Goal: Information Seeking & Learning: Learn about a topic

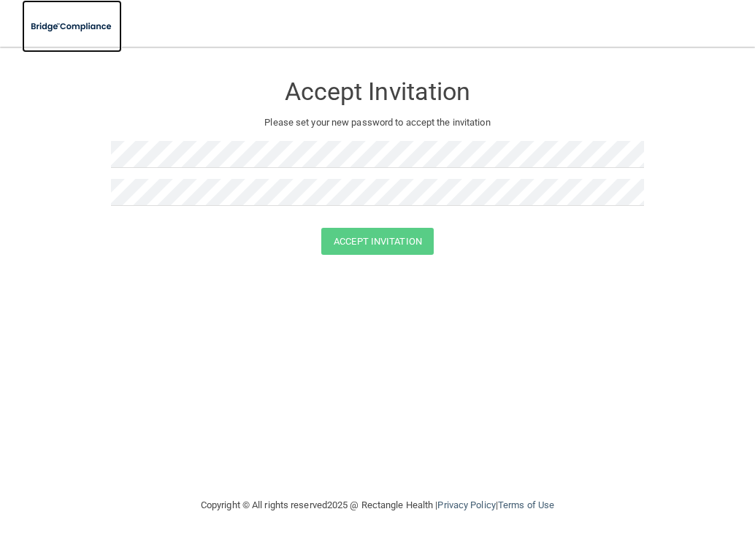
click at [58, 29] on img at bounding box center [72, 27] width 100 height 30
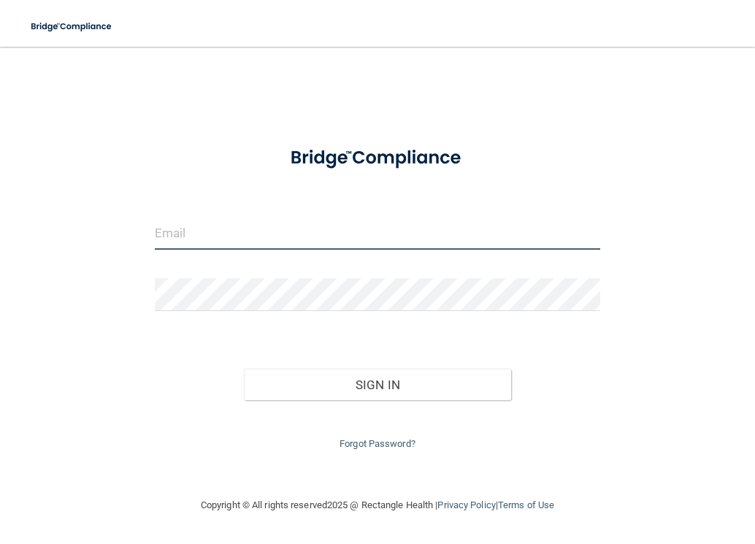
click at [290, 240] on input "email" at bounding box center [378, 233] width 446 height 33
type input "[EMAIL_ADDRESS][DOMAIN_NAME]"
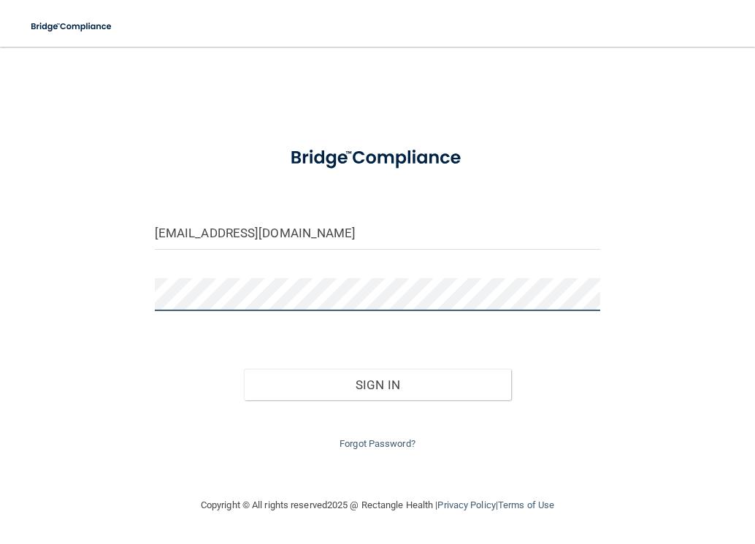
click at [244, 369] on button "Sign In" at bounding box center [377, 385] width 267 height 32
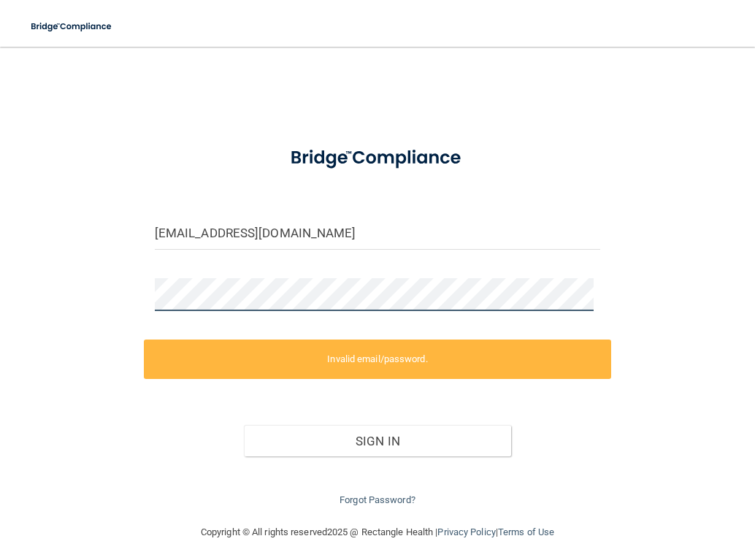
click at [0, 278] on html "Toggle navigation Manage My Enterprise Manage My Location sabrinachan1998@gmail…" at bounding box center [377, 272] width 755 height 544
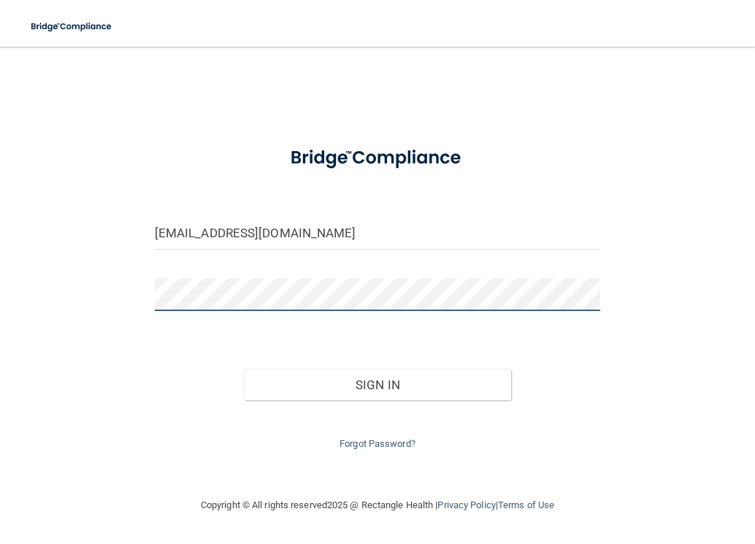
click at [244, 369] on button "Sign In" at bounding box center [377, 385] width 267 height 32
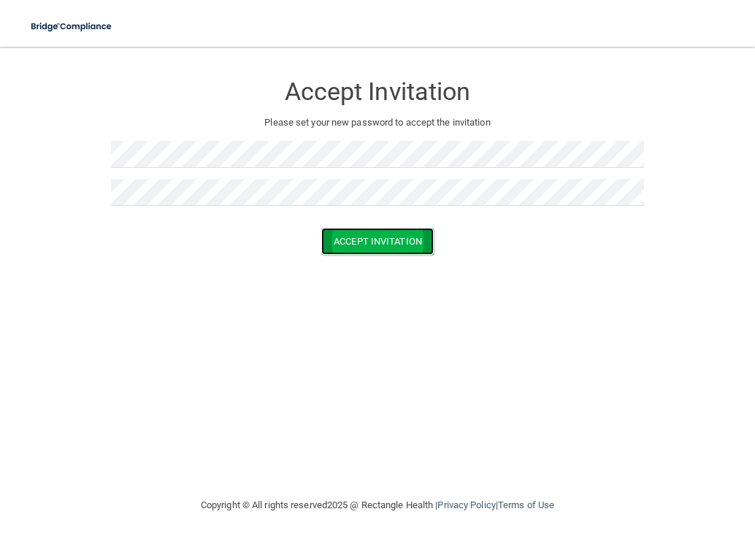
click at [396, 250] on button "Accept Invitation" at bounding box center [377, 241] width 112 height 27
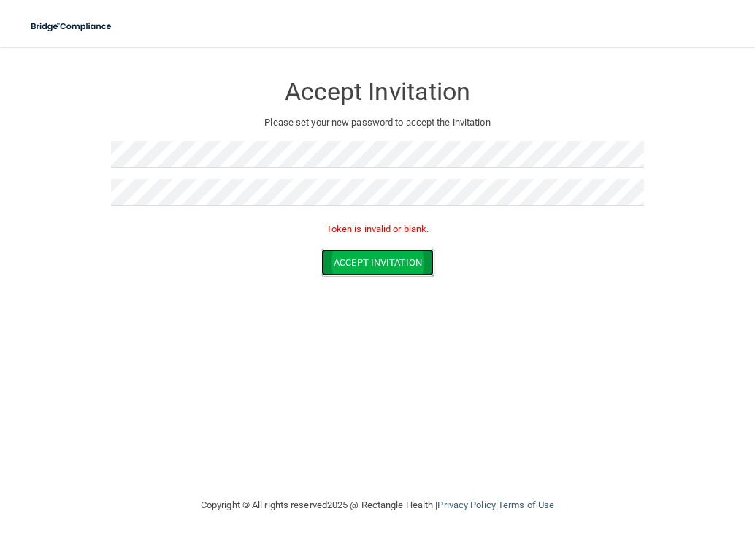
click at [396, 258] on button "Accept Invitation" at bounding box center [377, 262] width 112 height 27
click at [363, 267] on button "Accept Invitation" at bounding box center [377, 262] width 112 height 27
click at [363, 269] on button "Accept Invitation" at bounding box center [377, 262] width 112 height 27
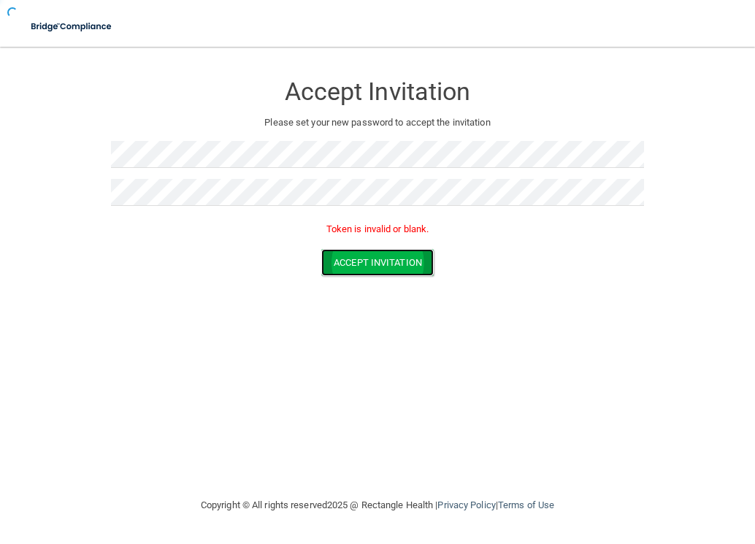
click at [363, 269] on button "Accept Invitation" at bounding box center [377, 262] width 112 height 27
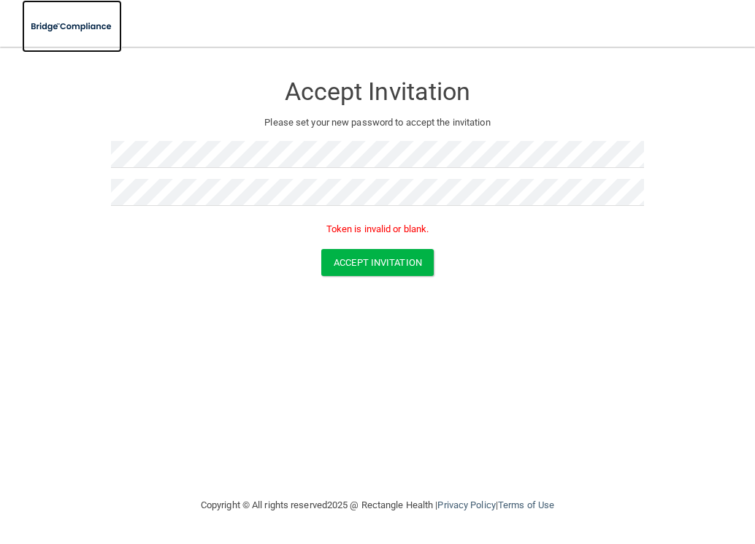
click at [74, 26] on img at bounding box center [72, 27] width 100 height 30
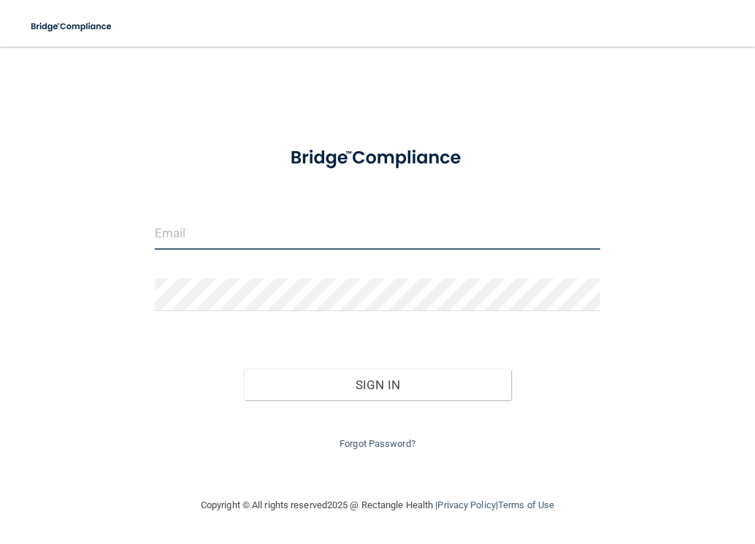
click at [276, 231] on input "email" at bounding box center [378, 233] width 446 height 33
type input "[EMAIL_ADDRESS][DOMAIN_NAME]"
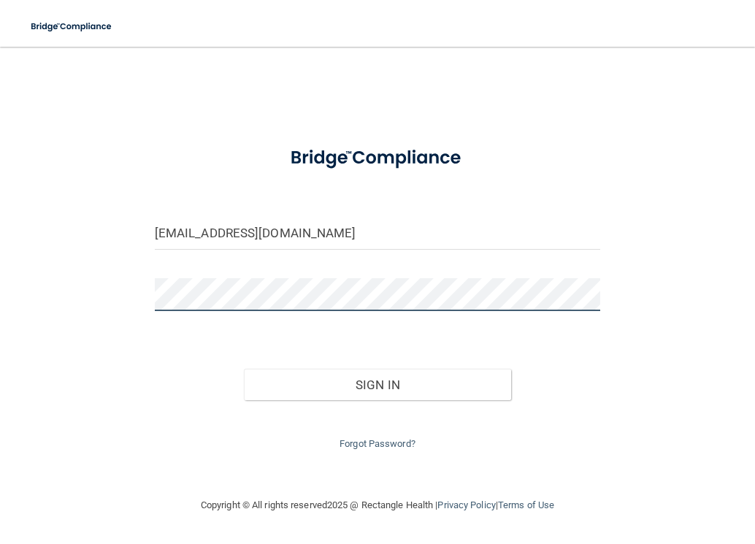
click at [244, 369] on button "Sign In" at bounding box center [377, 385] width 267 height 32
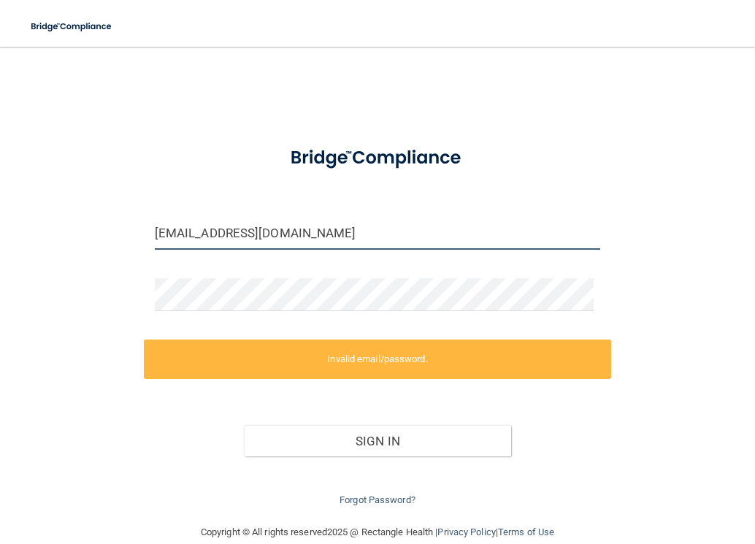
click at [342, 238] on input "[EMAIL_ADDRESS][DOMAIN_NAME]" at bounding box center [378, 233] width 446 height 33
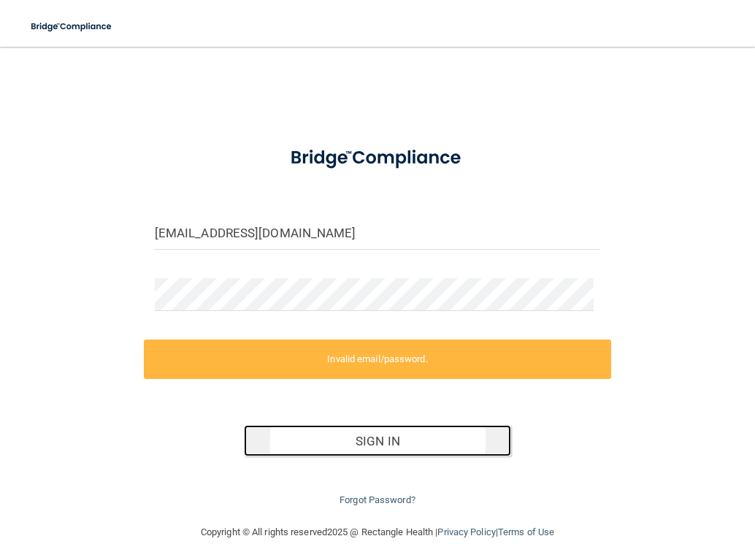
click at [420, 448] on button "Sign In" at bounding box center [377, 441] width 267 height 32
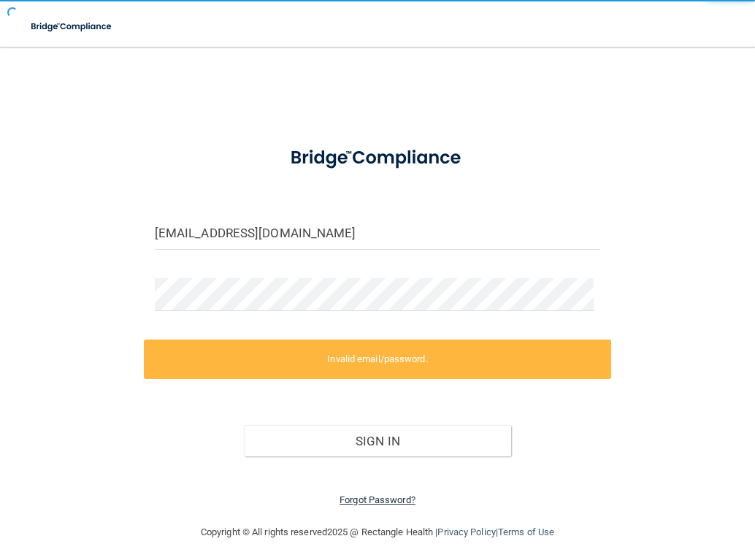
click at [377, 498] on link "Forgot Password?" at bounding box center [377, 499] width 76 height 11
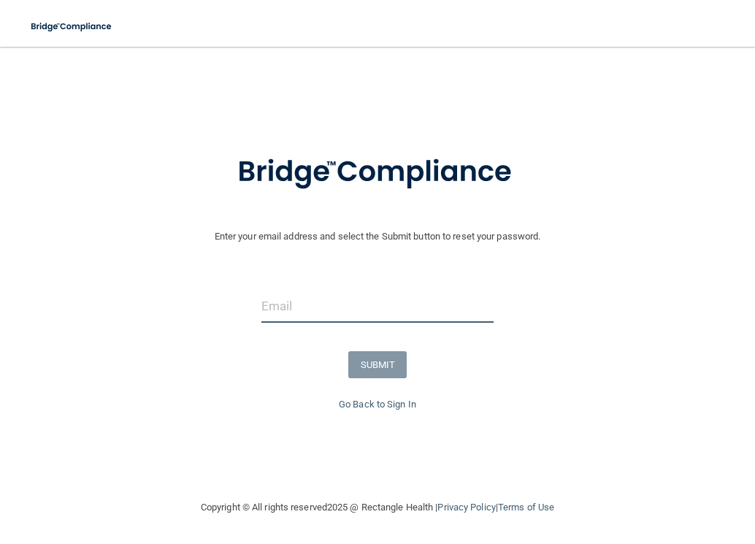
click at [310, 310] on input "email" at bounding box center [377, 306] width 232 height 33
type input "[EMAIL_ADDRESS][DOMAIN_NAME]"
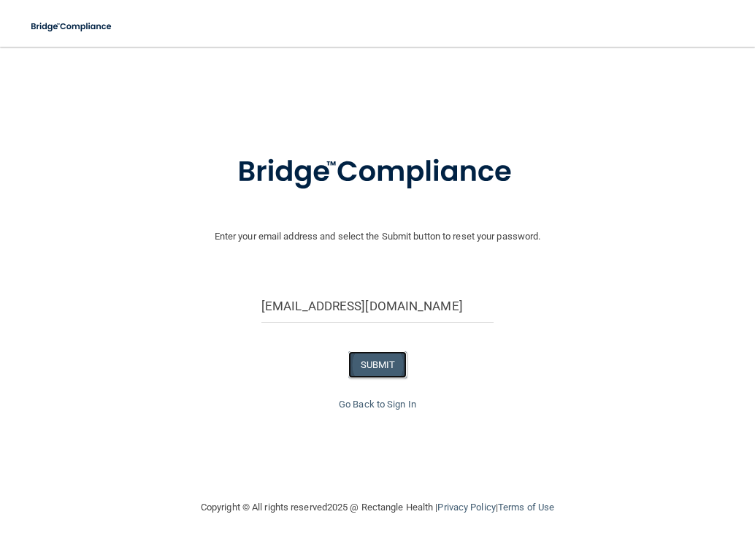
click at [372, 366] on button "SUBMIT" at bounding box center [377, 364] width 59 height 27
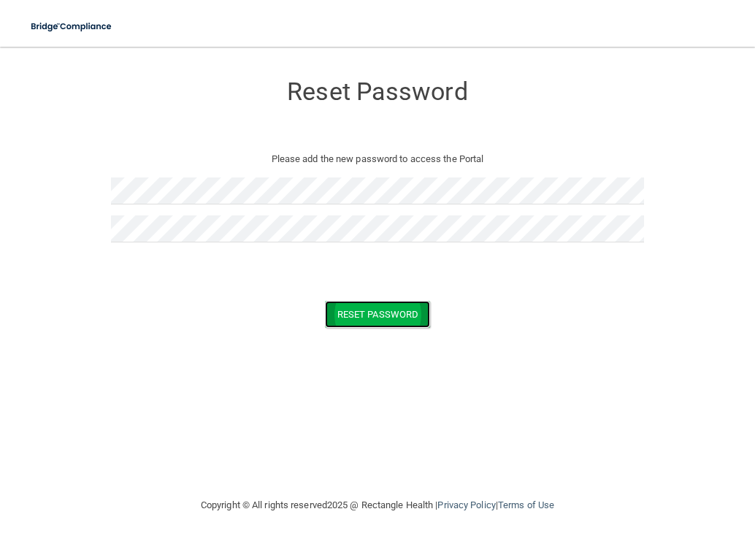
click at [379, 318] on button "Reset Password" at bounding box center [377, 314] width 105 height 27
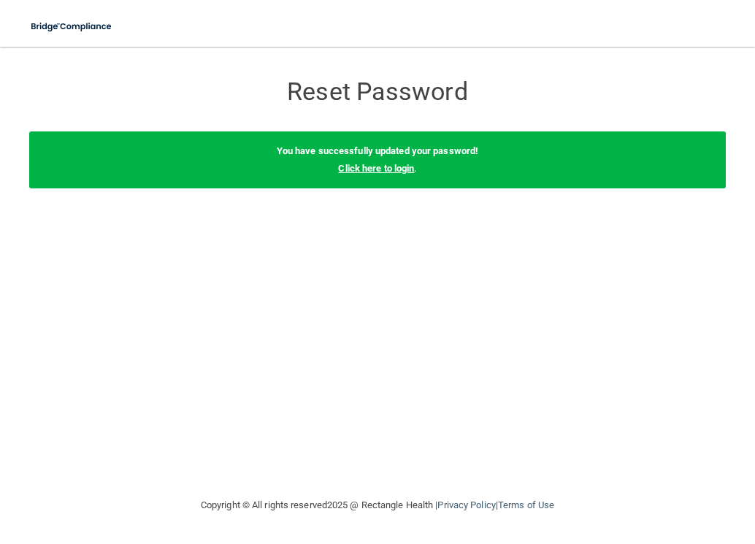
click at [396, 166] on link "Click here to login" at bounding box center [376, 168] width 76 height 11
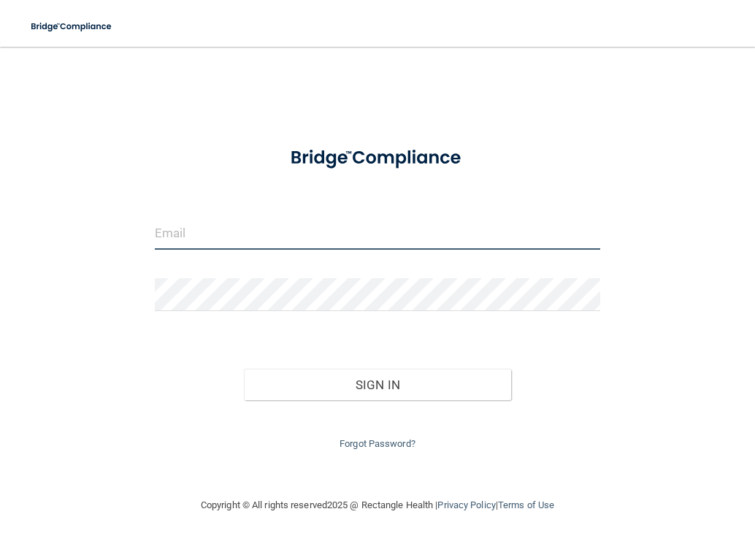
click at [252, 239] on input "email" at bounding box center [378, 233] width 446 height 33
click at [307, 230] on input "email" at bounding box center [378, 233] width 446 height 33
type input "[EMAIL_ADDRESS][DOMAIN_NAME]"
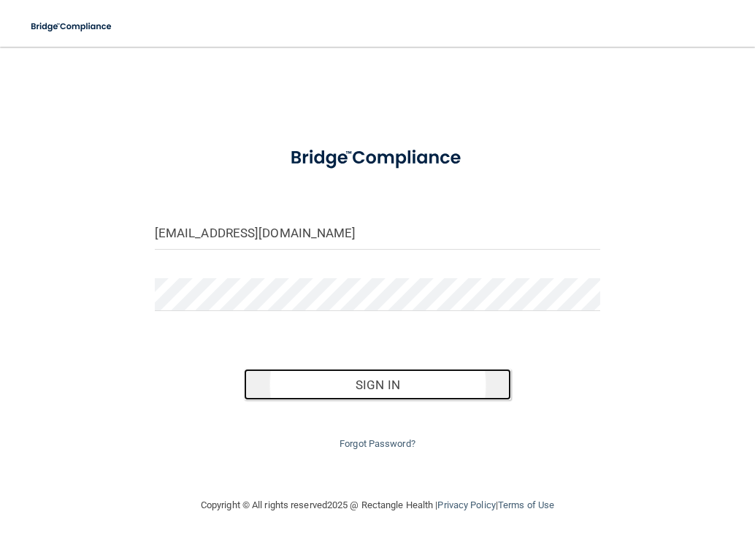
click at [344, 398] on button "Sign In" at bounding box center [377, 385] width 267 height 32
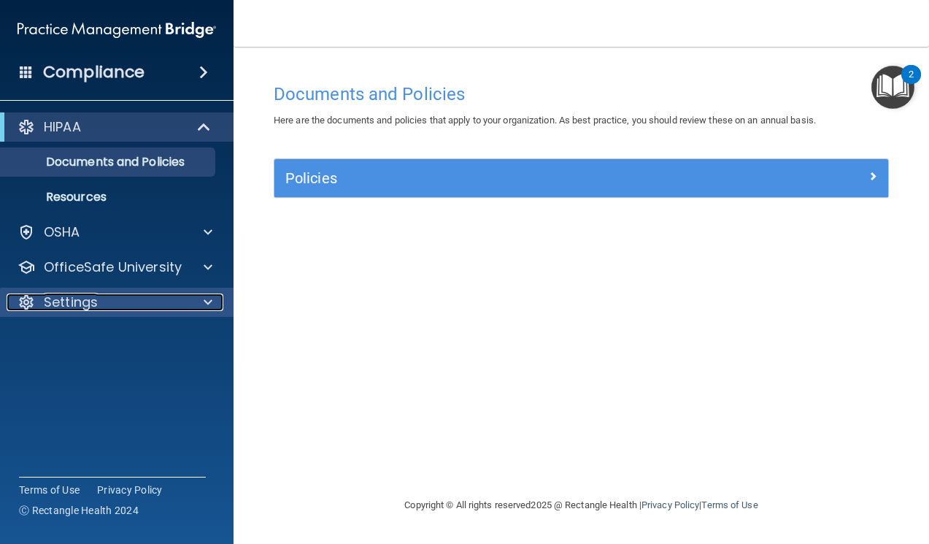
click at [55, 299] on p "Settings" at bounding box center [71, 302] width 54 height 18
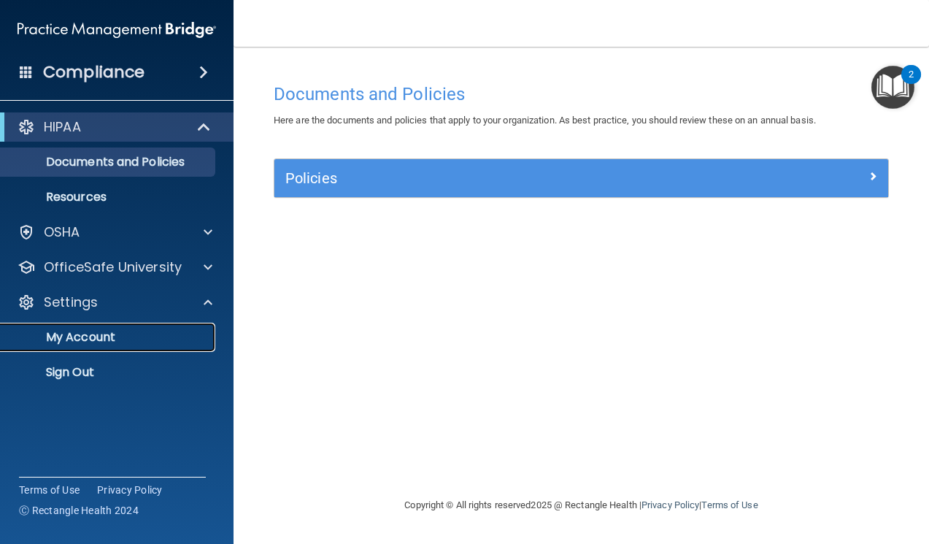
click at [111, 337] on p "My Account" at bounding box center [108, 337] width 199 height 15
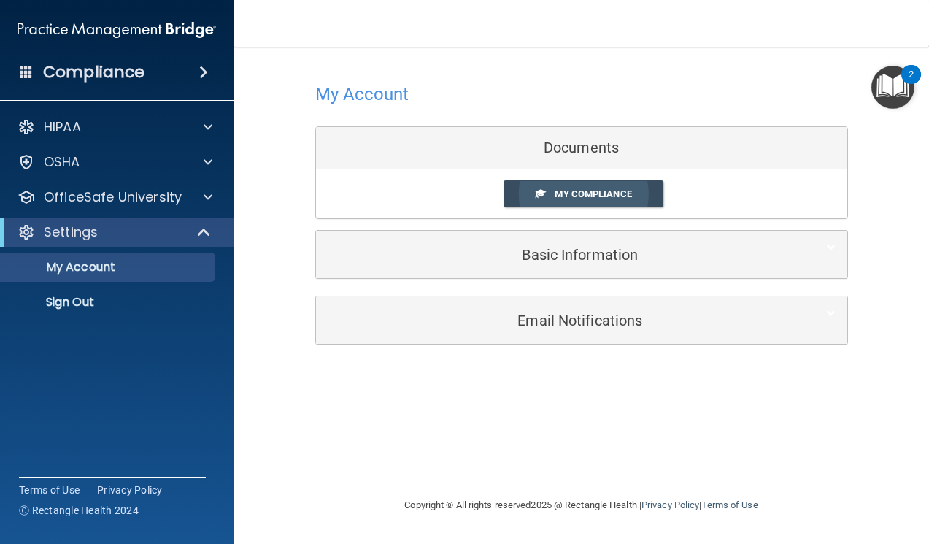
click at [581, 188] on span "My Compliance" at bounding box center [593, 193] width 77 height 11
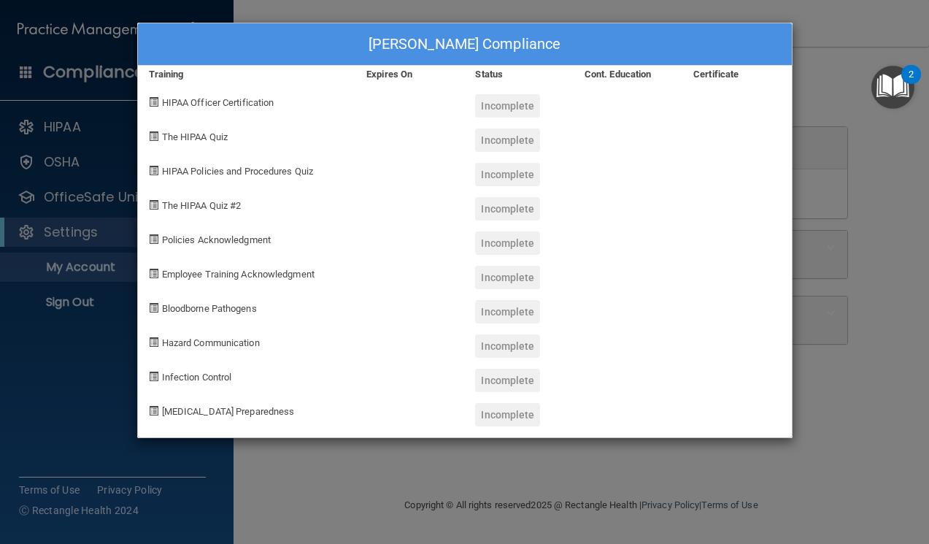
click at [754, 292] on div "Sabrina Chan's Compliance Training Expires On Status Cont. Education Certificat…" at bounding box center [464, 272] width 929 height 544
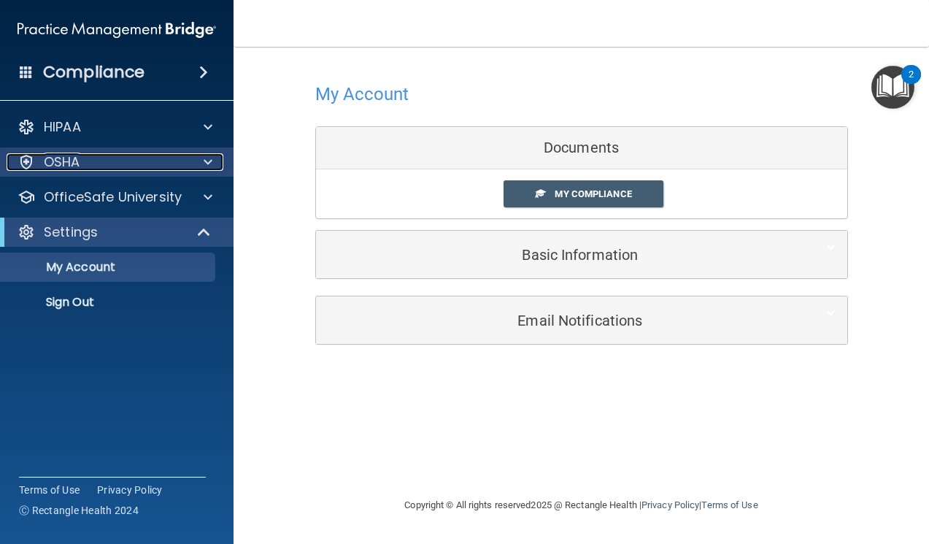
click at [82, 158] on div "OSHA" at bounding box center [97, 162] width 181 height 18
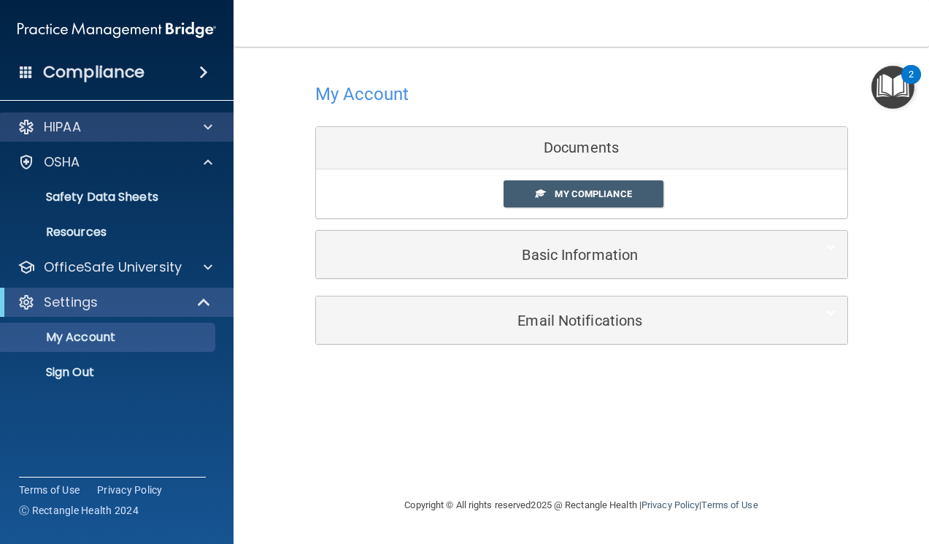
click at [79, 124] on div "HIPAA" at bounding box center [117, 126] width 234 height 29
click at [80, 124] on p "HIPAA" at bounding box center [62, 127] width 37 height 18
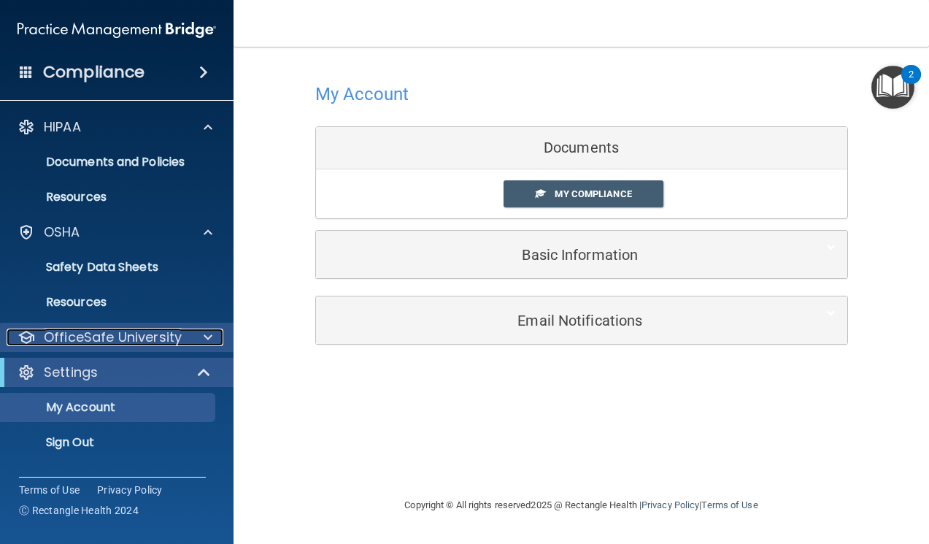
click at [89, 341] on p "OfficeSafe University" at bounding box center [113, 337] width 138 height 18
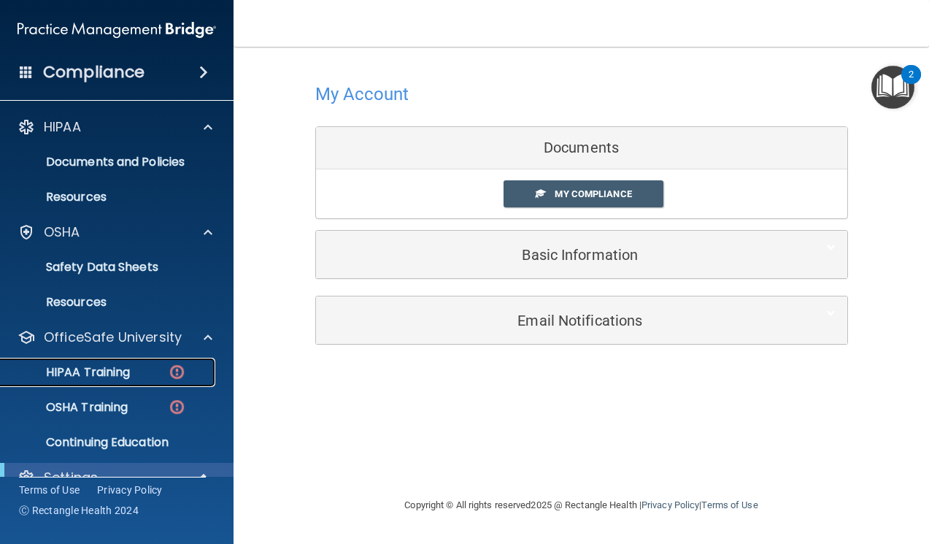
click at [97, 377] on p "HIPAA Training" at bounding box center [69, 372] width 120 height 15
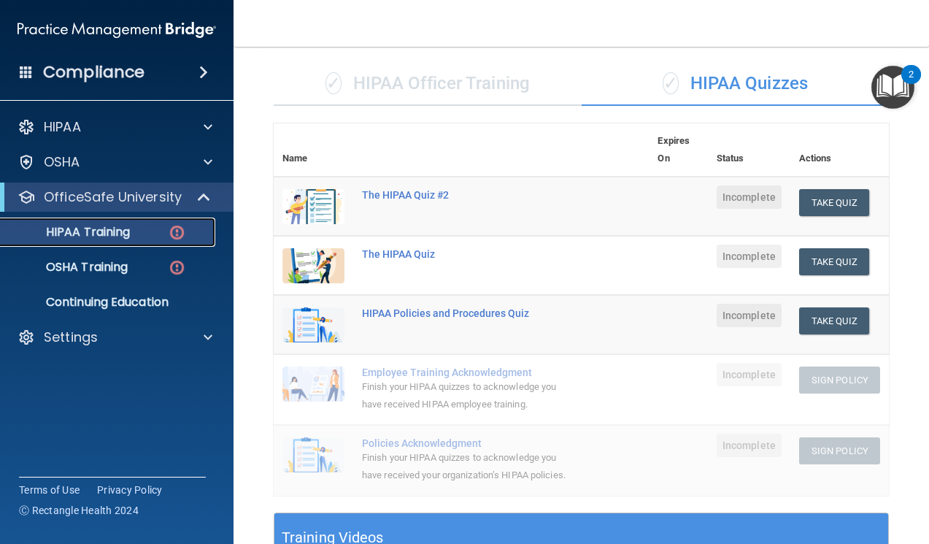
scroll to position [73, 0]
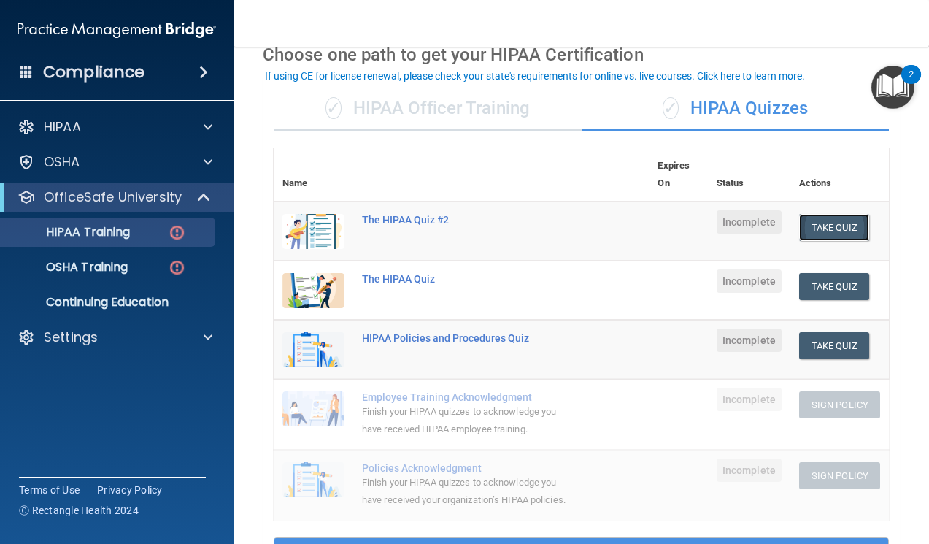
click at [754, 235] on button "Take Quiz" at bounding box center [834, 227] width 70 height 27
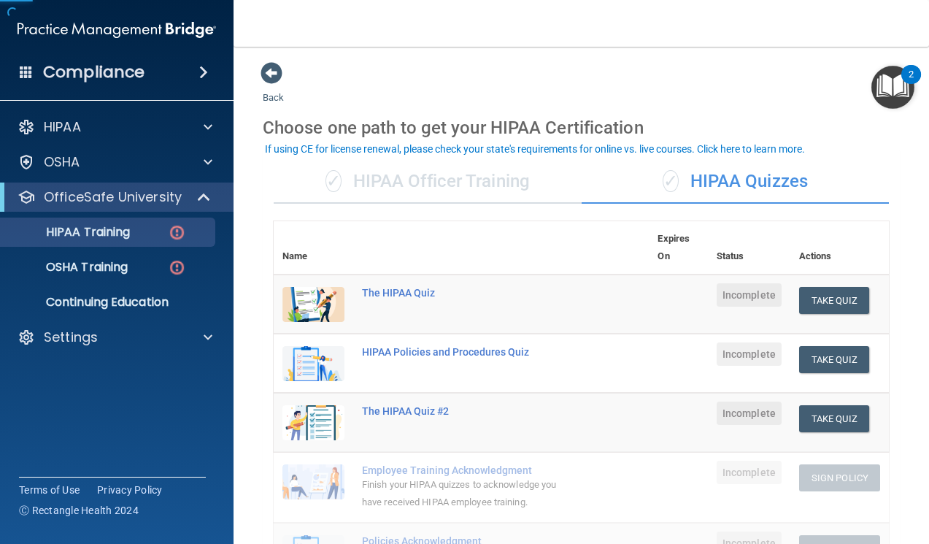
click at [418, 188] on div "✓ HIPAA Officer Training" at bounding box center [428, 182] width 308 height 44
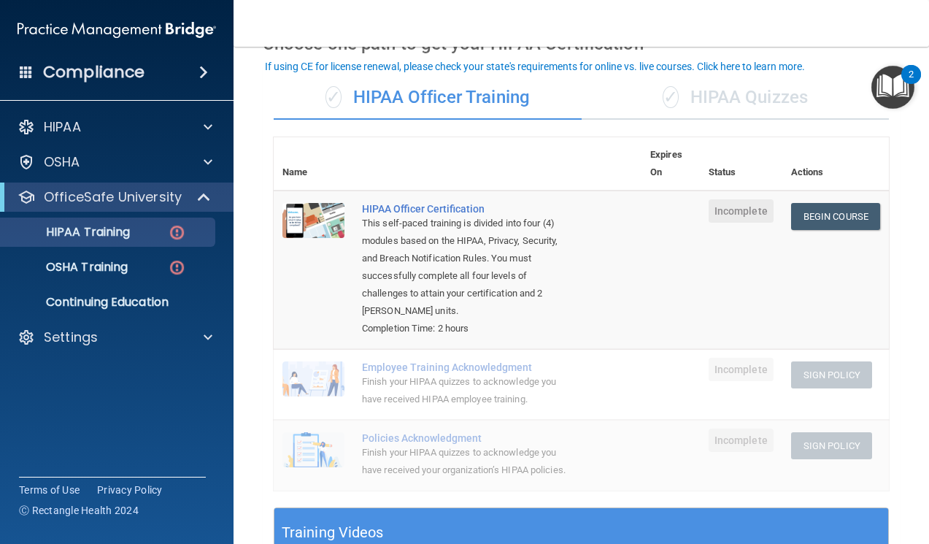
scroll to position [82, 0]
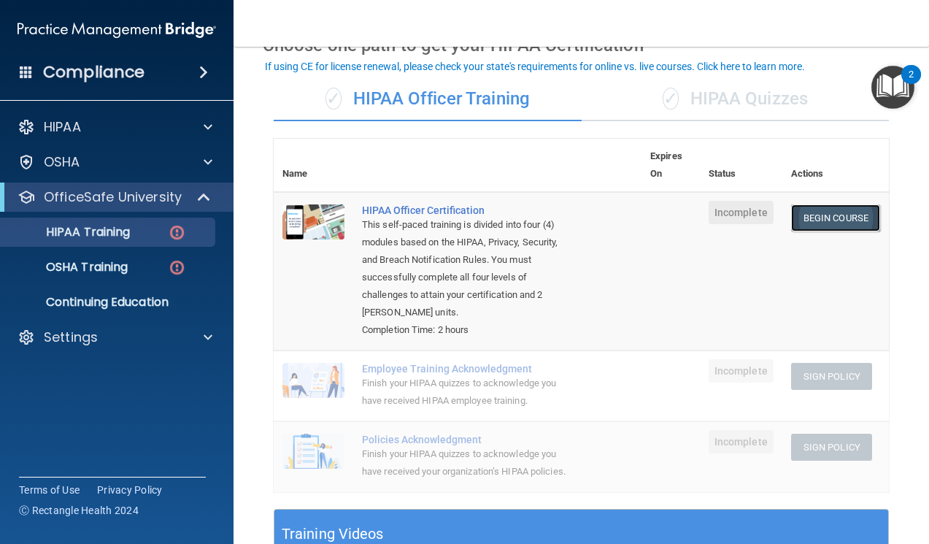
click at [754, 215] on link "Begin Course" at bounding box center [835, 217] width 89 height 27
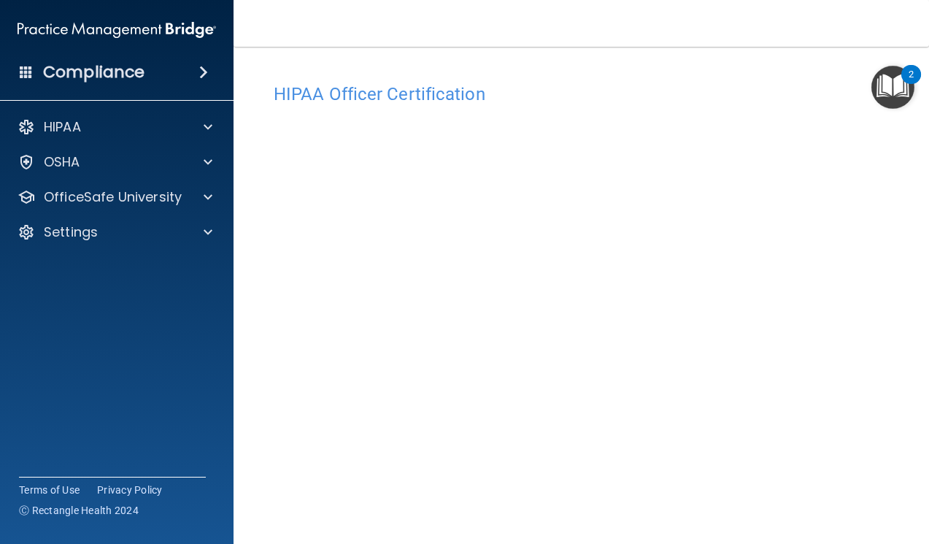
scroll to position [107, 0]
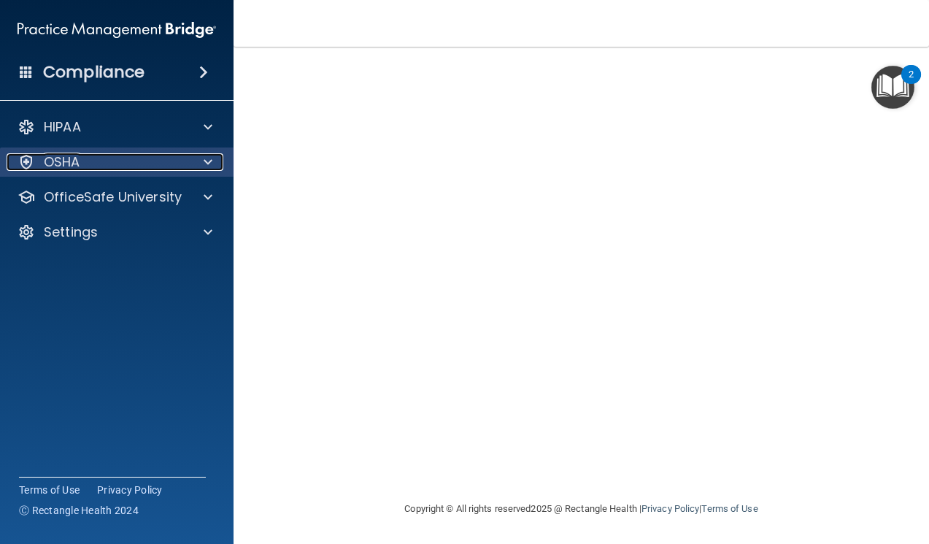
click at [44, 159] on p "OSHA" at bounding box center [62, 162] width 36 height 18
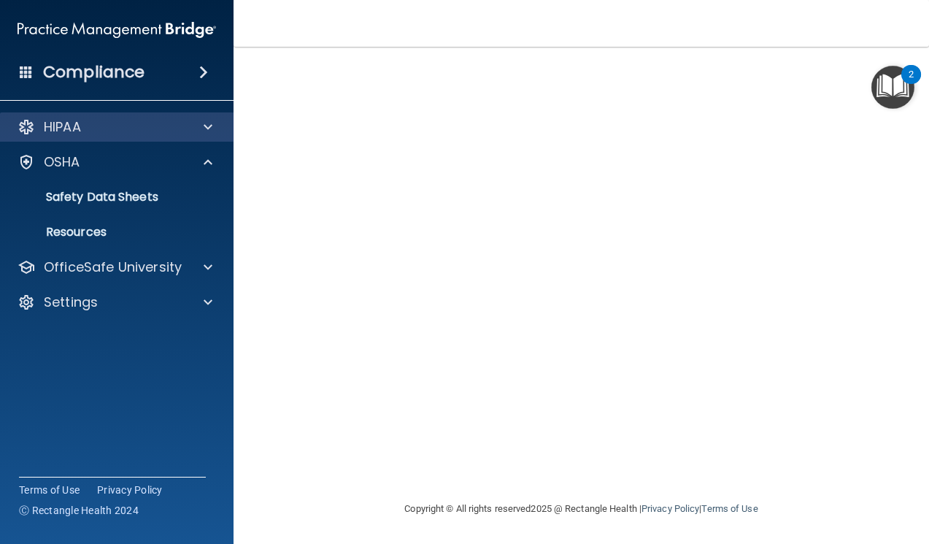
click at [136, 136] on div "HIPAA" at bounding box center [117, 126] width 234 height 29
click at [193, 128] on div at bounding box center [206, 127] width 36 height 18
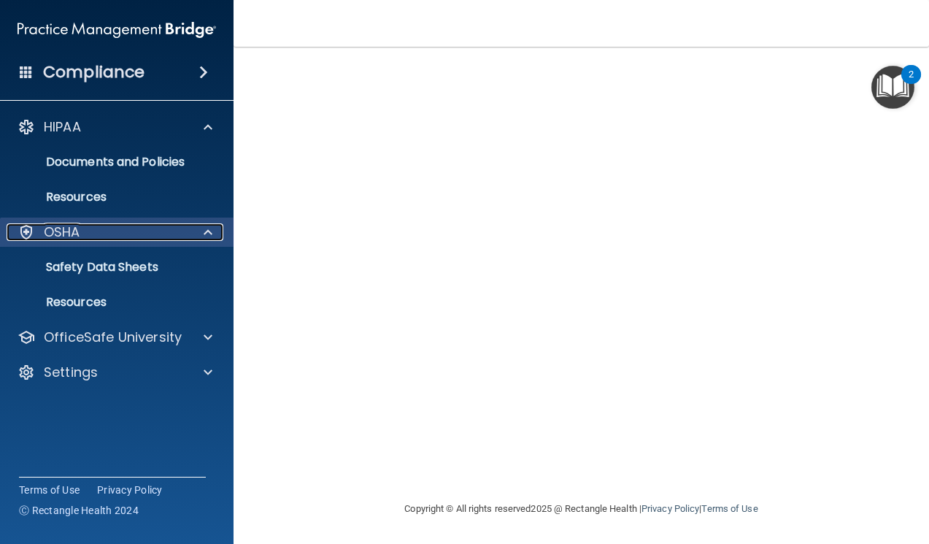
click at [194, 236] on div at bounding box center [206, 232] width 36 height 18
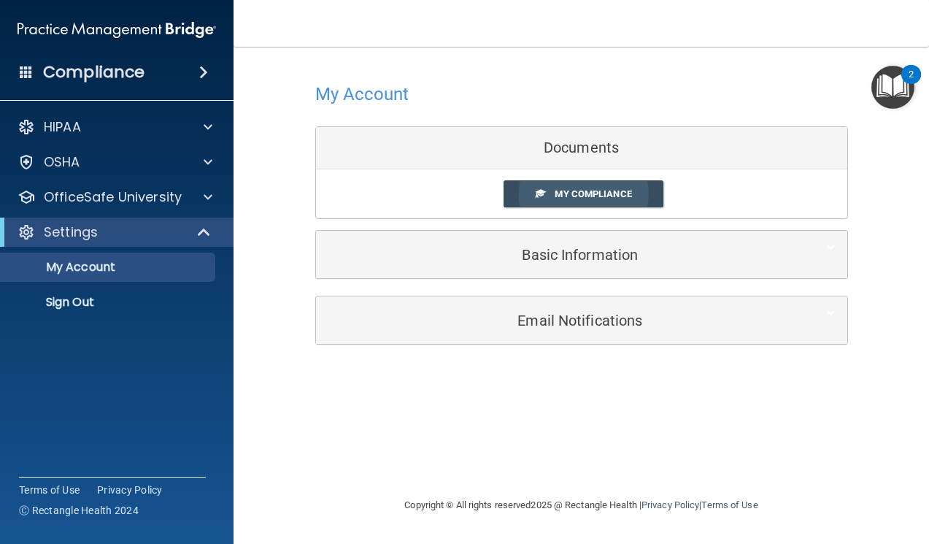
click at [566, 190] on span "My Compliance" at bounding box center [593, 193] width 77 height 11
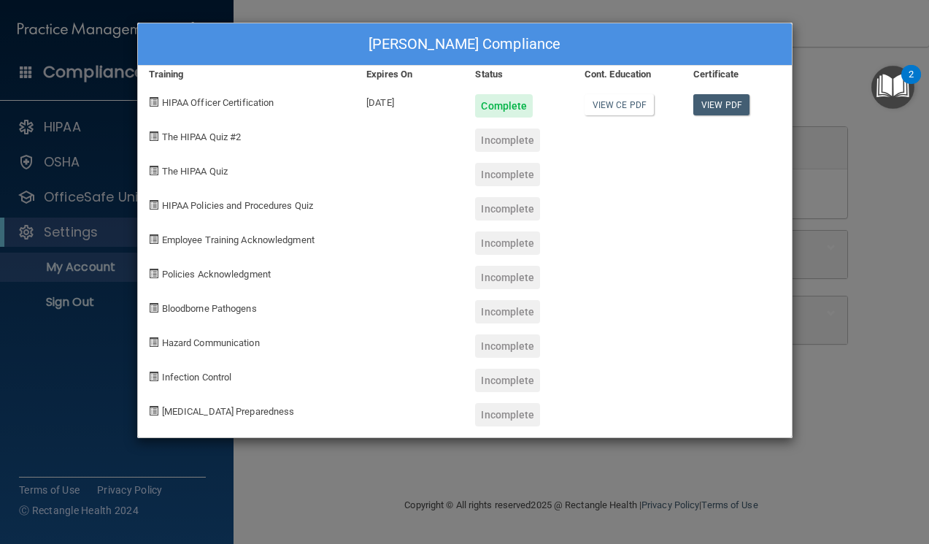
click at [74, 418] on div "Sabrina Chan's Compliance Training Expires On Status Cont. Education Certificat…" at bounding box center [464, 272] width 929 height 544
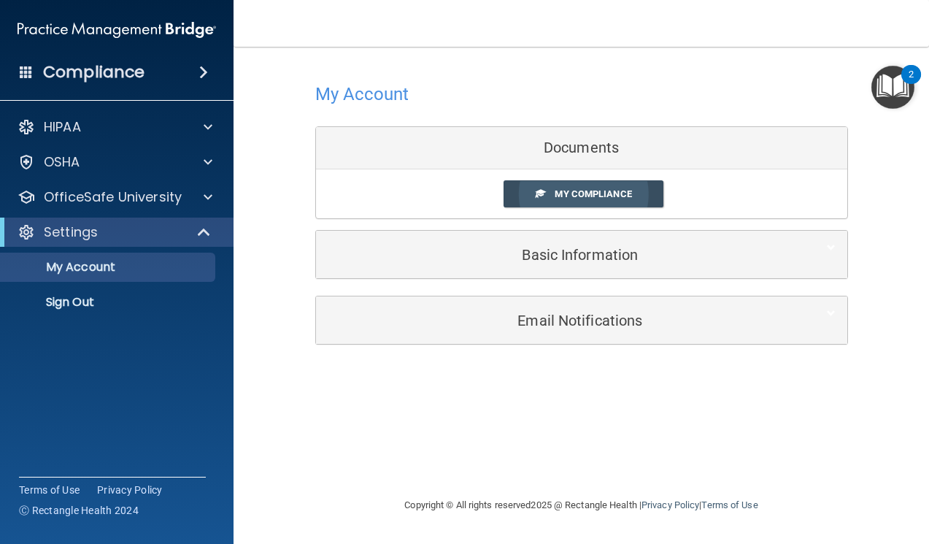
click at [557, 196] on span "My Compliance" at bounding box center [593, 193] width 77 height 11
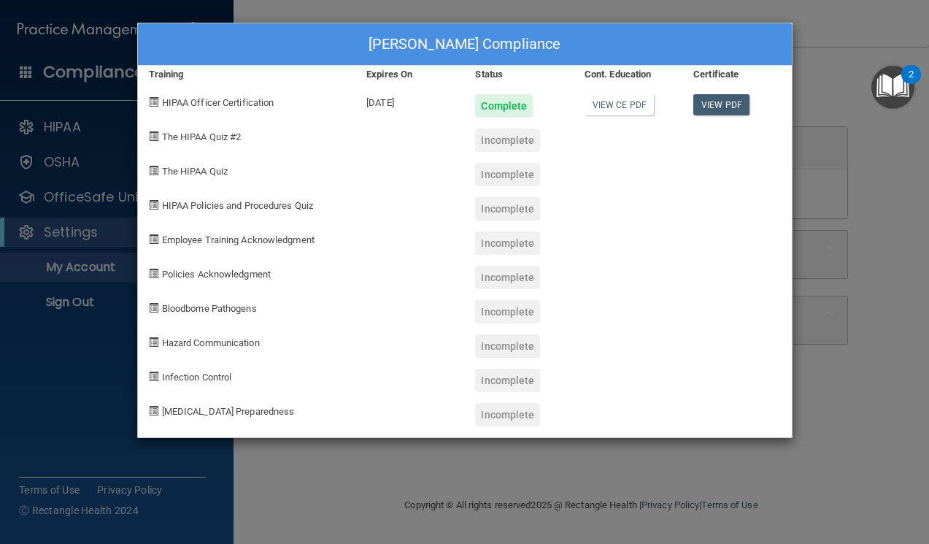
click at [784, 318] on div at bounding box center [736, 306] width 109 height 34
click at [406, 6] on div "Sabrina Chan's Compliance Training Expires On Status Cont. Education Certificat…" at bounding box center [464, 272] width 929 height 544
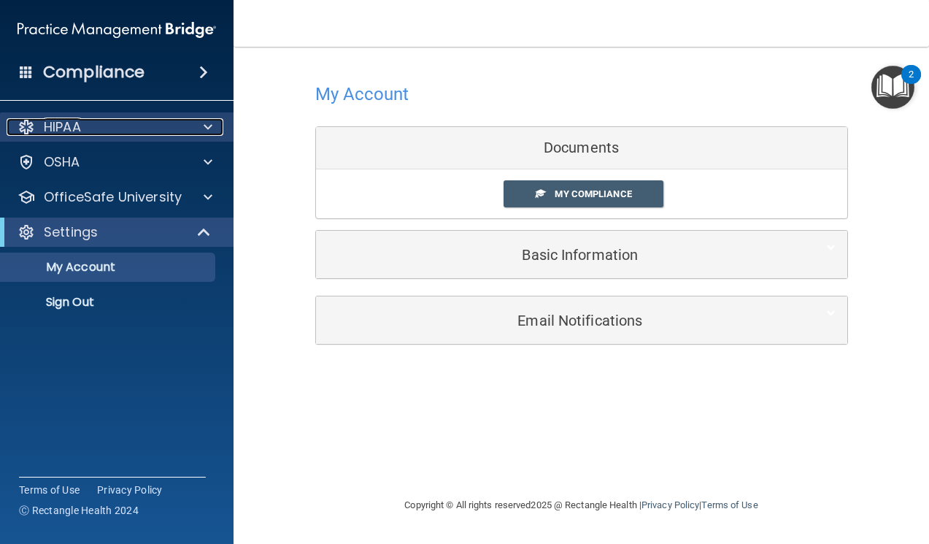
click at [84, 134] on div "HIPAA" at bounding box center [97, 127] width 181 height 18
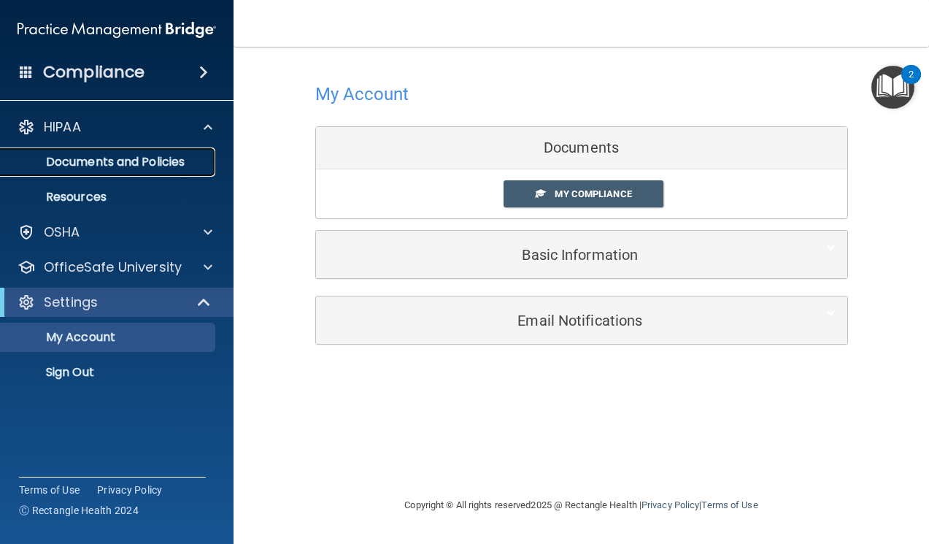
click at [92, 161] on p "Documents and Policies" at bounding box center [108, 162] width 199 height 15
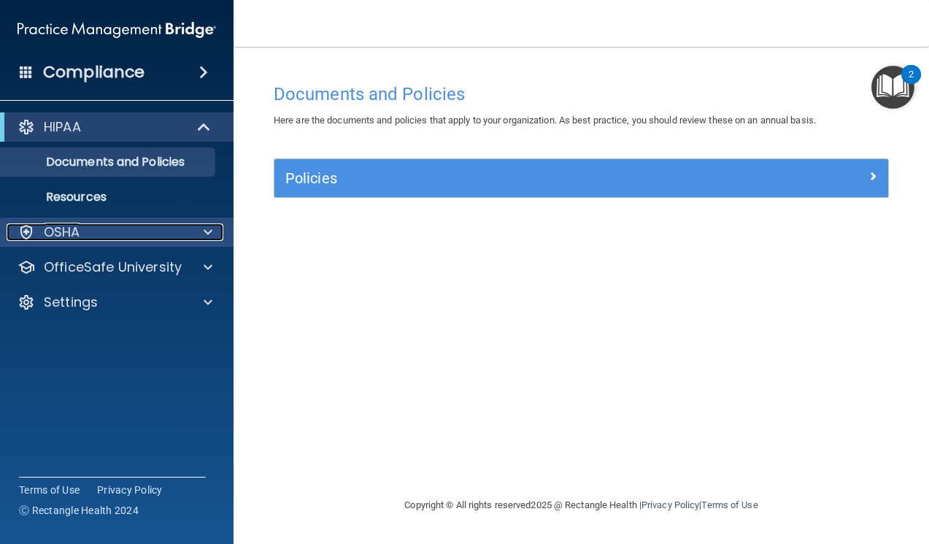
click at [82, 229] on div "OSHA" at bounding box center [97, 232] width 181 height 18
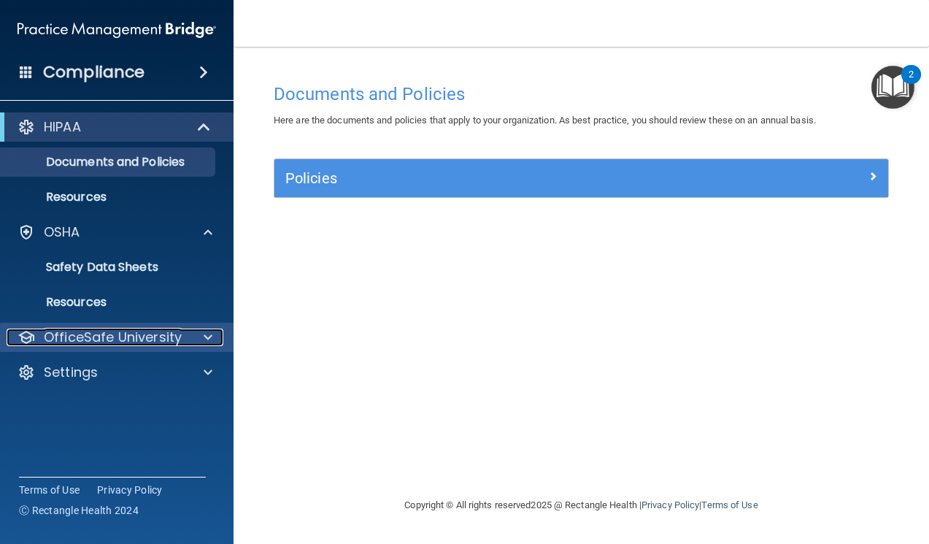
click at [82, 334] on p "OfficeSafe University" at bounding box center [113, 337] width 138 height 18
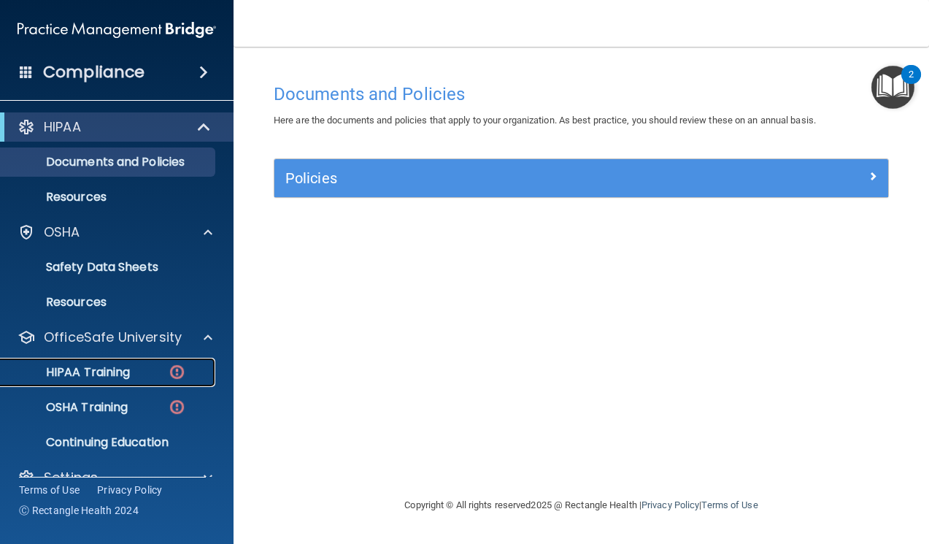
click at [93, 374] on p "HIPAA Training" at bounding box center [69, 372] width 120 height 15
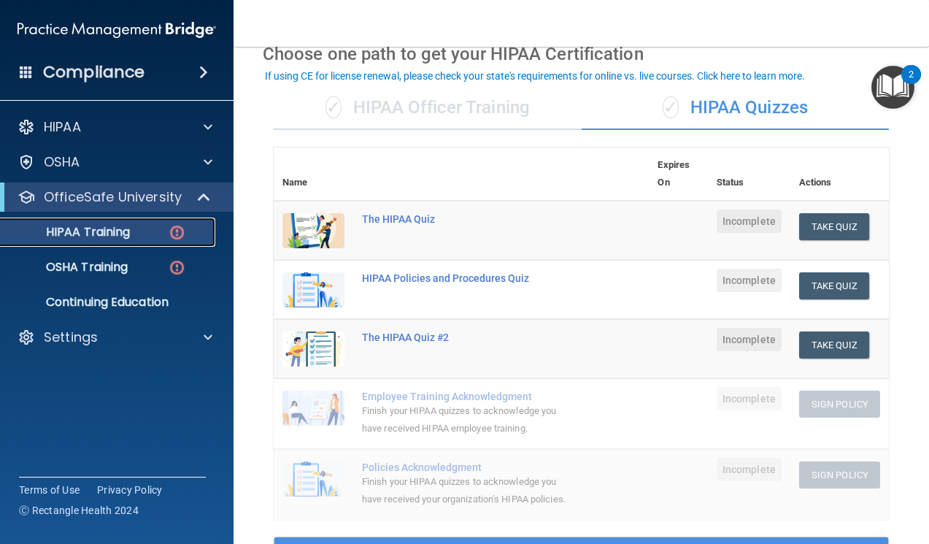
scroll to position [73, 0]
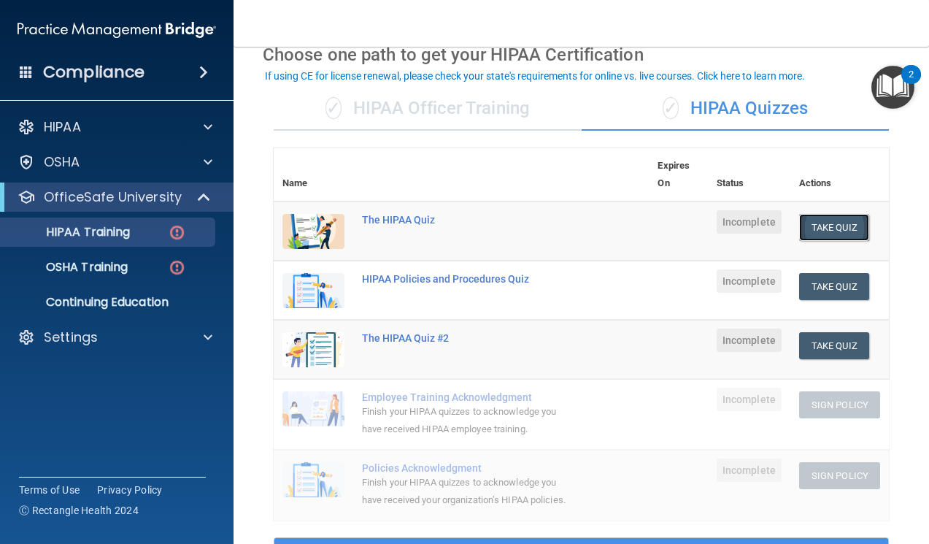
click at [827, 220] on button "Take Quiz" at bounding box center [834, 227] width 70 height 27
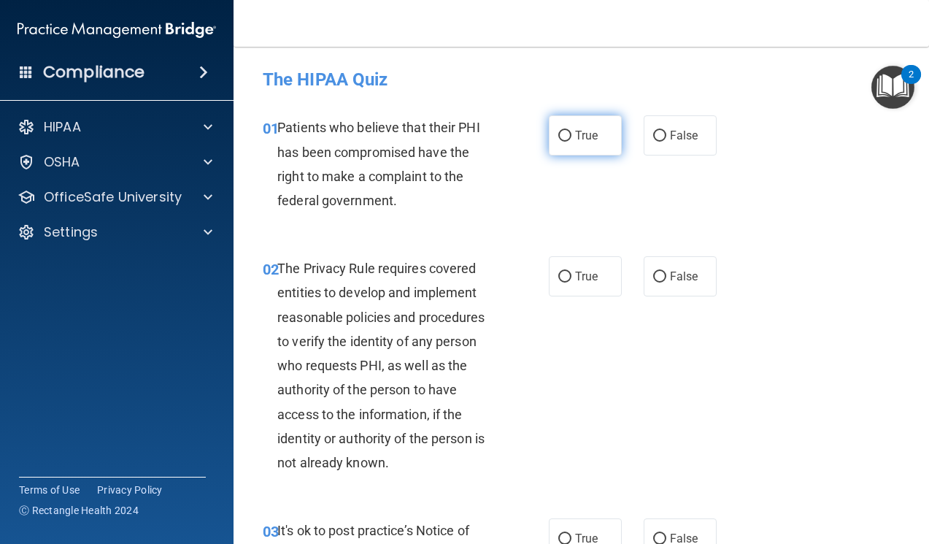
click at [581, 139] on span "True" at bounding box center [586, 135] width 23 height 14
click at [571, 139] on input "True" at bounding box center [564, 136] width 13 height 11
radio input "true"
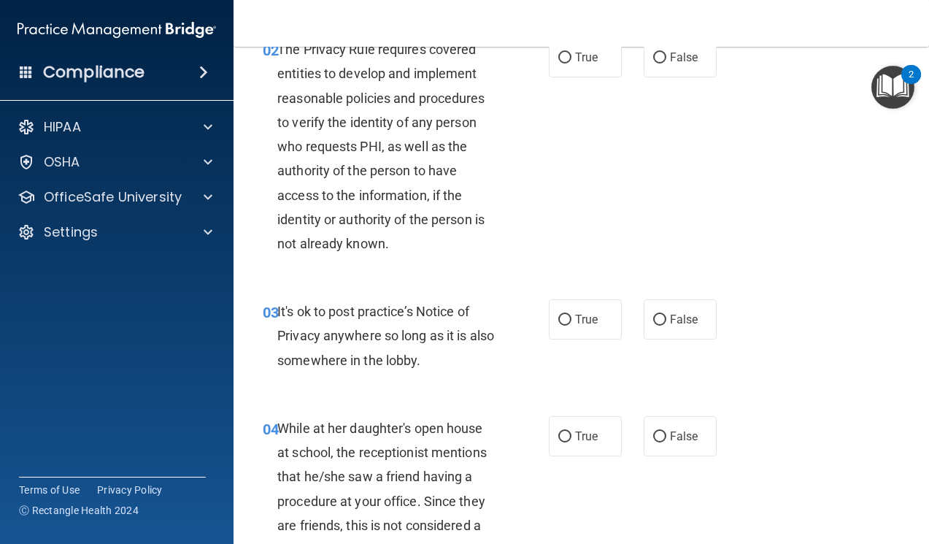
scroll to position [146, 0]
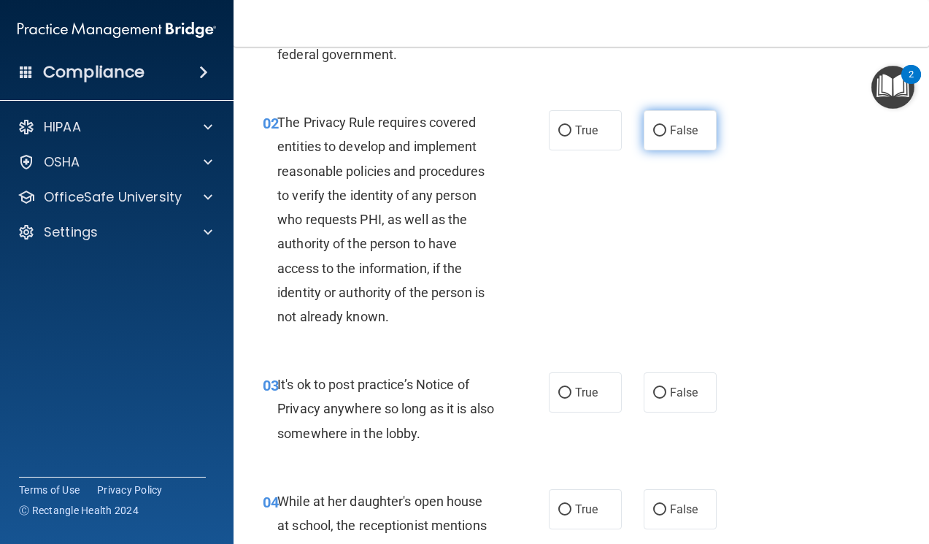
click at [656, 134] on input "False" at bounding box center [659, 131] width 13 height 11
radio input "true"
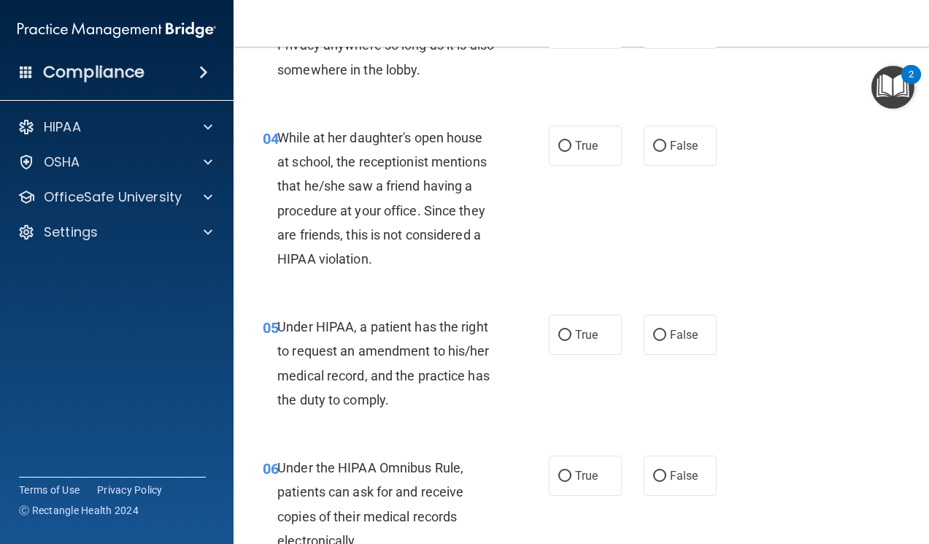
scroll to position [511, 0]
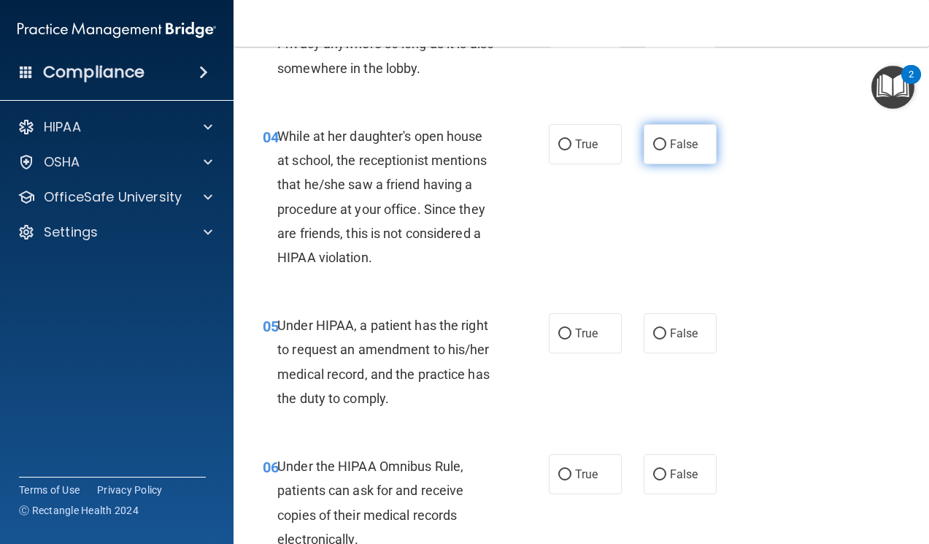
click at [681, 153] on label "False" at bounding box center [680, 144] width 73 height 40
click at [666, 150] on input "False" at bounding box center [659, 144] width 13 height 11
radio input "true"
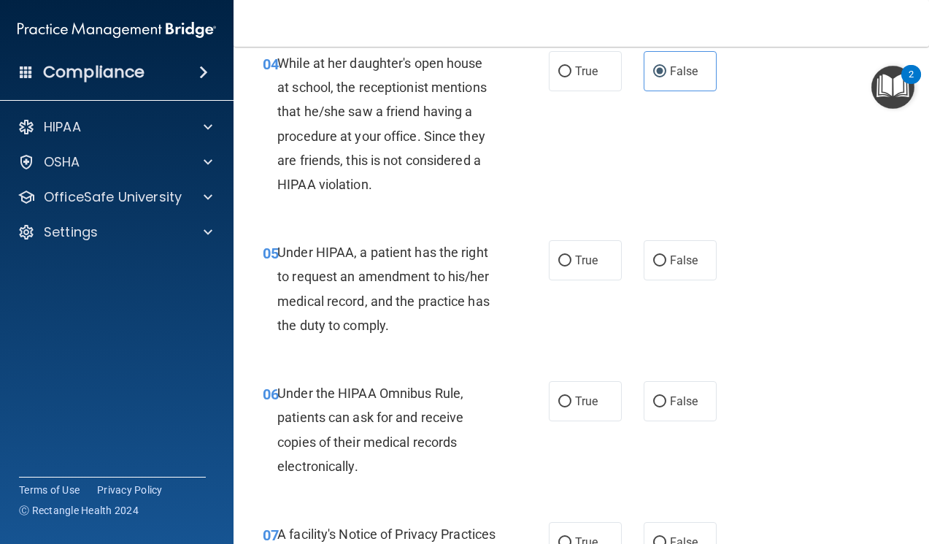
scroll to position [657, 0]
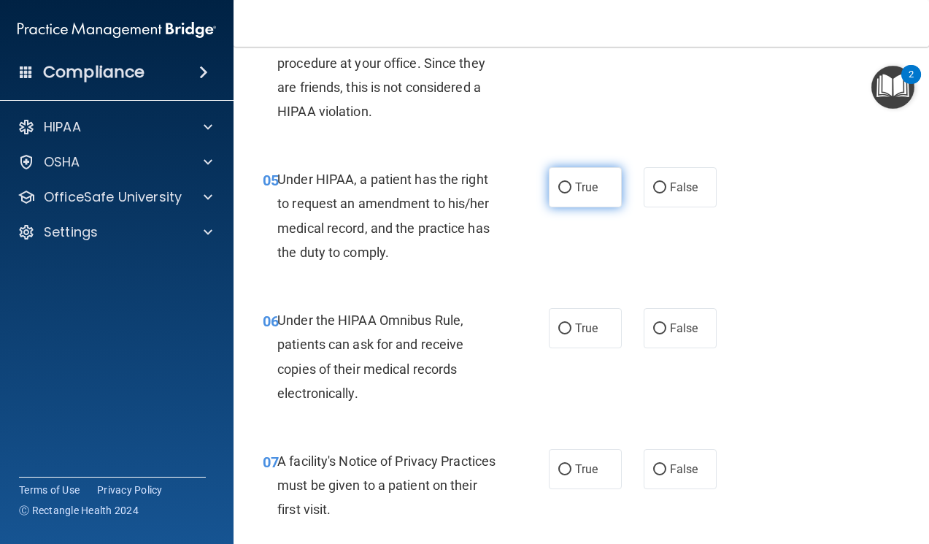
click at [575, 190] on span "True" at bounding box center [586, 187] width 23 height 14
click at [571, 190] on input "True" at bounding box center [564, 187] width 13 height 11
radio input "true"
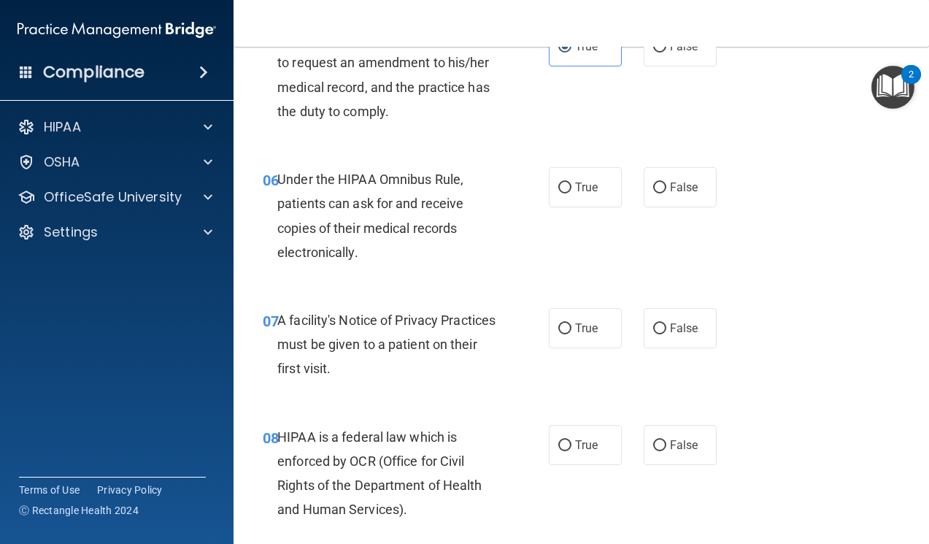
scroll to position [876, 0]
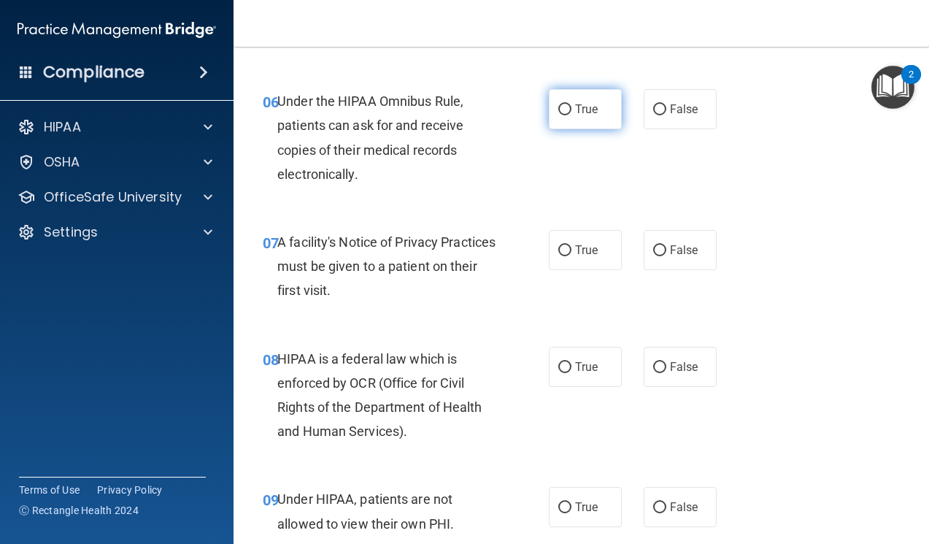
click at [573, 123] on label "True" at bounding box center [585, 109] width 73 height 40
click at [571, 115] on input "True" at bounding box center [564, 109] width 13 height 11
radio input "true"
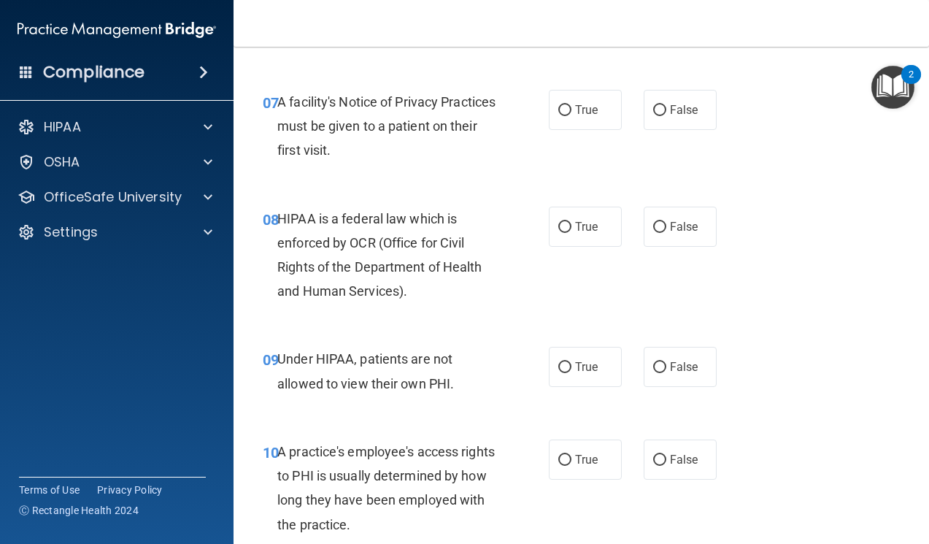
scroll to position [1022, 0]
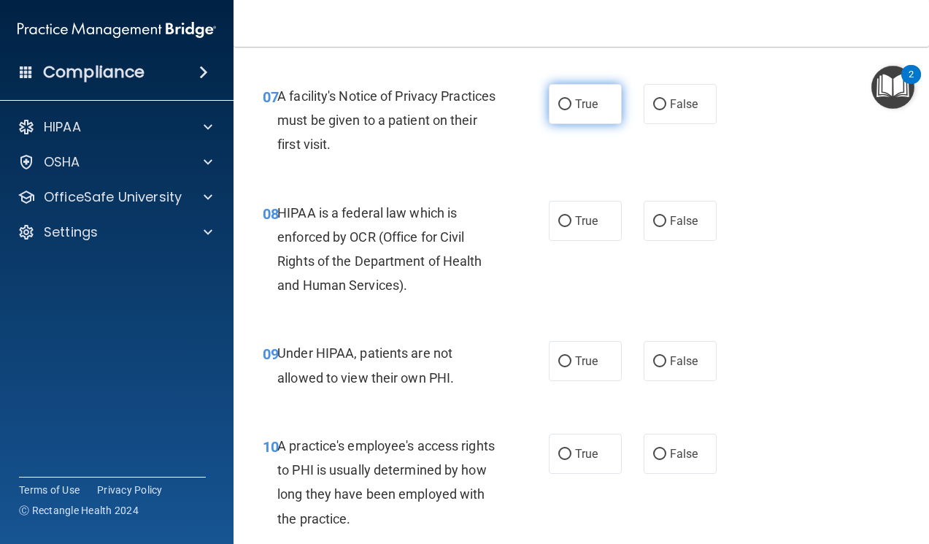
click at [560, 114] on label "True" at bounding box center [585, 104] width 73 height 40
click at [560, 110] on input "True" at bounding box center [564, 104] width 13 height 11
radio input "true"
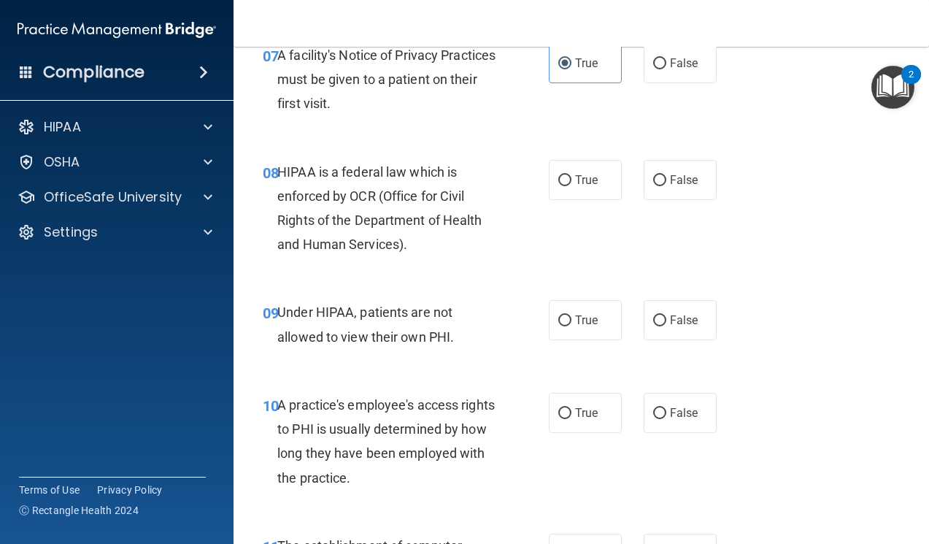
scroll to position [1168, 0]
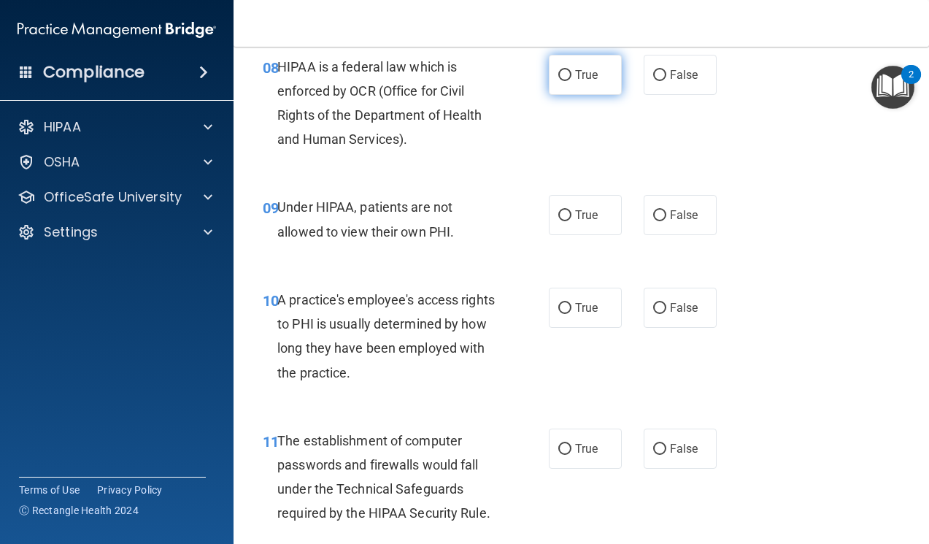
click at [556, 80] on label "True" at bounding box center [585, 75] width 73 height 40
click at [671, 218] on span "False" at bounding box center [684, 215] width 28 height 14
click at [666, 218] on input "False" at bounding box center [659, 215] width 13 height 11
radio input "true"
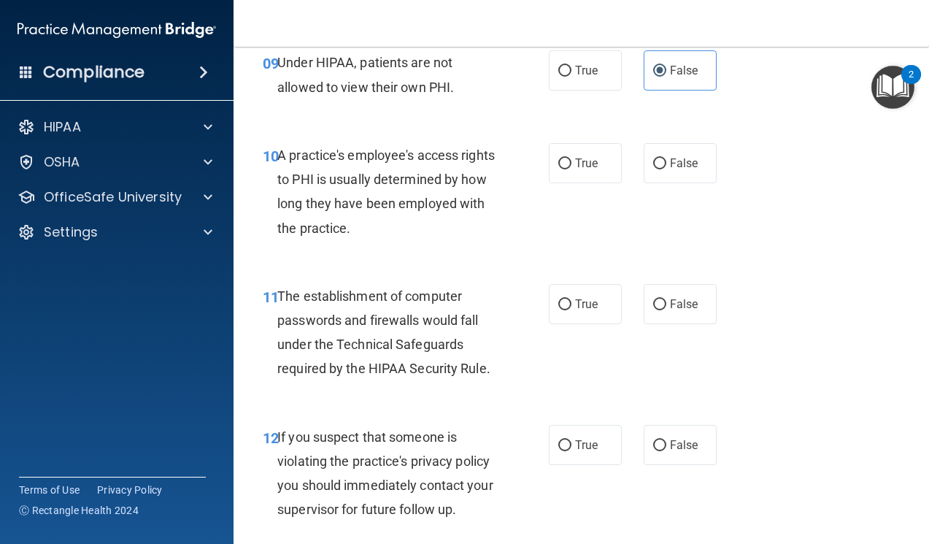
scroll to position [1314, 0]
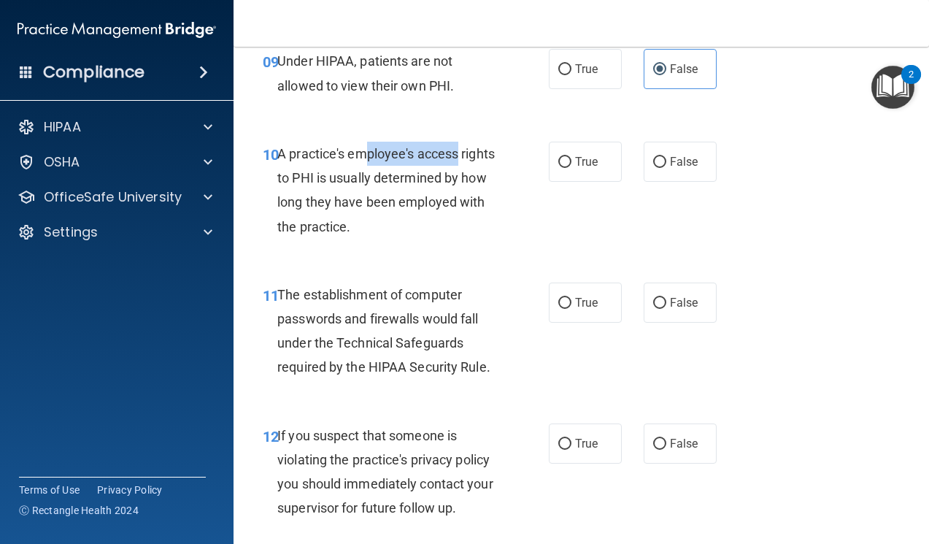
drag, startPoint x: 443, startPoint y: 155, endPoint x: 503, endPoint y: 155, distance: 59.8
click at [503, 155] on div "A practice's employee's access rights to PHI is usually determined by how long …" at bounding box center [392, 190] width 231 height 97
click at [499, 160] on div "A practice's employee's access rights to PHI is usually determined by how long …" at bounding box center [392, 190] width 231 height 97
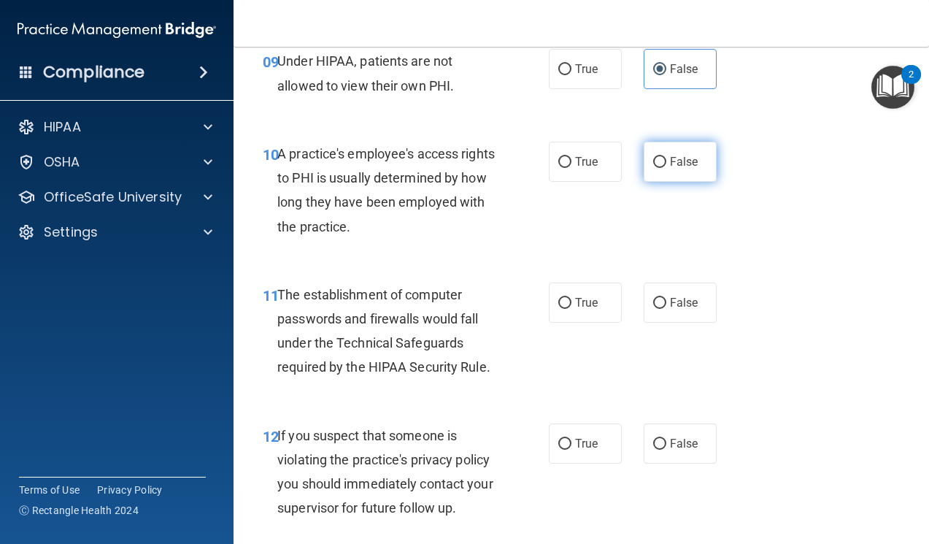
click at [660, 158] on label "False" at bounding box center [680, 162] width 73 height 40
click at [660, 158] on input "False" at bounding box center [659, 162] width 13 height 11
radio input "true"
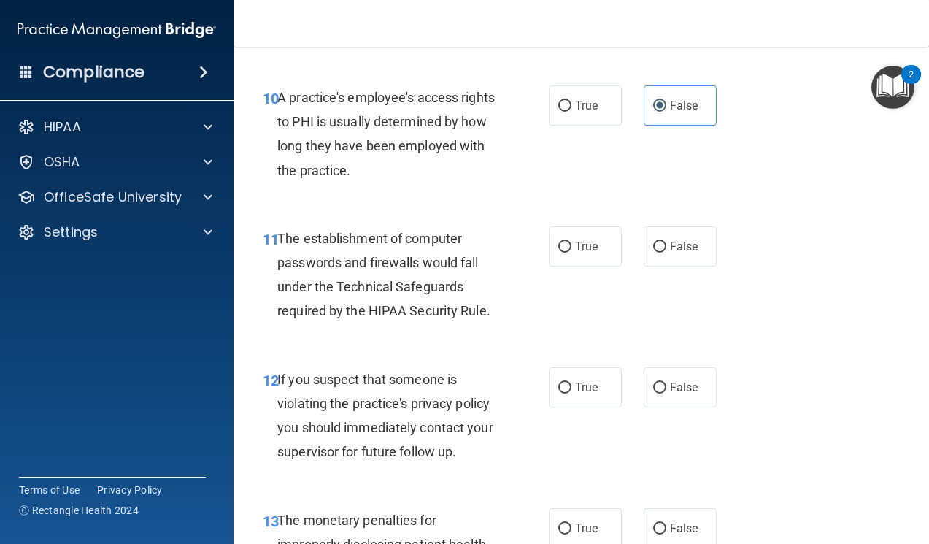
scroll to position [1459, 0]
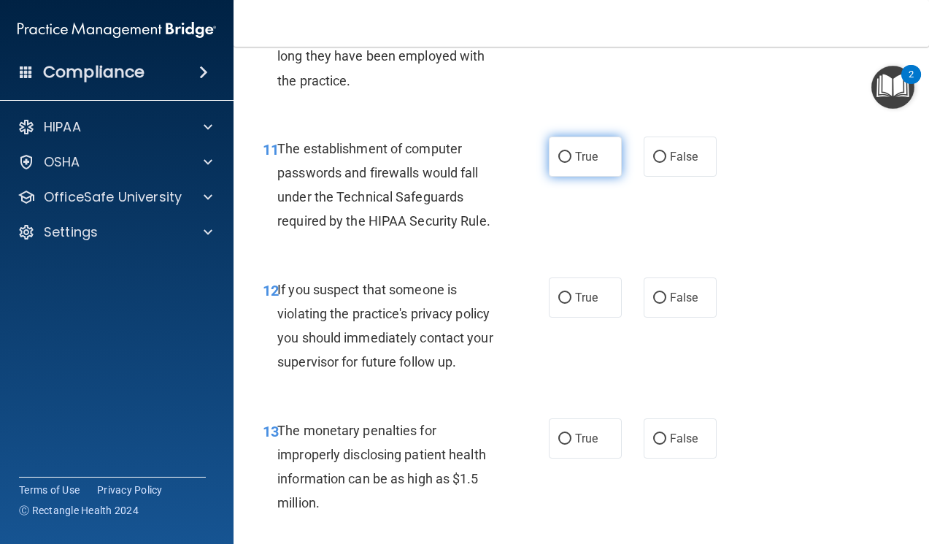
click at [563, 162] on input "True" at bounding box center [564, 157] width 13 height 11
radio input "true"
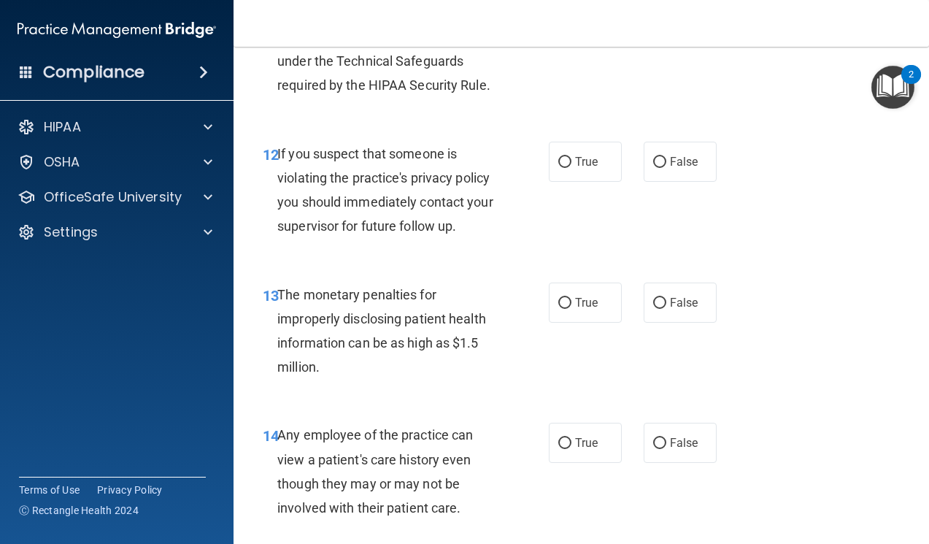
scroll to position [1605, 0]
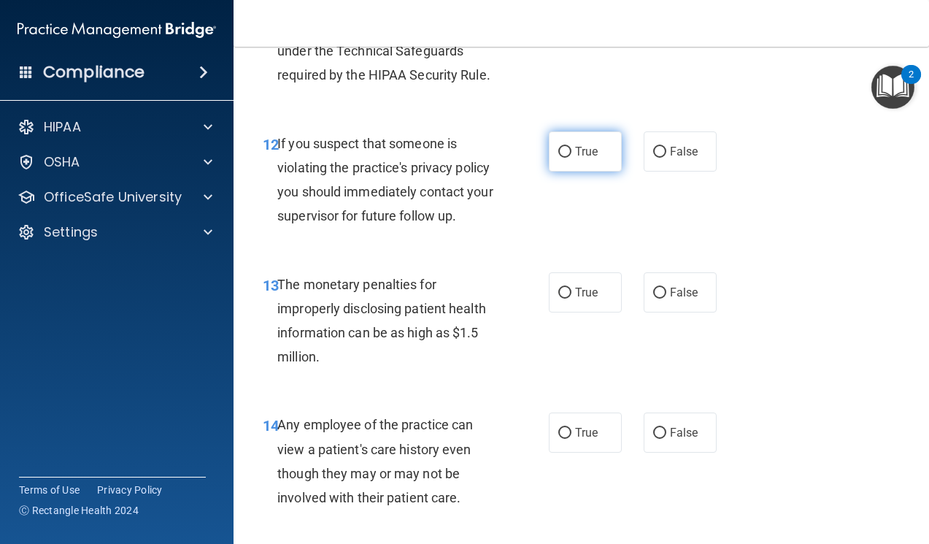
click at [590, 163] on label "True" at bounding box center [585, 151] width 73 height 40
click at [571, 158] on input "True" at bounding box center [564, 152] width 13 height 11
radio input "true"
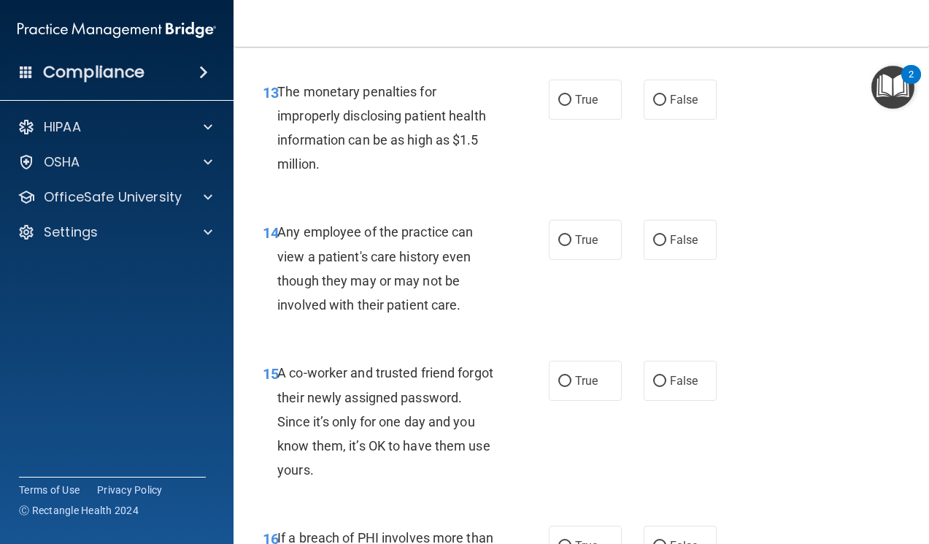
scroll to position [1824, 0]
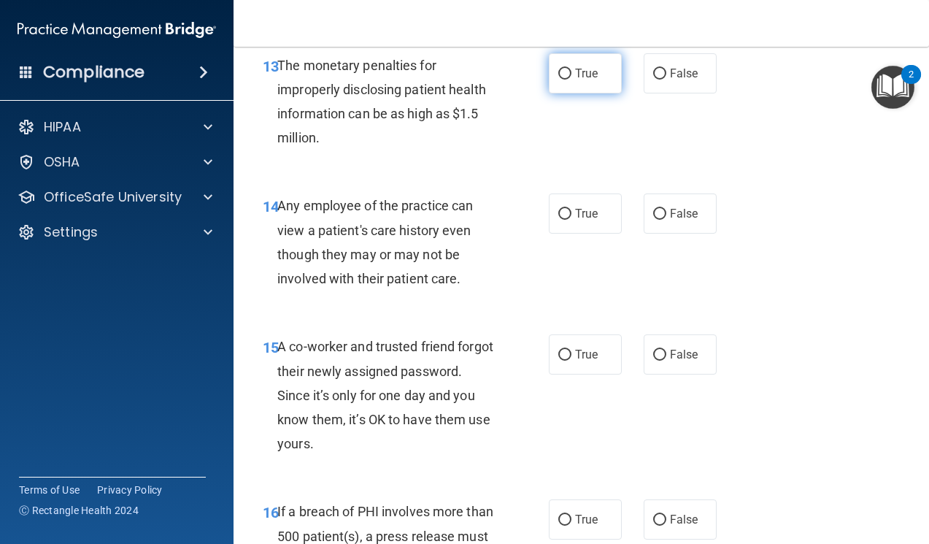
click at [565, 82] on label "True" at bounding box center [585, 73] width 73 height 40
click at [565, 80] on input "True" at bounding box center [564, 74] width 13 height 11
radio input "true"
click at [670, 220] on span "False" at bounding box center [684, 214] width 28 height 14
click at [665, 220] on input "False" at bounding box center [659, 214] width 13 height 11
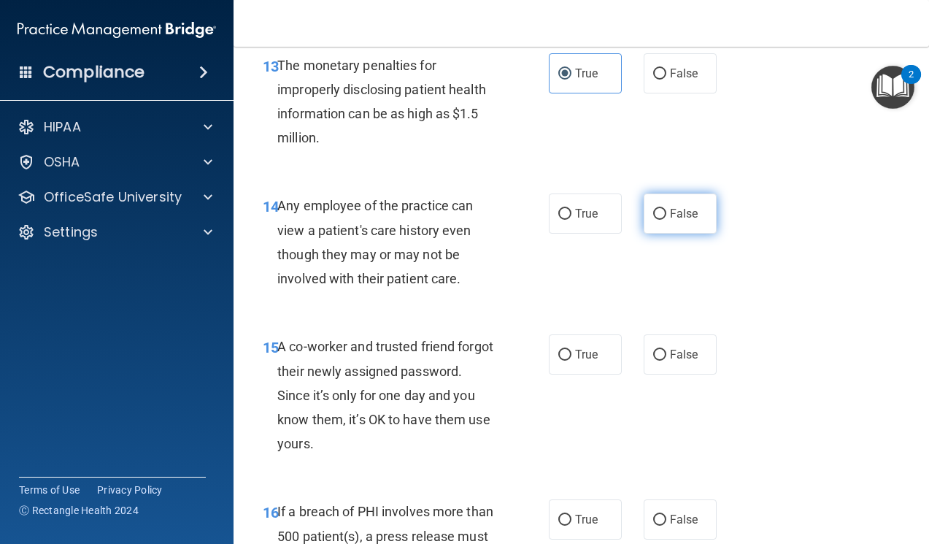
radio input "true"
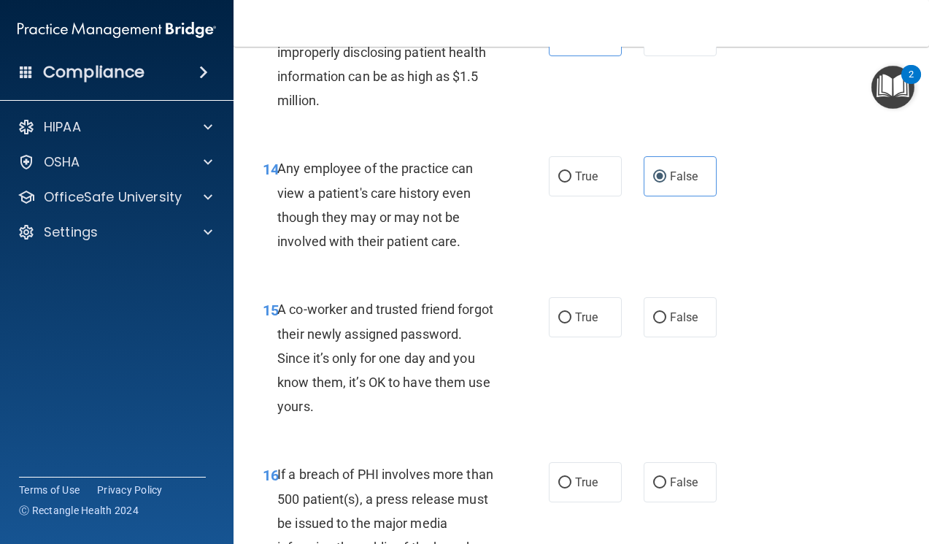
scroll to position [1897, 0]
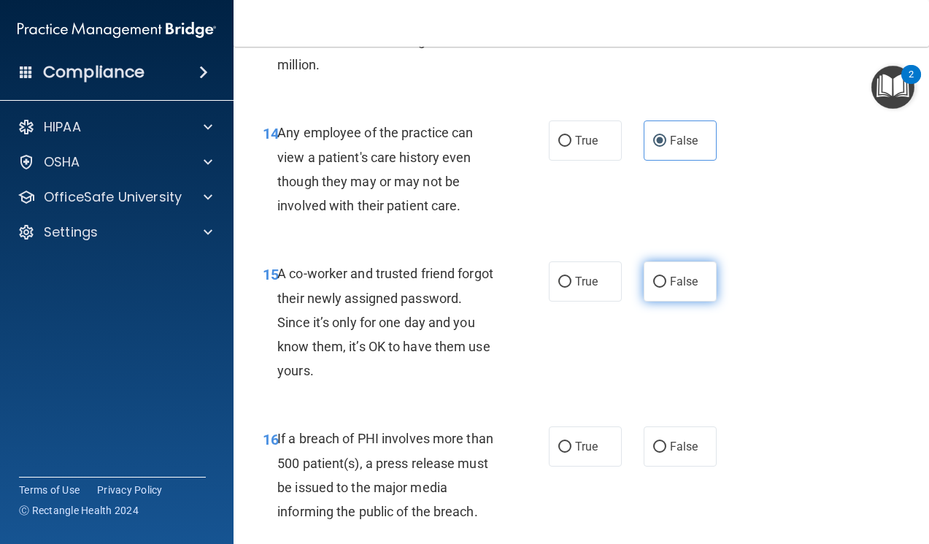
click at [659, 280] on input "False" at bounding box center [659, 282] width 13 height 11
radio input "true"
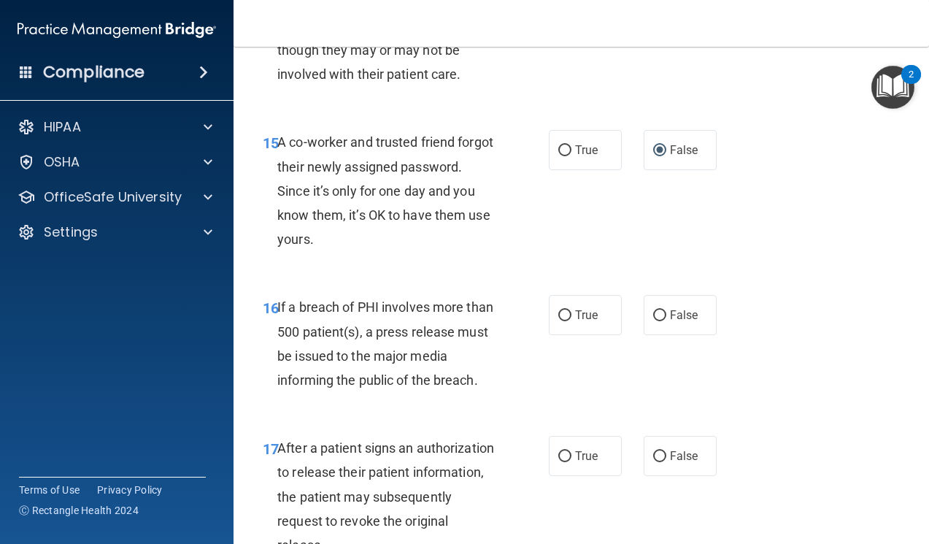
scroll to position [2043, 0]
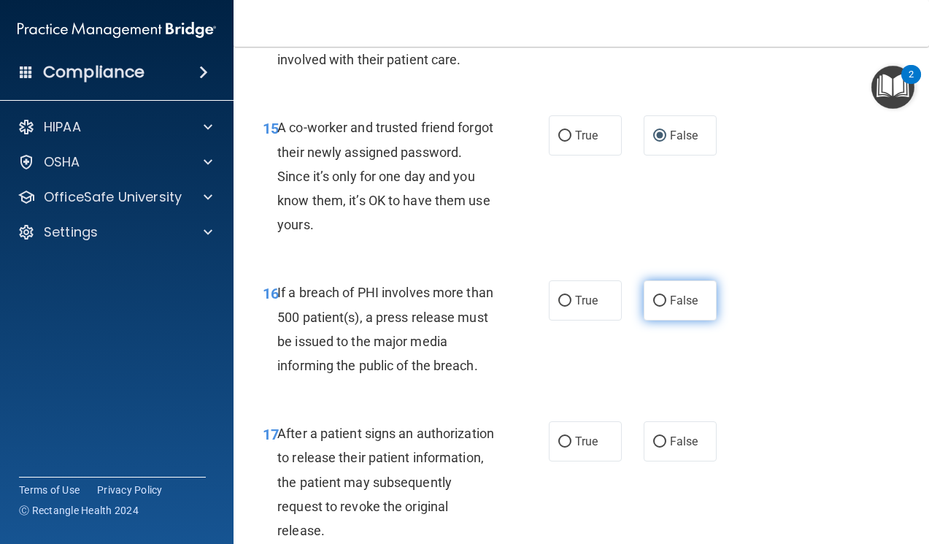
click at [661, 304] on label "False" at bounding box center [680, 300] width 73 height 40
click at [661, 304] on input "False" at bounding box center [659, 301] width 13 height 11
radio input "true"
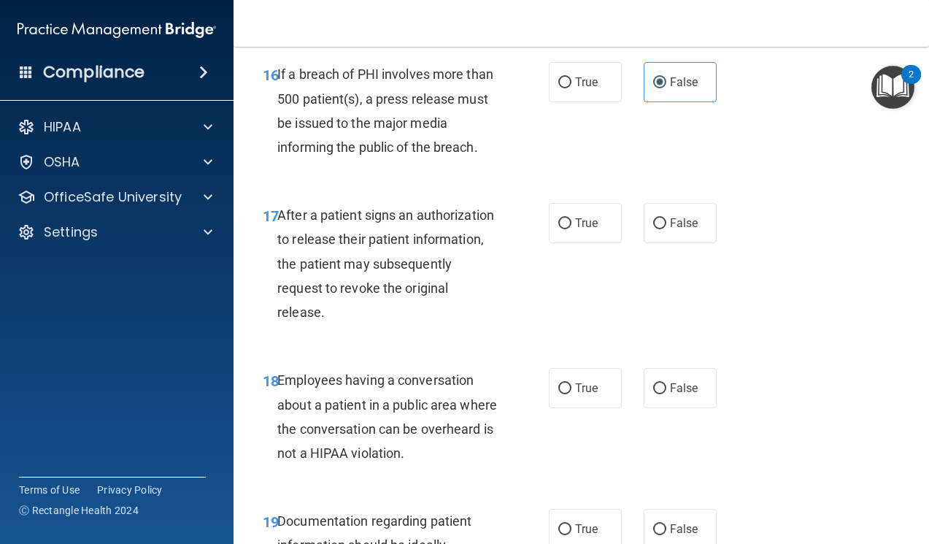
scroll to position [2262, 0]
click at [549, 230] on label "True" at bounding box center [585, 222] width 73 height 40
click at [558, 228] on input "True" at bounding box center [564, 222] width 13 height 11
radio input "true"
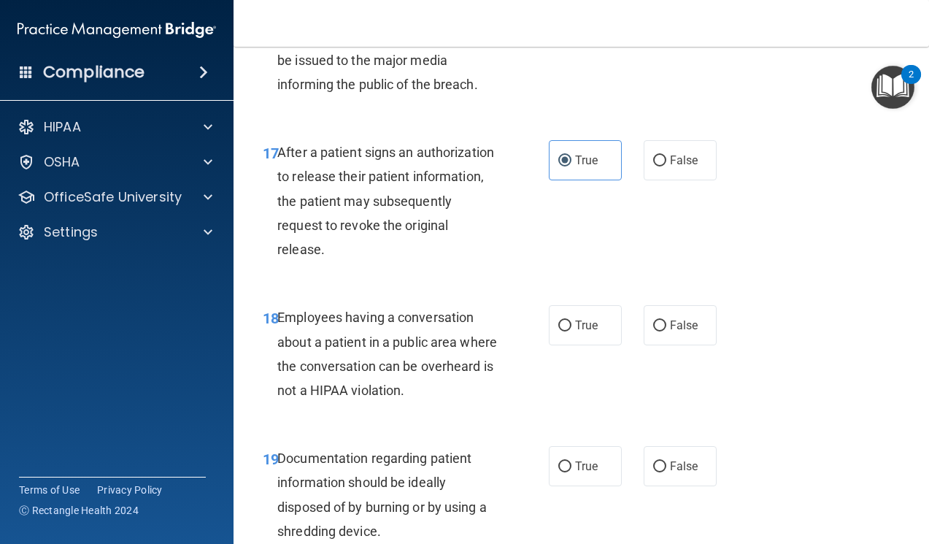
scroll to position [2408, 0]
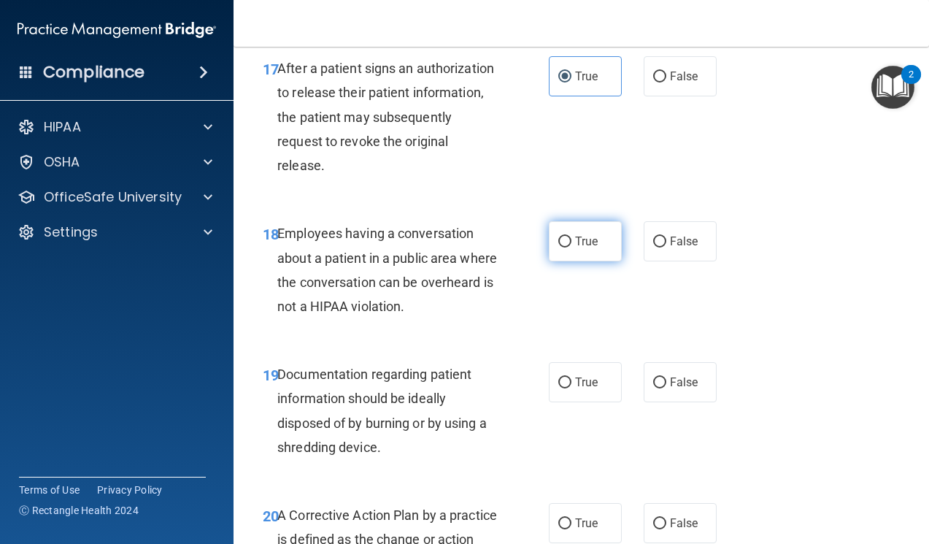
click at [560, 233] on label "True" at bounding box center [585, 241] width 73 height 40
click at [560, 236] on input "True" at bounding box center [564, 241] width 13 height 11
radio input "true"
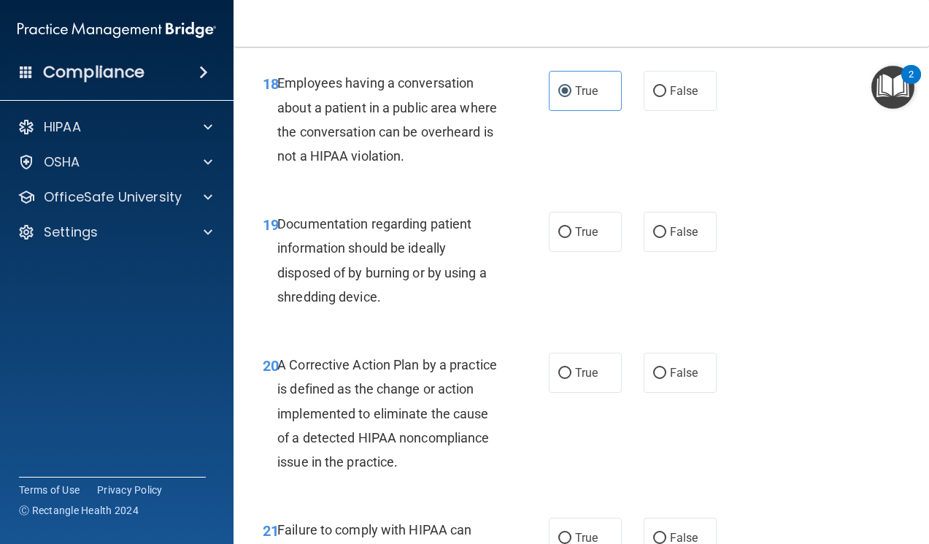
scroll to position [2627, 0]
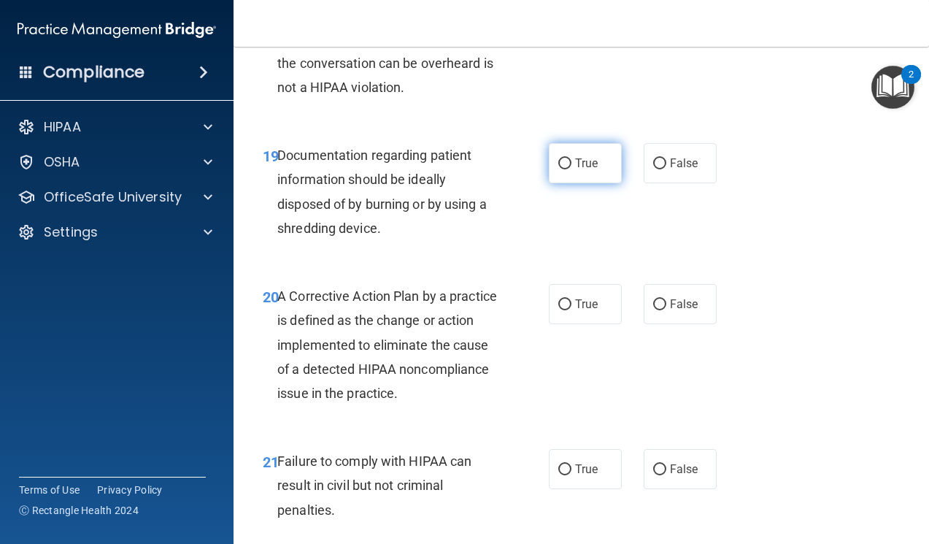
click at [568, 171] on label "True" at bounding box center [585, 163] width 73 height 40
click at [568, 169] on input "True" at bounding box center [564, 163] width 13 height 11
radio input "true"
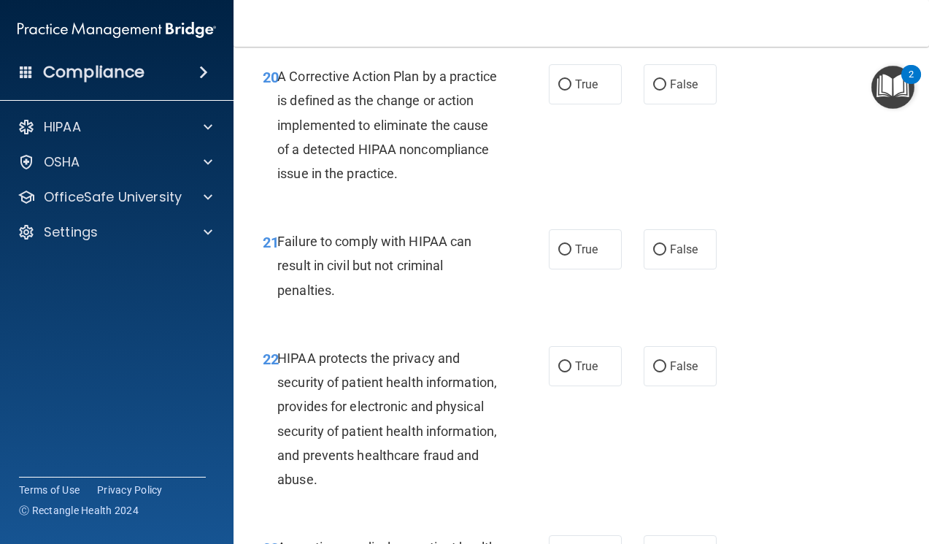
scroll to position [2846, 0]
click at [571, 95] on label "True" at bounding box center [585, 85] width 73 height 40
click at [571, 91] on input "True" at bounding box center [564, 85] width 13 height 11
radio input "true"
click at [562, 266] on label "True" at bounding box center [585, 250] width 73 height 40
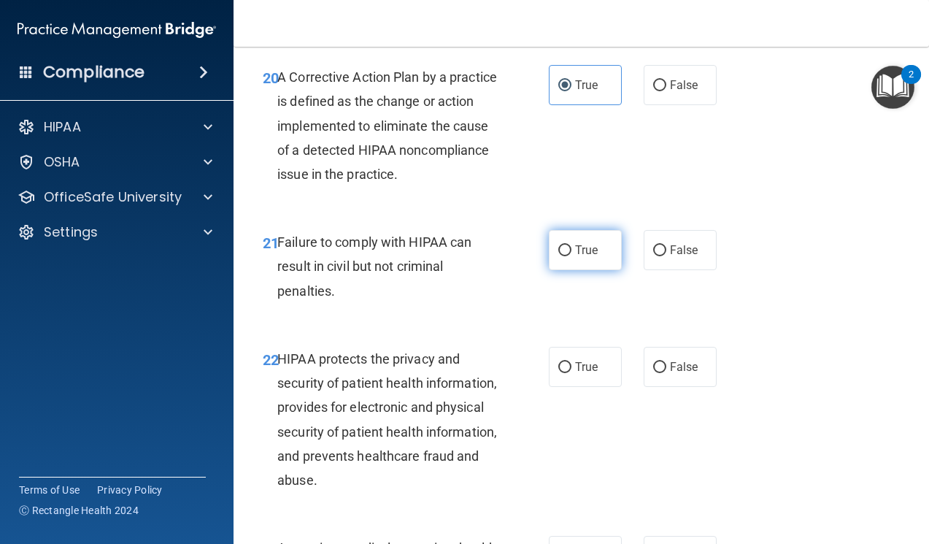
click at [562, 256] on input "True" at bounding box center [564, 250] width 13 height 11
radio input "true"
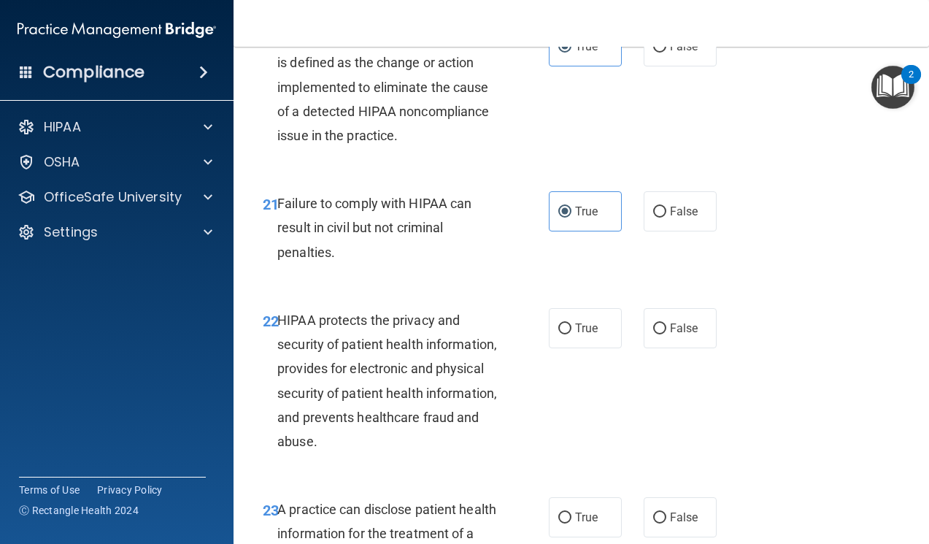
scroll to position [2919, 0]
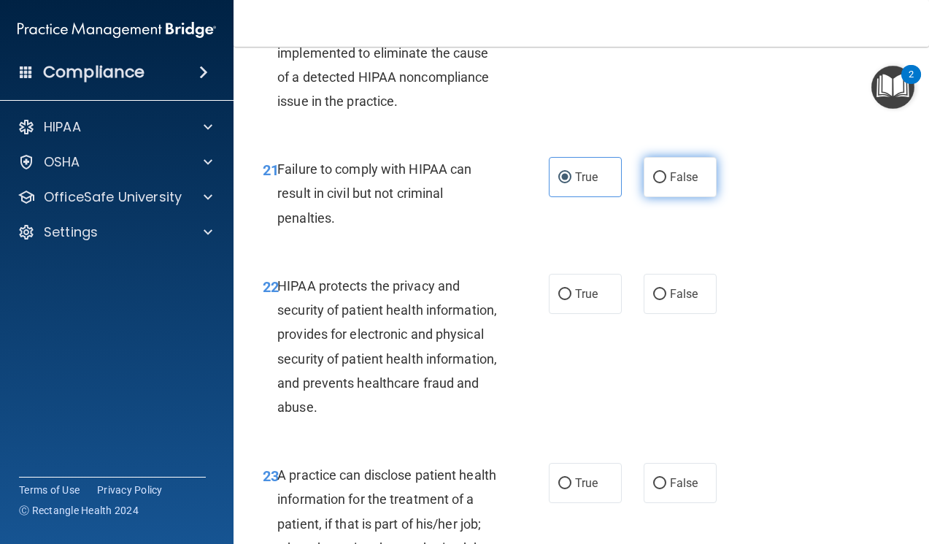
click at [674, 197] on label "False" at bounding box center [680, 177] width 73 height 40
click at [666, 183] on input "False" at bounding box center [659, 177] width 13 height 11
radio input "true"
radio input "false"
drag, startPoint x: 324, startPoint y: 311, endPoint x: 422, endPoint y: 311, distance: 97.8
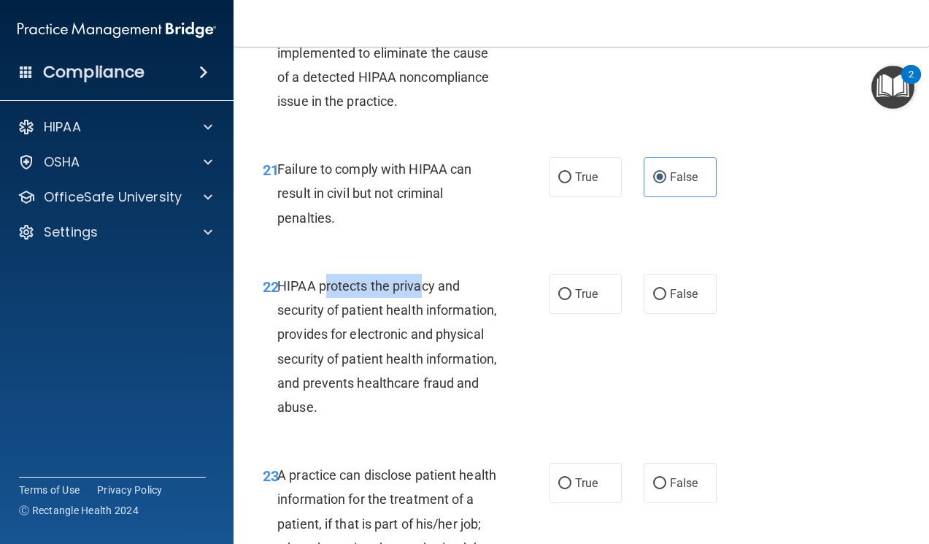
click at [422, 311] on span "HIPAA protects the privacy and security of patient health information, provides…" at bounding box center [387, 346] width 220 height 136
click at [425, 311] on span "HIPAA protects the privacy and security of patient health information, provides…" at bounding box center [387, 346] width 220 height 136
click at [567, 311] on label "True" at bounding box center [585, 294] width 73 height 40
click at [567, 300] on input "True" at bounding box center [564, 294] width 13 height 11
radio input "true"
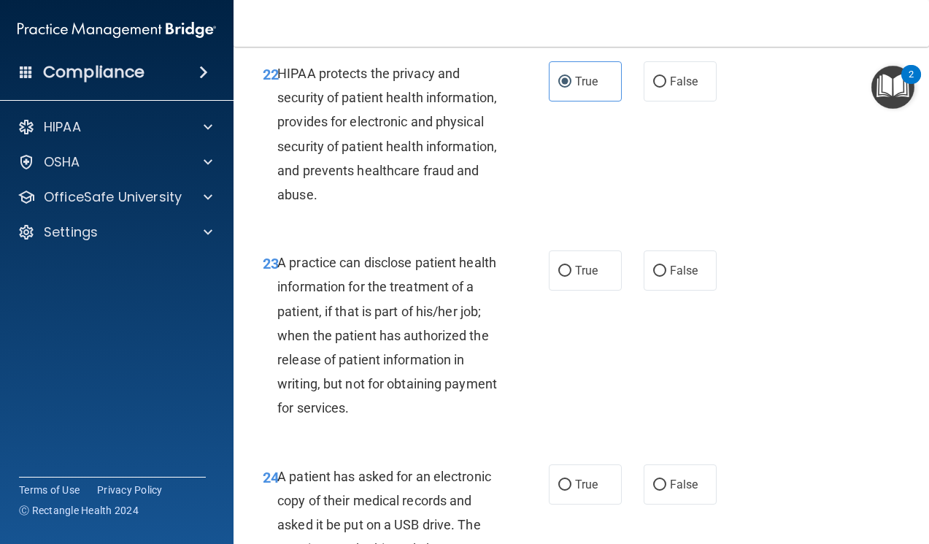
scroll to position [3138, 0]
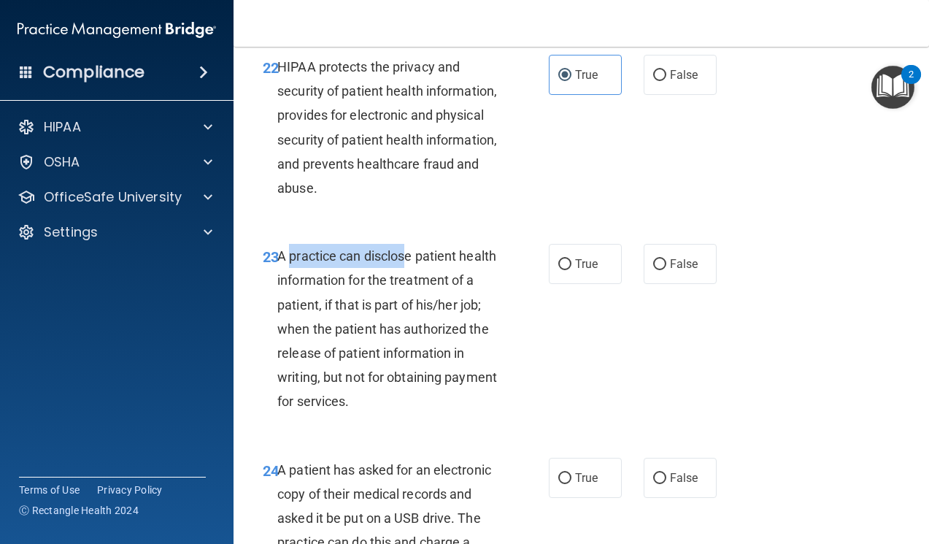
drag, startPoint x: 291, startPoint y: 285, endPoint x: 407, endPoint y: 286, distance: 116.0
click at [407, 286] on span "A practice can disclose patient health information for the treatment of a patie…" at bounding box center [387, 328] width 220 height 161
click at [566, 284] on label "True" at bounding box center [585, 264] width 73 height 40
click at [566, 270] on input "True" at bounding box center [564, 264] width 13 height 11
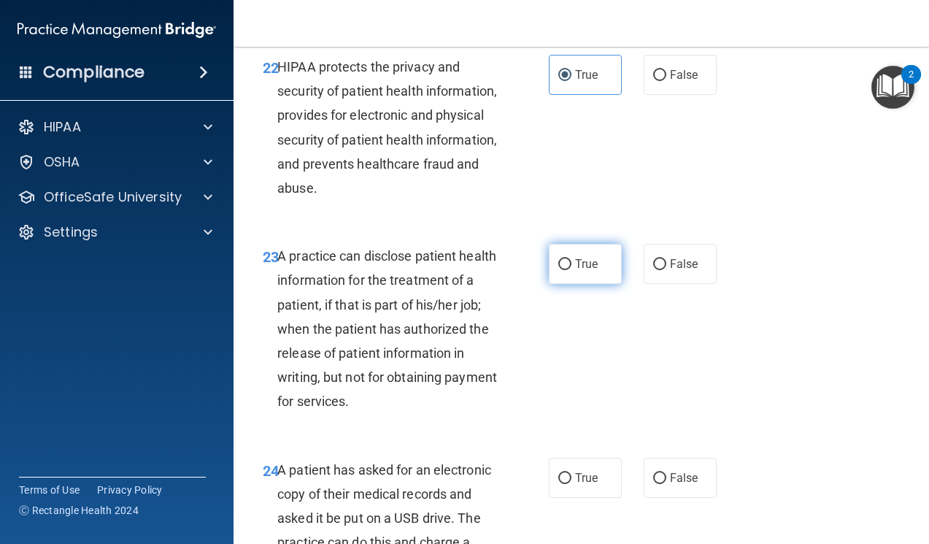
radio input "true"
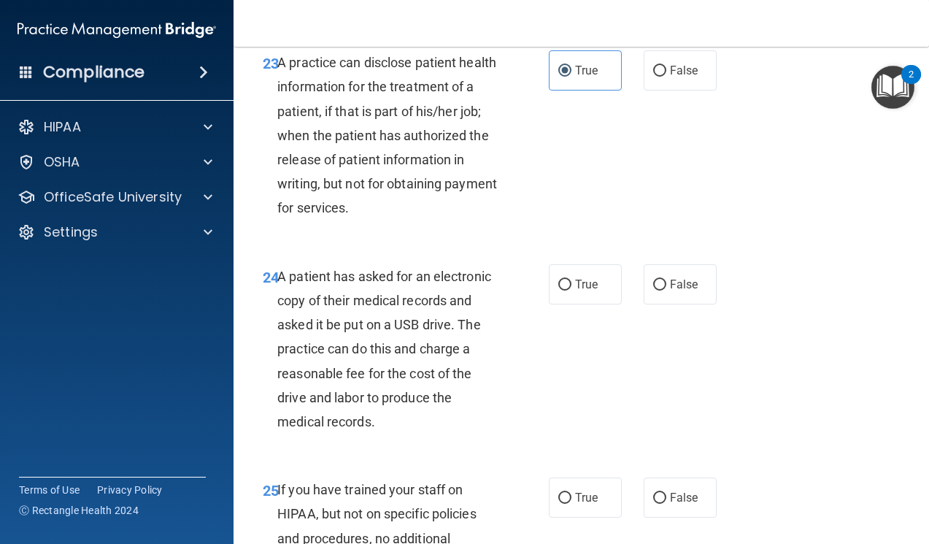
scroll to position [3357, 0]
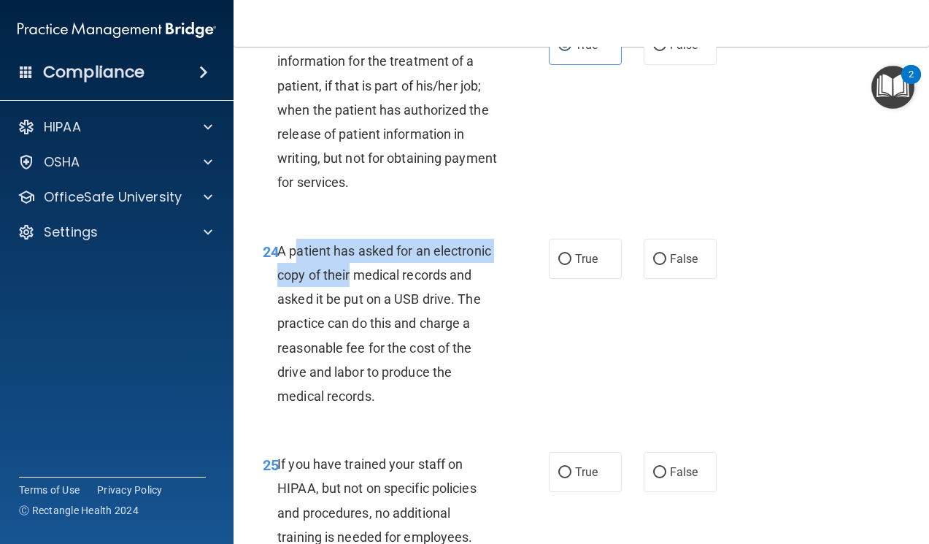
drag, startPoint x: 295, startPoint y: 283, endPoint x: 413, endPoint y: 301, distance: 119.6
click at [413, 301] on span "A patient has asked for an electronic copy of their medical records and asked i…" at bounding box center [384, 323] width 214 height 161
click at [413, 302] on span "A patient has asked for an electronic copy of their medical records and asked i…" at bounding box center [384, 323] width 214 height 161
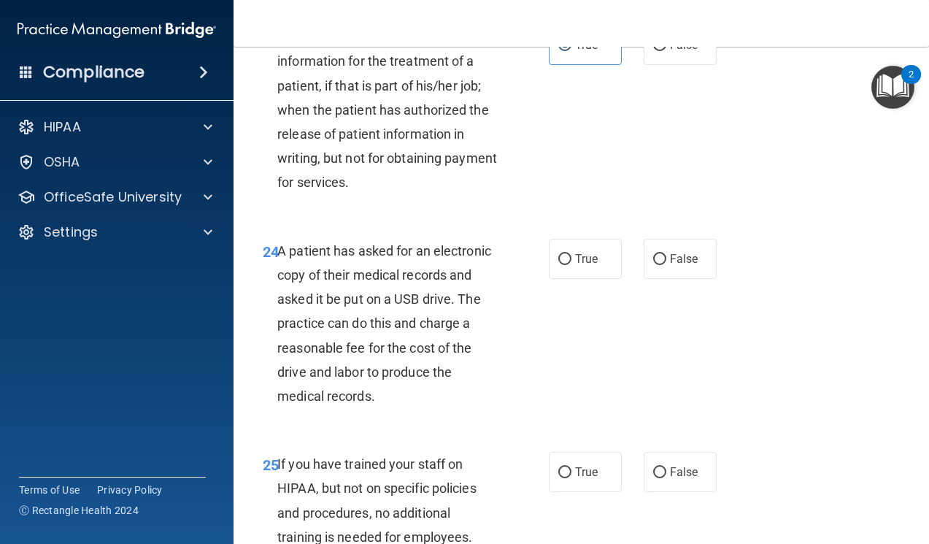
click at [356, 326] on span "A patient has asked for an electronic copy of their medical records and asked i…" at bounding box center [384, 323] width 214 height 161
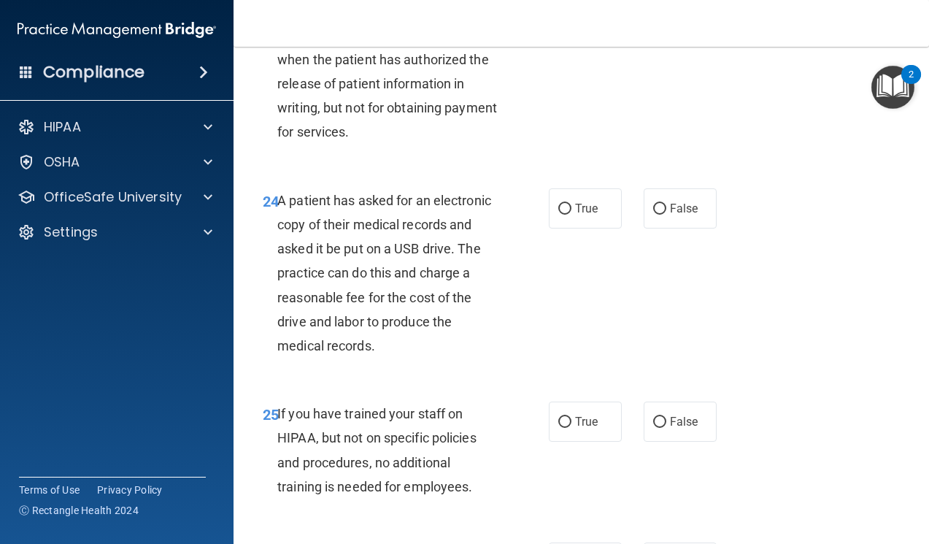
scroll to position [3430, 0]
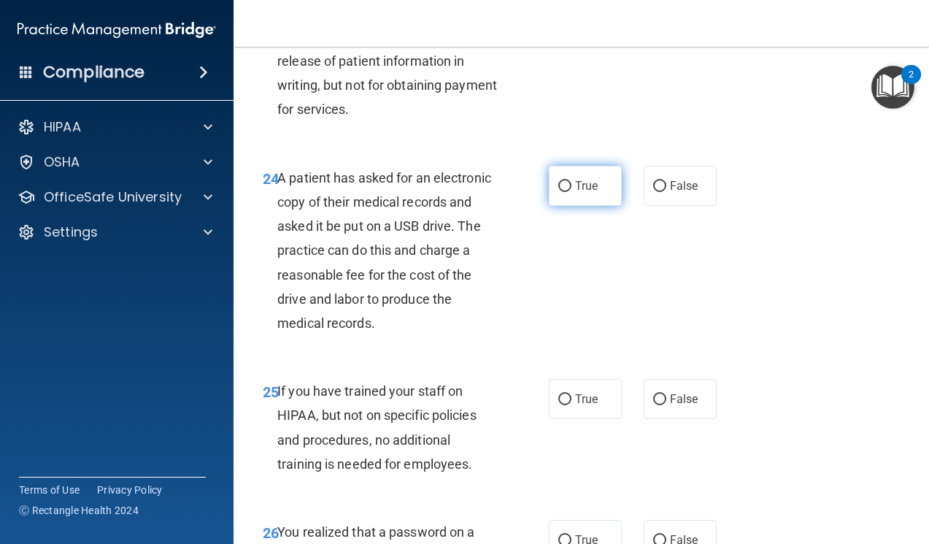
click at [581, 193] on span "True" at bounding box center [586, 186] width 23 height 14
click at [571, 192] on input "True" at bounding box center [564, 186] width 13 height 11
radio input "true"
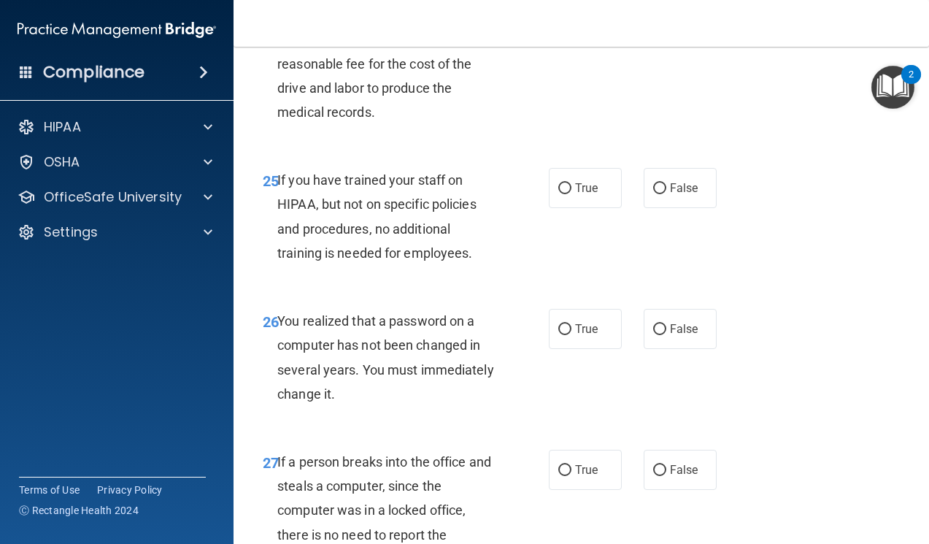
scroll to position [3649, 0]
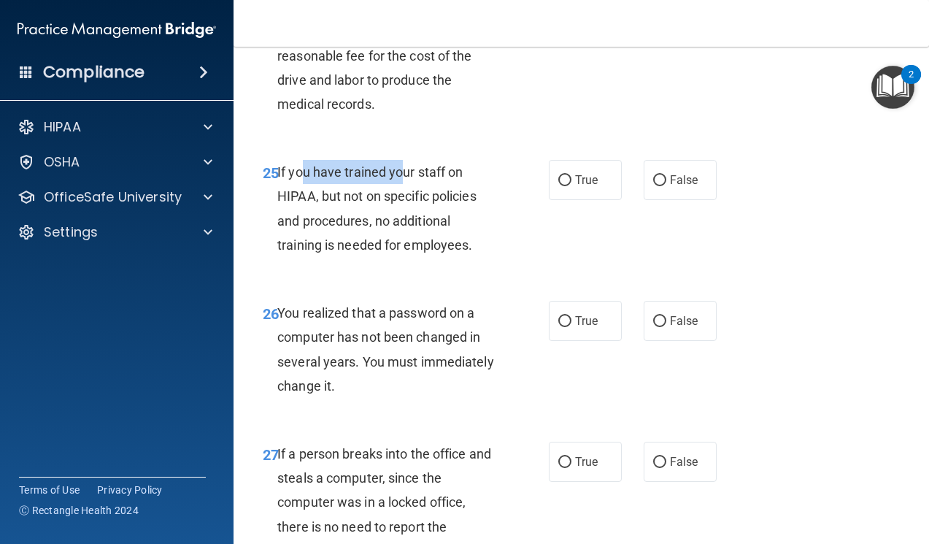
drag, startPoint x: 350, startPoint y: 193, endPoint x: 444, endPoint y: 198, distance: 94.3
click at [416, 193] on span "If you have trained your staff on HIPAA, but not on specific policies and proce…" at bounding box center [376, 208] width 199 height 88
click at [452, 199] on span "If you have trained your staff on HIPAA, but not on specific policies and proce…" at bounding box center [376, 208] width 199 height 88
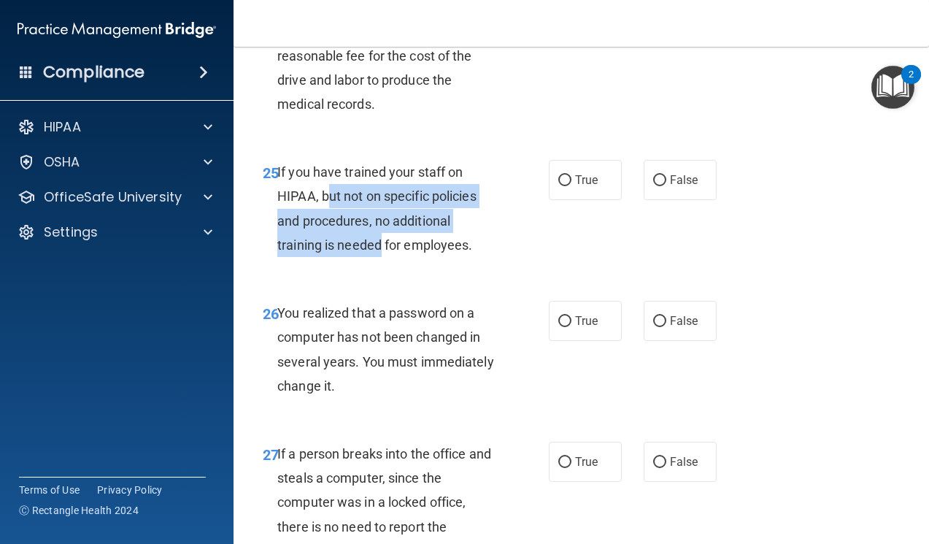
drag, startPoint x: 340, startPoint y: 220, endPoint x: 381, endPoint y: 262, distance: 58.8
click at [381, 252] on span "If you have trained your staff on HIPAA, but not on specific policies and proce…" at bounding box center [376, 208] width 199 height 88
click at [372, 264] on div "25 If you have trained your staff on HIPAA, but not on specific policies and pr…" at bounding box center [406, 212] width 330 height 104
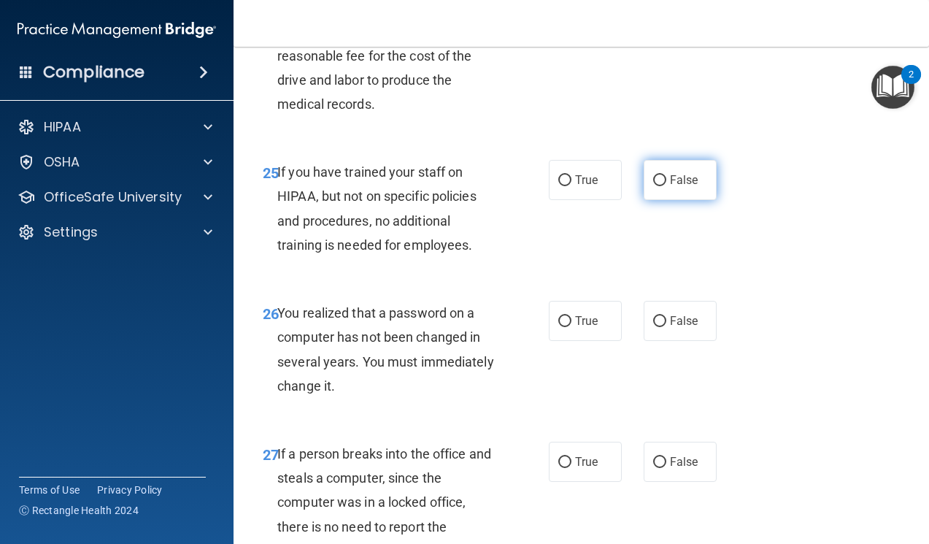
click at [658, 186] on input "False" at bounding box center [659, 180] width 13 height 11
radio input "true"
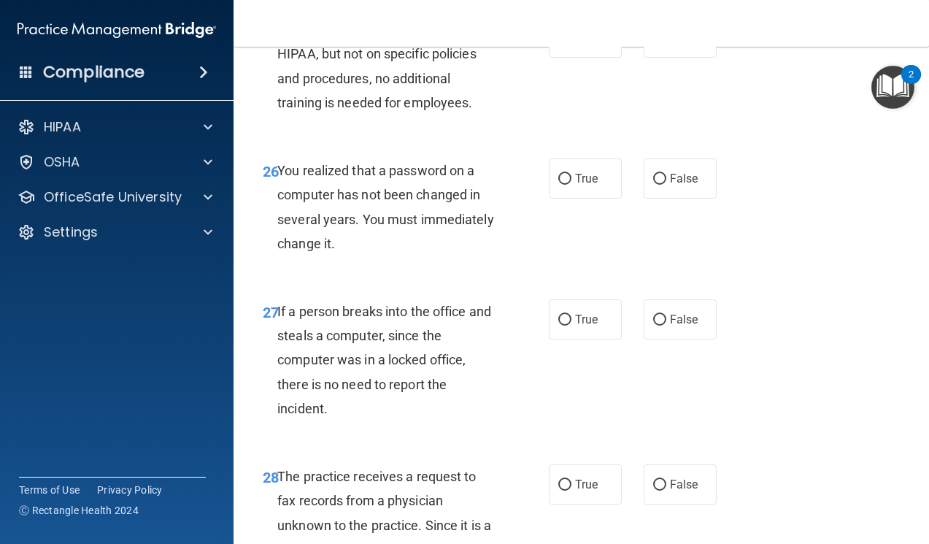
scroll to position [3795, 0]
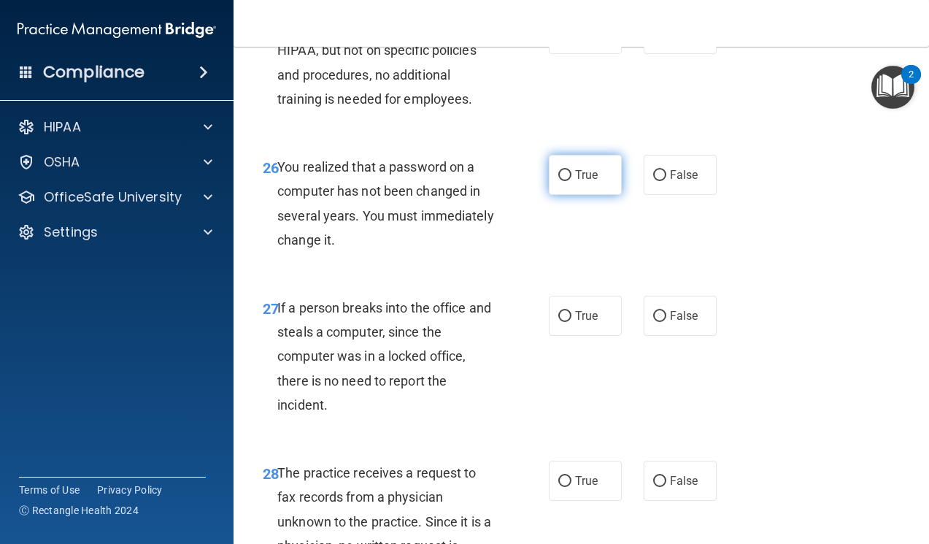
click at [575, 182] on span "True" at bounding box center [586, 175] width 23 height 14
click at [571, 181] on input "True" at bounding box center [564, 175] width 13 height 11
radio input "true"
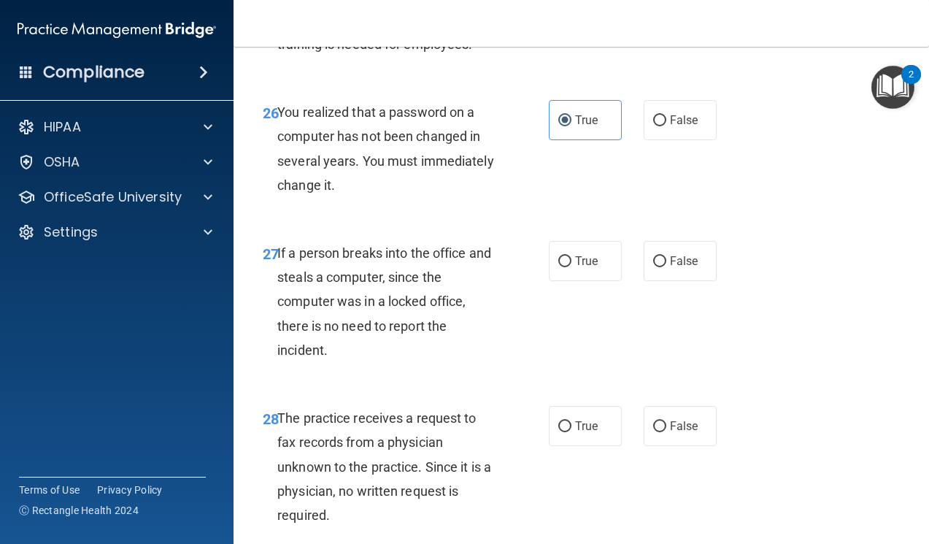
scroll to position [3941, 0]
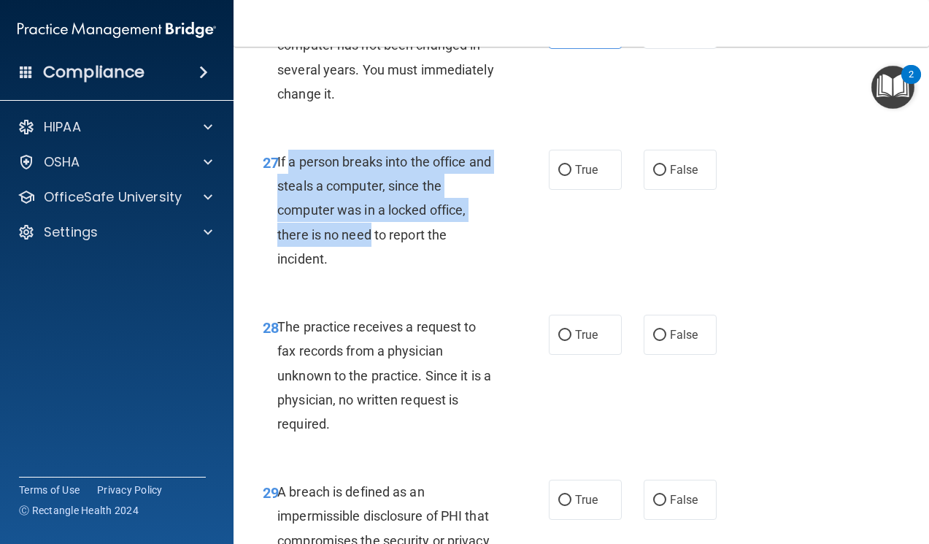
drag, startPoint x: 297, startPoint y: 186, endPoint x: 371, endPoint y: 253, distance: 99.7
click at [371, 253] on span "If a person breaks into the office and steals a computer, since the computer wa…" at bounding box center [384, 210] width 214 height 112
click at [320, 267] on div "If a person breaks into the office and steals a computer, since the computer wa…" at bounding box center [392, 210] width 231 height 121
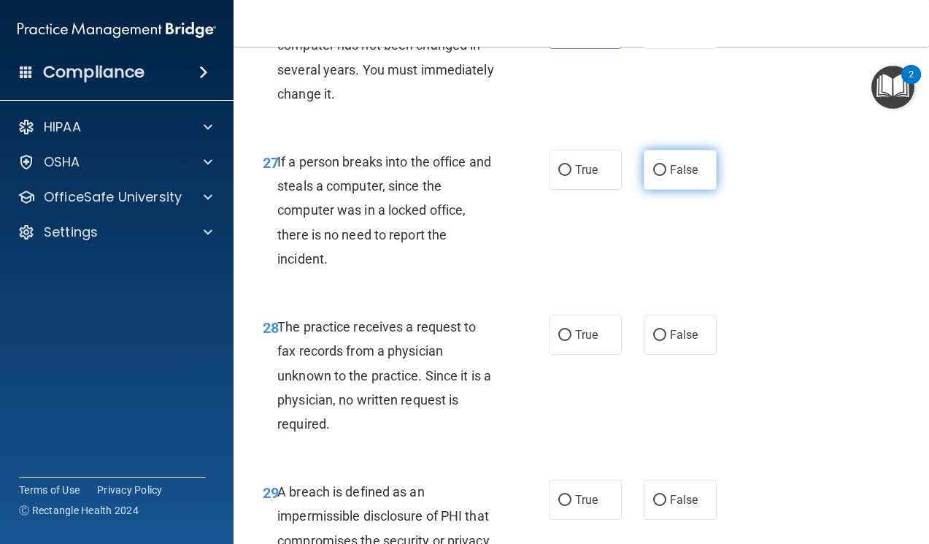
click at [673, 190] on label "False" at bounding box center [680, 170] width 73 height 40
click at [666, 176] on input "False" at bounding box center [659, 170] width 13 height 11
radio input "true"
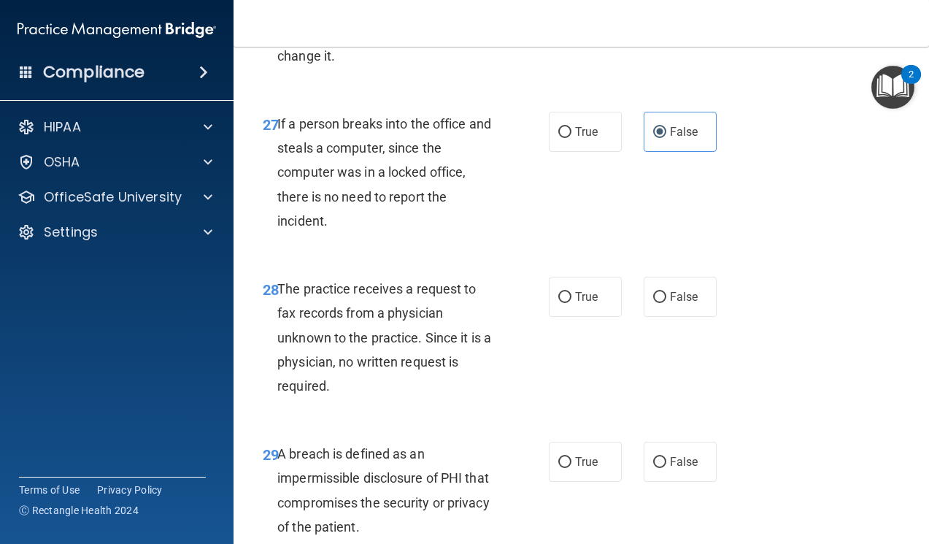
scroll to position [4014, 0]
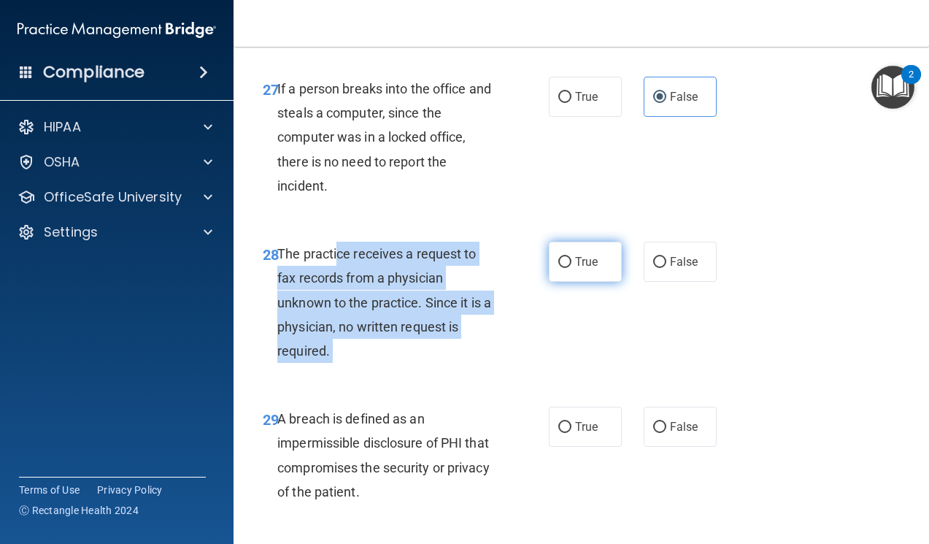
drag, startPoint x: 340, startPoint y: 276, endPoint x: 547, endPoint y: 274, distance: 207.3
click at [724, 242] on ng-form "28 The practice receives a request to fax records from a physician unknown to t…" at bounding box center [724, 242] width 0 height 0
click at [455, 292] on div "The practice receives a request to fax records from a physician unknown to the …" at bounding box center [392, 302] width 231 height 121
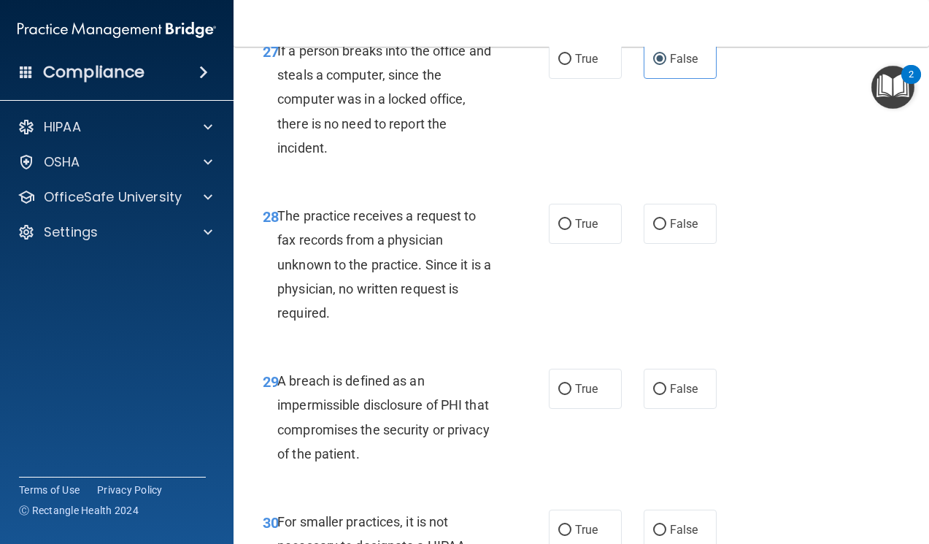
scroll to position [4087, 0]
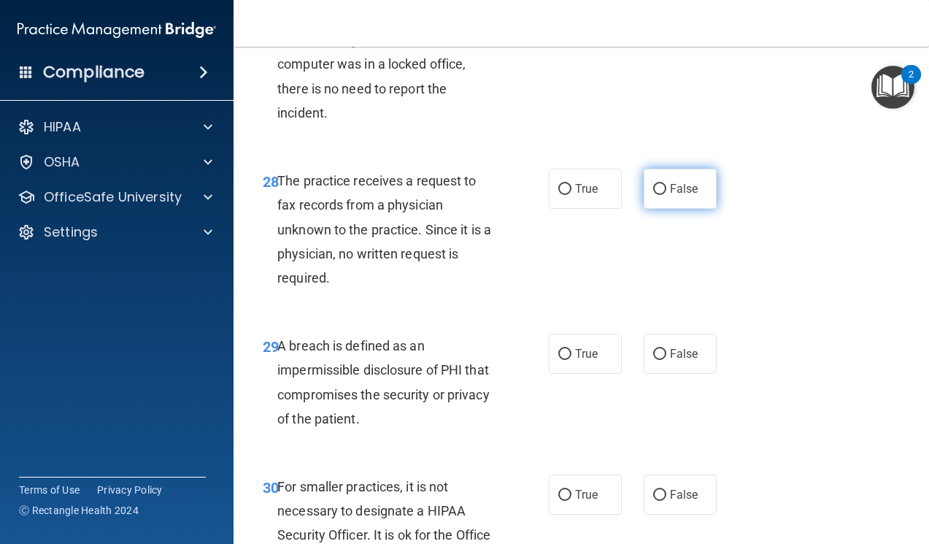
click at [680, 196] on span "False" at bounding box center [684, 189] width 28 height 14
click at [666, 195] on input "False" at bounding box center [659, 189] width 13 height 11
radio input "true"
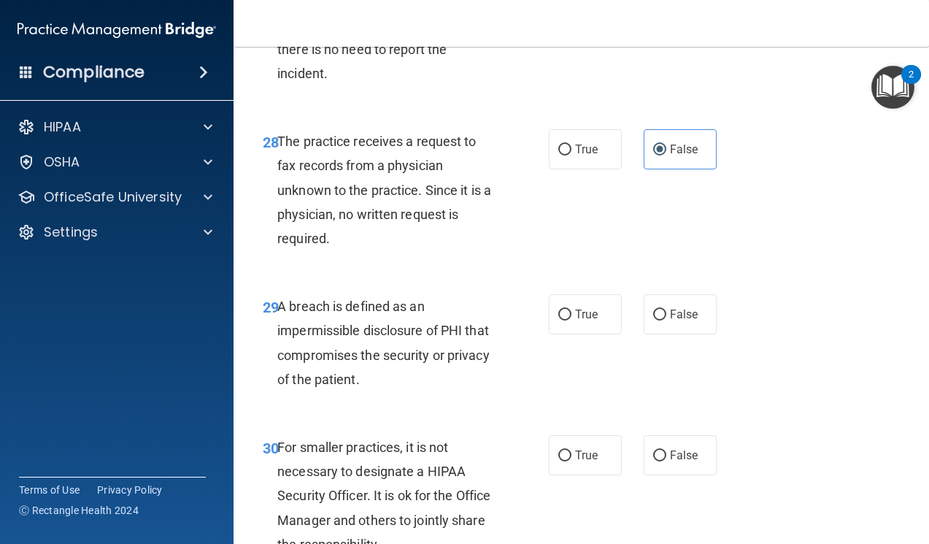
scroll to position [4160, 0]
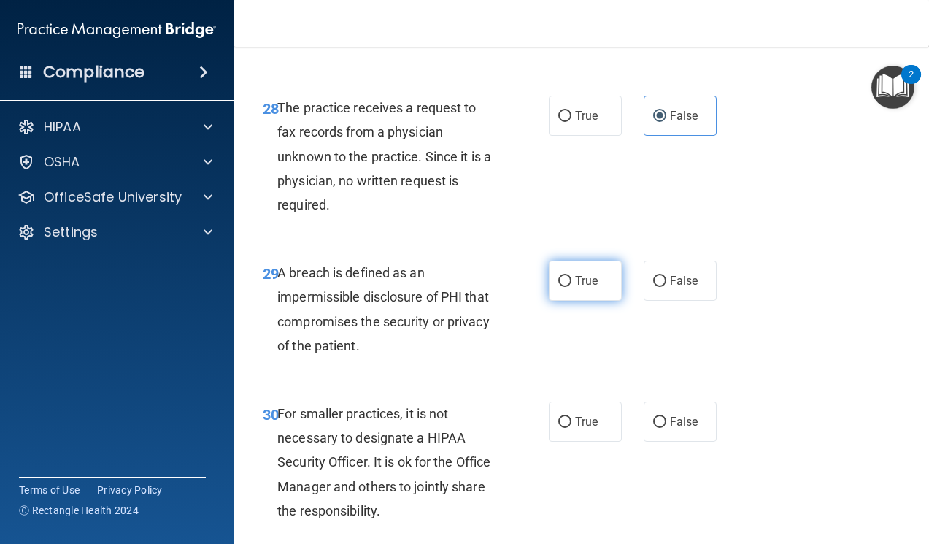
click at [575, 301] on label "True" at bounding box center [585, 281] width 73 height 40
click at [571, 287] on input "True" at bounding box center [564, 281] width 13 height 11
radio input "true"
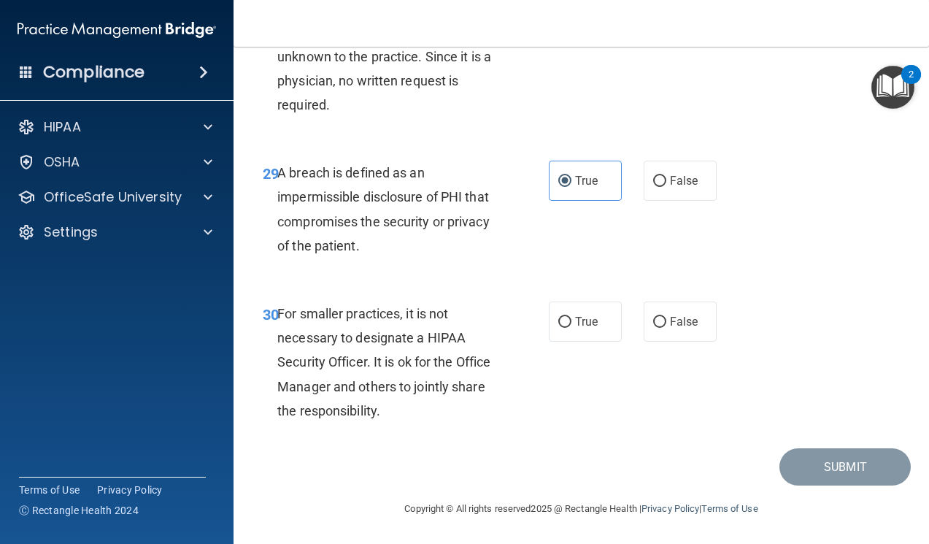
scroll to position [4284, 0]
click at [573, 339] on label "True" at bounding box center [585, 321] width 73 height 40
click at [571, 328] on input "True" at bounding box center [564, 322] width 13 height 11
radio input "true"
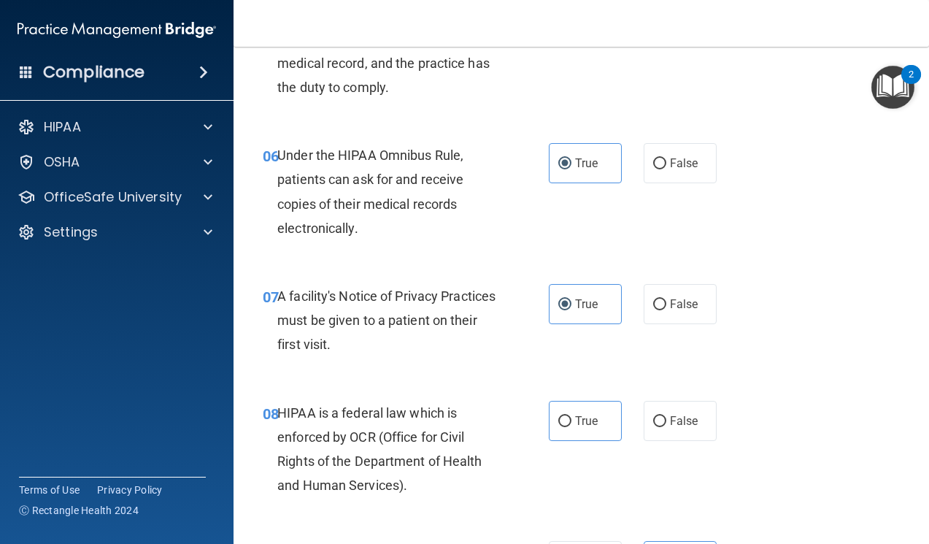
scroll to position [854, 0]
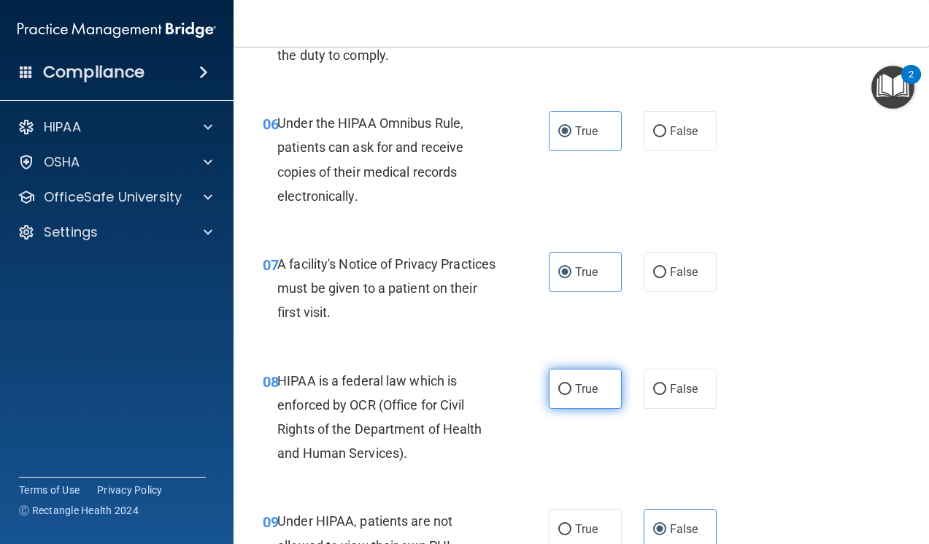
click at [563, 394] on input "True" at bounding box center [564, 389] width 13 height 11
radio input "true"
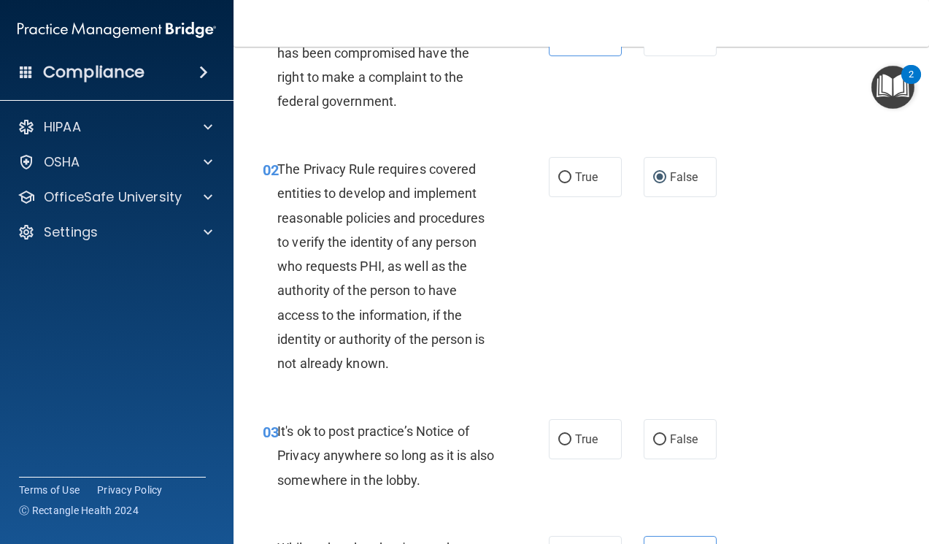
scroll to position [124, 0]
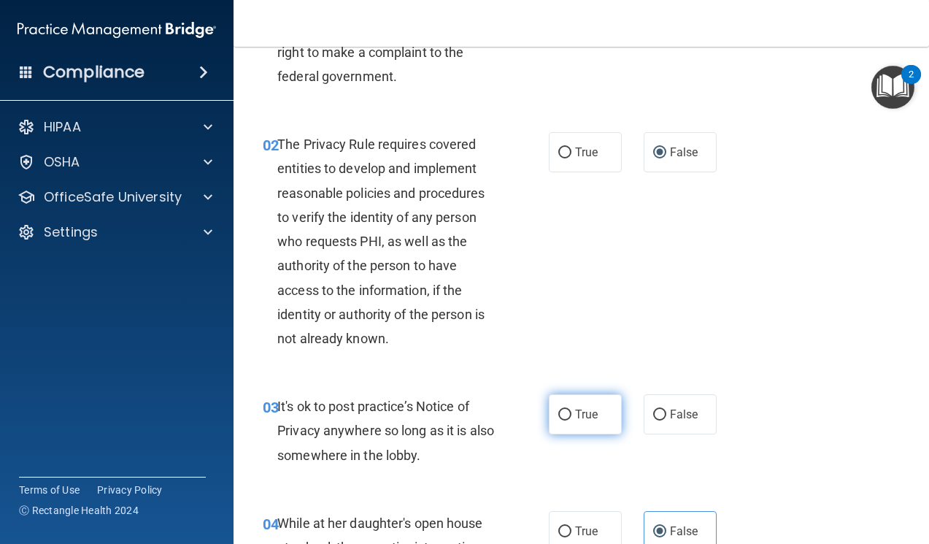
click at [614, 419] on label "True" at bounding box center [585, 414] width 73 height 40
click at [571, 419] on input "True" at bounding box center [564, 414] width 13 height 11
radio input "true"
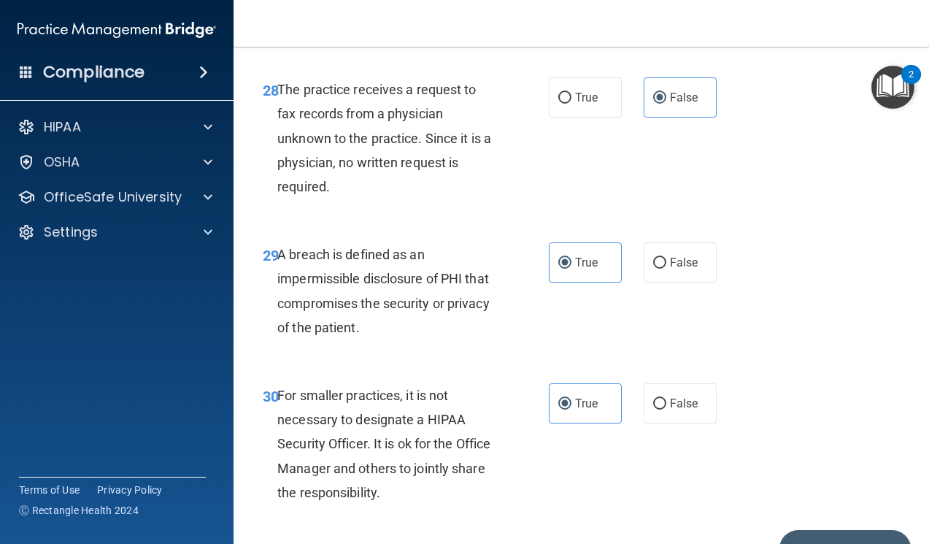
scroll to position [4284, 0]
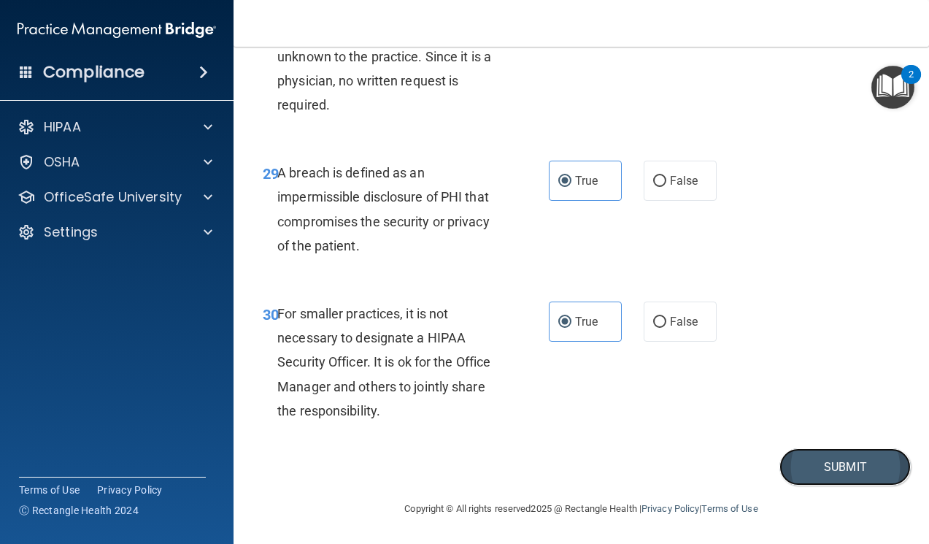
click at [836, 478] on button "Submit" at bounding box center [844, 466] width 131 height 37
click at [841, 473] on button "Submit" at bounding box center [844, 466] width 131 height 37
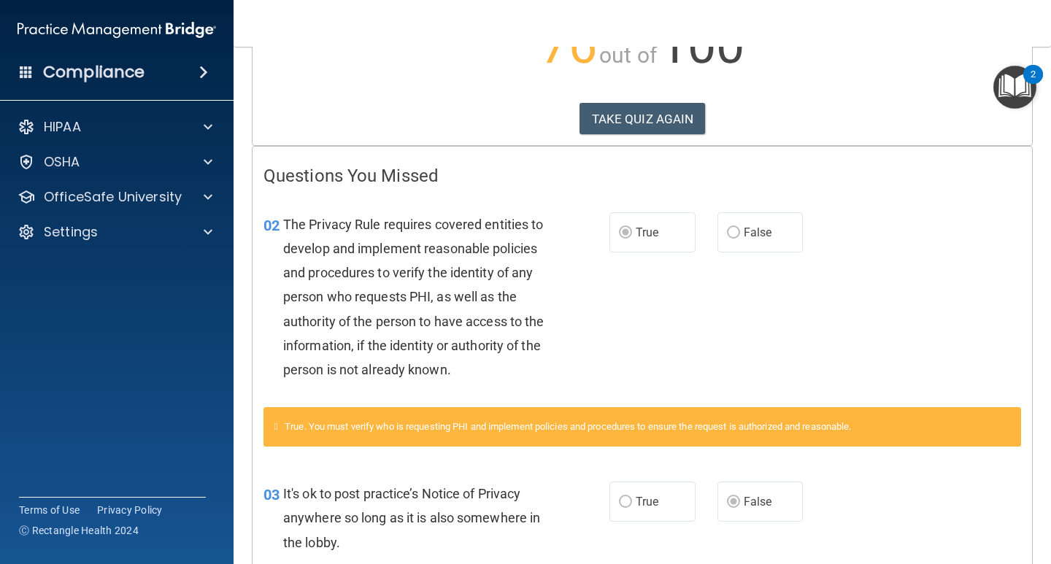
scroll to position [4, 0]
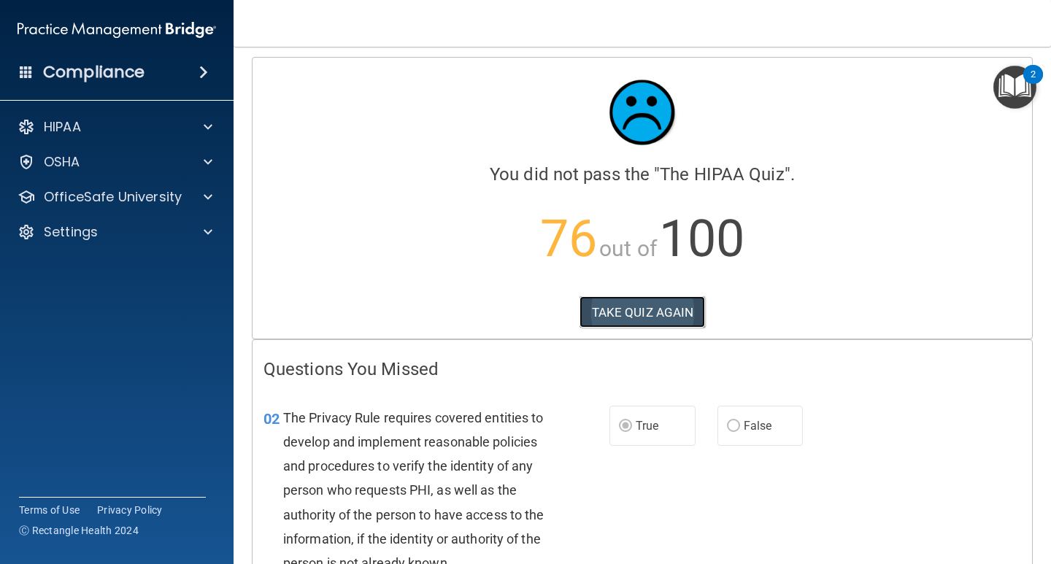
click at [633, 310] on button "TAKE QUIZ AGAIN" at bounding box center [642, 312] width 126 height 32
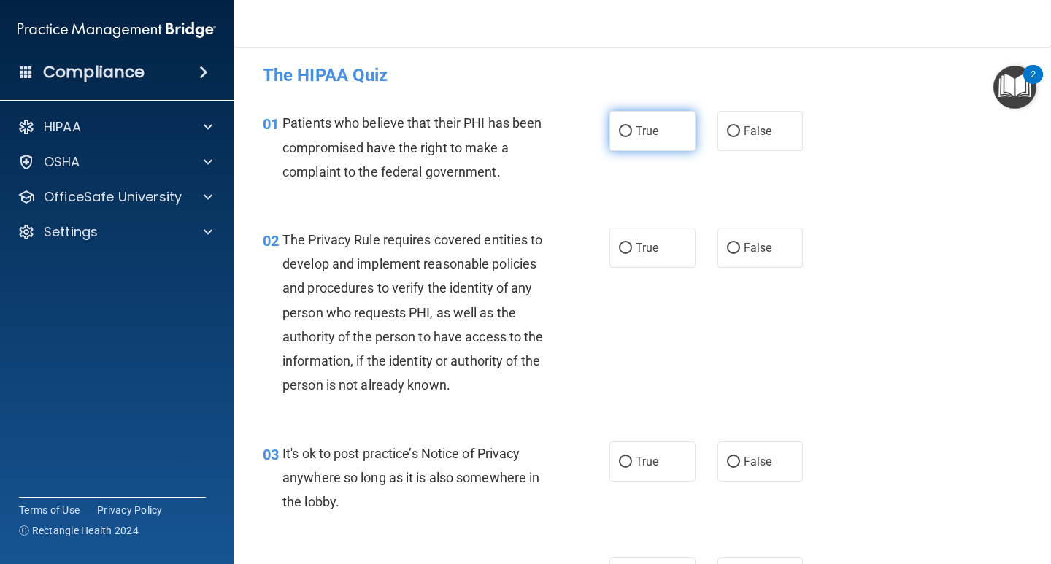
click at [641, 130] on span "True" at bounding box center [647, 131] width 23 height 14
click at [632, 130] on input "True" at bounding box center [625, 131] width 13 height 11
radio input "true"
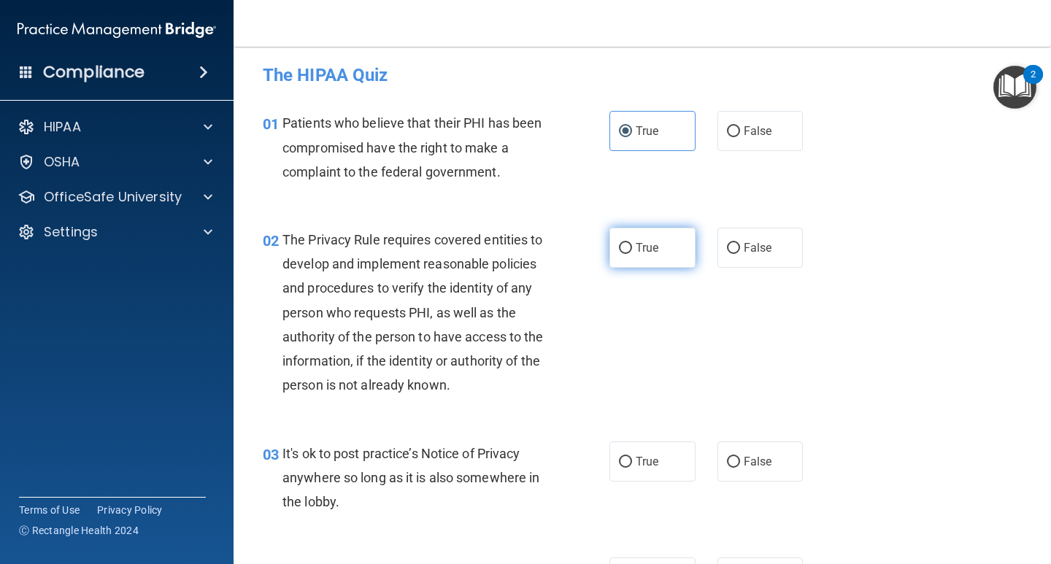
click at [628, 247] on label "True" at bounding box center [652, 248] width 86 height 40
click at [628, 247] on input "True" at bounding box center [625, 248] width 13 height 11
radio input "true"
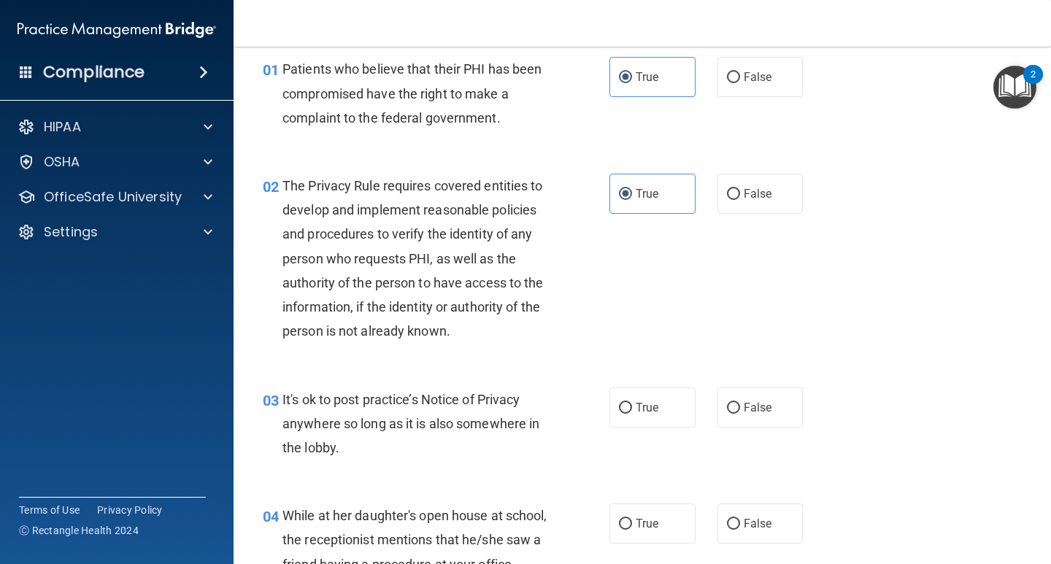
scroll to position [150, 0]
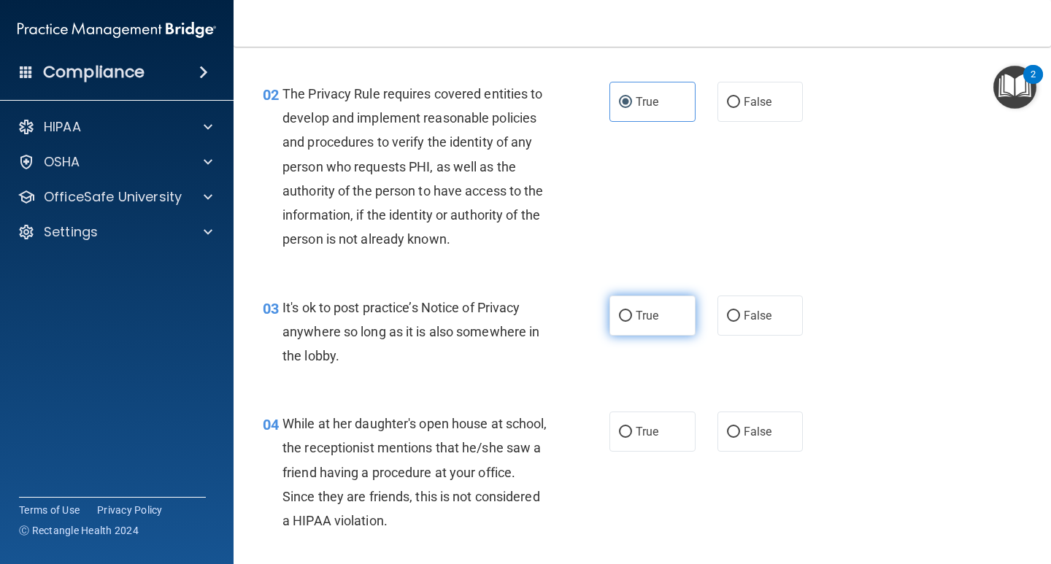
click at [682, 317] on label "True" at bounding box center [652, 316] width 86 height 40
click at [632, 317] on input "True" at bounding box center [625, 316] width 13 height 11
radio input "true"
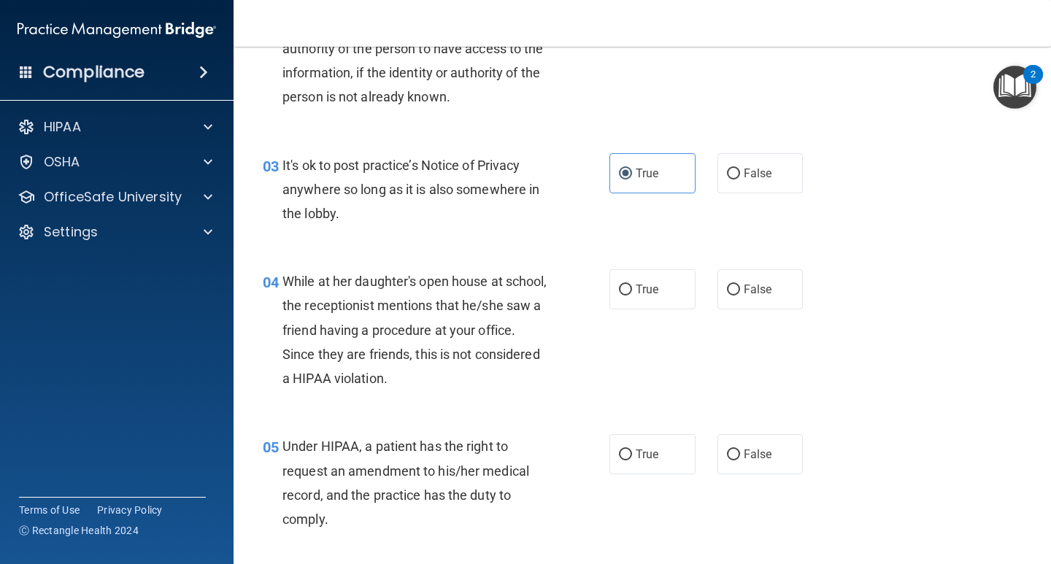
scroll to position [296, 0]
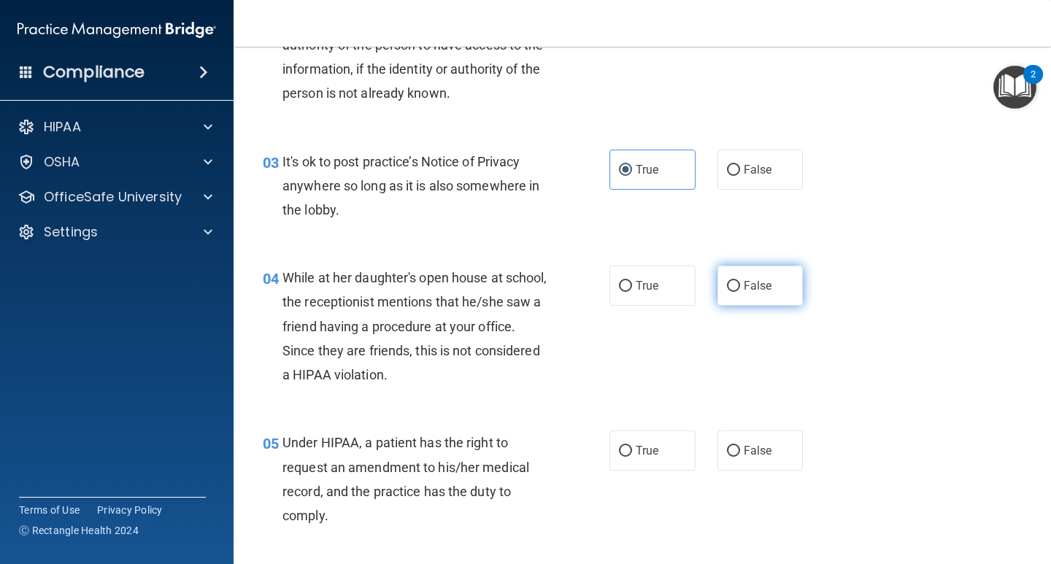
click at [787, 280] on label "False" at bounding box center [760, 286] width 86 height 40
click at [740, 281] on input "False" at bounding box center [733, 286] width 13 height 11
radio input "true"
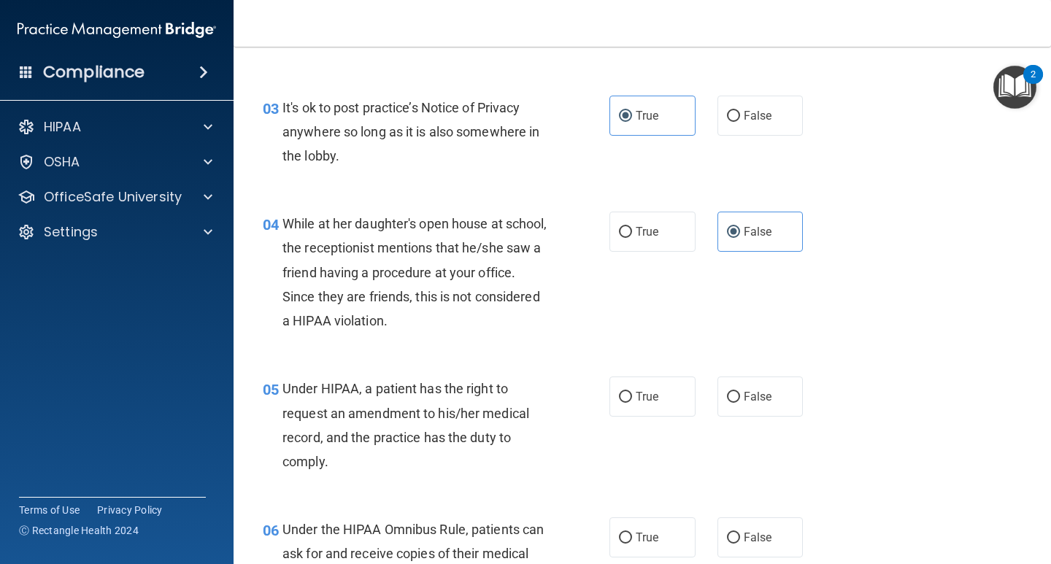
scroll to position [442, 0]
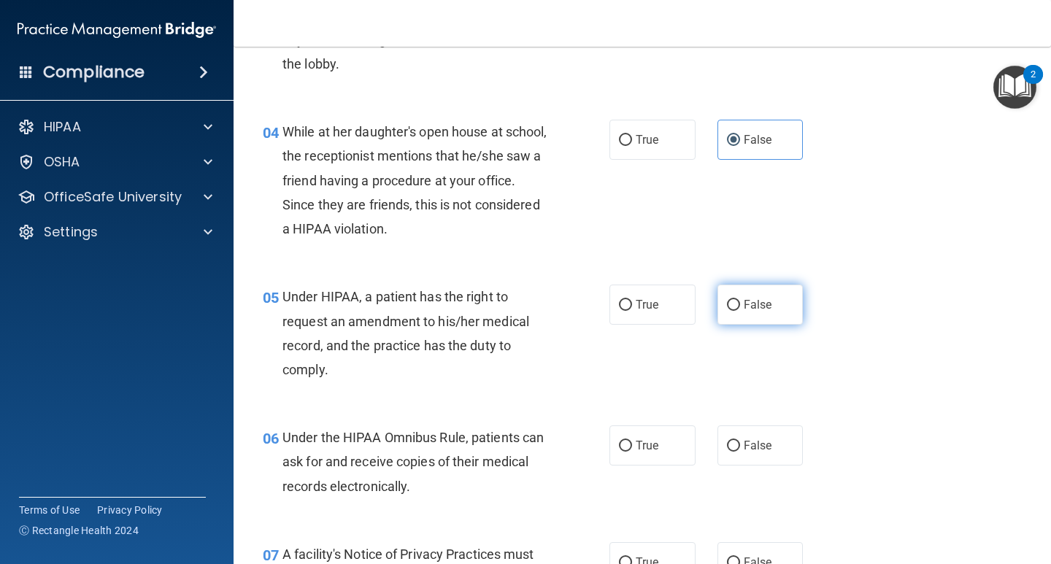
click at [746, 313] on label "False" at bounding box center [760, 305] width 86 height 40
click at [740, 311] on input "False" at bounding box center [733, 305] width 13 height 11
radio input "true"
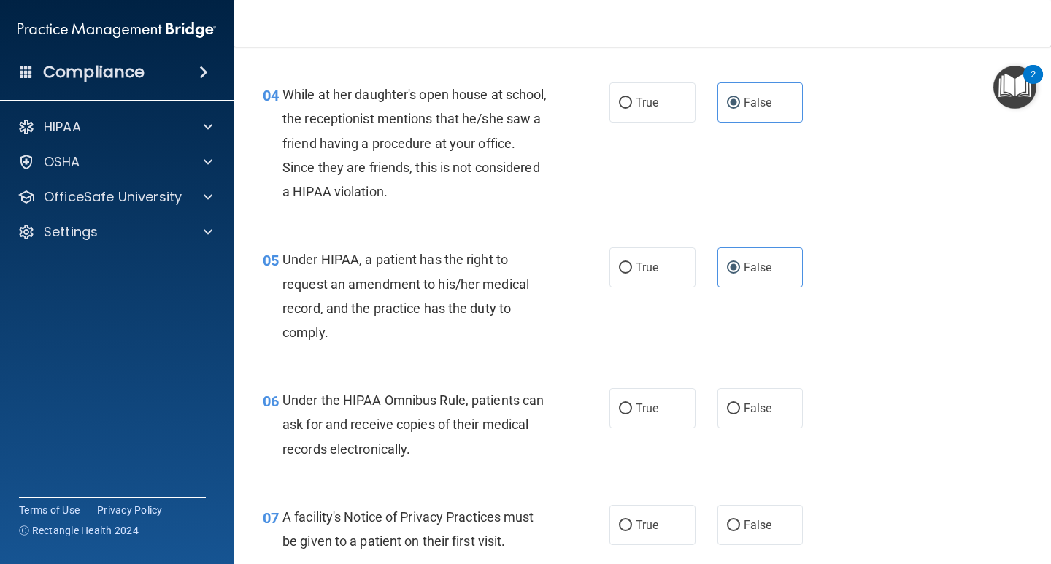
scroll to position [515, 0]
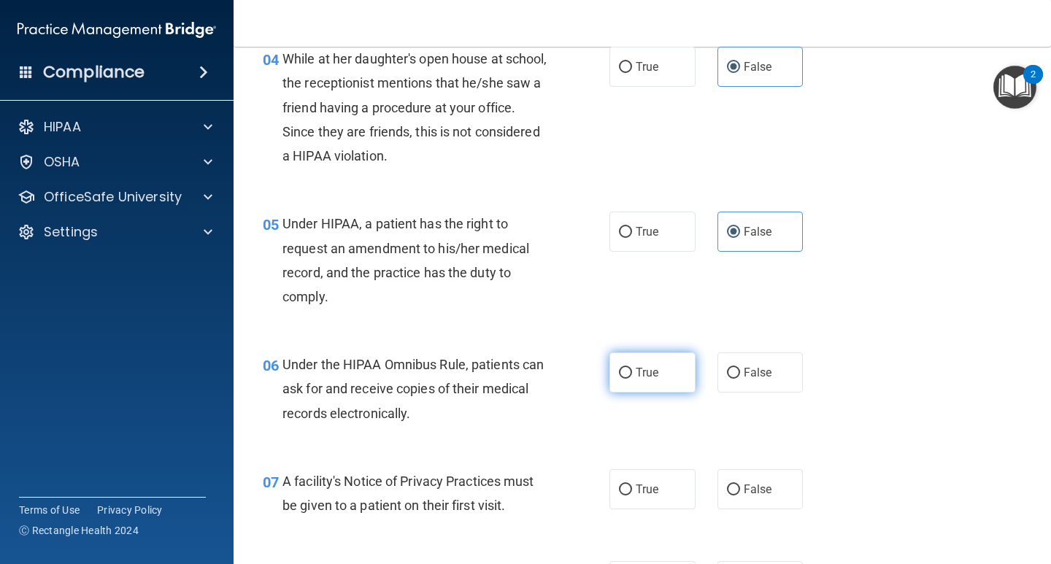
click at [628, 386] on label "True" at bounding box center [652, 372] width 86 height 40
click at [628, 379] on input "True" at bounding box center [625, 373] width 13 height 11
radio input "true"
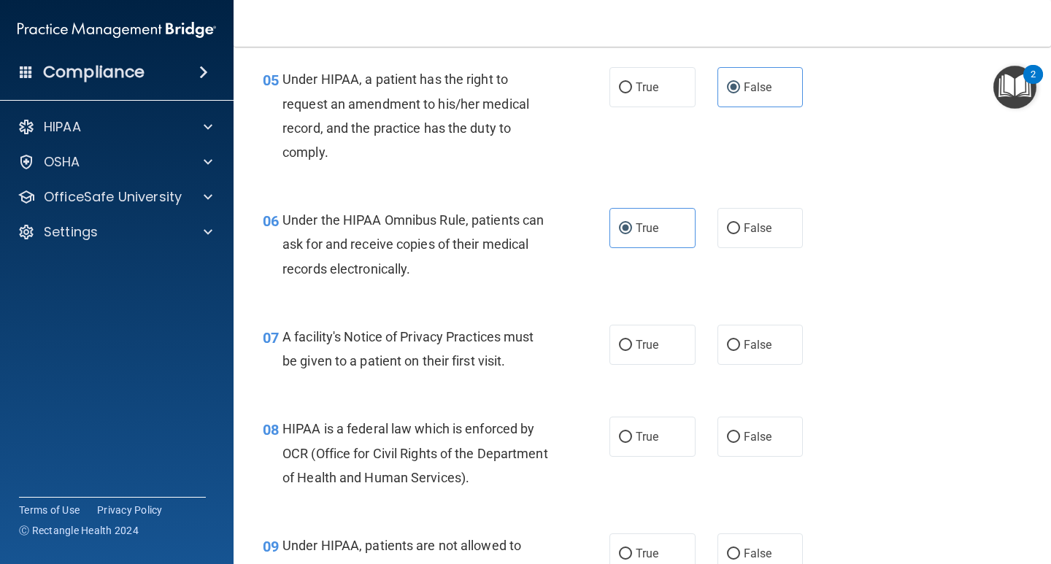
scroll to position [661, 0]
click at [626, 341] on input "True" at bounding box center [625, 344] width 13 height 11
radio input "true"
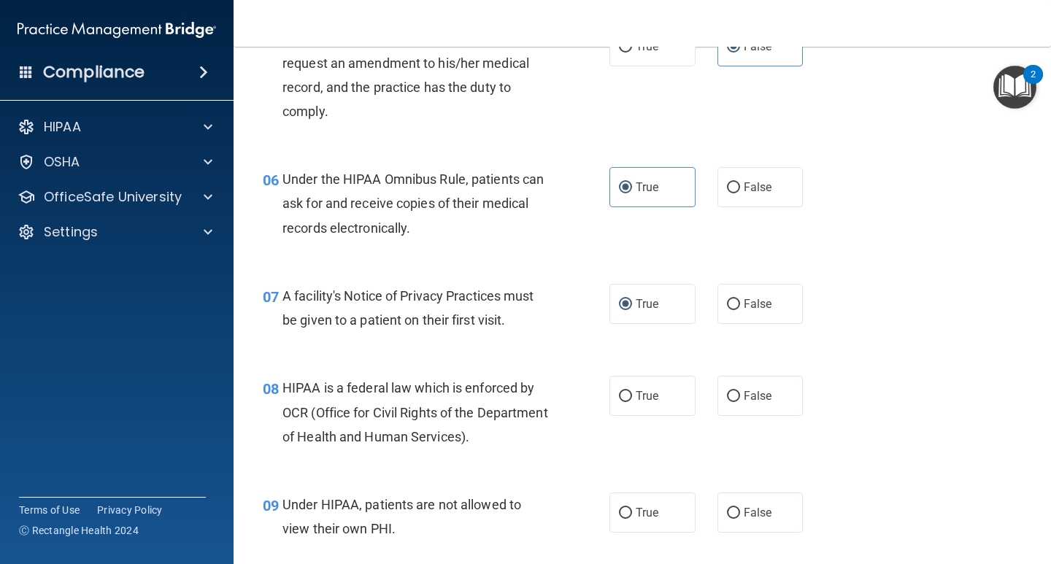
scroll to position [734, 0]
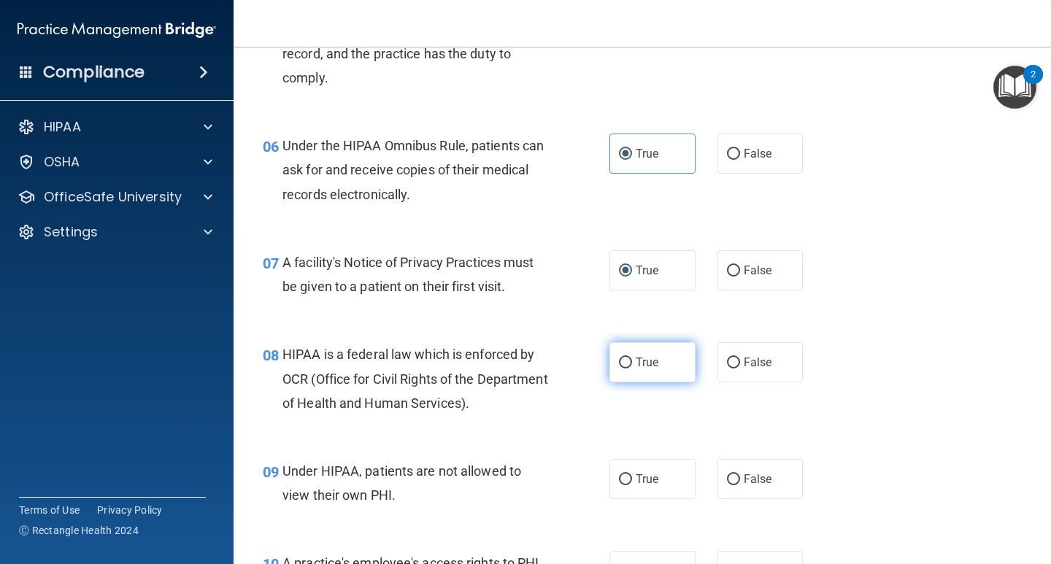
click at [622, 370] on label "True" at bounding box center [652, 362] width 86 height 40
click at [622, 369] on input "True" at bounding box center [625, 363] width 13 height 11
radio input "true"
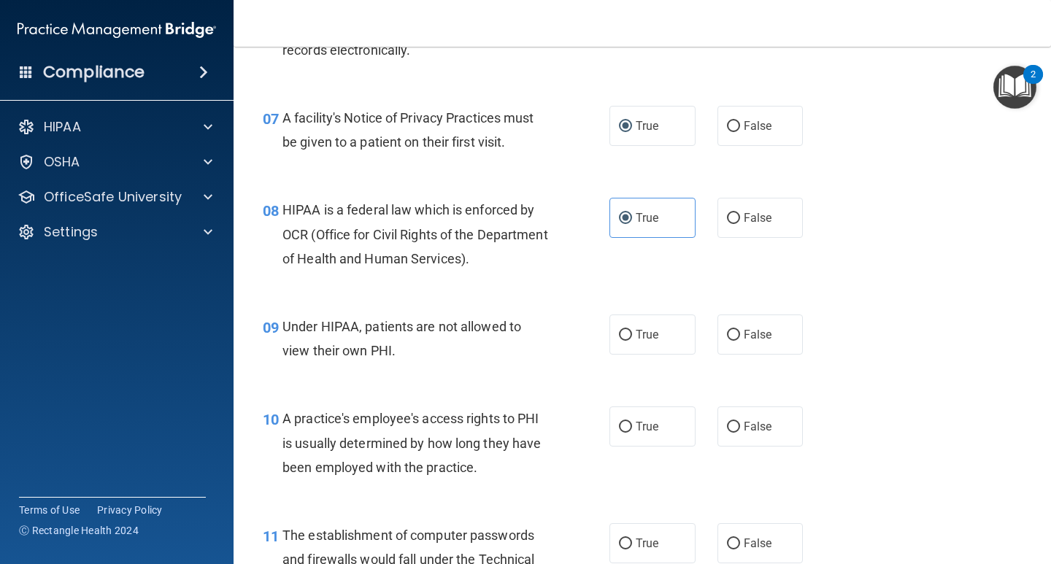
scroll to position [880, 0]
click at [747, 328] on span "False" at bounding box center [758, 333] width 28 height 14
click at [740, 328] on input "False" at bounding box center [733, 333] width 13 height 11
radio input "true"
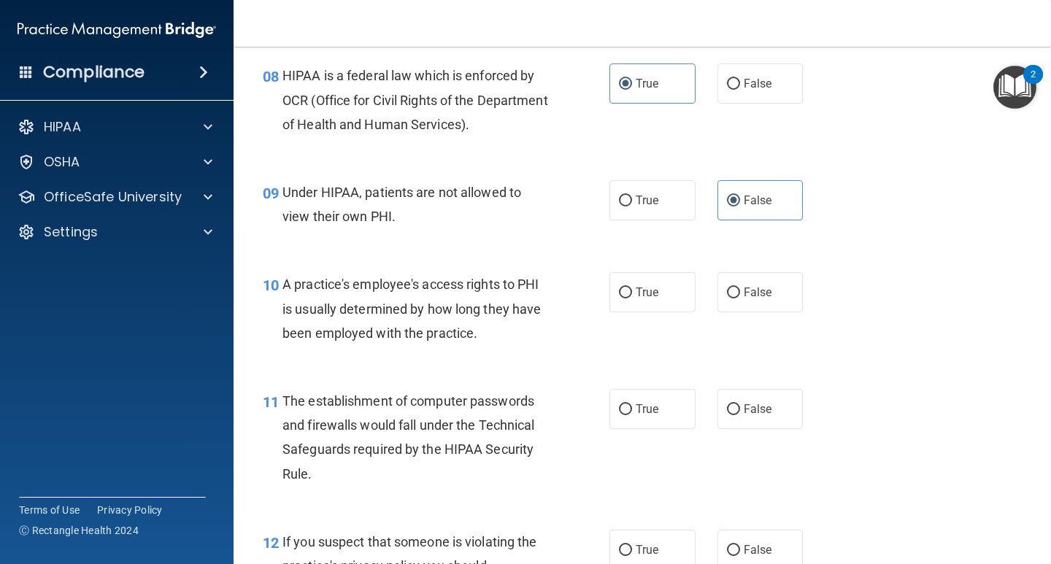
scroll to position [1026, 0]
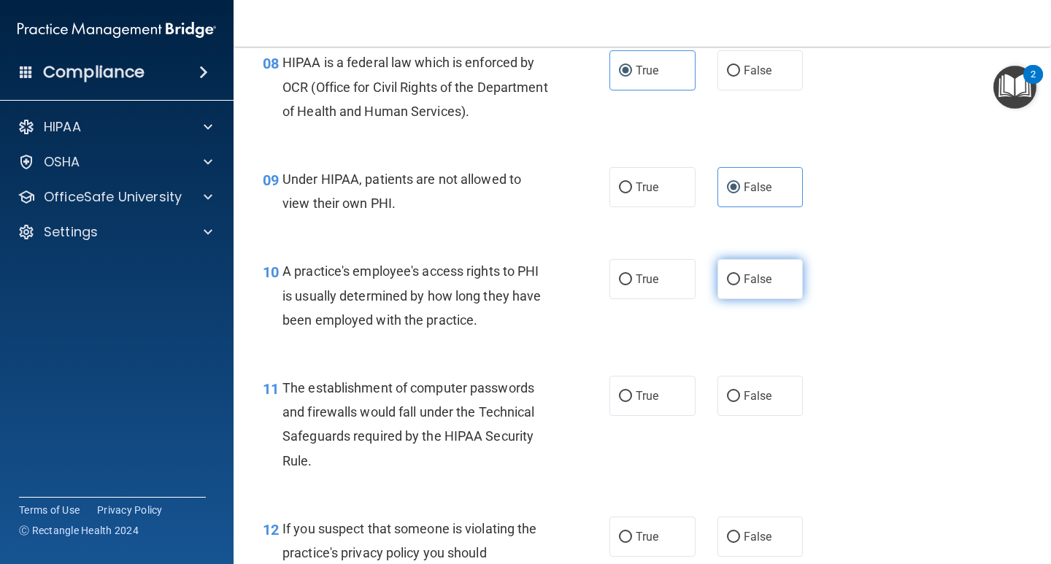
click at [784, 283] on label "False" at bounding box center [760, 279] width 86 height 40
click at [740, 283] on input "False" at bounding box center [733, 279] width 13 height 11
radio input "true"
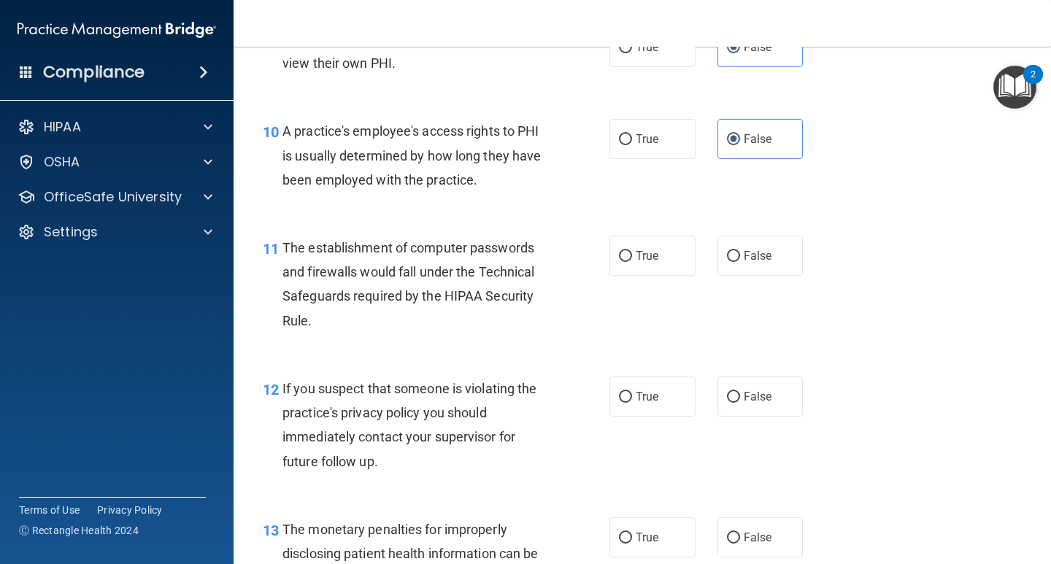
scroll to position [1172, 0]
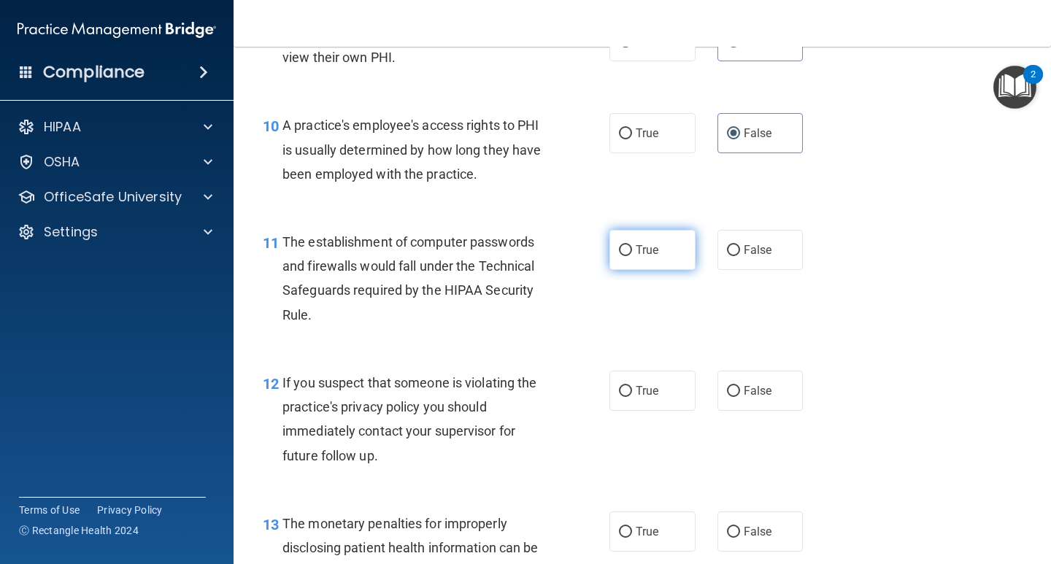
click at [637, 246] on span "True" at bounding box center [647, 250] width 23 height 14
click at [632, 246] on input "True" at bounding box center [625, 250] width 13 height 11
radio input "true"
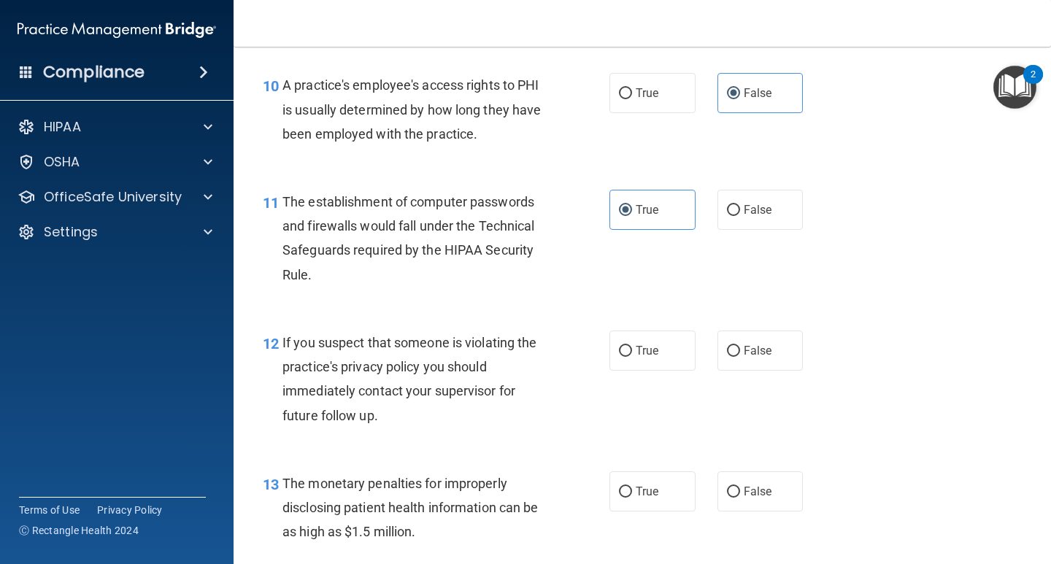
scroll to position [1245, 0]
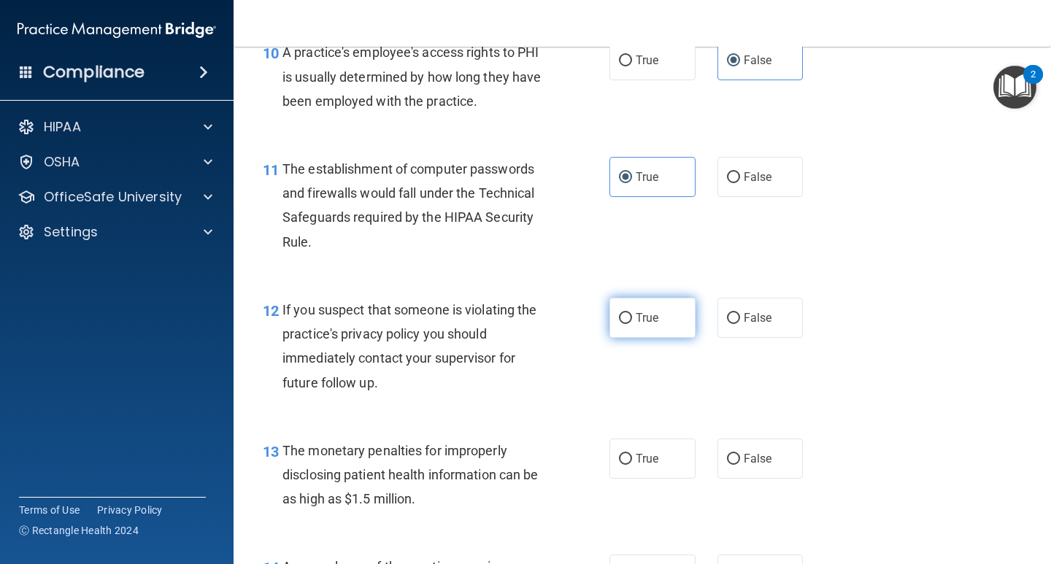
click at [638, 312] on span "True" at bounding box center [647, 318] width 23 height 14
click at [632, 313] on input "True" at bounding box center [625, 318] width 13 height 11
radio input "true"
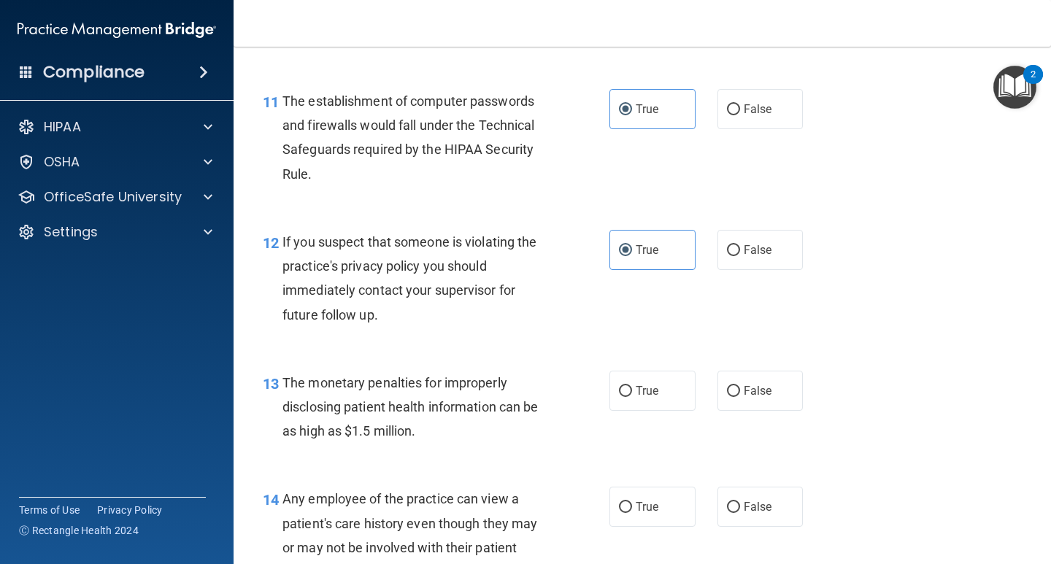
scroll to position [1464, 0]
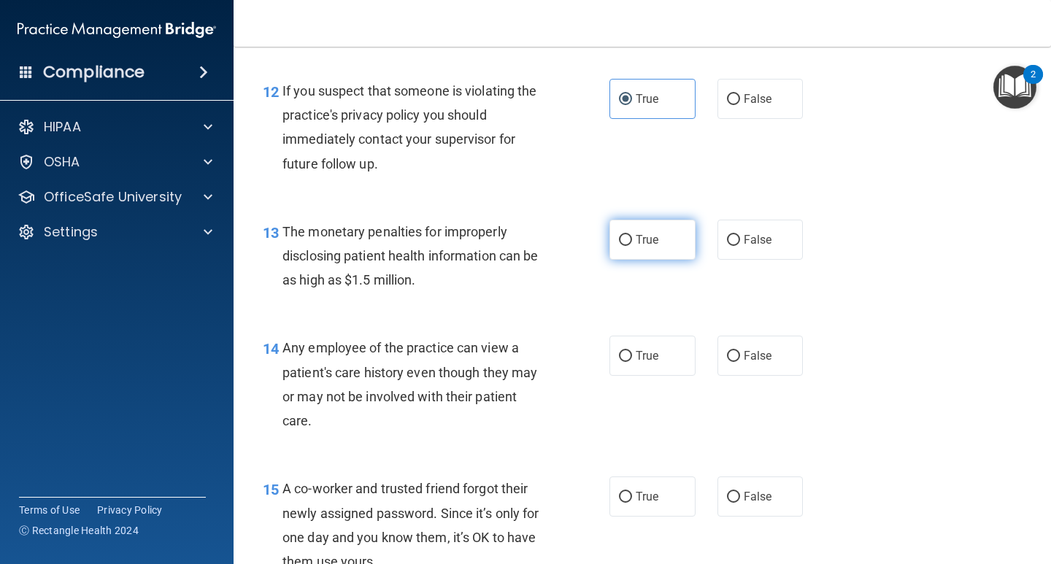
click at [660, 248] on label "True" at bounding box center [652, 240] width 86 height 40
click at [632, 246] on input "True" at bounding box center [625, 240] width 13 height 11
radio input "true"
click at [749, 363] on label "False" at bounding box center [760, 356] width 86 height 40
click at [740, 362] on input "False" at bounding box center [733, 356] width 13 height 11
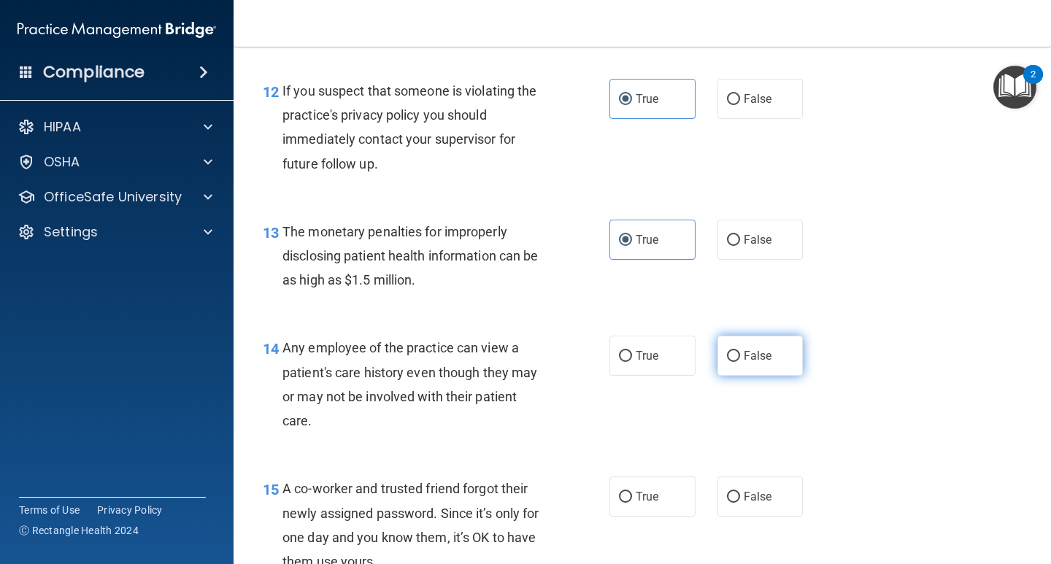
radio input "true"
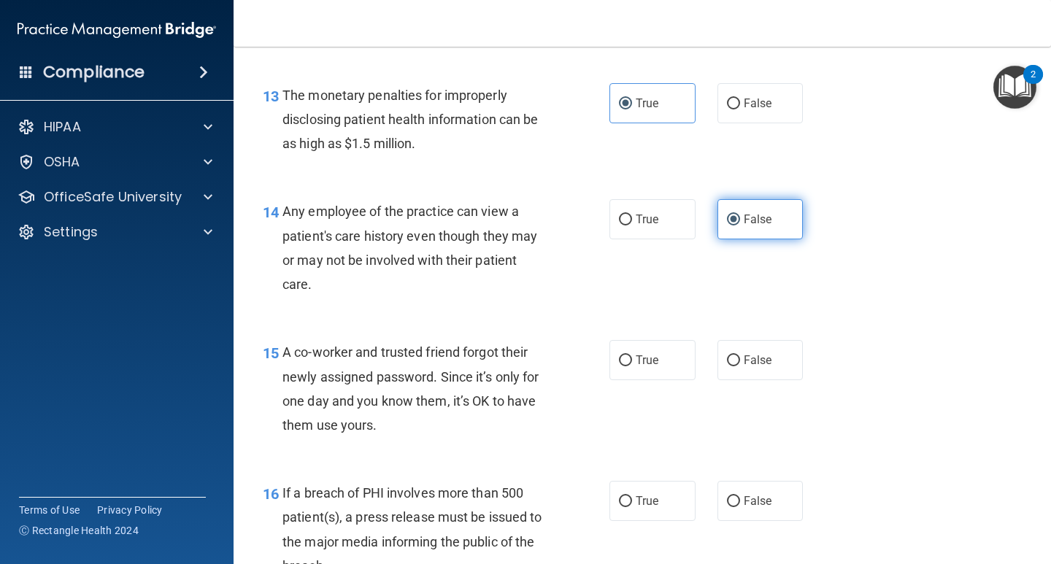
scroll to position [1610, 0]
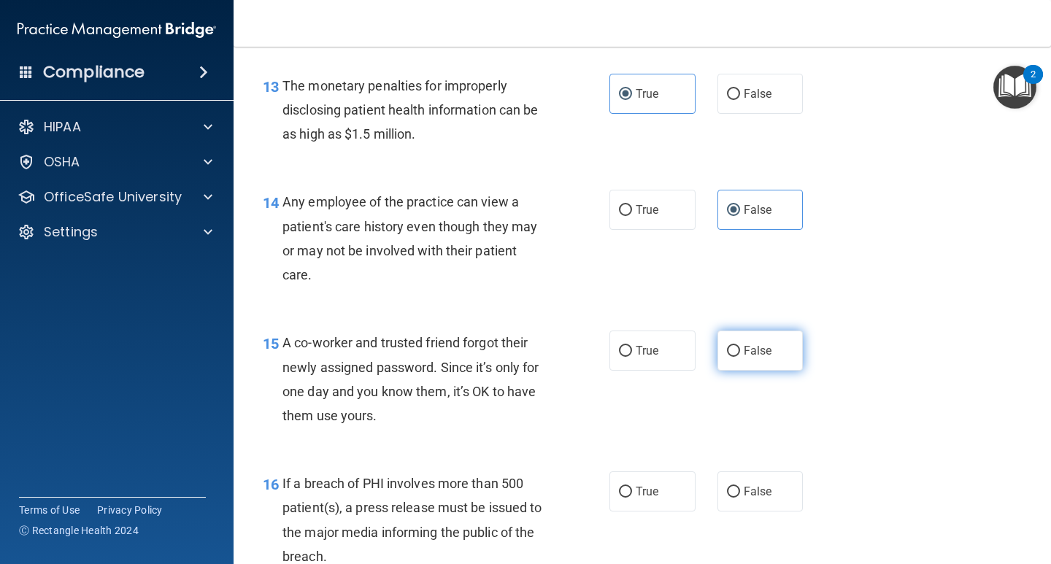
click at [790, 358] on label "False" at bounding box center [760, 351] width 86 height 40
click at [740, 357] on input "False" at bounding box center [733, 351] width 13 height 11
radio input "true"
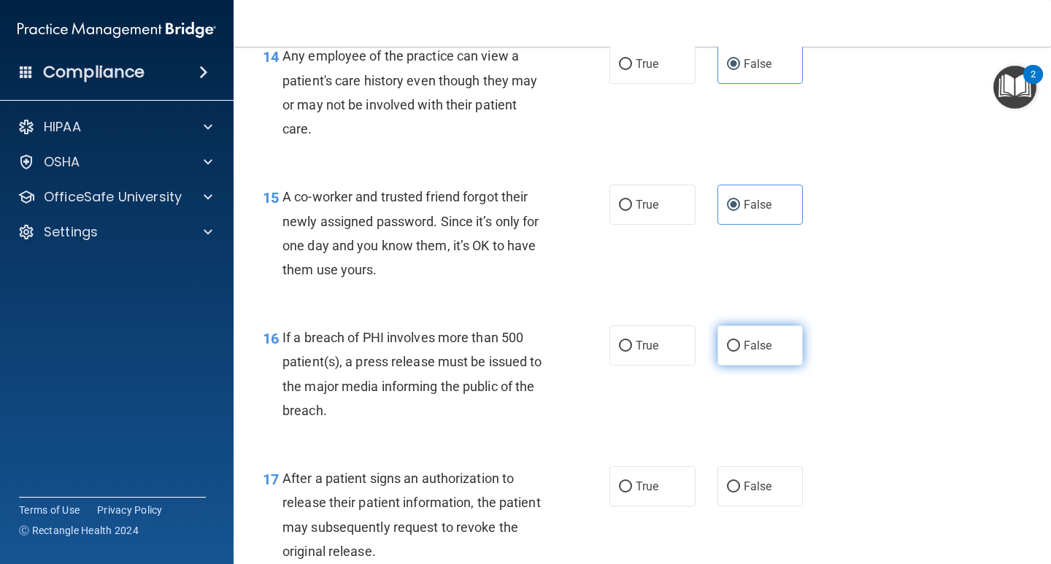
click at [757, 347] on span "False" at bounding box center [758, 346] width 28 height 14
click at [740, 347] on input "False" at bounding box center [733, 346] width 13 height 11
radio input "true"
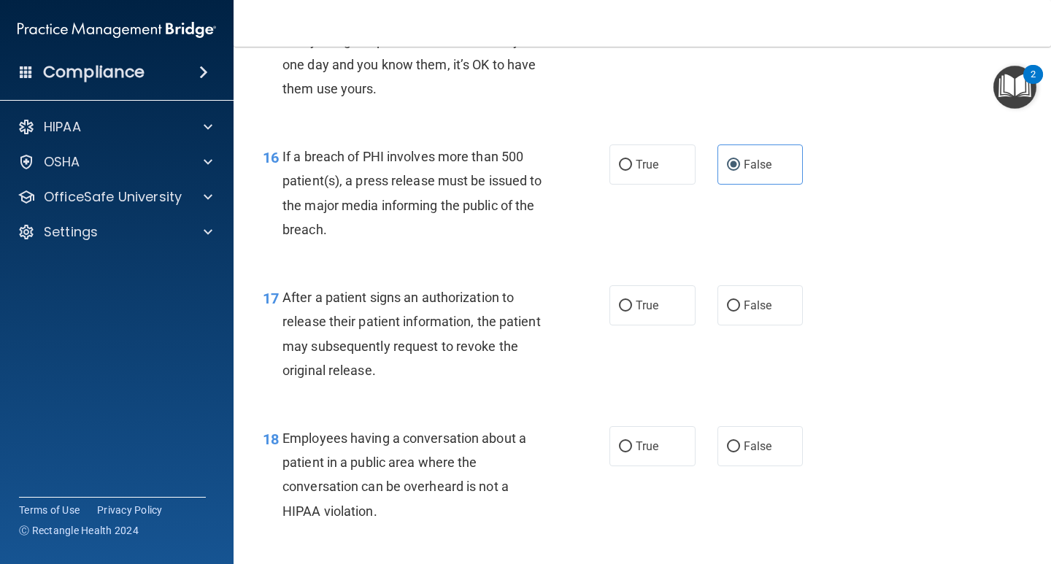
scroll to position [1975, 0]
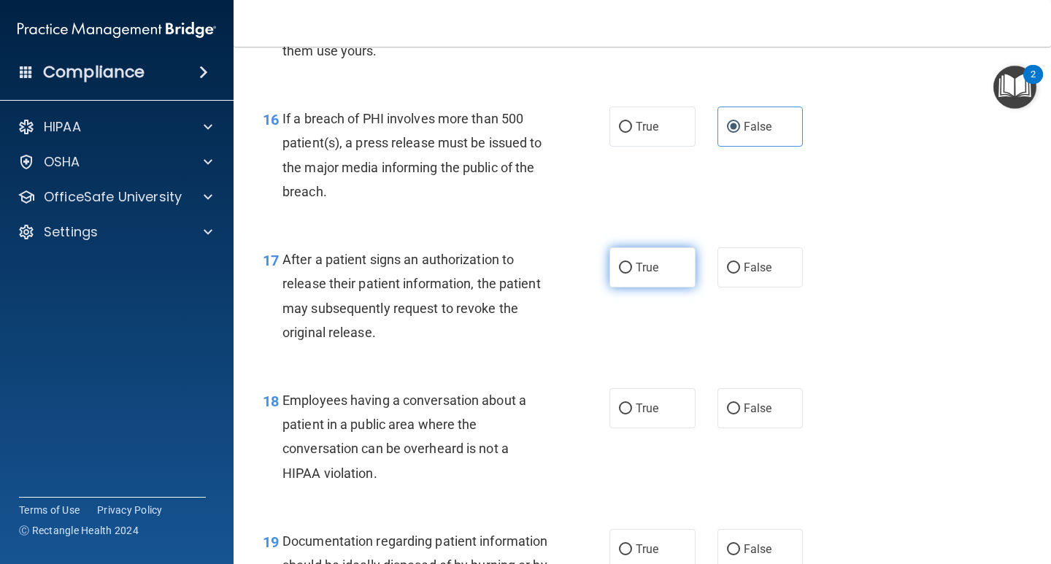
click at [652, 278] on label "True" at bounding box center [652, 267] width 86 height 40
click at [632, 274] on input "True" at bounding box center [625, 268] width 13 height 11
radio input "true"
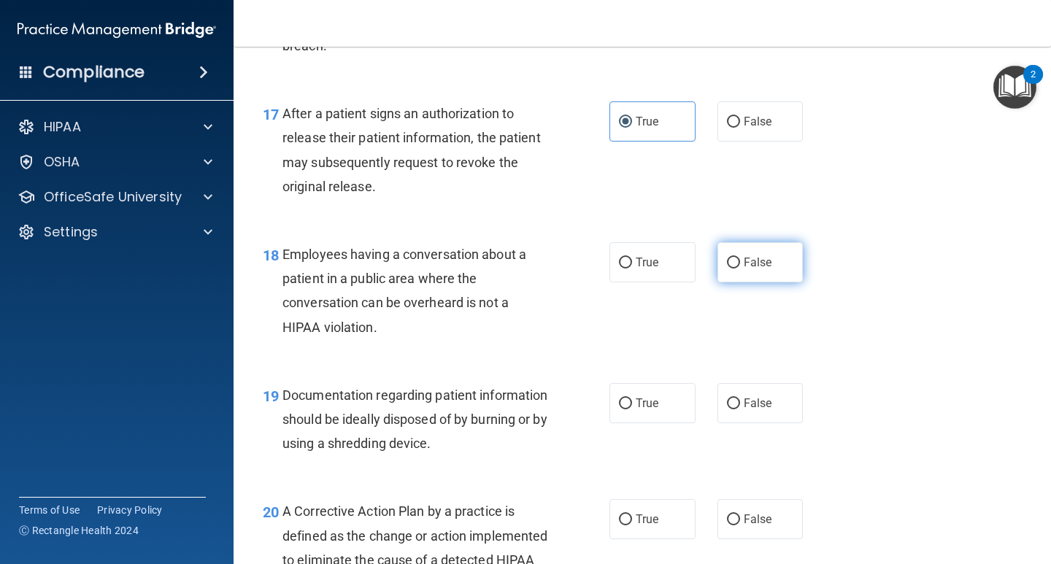
click at [744, 264] on span "False" at bounding box center [758, 262] width 28 height 14
click at [740, 264] on input "False" at bounding box center [733, 263] width 13 height 11
radio input "true"
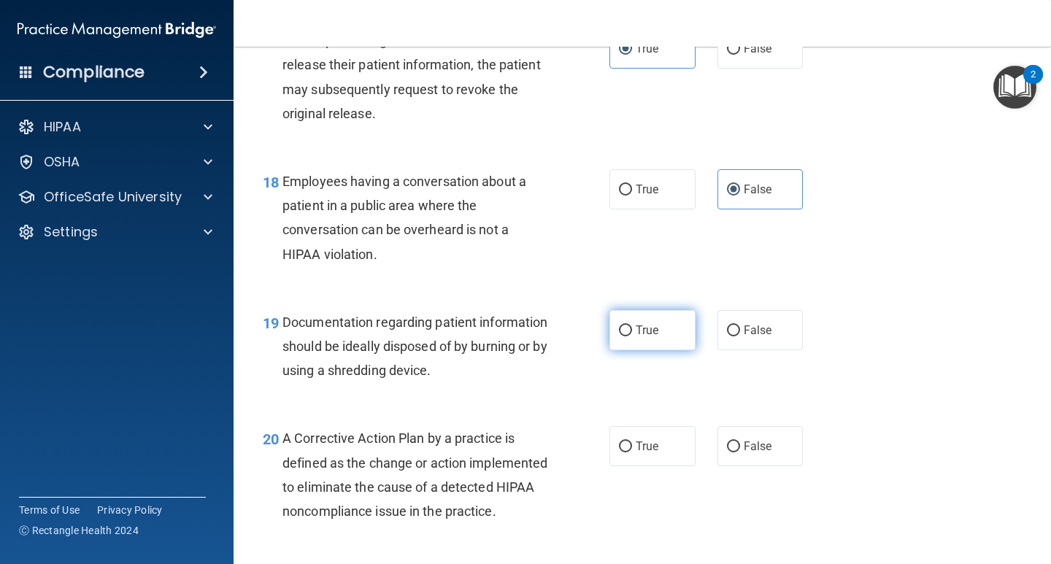
click at [640, 319] on label "True" at bounding box center [652, 330] width 86 height 40
click at [632, 325] on input "True" at bounding box center [625, 330] width 13 height 11
radio input "true"
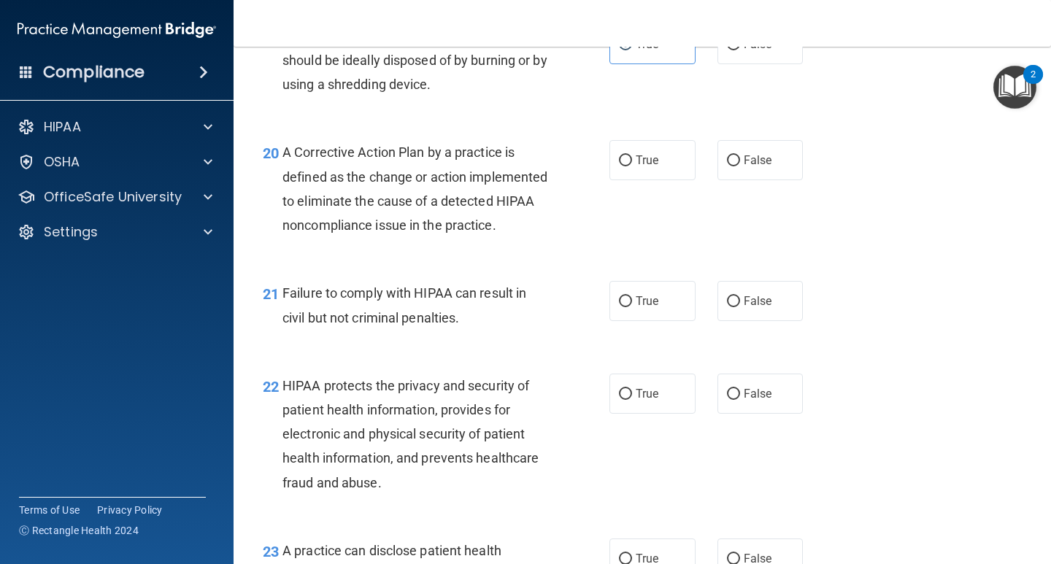
scroll to position [2486, 0]
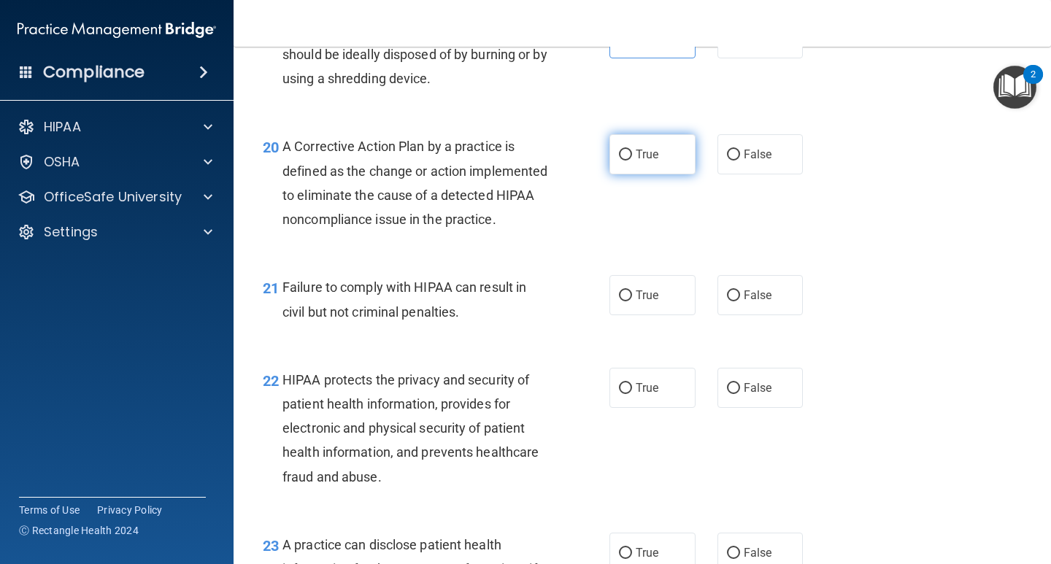
click at [660, 162] on label "True" at bounding box center [652, 154] width 86 height 40
click at [632, 161] on input "True" at bounding box center [625, 155] width 13 height 11
radio input "true"
click at [744, 302] on span "False" at bounding box center [758, 295] width 28 height 14
click at [740, 301] on input "False" at bounding box center [733, 295] width 13 height 11
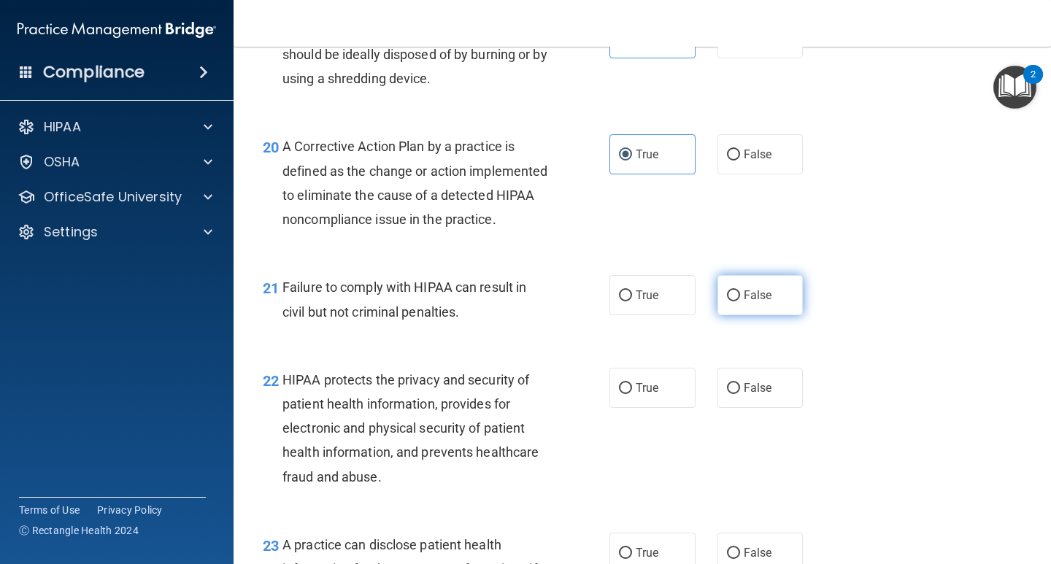
radio input "true"
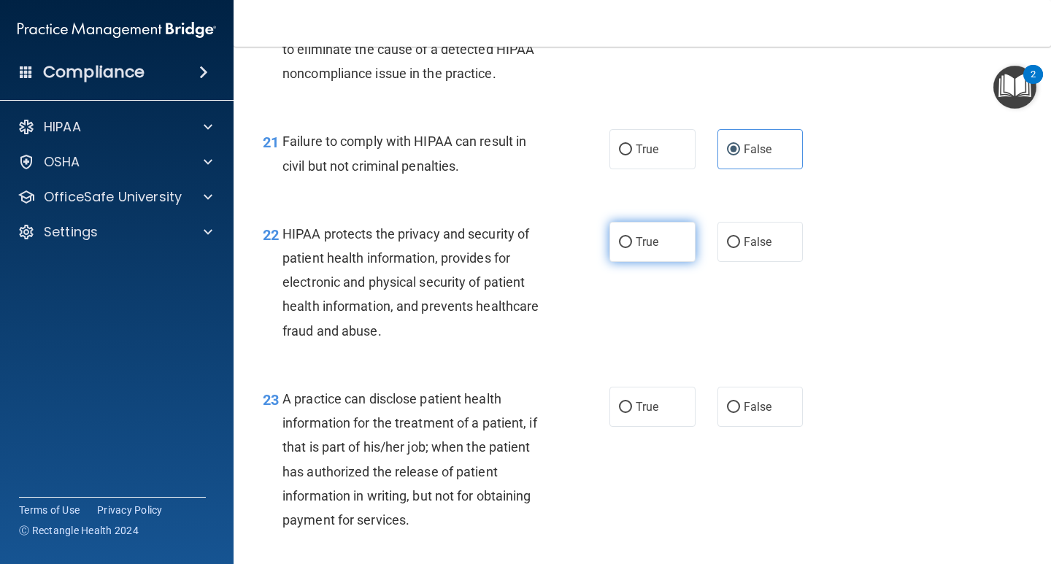
click at [638, 249] on span "True" at bounding box center [647, 242] width 23 height 14
click at [632, 248] on input "True" at bounding box center [625, 242] width 13 height 11
radio input "true"
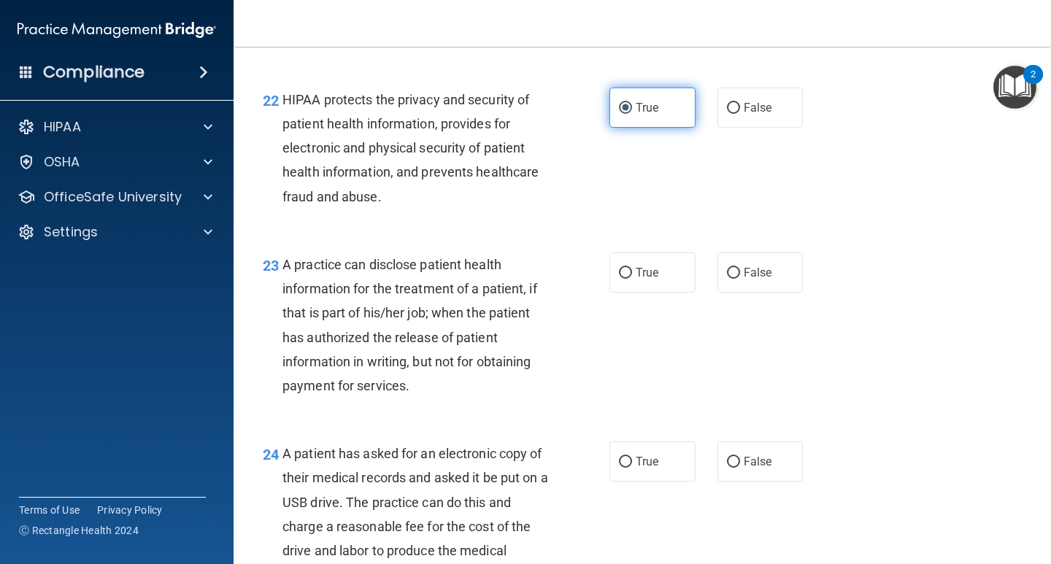
scroll to position [2777, 0]
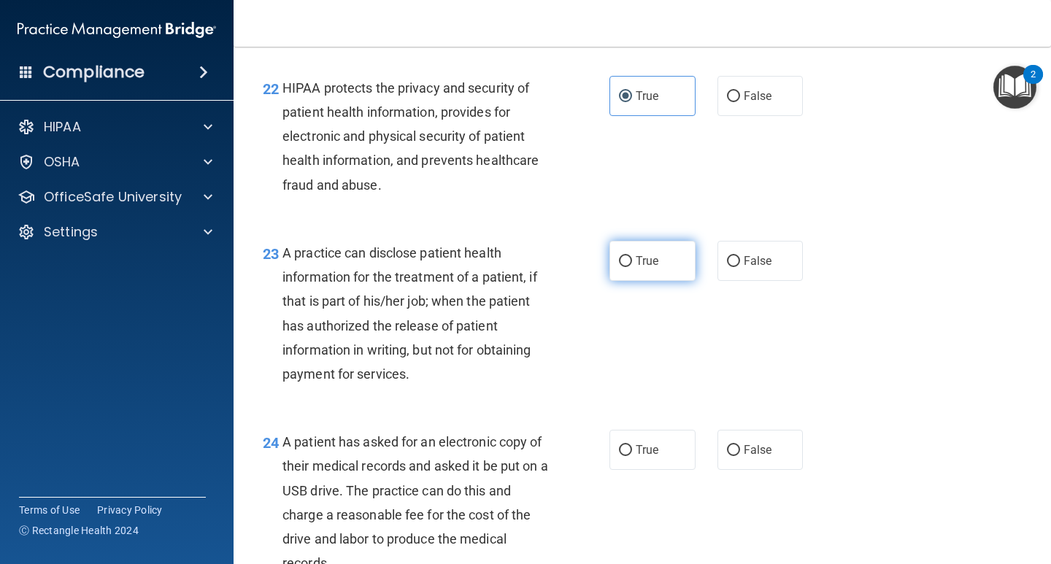
click at [648, 268] on span "True" at bounding box center [647, 261] width 23 height 14
click at [632, 267] on input "True" at bounding box center [625, 261] width 13 height 11
radio input "true"
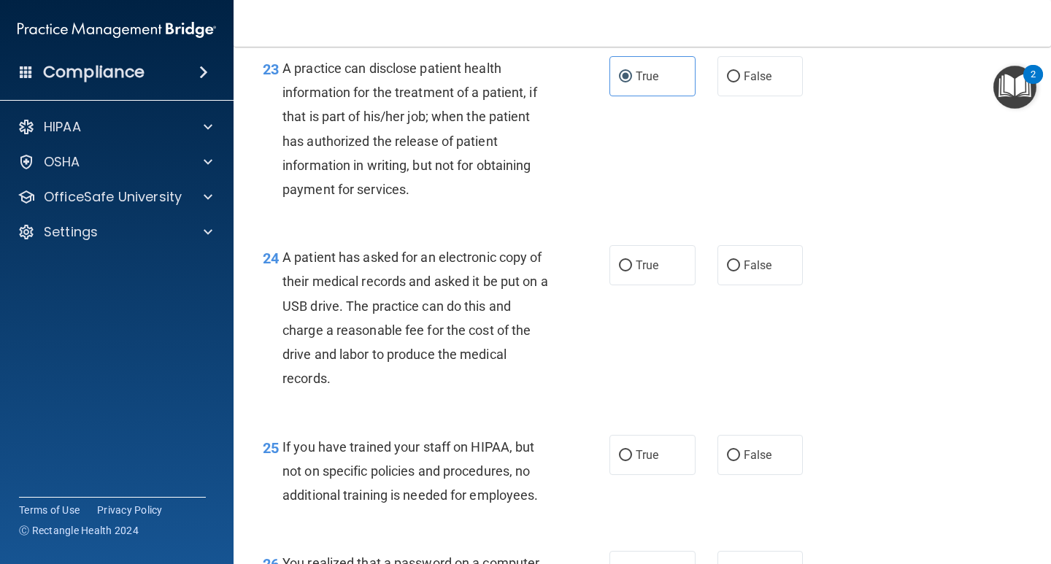
scroll to position [2996, 0]
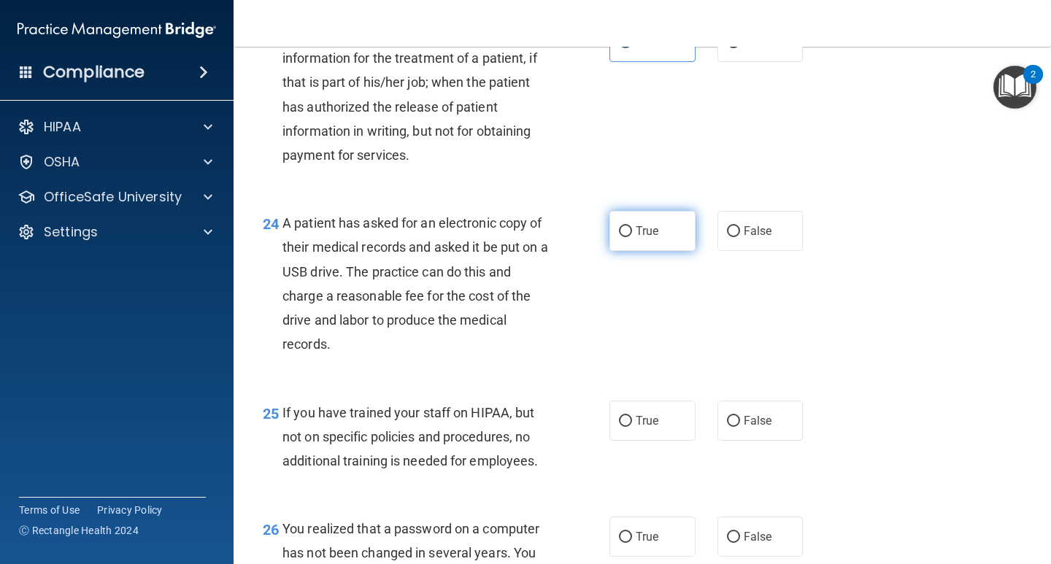
click at [611, 251] on label "True" at bounding box center [652, 231] width 86 height 40
click at [619, 237] on input "True" at bounding box center [625, 231] width 13 height 11
radio input "true"
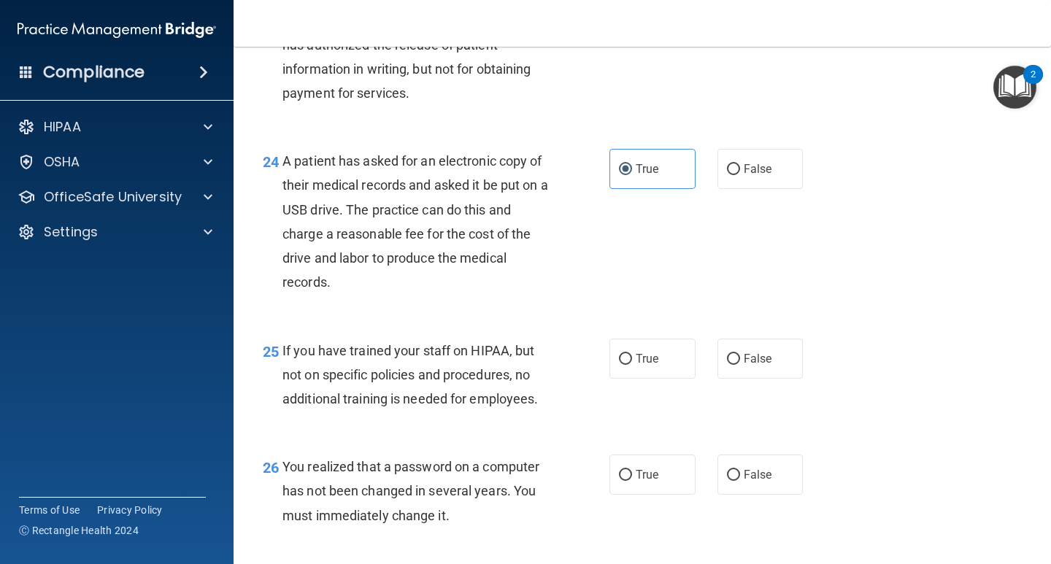
scroll to position [3215, 0]
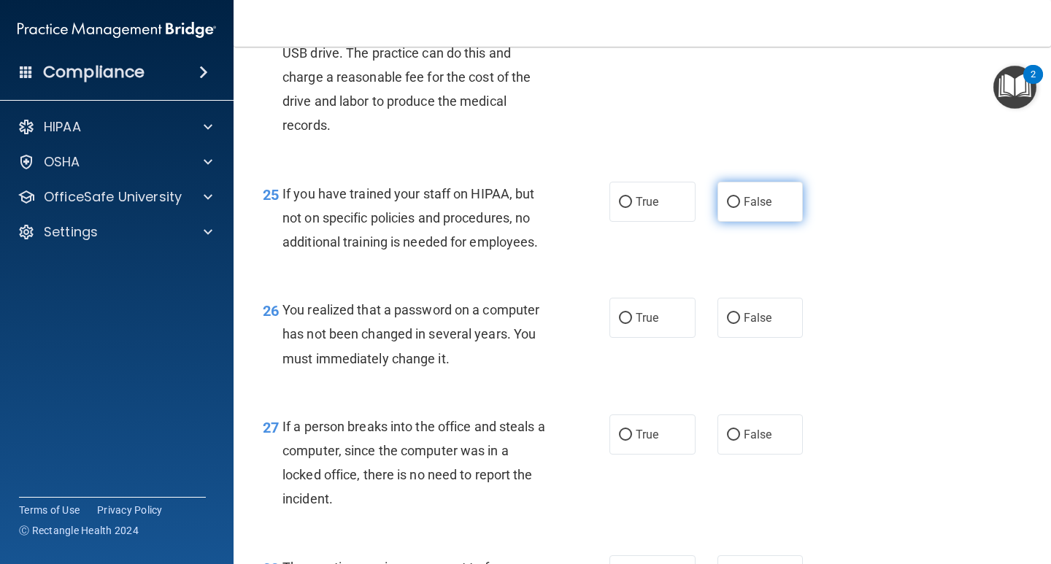
click at [738, 222] on label "False" at bounding box center [760, 202] width 86 height 40
click at [738, 208] on input "False" at bounding box center [733, 202] width 13 height 11
radio input "true"
click at [766, 338] on label "False" at bounding box center [760, 318] width 86 height 40
click at [740, 324] on input "False" at bounding box center [733, 318] width 13 height 11
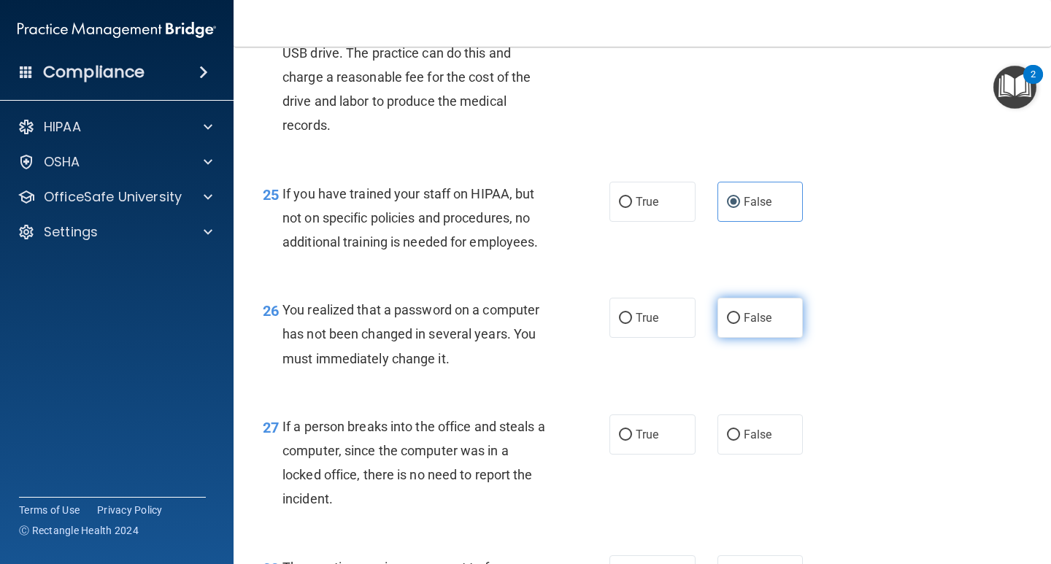
radio input "true"
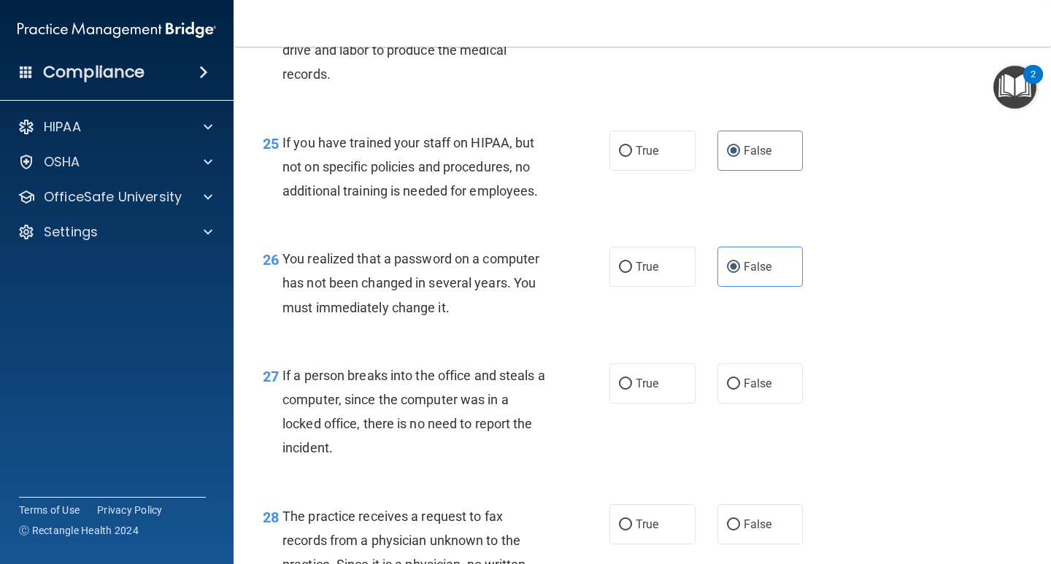
scroll to position [3361, 0]
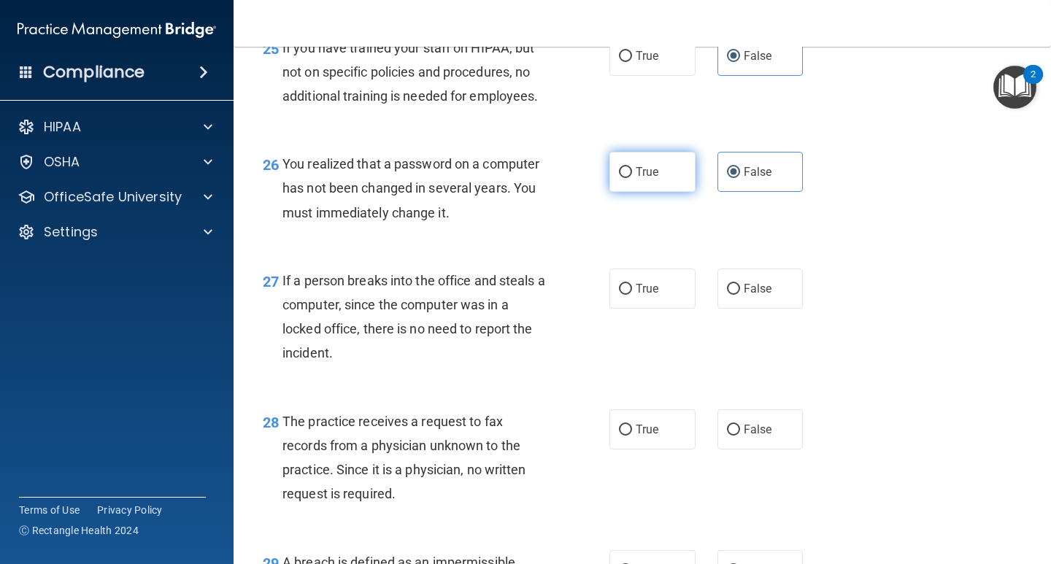
click at [636, 179] on span "True" at bounding box center [647, 172] width 23 height 14
click at [632, 178] on input "True" at bounding box center [625, 172] width 13 height 11
radio input "true"
radio input "false"
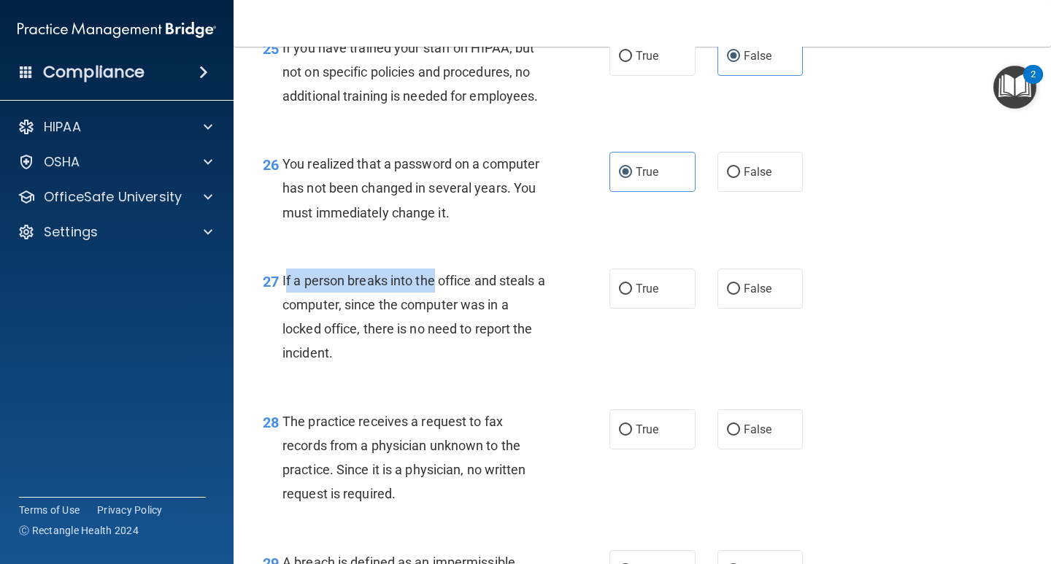
drag, startPoint x: 288, startPoint y: 303, endPoint x: 476, endPoint y: 303, distance: 188.3
click at [451, 303] on span "If a person breaks into the office and steals a computer, since the computer wa…" at bounding box center [413, 317] width 263 height 88
click at [520, 306] on span "If a person breaks into the office and steals a computer, since the computer wa…" at bounding box center [413, 317] width 263 height 88
click at [727, 295] on input "False" at bounding box center [733, 289] width 13 height 11
radio input "true"
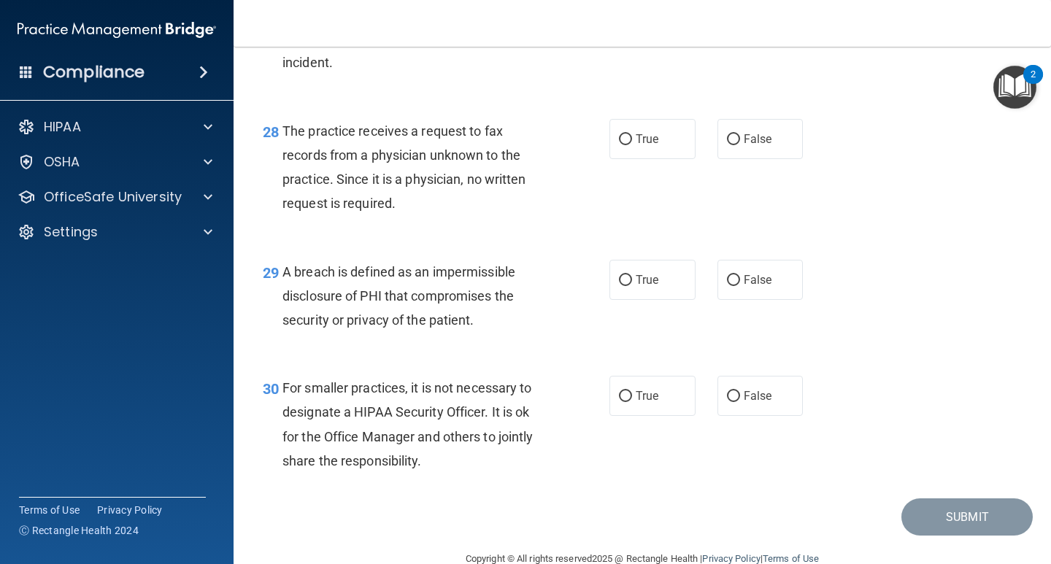
scroll to position [3653, 0]
click at [646, 158] on label "True" at bounding box center [652, 137] width 86 height 40
click at [632, 144] on input "True" at bounding box center [625, 138] width 13 height 11
radio input "true"
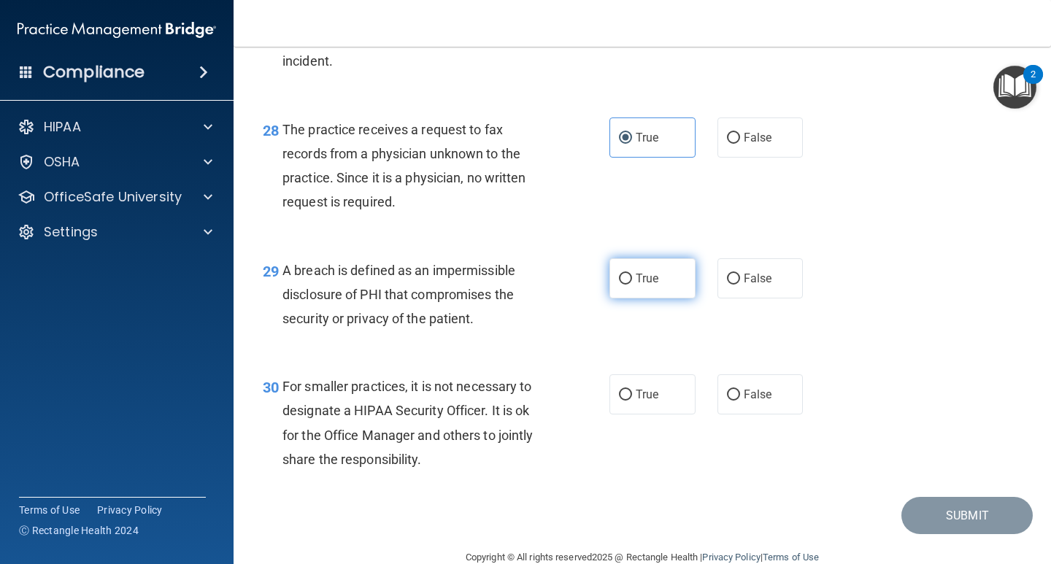
click at [631, 298] on label "True" at bounding box center [652, 278] width 86 height 40
click at [631, 285] on input "True" at bounding box center [625, 279] width 13 height 11
radio input "true"
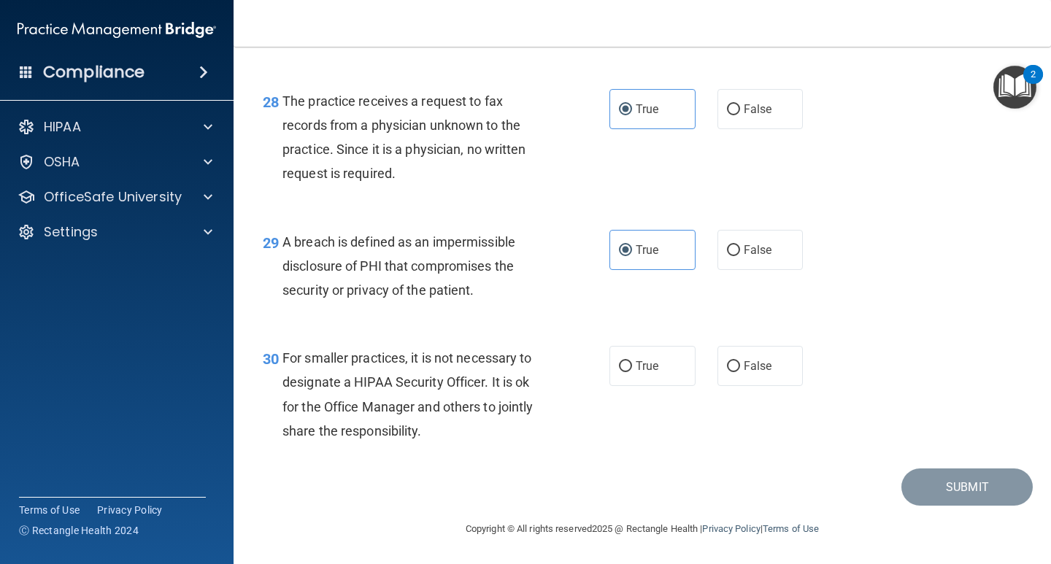
scroll to position [3706, 0]
click at [657, 382] on label "True" at bounding box center [652, 366] width 86 height 40
click at [632, 372] on input "True" at bounding box center [625, 366] width 13 height 11
radio input "true"
click at [928, 491] on button "Submit" at bounding box center [966, 486] width 131 height 37
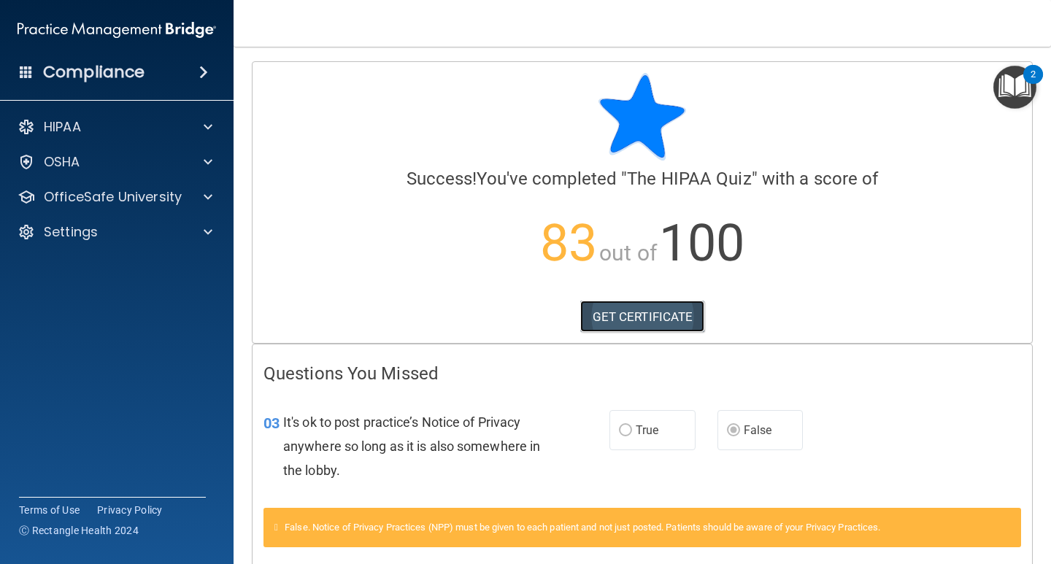
click at [614, 315] on link "GET CERTIFICATE" at bounding box center [642, 317] width 125 height 32
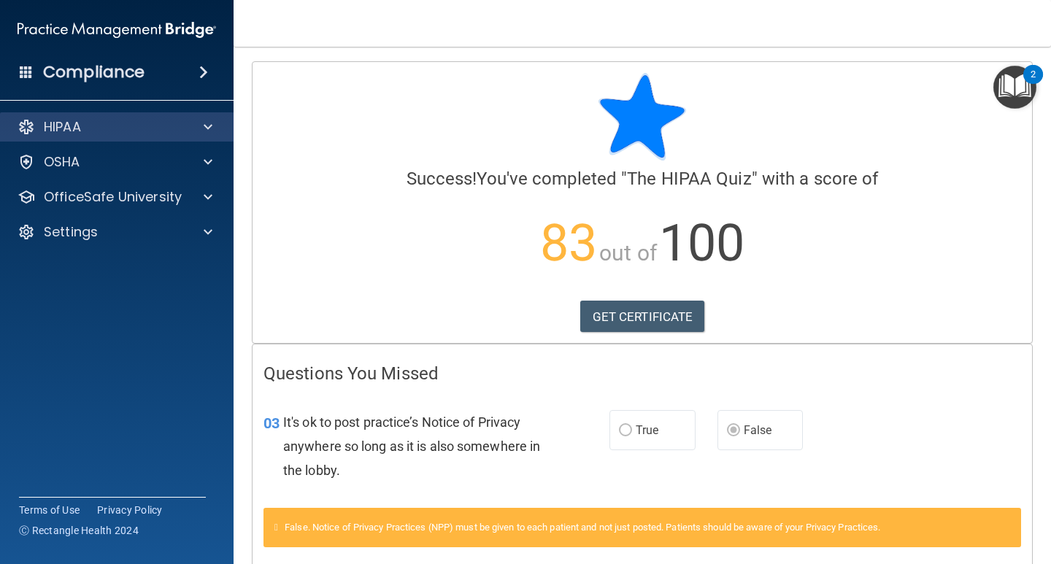
click at [93, 136] on div "HIPAA" at bounding box center [117, 126] width 234 height 29
click at [189, 116] on div "HIPAA" at bounding box center [117, 126] width 234 height 29
click at [231, 126] on div "HIPAA" at bounding box center [117, 126] width 234 height 29
click at [211, 123] on span at bounding box center [208, 127] width 9 height 18
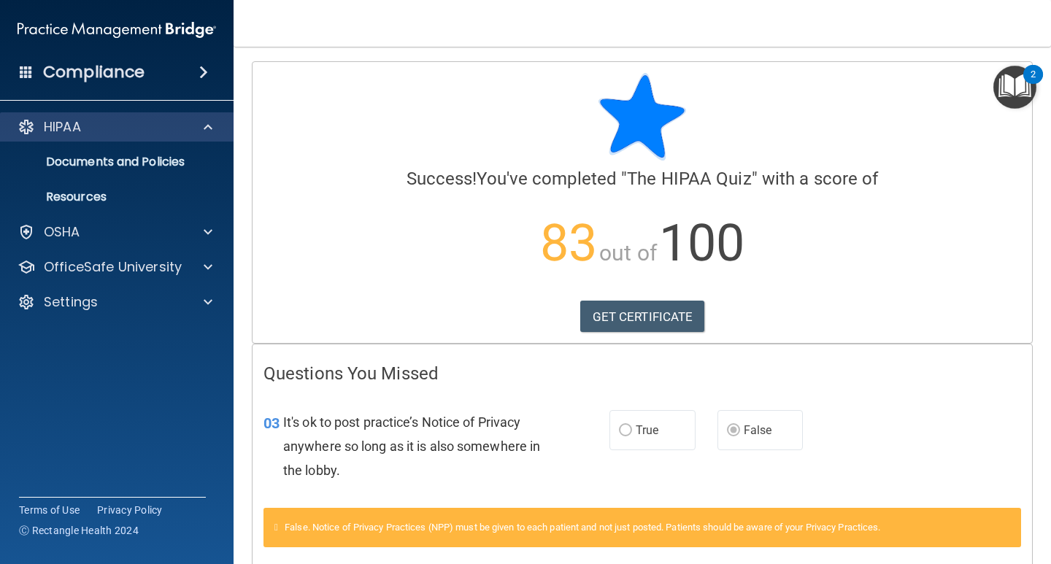
click at [201, 117] on div "HIPAA" at bounding box center [117, 126] width 234 height 29
click at [213, 128] on div at bounding box center [206, 127] width 36 height 18
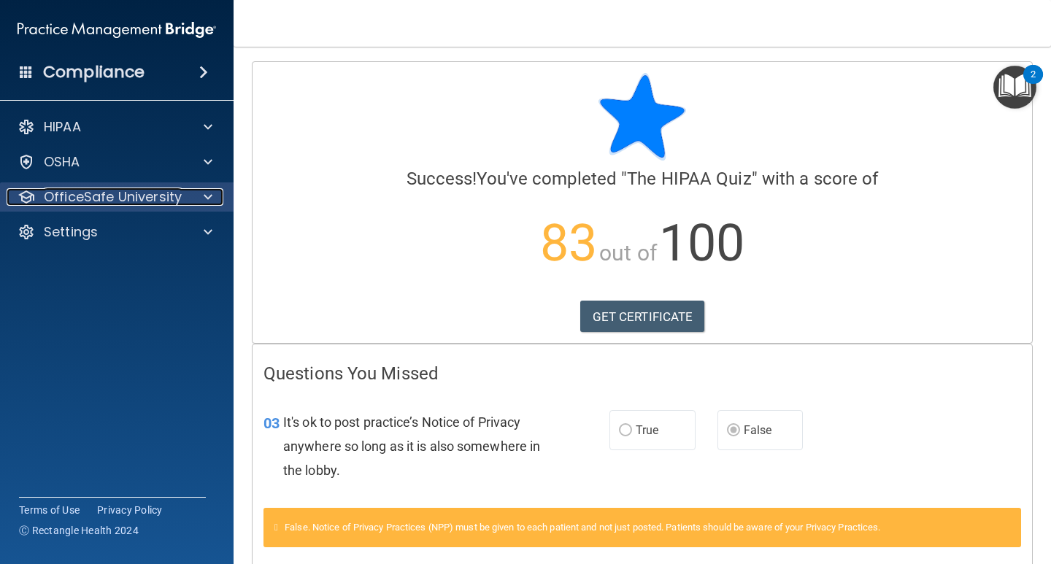
click at [204, 202] on span at bounding box center [208, 197] width 9 height 18
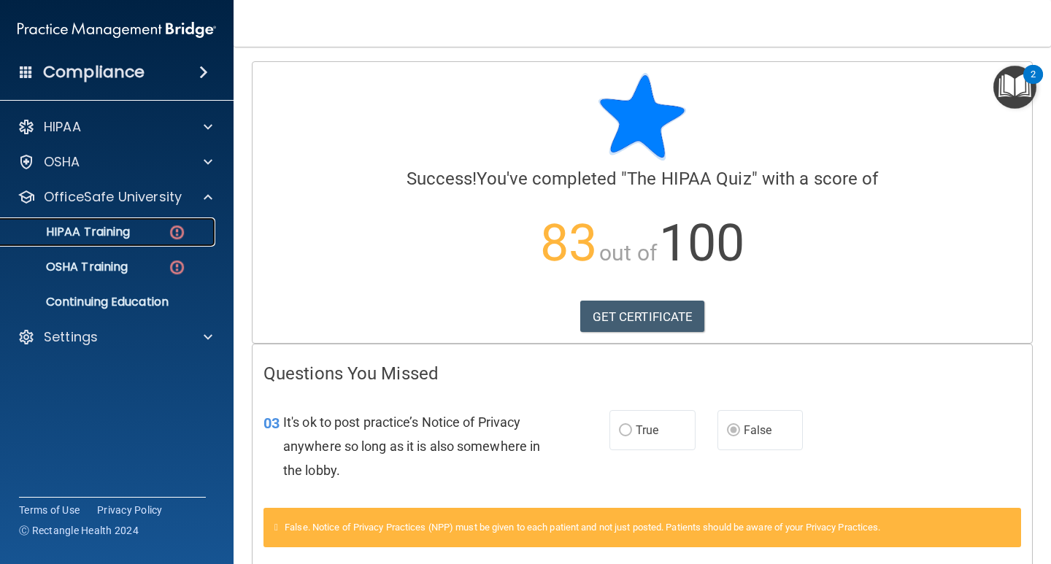
click at [141, 229] on div "HIPAA Training" at bounding box center [108, 232] width 199 height 15
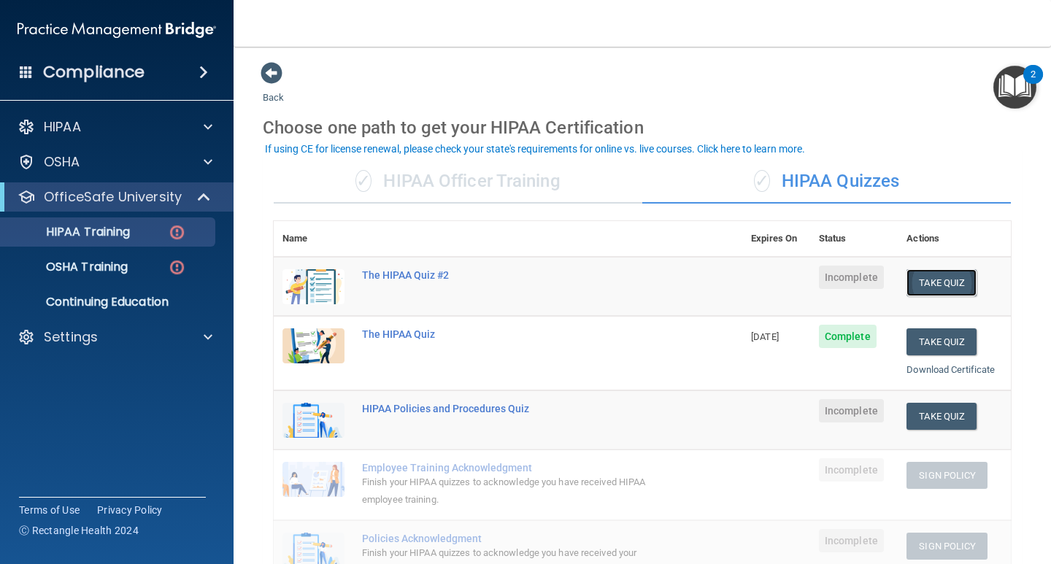
click at [919, 278] on button "Take Quiz" at bounding box center [941, 282] width 70 height 27
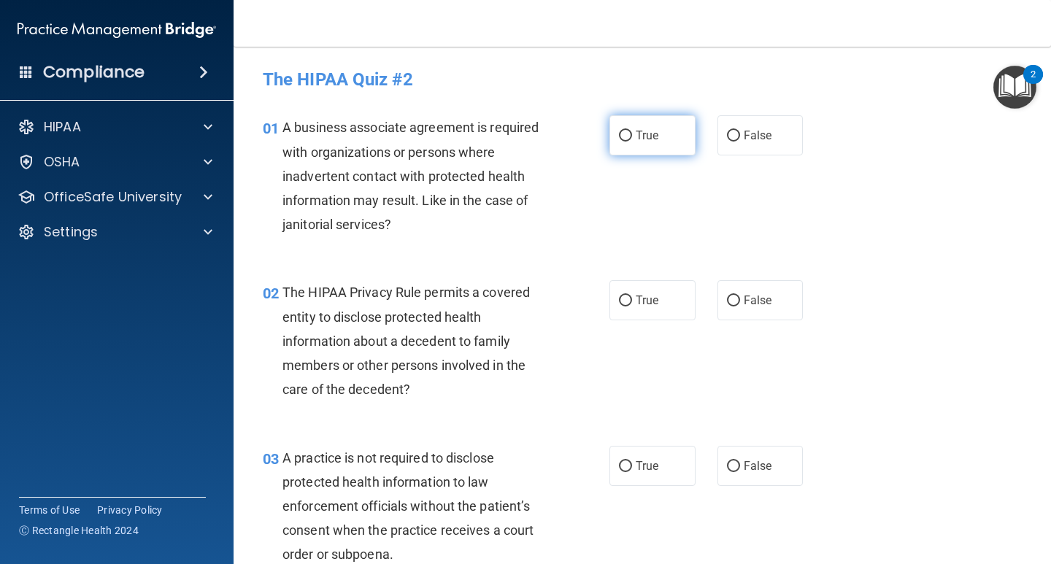
click at [650, 128] on label "True" at bounding box center [652, 135] width 86 height 40
click at [632, 131] on input "True" at bounding box center [625, 136] width 13 height 11
radio input "true"
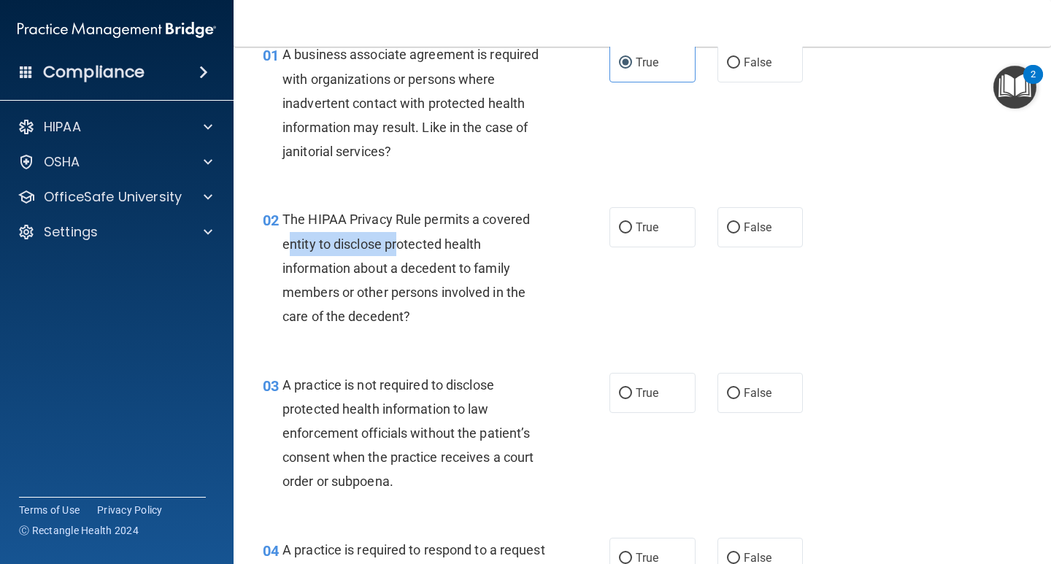
drag, startPoint x: 286, startPoint y: 250, endPoint x: 428, endPoint y: 246, distance: 141.6
click at [421, 246] on span "The HIPAA Privacy Rule permits a covered entity to disclose protected health in…" at bounding box center [405, 268] width 247 height 112
click at [428, 246] on span "The HIPAA Privacy Rule permits a covered entity to disclose protected health in…" at bounding box center [405, 268] width 247 height 112
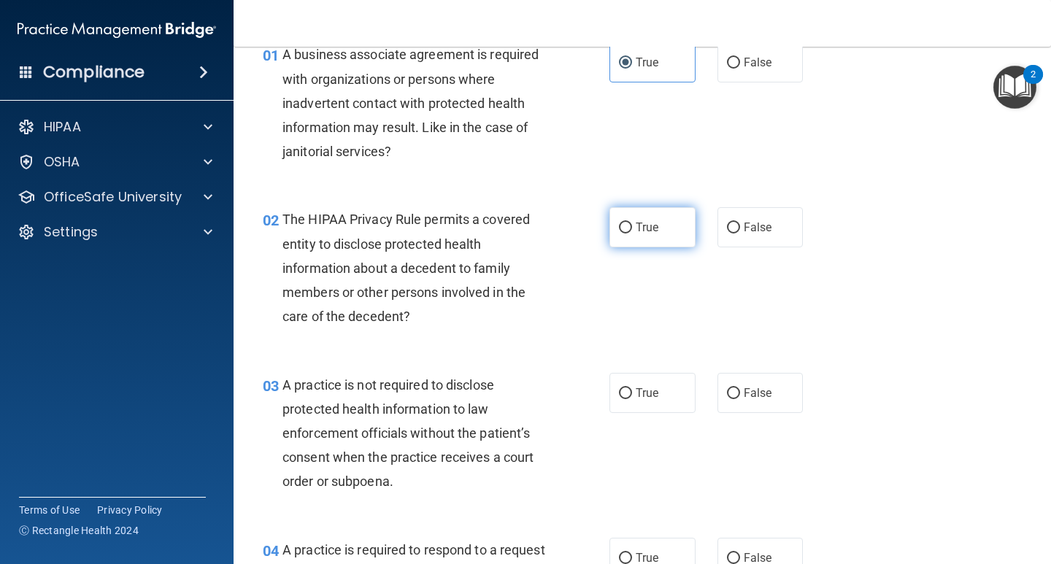
click at [653, 235] on label "True" at bounding box center [652, 227] width 86 height 40
click at [632, 234] on input "True" at bounding box center [625, 228] width 13 height 11
radio input "true"
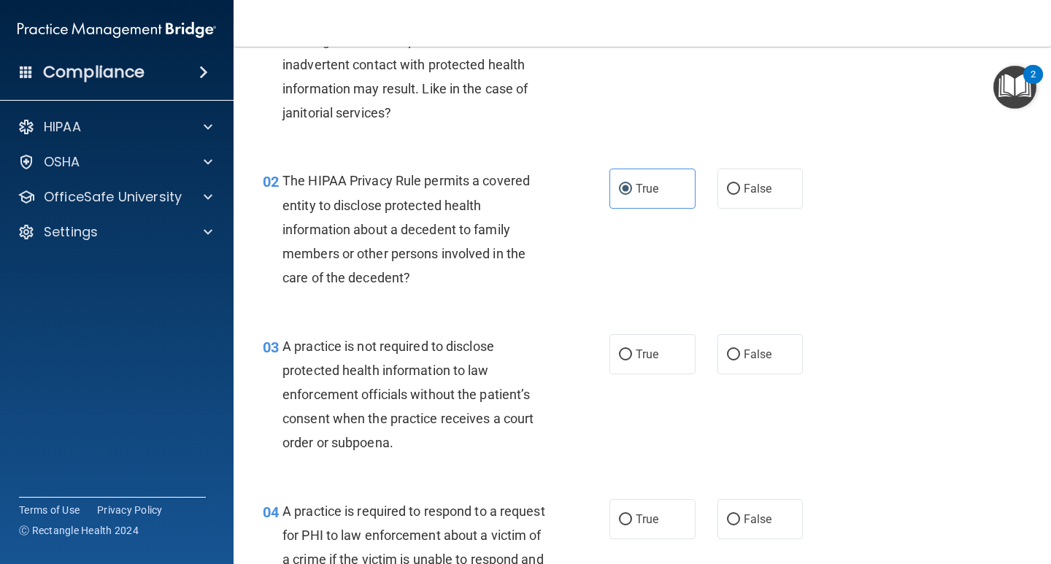
scroll to position [146, 0]
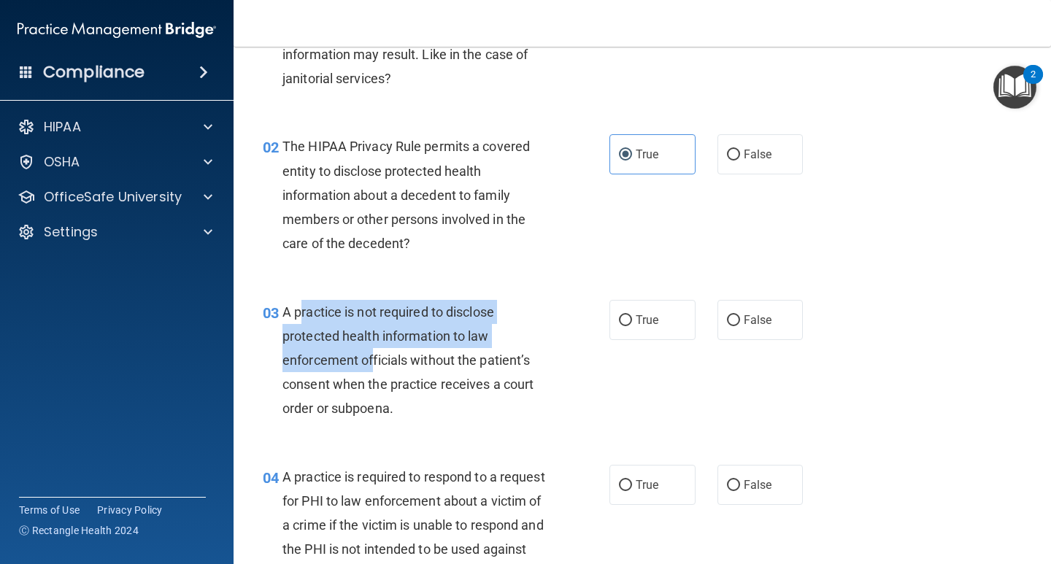
drag, startPoint x: 301, startPoint y: 309, endPoint x: 380, endPoint y: 357, distance: 93.0
click at [377, 357] on span "A practice is not required to disclose protected health information to law enfo…" at bounding box center [407, 360] width 251 height 112
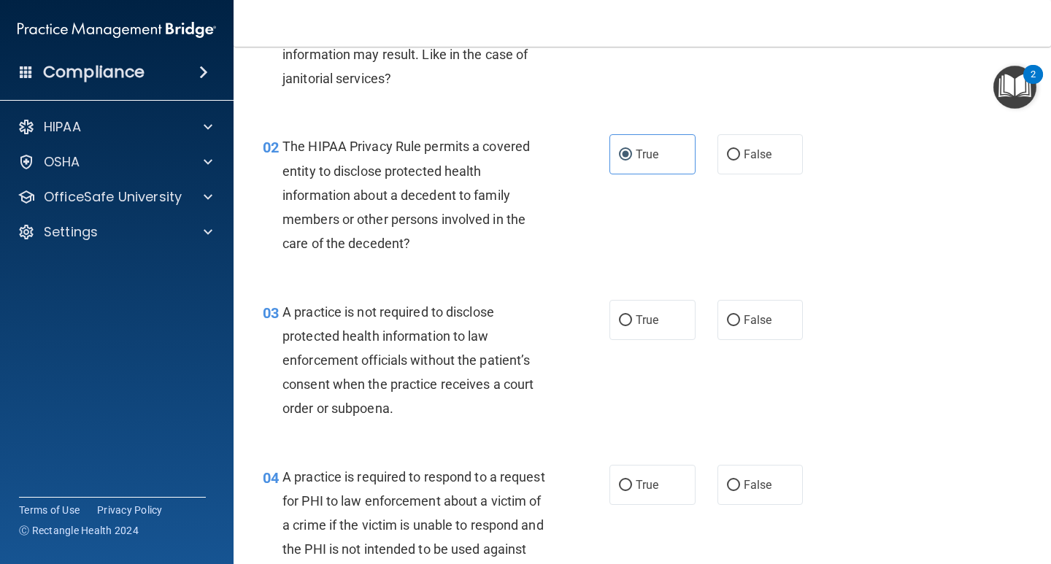
click at [390, 358] on span "A practice is not required to disclose protected health information to law enfo…" at bounding box center [407, 360] width 251 height 112
click at [612, 317] on label "True" at bounding box center [652, 320] width 86 height 40
click at [619, 317] on input "True" at bounding box center [625, 320] width 13 height 11
radio input "true"
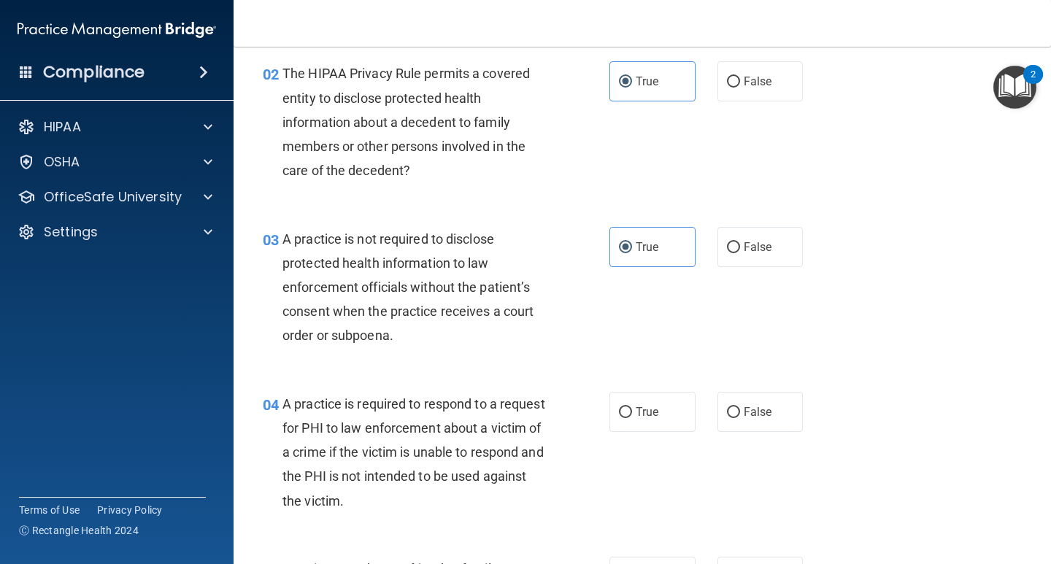
scroll to position [292, 0]
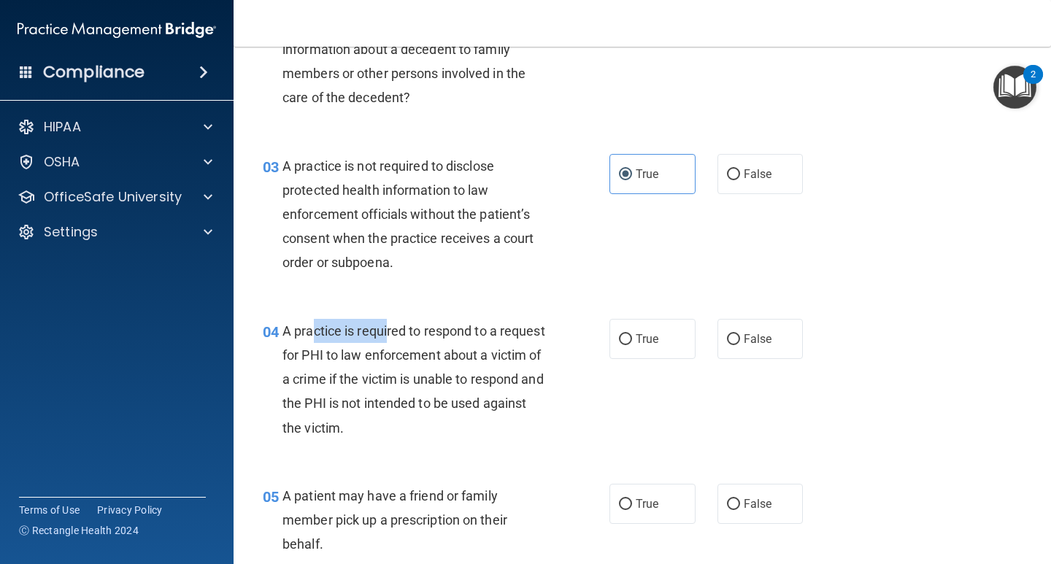
drag, startPoint x: 310, startPoint y: 341, endPoint x: 420, endPoint y: 334, distance: 109.7
click at [420, 334] on div "A practice is required to respond to a request for PHI to law enforcement about…" at bounding box center [420, 379] width 277 height 121
click at [439, 339] on div "A practice is required to respond to a request for PHI to law enforcement about…" at bounding box center [420, 379] width 277 height 121
click at [636, 340] on span "True" at bounding box center [647, 339] width 23 height 14
click at [632, 340] on input "True" at bounding box center [625, 339] width 13 height 11
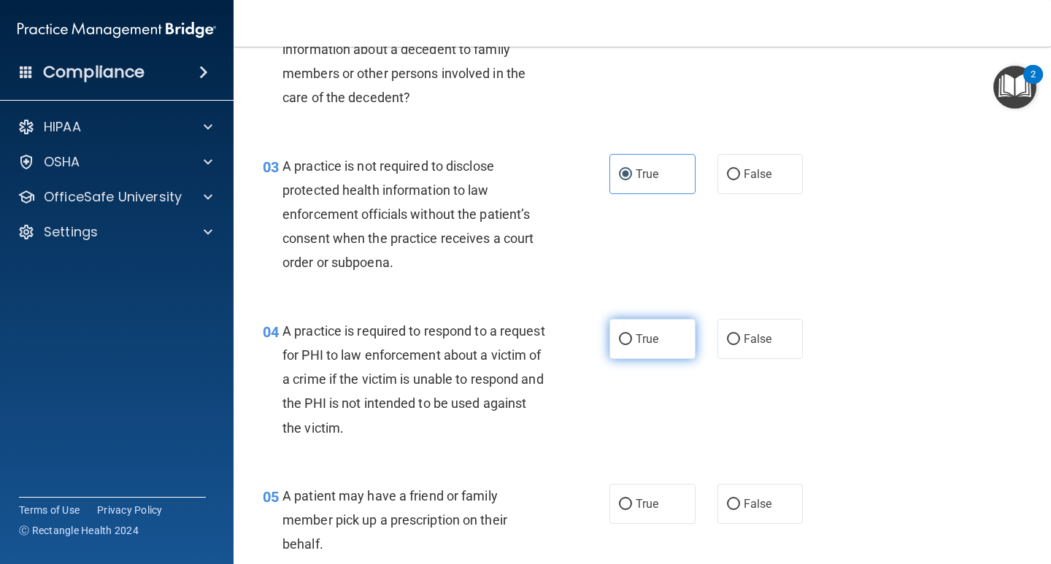
radio input "true"
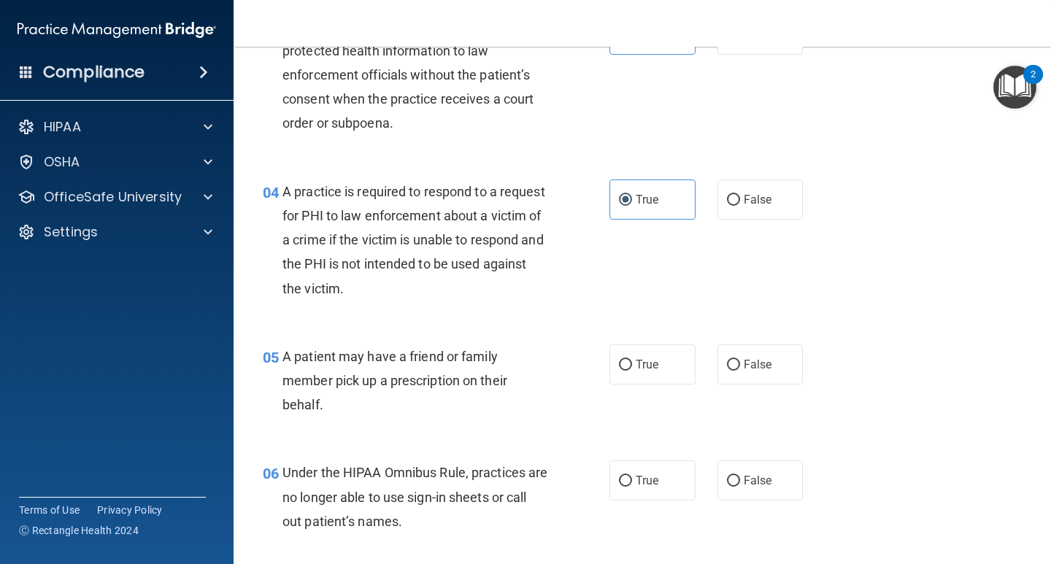
scroll to position [438, 0]
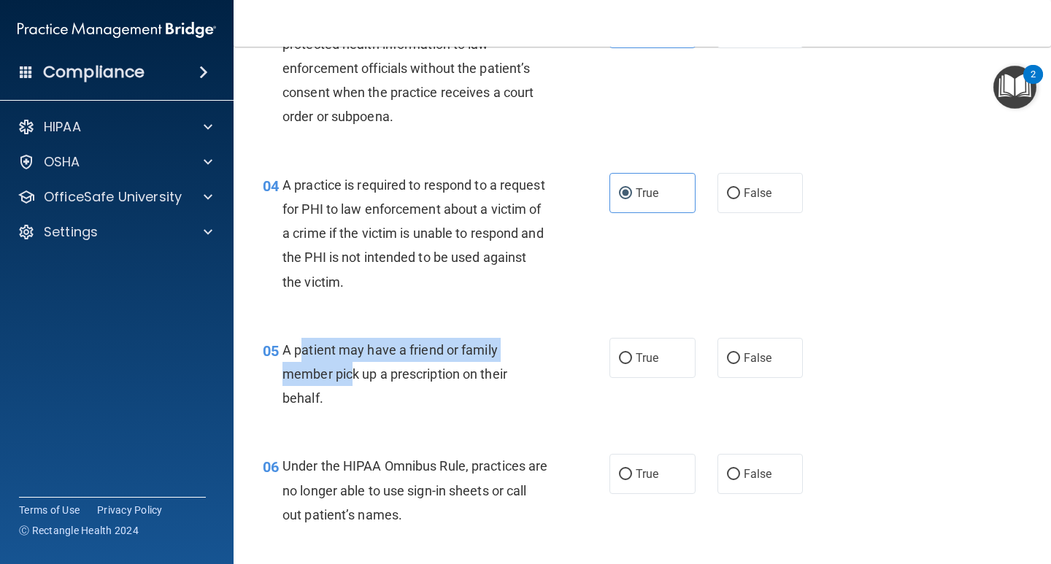
drag, startPoint x: 303, startPoint y: 353, endPoint x: 353, endPoint y: 373, distance: 54.1
click at [353, 373] on span "A patient may have a friend or family member pick up a prescription on their be…" at bounding box center [394, 373] width 225 height 63
click at [363, 378] on span "A patient may have a friend or family member pick up a prescription on their be…" at bounding box center [394, 373] width 225 height 63
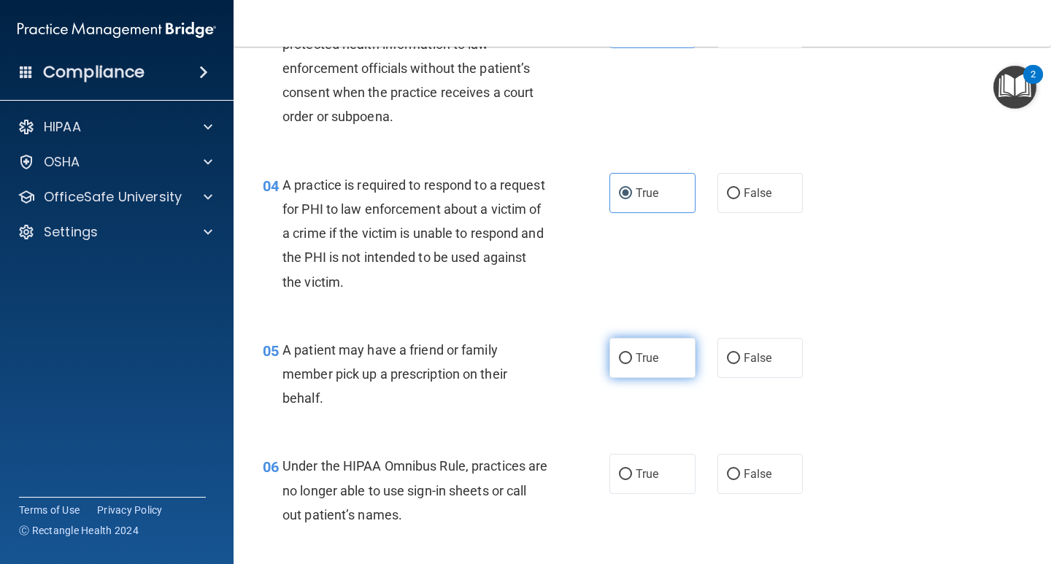
click at [651, 361] on span "True" at bounding box center [647, 358] width 23 height 14
click at [632, 361] on input "True" at bounding box center [625, 358] width 13 height 11
radio input "true"
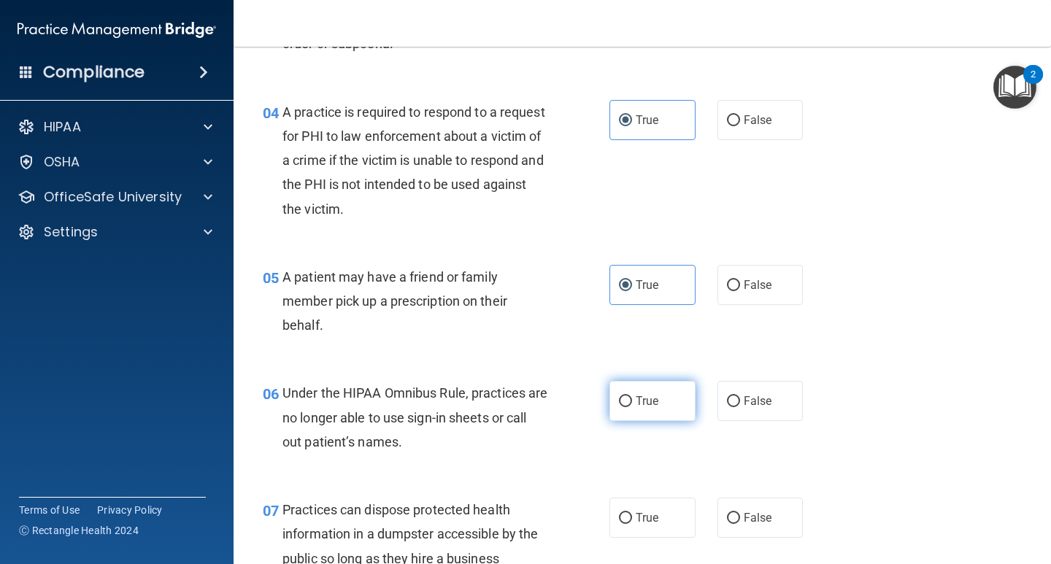
click at [651, 404] on span "True" at bounding box center [647, 401] width 23 height 14
click at [632, 404] on input "True" at bounding box center [625, 401] width 13 height 11
radio input "true"
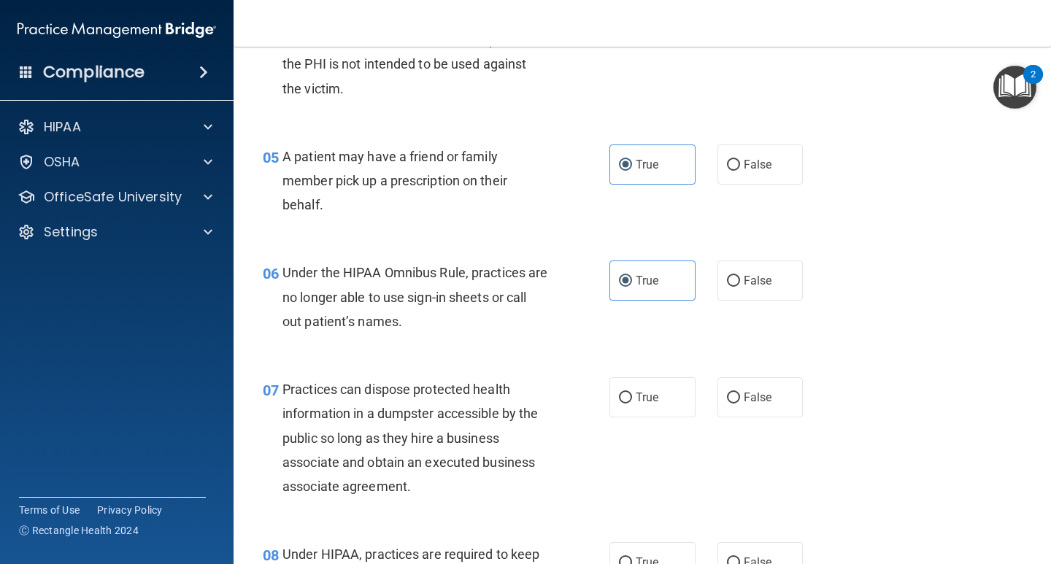
scroll to position [657, 0]
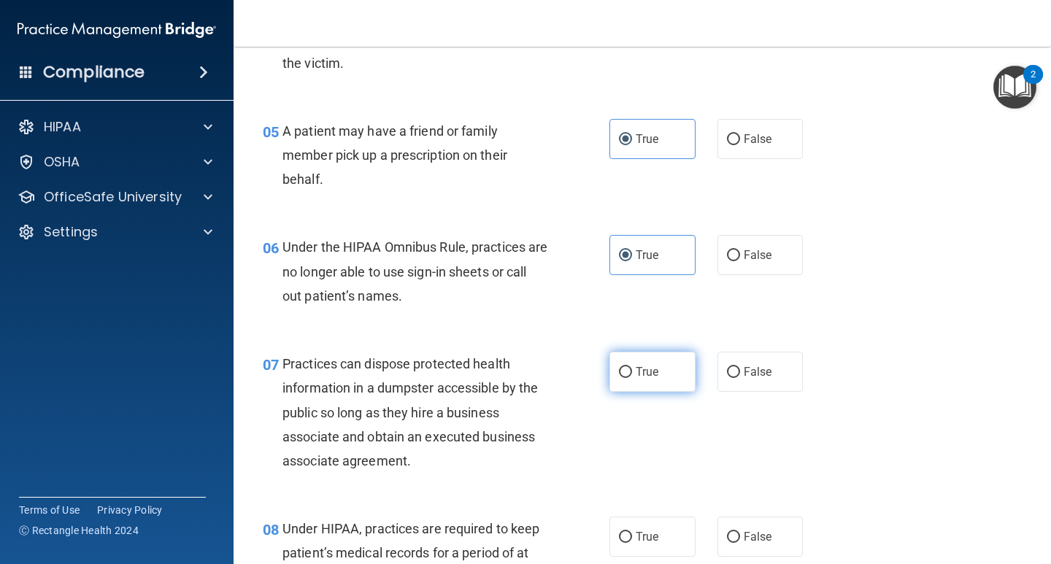
click at [647, 377] on span "True" at bounding box center [647, 372] width 23 height 14
click at [632, 377] on input "True" at bounding box center [625, 372] width 13 height 11
radio input "true"
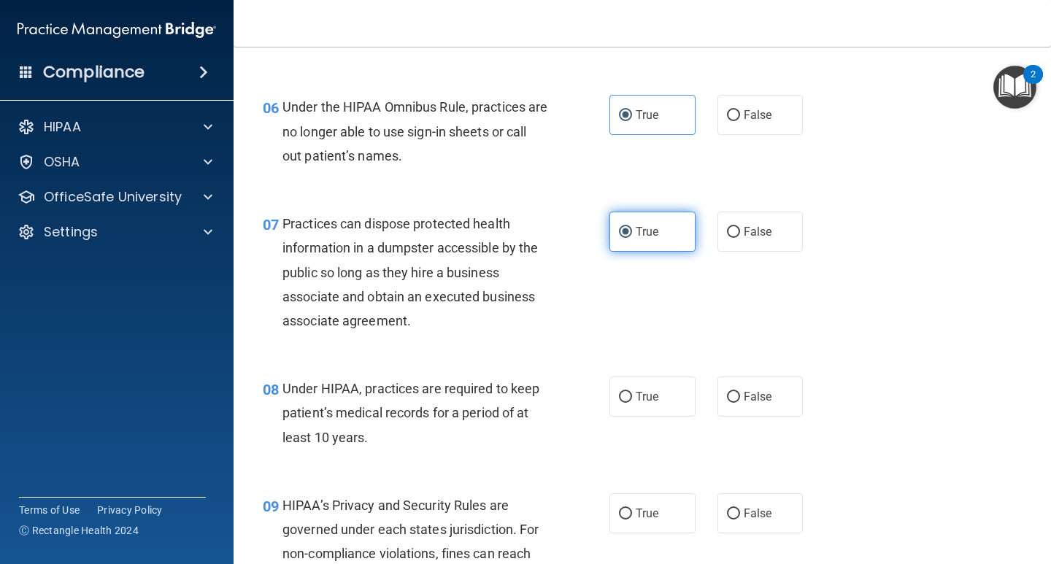
scroll to position [803, 0]
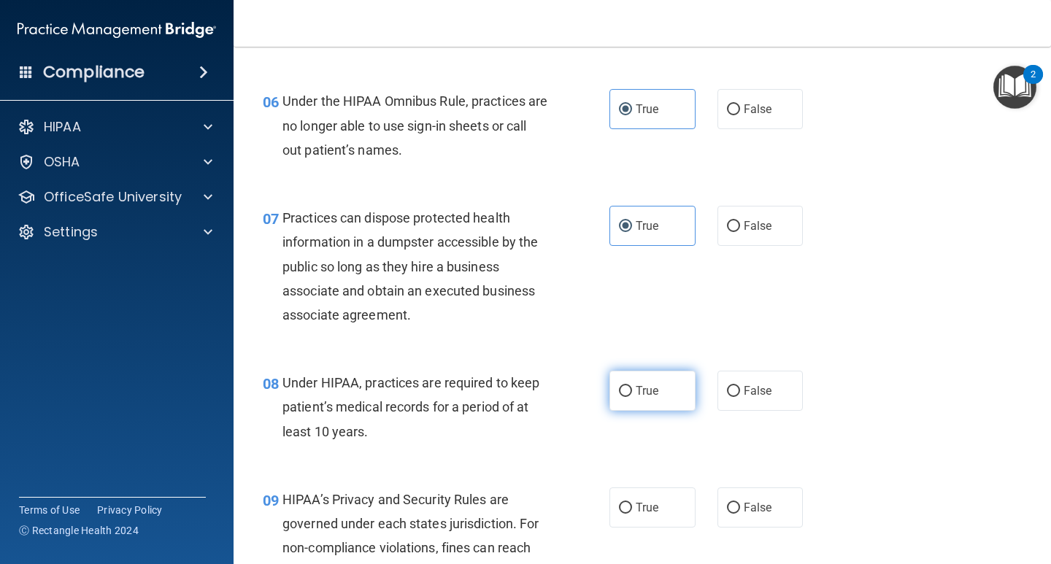
click at [638, 400] on label "True" at bounding box center [652, 391] width 86 height 40
click at [632, 397] on input "True" at bounding box center [625, 391] width 13 height 11
radio input "true"
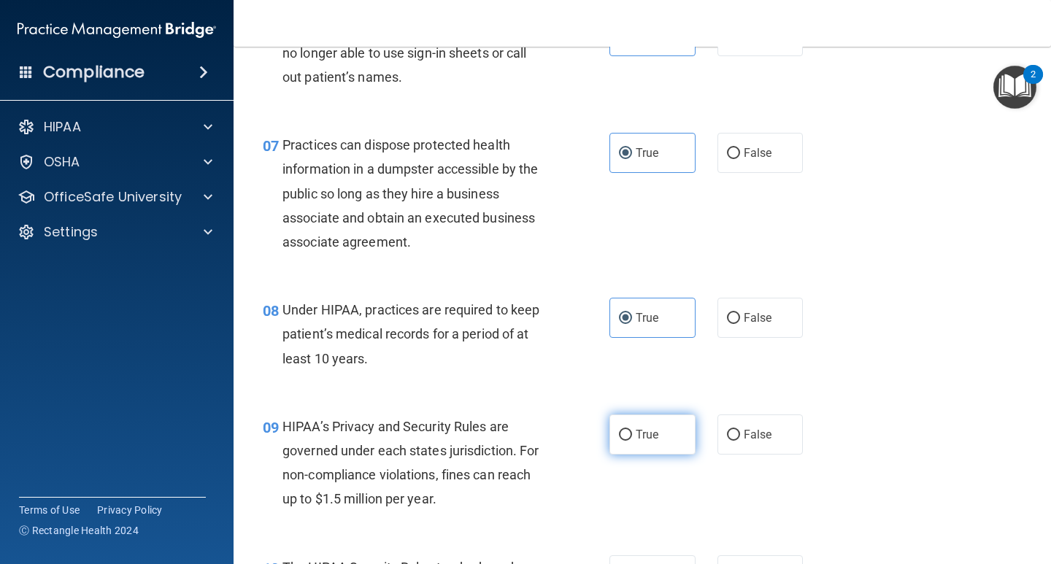
click at [626, 425] on label "True" at bounding box center [652, 434] width 86 height 40
click at [626, 430] on input "True" at bounding box center [625, 435] width 13 height 11
radio input "true"
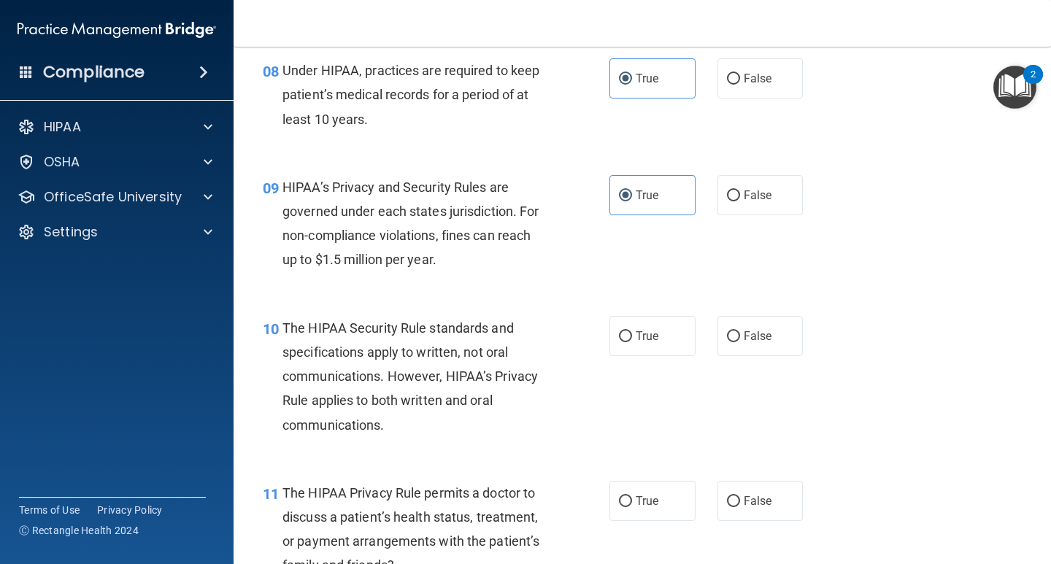
scroll to position [1168, 0]
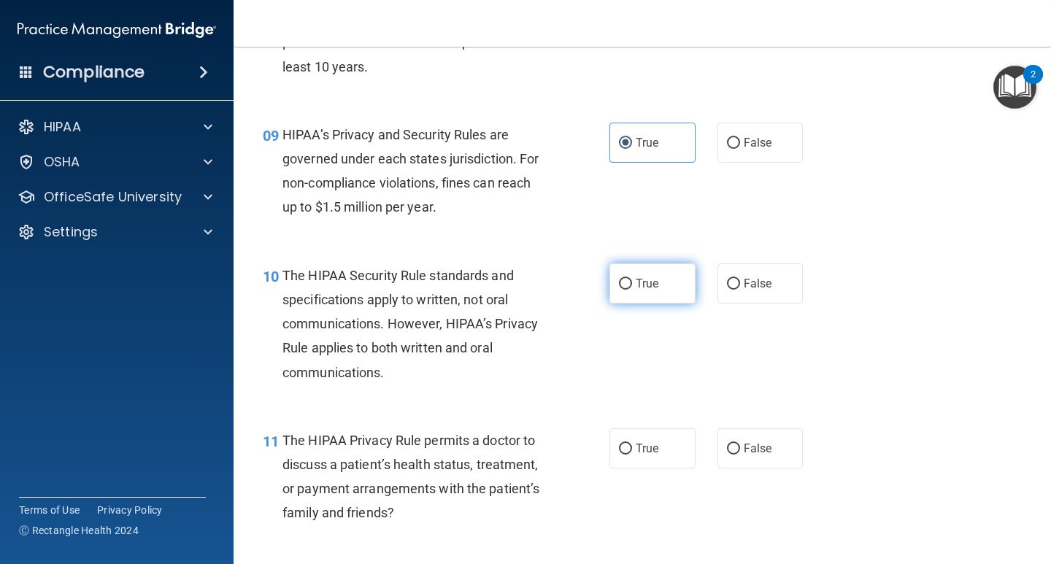
click at [617, 274] on label "True" at bounding box center [652, 283] width 86 height 40
click at [619, 279] on input "True" at bounding box center [625, 284] width 13 height 11
radio input "true"
click at [640, 447] on span "True" at bounding box center [647, 448] width 23 height 14
click at [632, 447] on input "True" at bounding box center [625, 449] width 13 height 11
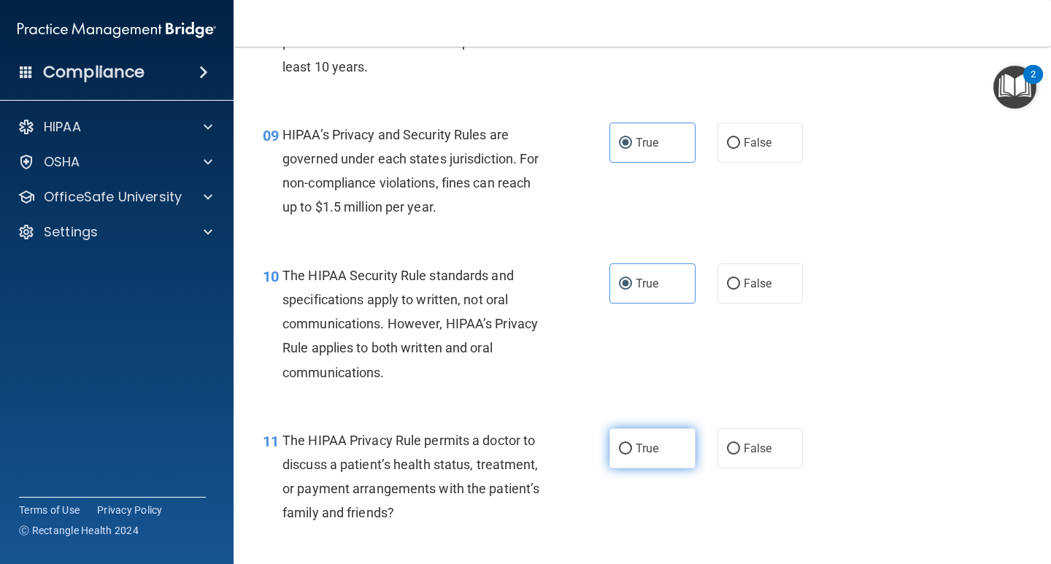
radio input "true"
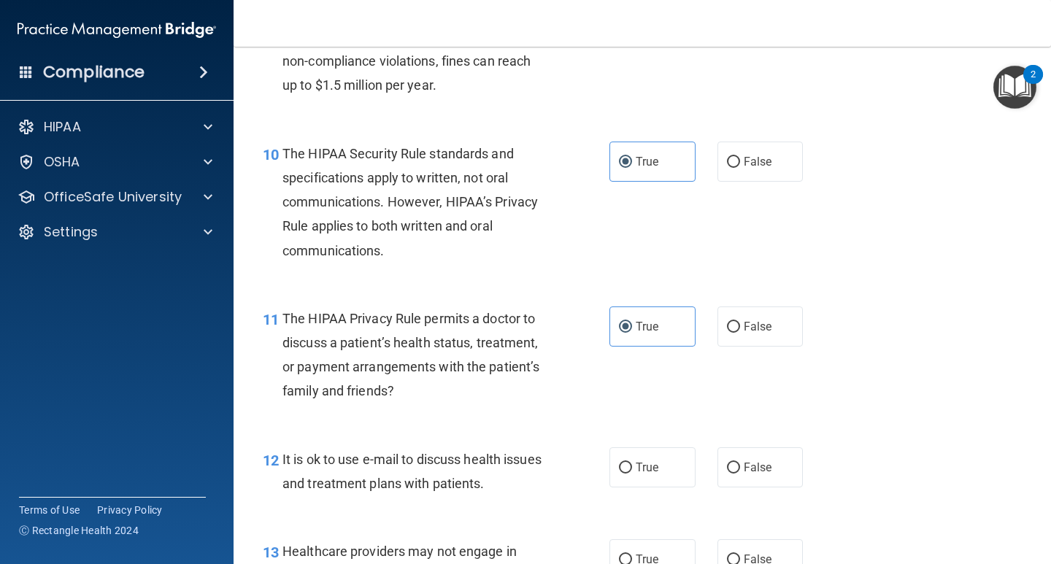
scroll to position [1387, 0]
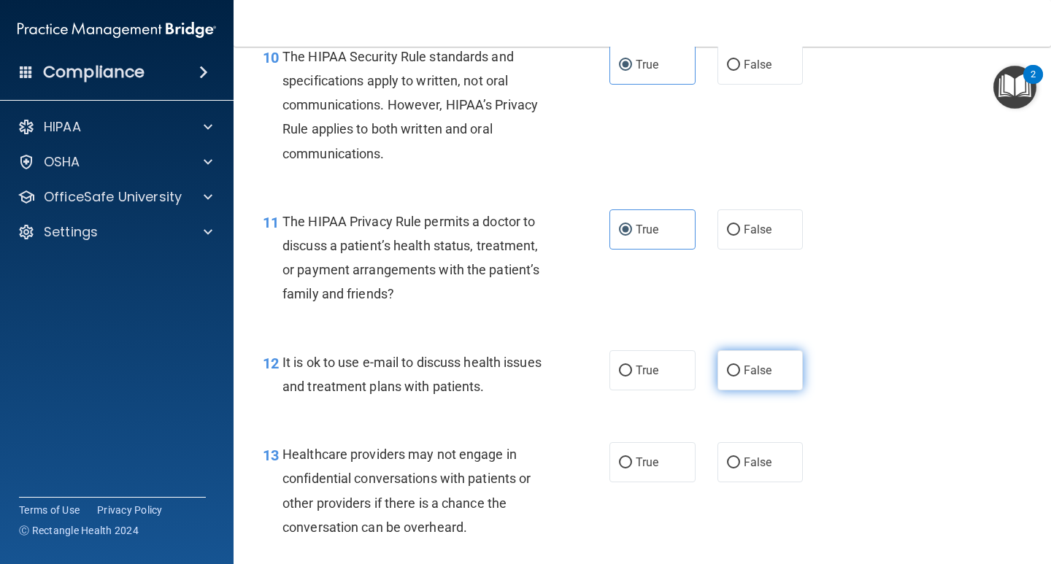
click at [766, 376] on label "False" at bounding box center [760, 370] width 86 height 40
click at [740, 376] on input "False" at bounding box center [733, 371] width 13 height 11
radio input "true"
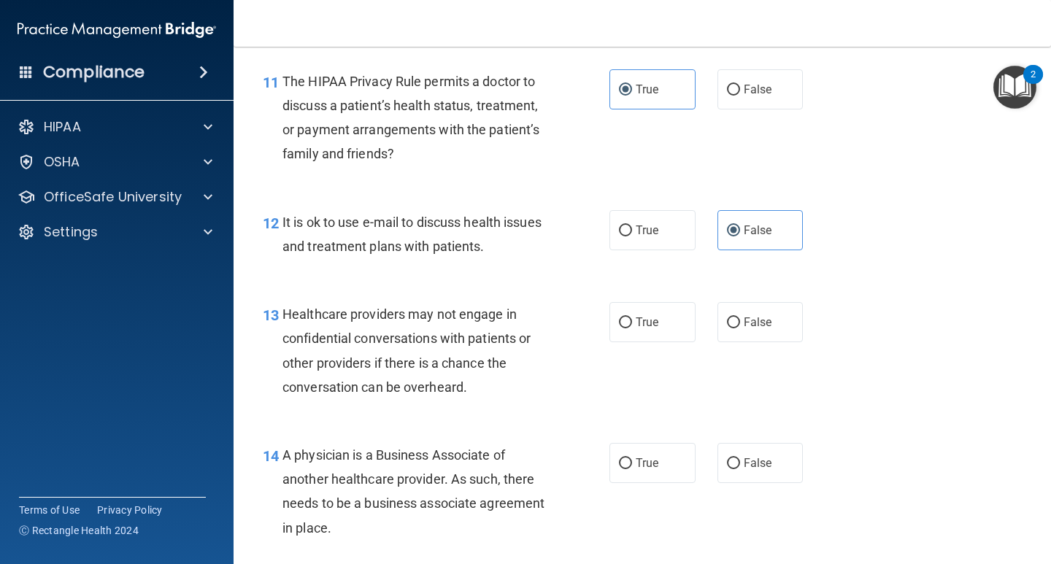
scroll to position [1605, 0]
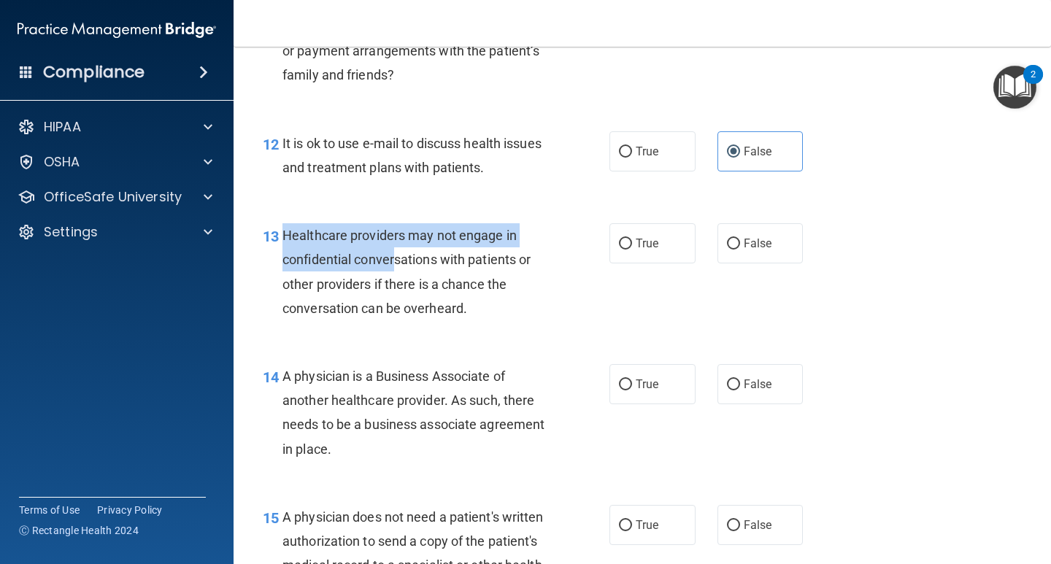
drag, startPoint x: 284, startPoint y: 242, endPoint x: 399, endPoint y: 284, distance: 122.6
click at [396, 273] on div "Healthcare providers may not engage in confidential conversations with patients…" at bounding box center [420, 271] width 277 height 97
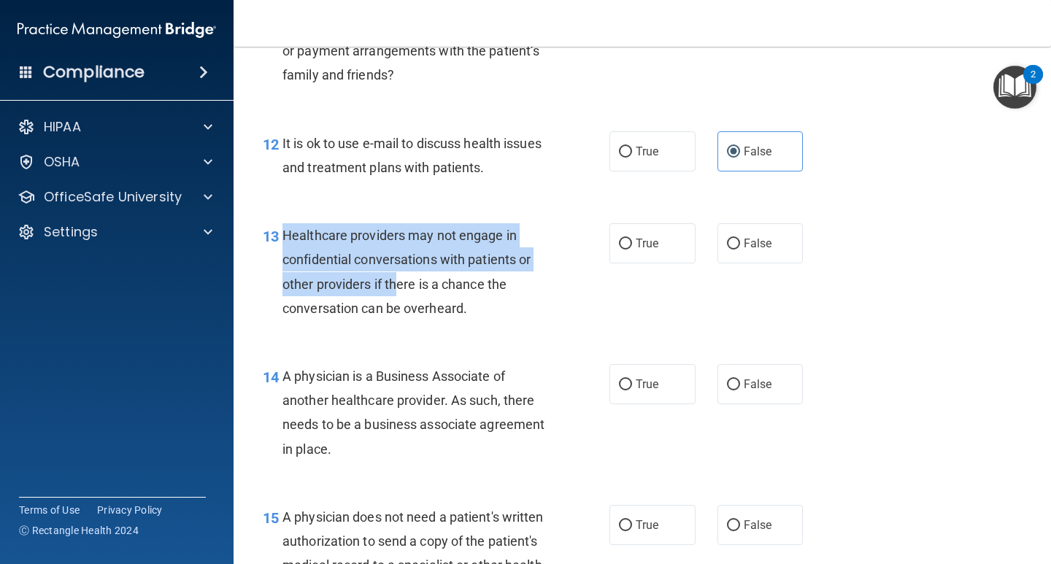
click at [397, 294] on div "Healthcare providers may not engage in confidential conversations with patients…" at bounding box center [420, 271] width 277 height 97
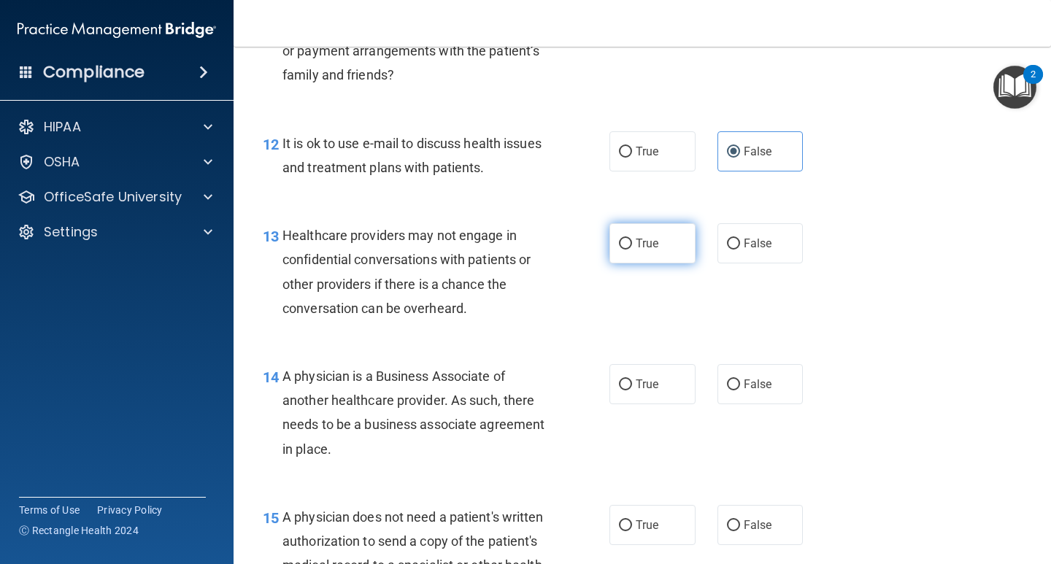
click at [649, 242] on span "True" at bounding box center [647, 243] width 23 height 14
click at [632, 242] on input "True" at bounding box center [625, 244] width 13 height 11
radio input "true"
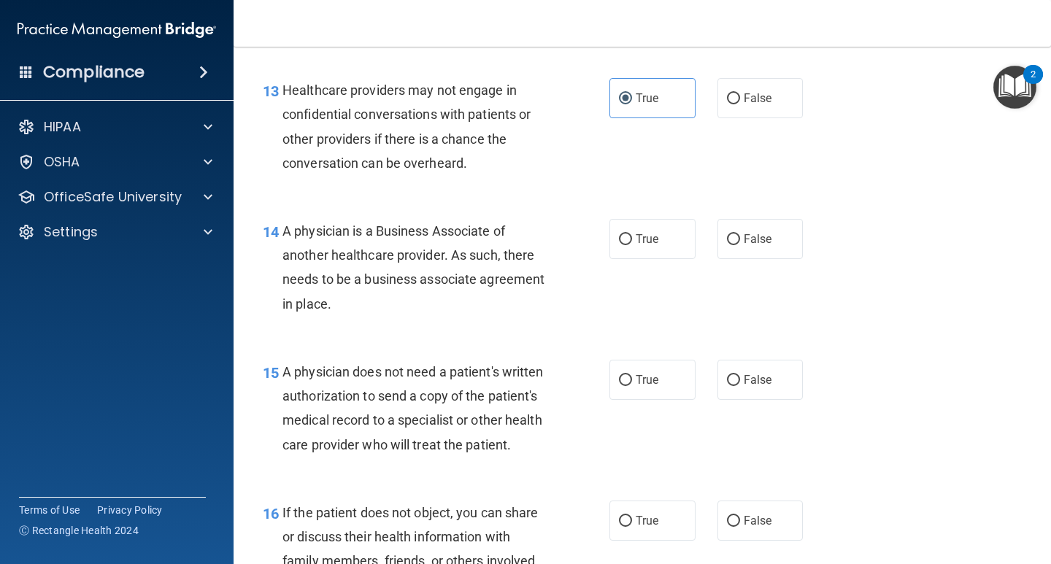
scroll to position [1751, 0]
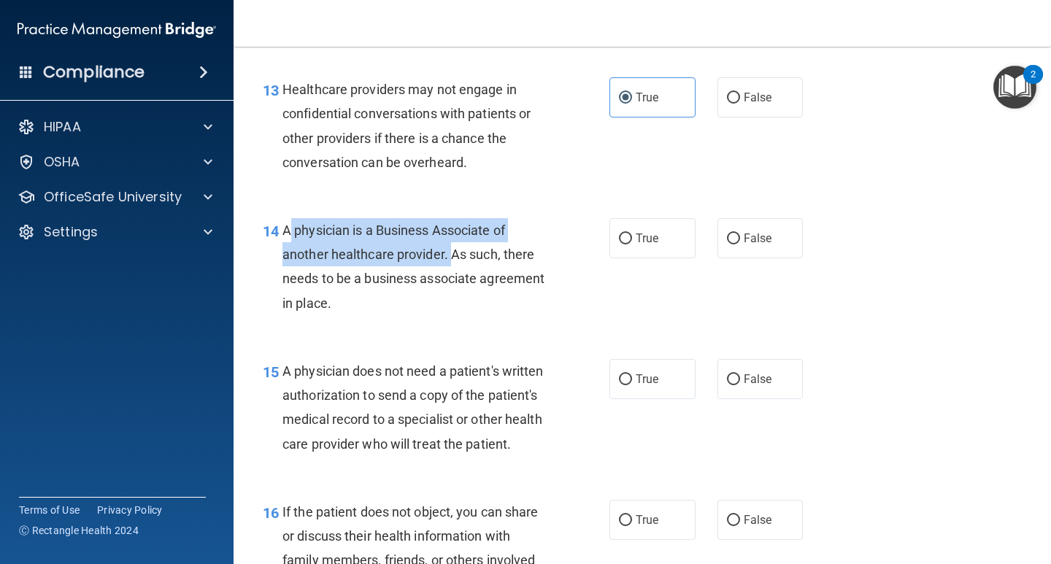
drag, startPoint x: 286, startPoint y: 230, endPoint x: 449, endPoint y: 254, distance: 164.5
click at [449, 254] on span "A physician is a Business Associate of another healthcare provider. As such, th…" at bounding box center [413, 267] width 262 height 88
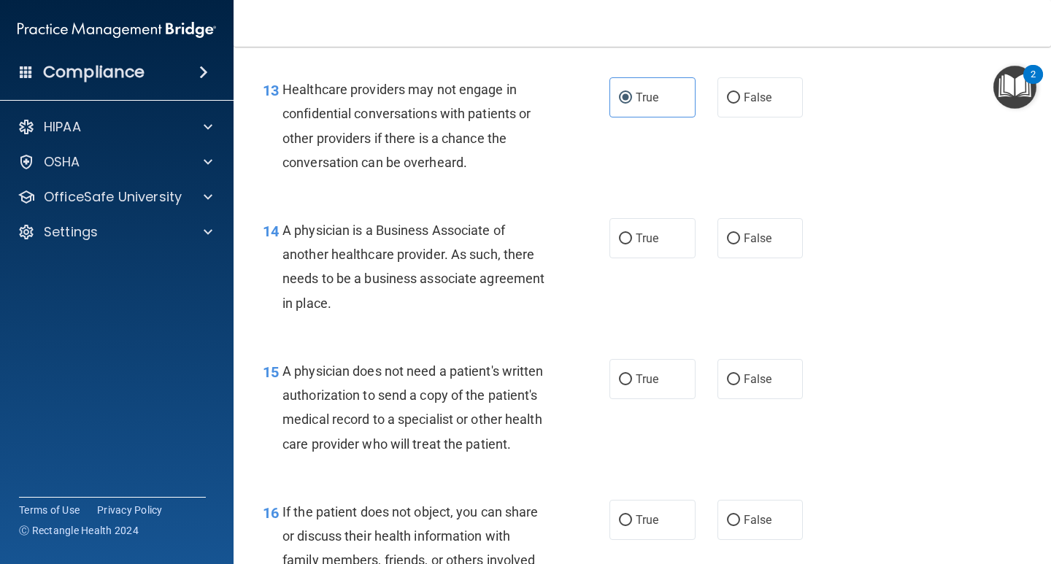
click at [449, 254] on span "A physician is a Business Associate of another healthcare provider. As such, th…" at bounding box center [413, 267] width 262 height 88
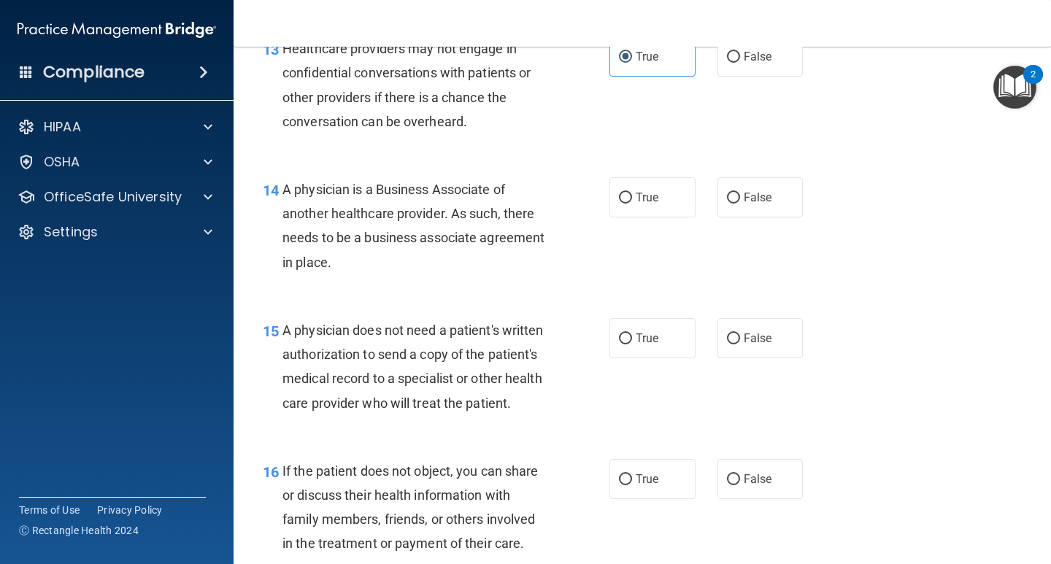
scroll to position [1824, 0]
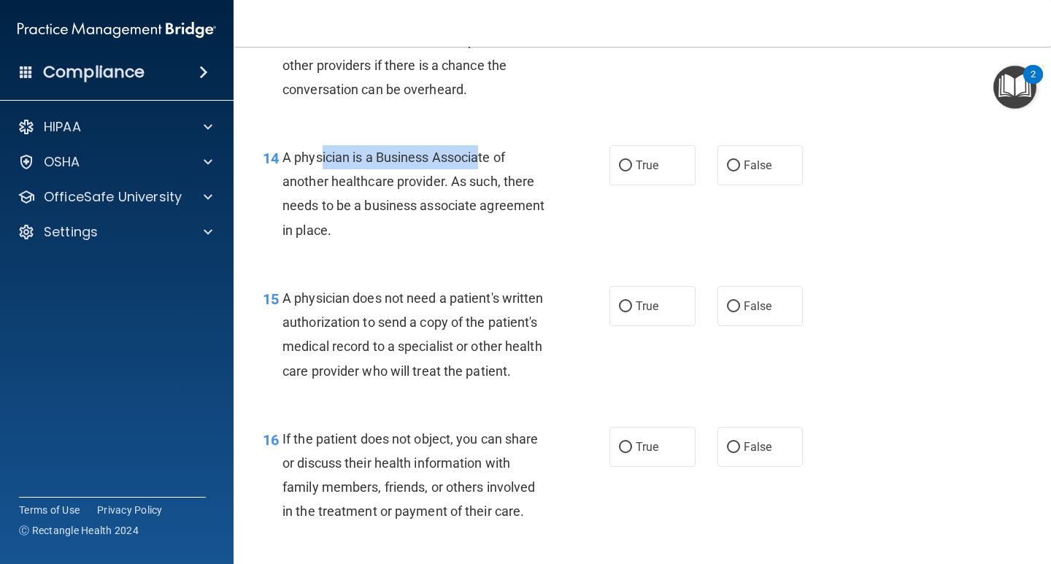
drag, startPoint x: 451, startPoint y: 153, endPoint x: 475, endPoint y: 153, distance: 24.1
click at [475, 153] on span "A physician is a Business Associate of another healthcare provider. As such, th…" at bounding box center [413, 194] width 262 height 88
click at [440, 159] on span "A physician is a Business Associate of another healthcare provider. As such, th…" at bounding box center [413, 194] width 262 height 88
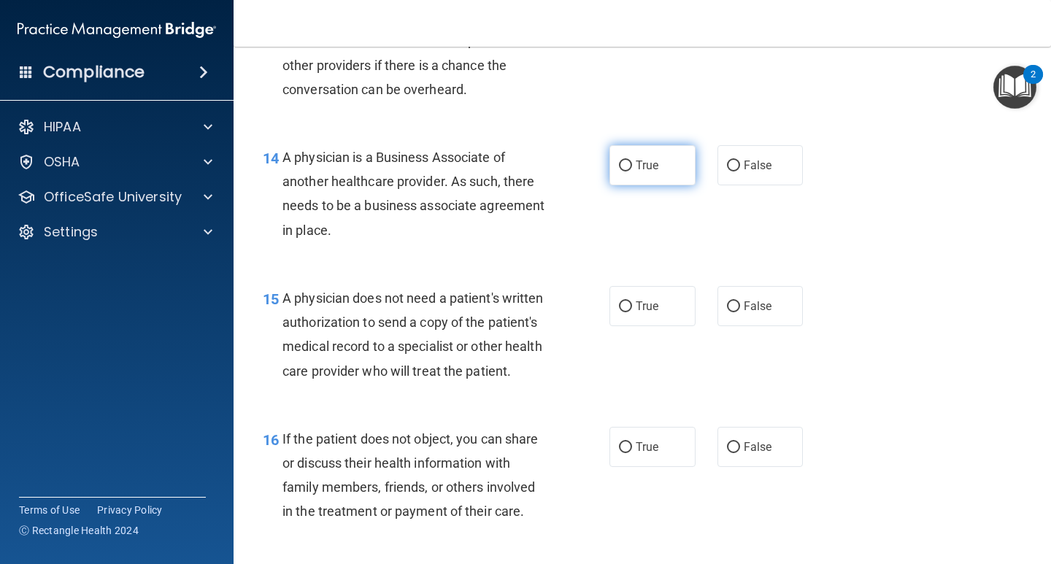
click at [620, 179] on label "True" at bounding box center [652, 165] width 86 height 40
click at [620, 171] on input "True" at bounding box center [625, 166] width 13 height 11
radio input "true"
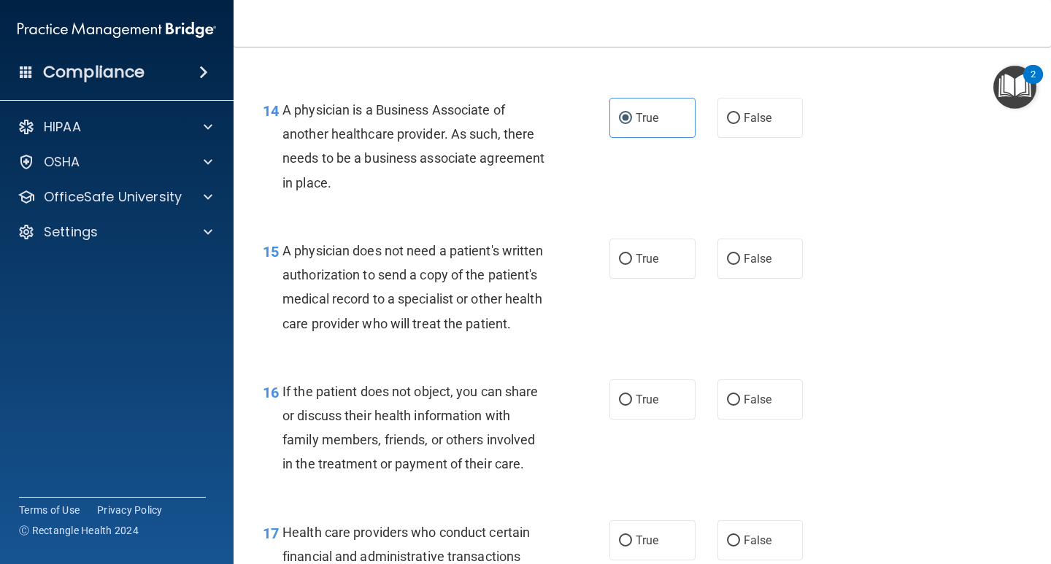
scroll to position [1970, 0]
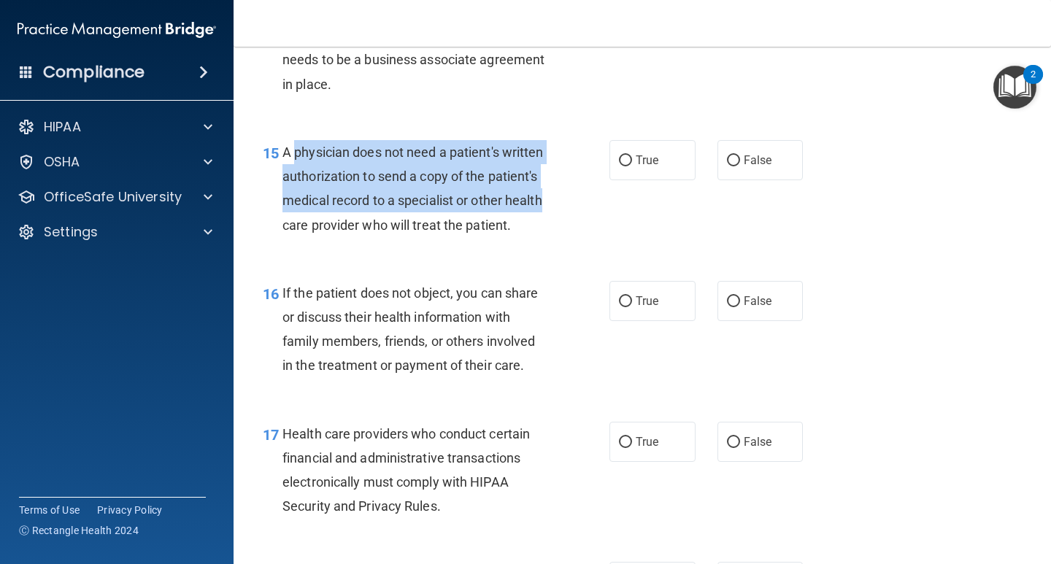
drag, startPoint x: 294, startPoint y: 150, endPoint x: 352, endPoint y: 215, distance: 86.8
click at [352, 215] on div "A physician does not need a patient's written authorization to send a copy of t…" at bounding box center [420, 188] width 277 height 97
click at [351, 213] on div "A physician does not need a patient's written authorization to send a copy of t…" at bounding box center [420, 188] width 277 height 97
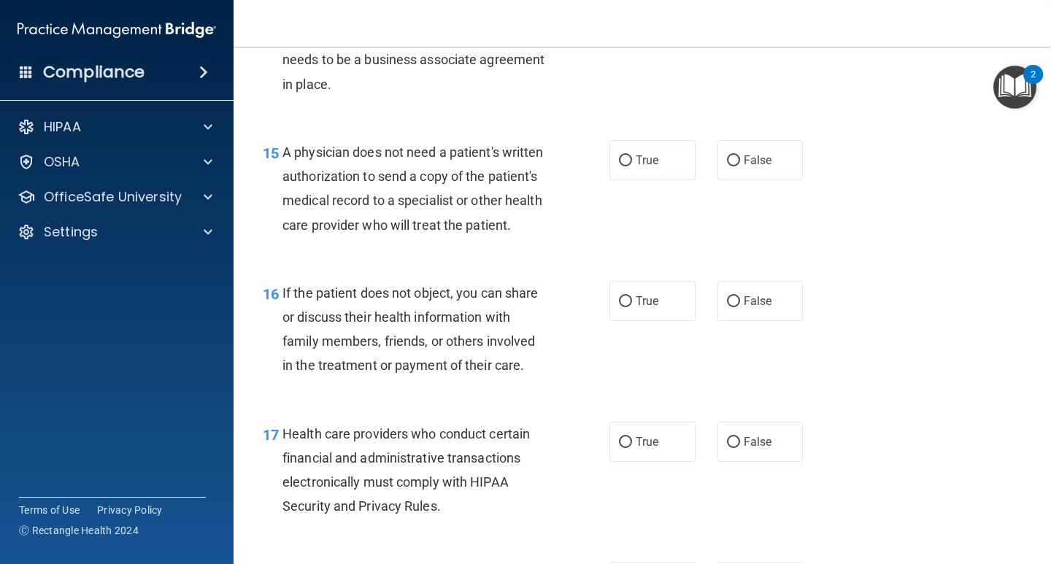
click at [689, 172] on div "True False" at bounding box center [712, 160] width 207 height 40
click at [660, 159] on label "True" at bounding box center [652, 160] width 86 height 40
click at [632, 159] on input "True" at bounding box center [625, 160] width 13 height 11
radio input "true"
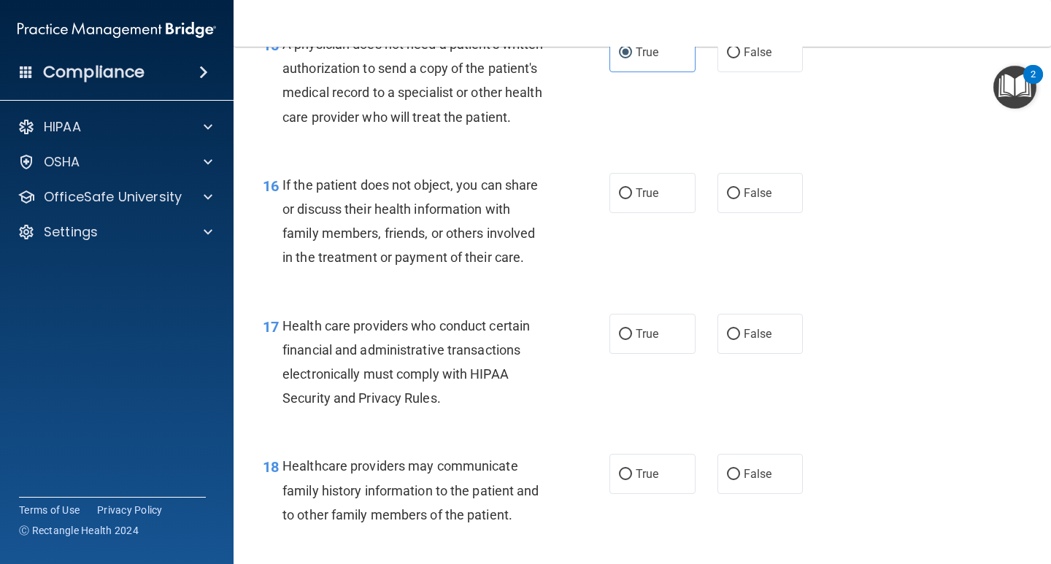
scroll to position [2043, 0]
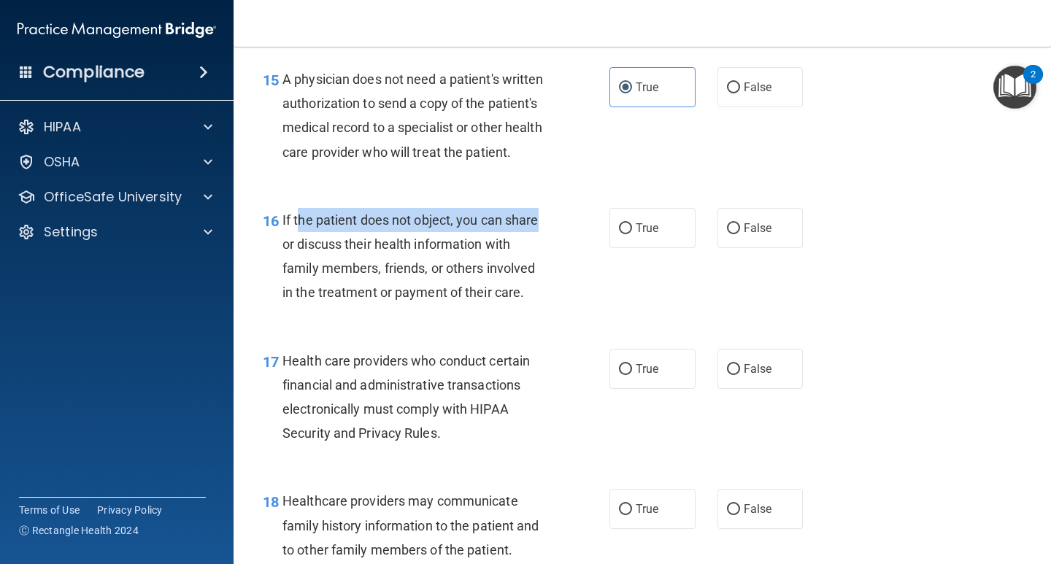
drag, startPoint x: 302, startPoint y: 251, endPoint x: 542, endPoint y: 253, distance: 240.1
click at [542, 253] on div "If the patient does not object, you can share or discuss their health informati…" at bounding box center [420, 256] width 277 height 97
click at [507, 247] on span "If the patient does not object, you can share or discuss their health informati…" at bounding box center [410, 256] width 256 height 88
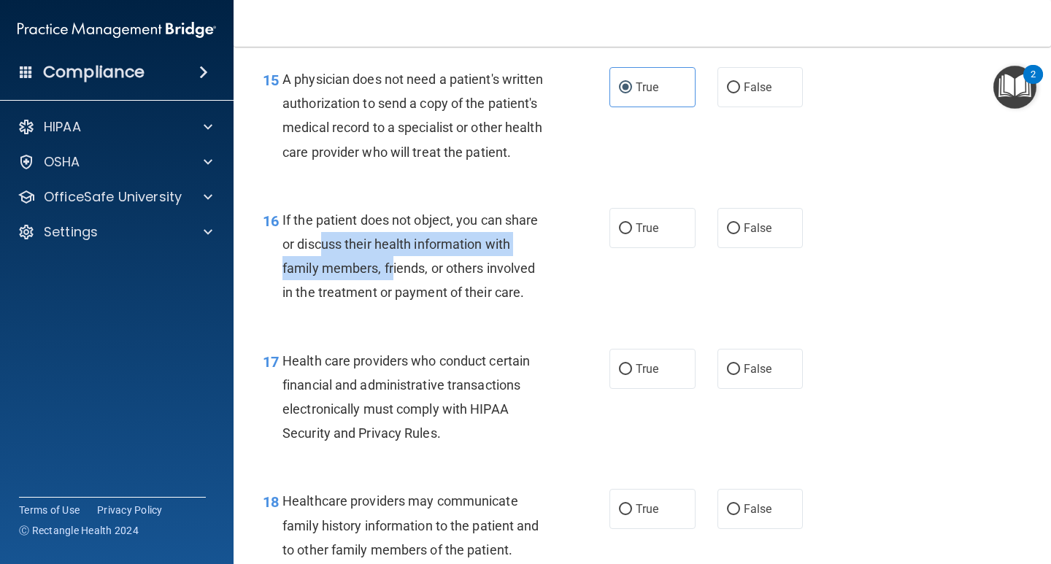
drag, startPoint x: 326, startPoint y: 267, endPoint x: 394, endPoint y: 282, distance: 69.4
click at [394, 282] on div "If the patient does not object, you can share or discuss their health informati…" at bounding box center [420, 256] width 277 height 97
click at [389, 293] on span "If the patient does not object, you can share or discuss their health informati…" at bounding box center [410, 256] width 256 height 88
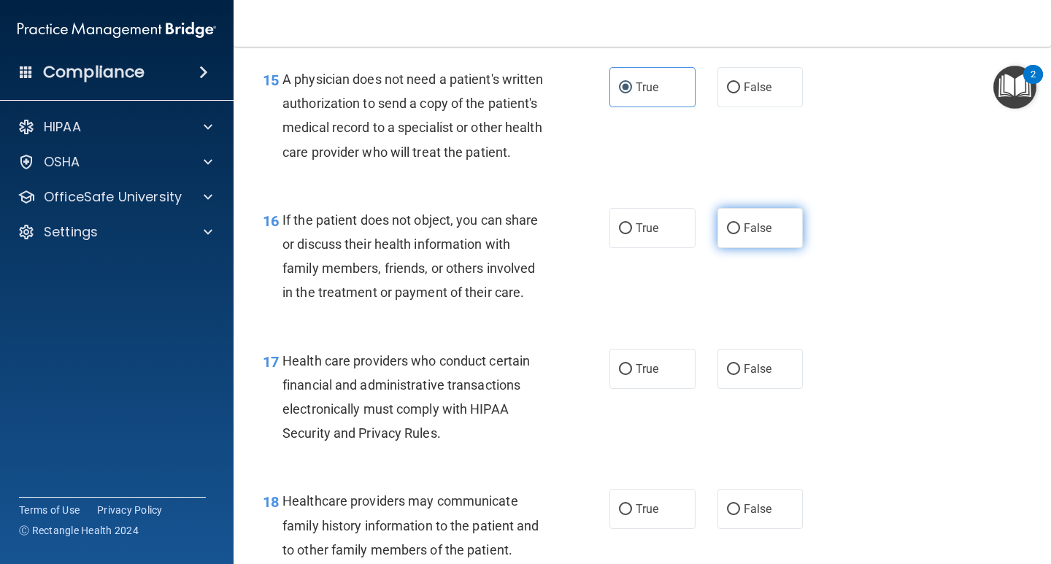
click at [755, 235] on span "False" at bounding box center [758, 228] width 28 height 14
click at [740, 234] on input "False" at bounding box center [733, 228] width 13 height 11
radio input "true"
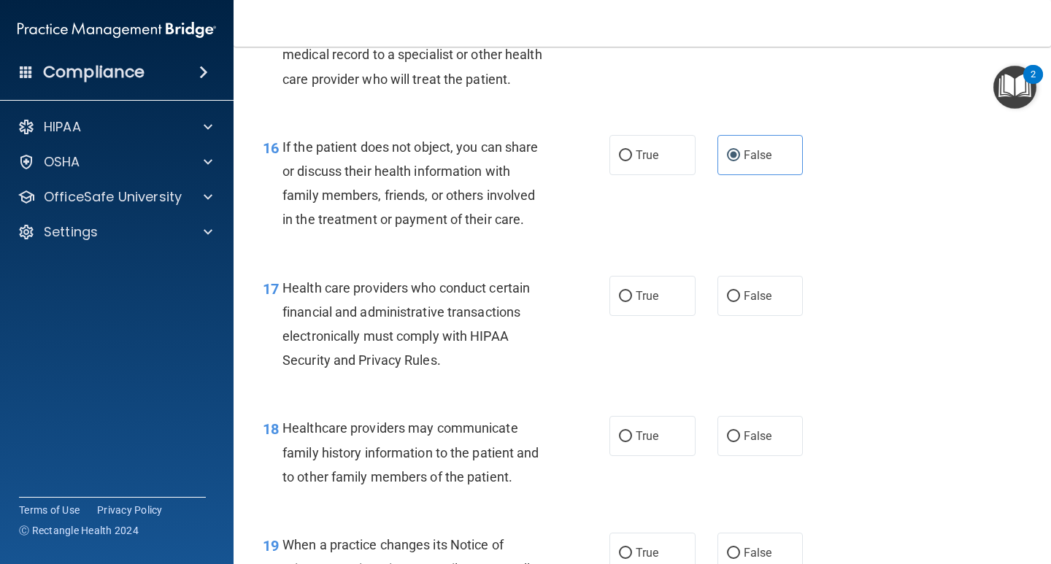
drag, startPoint x: 632, startPoint y: 336, endPoint x: 716, endPoint y: 510, distance: 193.5
click at [630, 316] on label "True" at bounding box center [652, 296] width 86 height 40
click at [630, 302] on input "True" at bounding box center [625, 296] width 13 height 11
radio input "true"
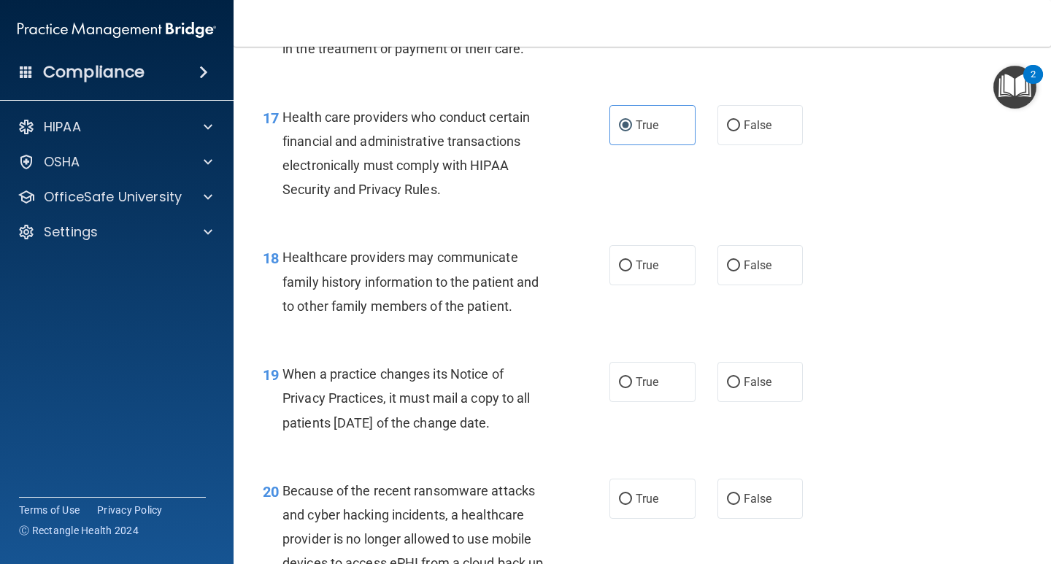
scroll to position [2335, 0]
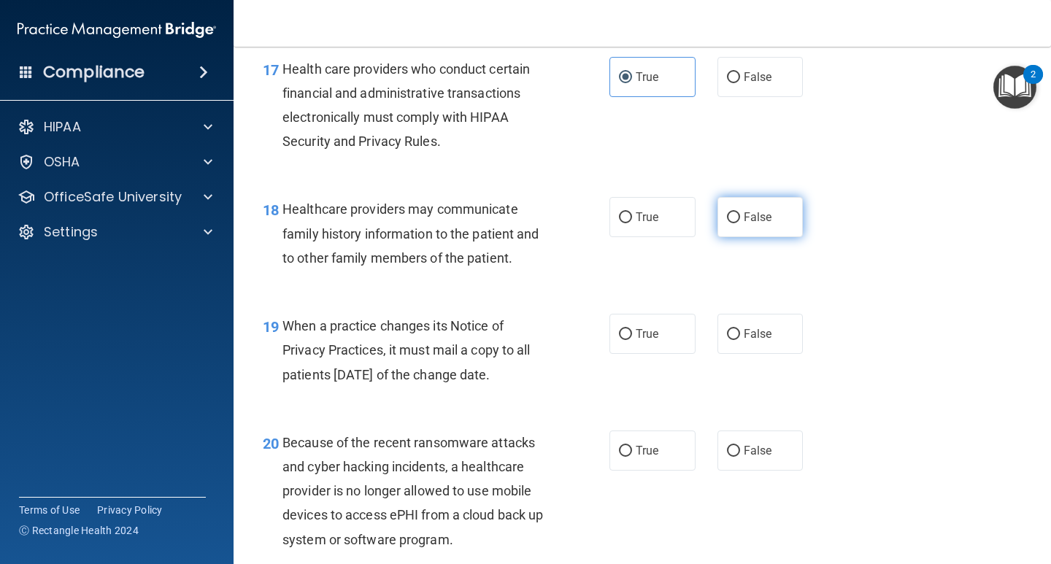
click at [729, 223] on input "False" at bounding box center [733, 217] width 13 height 11
radio input "true"
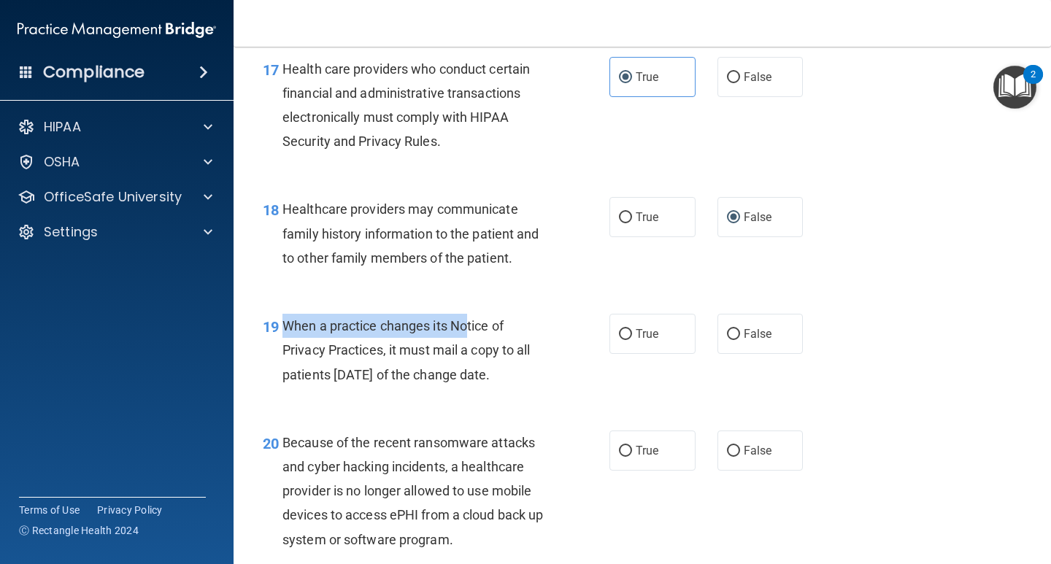
drag, startPoint x: 295, startPoint y: 352, endPoint x: 470, endPoint y: 352, distance: 175.1
click at [470, 352] on span "When a practice changes its Notice of Privacy Practices, it must mail a copy to…" at bounding box center [406, 349] width 248 height 63
click at [470, 358] on div "When a practice changes its Notice of Privacy Practices, it must mail a copy to…" at bounding box center [420, 350] width 277 height 73
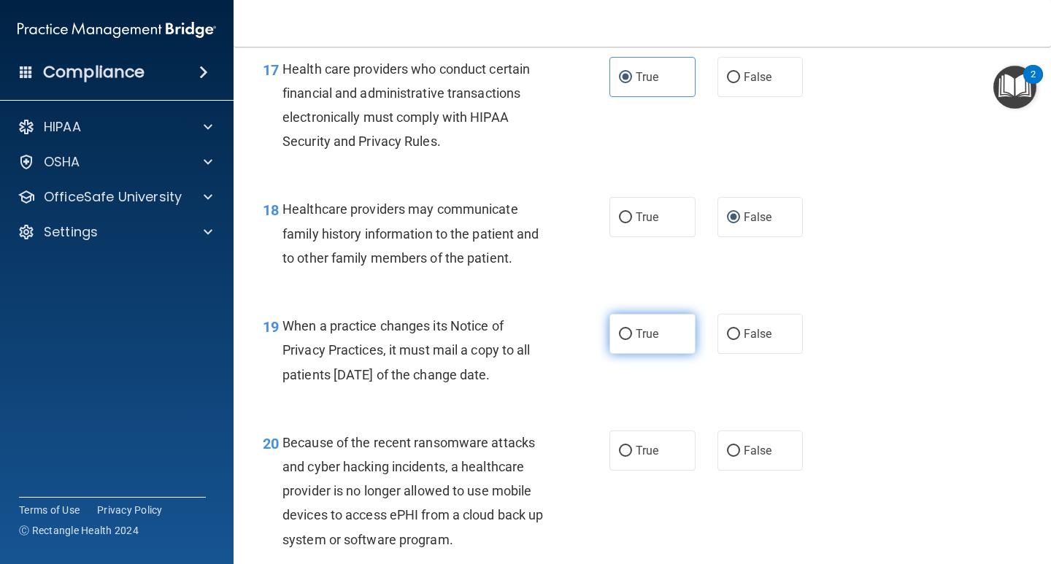
click at [662, 354] on label "True" at bounding box center [652, 334] width 86 height 40
click at [632, 340] on input "True" at bounding box center [625, 334] width 13 height 11
radio input "true"
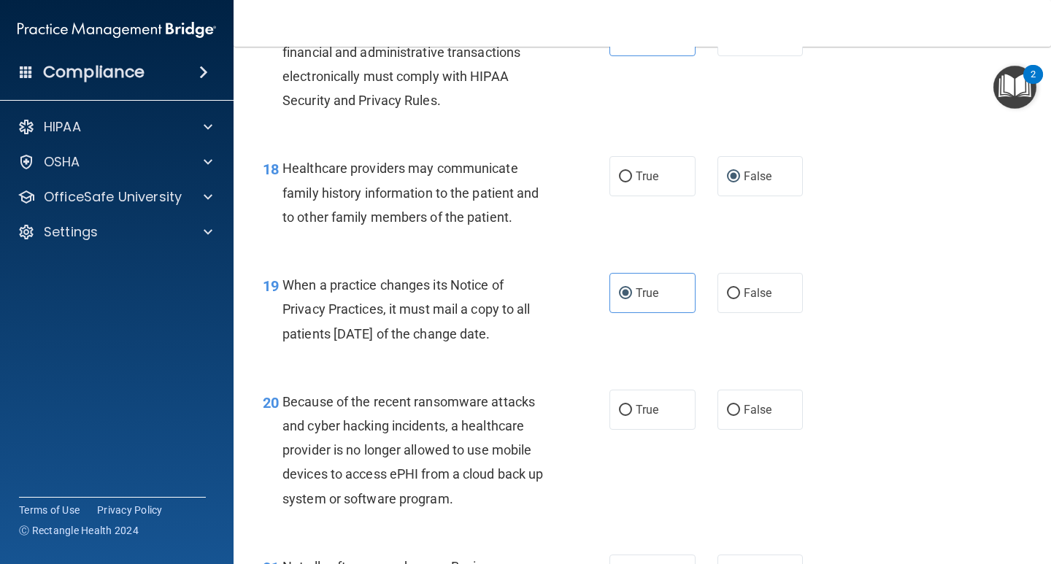
scroll to position [2408, 0]
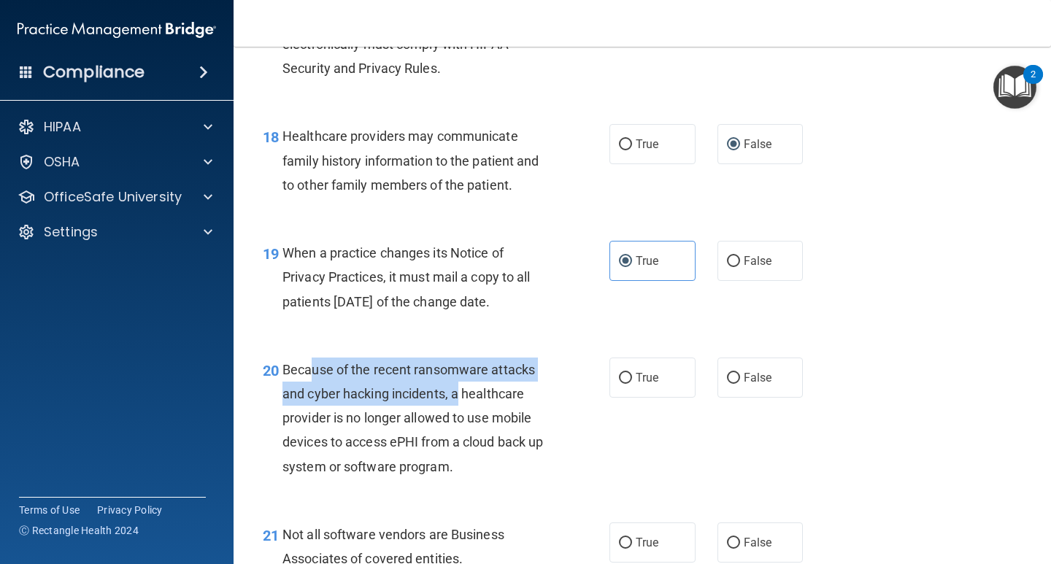
drag, startPoint x: 311, startPoint y: 393, endPoint x: 456, endPoint y: 411, distance: 146.3
click at [456, 411] on span "Because of the recent ransomware attacks and cyber hacking incidents, a healthc…" at bounding box center [412, 418] width 261 height 112
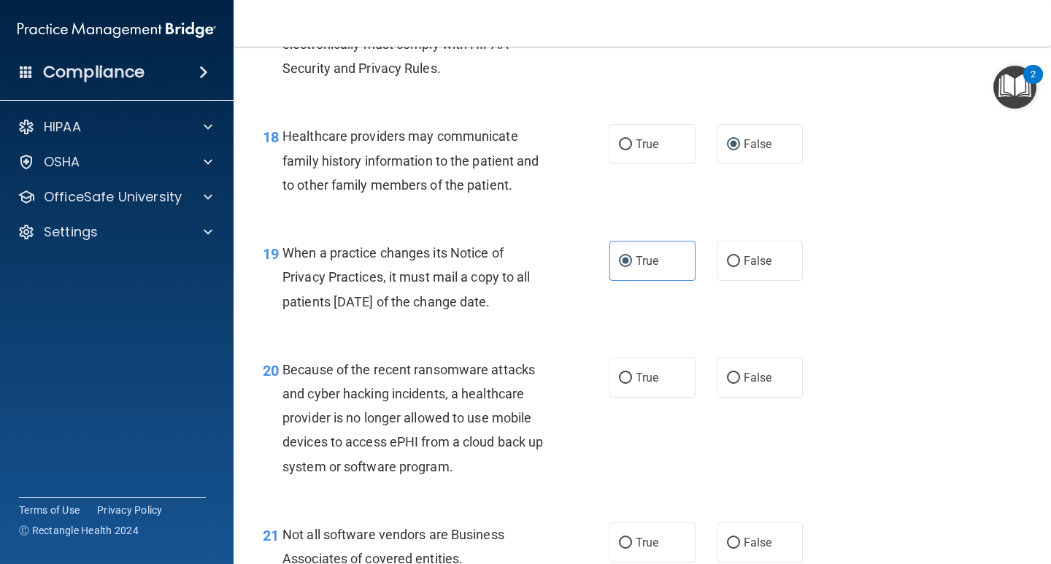
click at [463, 417] on span "Because of the recent ransomware attacks and cyber hacking incidents, a healthc…" at bounding box center [412, 418] width 261 height 112
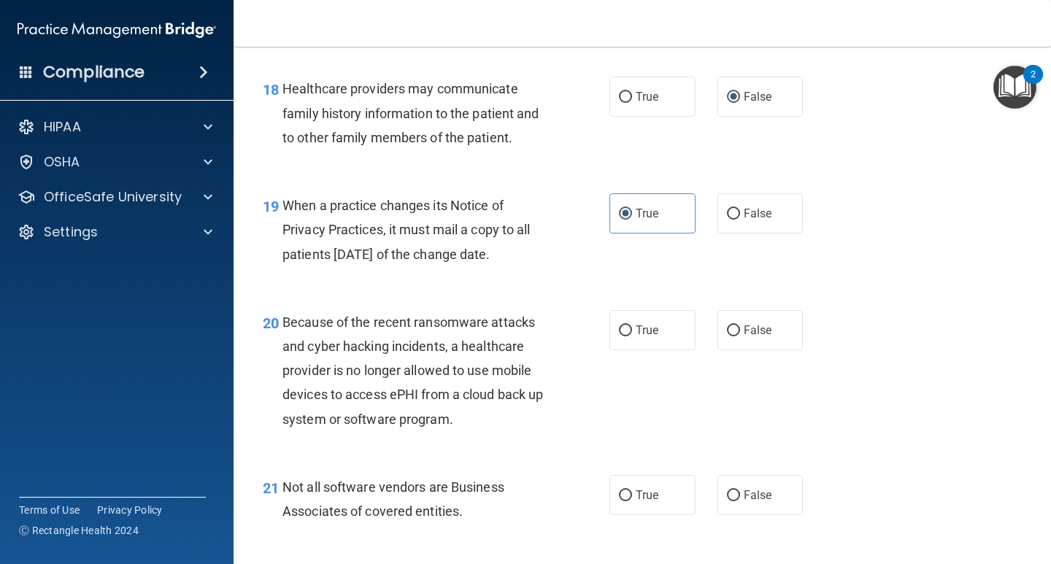
scroll to position [2554, 0]
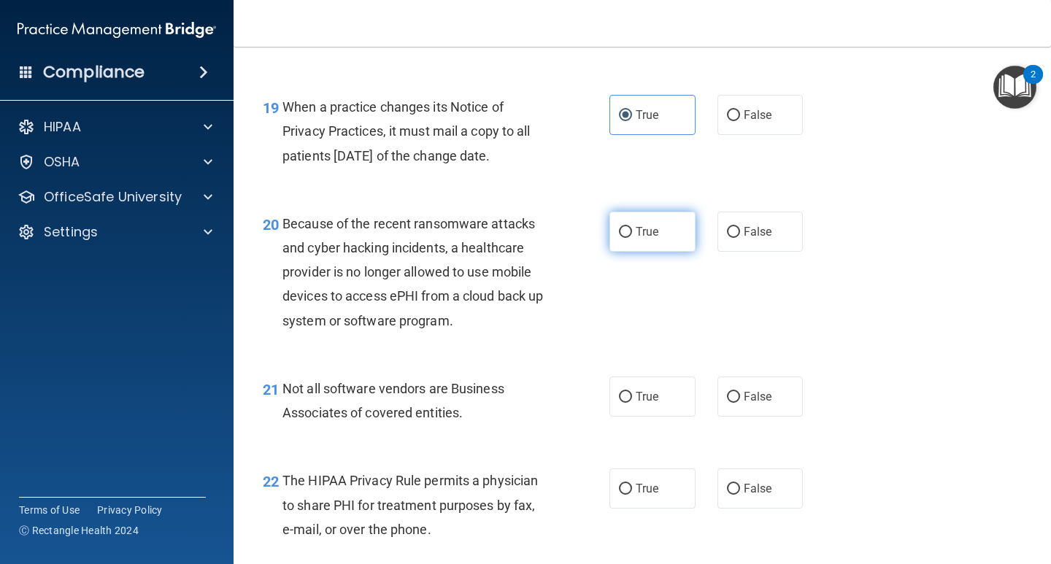
click at [643, 239] on span "True" at bounding box center [647, 232] width 23 height 14
click at [632, 238] on input "True" at bounding box center [625, 232] width 13 height 11
radio input "true"
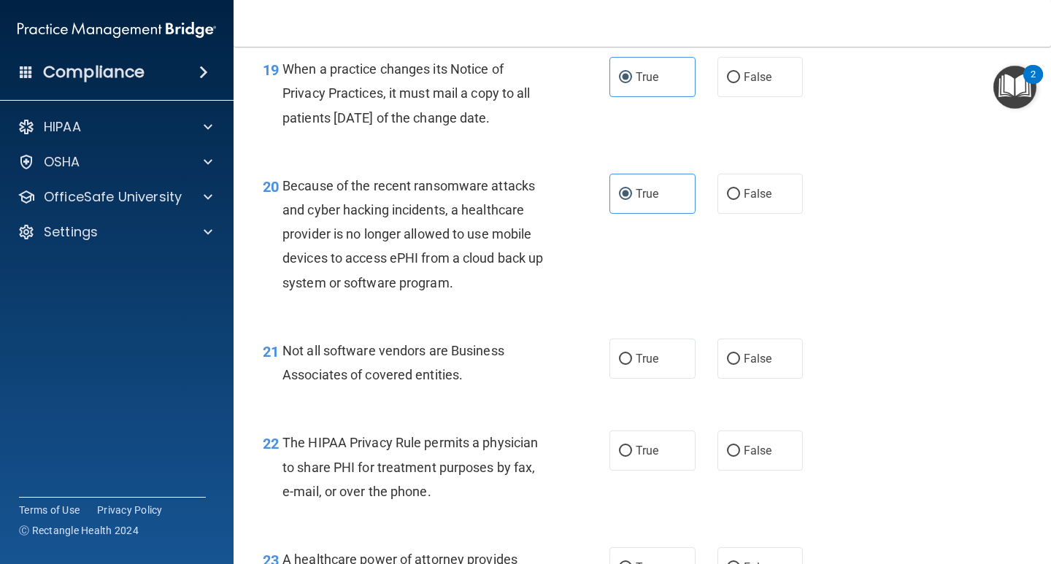
scroll to position [2627, 0]
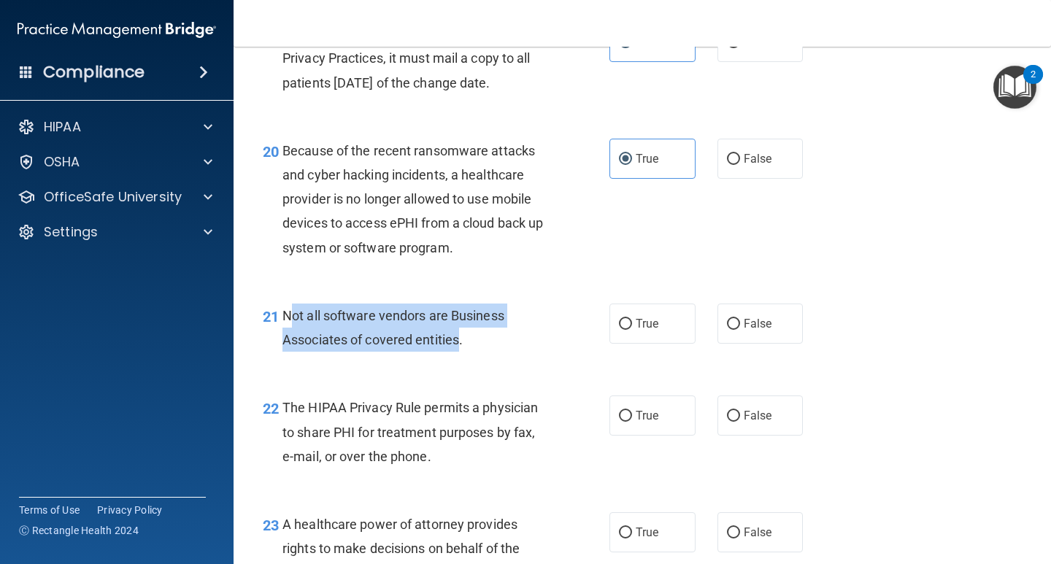
drag, startPoint x: 293, startPoint y: 344, endPoint x: 463, endPoint y: 356, distance: 171.2
click at [463, 347] on span "Not all software vendors are Business Associates of covered entities." at bounding box center [393, 327] width 222 height 39
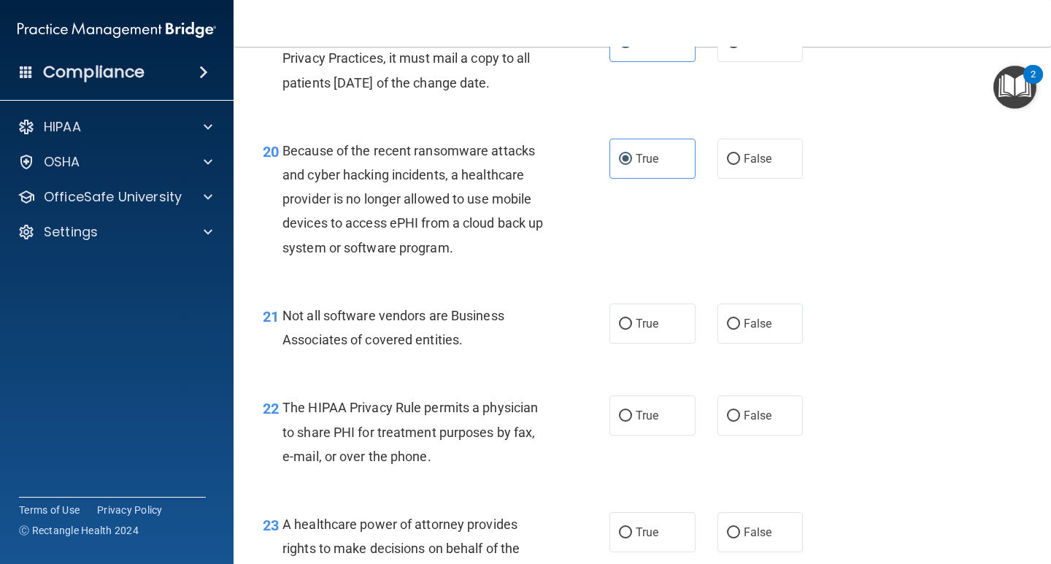
click at [447, 377] on div "21 Not all software vendors are Business Associates of covered entities. True F…" at bounding box center [642, 331] width 781 height 92
click at [619, 330] on input "True" at bounding box center [625, 324] width 13 height 11
radio input "true"
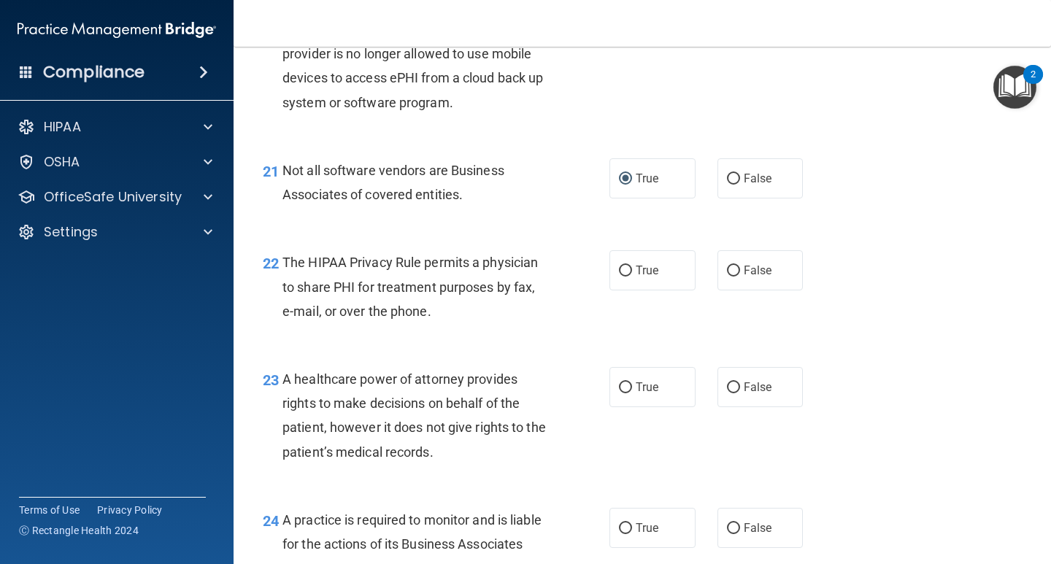
scroll to position [2773, 0]
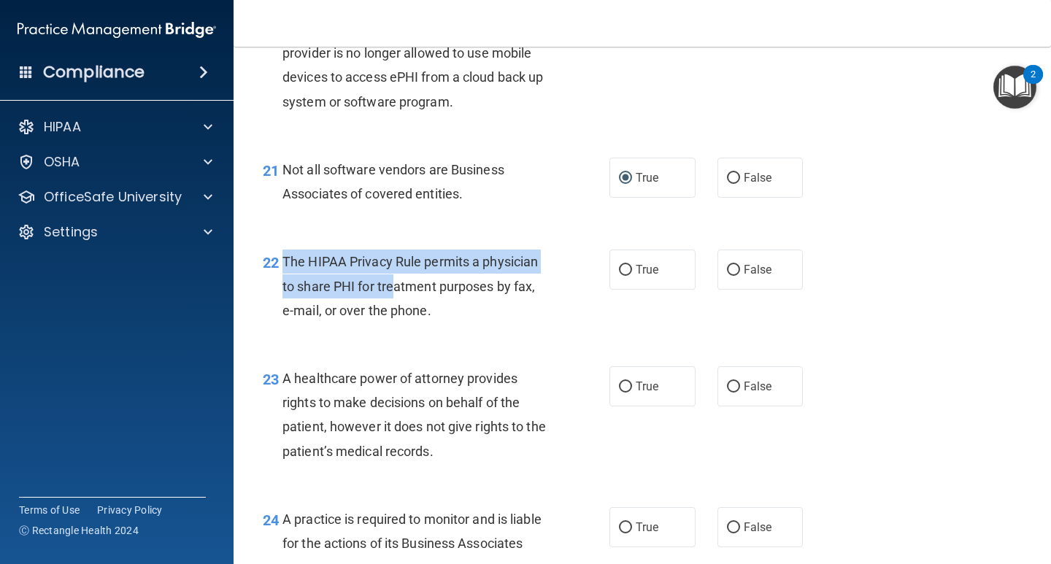
drag, startPoint x: 279, startPoint y: 288, endPoint x: 395, endPoint y: 309, distance: 117.9
click at [395, 309] on div "22 The HIPAA Privacy Rule permits a physician to share PHI for treatment purpos…" at bounding box center [436, 290] width 390 height 80
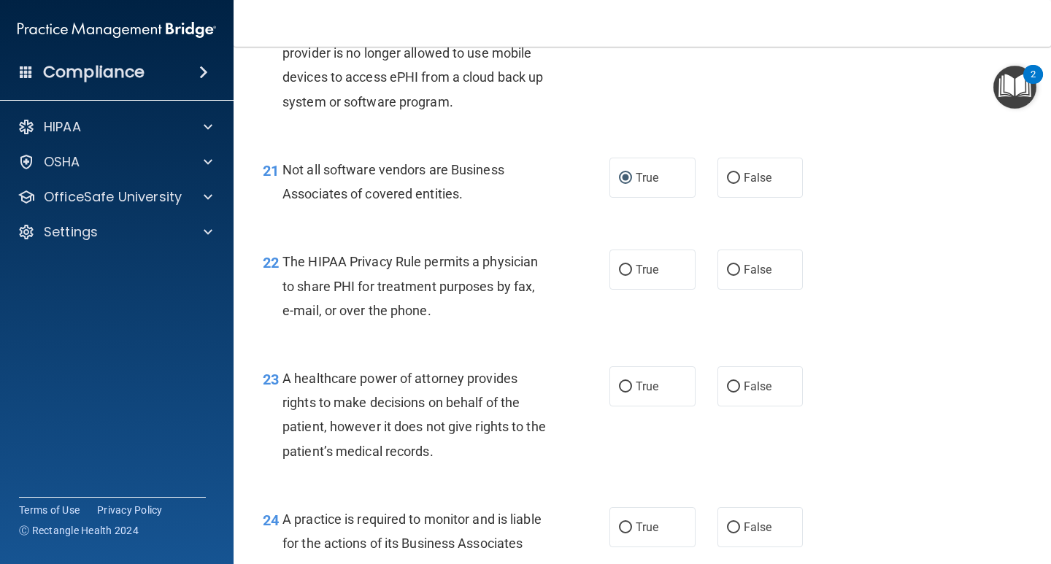
click at [445, 317] on span "The HIPAA Privacy Rule permits a physician to share PHI for treatment purposes …" at bounding box center [409, 285] width 255 height 63
click at [636, 277] on span "True" at bounding box center [647, 270] width 23 height 14
click at [630, 276] on input "True" at bounding box center [625, 270] width 13 height 11
radio input "true"
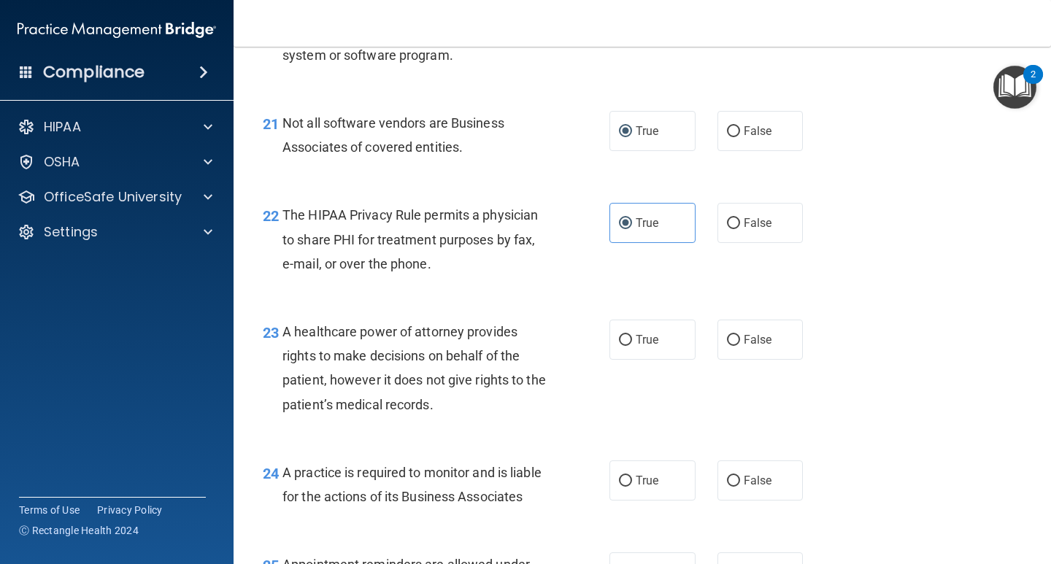
scroll to position [2919, 0]
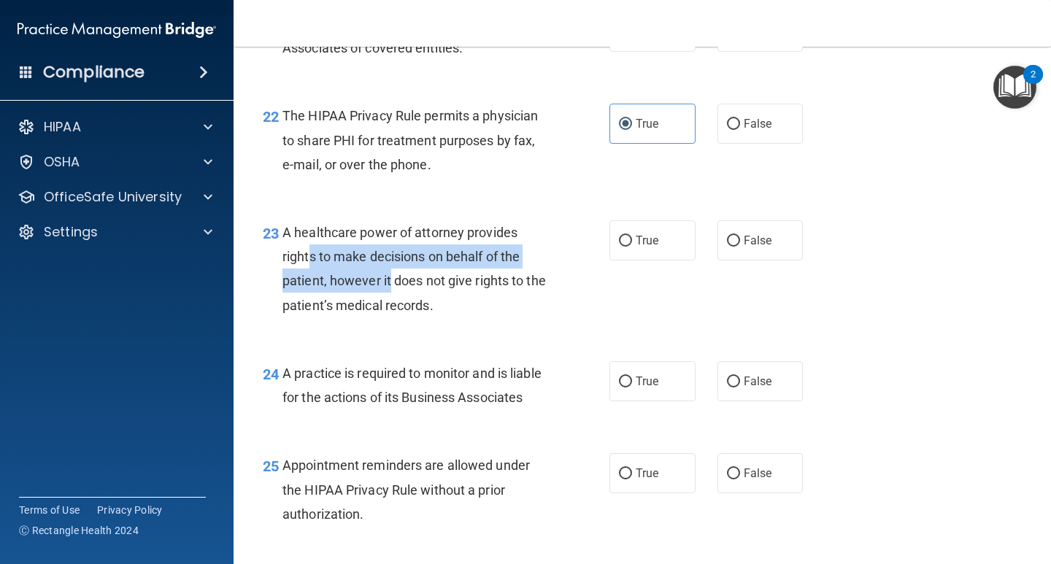
drag, startPoint x: 313, startPoint y: 279, endPoint x: 390, endPoint y: 303, distance: 81.0
click at [390, 303] on span "A healthcare power of attorney provides rights to make decisions on behalf of t…" at bounding box center [413, 269] width 263 height 88
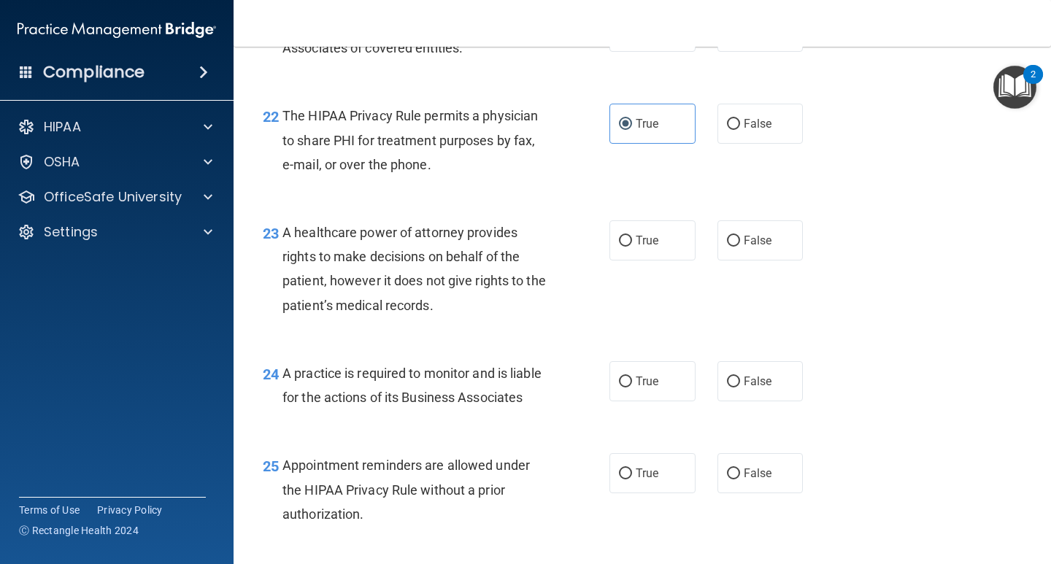
click at [394, 313] on span "A healthcare power of attorney provides rights to make decisions on behalf of t…" at bounding box center [413, 269] width 263 height 88
click at [630, 261] on label "True" at bounding box center [652, 240] width 86 height 40
click at [630, 247] on input "True" at bounding box center [625, 241] width 13 height 11
radio input "true"
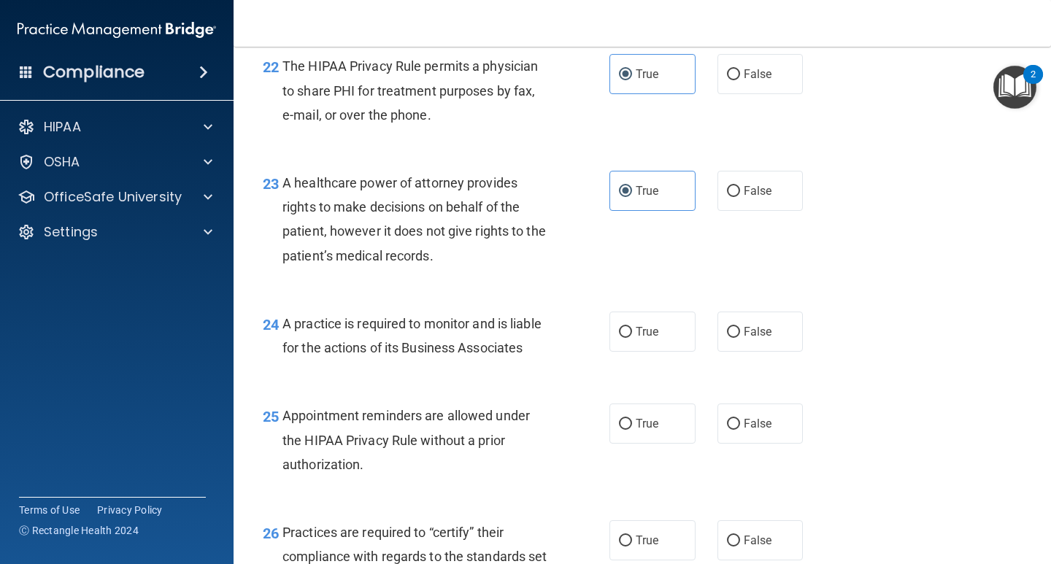
scroll to position [2992, 0]
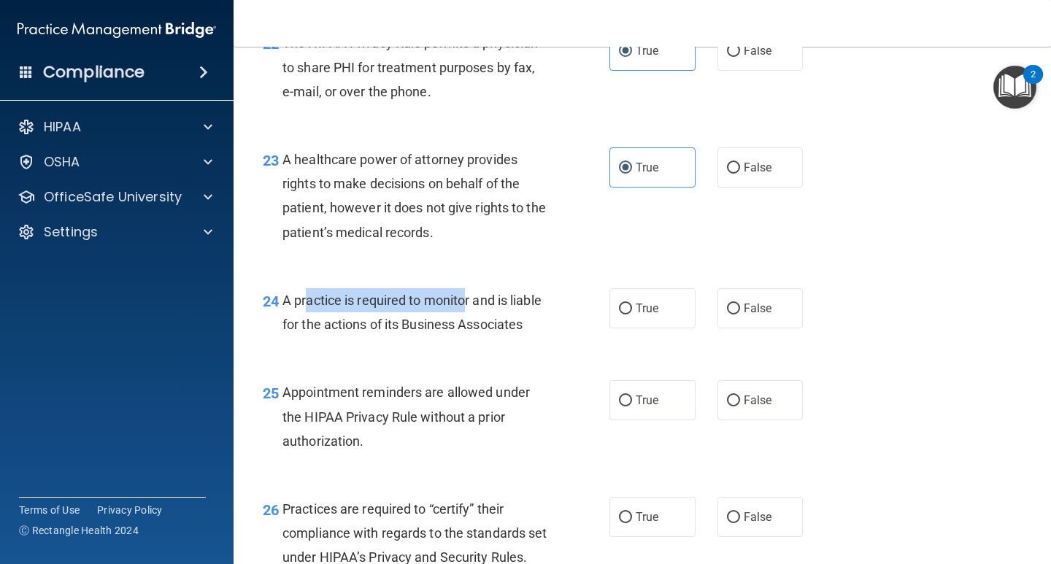
drag, startPoint x: 306, startPoint y: 322, endPoint x: 464, endPoint y: 330, distance: 158.6
click at [464, 330] on span "A practice is required to monitor and is liable for the actions of its Business…" at bounding box center [411, 312] width 259 height 39
click at [488, 333] on div "A practice is required to monitor and is liable for the actions of its Business…" at bounding box center [420, 312] width 277 height 48
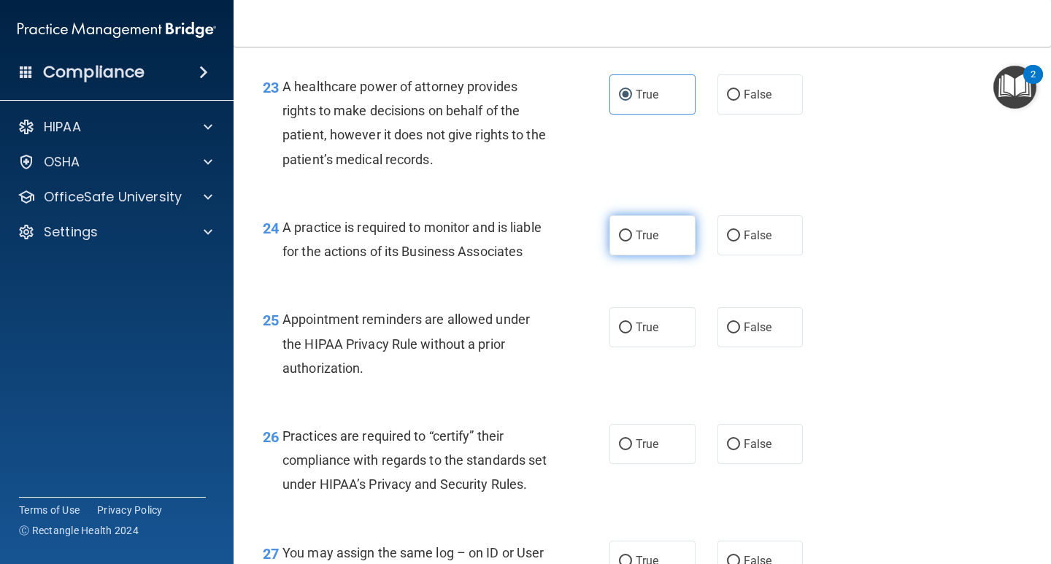
click at [643, 242] on span "True" at bounding box center [647, 235] width 23 height 14
click at [632, 242] on input "True" at bounding box center [625, 236] width 13 height 11
radio input "true"
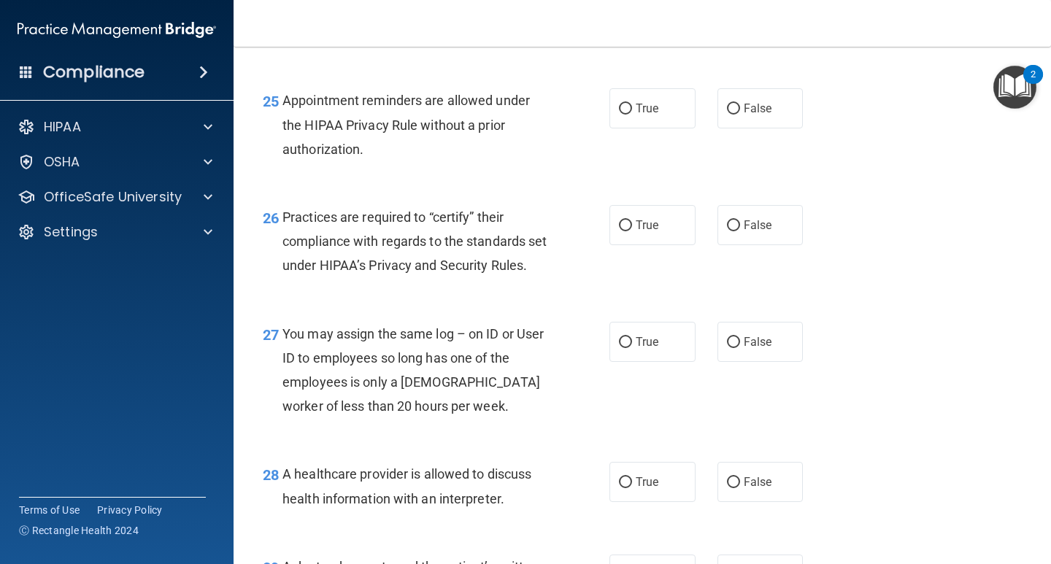
scroll to position [3211, 0]
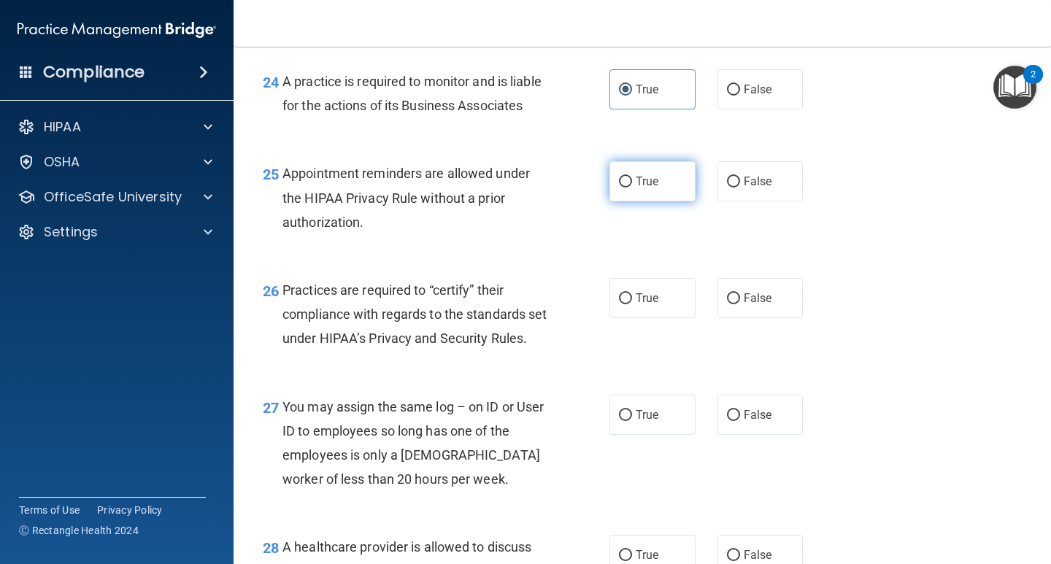
click at [612, 201] on label "True" at bounding box center [652, 181] width 86 height 40
click at [619, 188] on input "True" at bounding box center [625, 182] width 13 height 11
radio input "true"
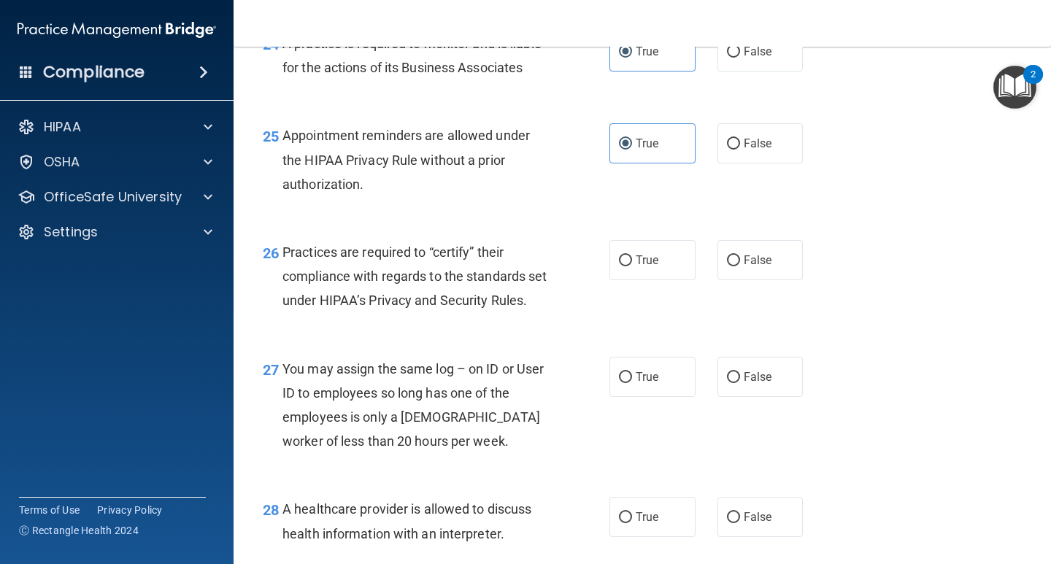
scroll to position [3284, 0]
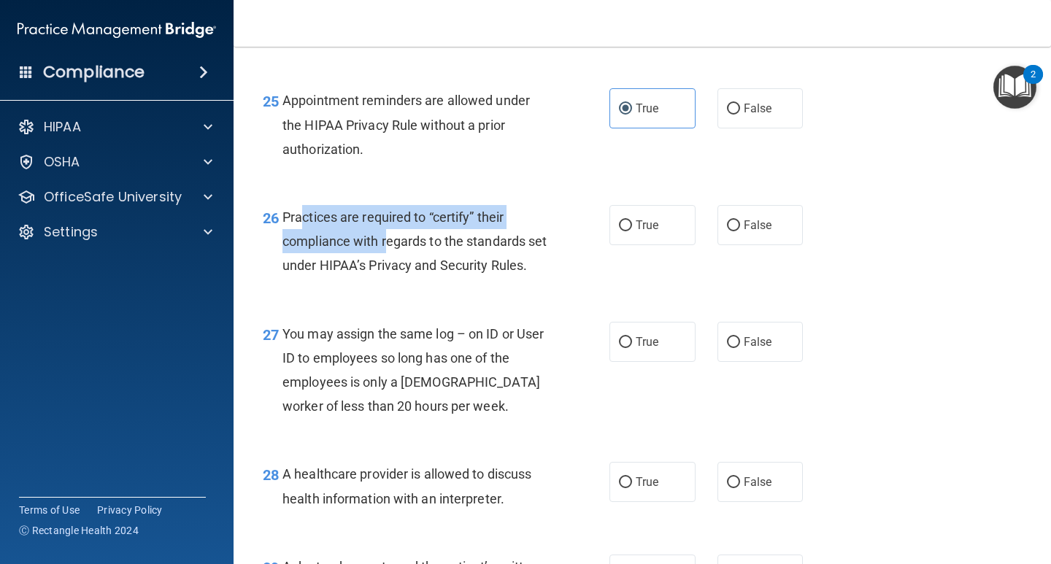
drag, startPoint x: 329, startPoint y: 264, endPoint x: 387, endPoint y: 286, distance: 61.7
click at [387, 273] on span "Practices are required to “certify” their compliance with regards to the standa…" at bounding box center [414, 240] width 264 height 63
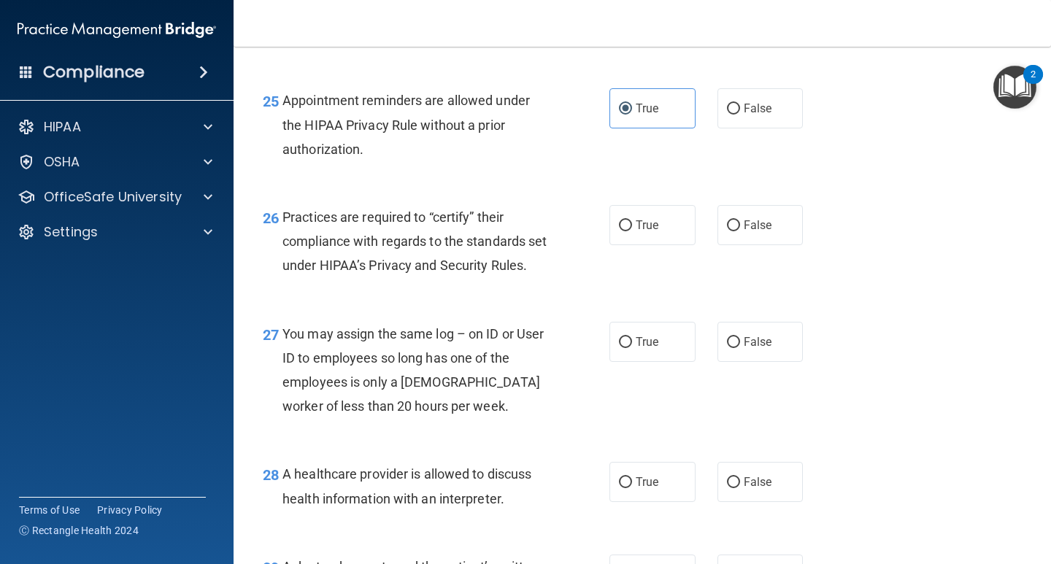
click at [391, 273] on span "Practices are required to “certify” their compliance with regards to the standa…" at bounding box center [414, 240] width 264 height 63
click at [636, 232] on span "True" at bounding box center [647, 225] width 23 height 14
click at [632, 231] on input "True" at bounding box center [625, 225] width 13 height 11
radio input "true"
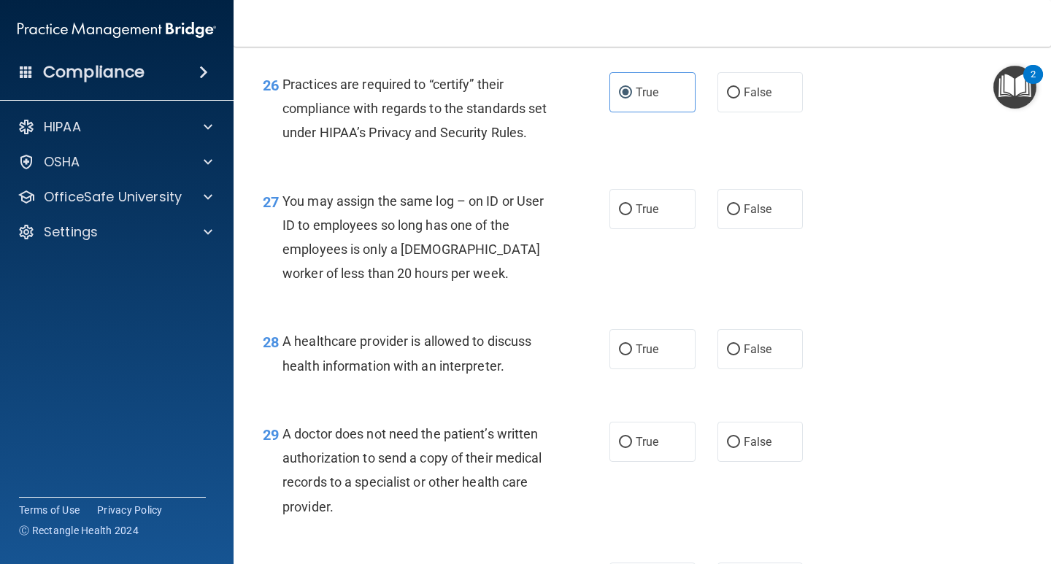
scroll to position [3430, 0]
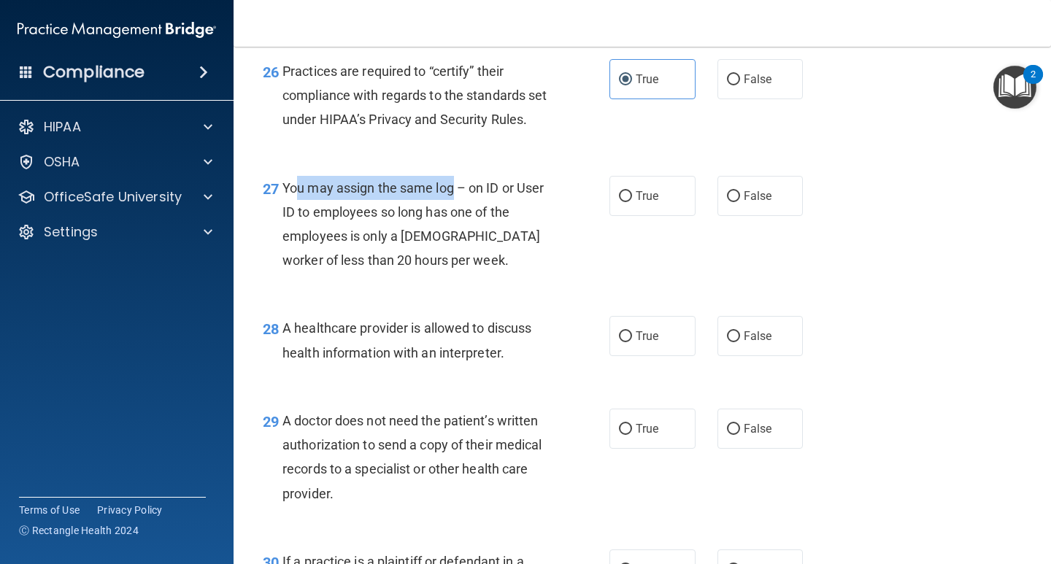
drag, startPoint x: 301, startPoint y: 261, endPoint x: 453, endPoint y: 261, distance: 152.5
click at [453, 260] on span "You may assign the same log – on ID or User ID to employees so long has one of …" at bounding box center [412, 224] width 261 height 88
click at [727, 202] on input "False" at bounding box center [733, 196] width 13 height 11
radio input "true"
click at [501, 273] on div "You may assign the same log – on ID or User ID to employees so long has one of …" at bounding box center [420, 224] width 277 height 97
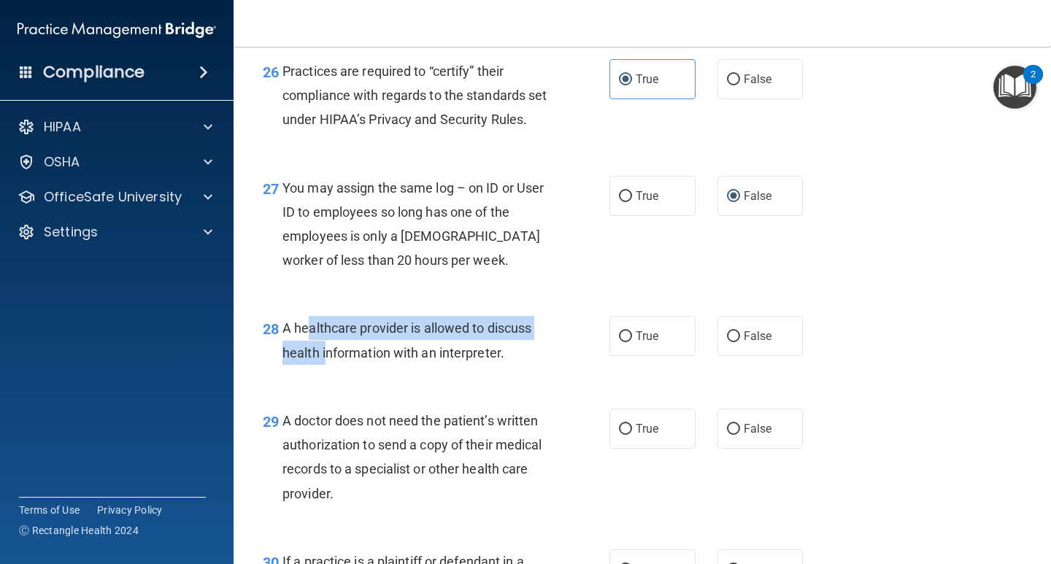
drag, startPoint x: 306, startPoint y: 393, endPoint x: 325, endPoint y: 423, distance: 35.8
click at [325, 360] on span "A healthcare provider is allowed to discuss health information with an interpre…" at bounding box center [406, 339] width 249 height 39
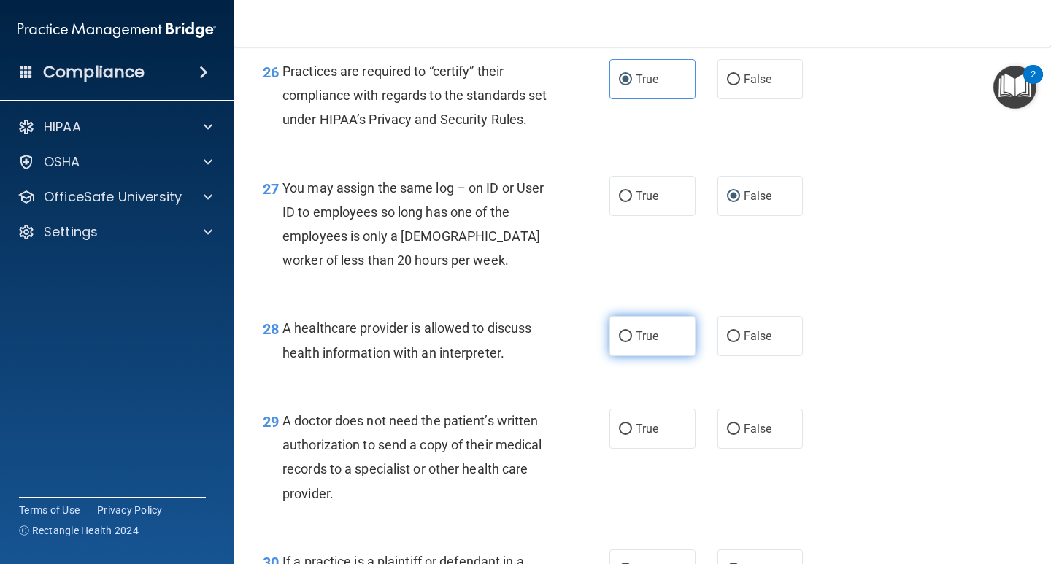
click at [672, 356] on label "True" at bounding box center [652, 336] width 86 height 40
click at [632, 342] on input "True" at bounding box center [625, 336] width 13 height 11
radio input "true"
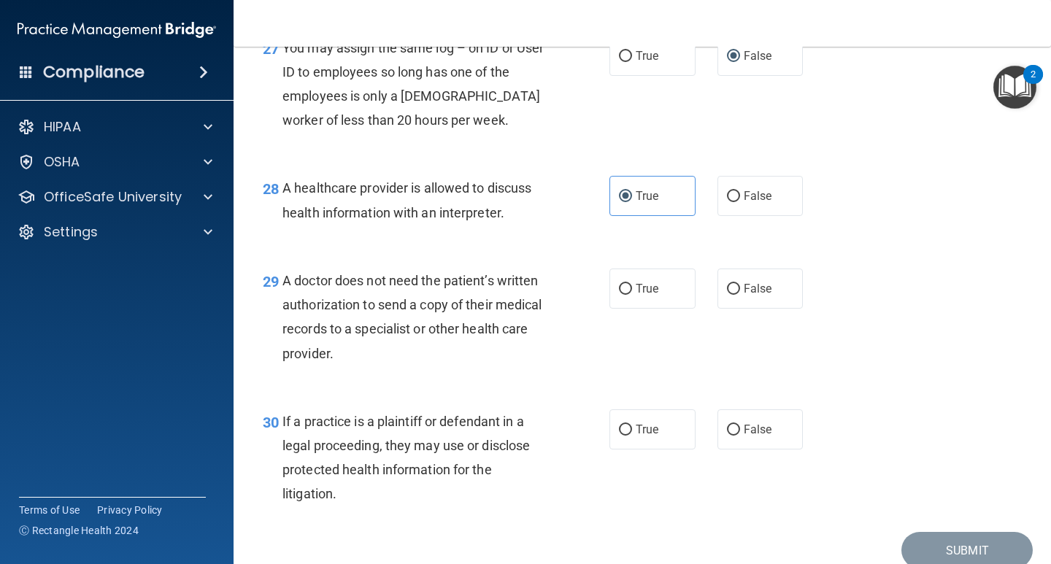
scroll to position [3576, 0]
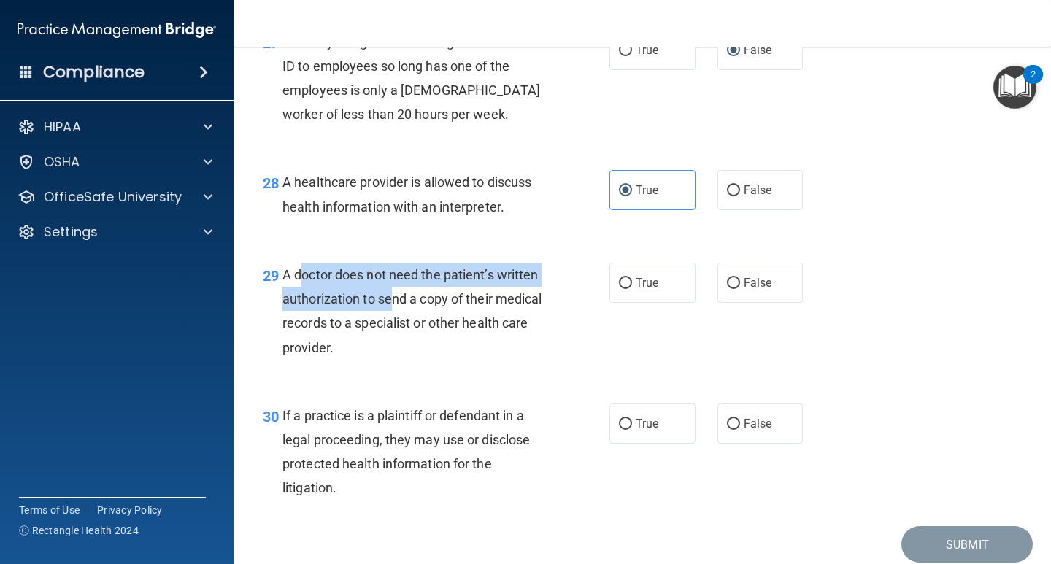
drag, startPoint x: 295, startPoint y: 349, endPoint x: 383, endPoint y: 371, distance: 91.2
click at [383, 355] on span "A doctor does not need the patient’s written authorization to send a copy of th…" at bounding box center [412, 311] width 260 height 88
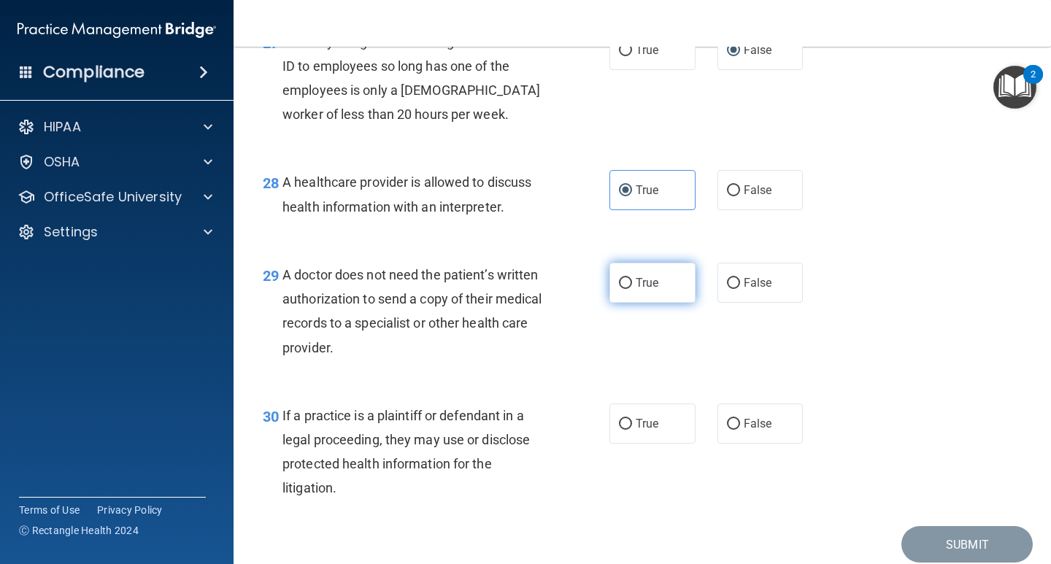
click at [661, 303] on label "True" at bounding box center [652, 283] width 86 height 40
click at [632, 289] on input "True" at bounding box center [625, 283] width 13 height 11
radio input "true"
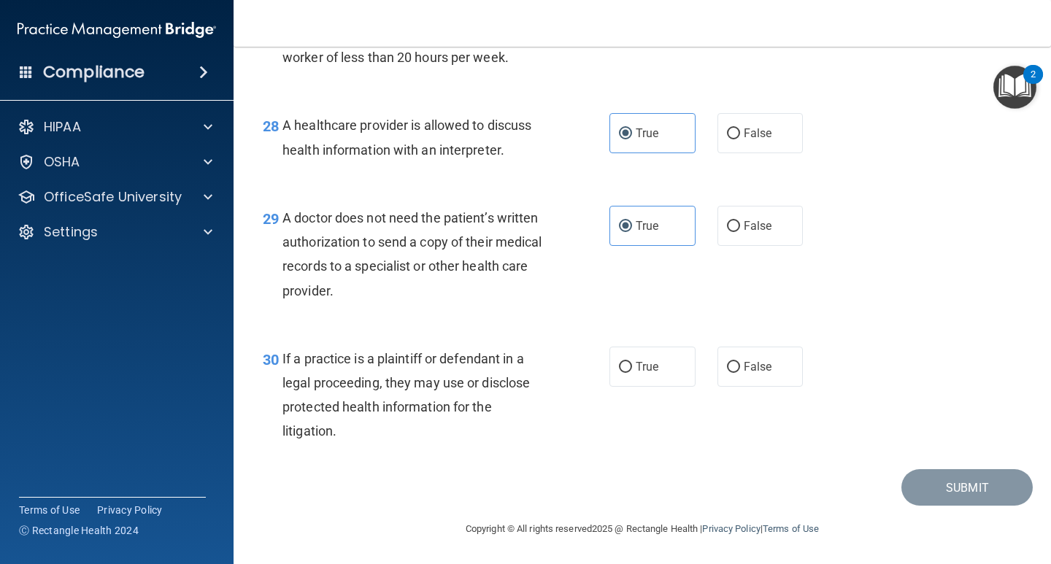
scroll to position [3706, 0]
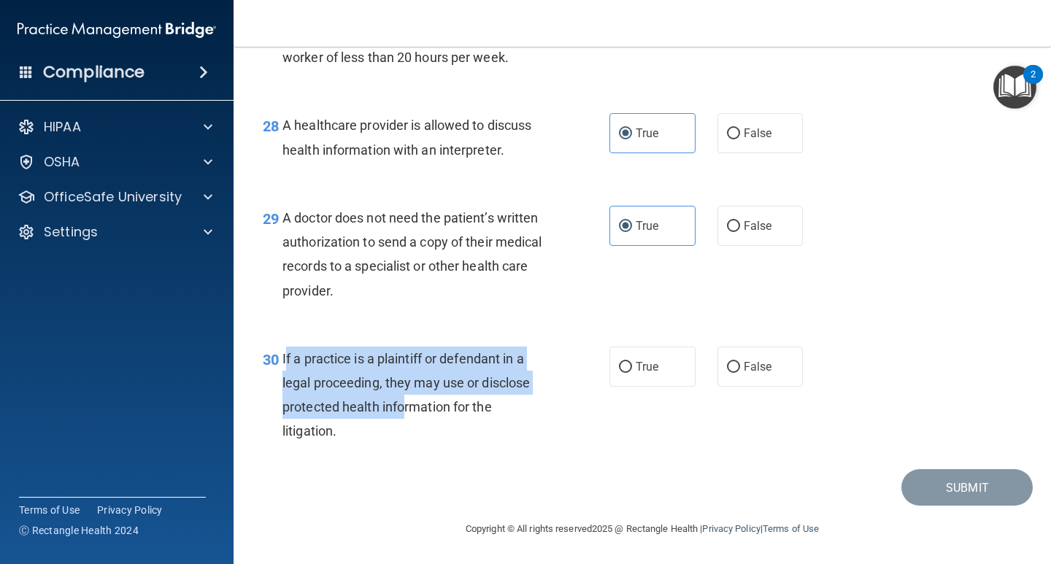
drag, startPoint x: 285, startPoint y: 352, endPoint x: 402, endPoint y: 409, distance: 130.9
click at [402, 409] on span "If a practice is a plaintiff or defendant in a legal proceeding, they may use o…" at bounding box center [405, 395] width 247 height 88
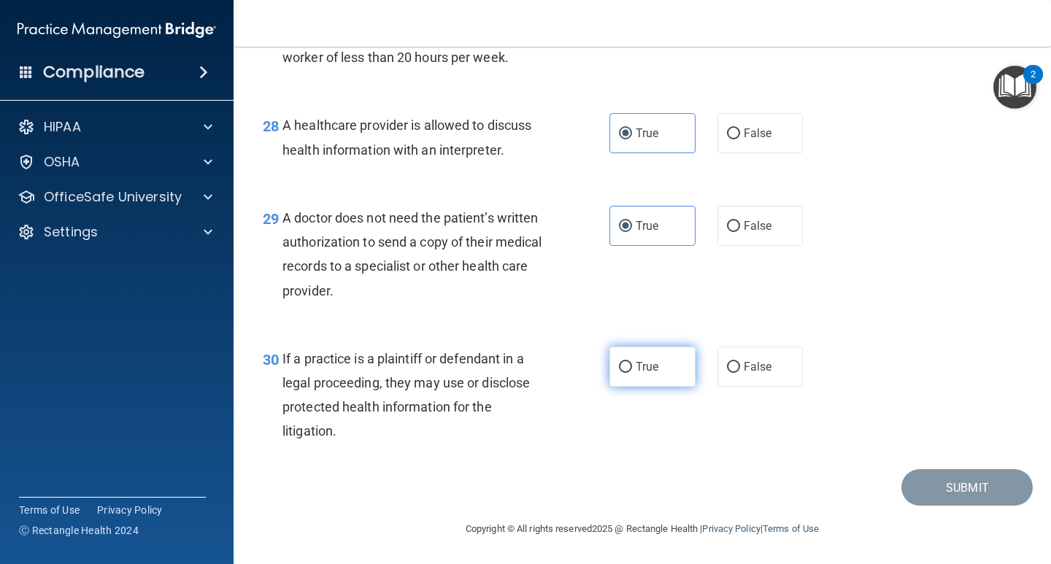
click at [647, 360] on span "True" at bounding box center [647, 367] width 23 height 14
click at [632, 362] on input "True" at bounding box center [625, 367] width 13 height 11
radio input "true"
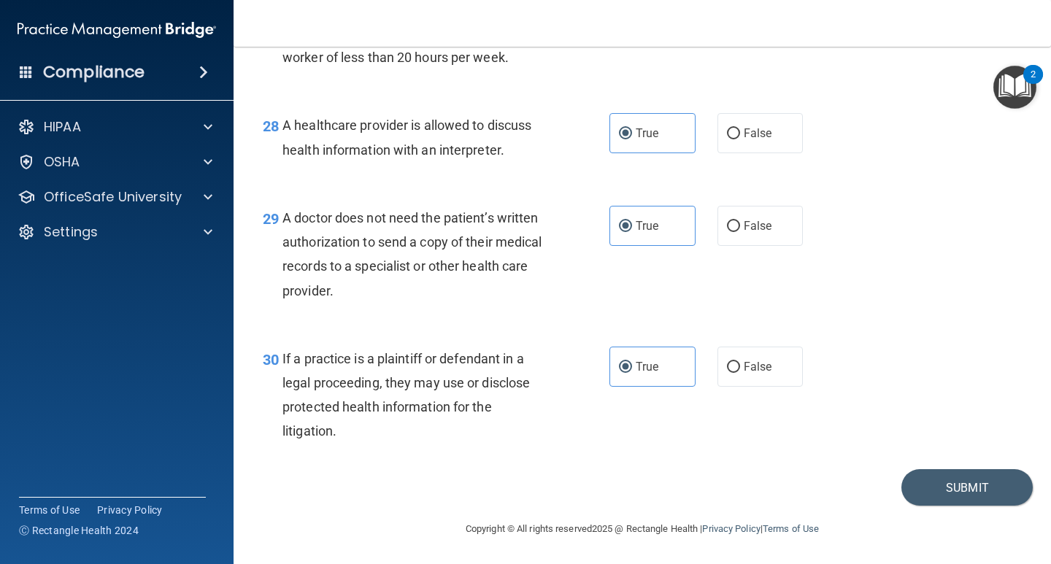
click at [928, 462] on div "30 If a practice is a plaintiff or defendant in a legal proceeding, they may us…" at bounding box center [642, 398] width 781 height 141
click at [928, 498] on button "Submit" at bounding box center [966, 487] width 131 height 37
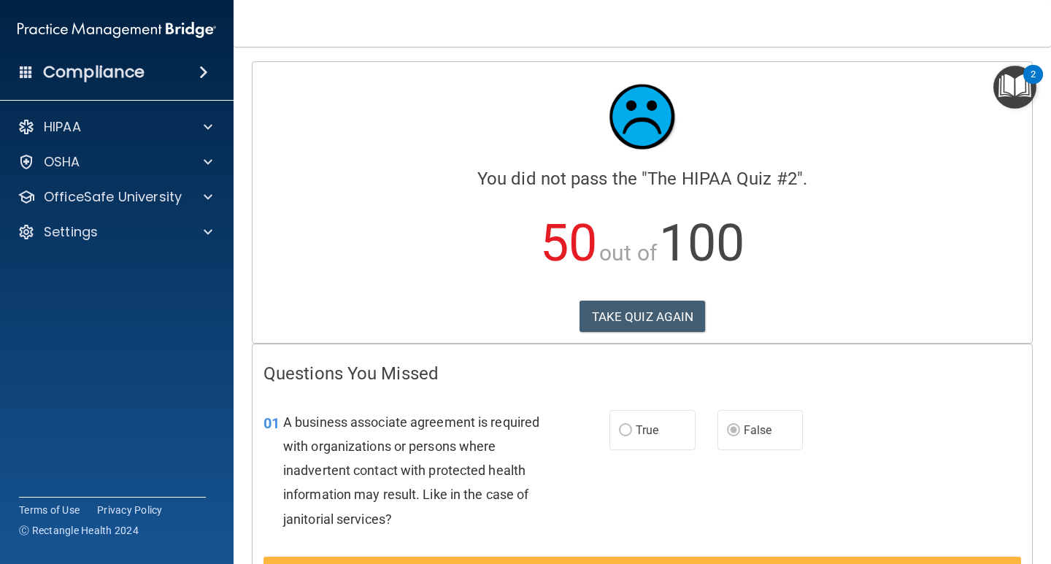
drag, startPoint x: 856, startPoint y: 390, endPoint x: 775, endPoint y: 53, distance: 346.0
click at [640, 316] on button "TAKE QUIZ AGAIN" at bounding box center [642, 317] width 126 height 32
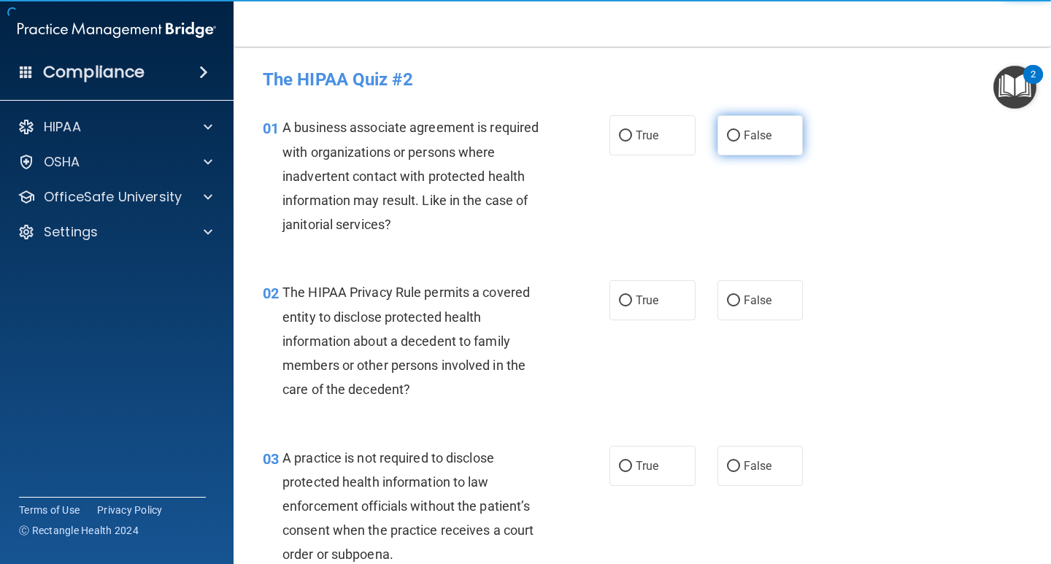
click at [741, 151] on label "False" at bounding box center [760, 135] width 86 height 40
click at [740, 142] on input "False" at bounding box center [733, 136] width 13 height 11
radio input "true"
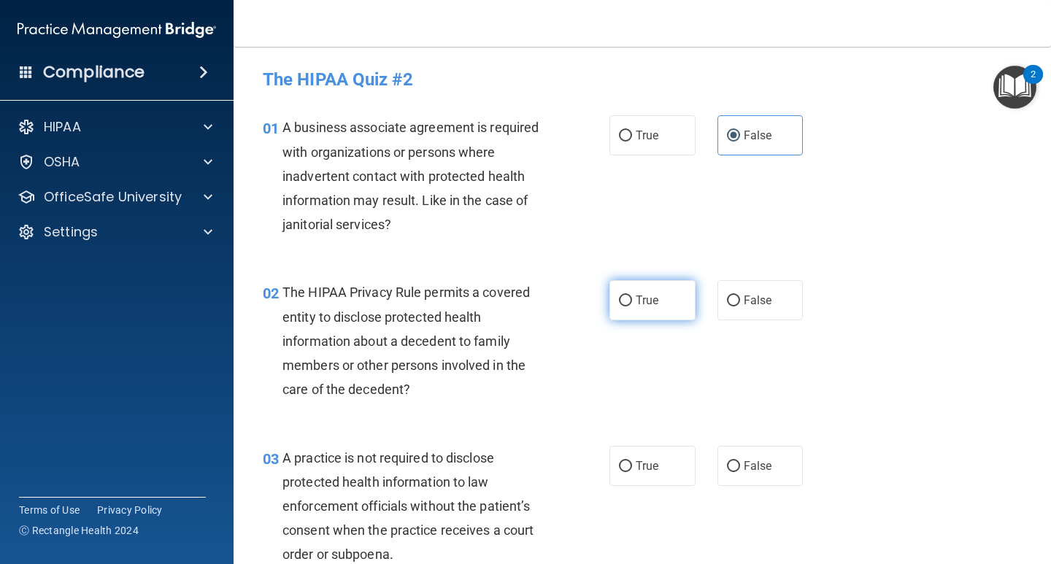
click at [660, 308] on label "True" at bounding box center [652, 300] width 86 height 40
click at [632, 306] on input "True" at bounding box center [625, 301] width 13 height 11
radio input "true"
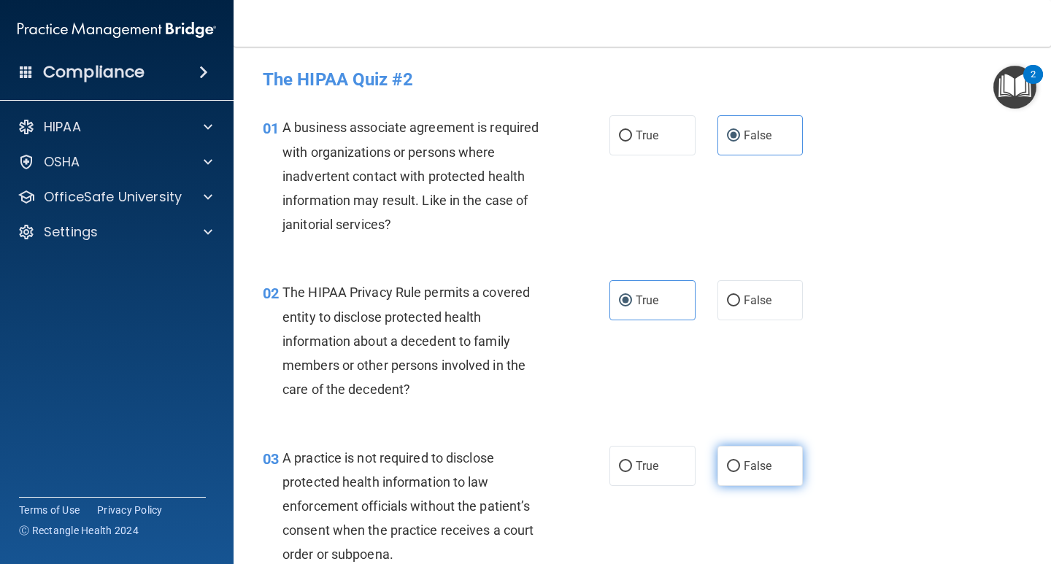
click at [752, 471] on span "False" at bounding box center [758, 466] width 28 height 14
click at [740, 471] on input "False" at bounding box center [733, 466] width 13 height 11
radio input "true"
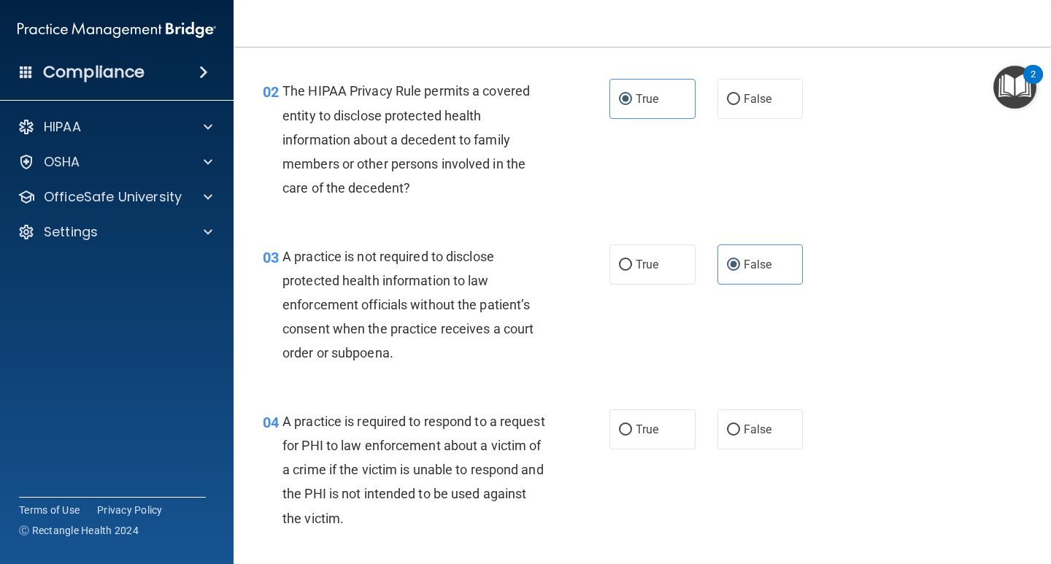
scroll to position [292, 0]
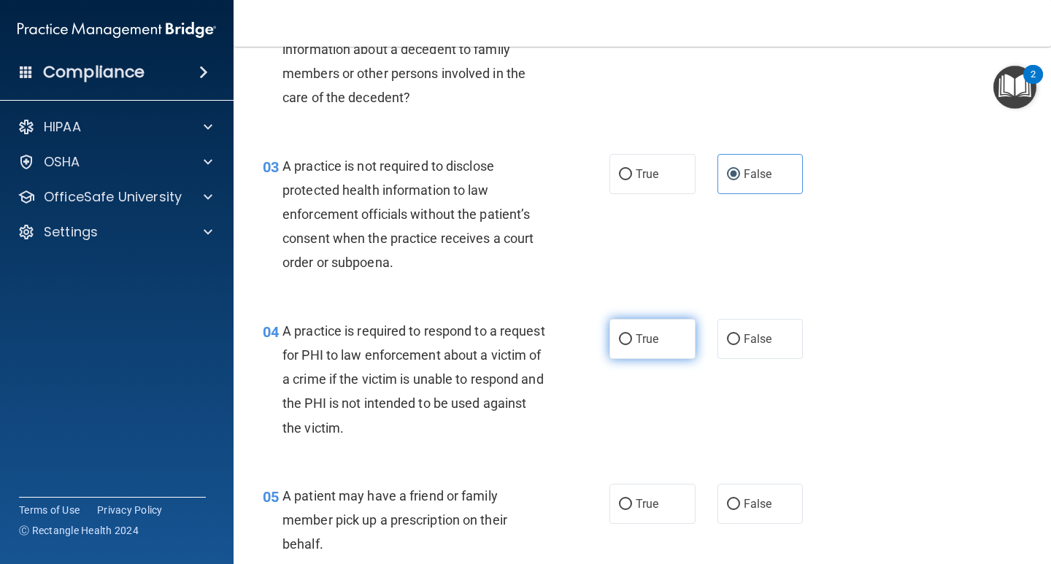
click at [644, 336] on span "True" at bounding box center [647, 339] width 23 height 14
click at [632, 336] on input "True" at bounding box center [625, 339] width 13 height 11
radio input "true"
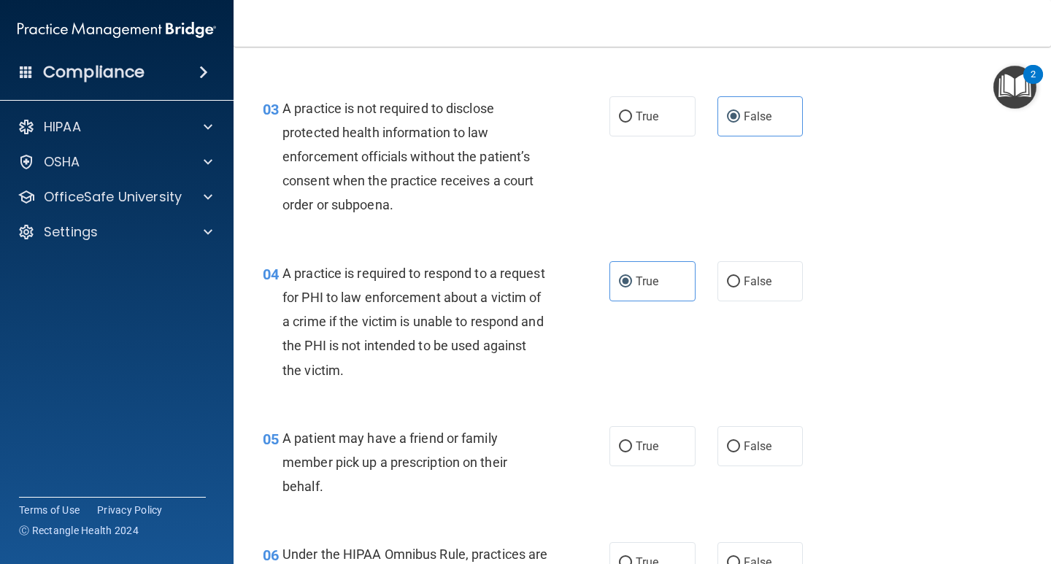
scroll to position [438, 0]
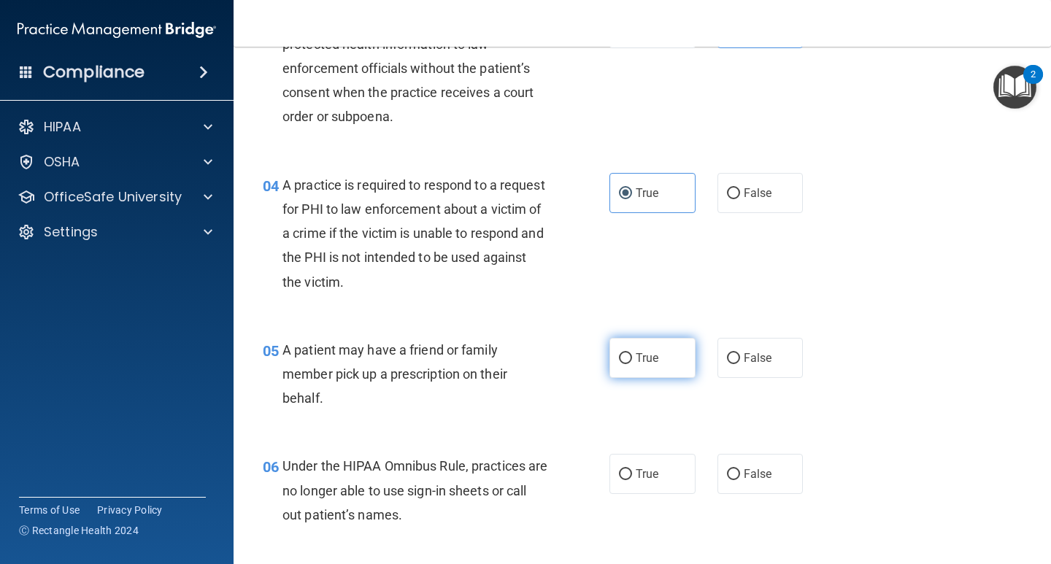
click at [636, 351] on span "True" at bounding box center [647, 358] width 23 height 14
click at [632, 353] on input "True" at bounding box center [625, 358] width 13 height 11
radio input "true"
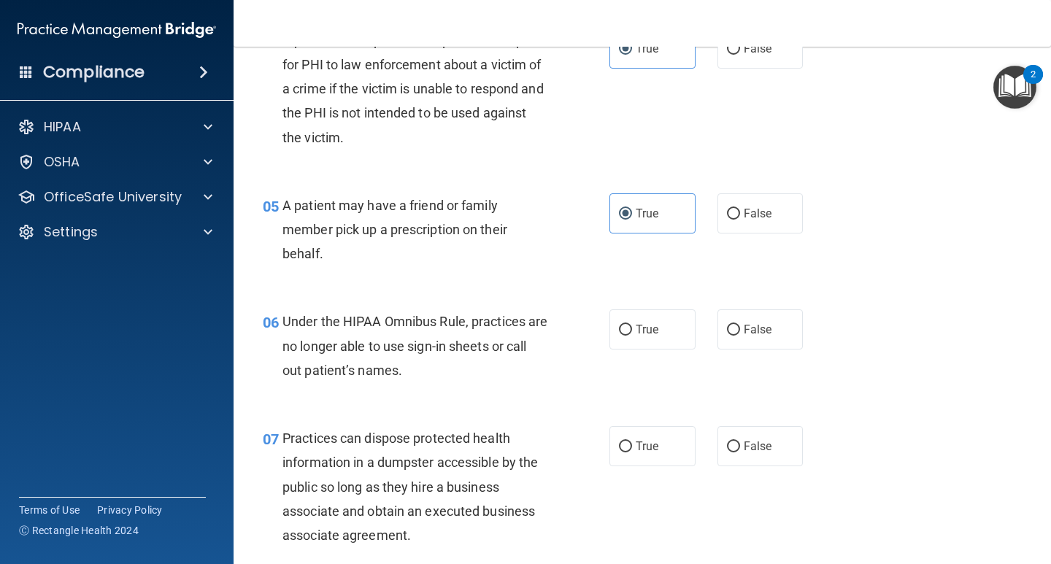
scroll to position [584, 0]
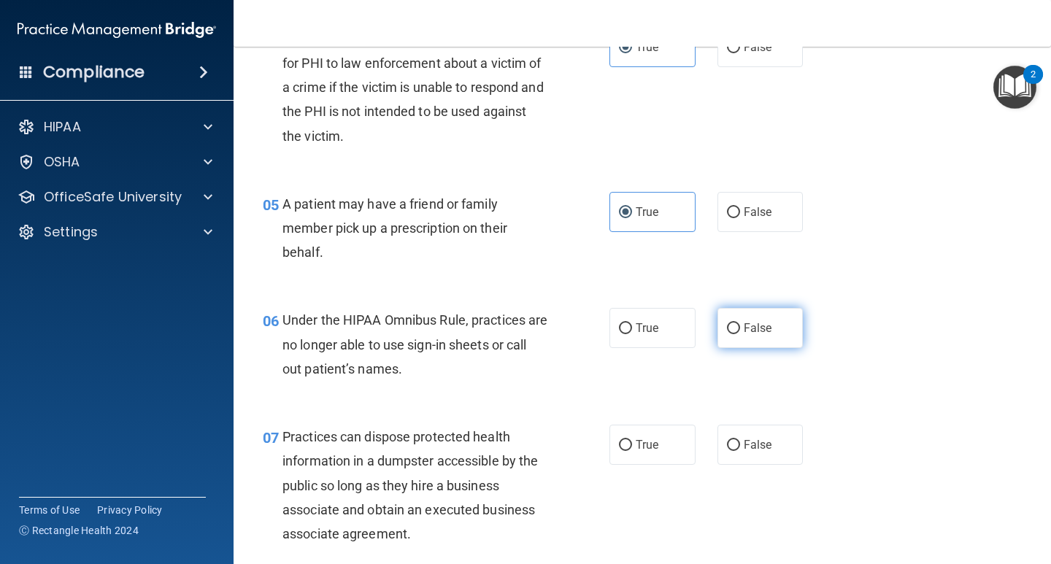
click at [761, 339] on label "False" at bounding box center [760, 328] width 86 height 40
click at [740, 334] on input "False" at bounding box center [733, 328] width 13 height 11
radio input "true"
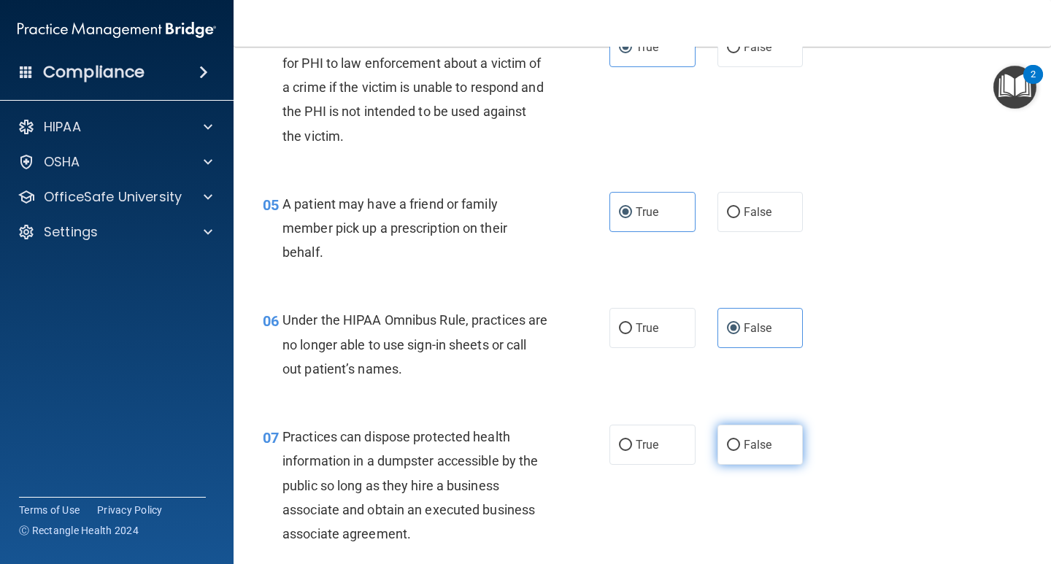
click at [754, 445] on span "False" at bounding box center [758, 445] width 28 height 14
click at [740, 445] on input "False" at bounding box center [733, 445] width 13 height 11
radio input "true"
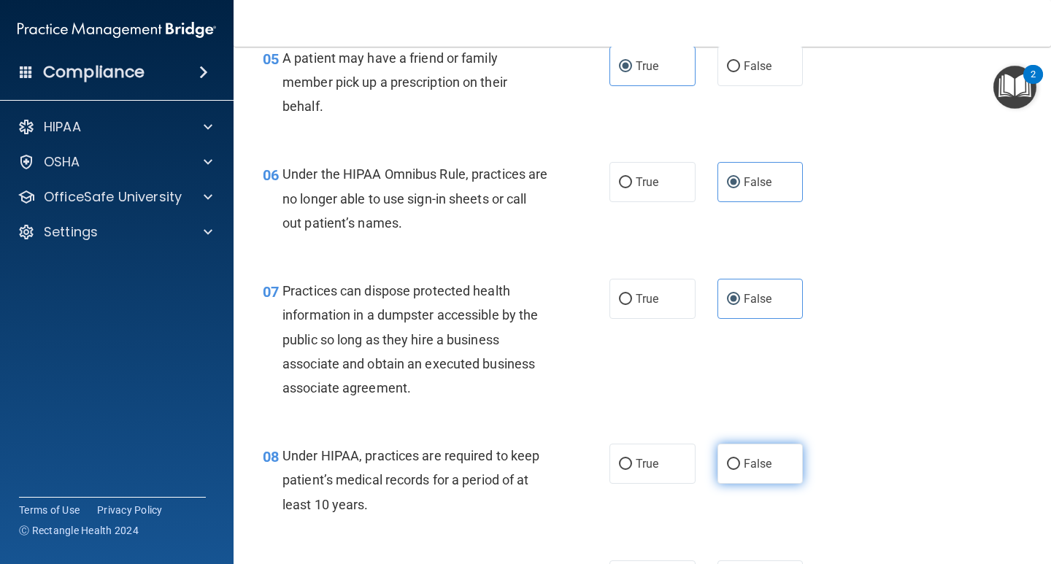
click at [749, 465] on span "False" at bounding box center [758, 464] width 28 height 14
click at [740, 465] on input "False" at bounding box center [733, 464] width 13 height 11
radio input "true"
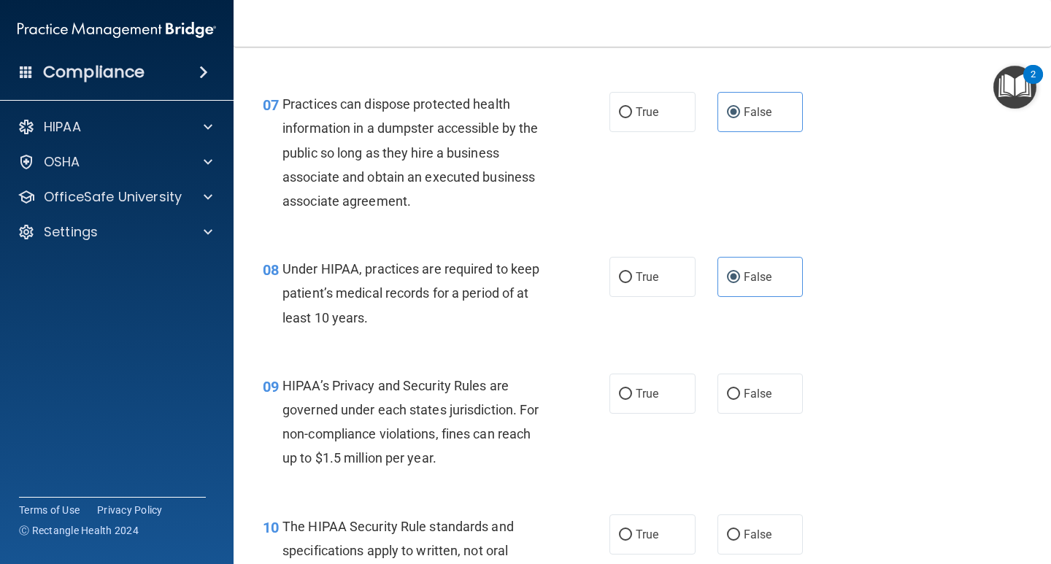
scroll to position [949, 0]
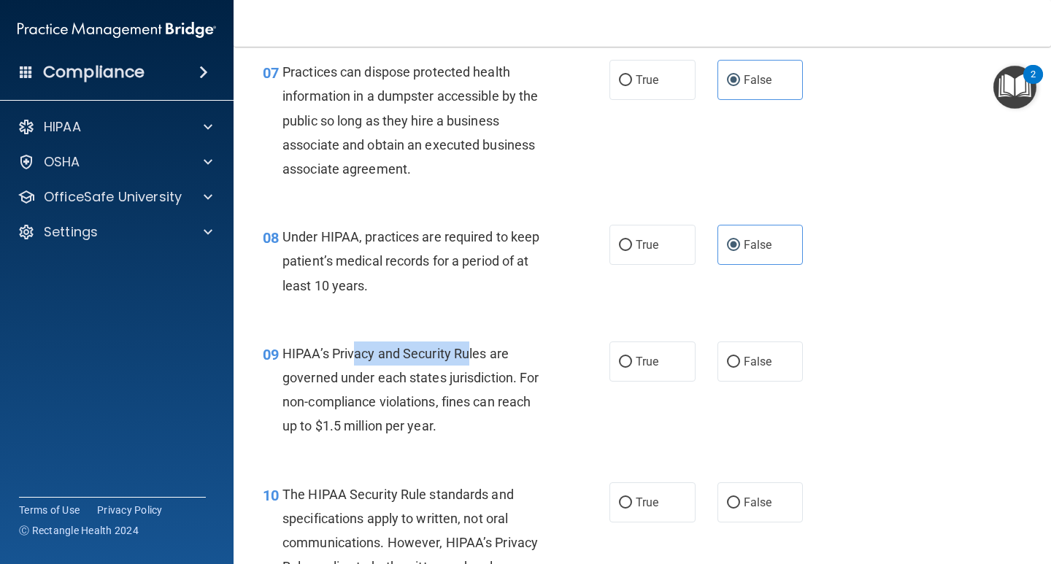
drag, startPoint x: 387, startPoint y: 356, endPoint x: 468, endPoint y: 356, distance: 81.0
click at [468, 356] on span "HIPAA’s Privacy and Security Rules are governed under each states jurisdiction.…" at bounding box center [410, 390] width 256 height 88
click at [479, 356] on span "HIPAA’s Privacy and Security Rules are governed under each states jurisdiction.…" at bounding box center [410, 390] width 256 height 88
click at [754, 375] on label "False" at bounding box center [760, 362] width 86 height 40
click at [740, 368] on input "False" at bounding box center [733, 362] width 13 height 11
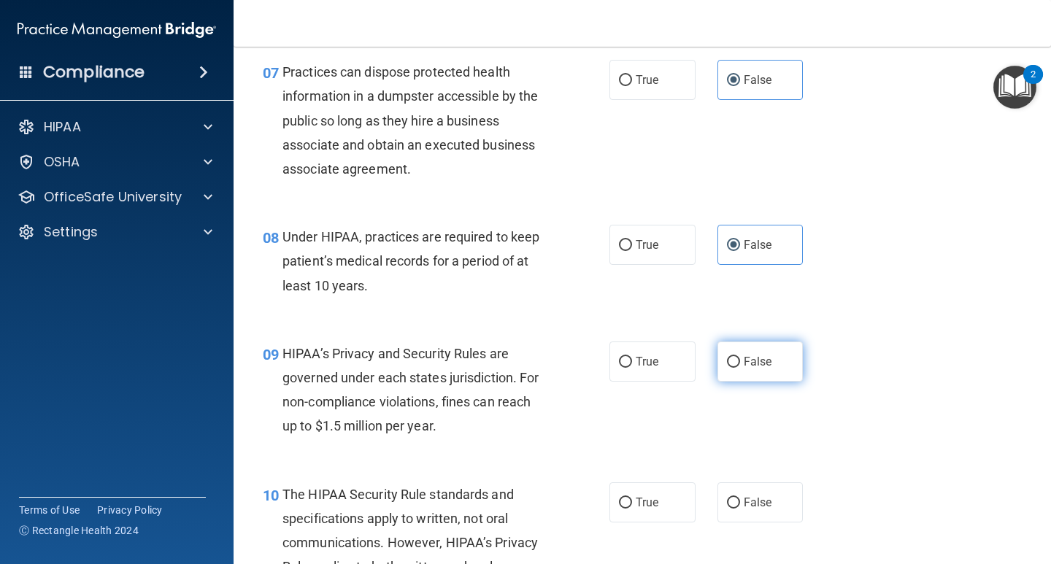
radio input "true"
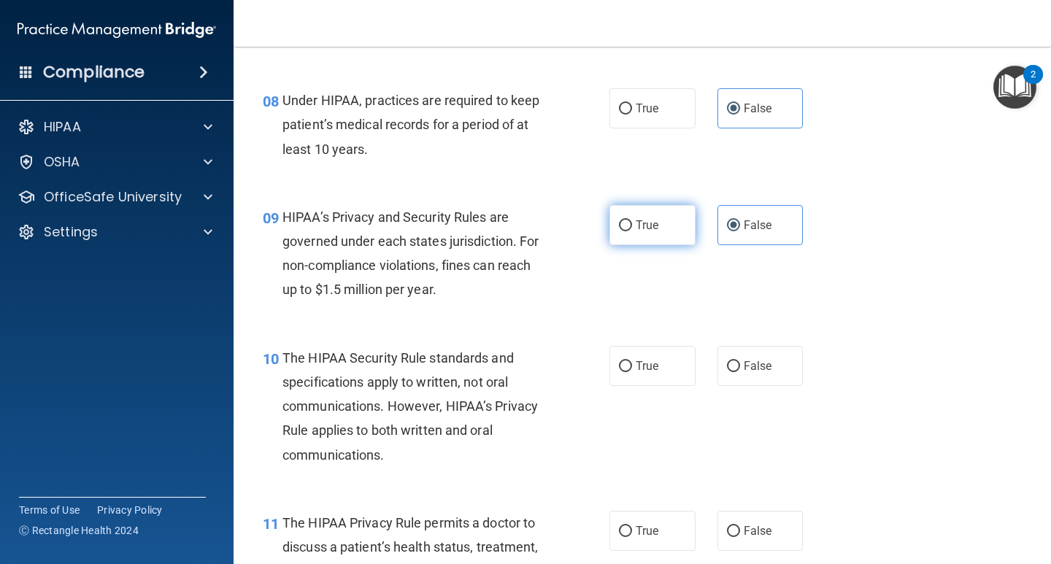
scroll to position [1095, 0]
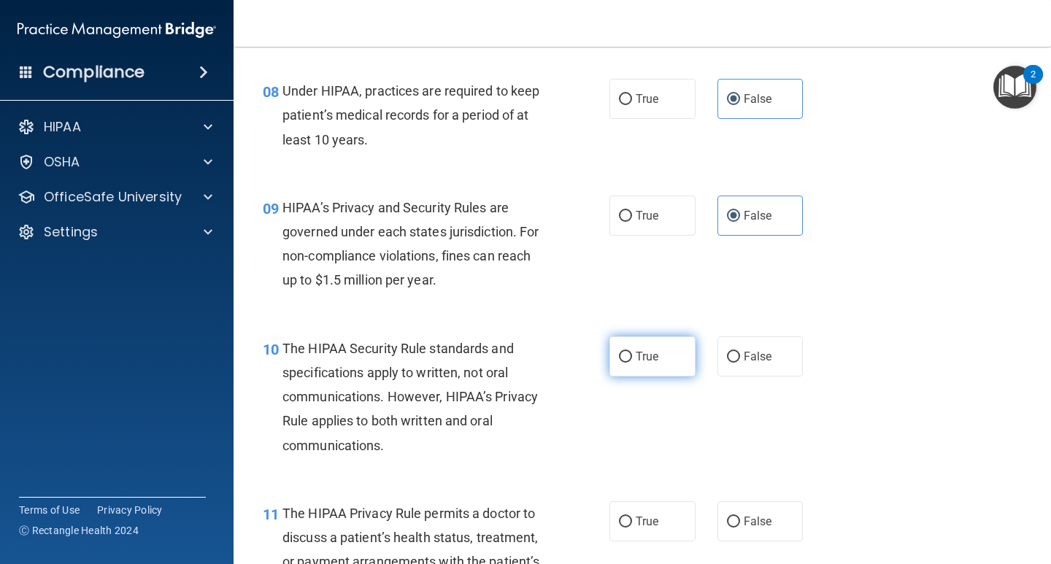
click at [652, 354] on span "True" at bounding box center [647, 357] width 23 height 14
click at [632, 354] on input "True" at bounding box center [625, 357] width 13 height 11
radio input "true"
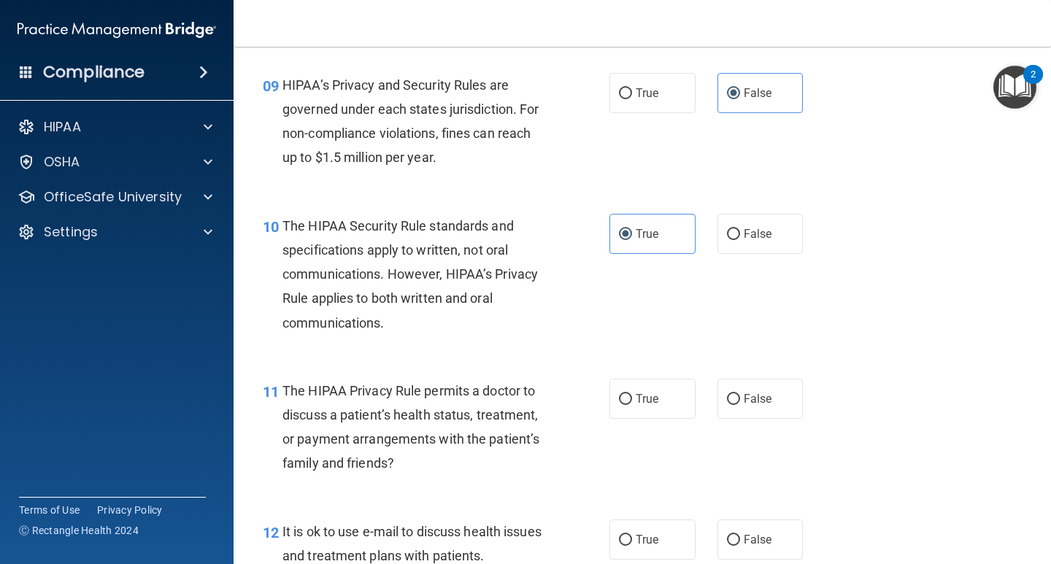
scroll to position [1314, 0]
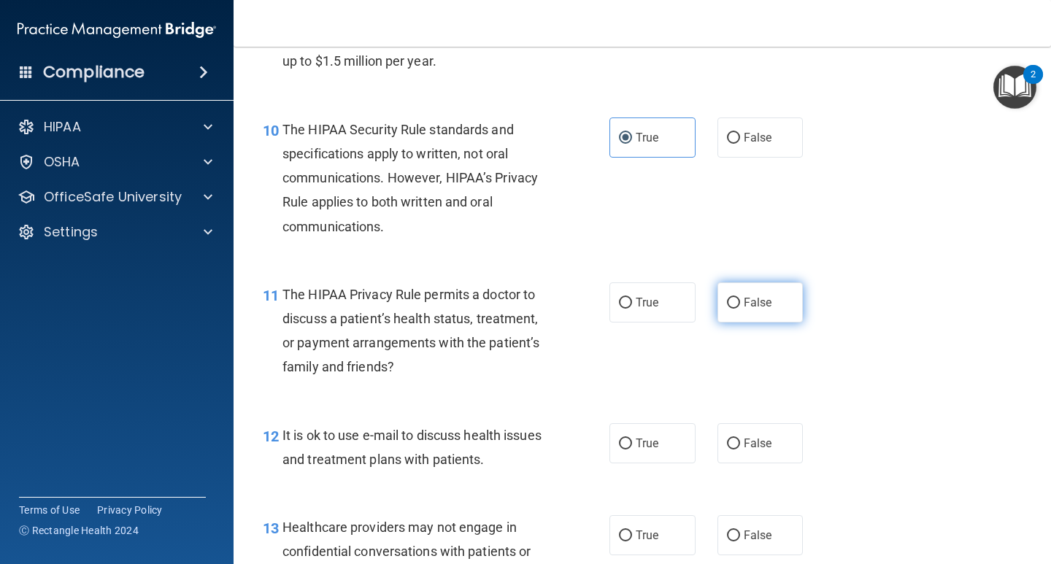
click at [732, 303] on input "False" at bounding box center [733, 303] width 13 height 11
radio input "true"
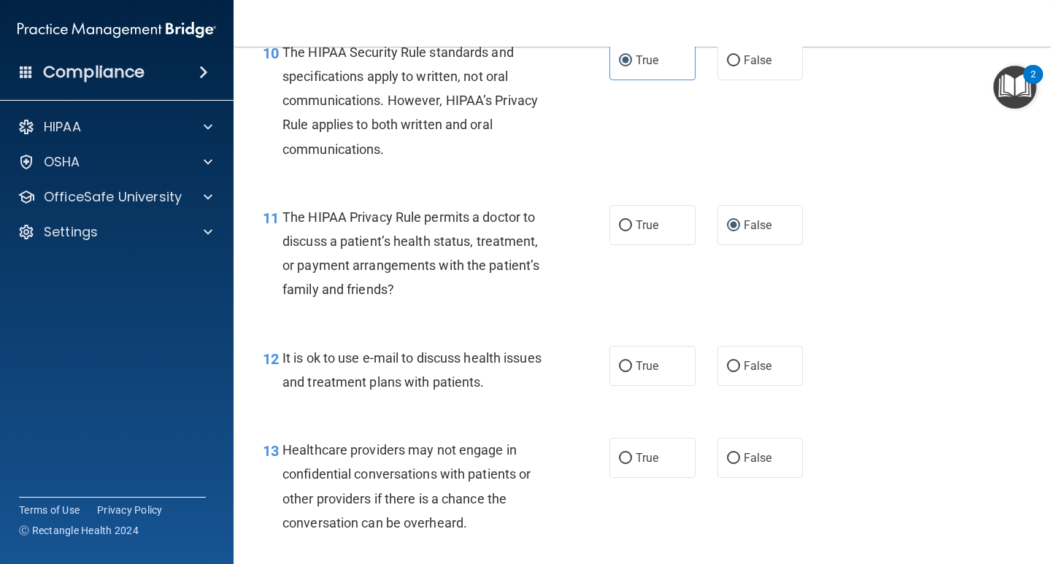
scroll to position [1459, 0]
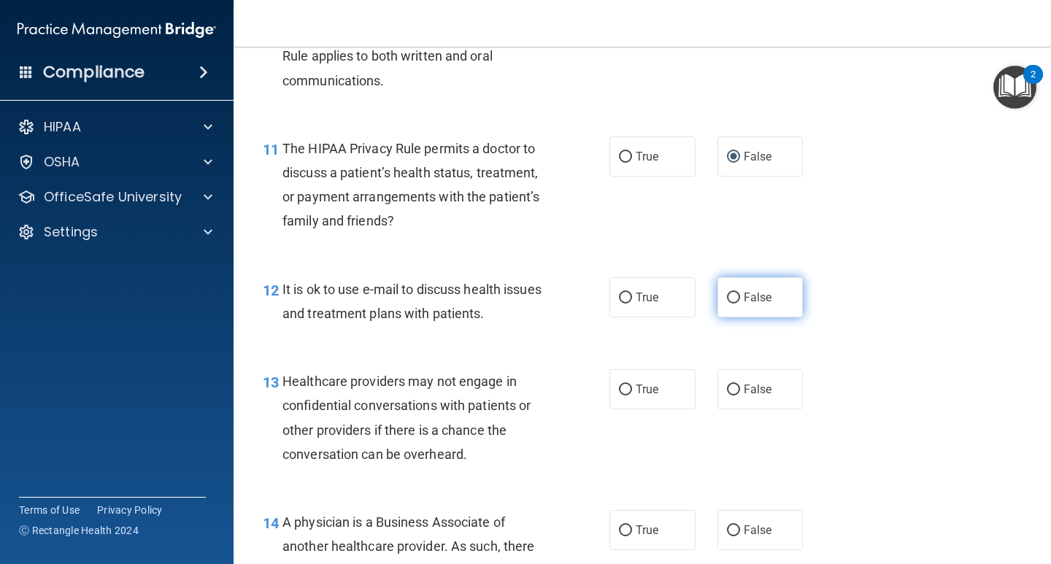
click at [722, 307] on label "False" at bounding box center [760, 297] width 86 height 40
click at [727, 304] on input "False" at bounding box center [733, 298] width 13 height 11
radio input "true"
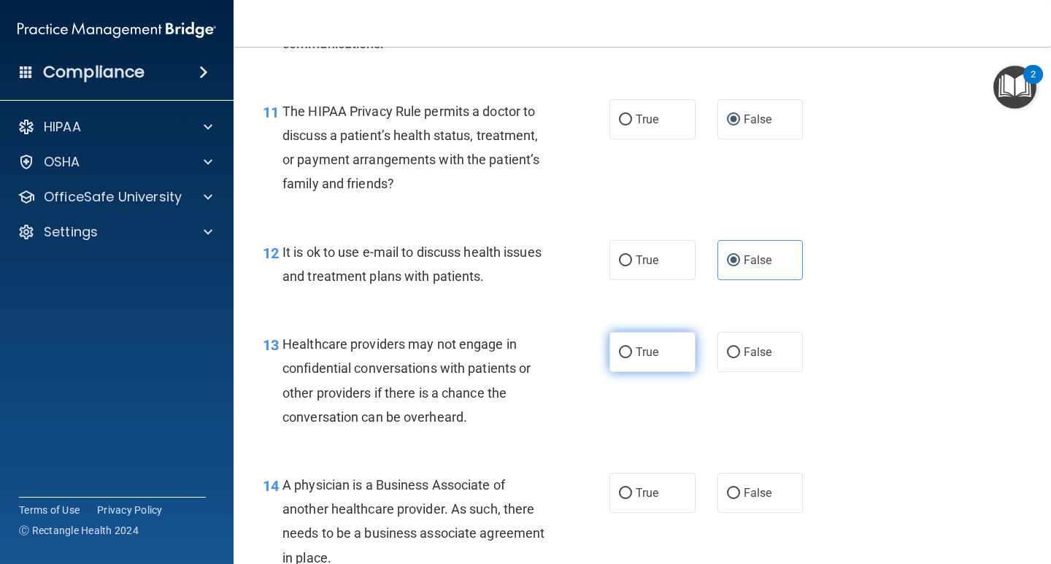
scroll to position [1532, 0]
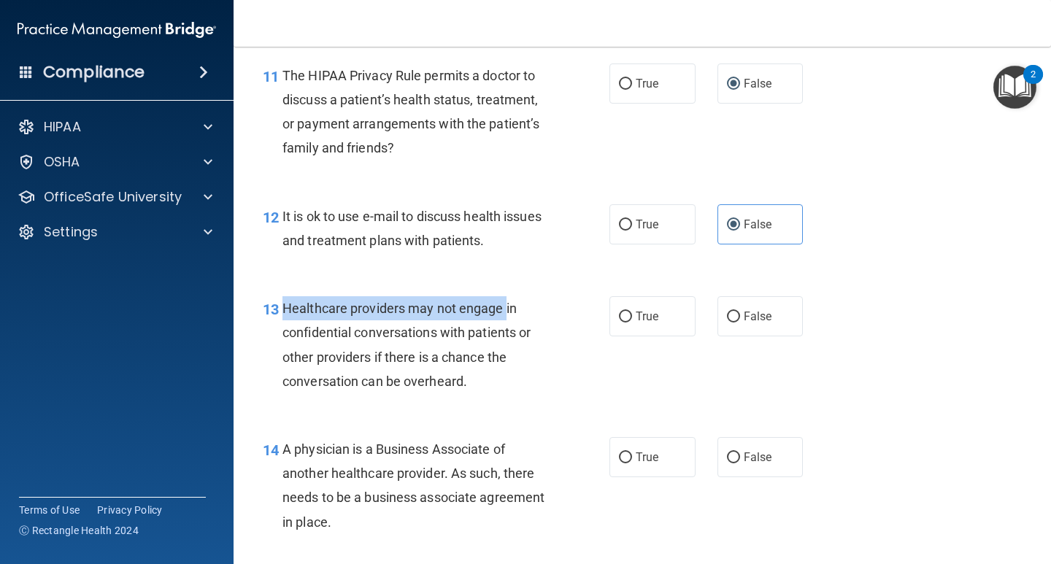
drag, startPoint x: 281, startPoint y: 310, endPoint x: 506, endPoint y: 318, distance: 224.9
click at [506, 318] on div "13 Healthcare providers may not engage in confidential conversations with patie…" at bounding box center [436, 348] width 390 height 104
click at [458, 339] on span "Healthcare providers may not engage in confidential conversations with patients…" at bounding box center [406, 345] width 248 height 88
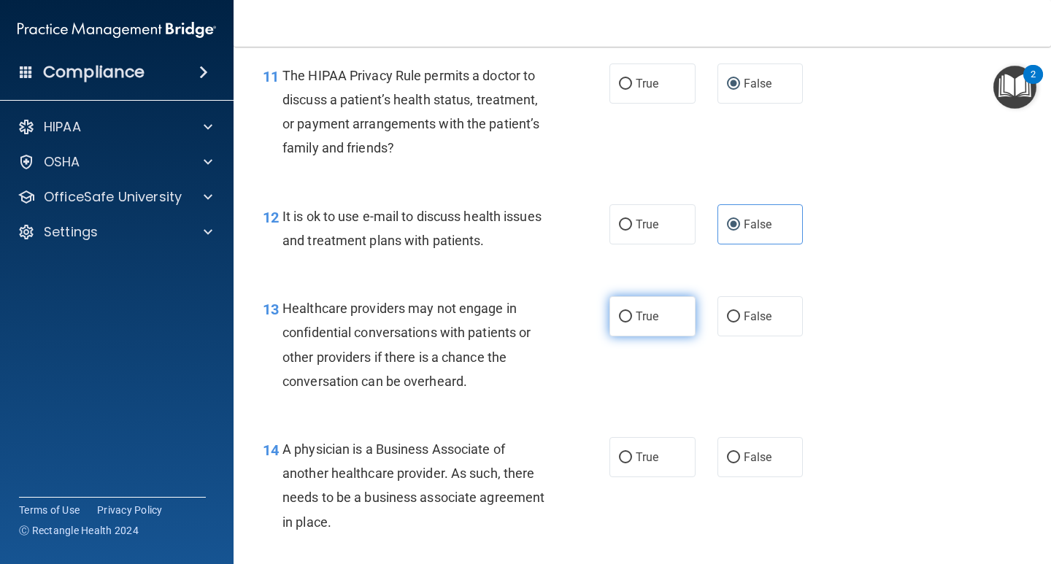
click at [646, 310] on span "True" at bounding box center [647, 316] width 23 height 14
click at [632, 312] on input "True" at bounding box center [625, 317] width 13 height 11
radio input "true"
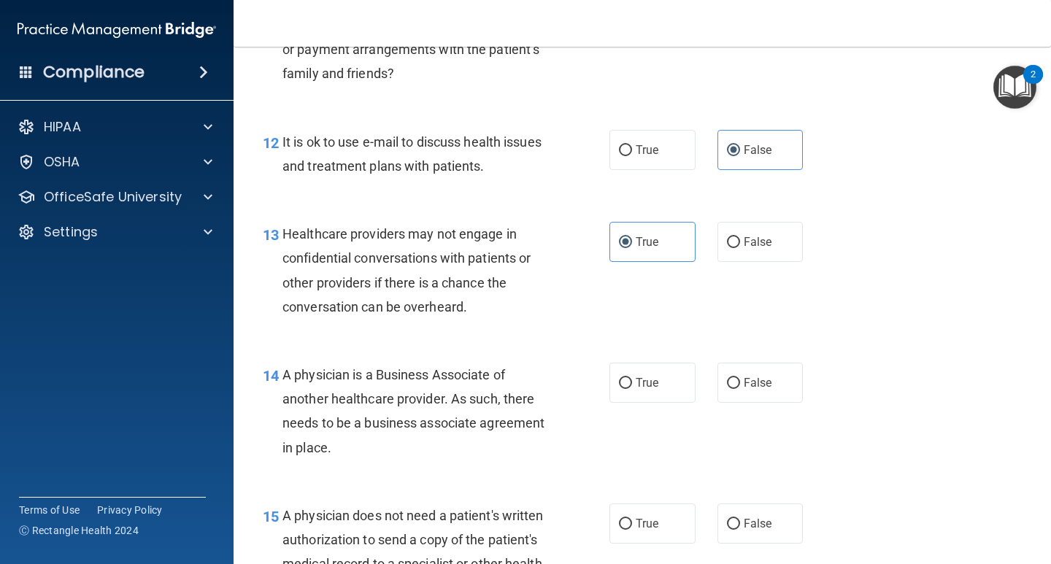
scroll to position [1678, 0]
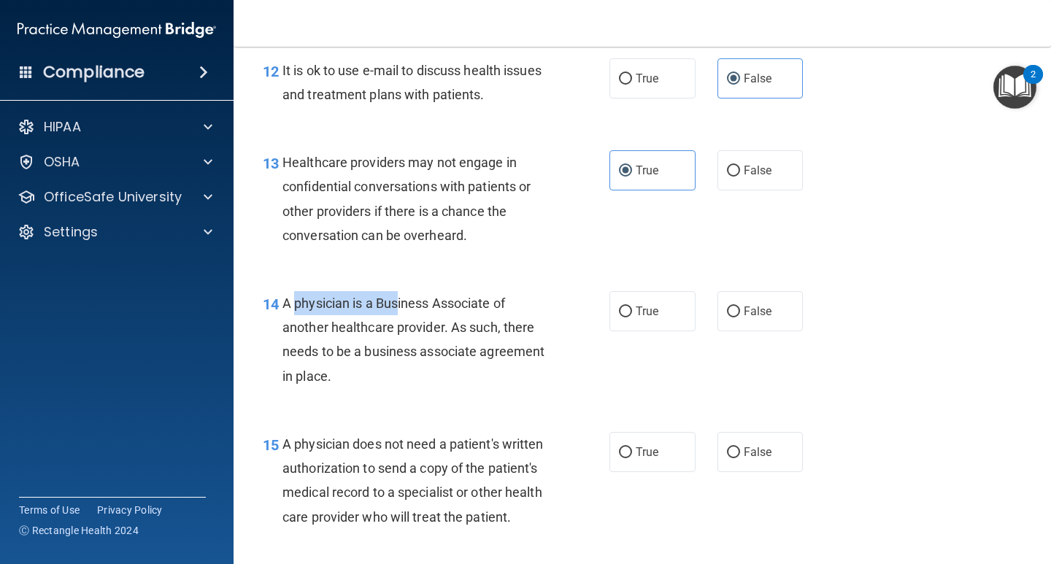
drag, startPoint x: 290, startPoint y: 304, endPoint x: 393, endPoint y: 304, distance: 102.9
click at [393, 304] on span "A physician is a Business Associate of another healthcare provider. As such, th…" at bounding box center [413, 340] width 262 height 88
click at [404, 317] on div "A physician is a Business Associate of another healthcare provider. As such, th…" at bounding box center [420, 339] width 277 height 97
click at [652, 317] on span "True" at bounding box center [647, 311] width 23 height 14
click at [632, 317] on input "True" at bounding box center [625, 311] width 13 height 11
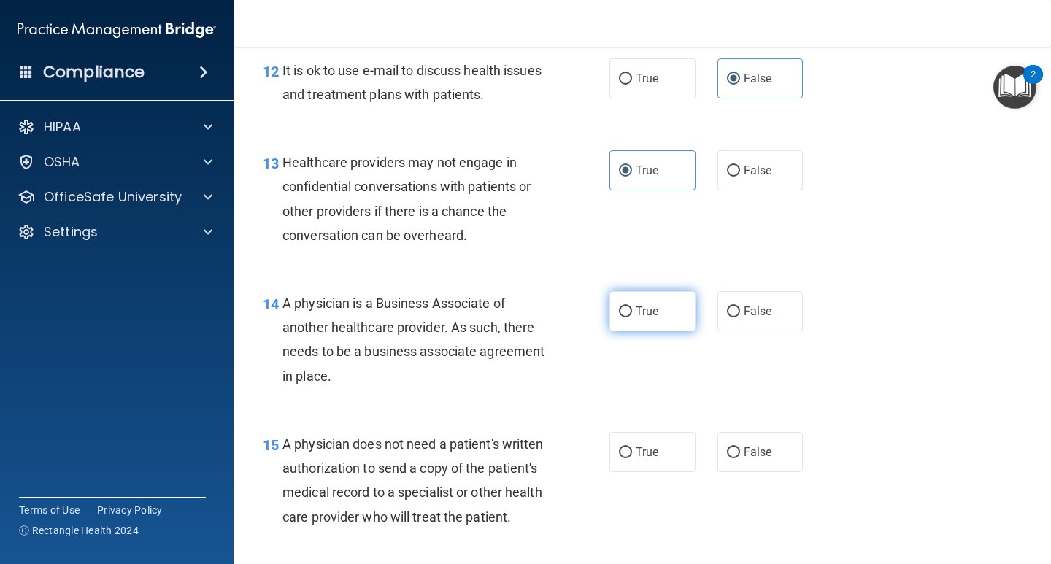
radio input "true"
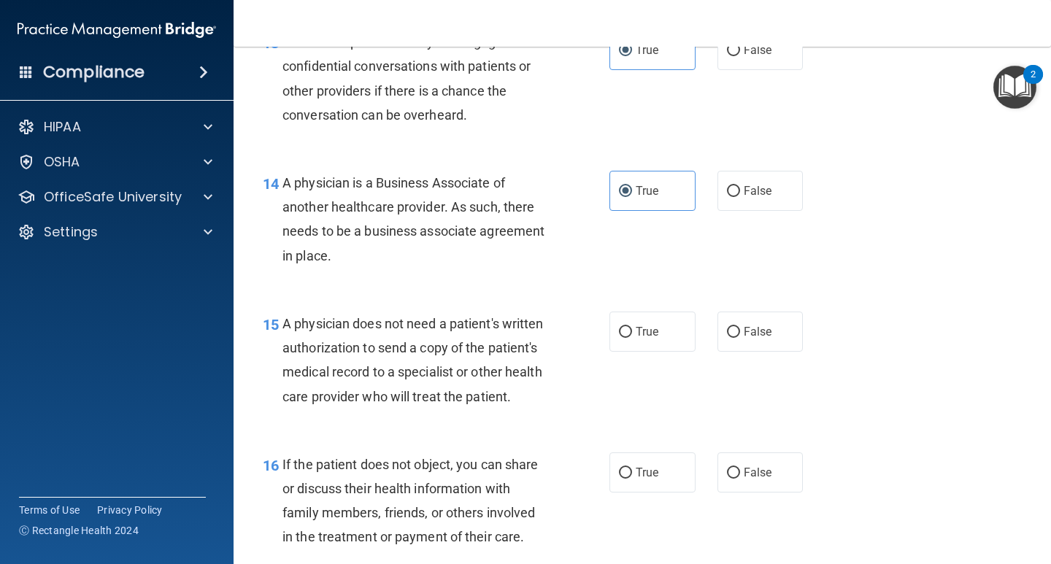
scroll to position [1824, 0]
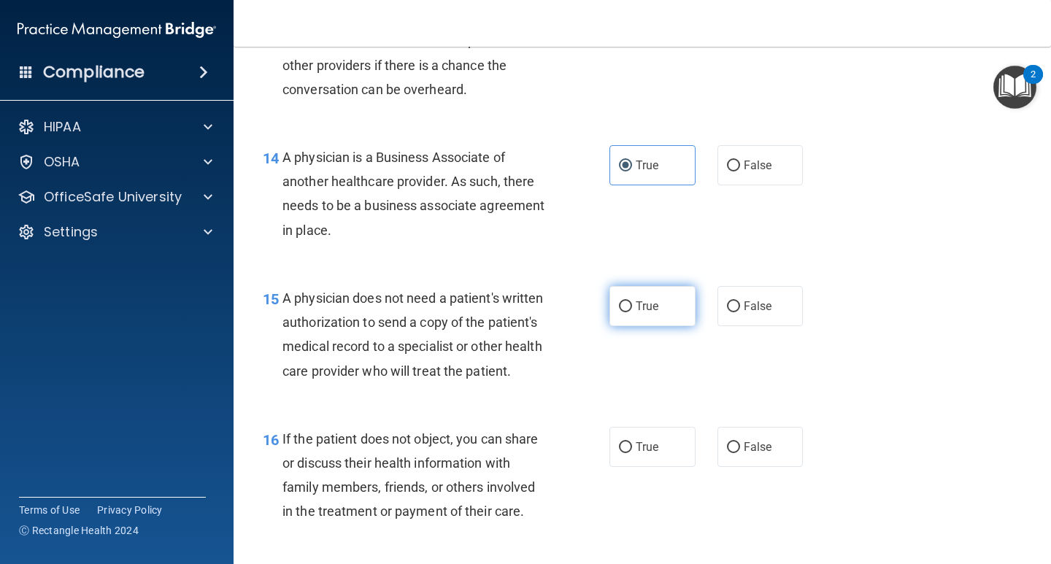
click at [628, 312] on label "True" at bounding box center [652, 306] width 86 height 40
click at [628, 312] on input "True" at bounding box center [625, 306] width 13 height 11
radio input "true"
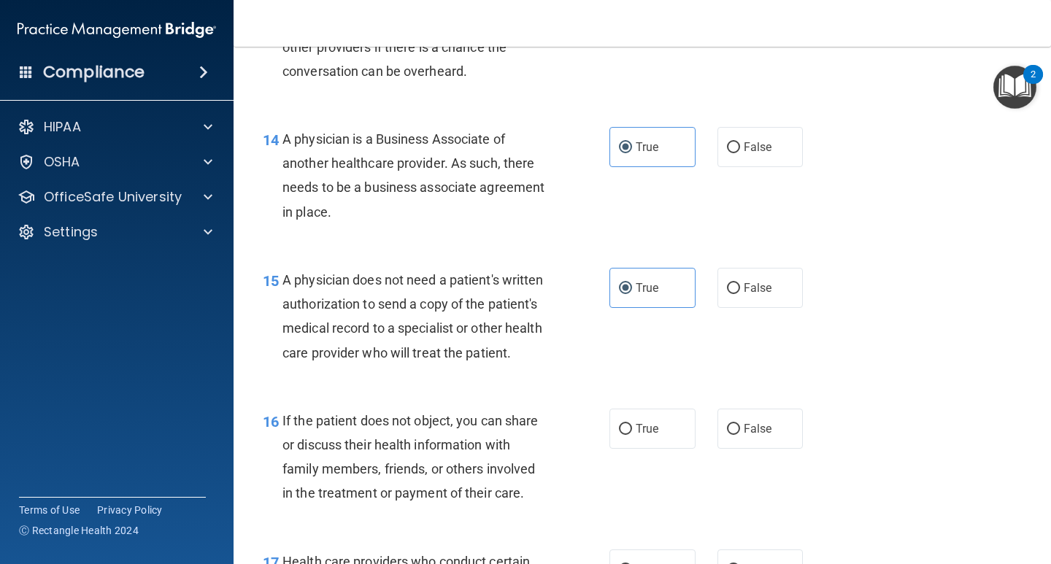
scroll to position [1897, 0]
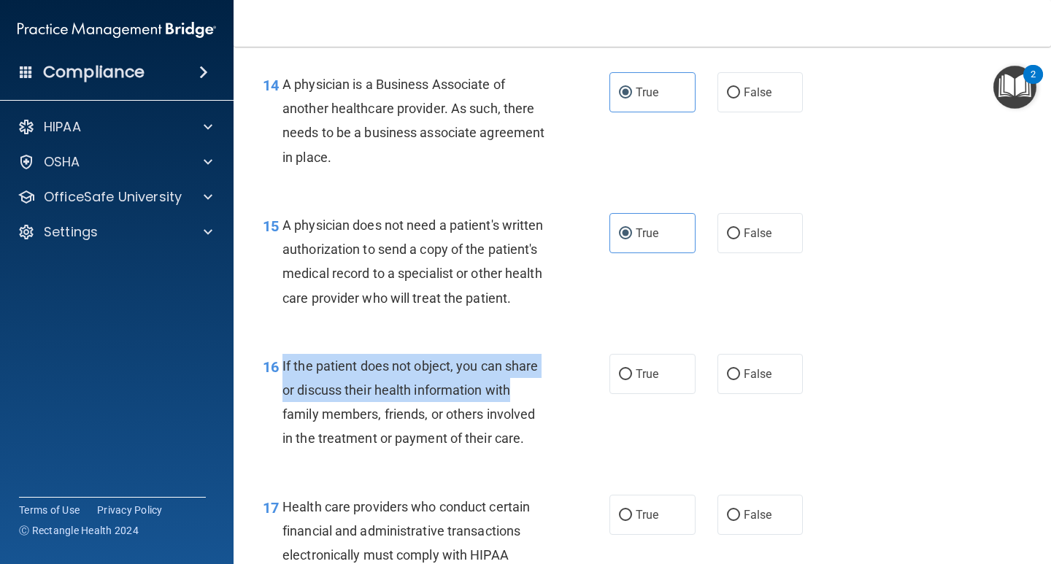
drag, startPoint x: 279, startPoint y: 389, endPoint x: 512, endPoint y: 414, distance: 234.2
click at [512, 414] on div "16 If the patient does not object, you can share or discuss their health inform…" at bounding box center [436, 406] width 390 height 104
click at [506, 419] on span "If the patient does not object, you can share or discuss their health informati…" at bounding box center [410, 402] width 256 height 88
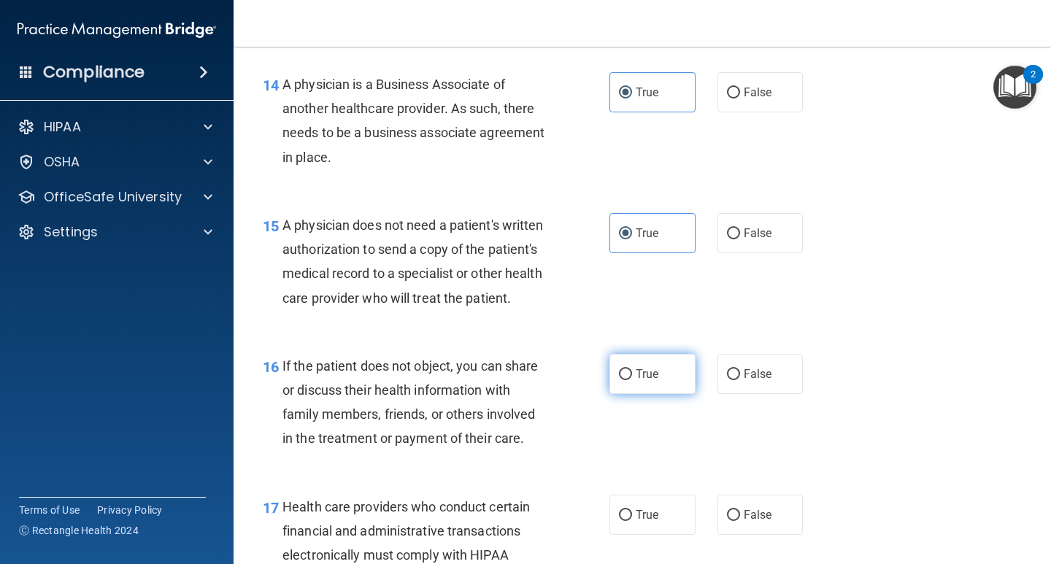
click at [630, 392] on label "True" at bounding box center [652, 374] width 86 height 40
click at [630, 380] on input "True" at bounding box center [625, 374] width 13 height 11
radio input "true"
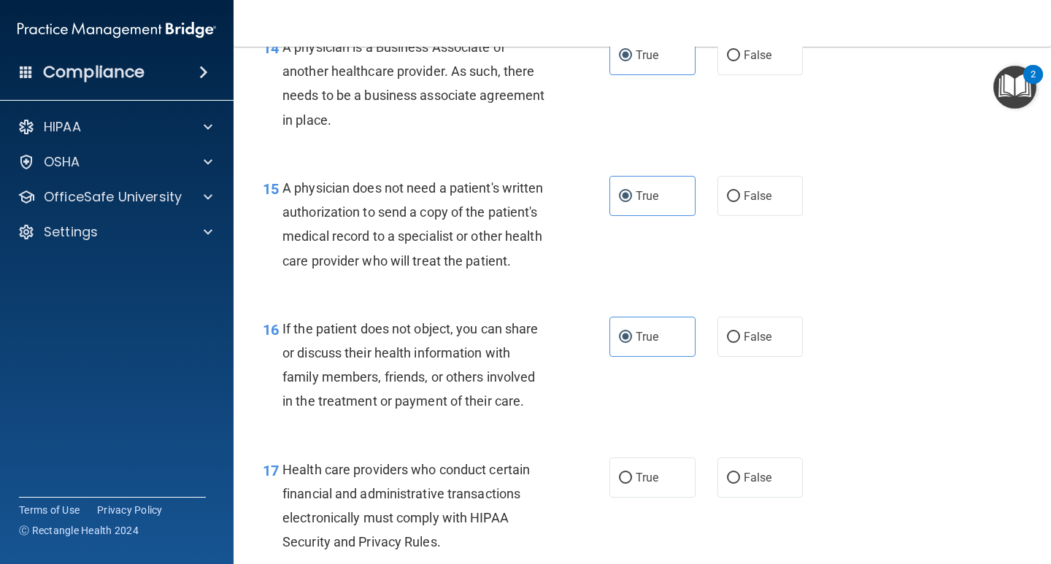
scroll to position [1970, 0]
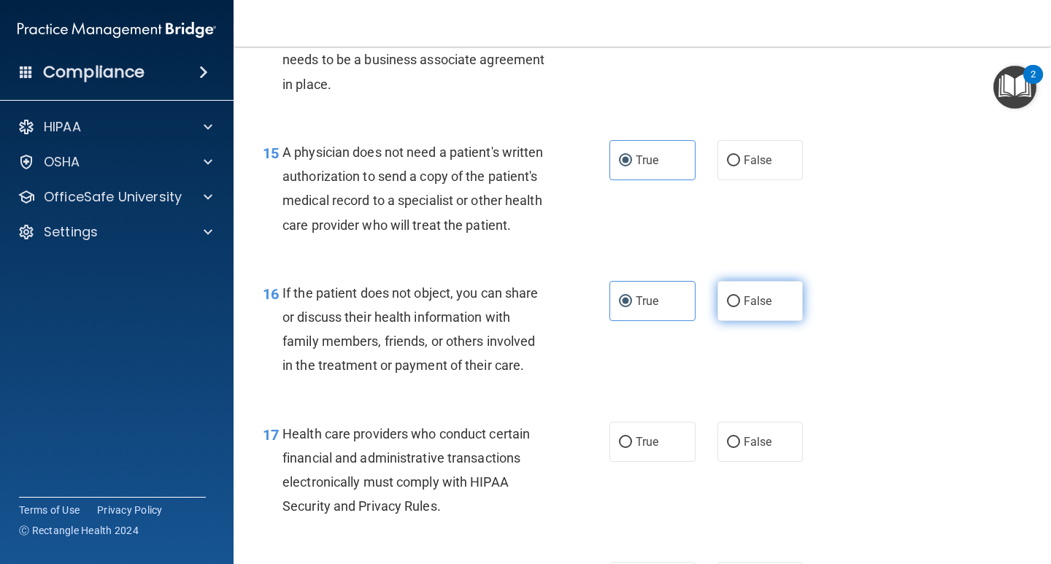
click at [752, 308] on span "False" at bounding box center [758, 301] width 28 height 14
click at [740, 307] on input "False" at bounding box center [733, 301] width 13 height 11
radio input "true"
radio input "false"
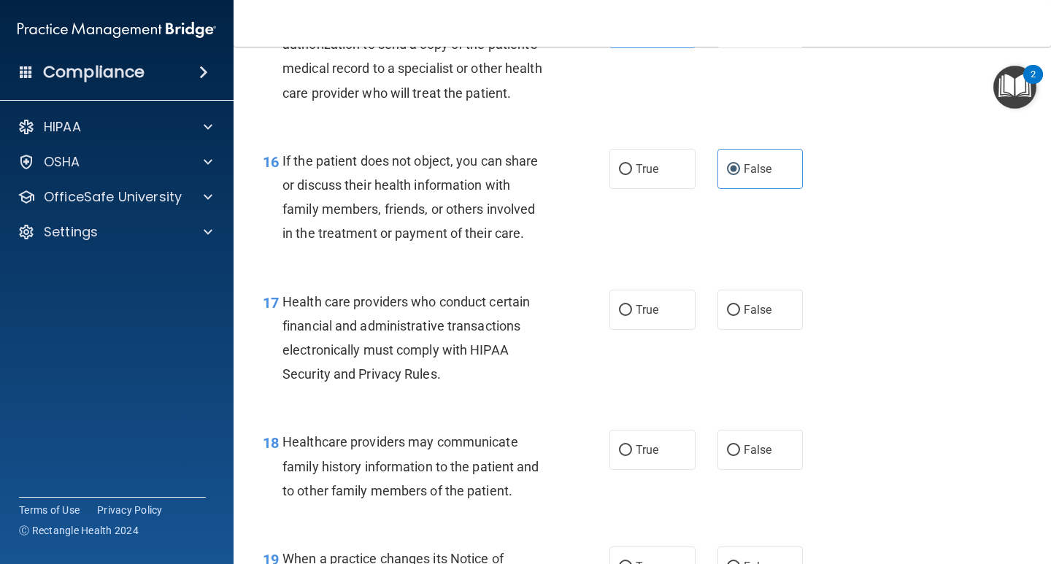
scroll to position [2116, 0]
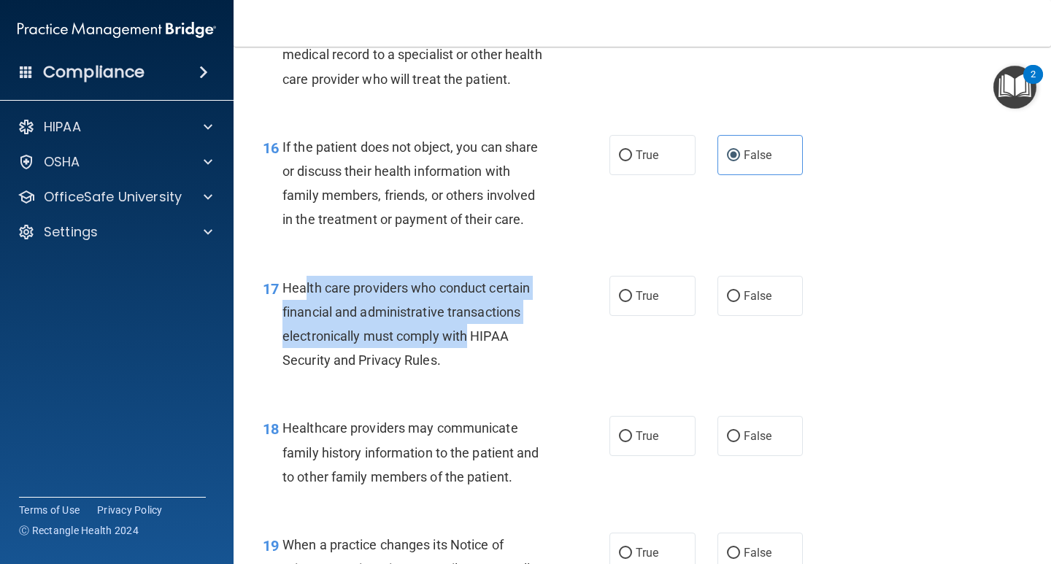
drag, startPoint x: 317, startPoint y: 310, endPoint x: 466, endPoint y: 354, distance: 155.2
click at [466, 353] on span "Health care providers who conduct certain financial and administrative transact…" at bounding box center [405, 324] width 247 height 88
click at [466, 371] on div "Health care providers who conduct certain financial and administrative transact…" at bounding box center [420, 324] width 277 height 97
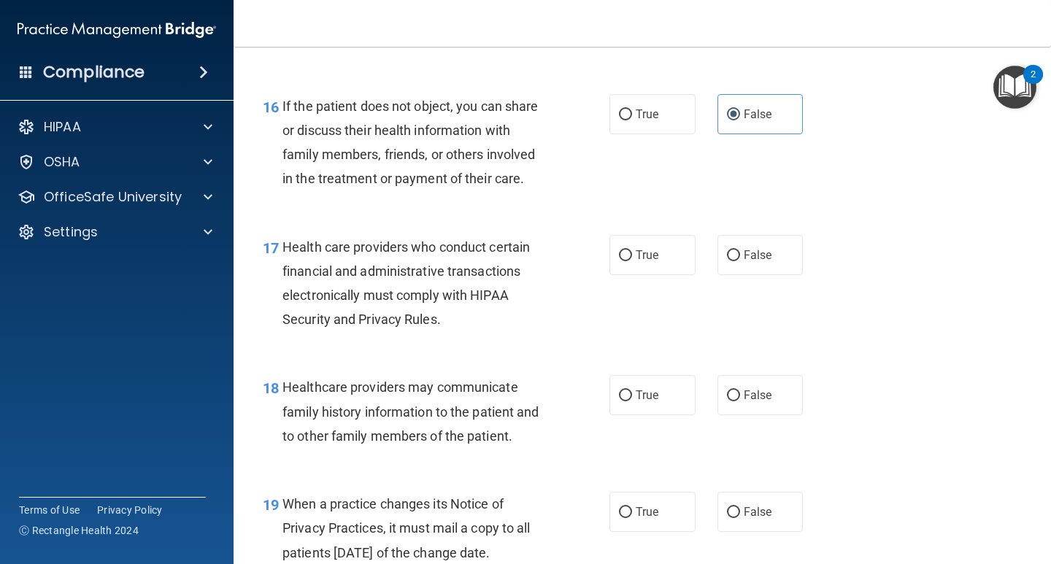
scroll to position [2262, 0]
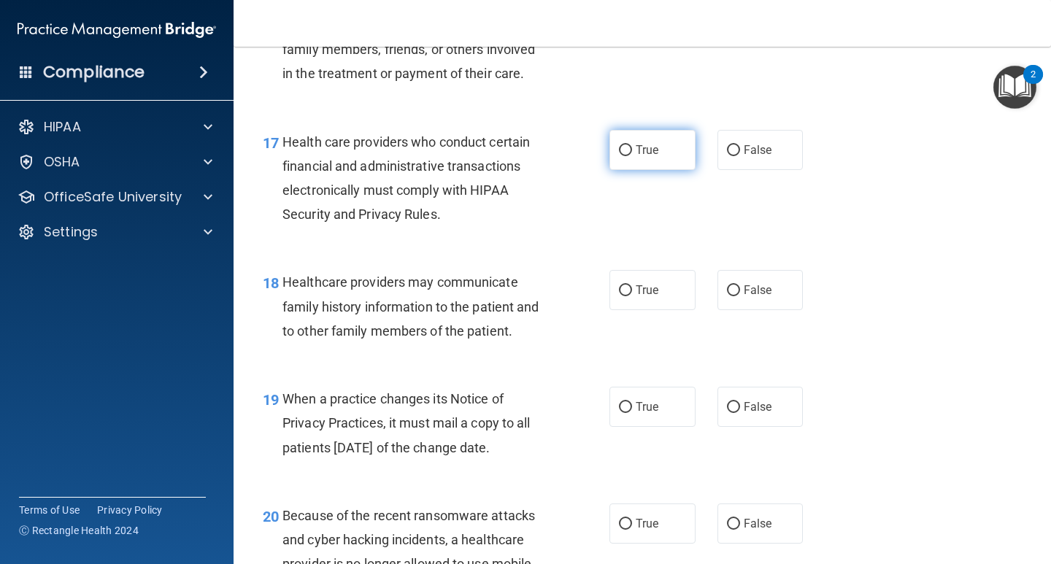
click at [646, 170] on label "True" at bounding box center [652, 150] width 86 height 40
click at [632, 156] on input "True" at bounding box center [625, 150] width 13 height 11
radio input "true"
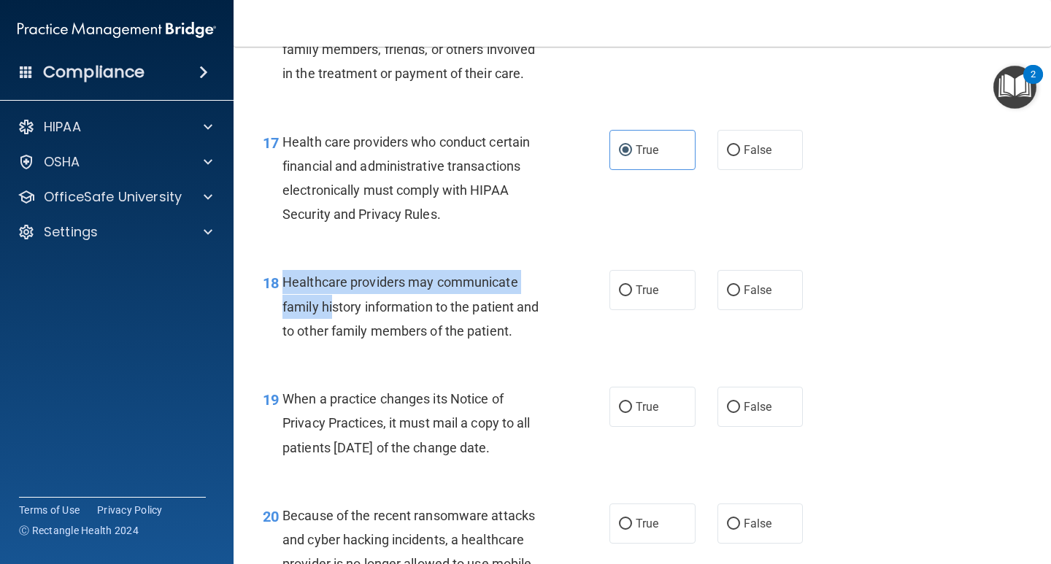
drag, startPoint x: 277, startPoint y: 308, endPoint x: 333, endPoint y: 340, distance: 64.1
click at [333, 340] on div "18 Healthcare providers may communicate family history information to the patie…" at bounding box center [436, 310] width 390 height 80
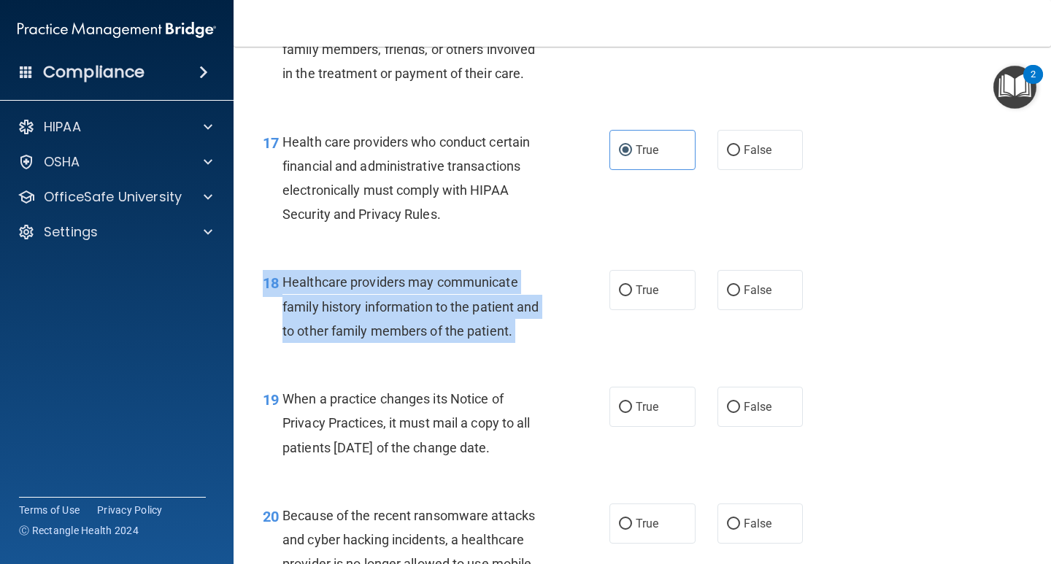
drag, startPoint x: 622, startPoint y: 323, endPoint x: 590, endPoint y: 284, distance: 50.8
click at [590, 284] on div "18 Healthcare providers may communicate family history information to the patie…" at bounding box center [642, 310] width 781 height 117
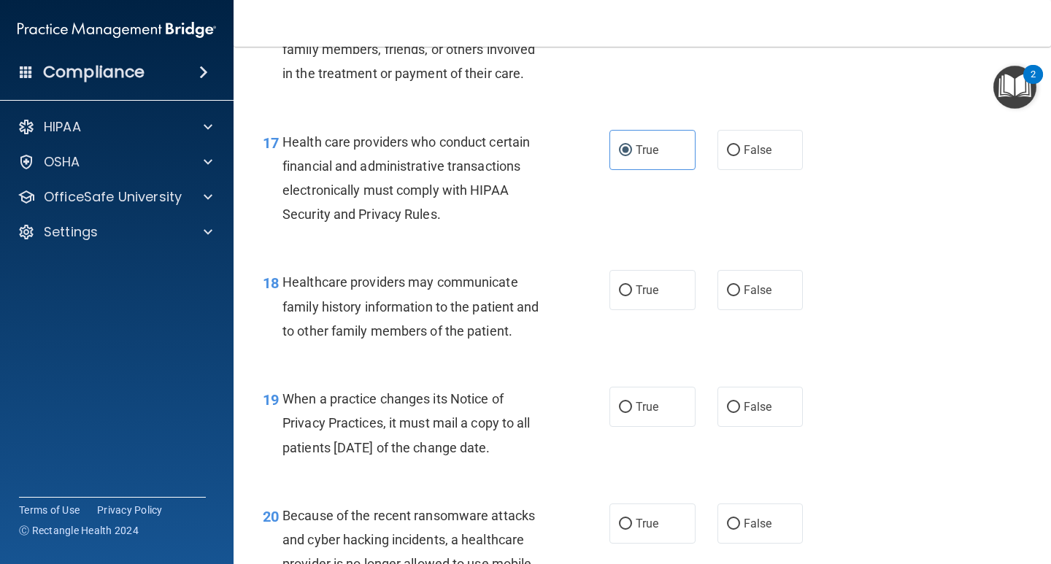
click at [590, 284] on div "18 Healthcare providers may communicate family history information to the patie…" at bounding box center [642, 310] width 781 height 117
click at [748, 297] on span "False" at bounding box center [758, 290] width 28 height 14
click at [740, 296] on input "False" at bounding box center [733, 290] width 13 height 11
radio input "true"
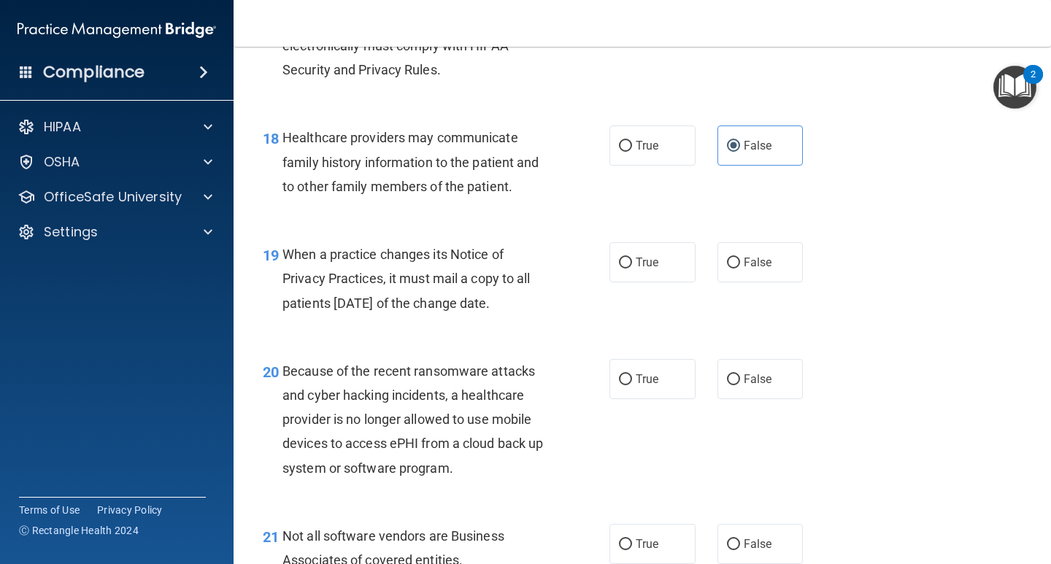
scroll to position [2408, 0]
drag, startPoint x: 326, startPoint y: 282, endPoint x: 499, endPoint y: 285, distance: 173.0
click at [499, 285] on div "When a practice changes its Notice of Privacy Practices, it must mail a copy to…" at bounding box center [420, 277] width 277 height 73
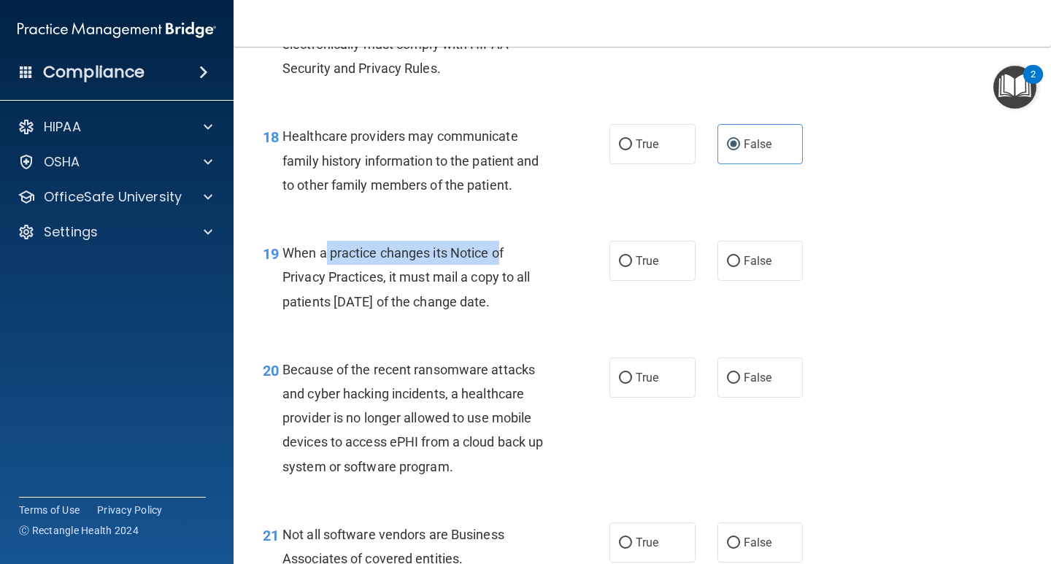
click at [501, 288] on div "When a practice changes its Notice of Privacy Practices, it must mail a copy to…" at bounding box center [420, 277] width 277 height 73
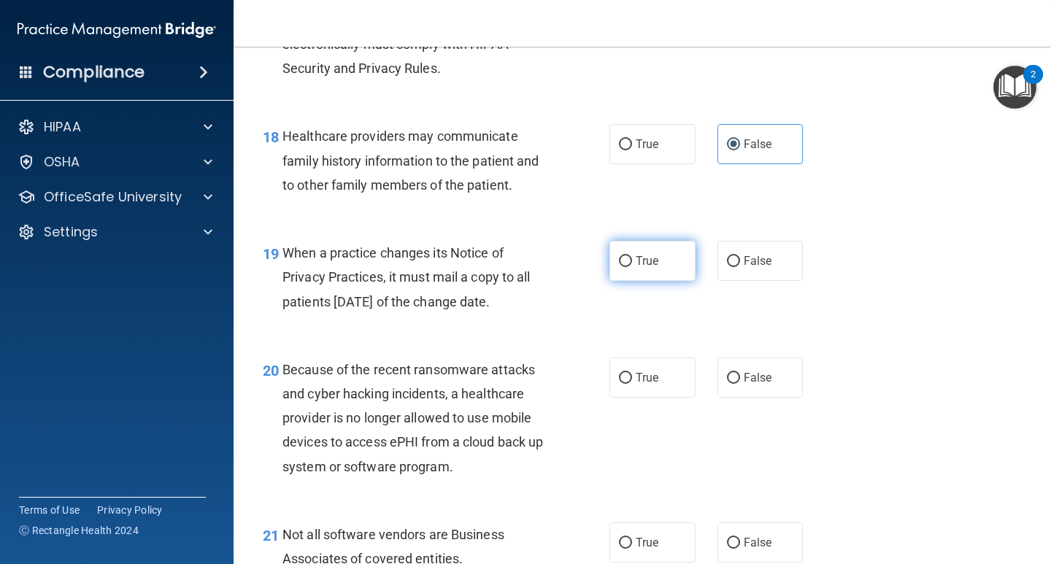
click at [627, 275] on label "True" at bounding box center [652, 261] width 86 height 40
click at [627, 267] on input "True" at bounding box center [625, 261] width 13 height 11
radio input "true"
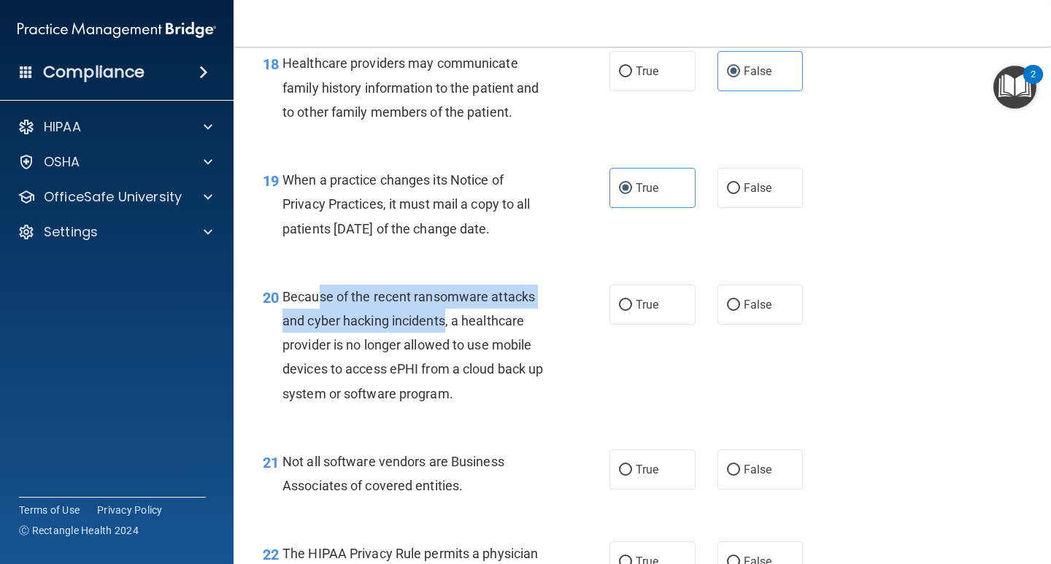
drag, startPoint x: 343, startPoint y: 320, endPoint x: 444, endPoint y: 341, distance: 103.6
click at [444, 341] on span "Because of the recent ransomware attacks and cyber hacking incidents, a healthc…" at bounding box center [412, 345] width 261 height 112
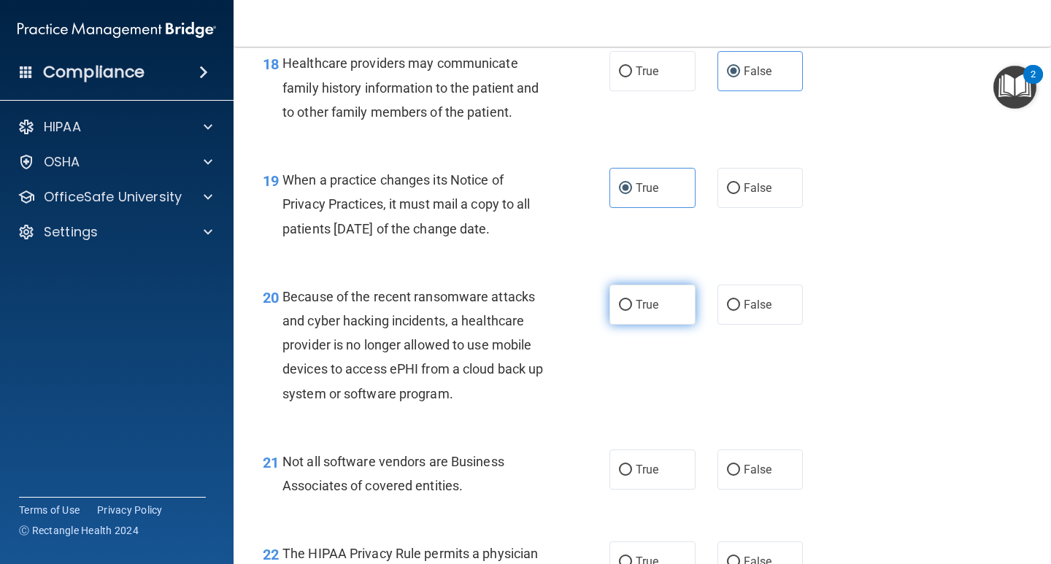
click at [629, 318] on label "True" at bounding box center [652, 305] width 86 height 40
click at [629, 311] on input "True" at bounding box center [625, 305] width 13 height 11
radio input "true"
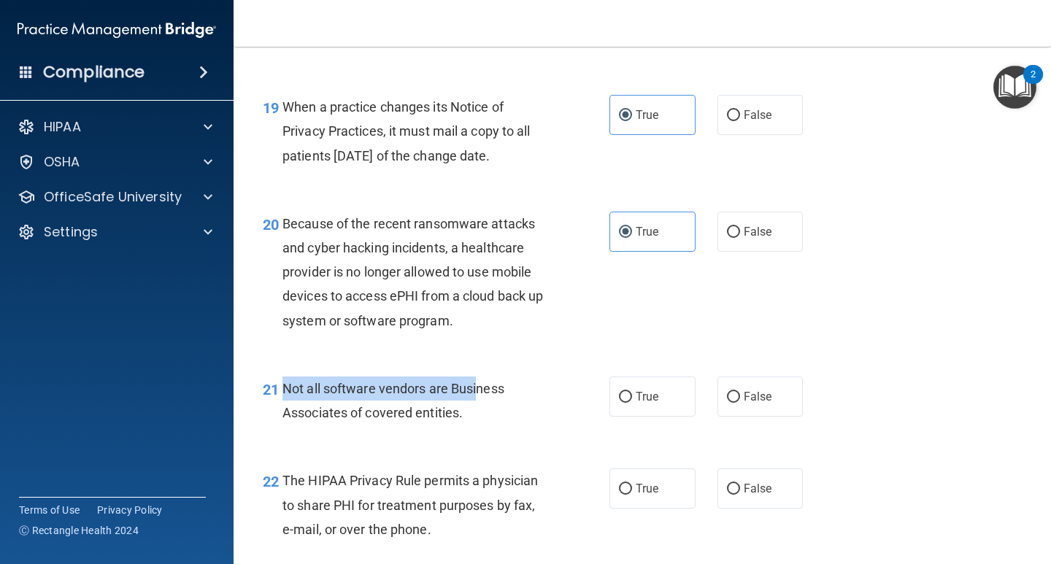
drag, startPoint x: 277, startPoint y: 401, endPoint x: 478, endPoint y: 406, distance: 200.7
click at [478, 406] on div "21 Not all software vendors are Business Associates of covered entities." at bounding box center [436, 404] width 390 height 55
click at [475, 425] on div "Not all software vendors are Business Associates of covered entities." at bounding box center [420, 401] width 277 height 48
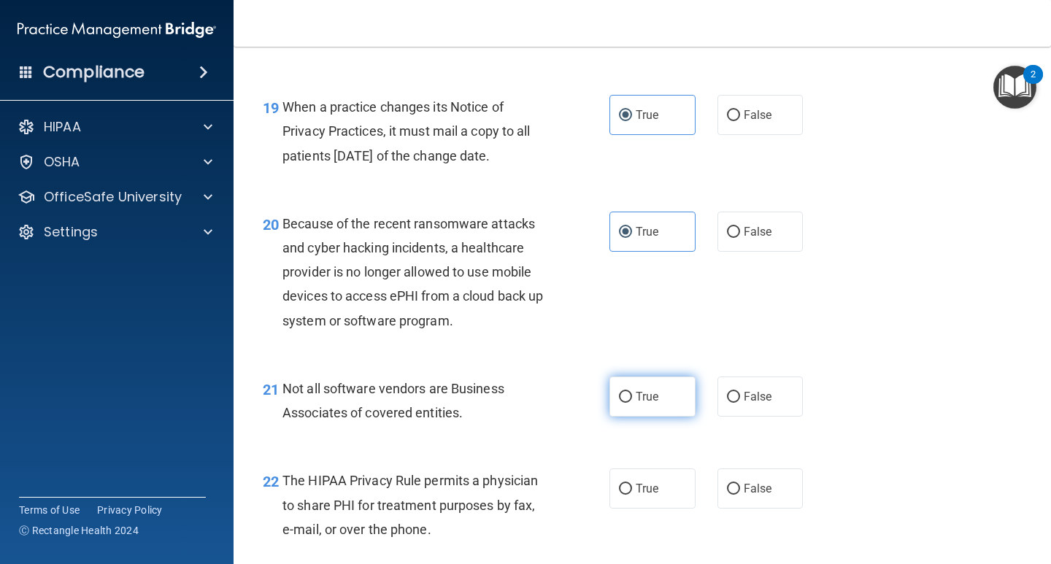
click at [621, 413] on label "True" at bounding box center [652, 397] width 86 height 40
click at [621, 403] on input "True" at bounding box center [625, 397] width 13 height 11
radio input "true"
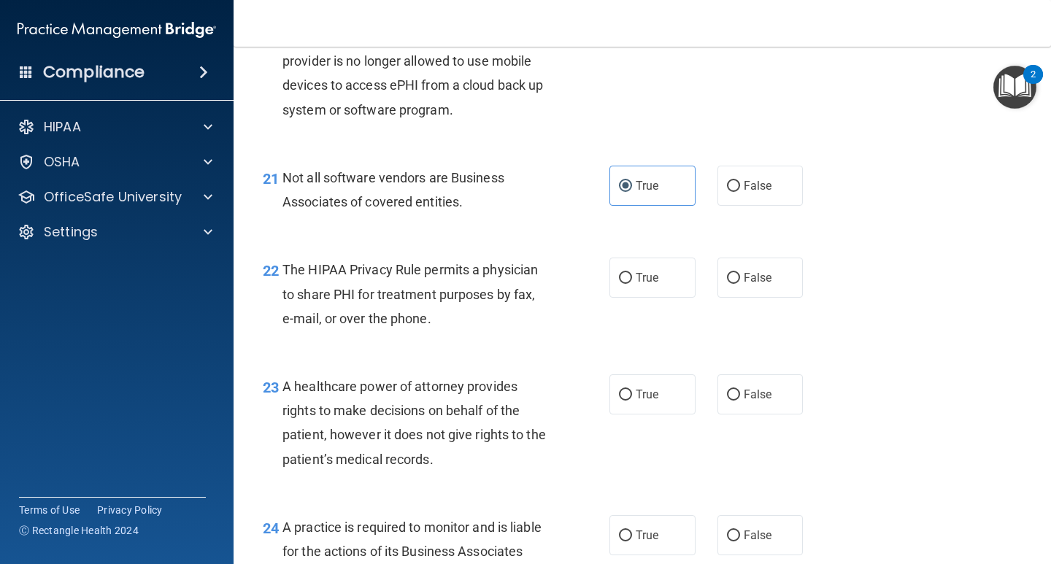
scroll to position [2773, 0]
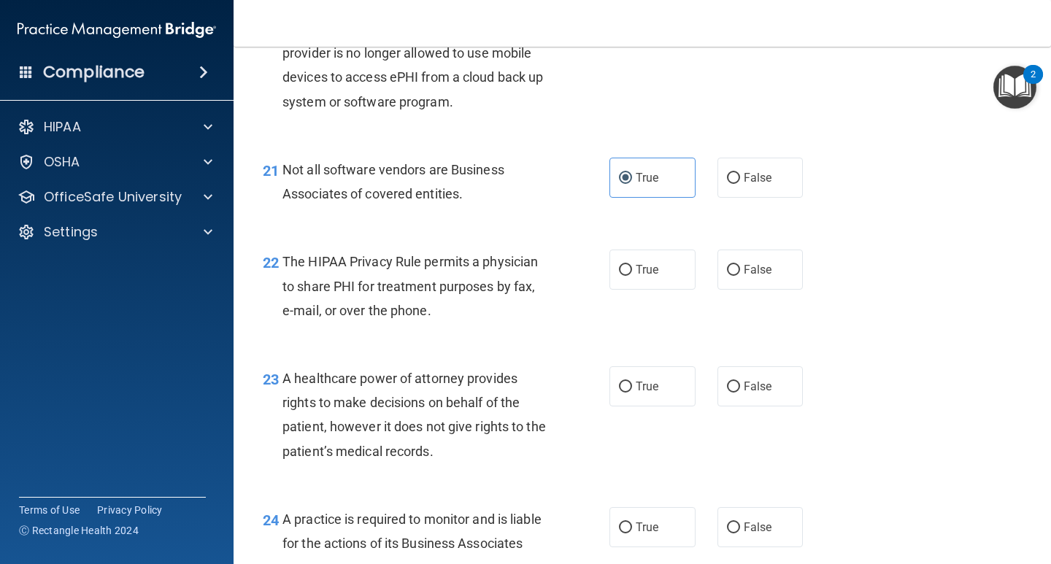
click at [641, 315] on div "22 The HIPAA Privacy Rule permits a physician to share PHI for treatment purpos…" at bounding box center [642, 289] width 781 height 117
click at [638, 290] on label "True" at bounding box center [652, 270] width 86 height 40
click at [632, 276] on input "True" at bounding box center [625, 270] width 13 height 11
radio input "true"
click at [631, 396] on label "True" at bounding box center [652, 386] width 86 height 40
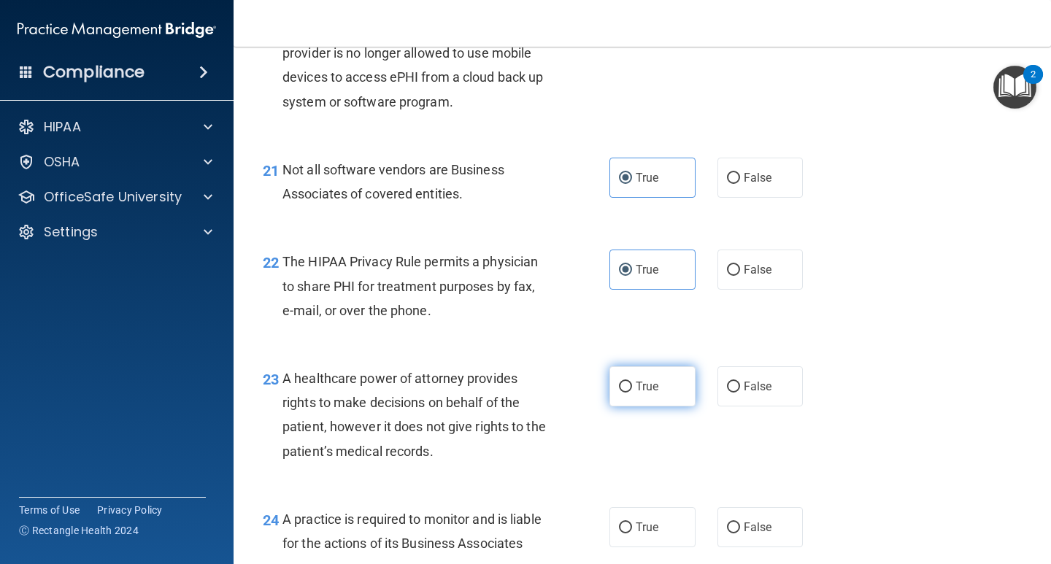
click at [631, 393] on input "True" at bounding box center [625, 387] width 13 height 11
radio input "true"
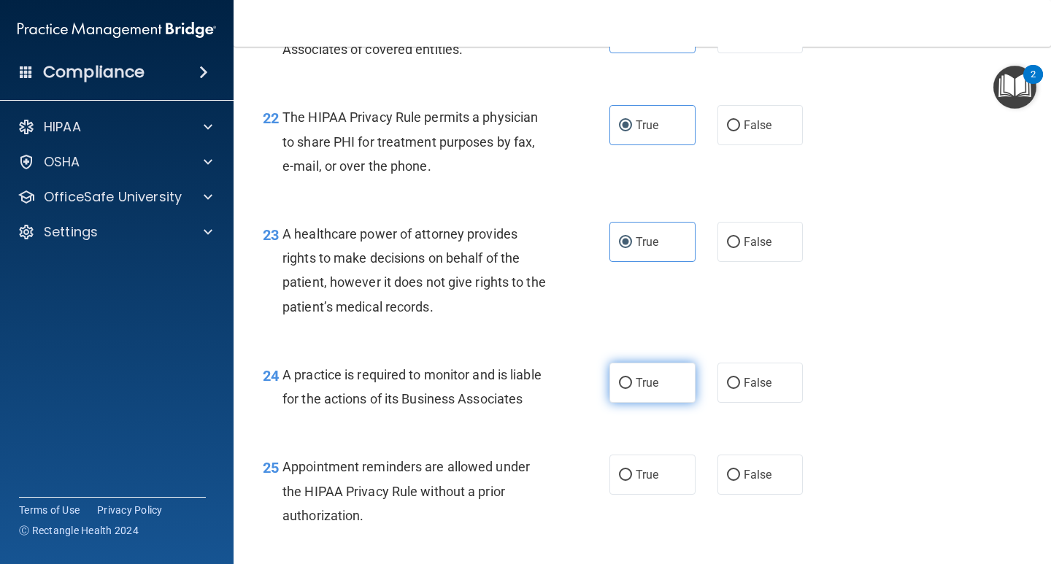
scroll to position [2919, 0]
click at [636, 388] on span "True" at bounding box center [647, 381] width 23 height 14
click at [632, 387] on input "True" at bounding box center [625, 382] width 13 height 11
radio input "true"
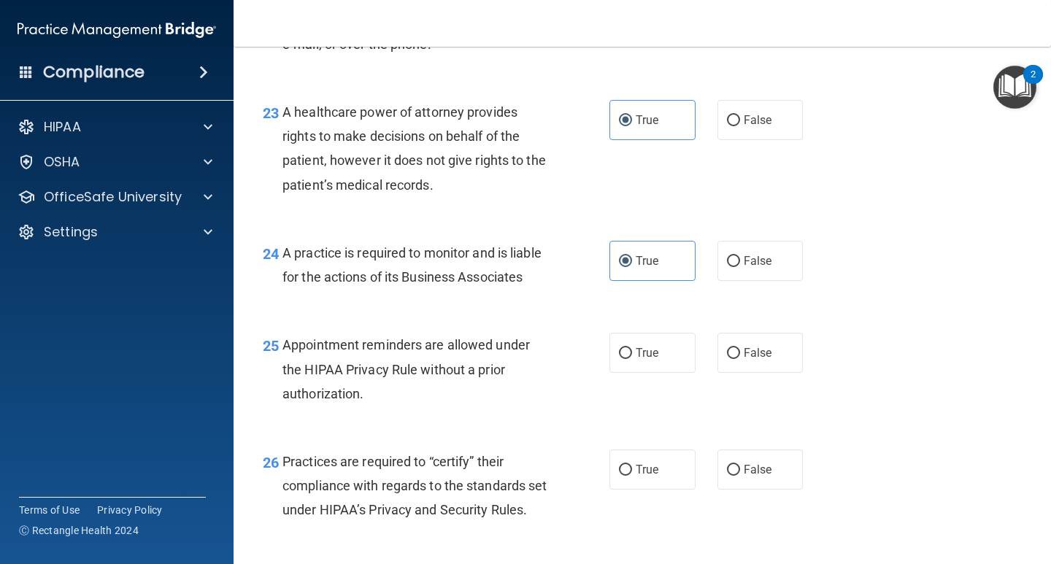
scroll to position [3065, 0]
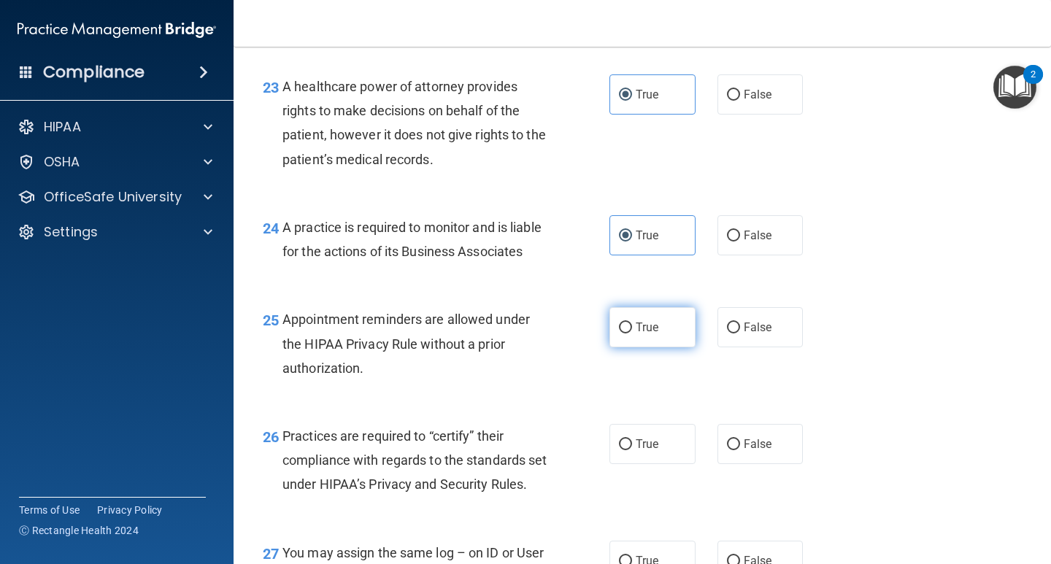
click at [624, 333] on input "True" at bounding box center [625, 328] width 13 height 11
radio input "true"
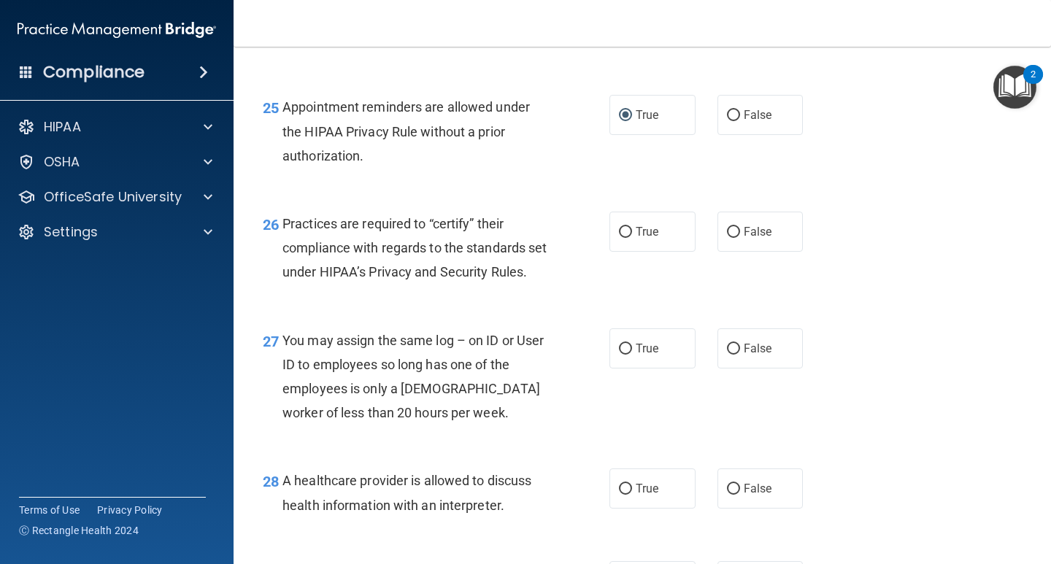
scroll to position [3284, 0]
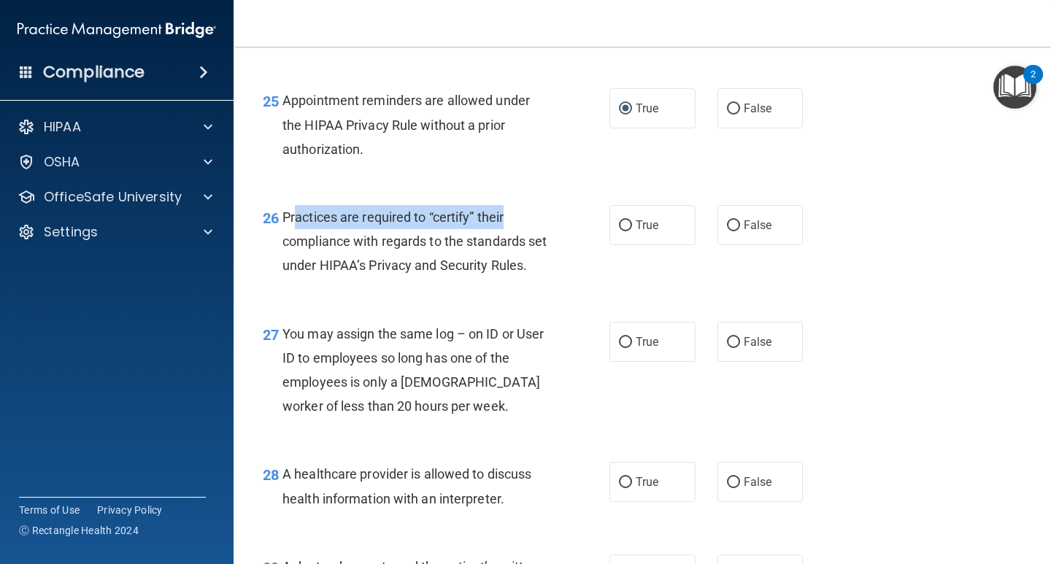
drag, startPoint x: 295, startPoint y: 266, endPoint x: 591, endPoint y: 264, distance: 296.3
click at [591, 264] on div "26 Practices are required to “certify” their compliance with regards to the sta…" at bounding box center [436, 245] width 390 height 80
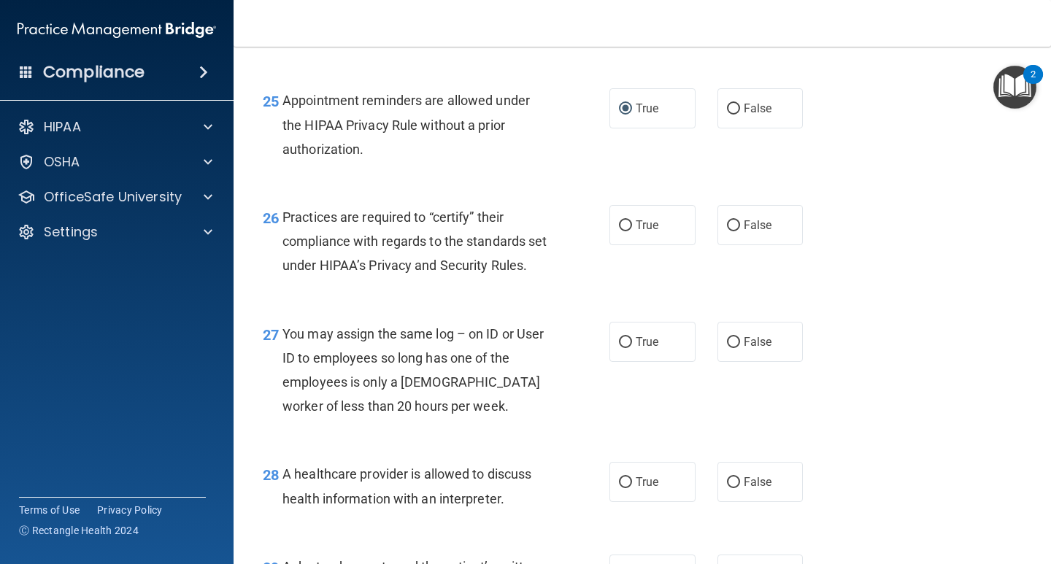
click at [494, 273] on span "Practices are required to “certify” their compliance with regards to the standa…" at bounding box center [414, 240] width 264 height 63
click at [674, 245] on label "True" at bounding box center [652, 225] width 86 height 40
click at [632, 231] on input "True" at bounding box center [625, 225] width 13 height 11
radio input "true"
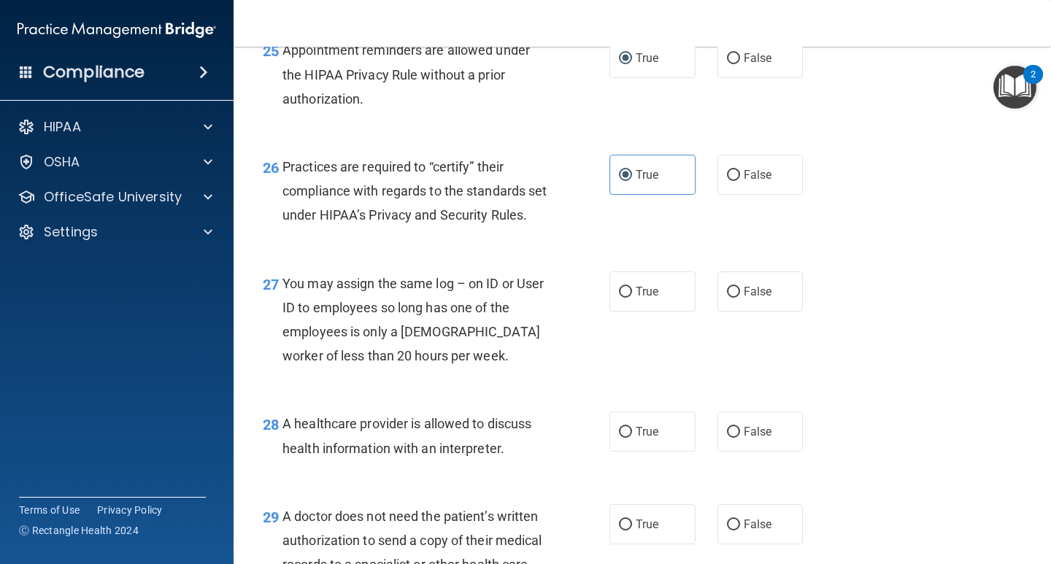
scroll to position [3357, 0]
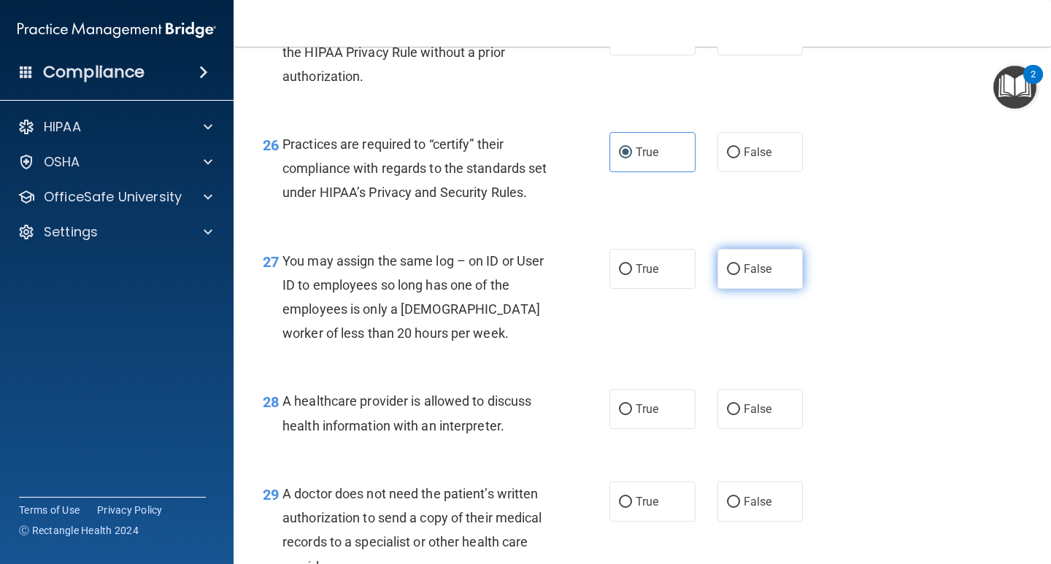
click at [788, 289] on label "False" at bounding box center [760, 269] width 86 height 40
click at [740, 275] on input "False" at bounding box center [733, 269] width 13 height 11
radio input "true"
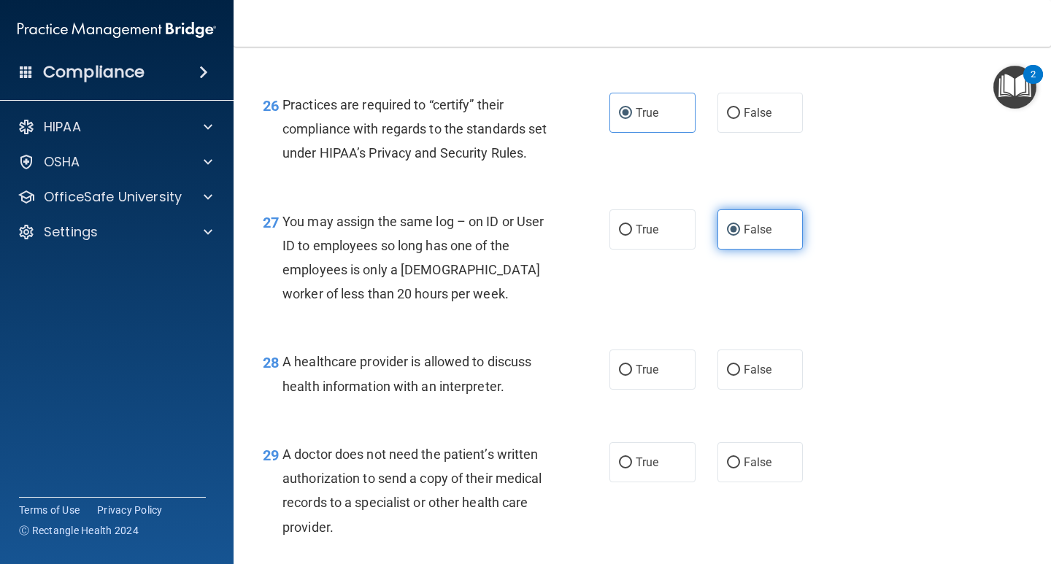
scroll to position [3430, 0]
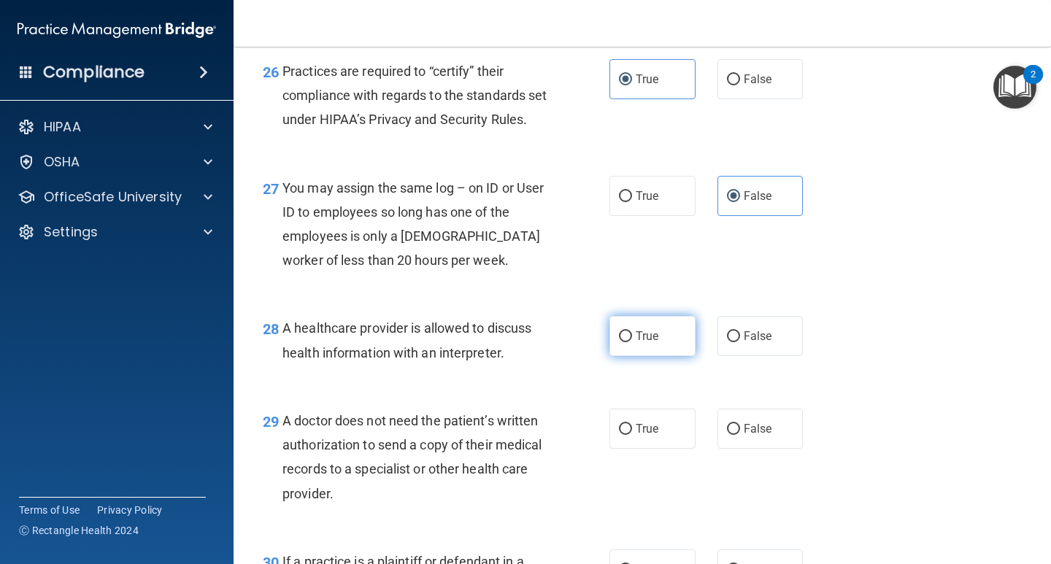
click at [637, 343] on span "True" at bounding box center [647, 336] width 23 height 14
click at [632, 342] on input "True" at bounding box center [625, 336] width 13 height 11
radio input "true"
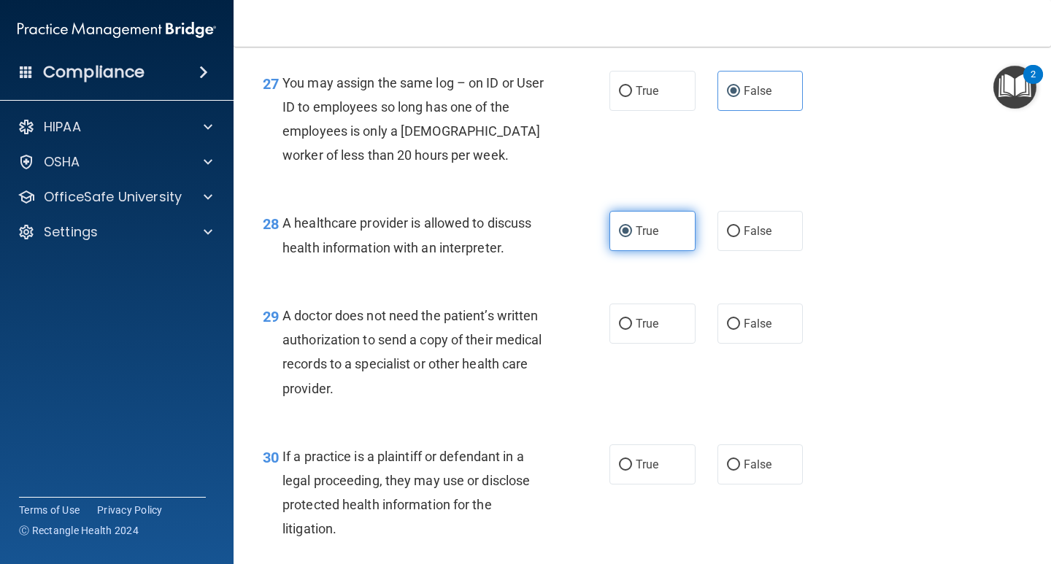
scroll to position [3576, 0]
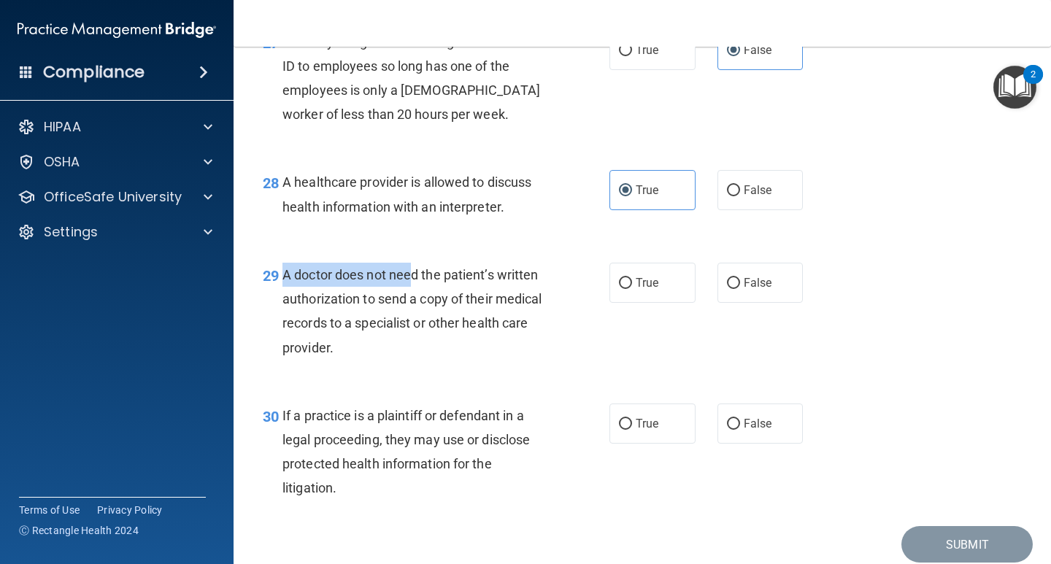
drag, startPoint x: 280, startPoint y: 345, endPoint x: 401, endPoint y: 358, distance: 121.8
click at [401, 358] on div "29 A doctor does not need the patient’s written authorization to send a copy of…" at bounding box center [436, 315] width 390 height 104
click at [412, 354] on span "A doctor does not need the patient’s written authorization to send a copy of th…" at bounding box center [412, 311] width 260 height 88
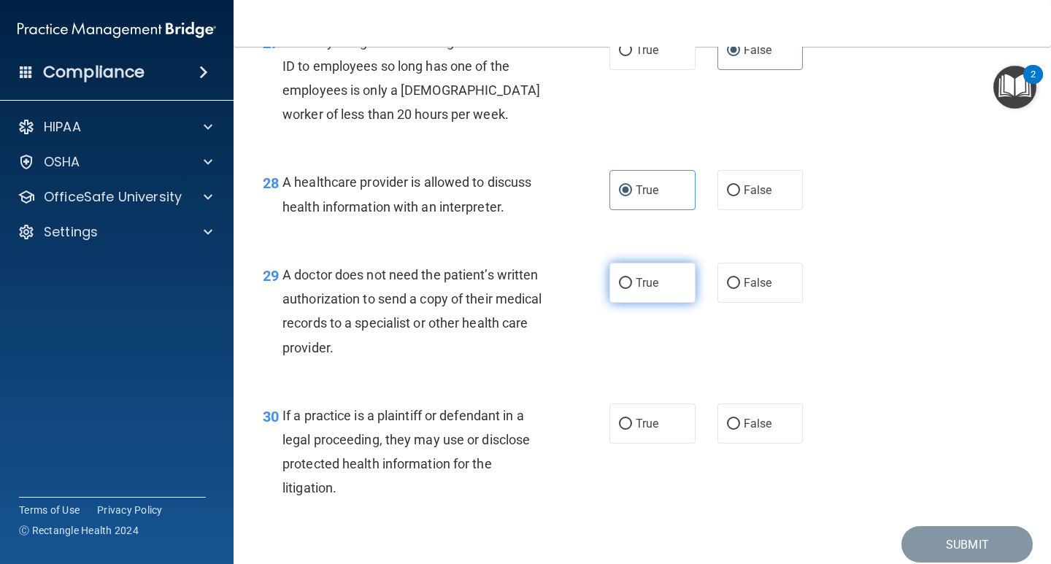
click at [649, 290] on span "True" at bounding box center [647, 283] width 23 height 14
click at [632, 289] on input "True" at bounding box center [625, 283] width 13 height 11
radio input "true"
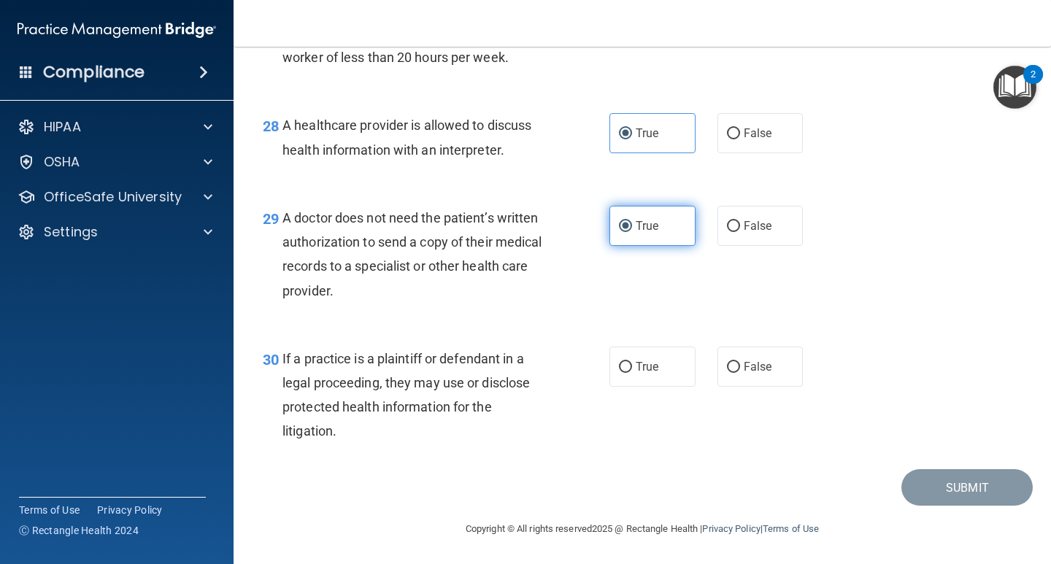
scroll to position [3706, 0]
click at [634, 380] on label "True" at bounding box center [652, 367] width 86 height 40
click at [632, 373] on input "True" at bounding box center [625, 367] width 13 height 11
radio input "true"
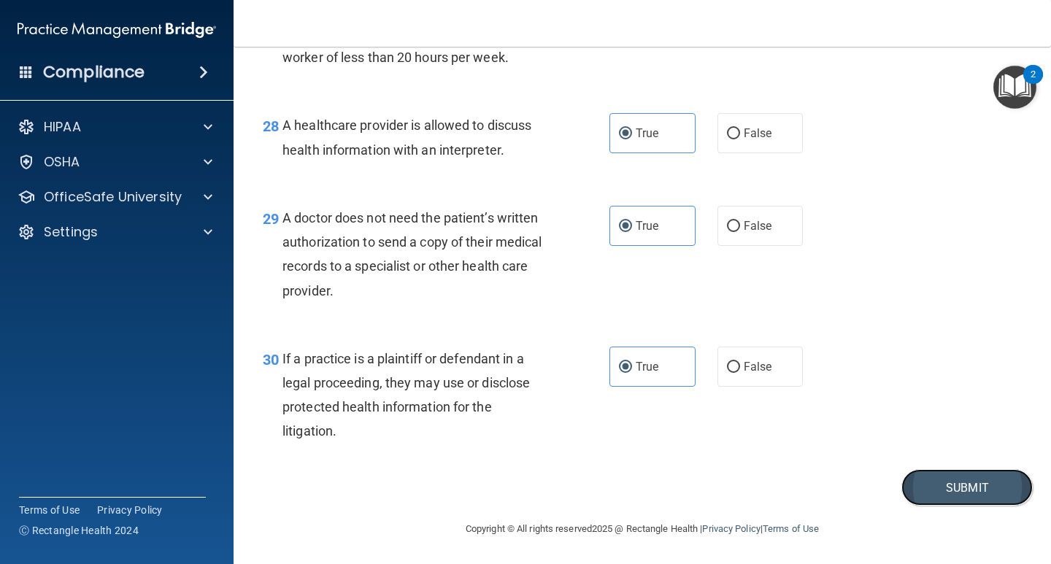
click at [921, 488] on button "Submit" at bounding box center [966, 487] width 131 height 37
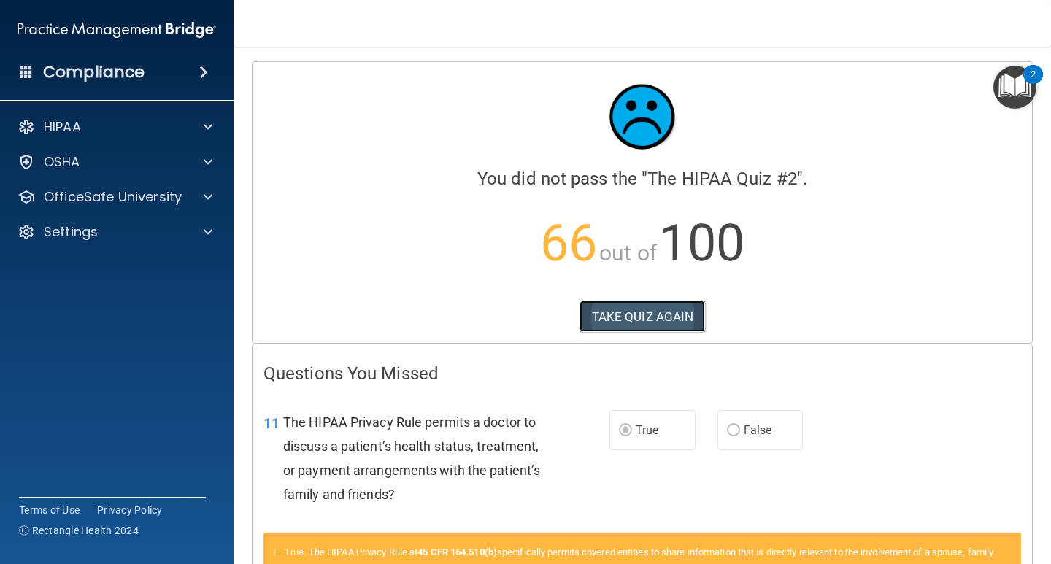
click at [632, 314] on button "TAKE QUIZ AGAIN" at bounding box center [642, 317] width 126 height 32
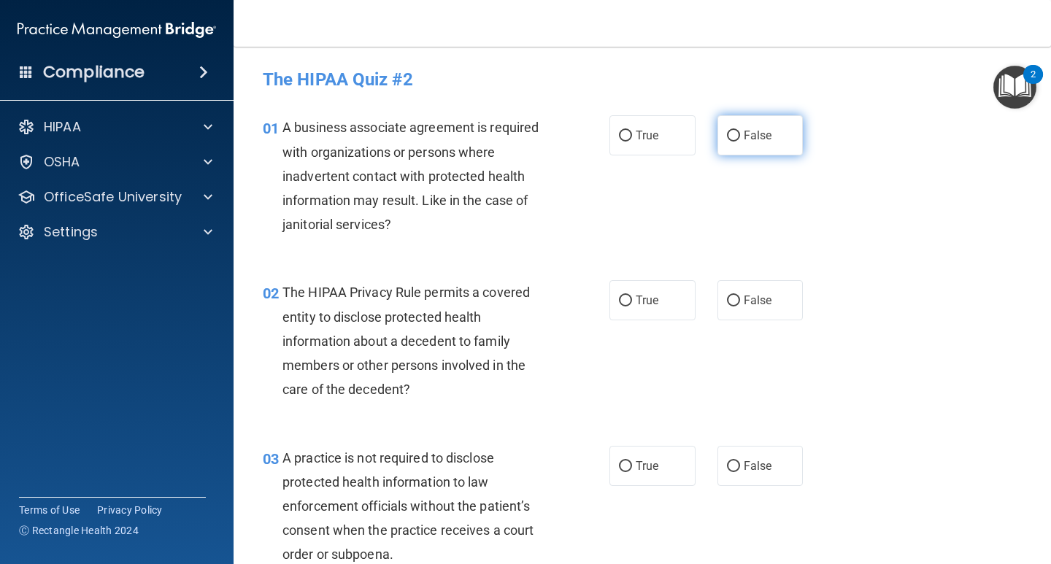
click at [771, 136] on label "False" at bounding box center [760, 135] width 86 height 40
click at [740, 136] on input "False" at bounding box center [733, 136] width 13 height 11
radio input "true"
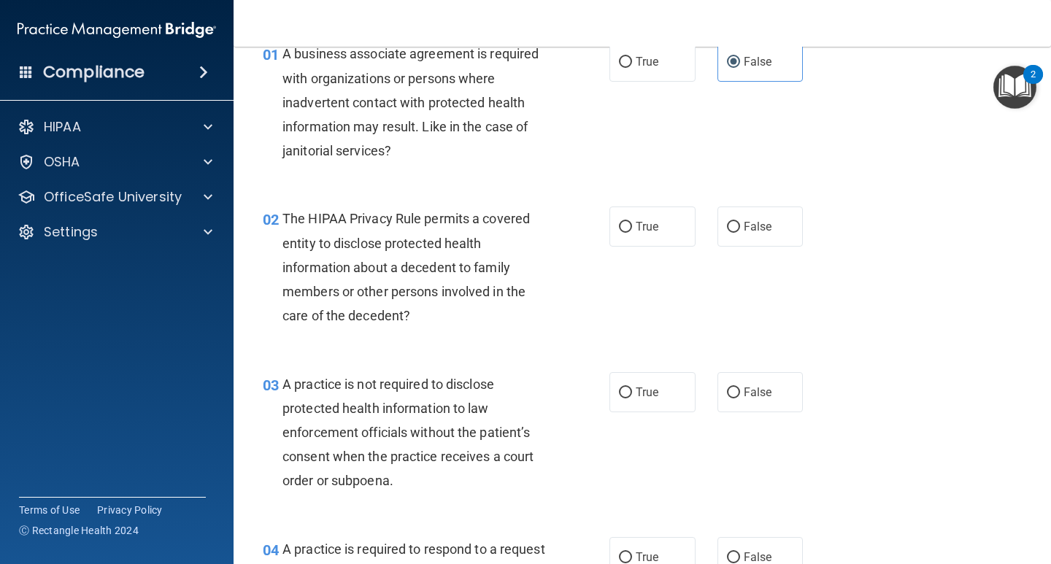
scroll to position [146, 0]
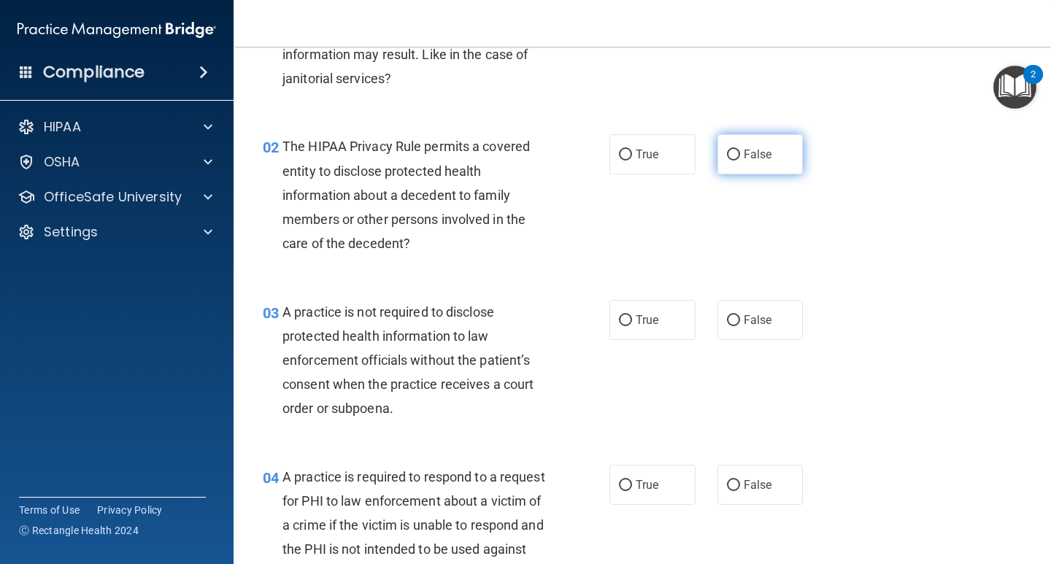
click at [748, 155] on span "False" at bounding box center [758, 154] width 28 height 14
click at [740, 155] on input "False" at bounding box center [733, 155] width 13 height 11
radio input "true"
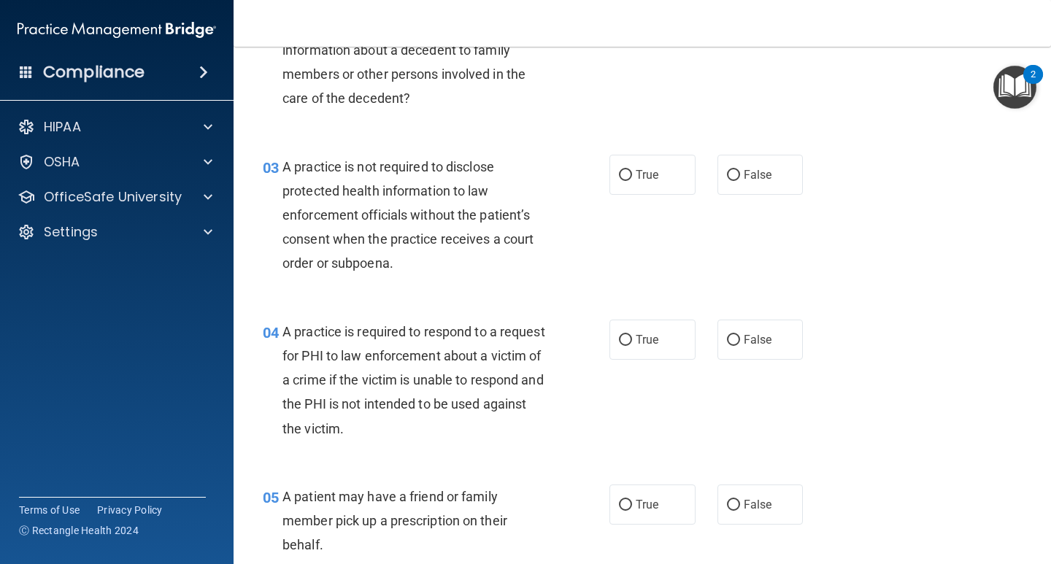
scroll to position [292, 0]
drag, startPoint x: 315, startPoint y: 177, endPoint x: 441, endPoint y: 171, distance: 126.4
click at [441, 171] on div "A practice is not required to disclose protected health information to law enfo…" at bounding box center [420, 214] width 277 height 121
click at [455, 171] on span "A practice is not required to disclose protected health information to law enfo…" at bounding box center [407, 214] width 251 height 112
click at [620, 176] on input "True" at bounding box center [625, 174] width 13 height 11
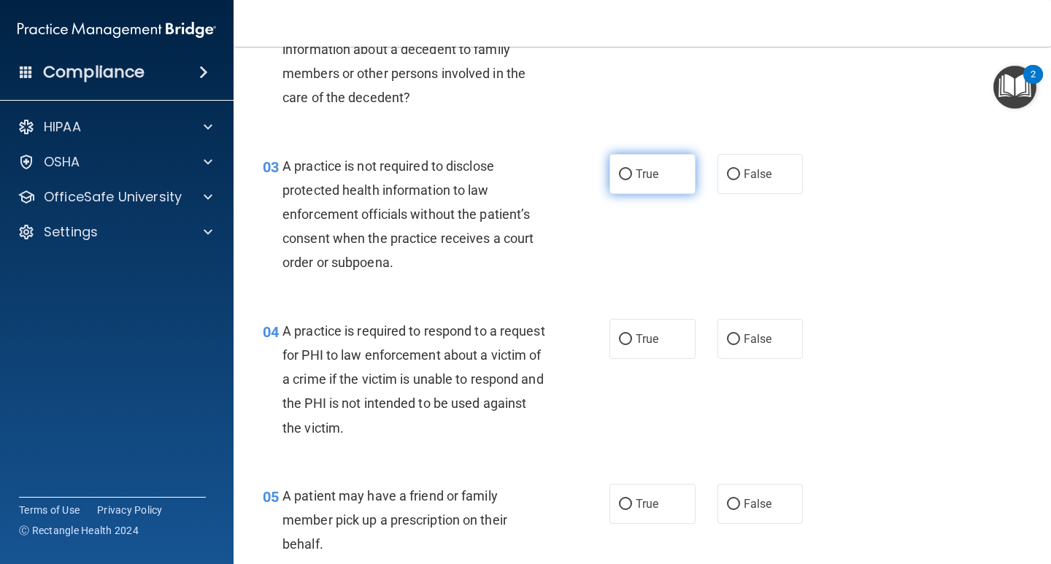
radio input "true"
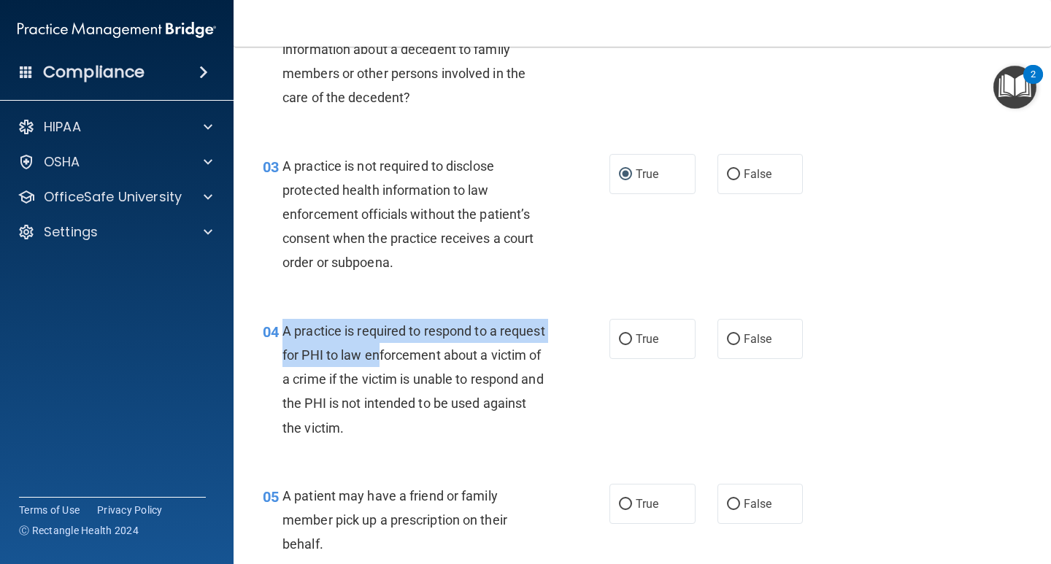
drag, startPoint x: 284, startPoint y: 332, endPoint x: 425, endPoint y: 350, distance: 141.9
click at [425, 350] on span "A practice is required to respond to a request for PHI to law enforcement about…" at bounding box center [413, 379] width 263 height 112
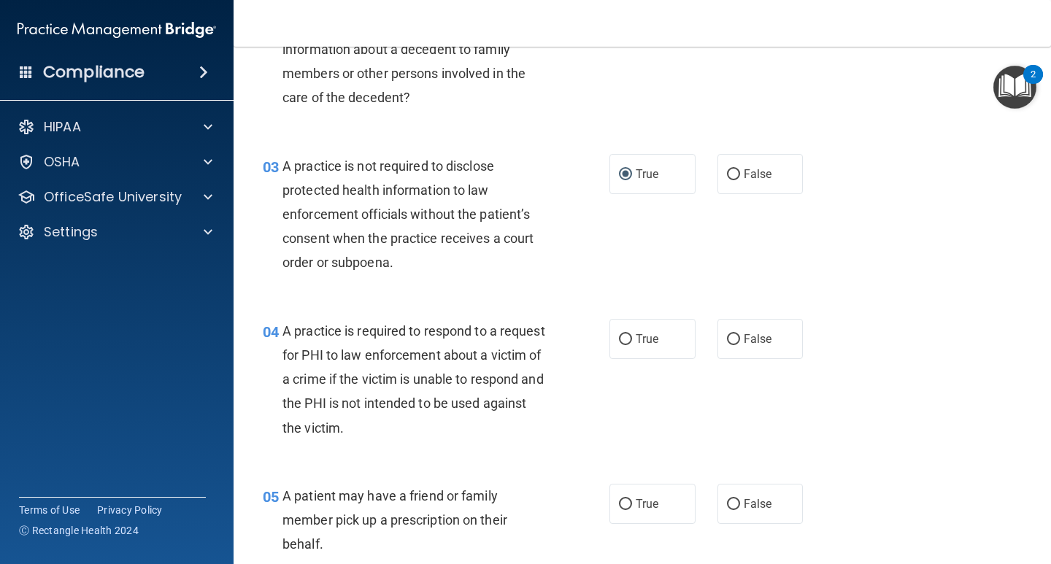
drag, startPoint x: 593, startPoint y: 317, endPoint x: 725, endPoint y: 555, distance: 271.8
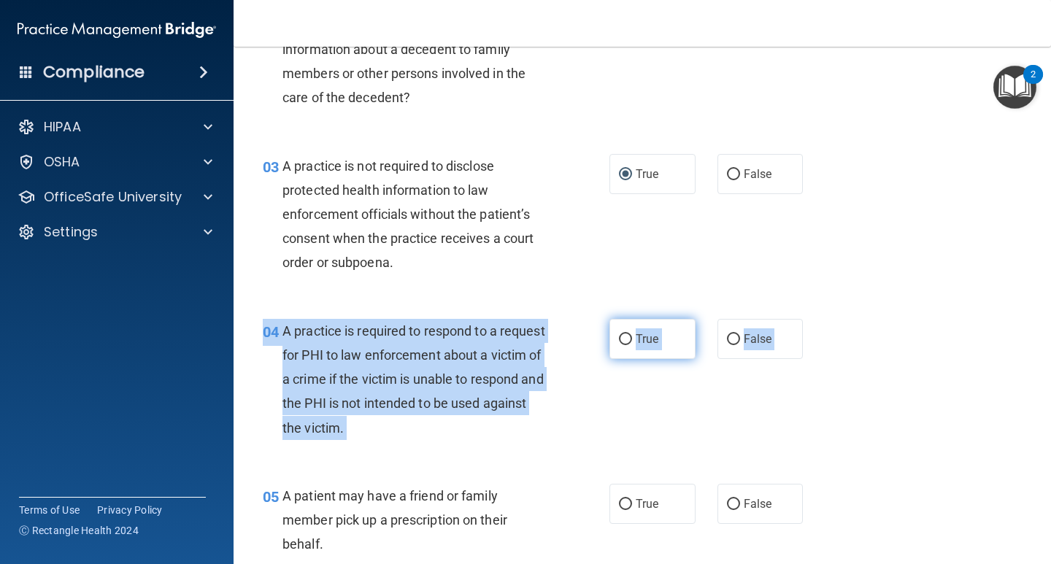
click at [639, 345] on span "True" at bounding box center [647, 339] width 23 height 14
click at [632, 345] on input "True" at bounding box center [625, 339] width 13 height 11
radio input "true"
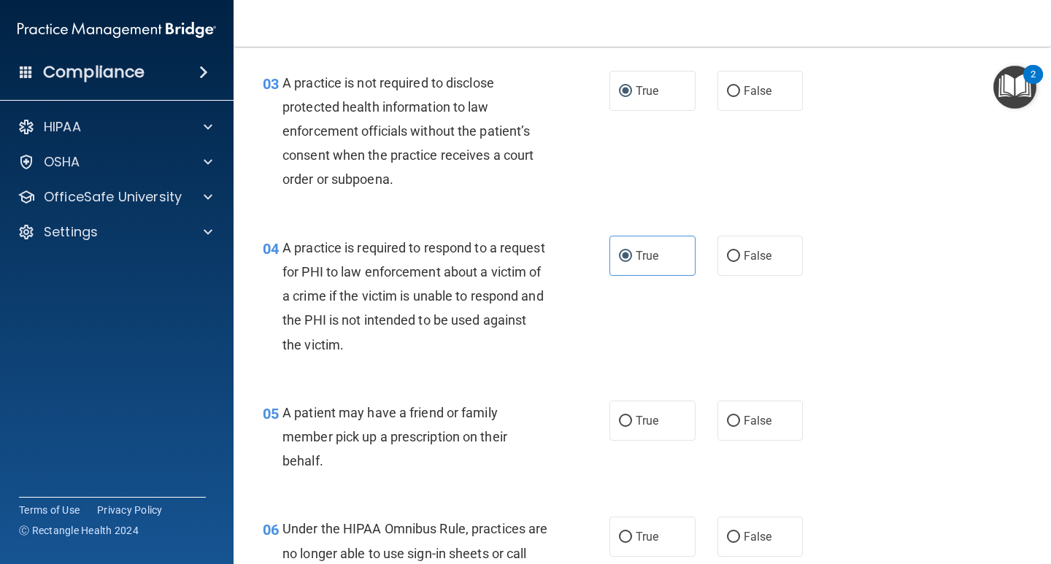
scroll to position [511, 0]
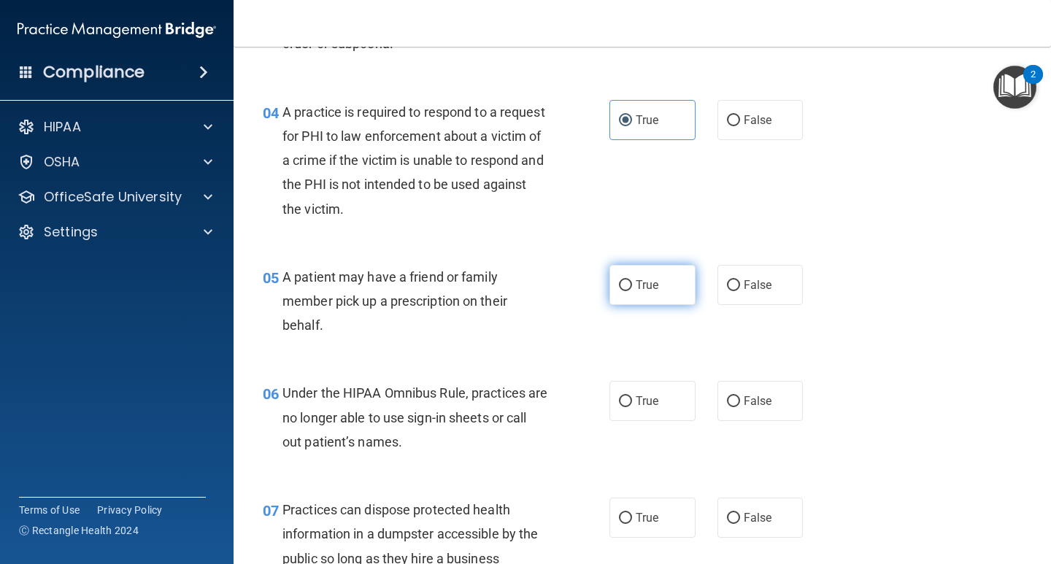
click at [646, 293] on label "True" at bounding box center [652, 285] width 86 height 40
click at [632, 291] on input "True" at bounding box center [625, 285] width 13 height 11
radio input "true"
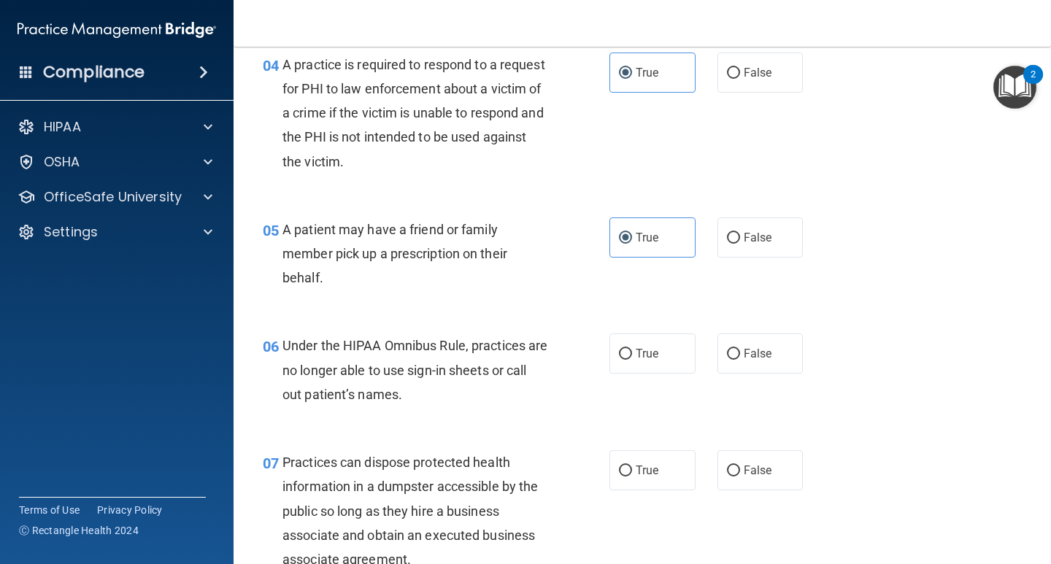
scroll to position [584, 0]
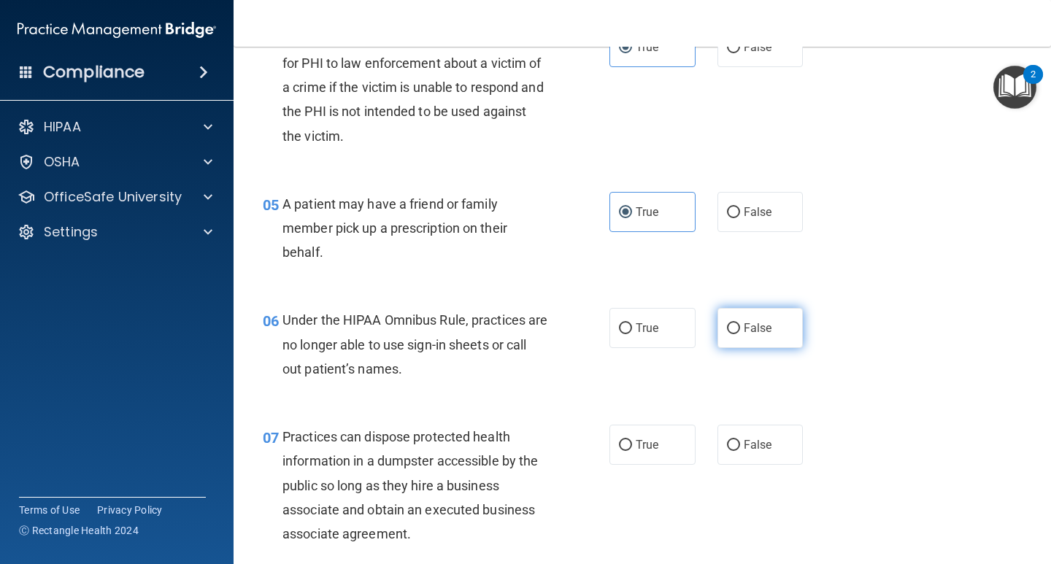
click at [733, 329] on input "False" at bounding box center [733, 328] width 13 height 11
radio input "true"
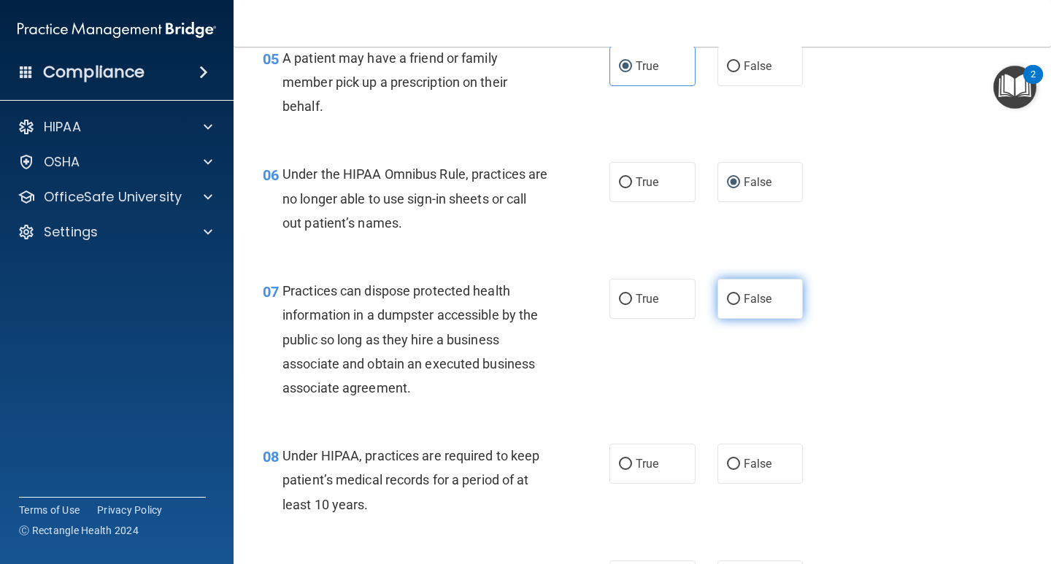
click at [739, 291] on label "False" at bounding box center [760, 299] width 86 height 40
click at [739, 294] on input "False" at bounding box center [733, 299] width 13 height 11
radio input "true"
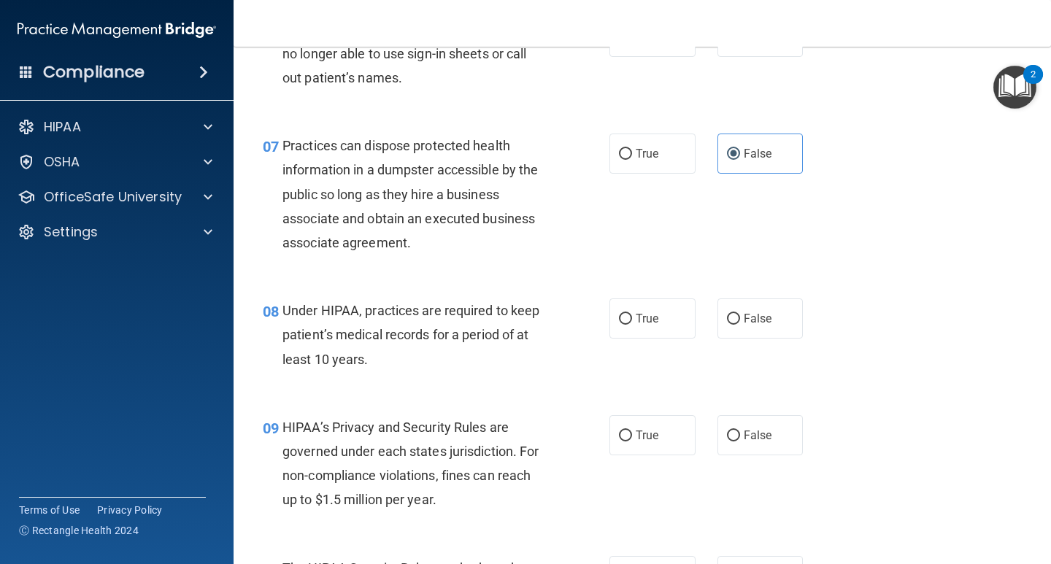
scroll to position [876, 0]
click at [727, 323] on input "False" at bounding box center [733, 318] width 13 height 11
radio input "true"
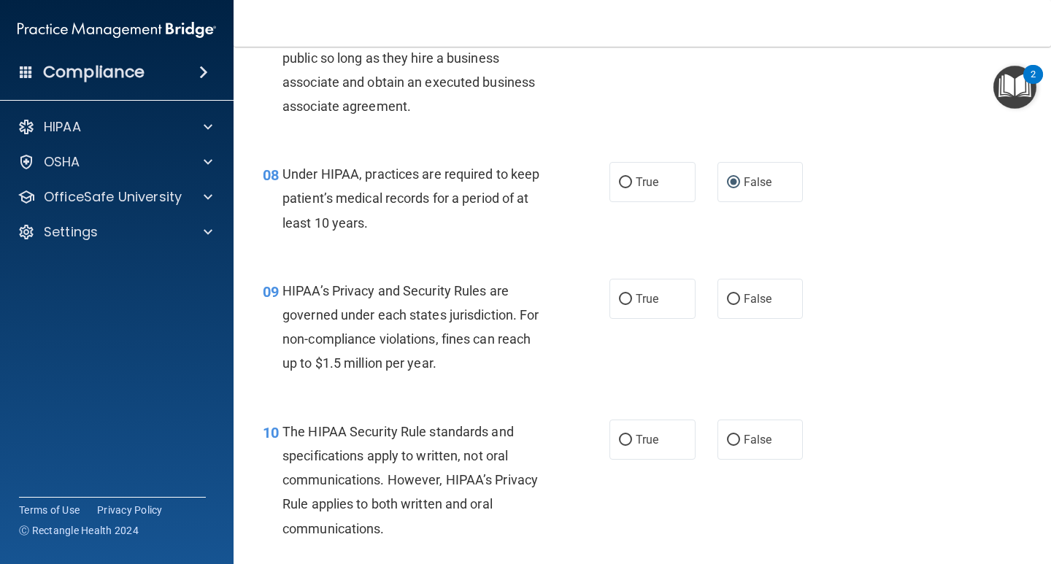
scroll to position [1022, 0]
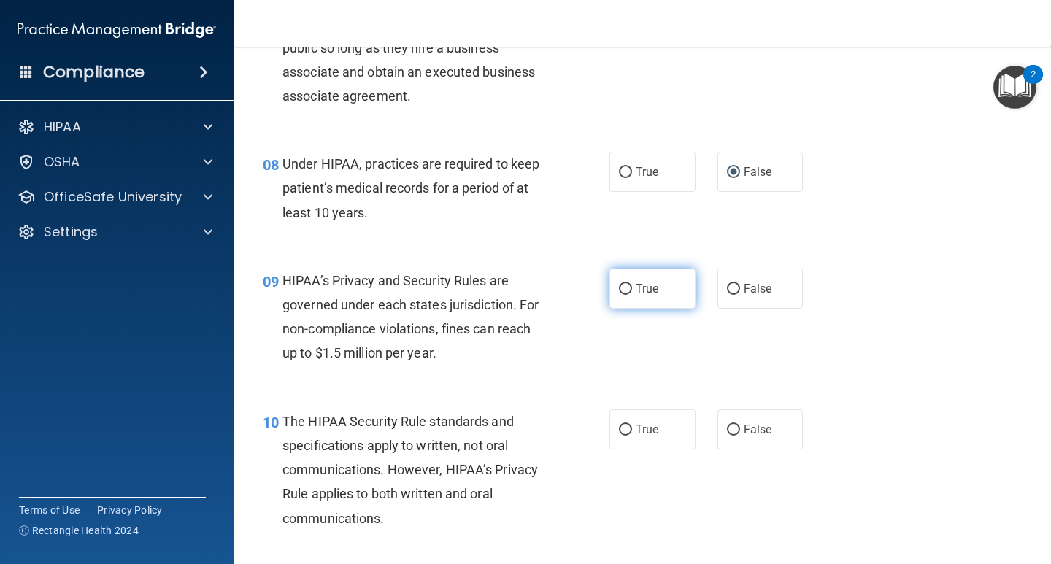
click at [628, 291] on label "True" at bounding box center [652, 289] width 86 height 40
click at [628, 291] on input "True" at bounding box center [625, 289] width 13 height 11
radio input "true"
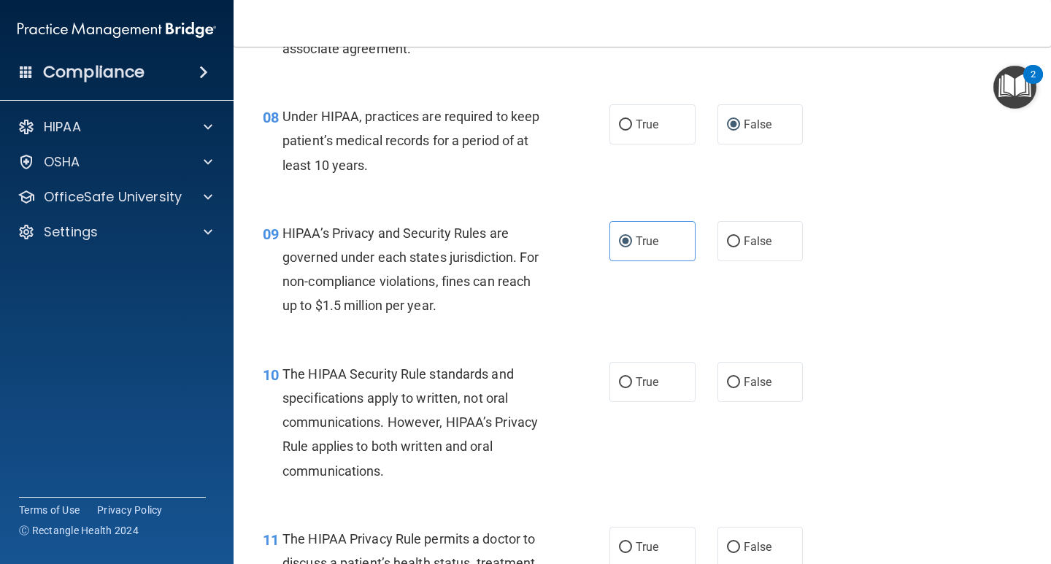
scroll to position [1095, 0]
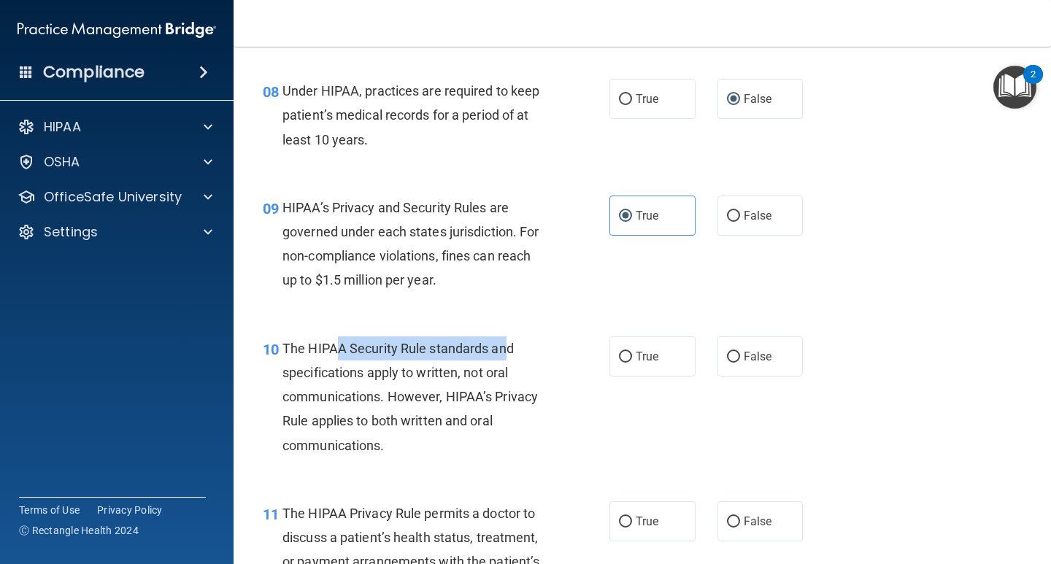
drag, startPoint x: 347, startPoint y: 345, endPoint x: 504, endPoint y: 342, distance: 156.9
click at [504, 342] on span "The HIPAA Security Rule standards and specifications apply to written, not oral…" at bounding box center [409, 397] width 255 height 112
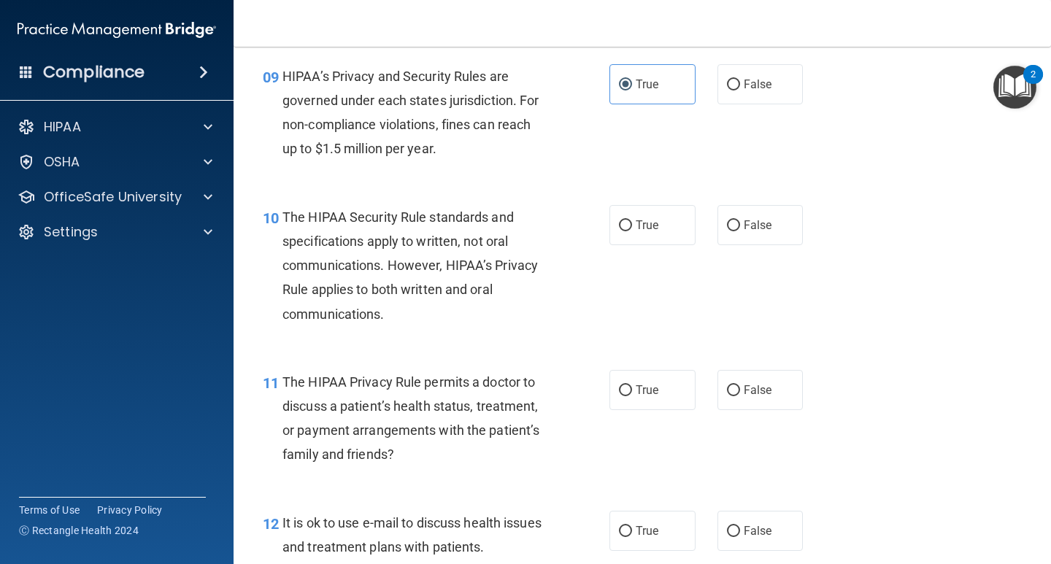
scroll to position [1241, 0]
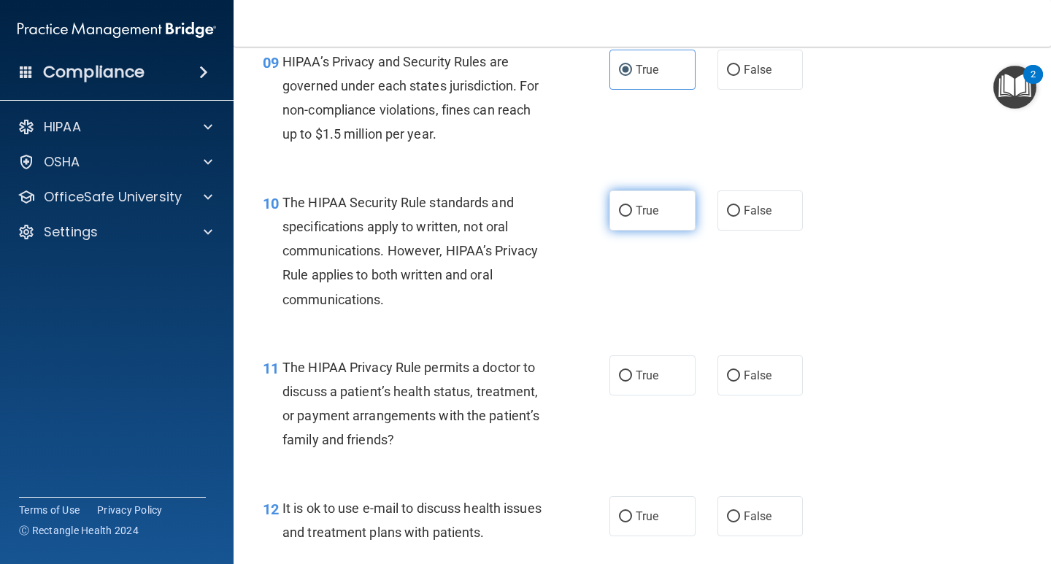
click at [649, 223] on label "True" at bounding box center [652, 210] width 86 height 40
click at [632, 217] on input "True" at bounding box center [625, 211] width 13 height 11
radio input "true"
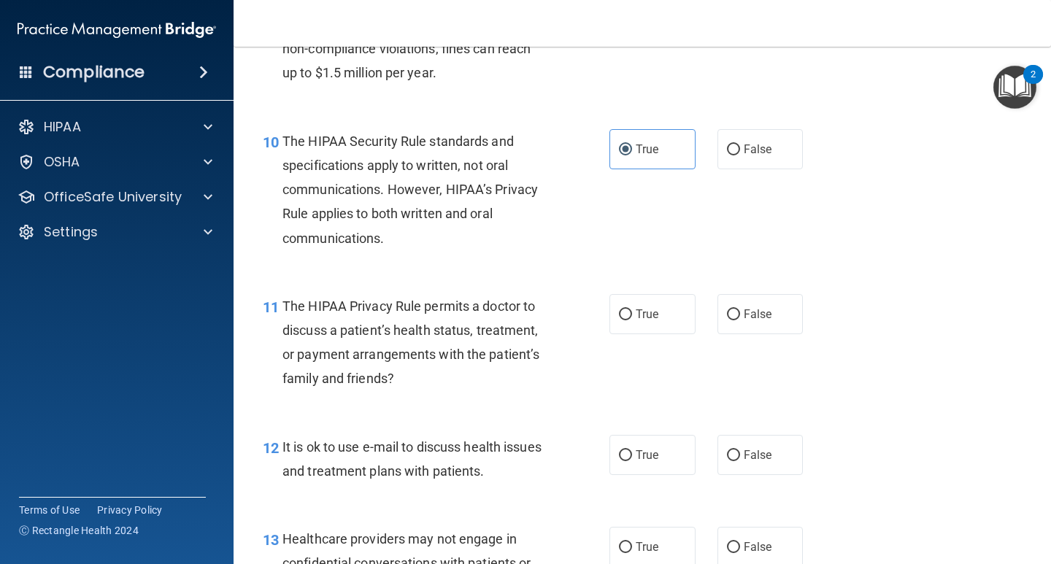
scroll to position [1387, 0]
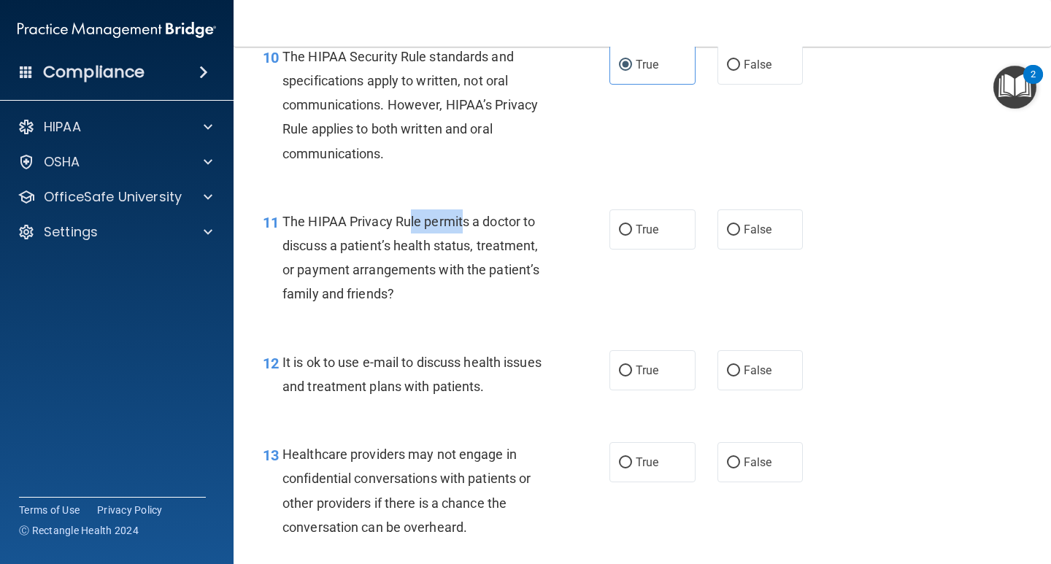
drag, startPoint x: 412, startPoint y: 220, endPoint x: 512, endPoint y: 220, distance: 100.0
click at [499, 220] on span "The HIPAA Privacy Rule permits a doctor to discuss a patient’s health status, t…" at bounding box center [410, 258] width 257 height 88
click at [512, 220] on span "The HIPAA Privacy Rule permits a doctor to discuss a patient’s health status, t…" at bounding box center [410, 258] width 257 height 88
click at [632, 218] on label "True" at bounding box center [652, 229] width 86 height 40
click at [632, 225] on input "True" at bounding box center [625, 230] width 13 height 11
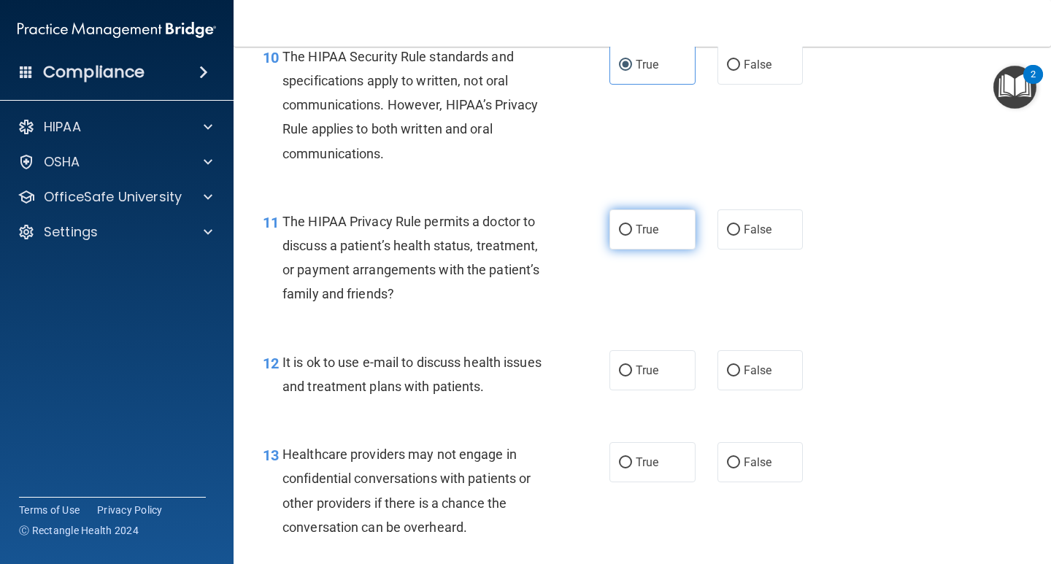
radio input "true"
click at [695, 226] on div "True False" at bounding box center [712, 229] width 207 height 40
click at [717, 233] on label "False" at bounding box center [760, 229] width 86 height 40
click at [727, 233] on input "False" at bounding box center [733, 230] width 13 height 11
radio input "true"
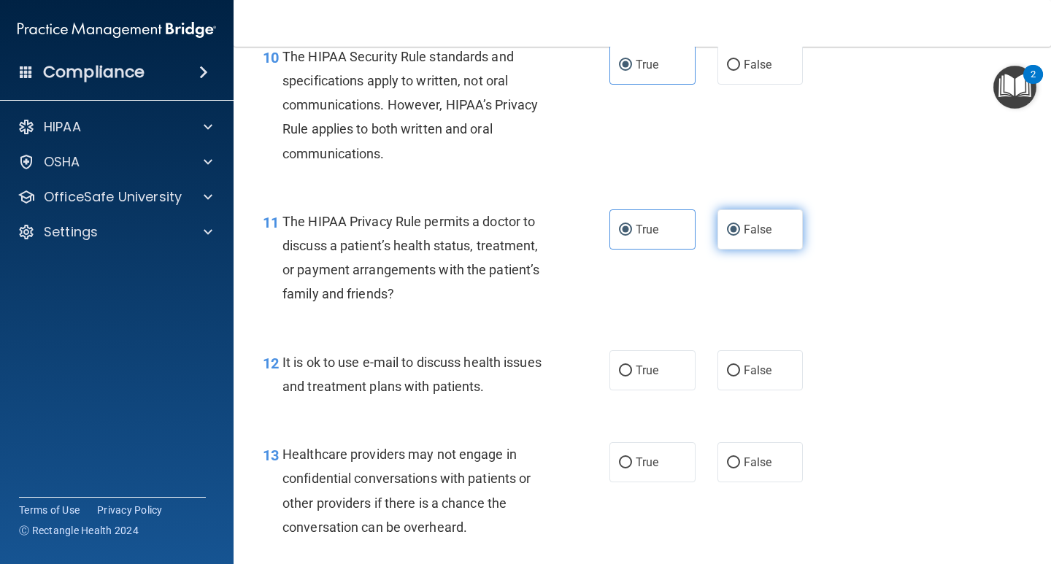
radio input "false"
click at [709, 367] on div "True False" at bounding box center [712, 370] width 207 height 40
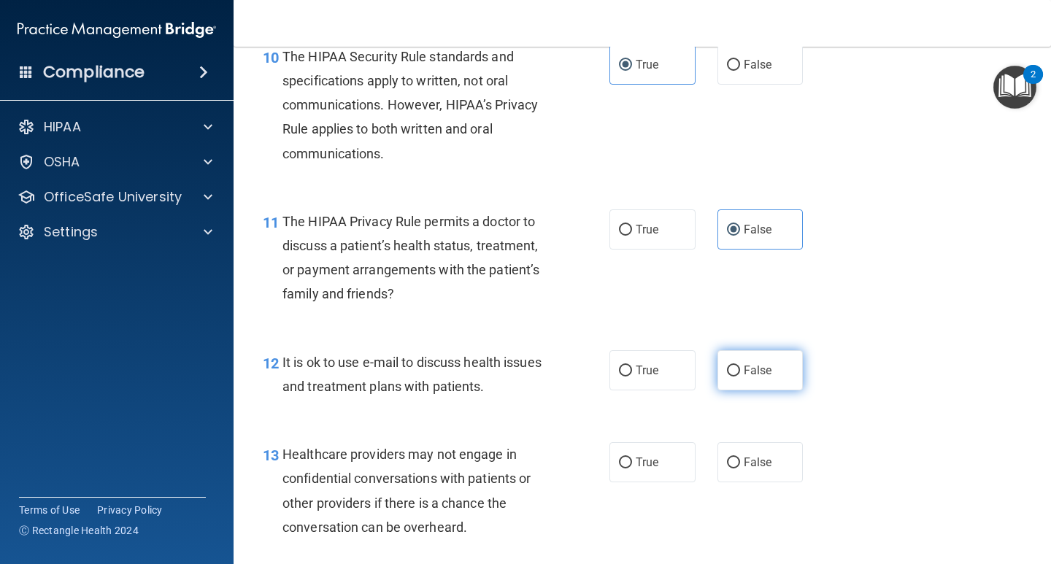
click at [727, 367] on input "False" at bounding box center [733, 371] width 13 height 11
radio input "true"
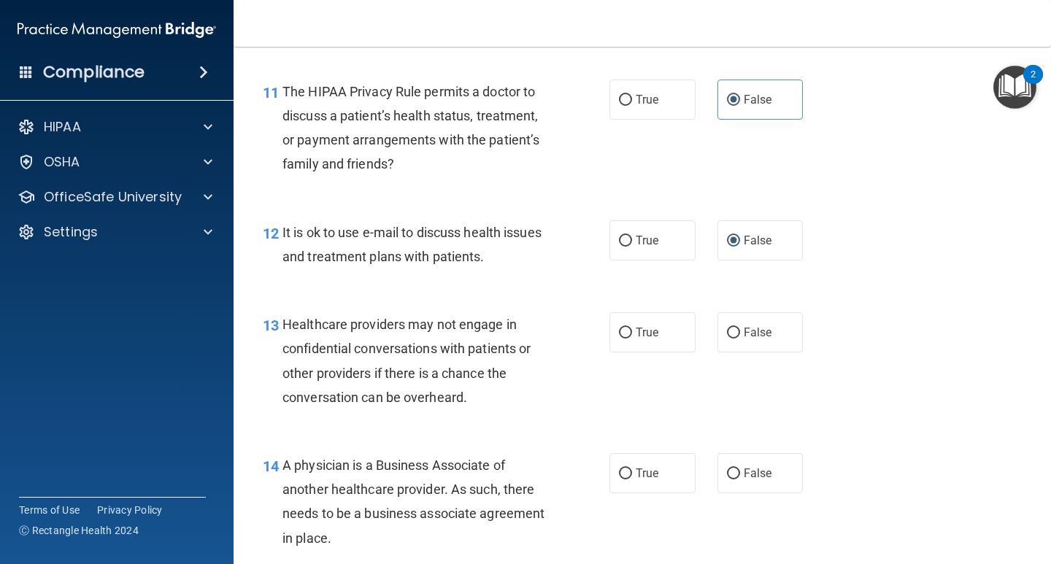
scroll to position [1532, 0]
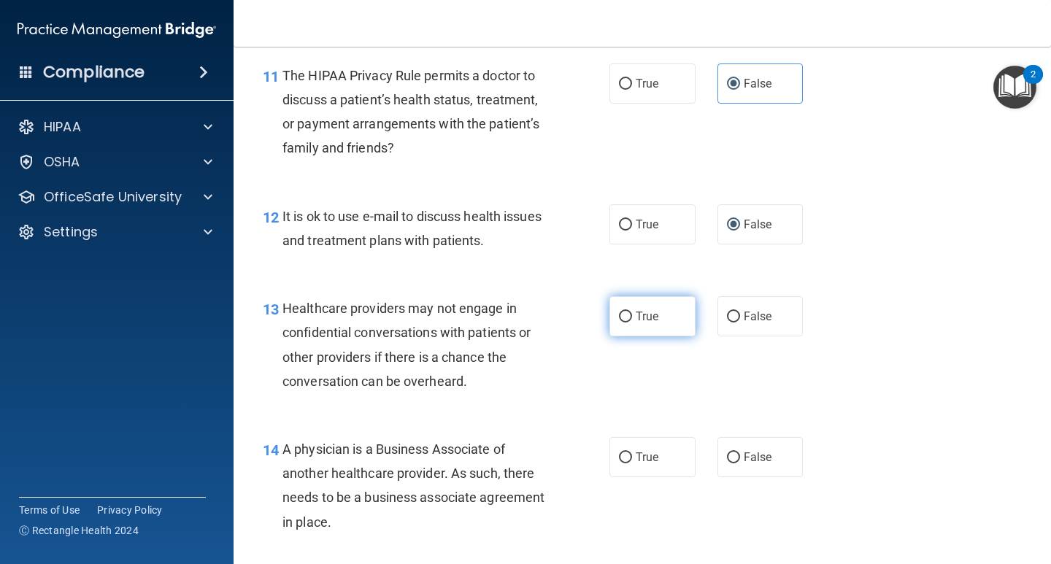
click at [641, 296] on label "True" at bounding box center [652, 316] width 86 height 40
click at [632, 312] on input "True" at bounding box center [625, 317] width 13 height 11
radio input "true"
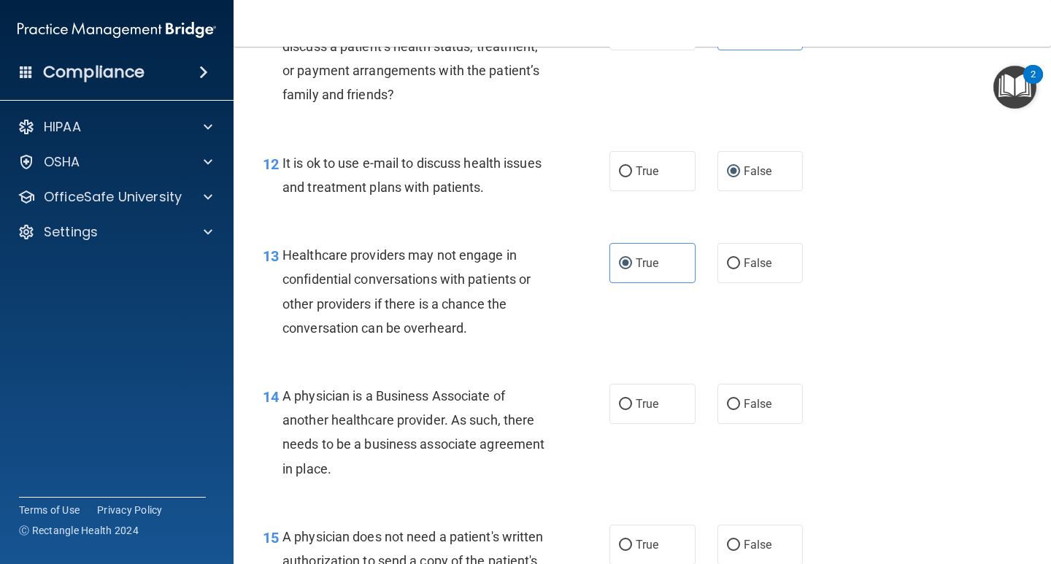
scroll to position [1678, 0]
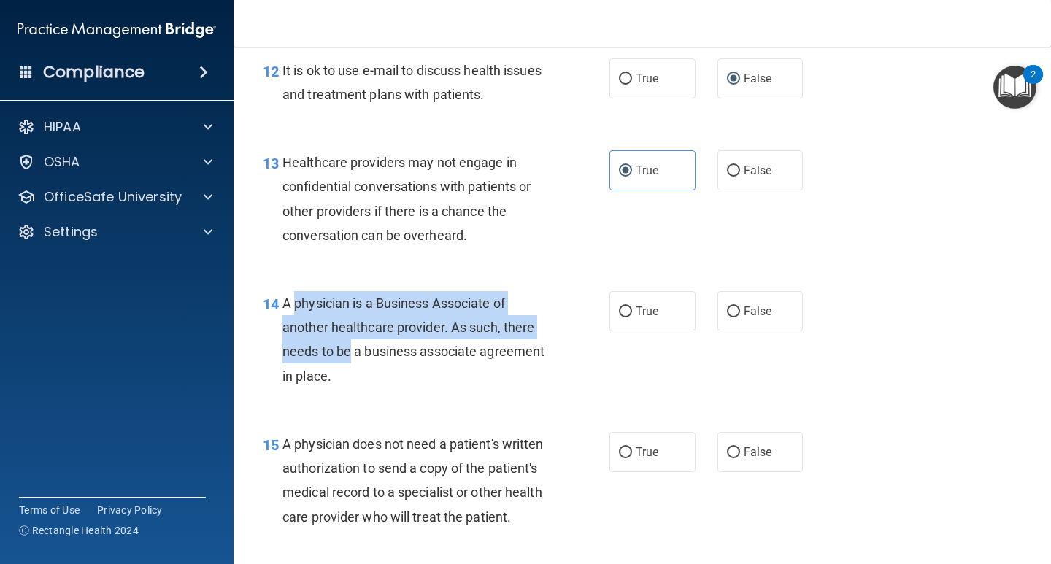
drag, startPoint x: 306, startPoint y: 304, endPoint x: 342, endPoint y: 345, distance: 55.3
click at [342, 345] on span "A physician is a Business Associate of another healthcare provider. As such, th…" at bounding box center [413, 340] width 262 height 88
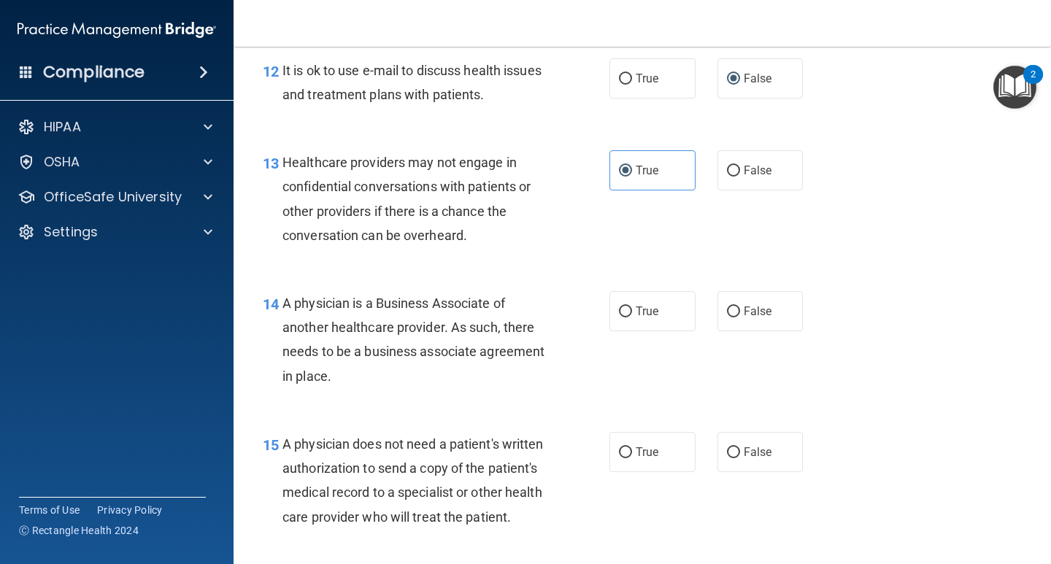
click at [404, 345] on span "A physician is a Business Associate of another healthcare provider. As such, th…" at bounding box center [413, 340] width 262 height 88
drag, startPoint x: 455, startPoint y: 328, endPoint x: 341, endPoint y: 360, distance: 118.5
click at [341, 360] on div "A physician is a Business Associate of another healthcare provider. As such, th…" at bounding box center [420, 339] width 277 height 97
click at [433, 366] on div "A physician is a Business Associate of another healthcare provider. As such, th…" at bounding box center [420, 339] width 277 height 97
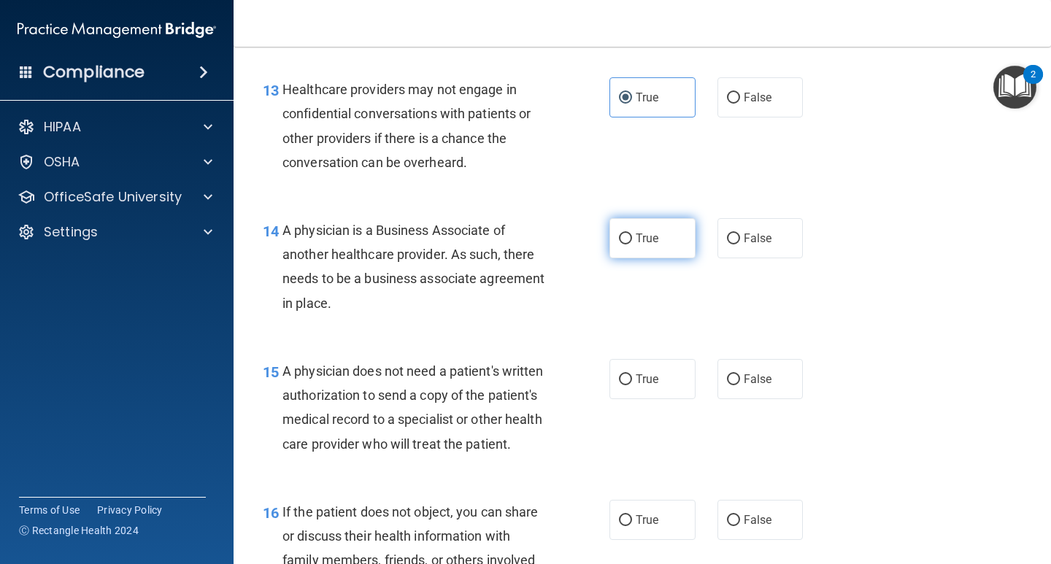
click at [625, 248] on label "True" at bounding box center [652, 238] width 86 height 40
click at [625, 244] on input "True" at bounding box center [625, 239] width 13 height 11
radio input "true"
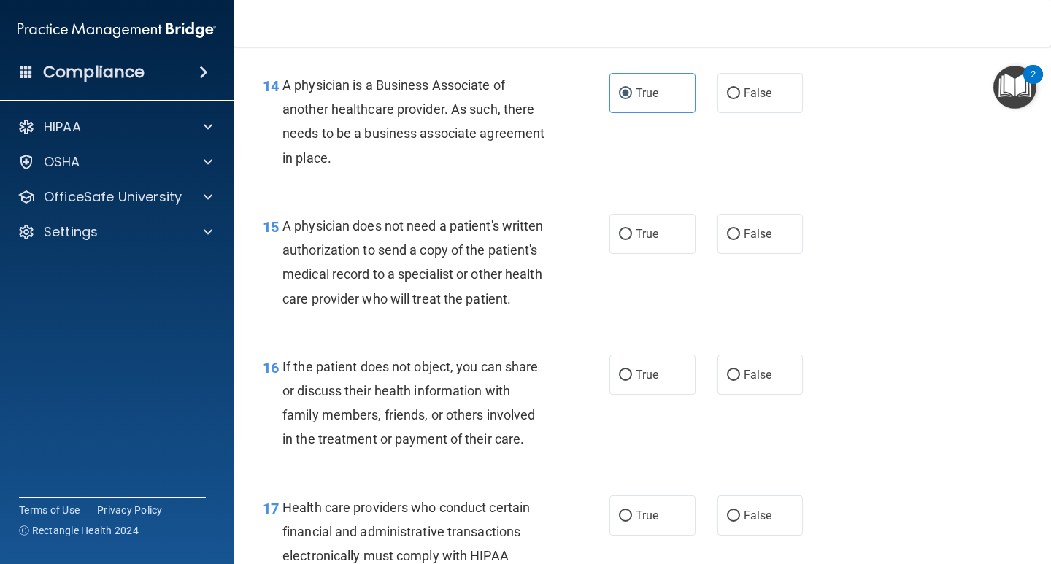
scroll to position [1897, 0]
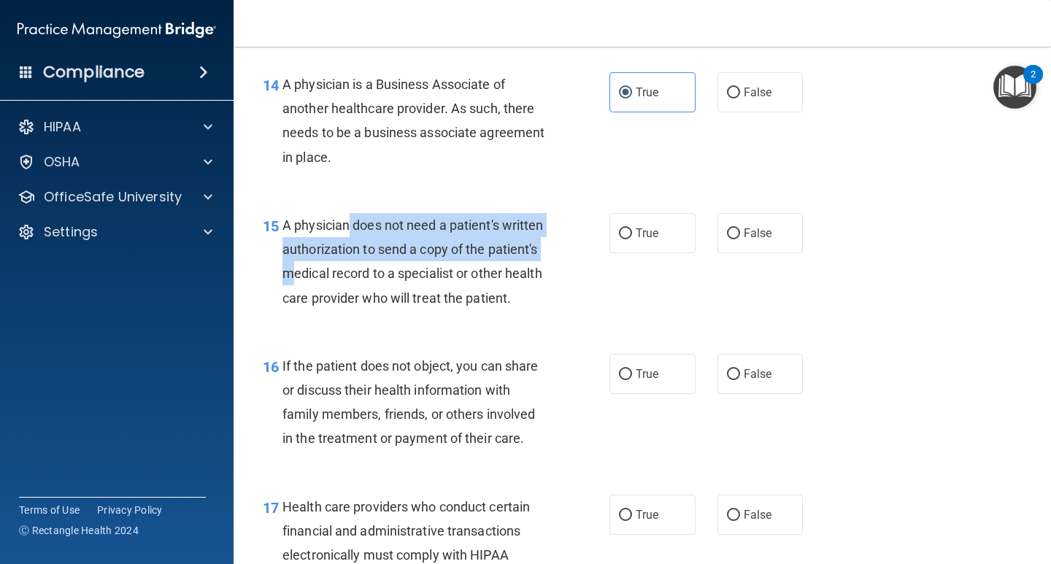
drag, startPoint x: 349, startPoint y: 235, endPoint x: 349, endPoint y: 263, distance: 28.5
click at [349, 263] on div "A physician does not need a patient's written authorization to send a copy of t…" at bounding box center [420, 261] width 277 height 97
click at [350, 263] on div "A physician does not need a patient's written authorization to send a copy of t…" at bounding box center [420, 261] width 277 height 97
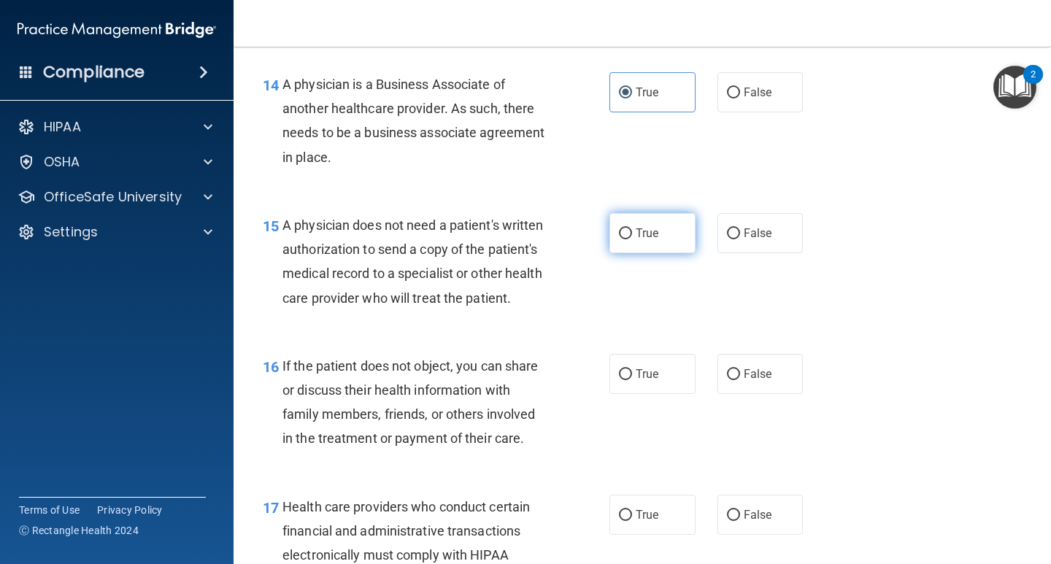
click at [636, 241] on label "True" at bounding box center [652, 233] width 86 height 40
click at [632, 239] on input "True" at bounding box center [625, 233] width 13 height 11
radio input "true"
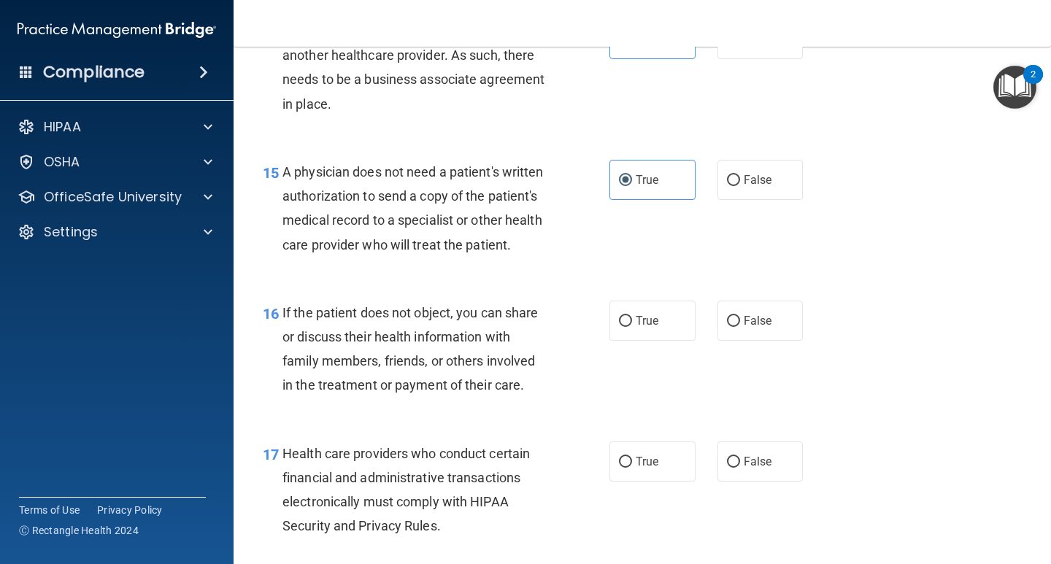
scroll to position [2043, 0]
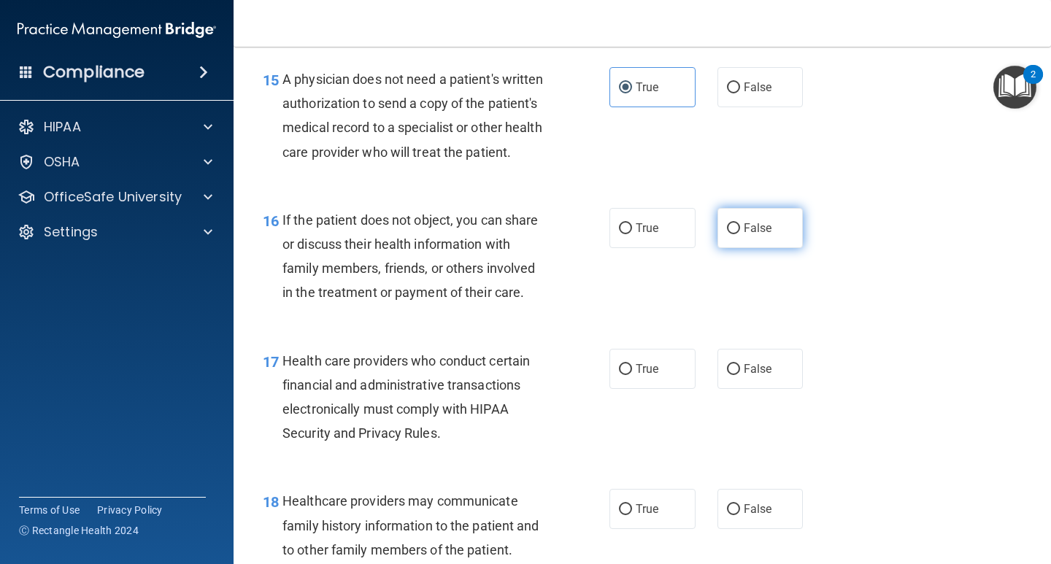
click at [773, 248] on label "False" at bounding box center [760, 228] width 86 height 40
click at [740, 234] on input "False" at bounding box center [733, 228] width 13 height 11
radio input "true"
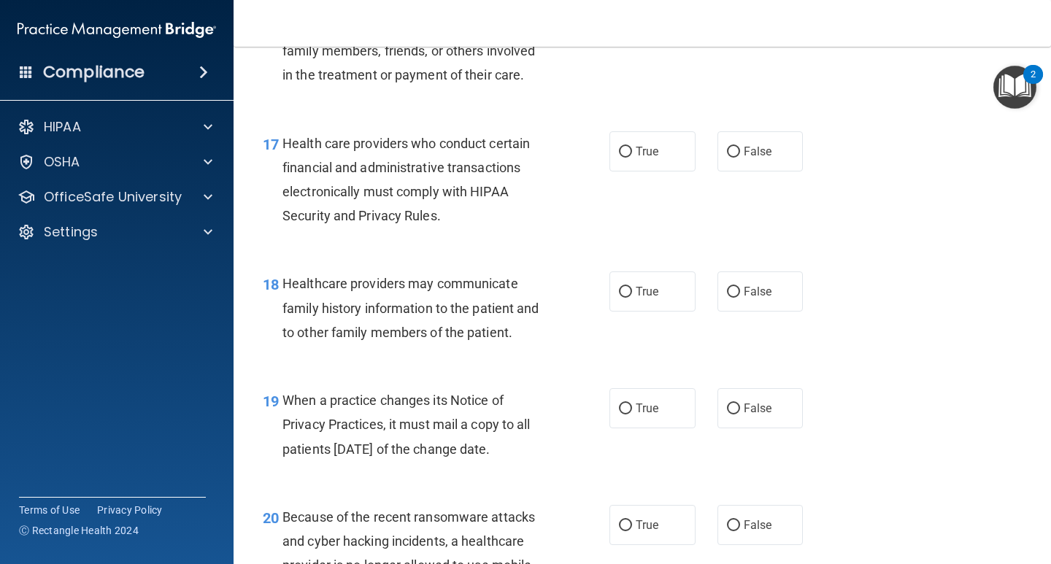
scroll to position [2262, 0]
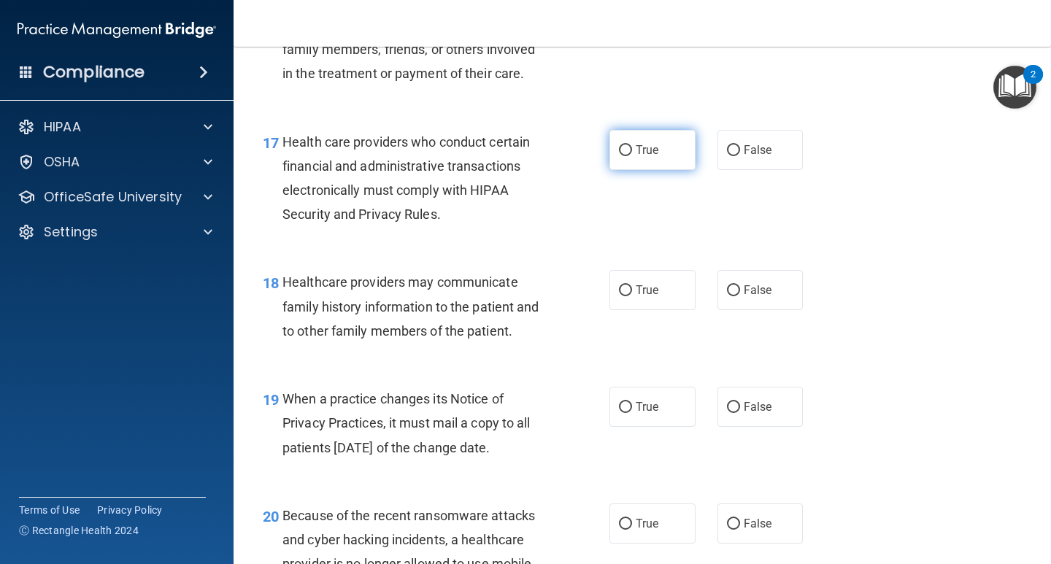
click at [639, 157] on span "True" at bounding box center [647, 150] width 23 height 14
click at [632, 156] on input "True" at bounding box center [625, 150] width 13 height 11
radio input "true"
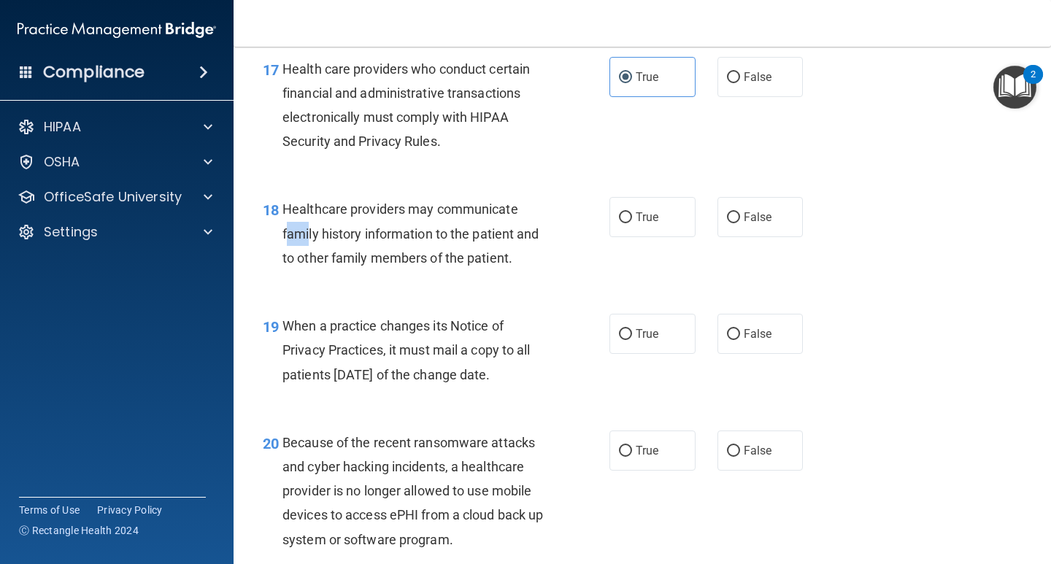
drag, startPoint x: 287, startPoint y: 262, endPoint x: 309, endPoint y: 263, distance: 21.9
click at [309, 263] on span "Healthcare providers may communicate family history information to the patient …" at bounding box center [410, 232] width 257 height 63
click at [338, 270] on div "Healthcare providers may communicate family history information to the patient …" at bounding box center [420, 233] width 277 height 73
click at [741, 237] on label "False" at bounding box center [760, 217] width 86 height 40
click at [740, 223] on input "False" at bounding box center [733, 217] width 13 height 11
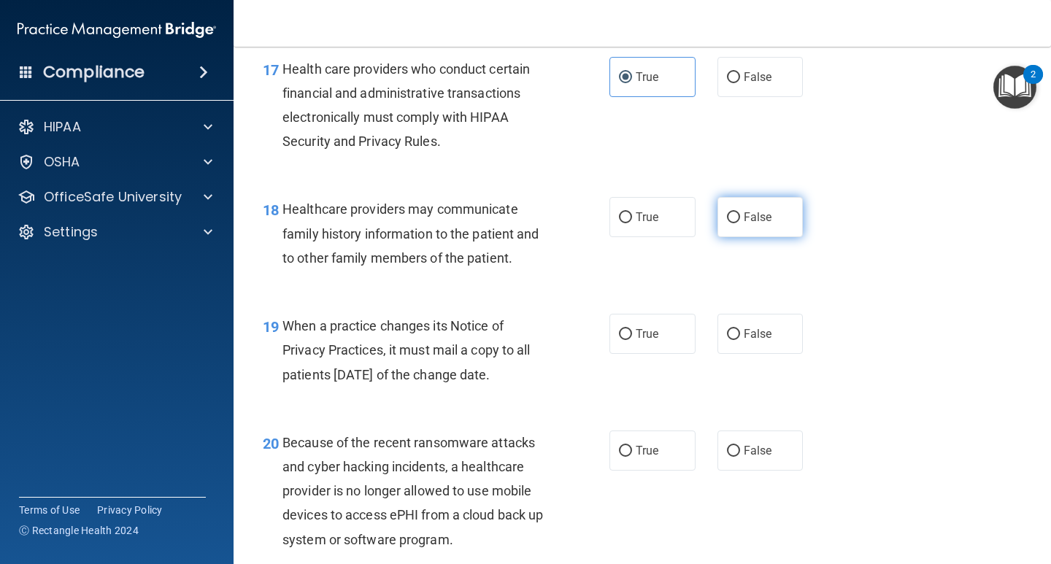
radio input "true"
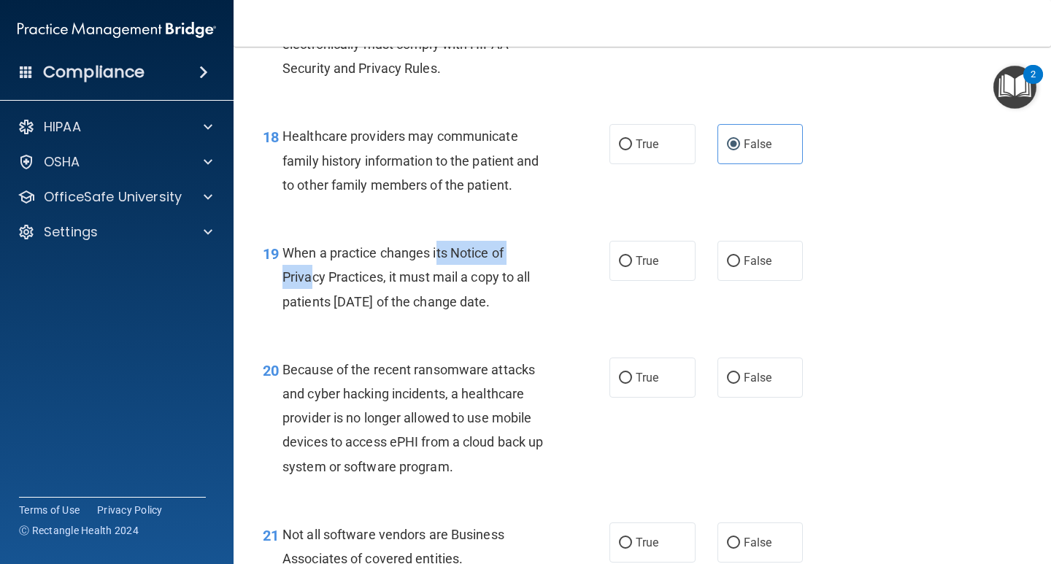
drag, startPoint x: 371, startPoint y: 270, endPoint x: 436, endPoint y: 281, distance: 65.9
click at [436, 281] on div "When a practice changes its Notice of Privacy Practices, it must mail a copy to…" at bounding box center [420, 277] width 277 height 73
click at [436, 282] on span "When a practice changes its Notice of Privacy Practices, it must mail a copy to…" at bounding box center [406, 276] width 248 height 63
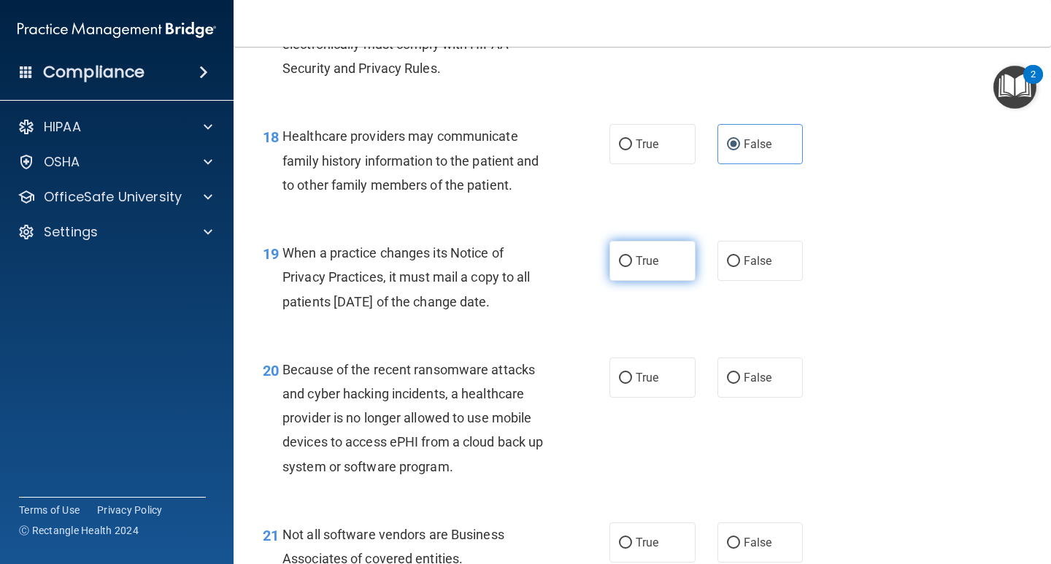
click at [641, 268] on span "True" at bounding box center [647, 261] width 23 height 14
click at [632, 267] on input "True" at bounding box center [625, 261] width 13 height 11
radio input "true"
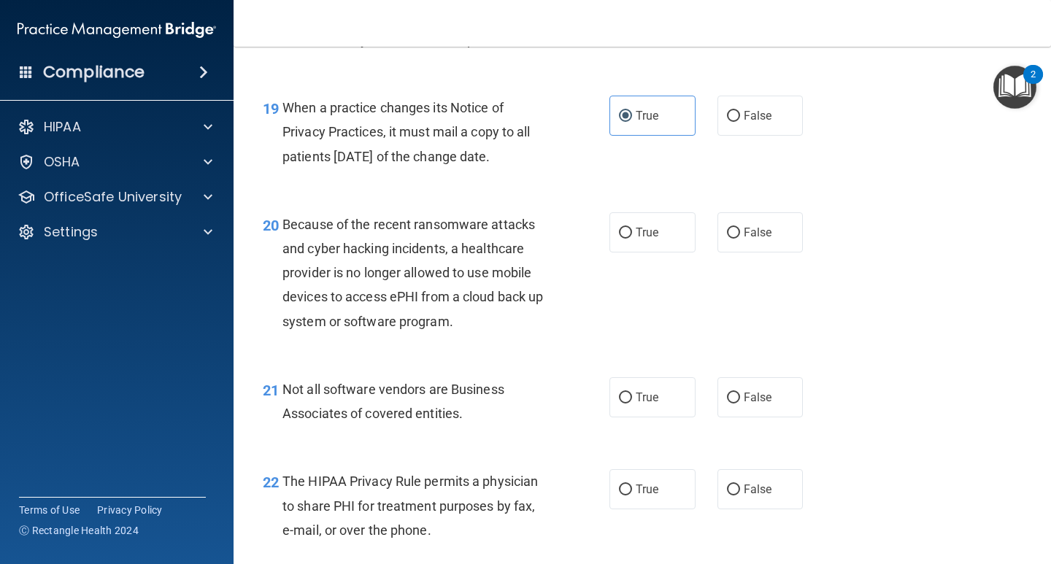
scroll to position [2554, 0]
click at [752, 239] on span "False" at bounding box center [758, 232] width 28 height 14
click at [740, 238] on input "False" at bounding box center [733, 232] width 13 height 11
radio input "true"
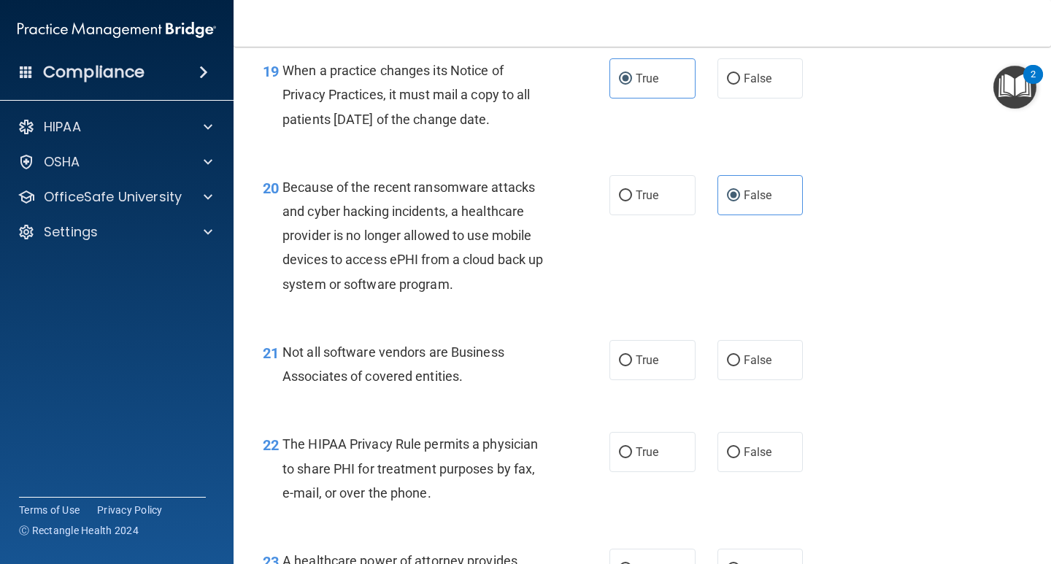
scroll to position [2627, 0]
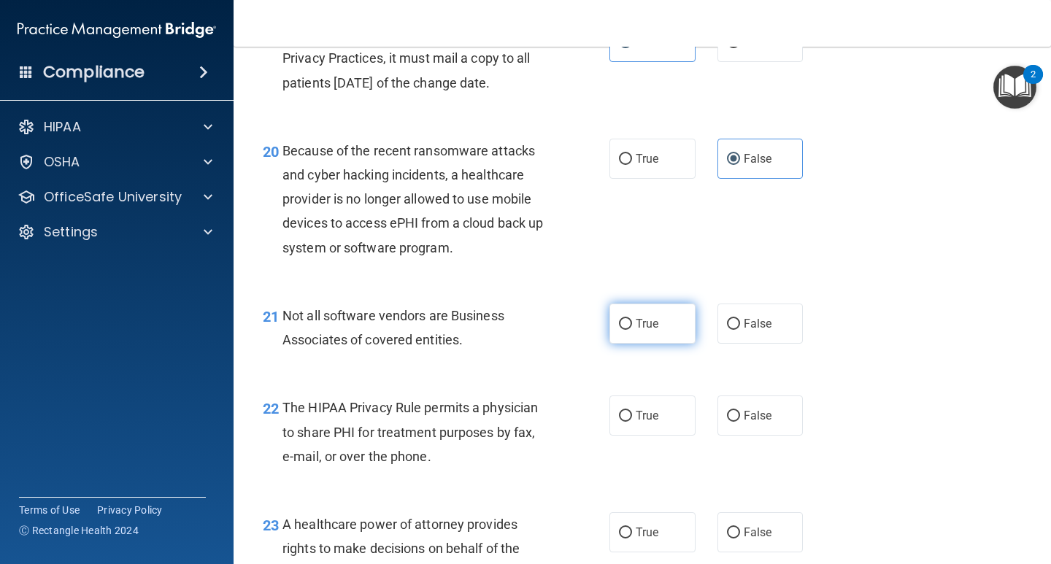
click at [623, 330] on input "True" at bounding box center [625, 324] width 13 height 11
radio input "true"
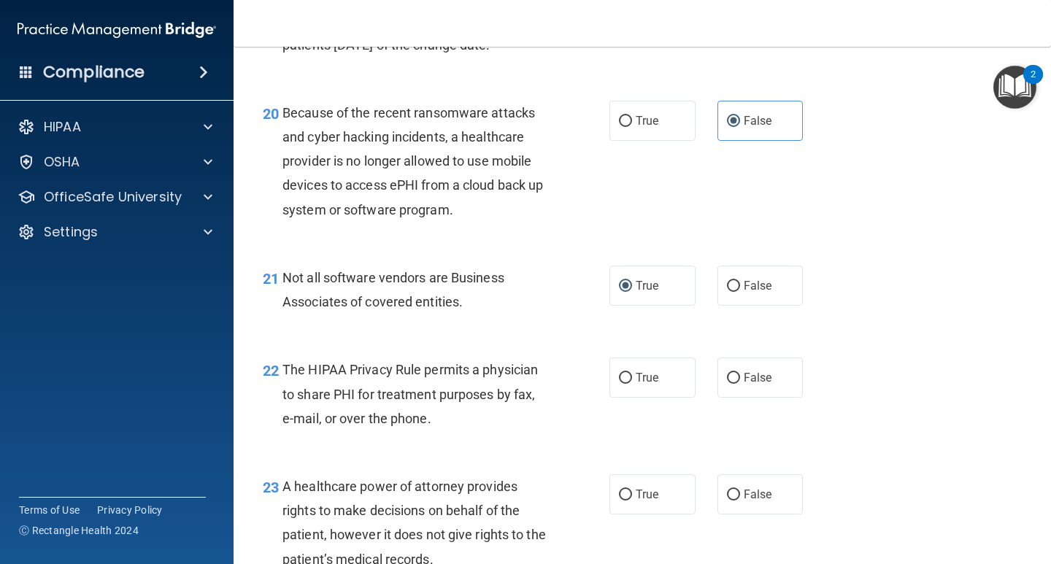
scroll to position [2700, 0]
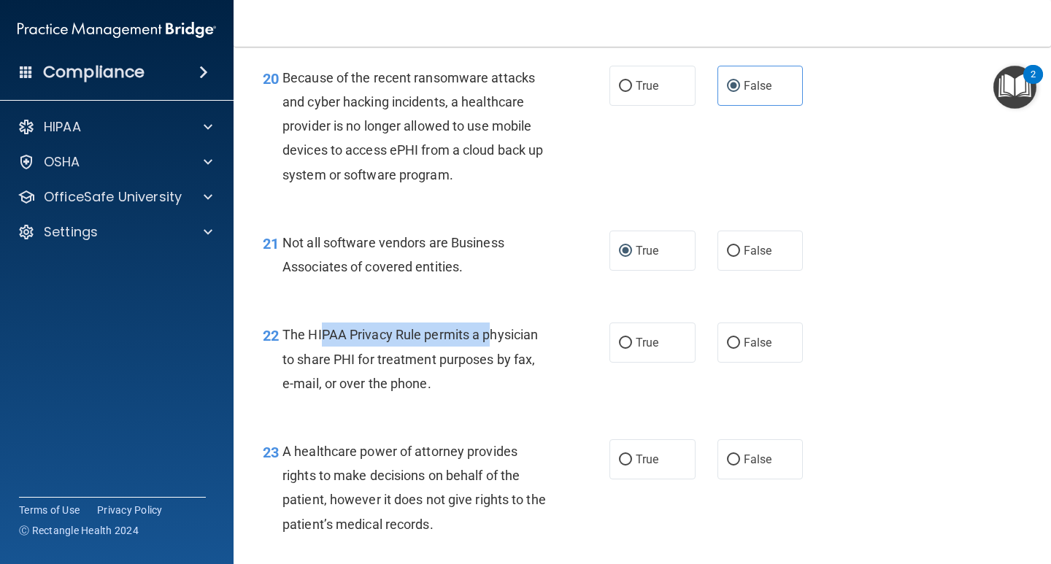
drag, startPoint x: 323, startPoint y: 363, endPoint x: 487, endPoint y: 360, distance: 164.9
click at [487, 360] on span "The HIPAA Privacy Rule permits a physician to share PHI for treatment purposes …" at bounding box center [409, 358] width 255 height 63
click at [463, 373] on div "The HIPAA Privacy Rule permits a physician to share PHI for treatment purposes …" at bounding box center [420, 359] width 277 height 73
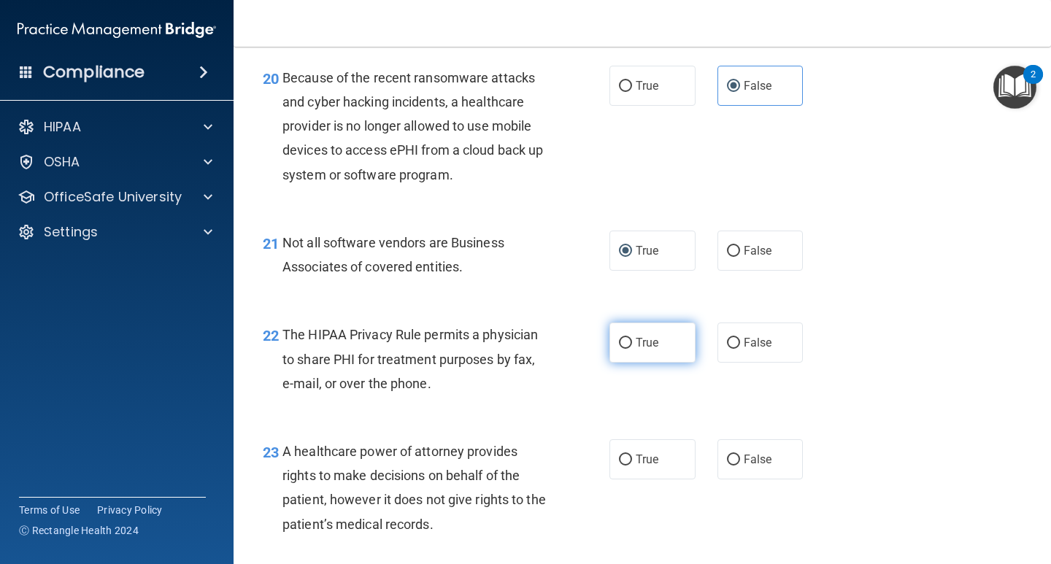
click at [624, 349] on input "True" at bounding box center [625, 343] width 13 height 11
radio input "true"
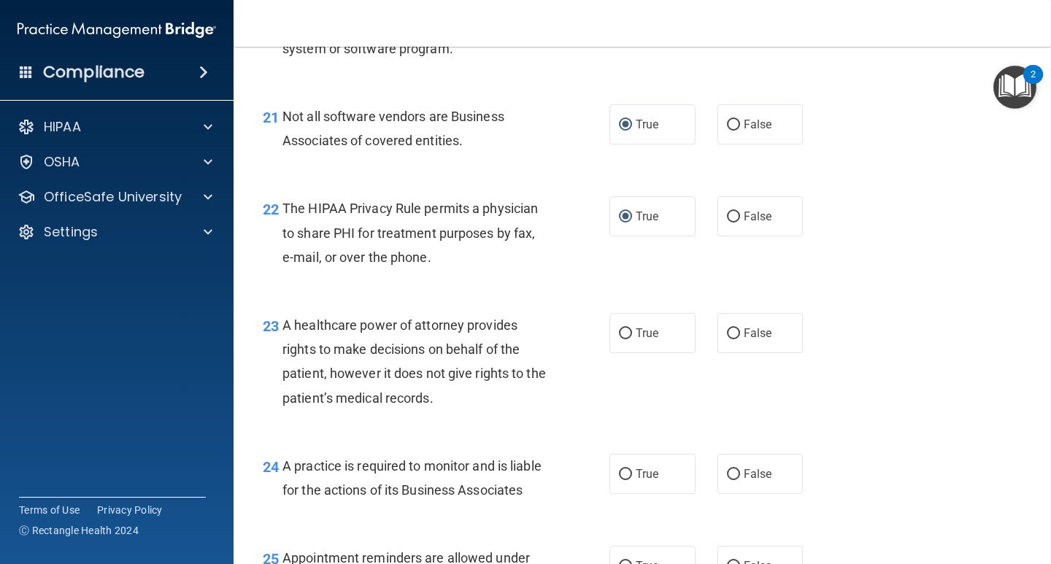
scroll to position [2846, 0]
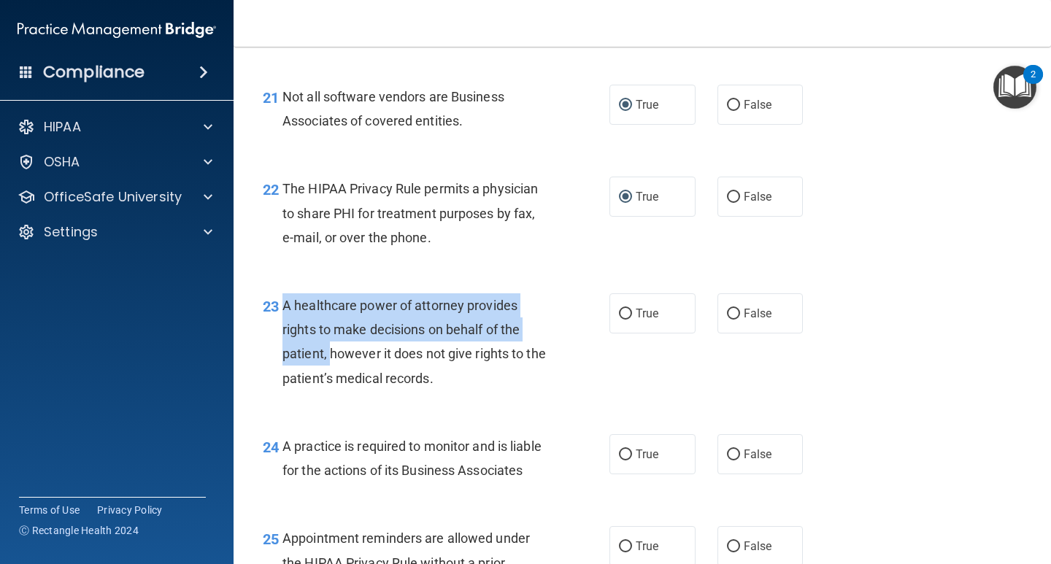
drag, startPoint x: 284, startPoint y: 323, endPoint x: 364, endPoint y: 374, distance: 94.8
click at [331, 374] on span "A healthcare power of attorney provides rights to make decisions on behalf of t…" at bounding box center [413, 342] width 263 height 88
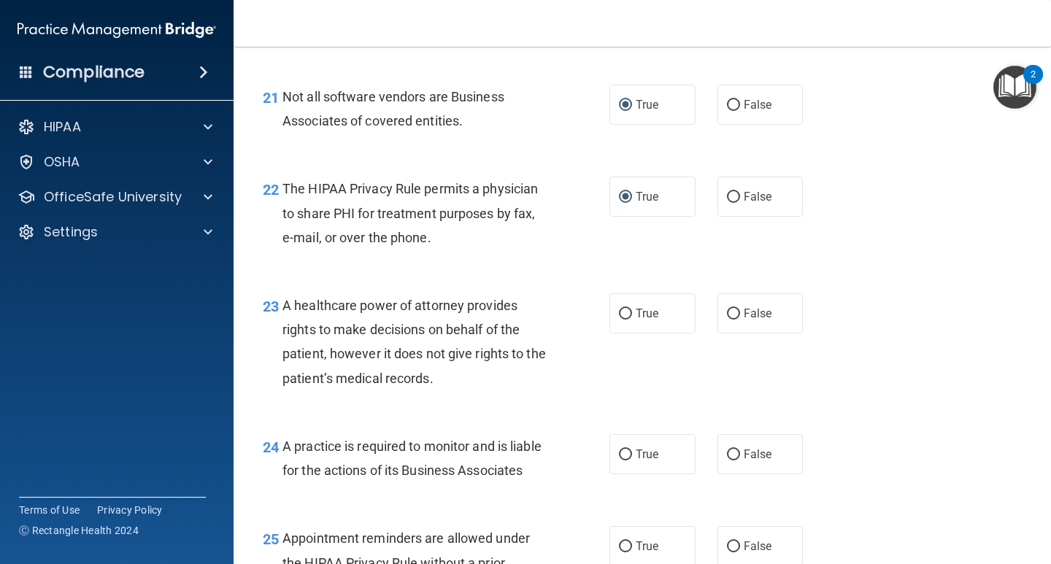
click at [401, 374] on span "A healthcare power of attorney provides rights to make decisions on behalf of t…" at bounding box center [413, 342] width 263 height 88
click at [733, 320] on input "False" at bounding box center [733, 314] width 13 height 11
radio input "true"
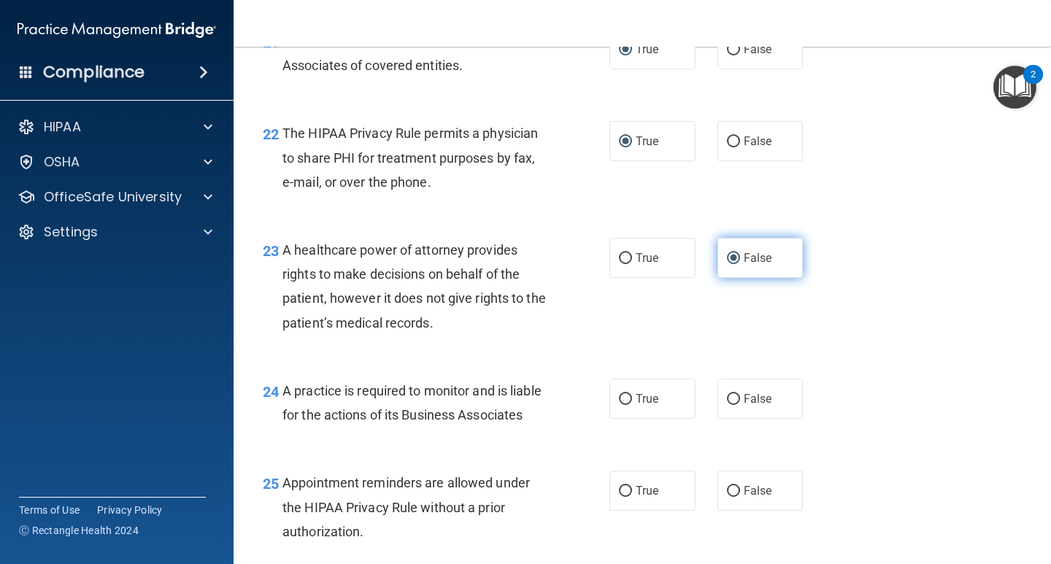
scroll to position [2992, 0]
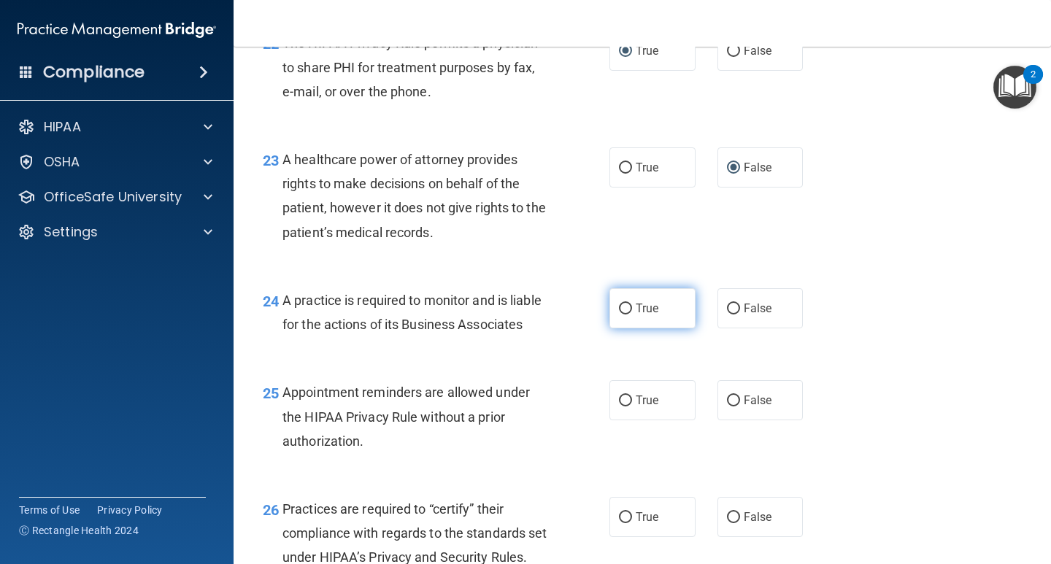
click at [619, 315] on input "True" at bounding box center [625, 309] width 13 height 11
radio input "true"
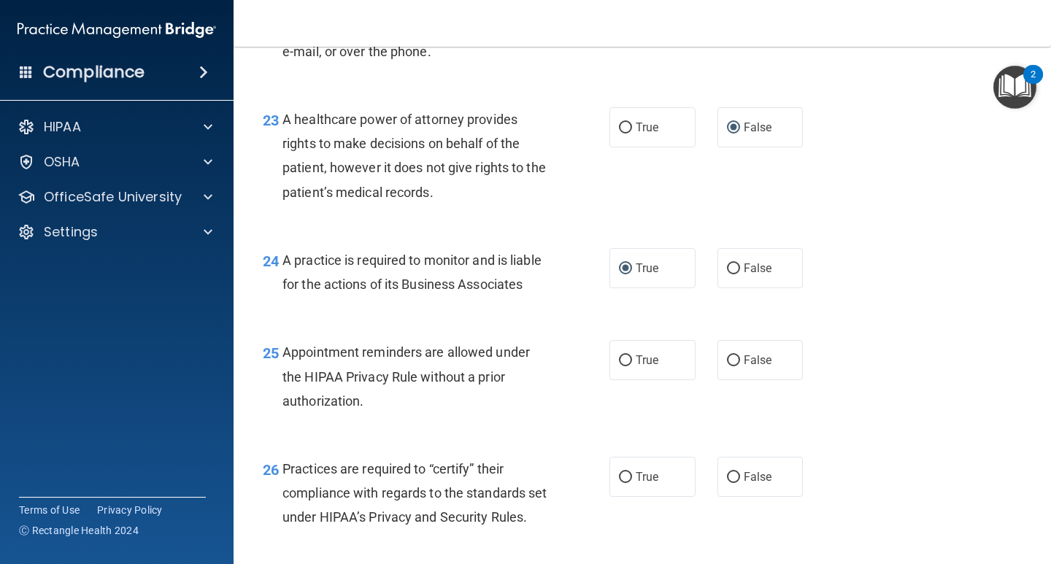
scroll to position [3065, 0]
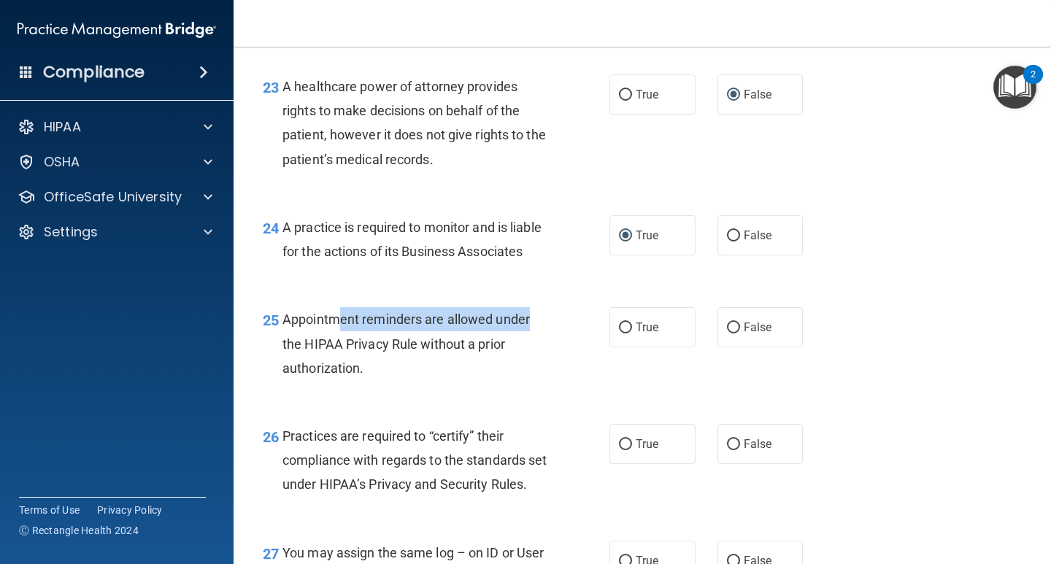
drag, startPoint x: 450, startPoint y: 374, endPoint x: 555, endPoint y: 374, distance: 105.1
click at [555, 374] on div "25 Appointment reminders are allowed under the HIPAA Privacy Rule without a pri…" at bounding box center [436, 347] width 390 height 80
click at [498, 380] on div "Appointment reminders are allowed under the HIPAA Privacy Rule without a prior …" at bounding box center [420, 343] width 277 height 73
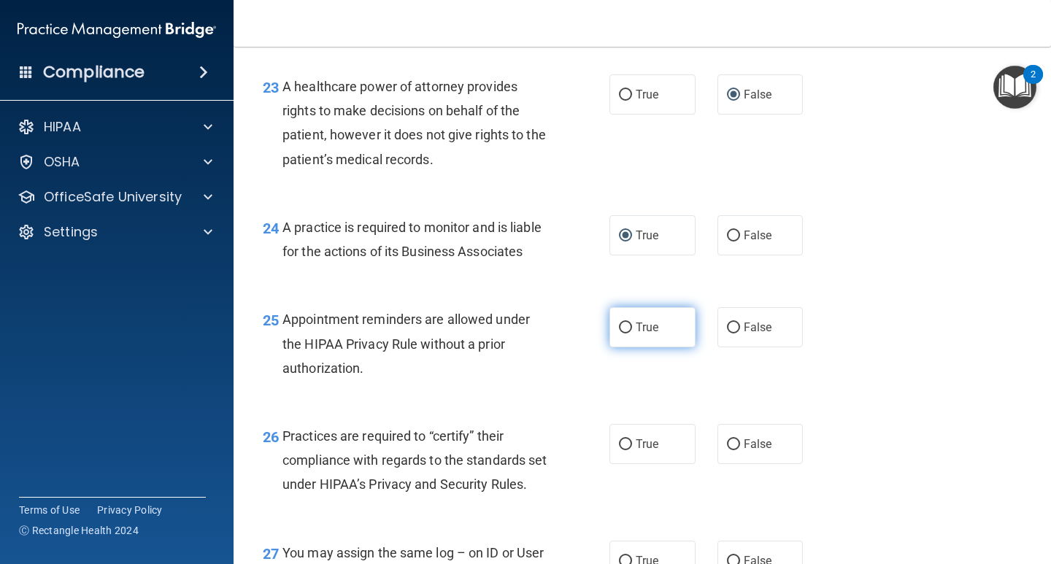
click at [628, 347] on label "True" at bounding box center [652, 327] width 86 height 40
click at [628, 333] on input "True" at bounding box center [625, 328] width 13 height 11
radio input "true"
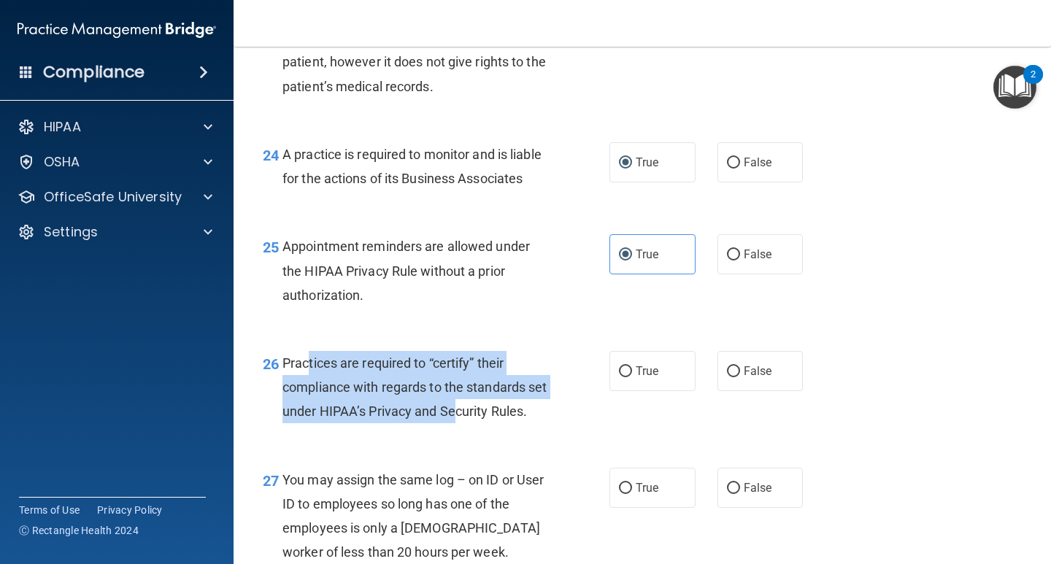
drag, startPoint x: 306, startPoint y: 414, endPoint x: 468, endPoint y: 474, distance: 172.3
click at [474, 424] on div "Practices are required to “certify” their compliance with regards to the standa…" at bounding box center [420, 387] width 277 height 73
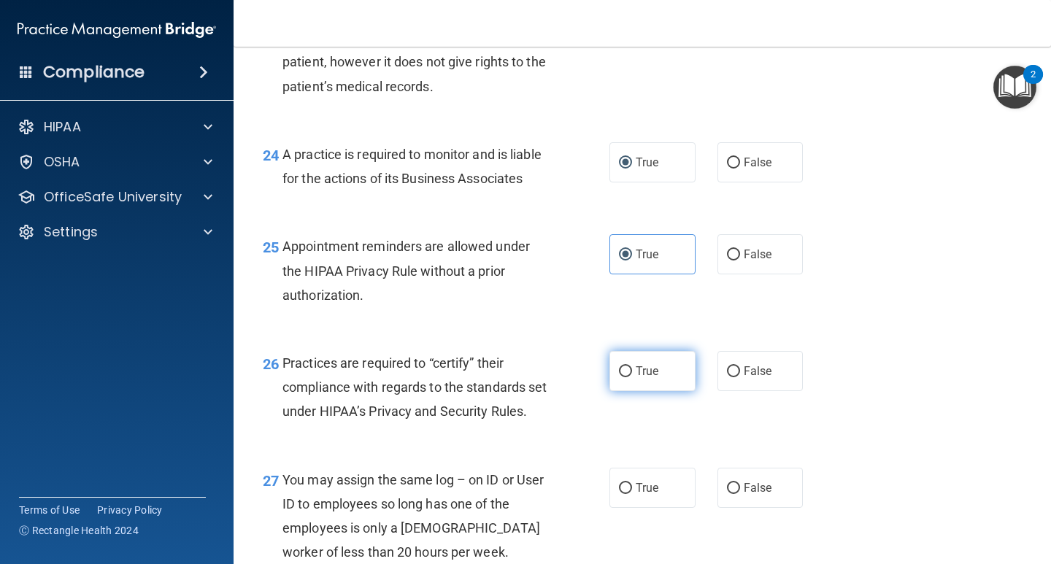
drag, startPoint x: 636, startPoint y: 423, endPoint x: 633, endPoint y: 410, distance: 12.7
click at [636, 378] on span "True" at bounding box center [647, 371] width 23 height 14
click at [632, 377] on input "True" at bounding box center [625, 371] width 13 height 11
radio input "true"
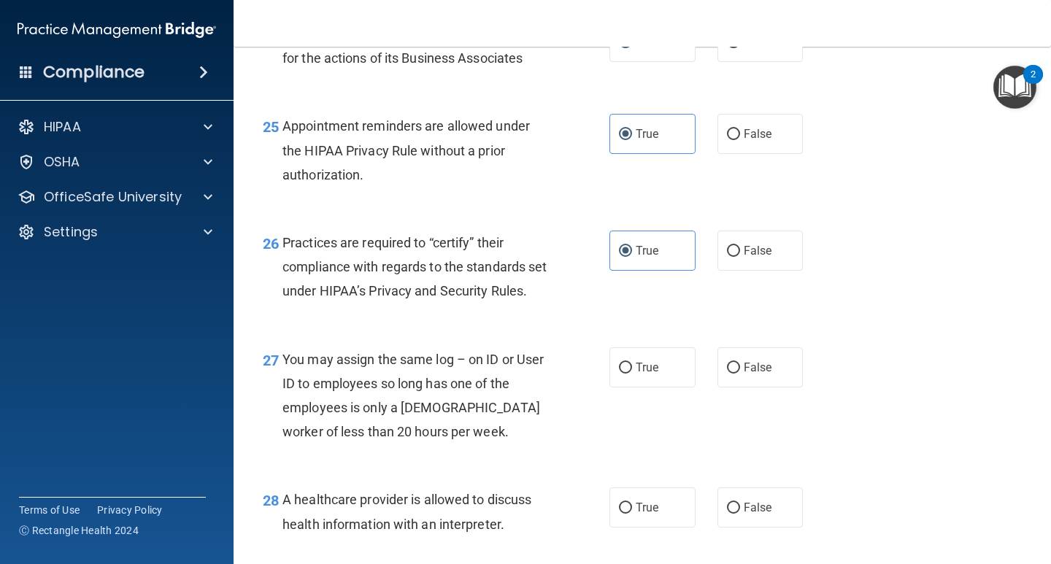
scroll to position [3284, 0]
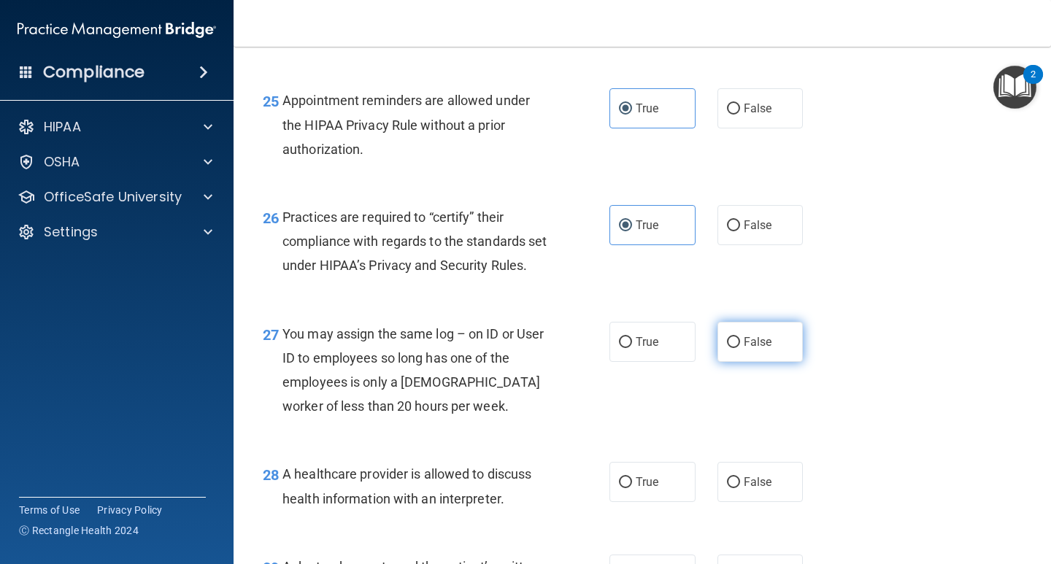
drag, startPoint x: 741, startPoint y: 414, endPoint x: 742, endPoint y: 423, distance: 8.9
click at [742, 362] on label "False" at bounding box center [760, 342] width 86 height 40
click at [740, 348] on input "False" at bounding box center [733, 342] width 13 height 11
radio input "true"
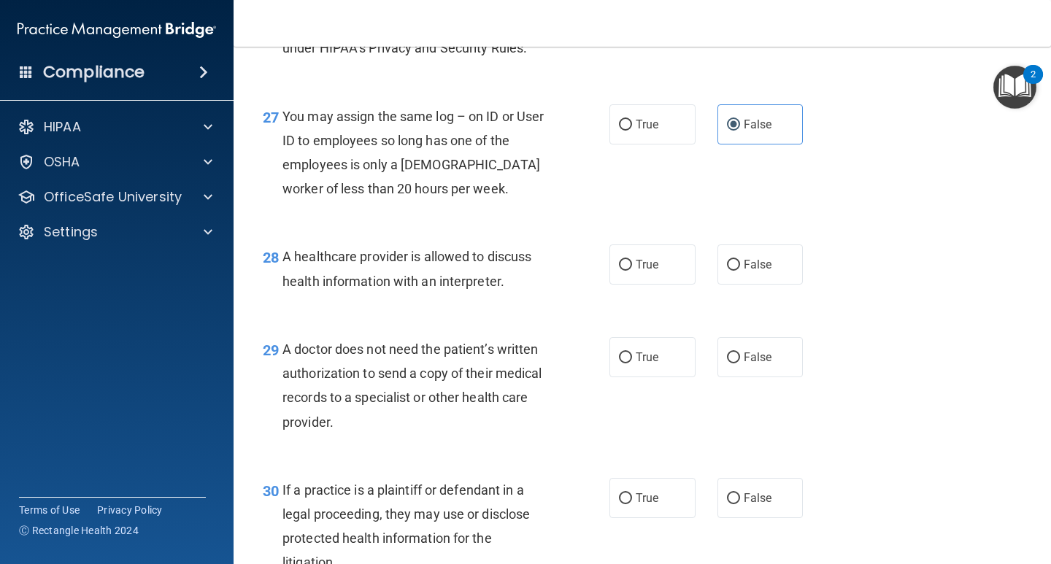
scroll to position [3503, 0]
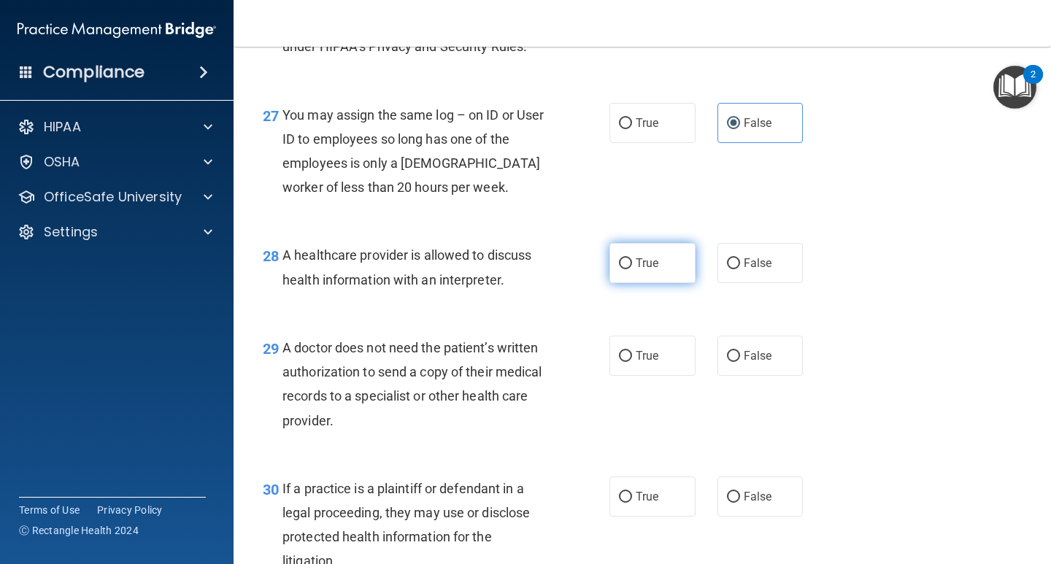
click at [657, 283] on label "True" at bounding box center [652, 263] width 86 height 40
click at [632, 269] on input "True" at bounding box center [625, 263] width 13 height 11
radio input "true"
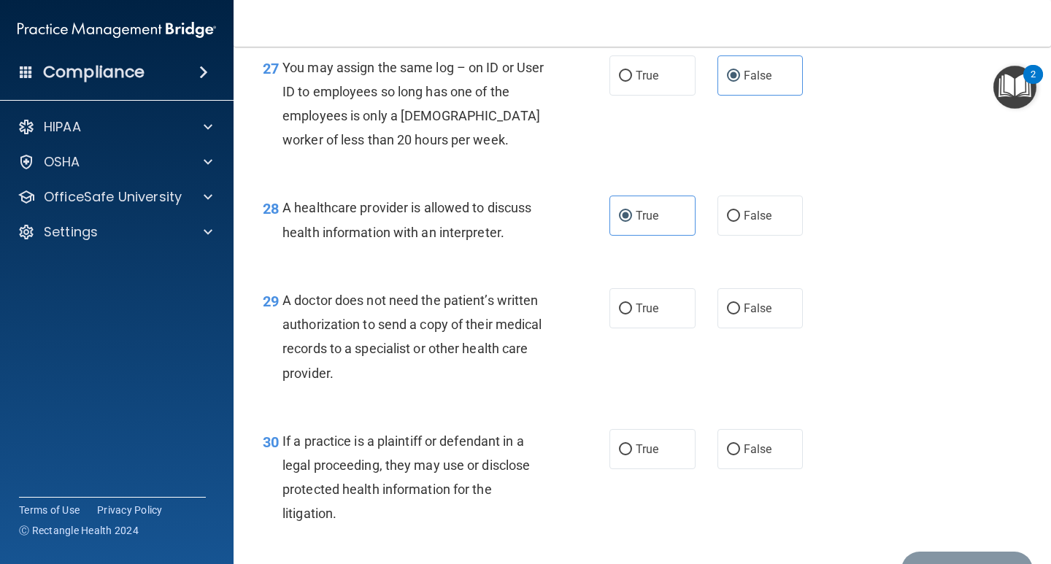
scroll to position [3576, 0]
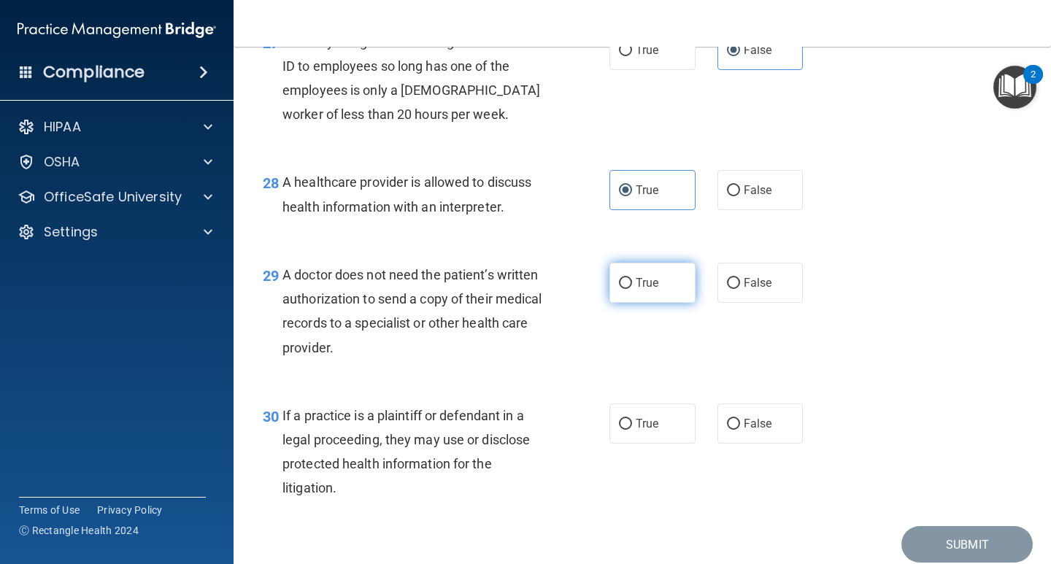
click at [653, 290] on span "True" at bounding box center [647, 283] width 23 height 14
click at [632, 289] on input "True" at bounding box center [625, 283] width 13 height 11
radio input "true"
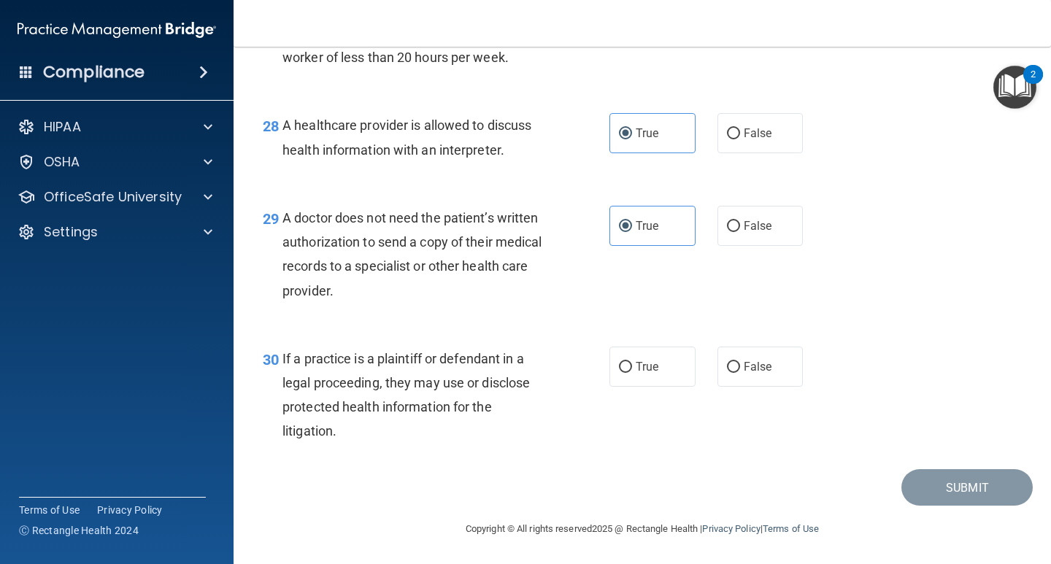
scroll to position [3706, 0]
click at [662, 367] on label "True" at bounding box center [652, 367] width 86 height 40
click at [632, 367] on input "True" at bounding box center [625, 367] width 13 height 11
radio input "true"
click at [928, 481] on button "Submit" at bounding box center [966, 487] width 131 height 37
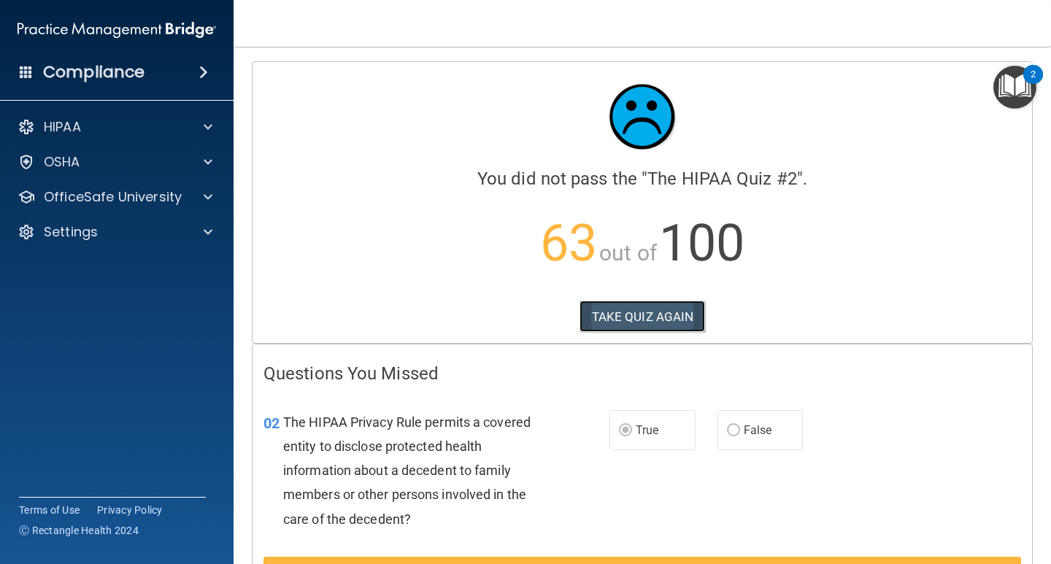
click at [613, 323] on button "TAKE QUIZ AGAIN" at bounding box center [642, 317] width 126 height 32
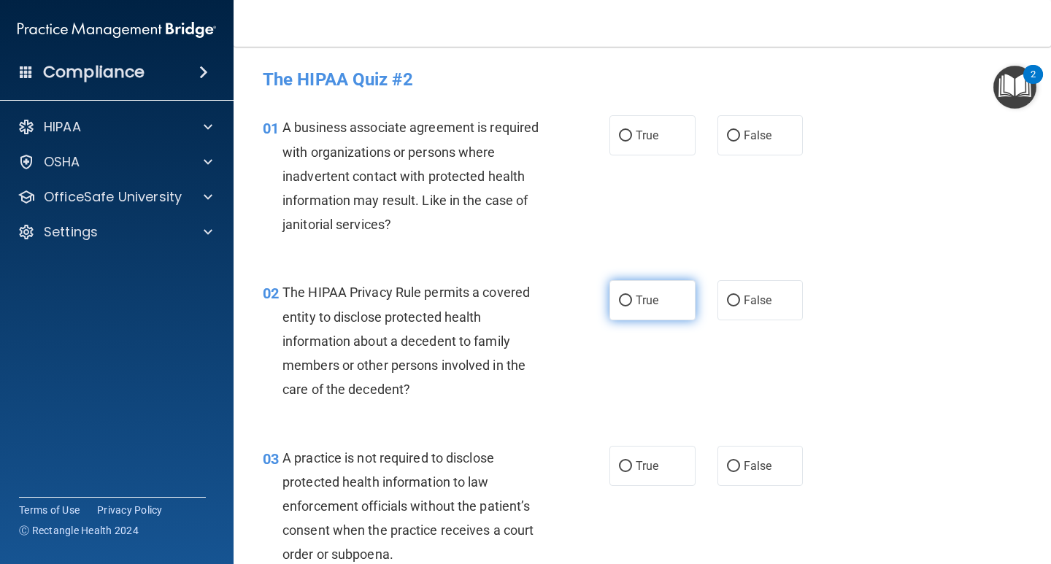
click at [636, 305] on span "True" at bounding box center [647, 300] width 23 height 14
click at [632, 305] on input "True" at bounding box center [625, 301] width 13 height 11
radio input "true"
click at [749, 130] on span "False" at bounding box center [758, 135] width 28 height 14
click at [757, 147] on label "False" at bounding box center [760, 135] width 86 height 40
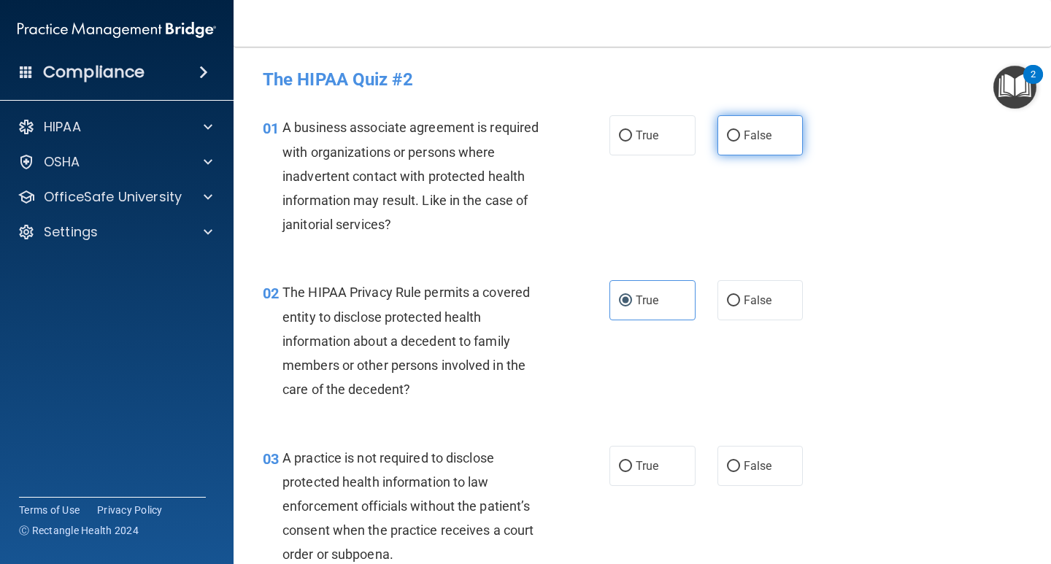
click at [740, 142] on input "False" at bounding box center [733, 136] width 13 height 11
radio input "true"
click at [838, 177] on div "01 A business associate agreement is required with organizations or persons whe…" at bounding box center [642, 179] width 781 height 165
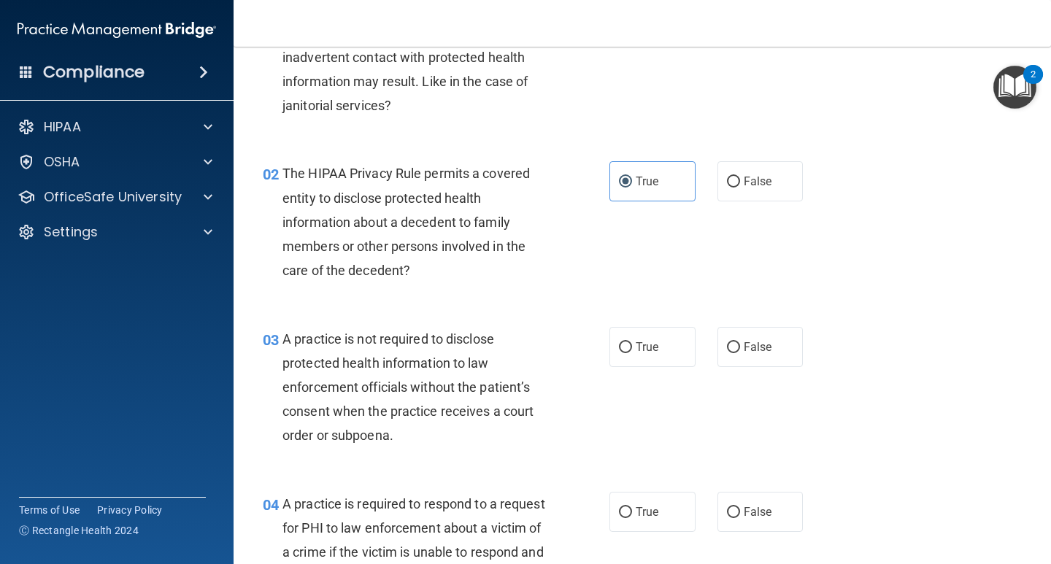
scroll to position [219, 0]
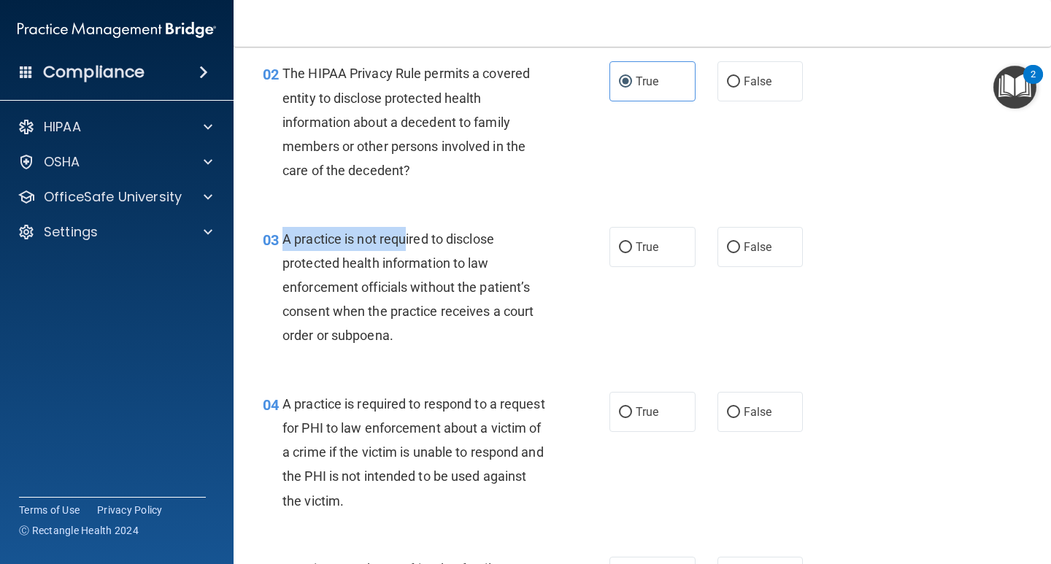
drag, startPoint x: 282, startPoint y: 238, endPoint x: 404, endPoint y: 244, distance: 122.0
click at [404, 244] on span "A practice is not required to disclose protected health information to law enfo…" at bounding box center [407, 287] width 251 height 112
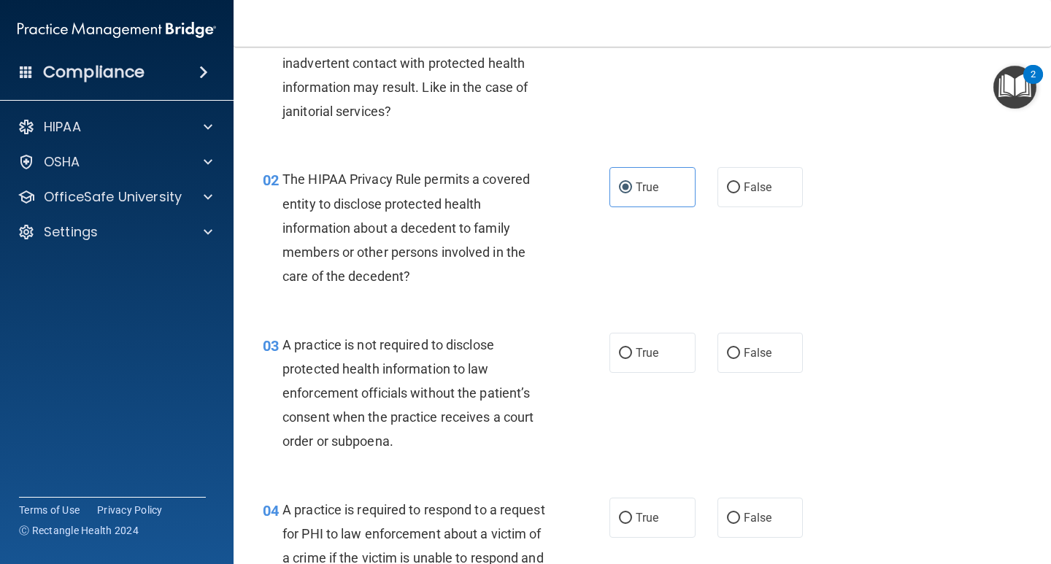
scroll to position [146, 0]
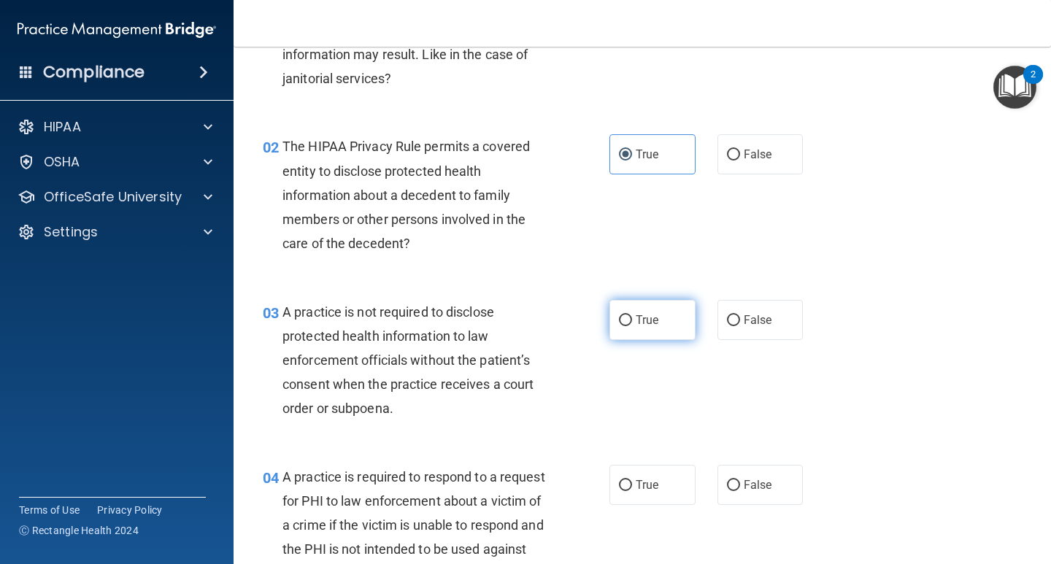
click at [620, 322] on input "True" at bounding box center [625, 320] width 13 height 11
radio input "true"
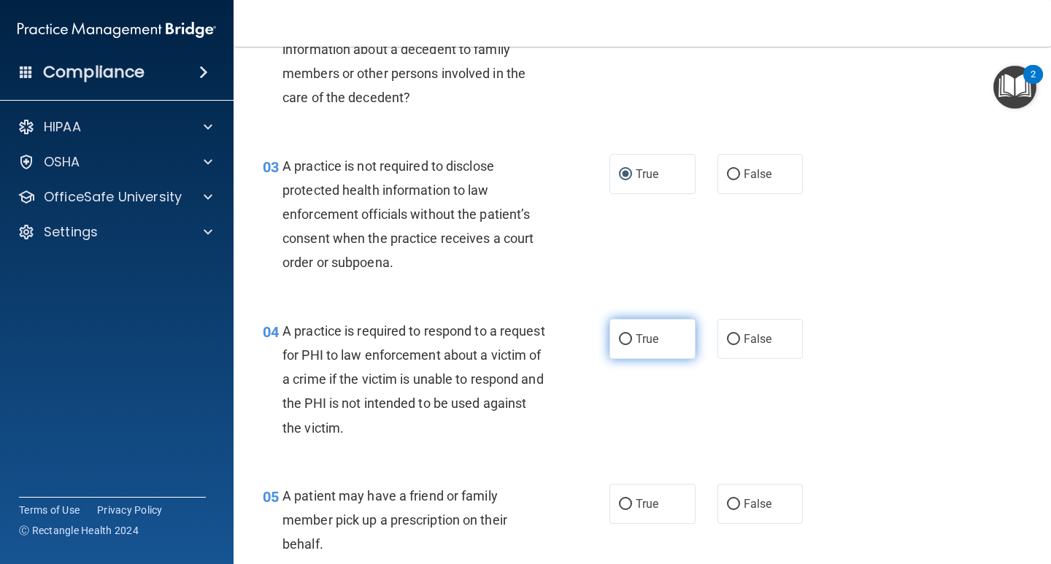
click at [639, 339] on span "True" at bounding box center [647, 339] width 23 height 14
click at [632, 339] on input "True" at bounding box center [625, 339] width 13 height 11
radio input "true"
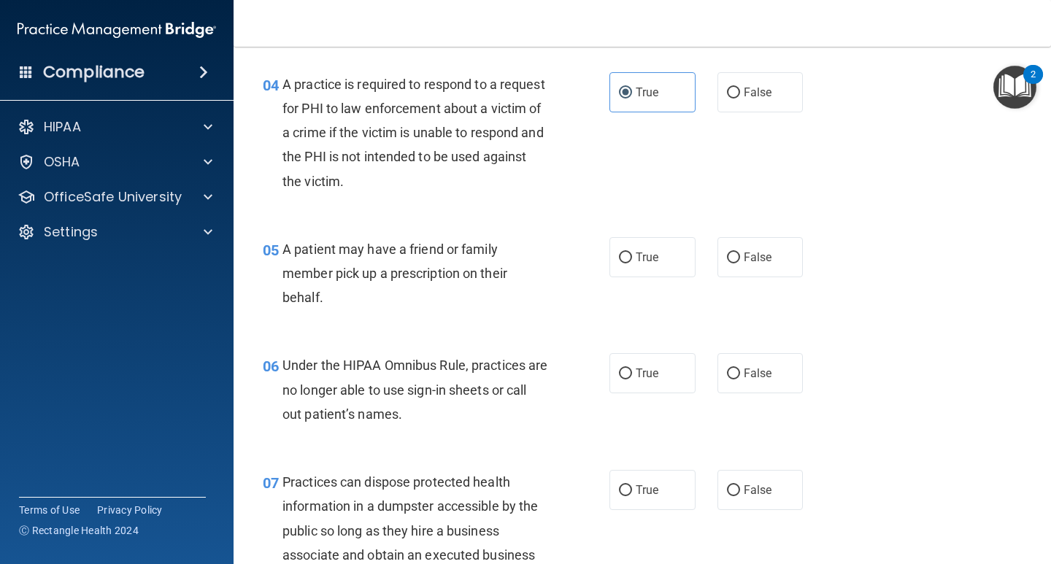
scroll to position [584, 0]
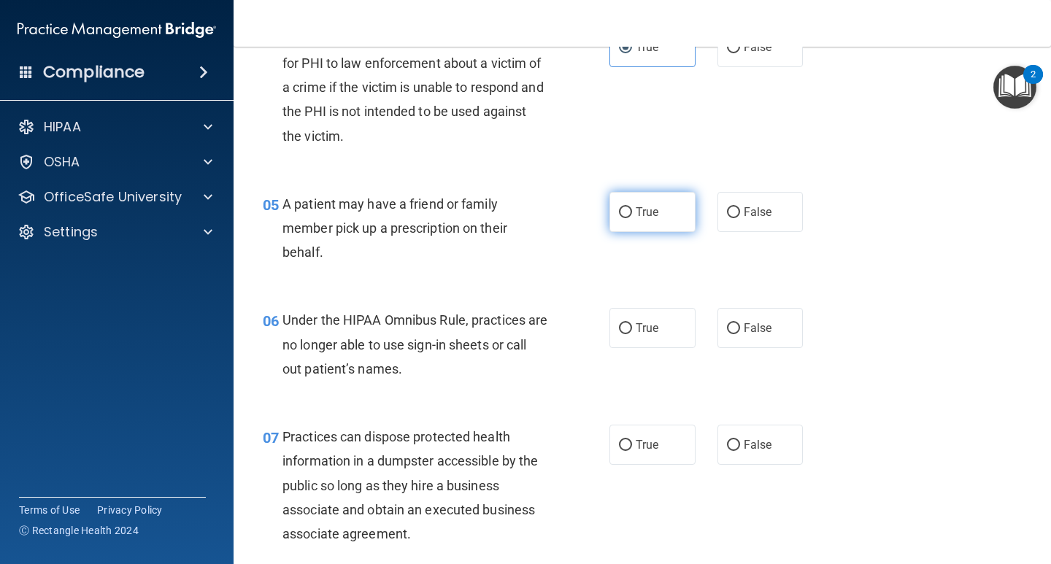
click at [642, 220] on label "True" at bounding box center [652, 212] width 86 height 40
click at [632, 218] on input "True" at bounding box center [625, 212] width 13 height 11
radio input "true"
click at [773, 321] on label "False" at bounding box center [760, 328] width 86 height 40
click at [740, 323] on input "False" at bounding box center [733, 328] width 13 height 11
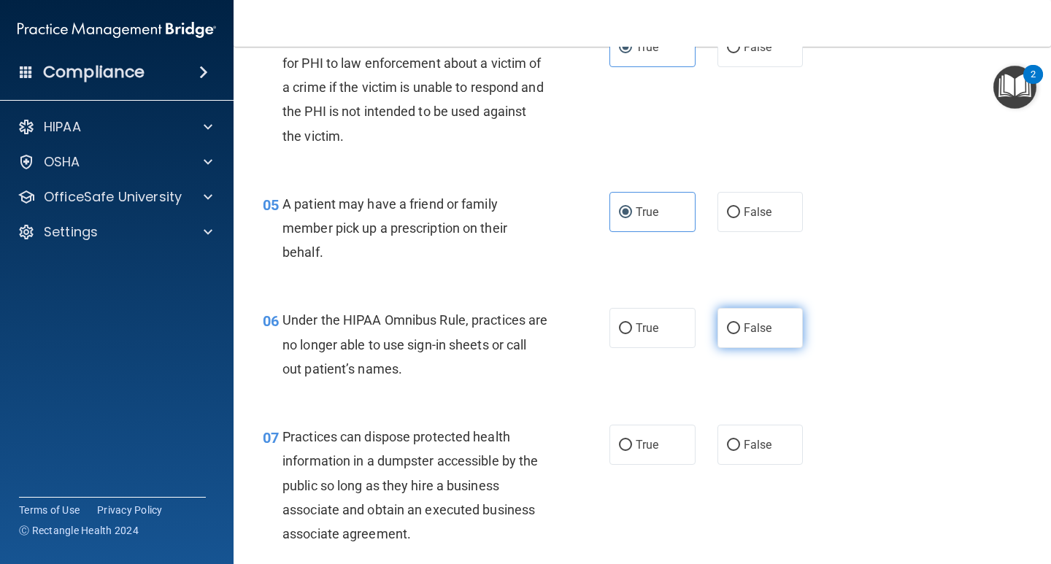
radio input "true"
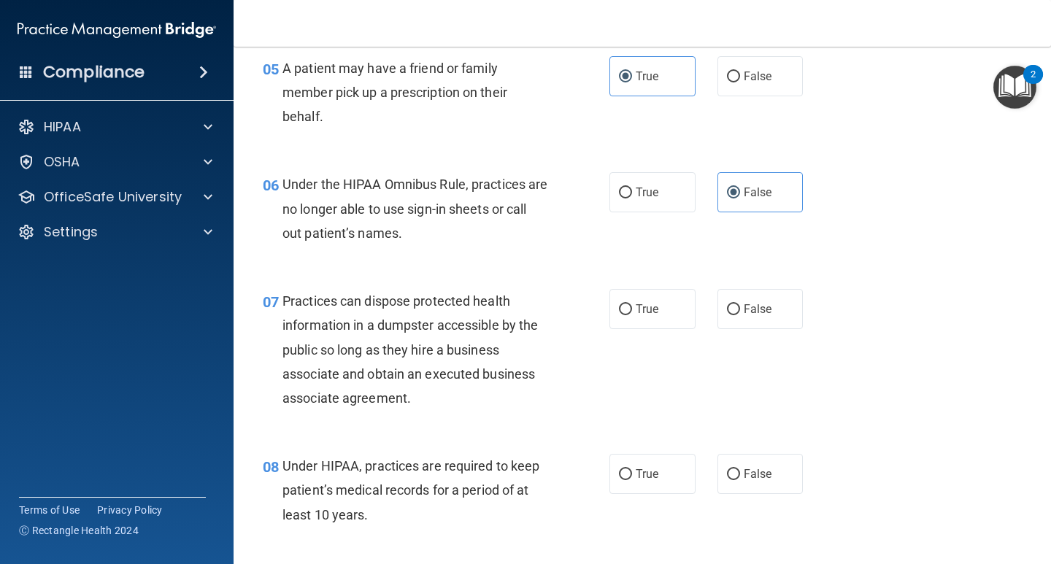
scroll to position [730, 0]
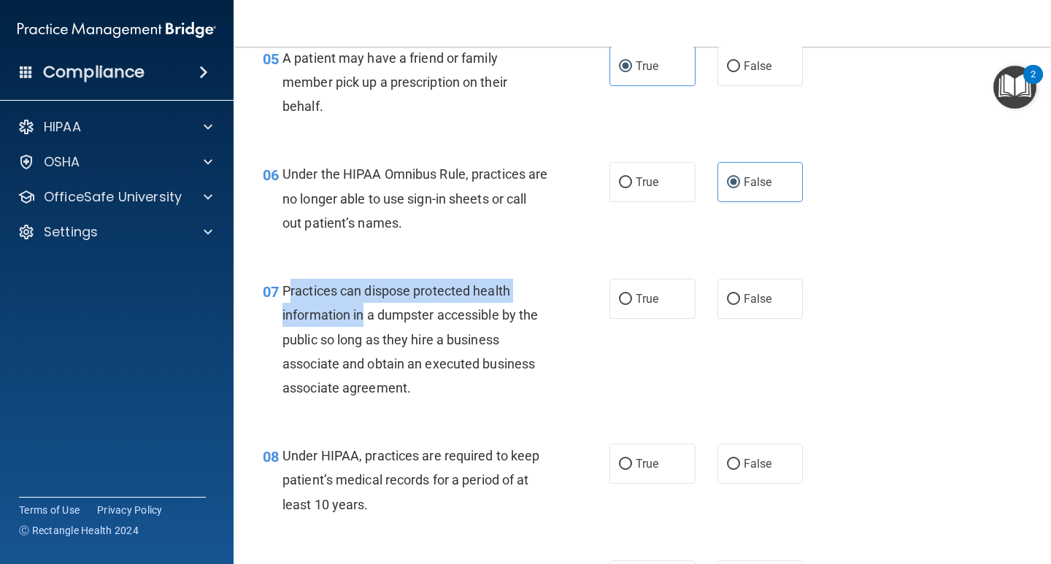
drag, startPoint x: 289, startPoint y: 298, endPoint x: 361, endPoint y: 317, distance: 74.9
click at [361, 317] on span "Practices can dispose protected health information in a dumpster accessible by …" at bounding box center [409, 339] width 255 height 112
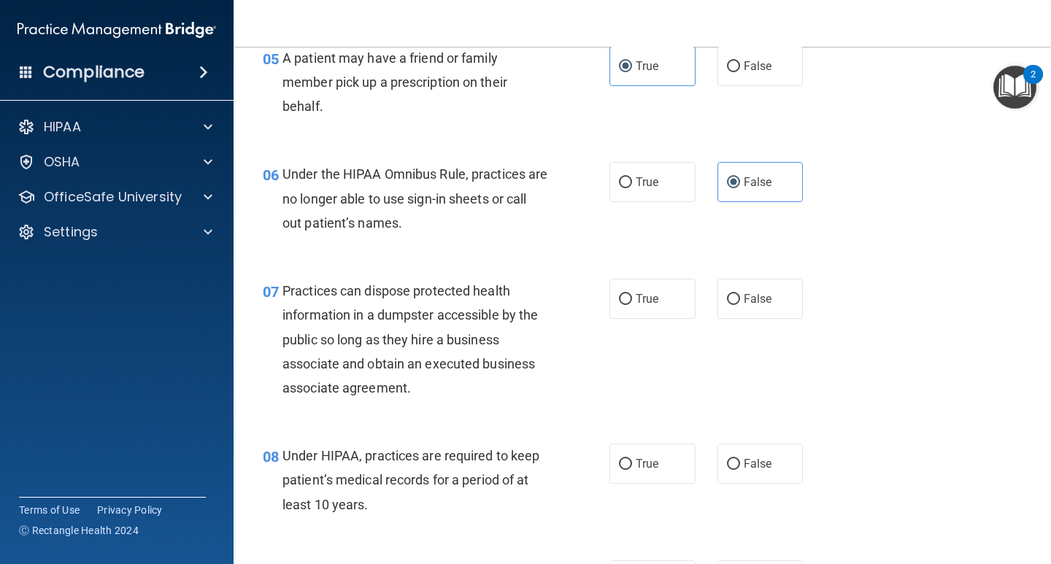
click at [430, 317] on span "Practices can dispose protected health information in a dumpster accessible by …" at bounding box center [409, 339] width 255 height 112
click at [762, 273] on div "07 Practices can dispose protected health information in a dumpster accessible …" at bounding box center [642, 343] width 781 height 165
click at [759, 290] on label "False" at bounding box center [760, 299] width 86 height 40
click at [740, 294] on input "False" at bounding box center [733, 299] width 13 height 11
radio input "true"
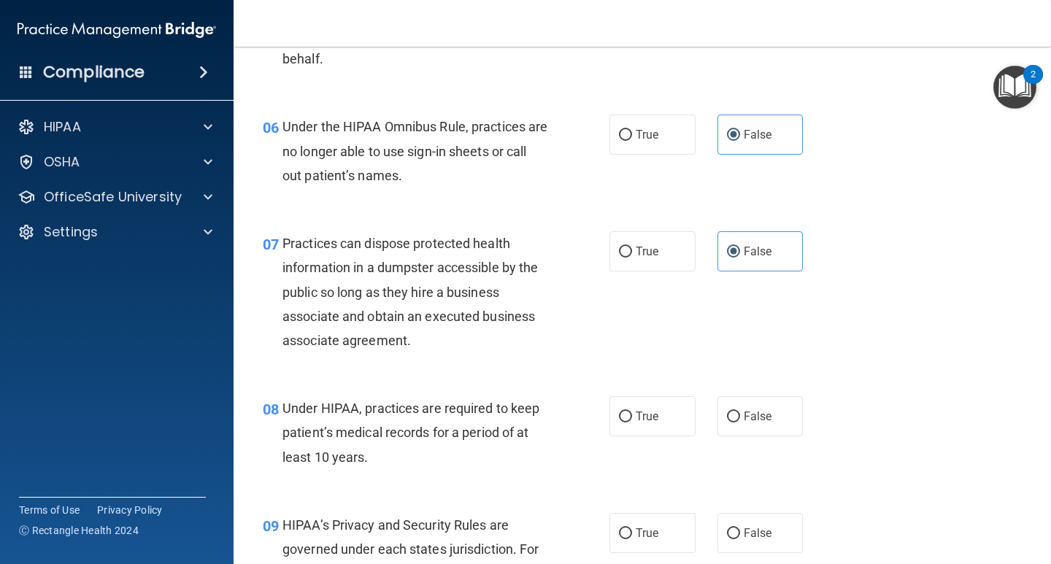
scroll to position [803, 0]
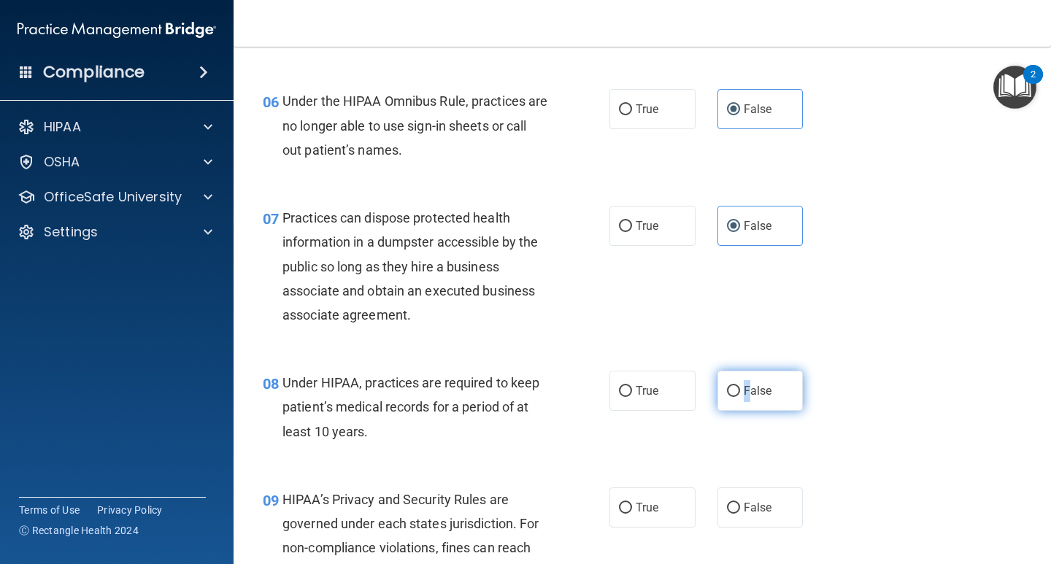
click at [741, 374] on label "False" at bounding box center [760, 391] width 86 height 40
click at [741, 379] on label "False" at bounding box center [760, 391] width 86 height 40
click at [740, 386] on input "False" at bounding box center [733, 391] width 13 height 11
radio input "true"
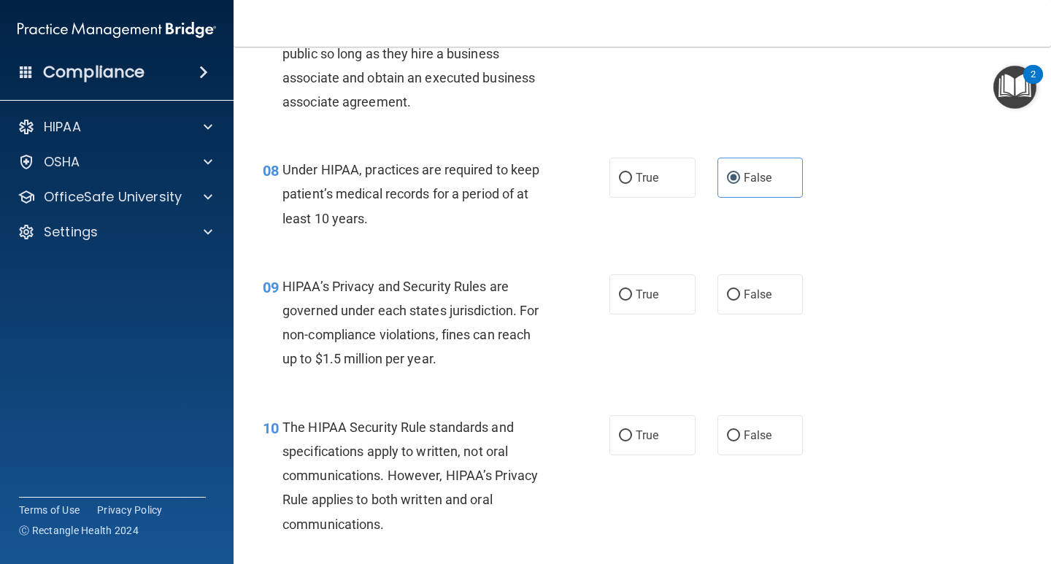
scroll to position [1022, 0]
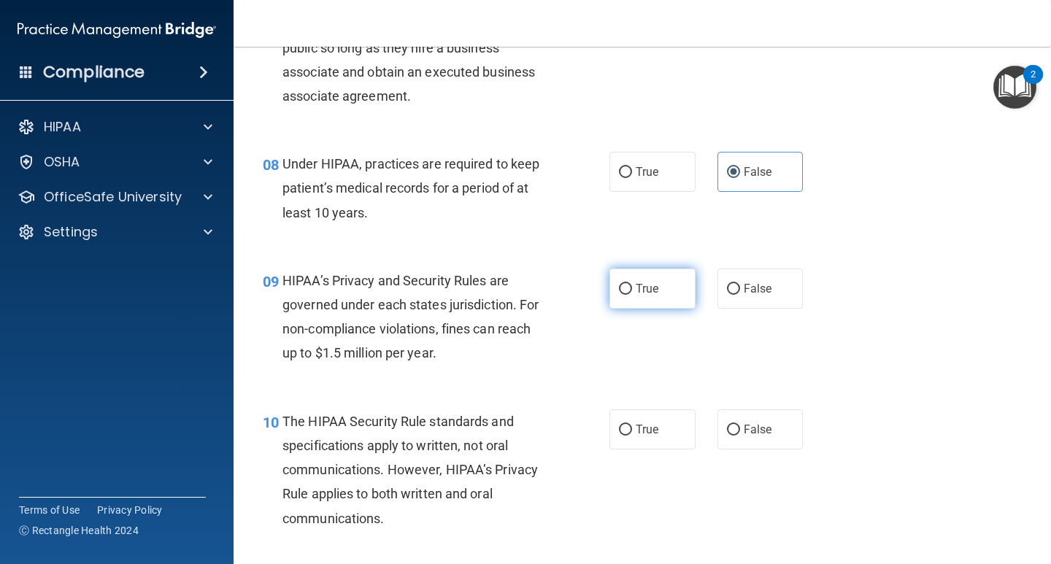
click at [648, 294] on span "True" at bounding box center [647, 289] width 23 height 14
click at [632, 294] on input "True" at bounding box center [625, 289] width 13 height 11
radio input "true"
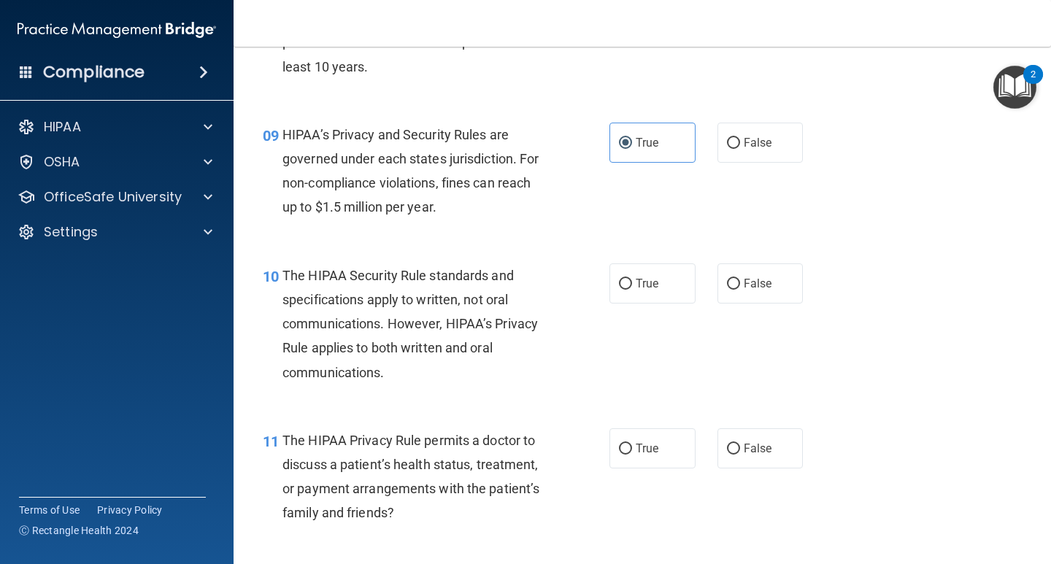
scroll to position [1241, 0]
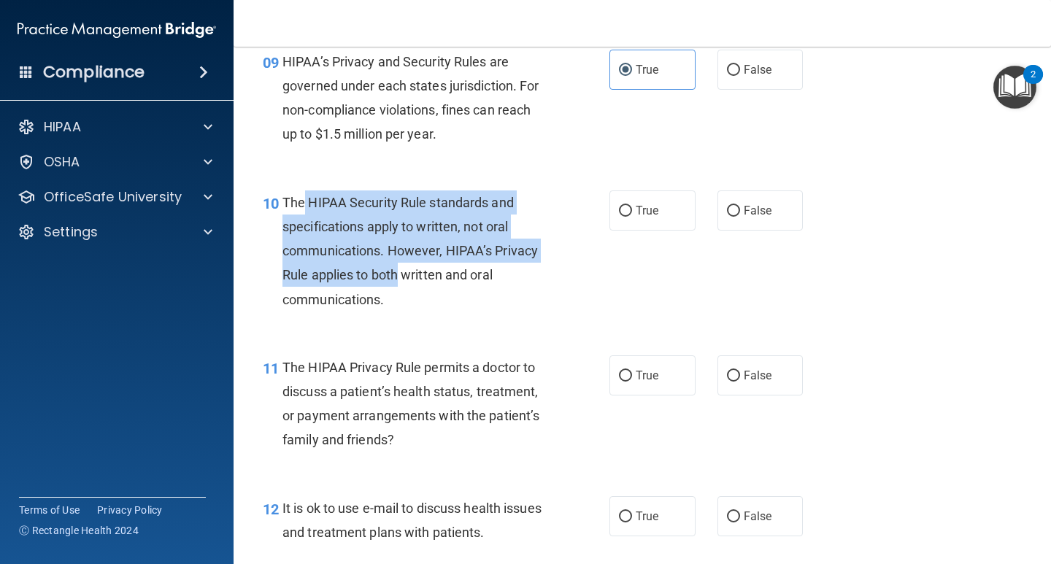
drag, startPoint x: 303, startPoint y: 208, endPoint x: 398, endPoint y: 272, distance: 114.6
click at [398, 272] on span "The HIPAA Security Rule standards and specifications apply to written, not oral…" at bounding box center [409, 251] width 255 height 112
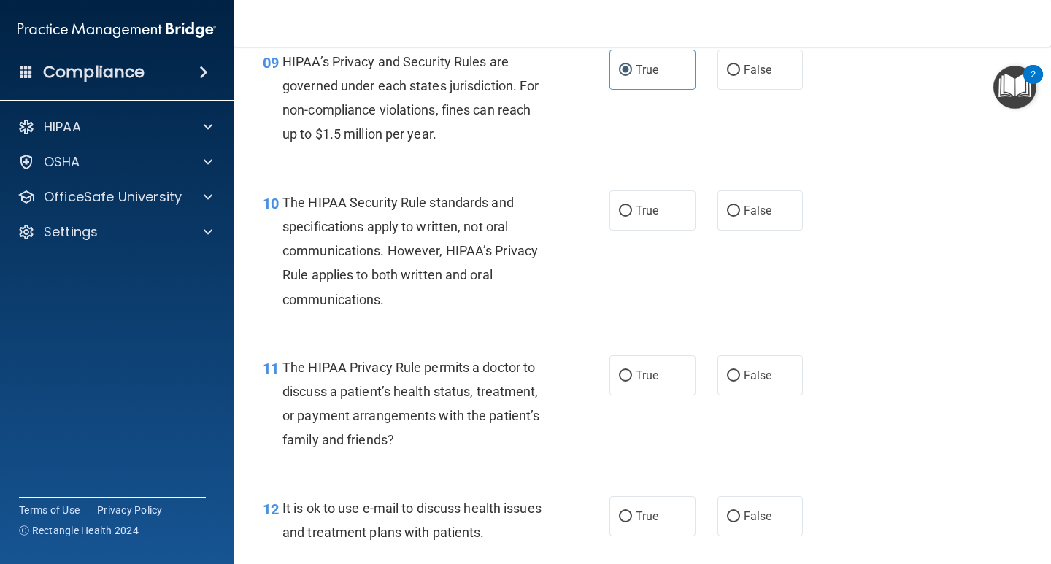
click at [541, 309] on div "The HIPAA Security Rule standards and specifications apply to written, not oral…" at bounding box center [420, 250] width 277 height 121
click at [636, 207] on span "True" at bounding box center [647, 211] width 23 height 14
click at [631, 207] on input "True" at bounding box center [625, 211] width 13 height 11
radio input "true"
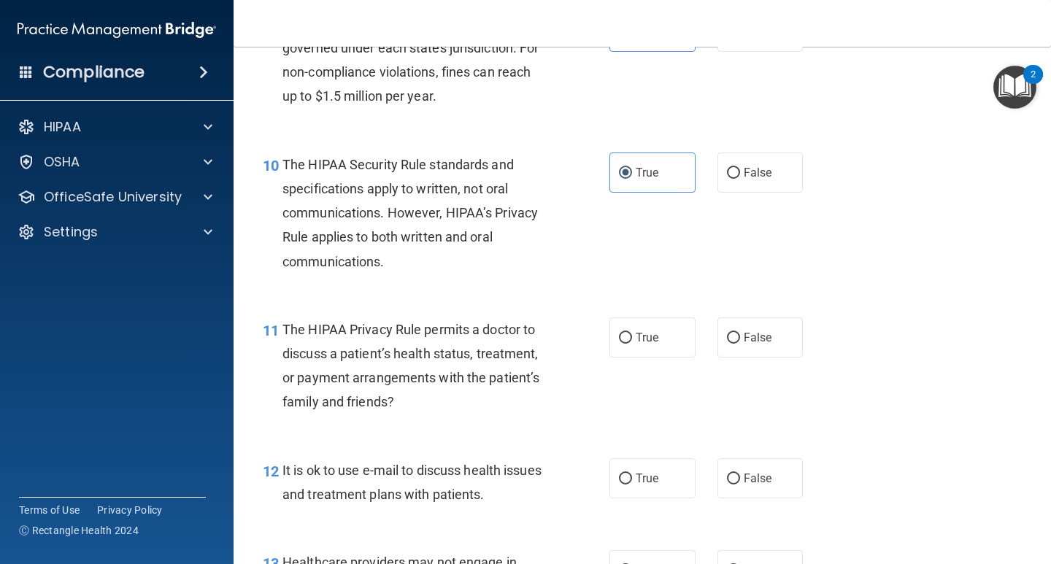
scroll to position [1314, 0]
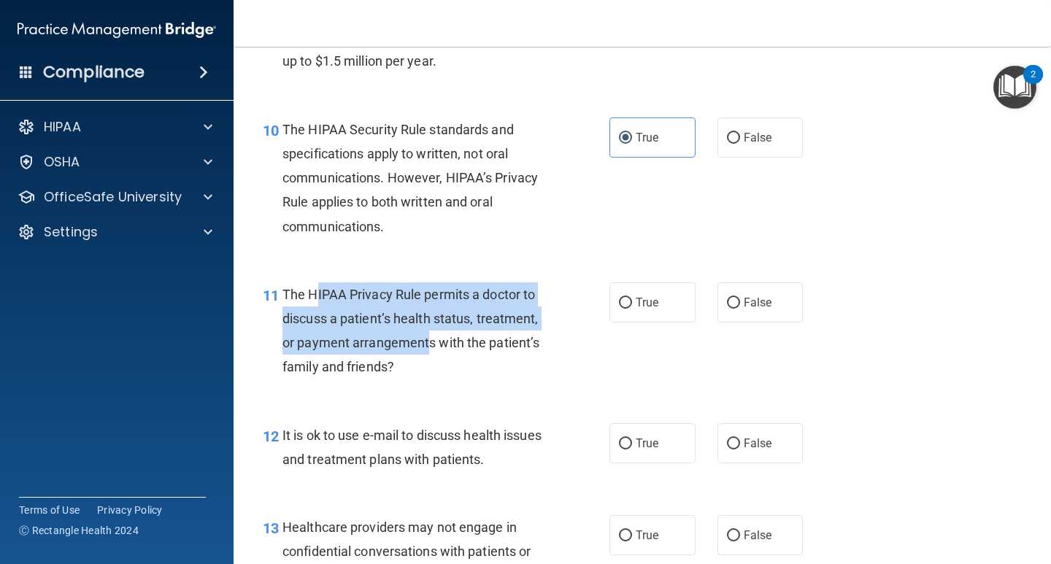
drag, startPoint x: 423, startPoint y: 297, endPoint x: 432, endPoint y: 342, distance: 45.5
click at [430, 343] on span "The HIPAA Privacy Rule permits a doctor to discuss a patient’s health status, t…" at bounding box center [410, 331] width 257 height 88
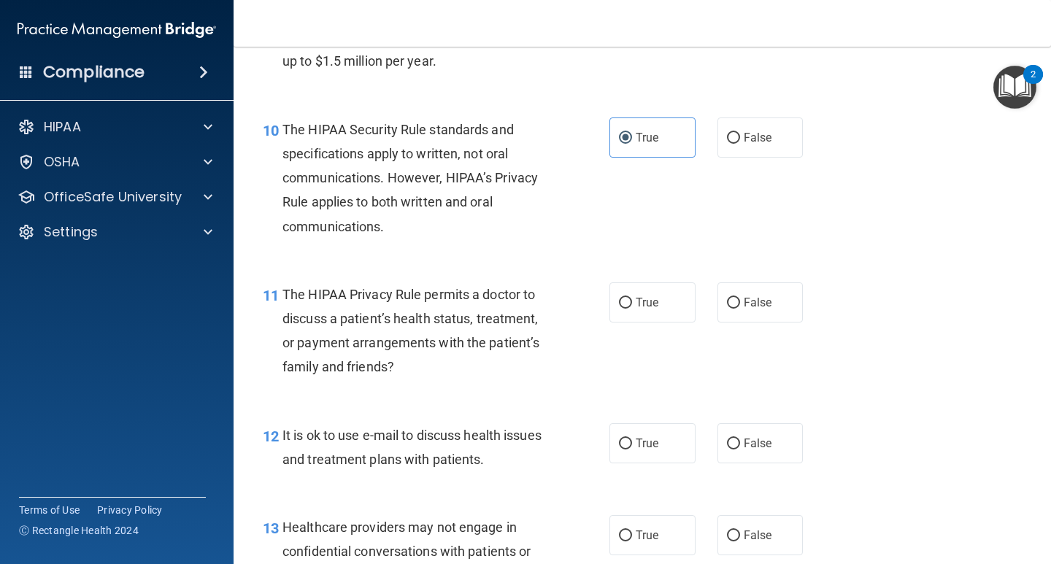
click at [701, 301] on div "True False" at bounding box center [712, 302] width 207 height 40
click at [747, 309] on label "False" at bounding box center [760, 302] width 86 height 40
click at [727, 306] on input "False" at bounding box center [733, 303] width 13 height 11
radio input "true"
click at [652, 306] on span "True" at bounding box center [647, 303] width 23 height 14
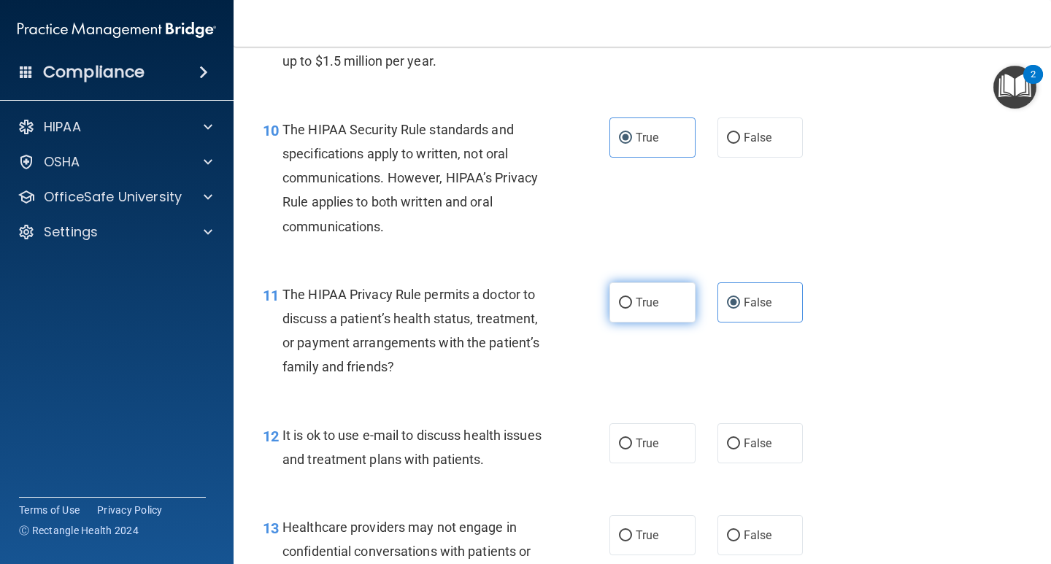
click at [632, 306] on input "True" at bounding box center [625, 303] width 13 height 11
radio input "true"
radio input "false"
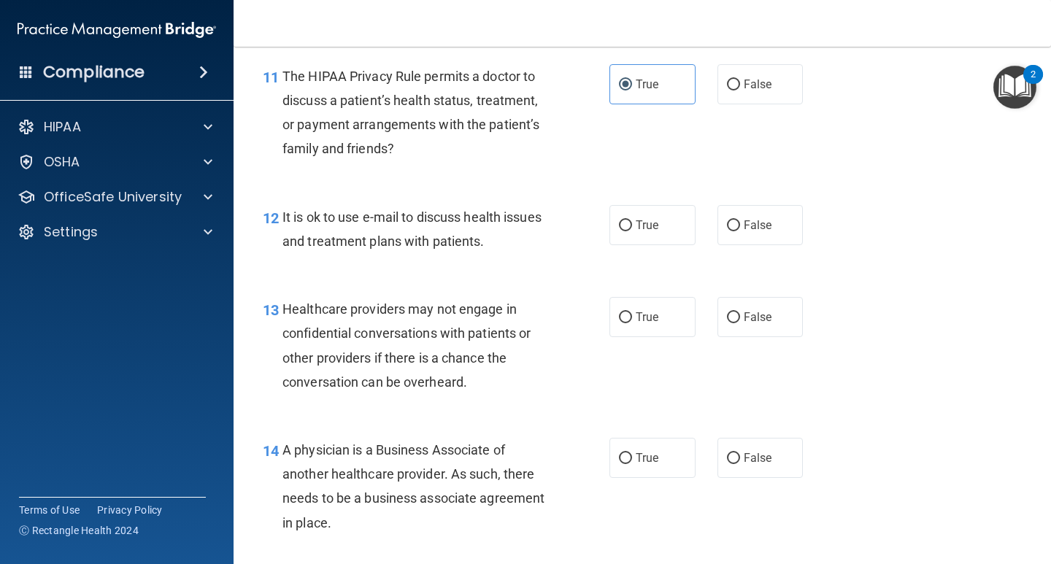
scroll to position [1532, 0]
click at [621, 234] on label "True" at bounding box center [652, 224] width 86 height 40
click at [621, 231] on input "True" at bounding box center [625, 225] width 13 height 11
radio input "true"
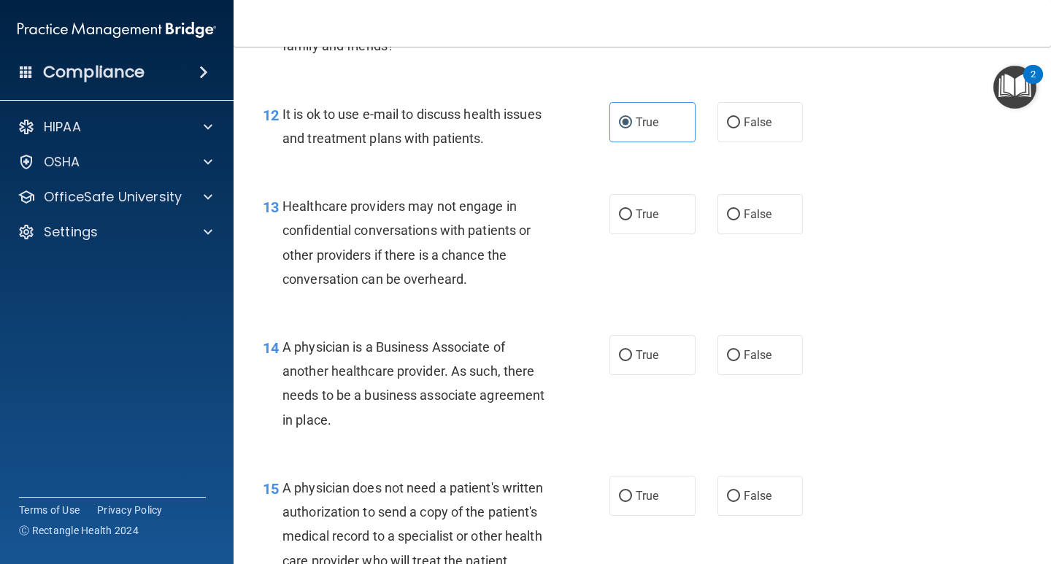
scroll to position [1678, 0]
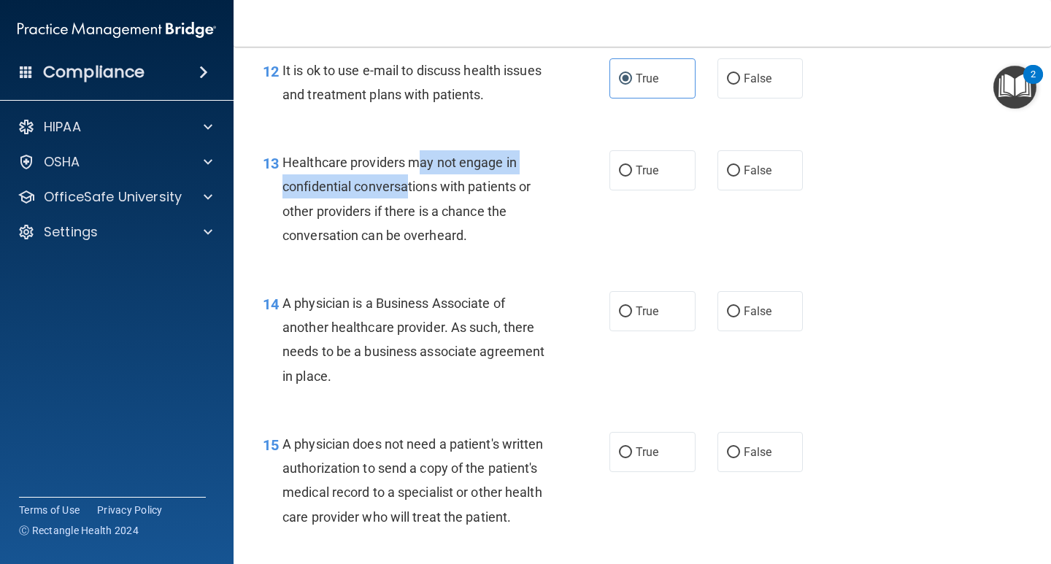
drag, startPoint x: 503, startPoint y: 166, endPoint x: 409, endPoint y: 196, distance: 98.1
click at [409, 196] on div "Healthcare providers may not engage in confidential conversations with patients…" at bounding box center [420, 198] width 277 height 97
click at [409, 198] on div "Healthcare providers may not engage in confidential conversations with patients…" at bounding box center [420, 198] width 277 height 97
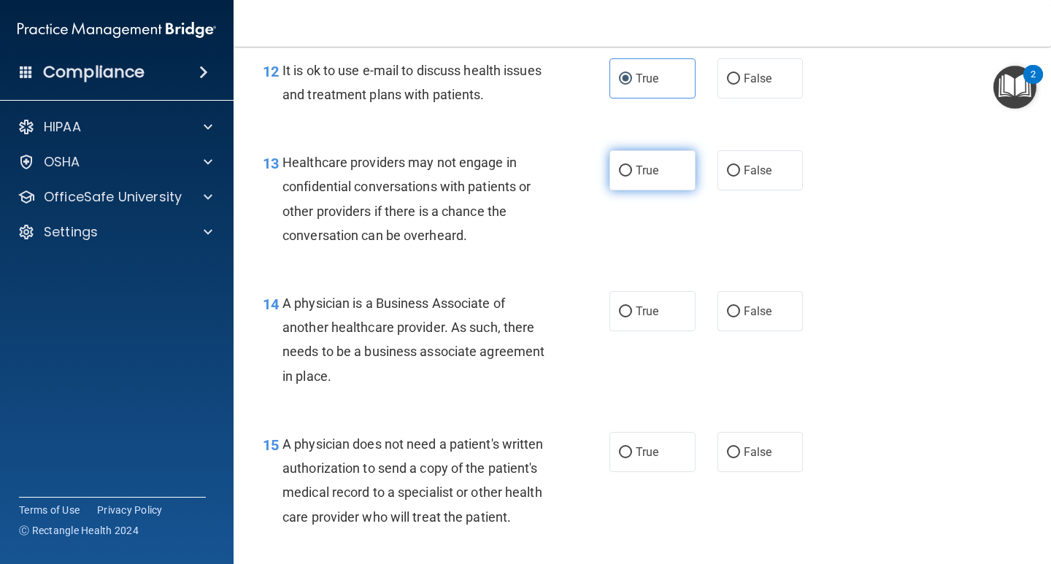
click at [667, 173] on label "True" at bounding box center [652, 170] width 86 height 40
click at [632, 173] on input "True" at bounding box center [625, 171] width 13 height 11
radio input "true"
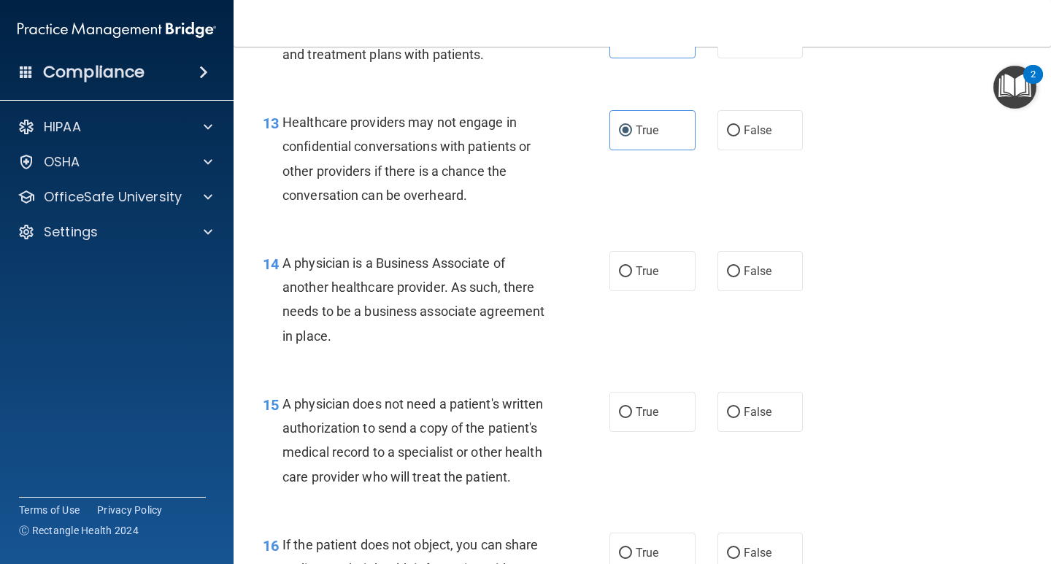
scroll to position [1751, 0]
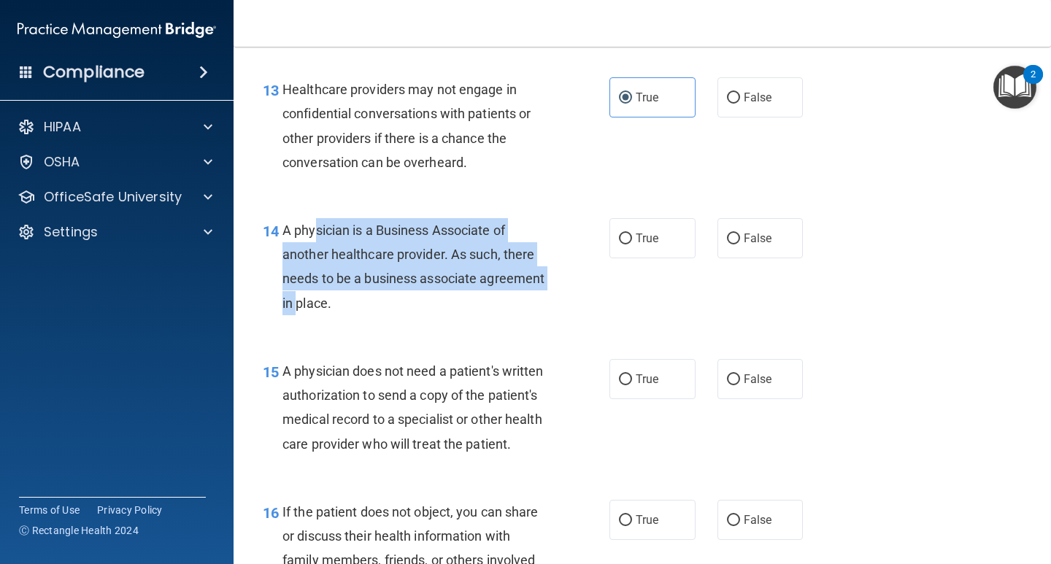
drag, startPoint x: 309, startPoint y: 239, endPoint x: 360, endPoint y: 305, distance: 83.2
click at [359, 305] on div "A physician is a Business Associate of another healthcare provider. As such, th…" at bounding box center [420, 266] width 277 height 97
click at [360, 285] on span "A physician is a Business Associate of another healthcare provider. As such, th…" at bounding box center [413, 267] width 262 height 88
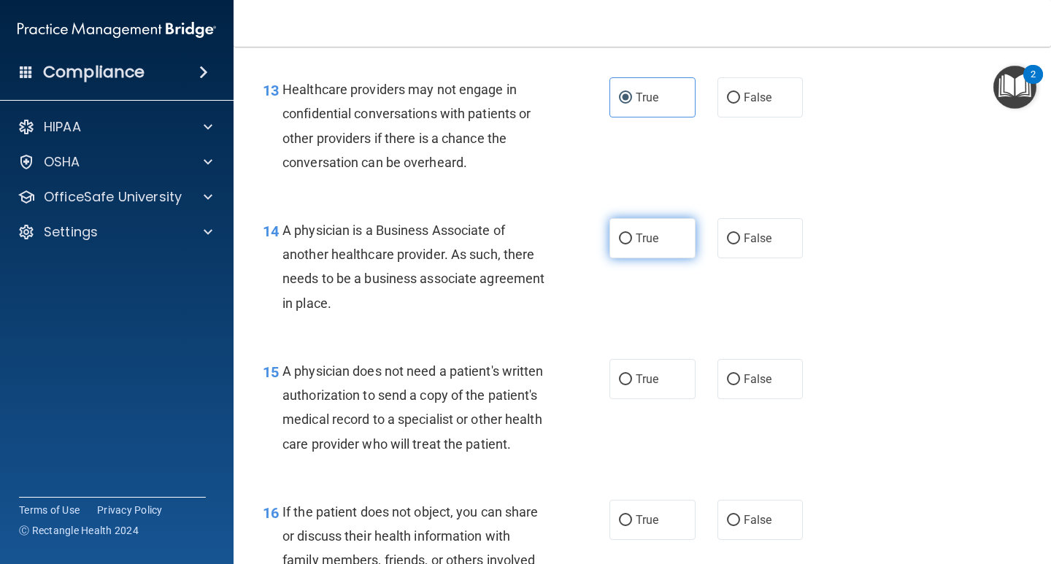
click at [620, 242] on input "True" at bounding box center [625, 239] width 13 height 11
radio input "true"
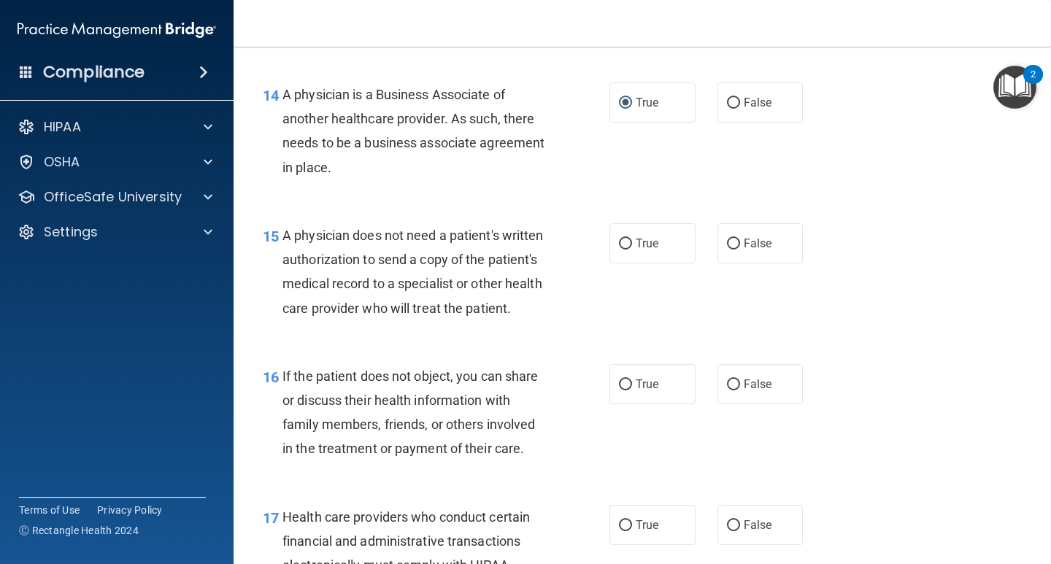
scroll to position [1897, 0]
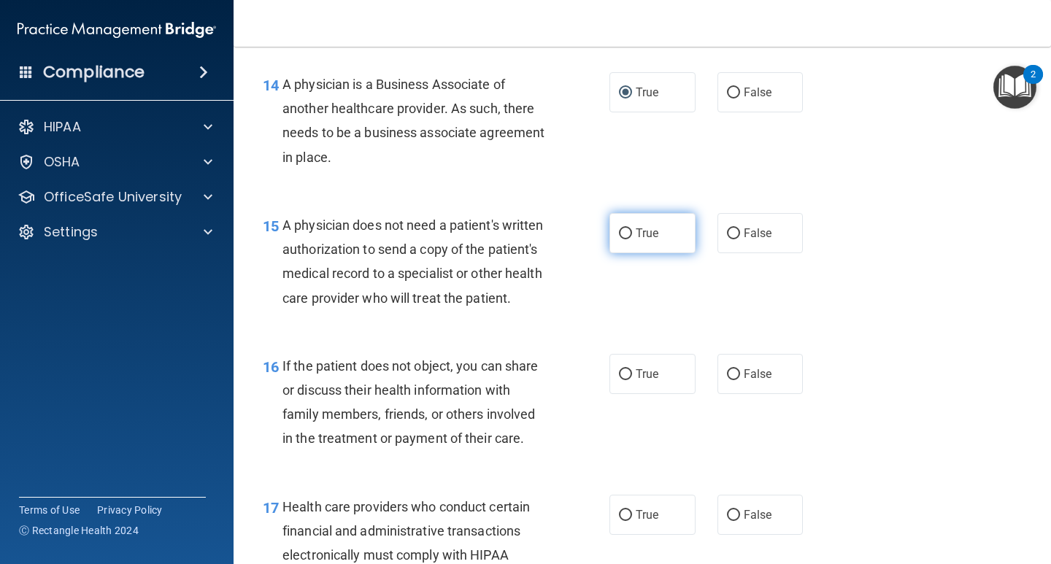
click at [655, 237] on label "True" at bounding box center [652, 233] width 86 height 40
click at [632, 237] on input "True" at bounding box center [625, 233] width 13 height 11
radio input "true"
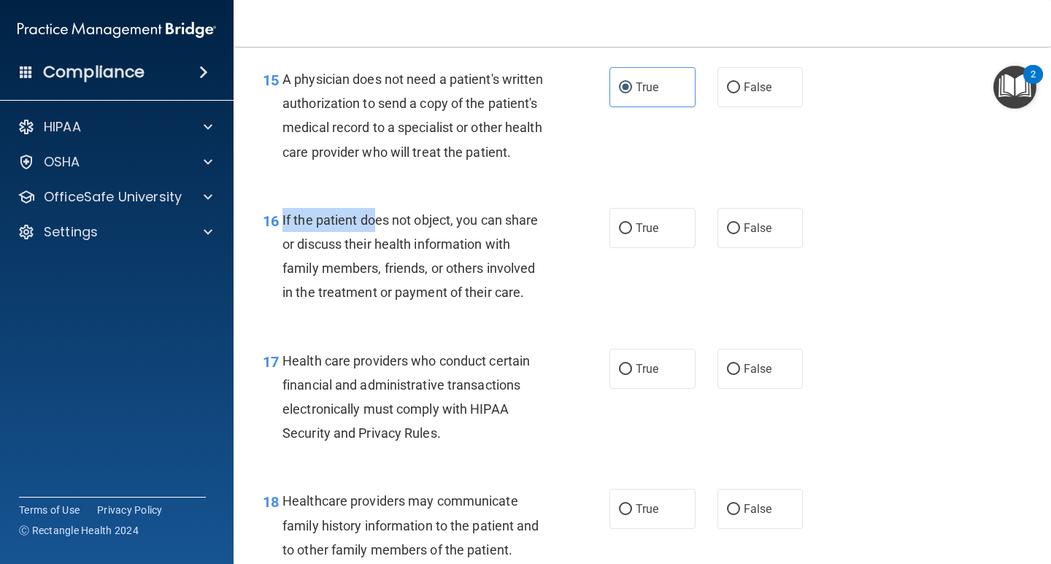
drag, startPoint x: 282, startPoint y: 246, endPoint x: 373, endPoint y: 246, distance: 91.2
click at [373, 246] on span "If the patient does not object, you can share or discuss their health informati…" at bounding box center [410, 256] width 256 height 88
click at [368, 190] on div "15 A physician does not need a patient's written authorization to send a copy o…" at bounding box center [642, 119] width 781 height 141
click at [771, 248] on label "False" at bounding box center [760, 228] width 86 height 40
click at [740, 234] on input "False" at bounding box center [733, 228] width 13 height 11
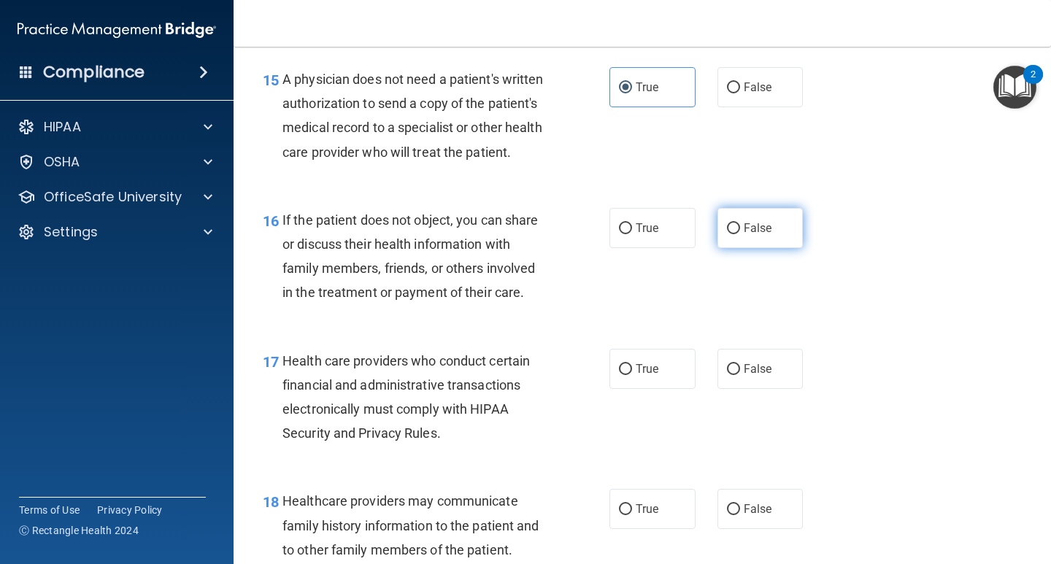
radio input "true"
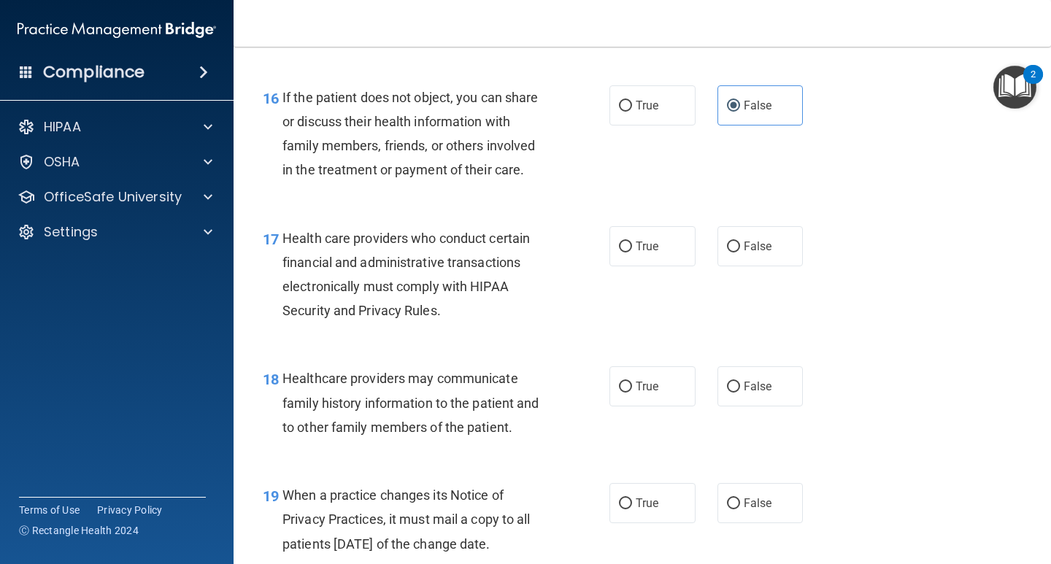
scroll to position [2189, 0]
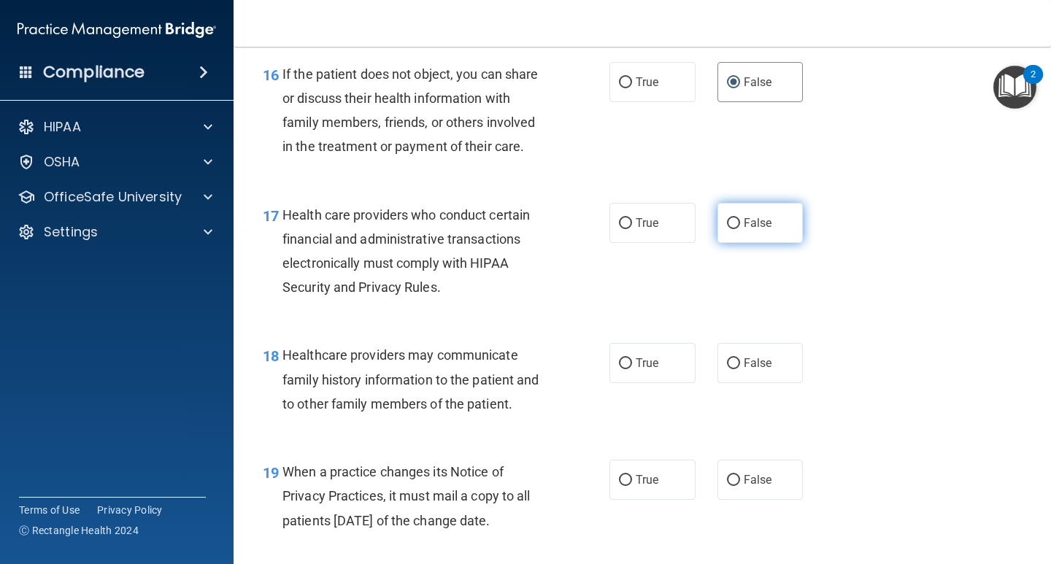
click at [733, 237] on label "False" at bounding box center [760, 223] width 86 height 40
click at [733, 229] on input "False" at bounding box center [733, 223] width 13 height 11
radio input "true"
click at [745, 487] on span "False" at bounding box center [758, 480] width 28 height 14
click at [740, 486] on input "False" at bounding box center [733, 480] width 13 height 11
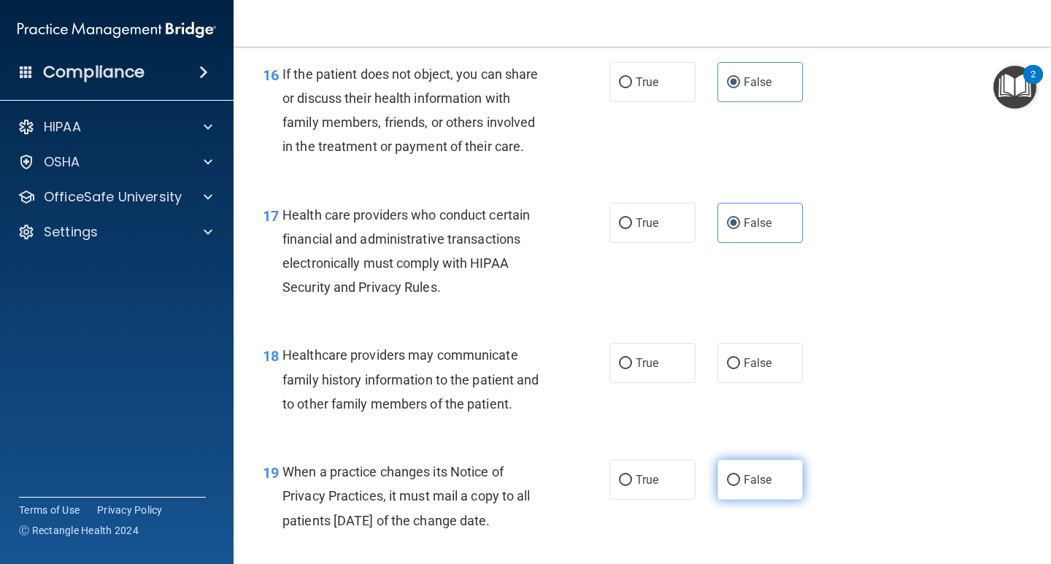
radio input "true"
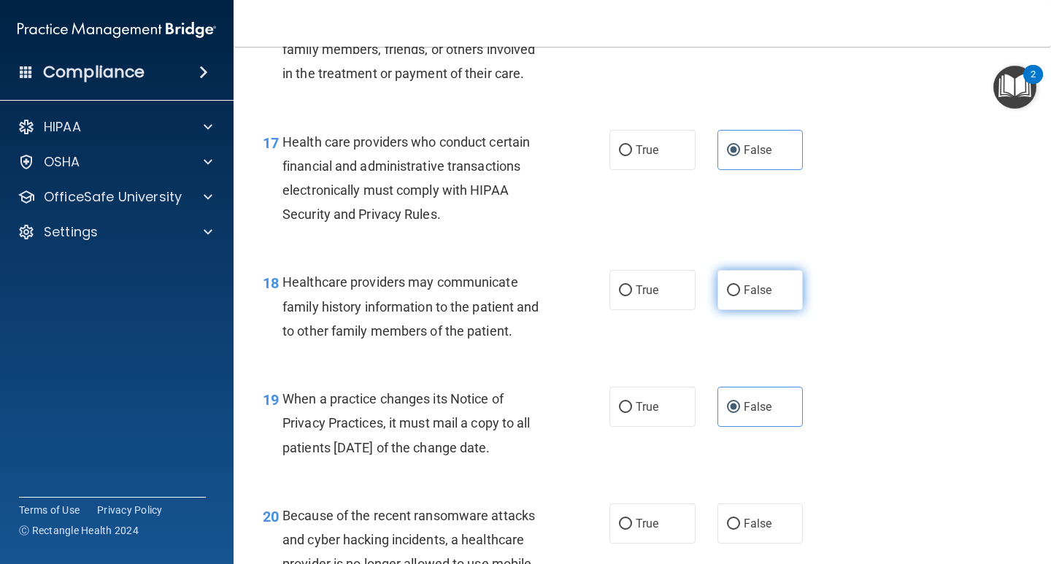
click at [735, 310] on label "False" at bounding box center [760, 290] width 86 height 40
click at [735, 296] on input "False" at bounding box center [733, 290] width 13 height 11
radio input "true"
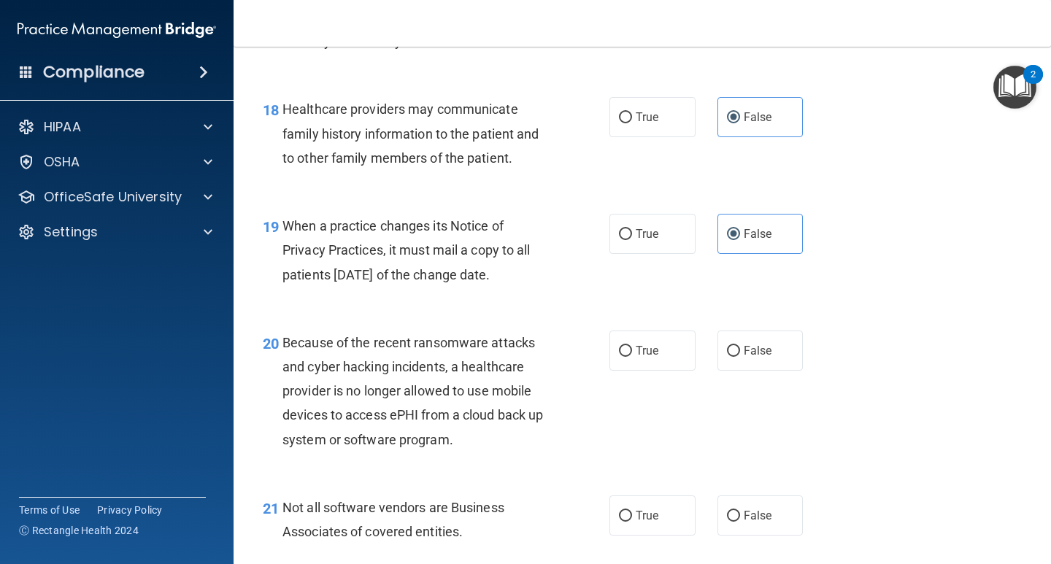
scroll to position [2481, 0]
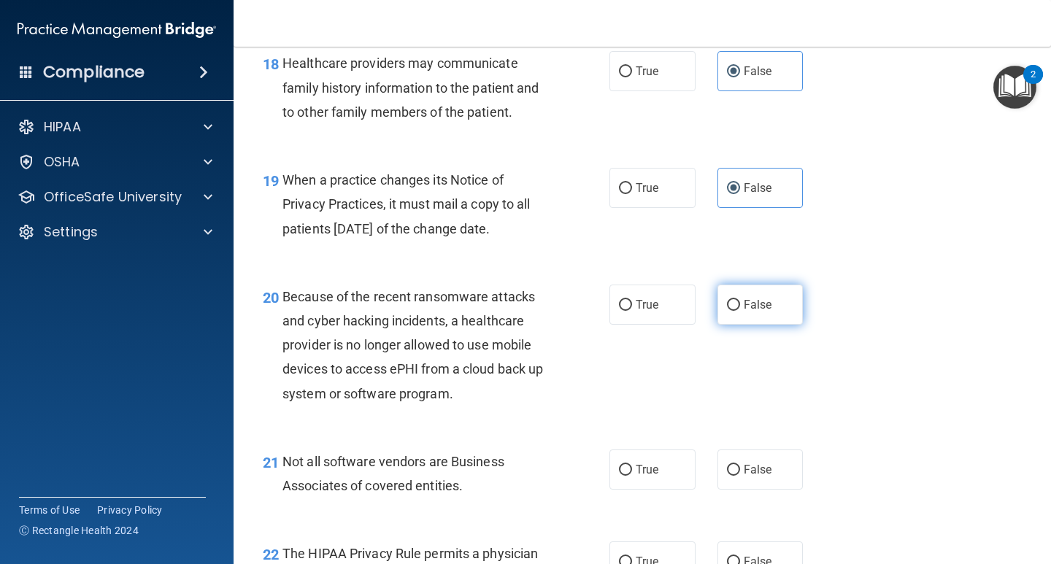
click at [755, 312] on span "False" at bounding box center [758, 305] width 28 height 14
click at [740, 311] on input "False" at bounding box center [733, 305] width 13 height 11
radio input "true"
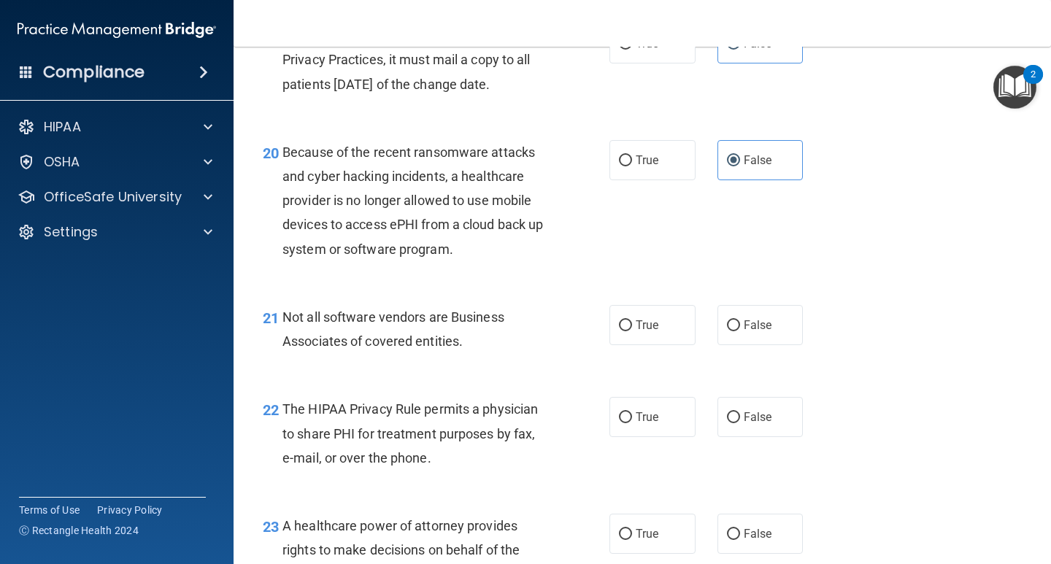
scroll to position [2627, 0]
click at [660, 344] on label "True" at bounding box center [652, 324] width 86 height 40
click at [632, 330] on input "True" at bounding box center [625, 324] width 13 height 11
radio input "true"
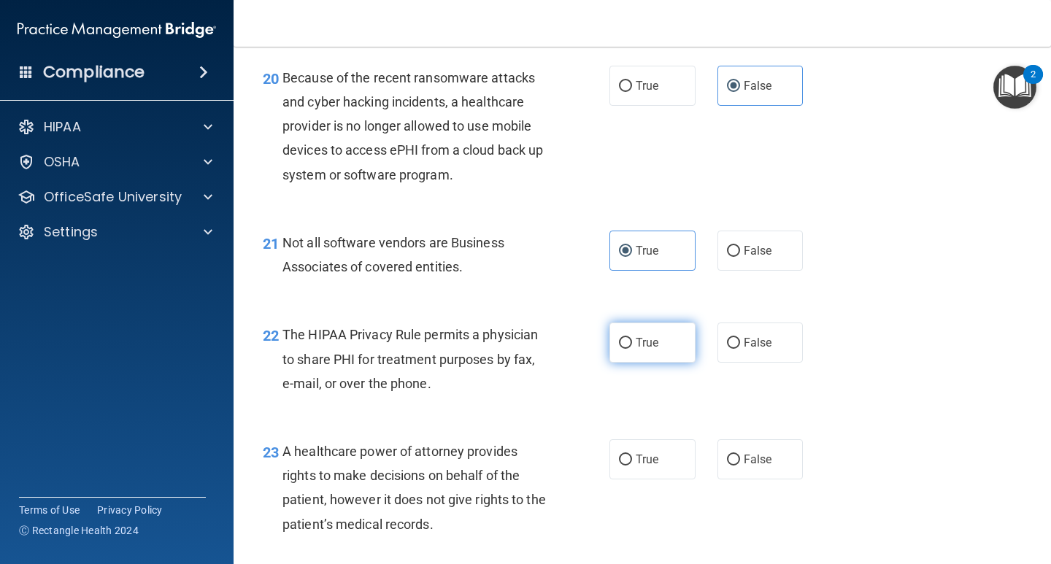
click at [640, 355] on label "True" at bounding box center [652, 343] width 86 height 40
click at [632, 349] on input "True" at bounding box center [625, 343] width 13 height 11
radio input "true"
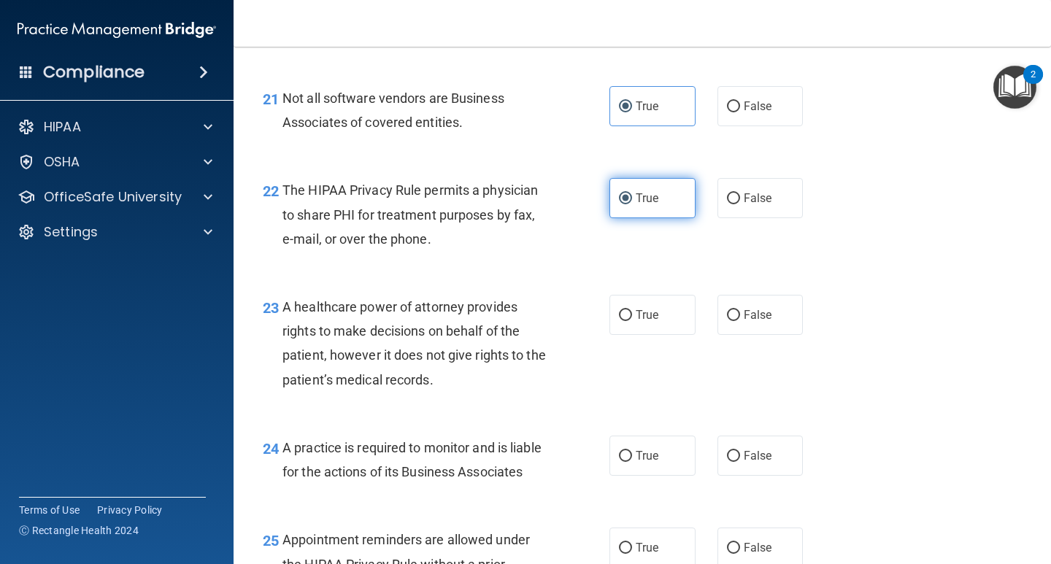
scroll to position [2846, 0]
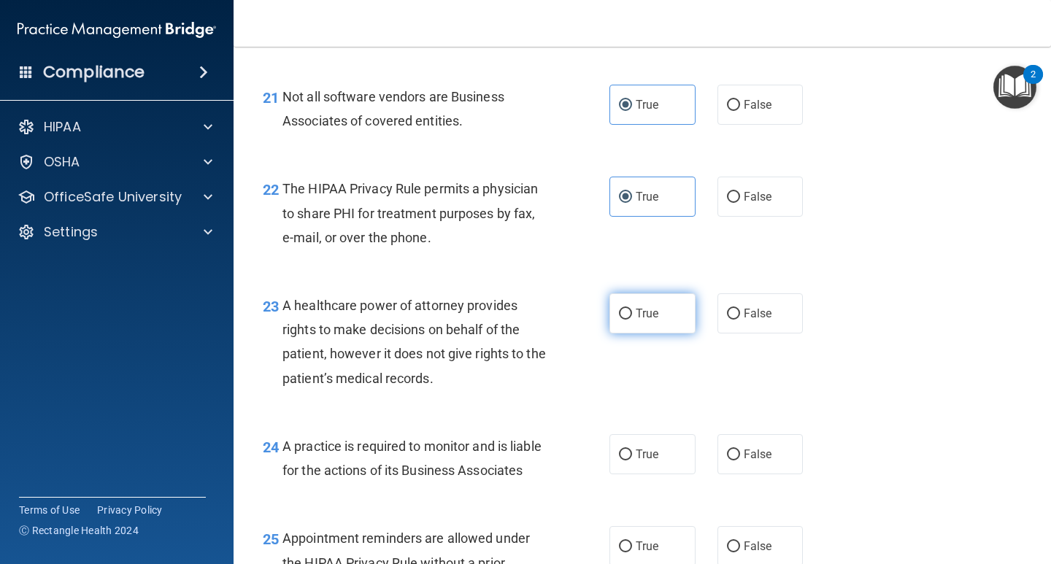
click at [661, 333] on label "True" at bounding box center [652, 313] width 86 height 40
click at [632, 320] on input "True" at bounding box center [625, 314] width 13 height 11
radio input "true"
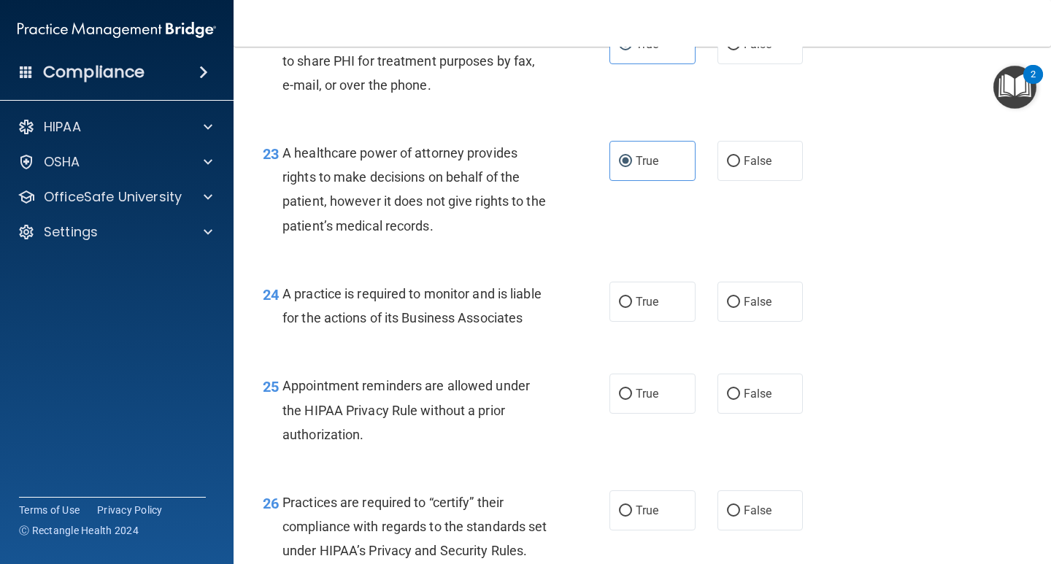
scroll to position [3065, 0]
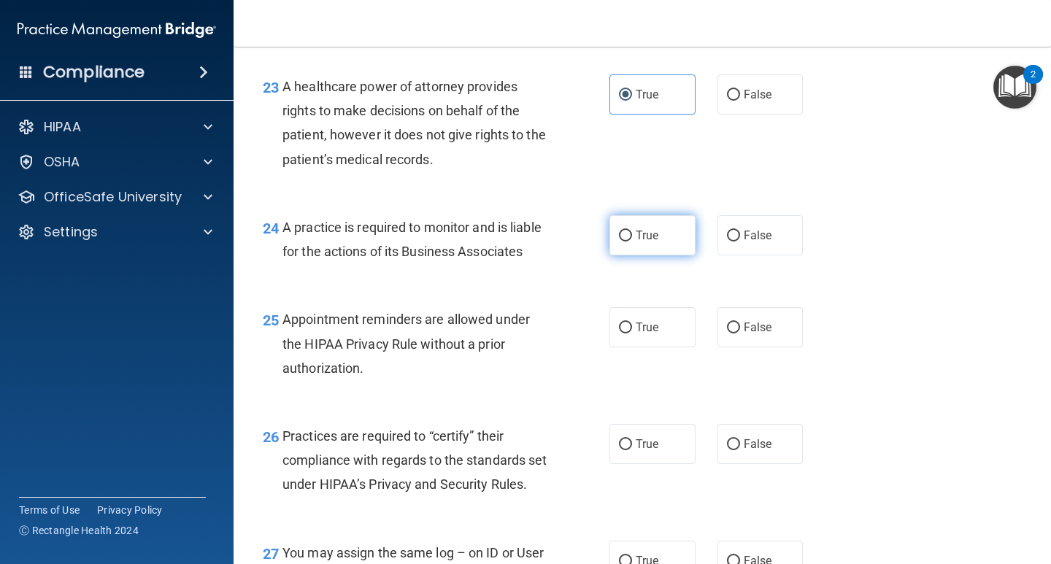
click at [639, 242] on span "True" at bounding box center [647, 235] width 23 height 14
click at [632, 242] on input "True" at bounding box center [625, 236] width 13 height 11
radio input "true"
click at [629, 347] on label "True" at bounding box center [652, 327] width 86 height 40
click at [629, 333] on input "True" at bounding box center [625, 328] width 13 height 11
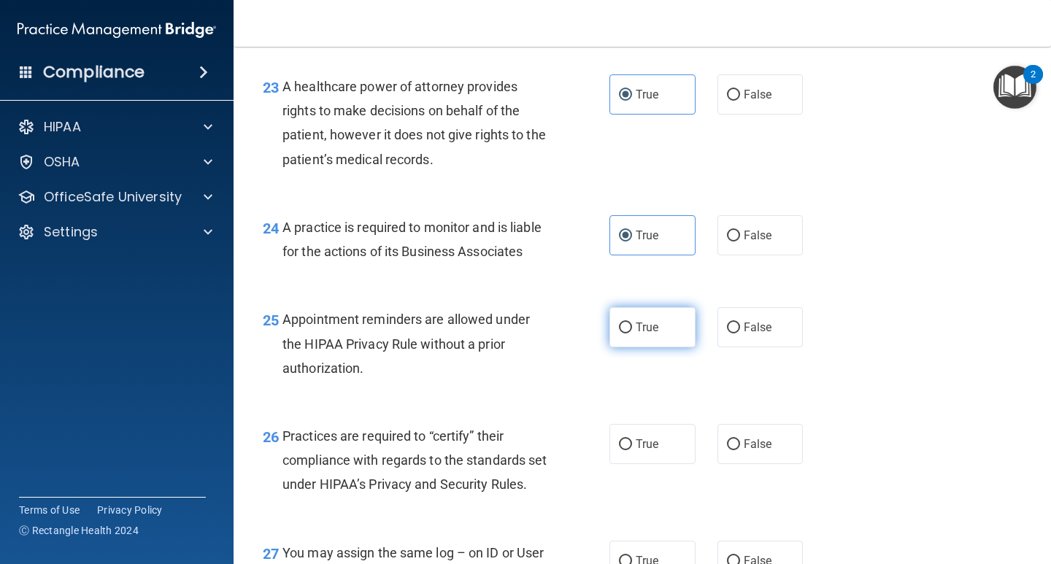
radio input "true"
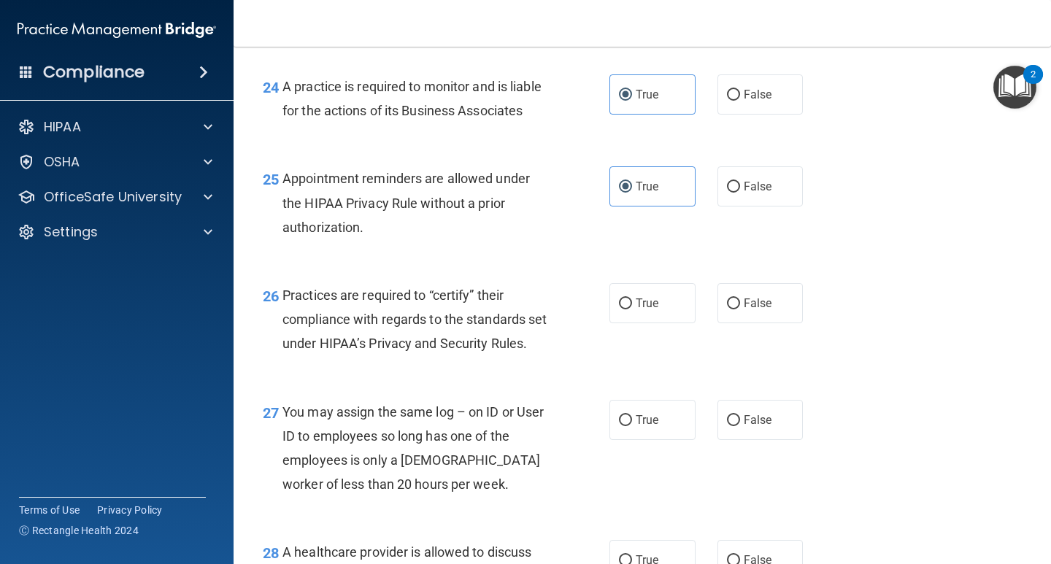
scroll to position [3211, 0]
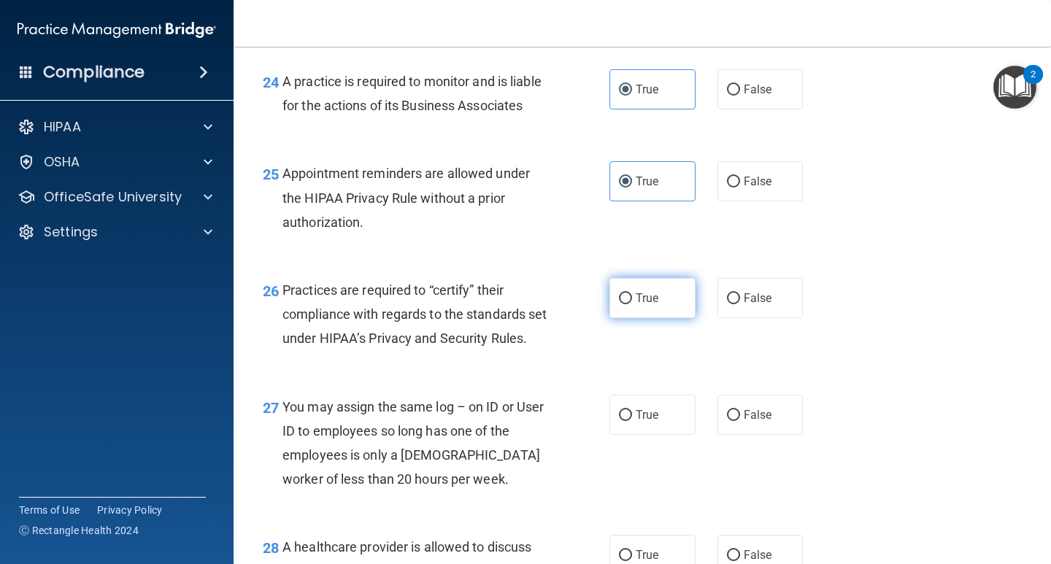
click at [657, 318] on label "True" at bounding box center [652, 298] width 86 height 40
click at [632, 304] on input "True" at bounding box center [625, 298] width 13 height 11
radio input "true"
click at [744, 305] on span "False" at bounding box center [758, 298] width 28 height 14
click at [739, 304] on input "False" at bounding box center [733, 298] width 13 height 11
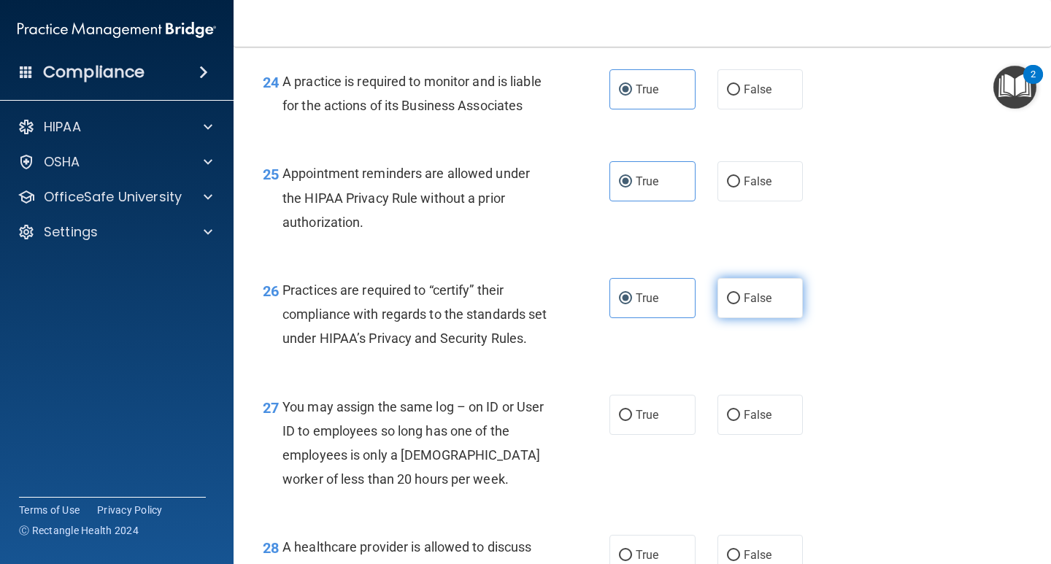
radio input "true"
click at [622, 304] on input "True" at bounding box center [625, 298] width 13 height 11
radio input "true"
radio input "false"
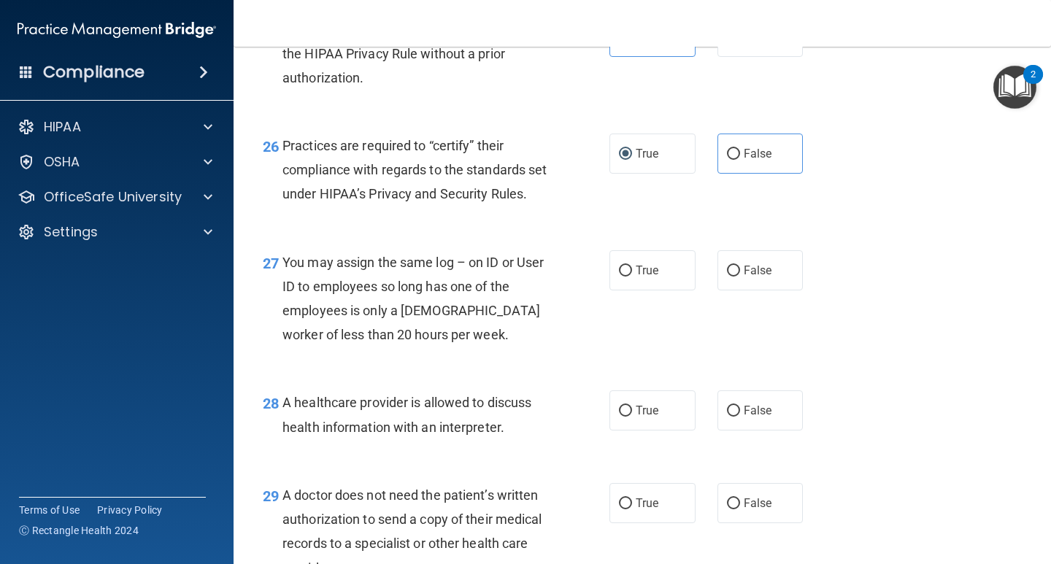
scroll to position [3357, 0]
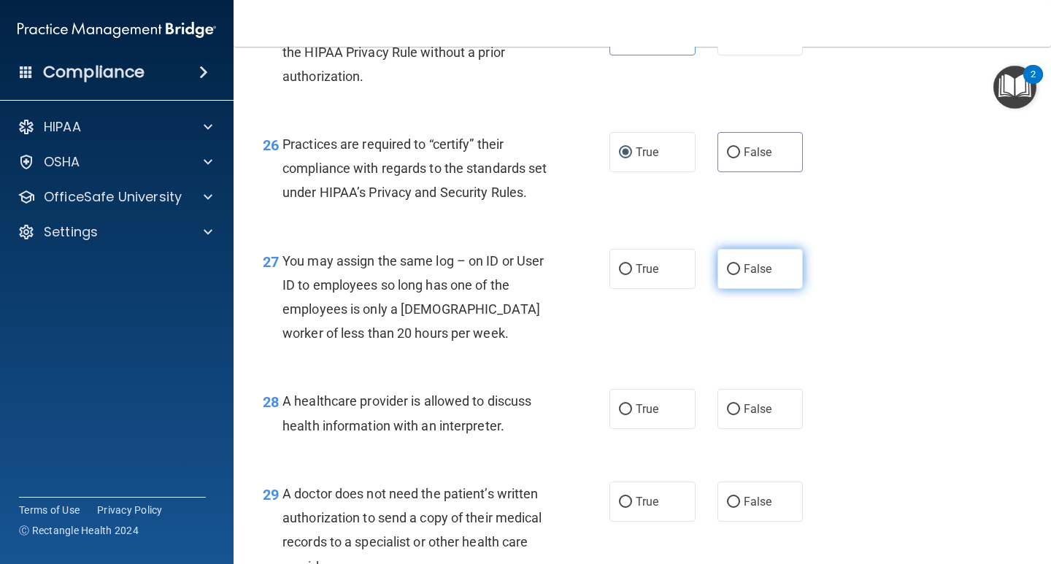
click at [733, 275] on input "False" at bounding box center [733, 269] width 13 height 11
radio input "true"
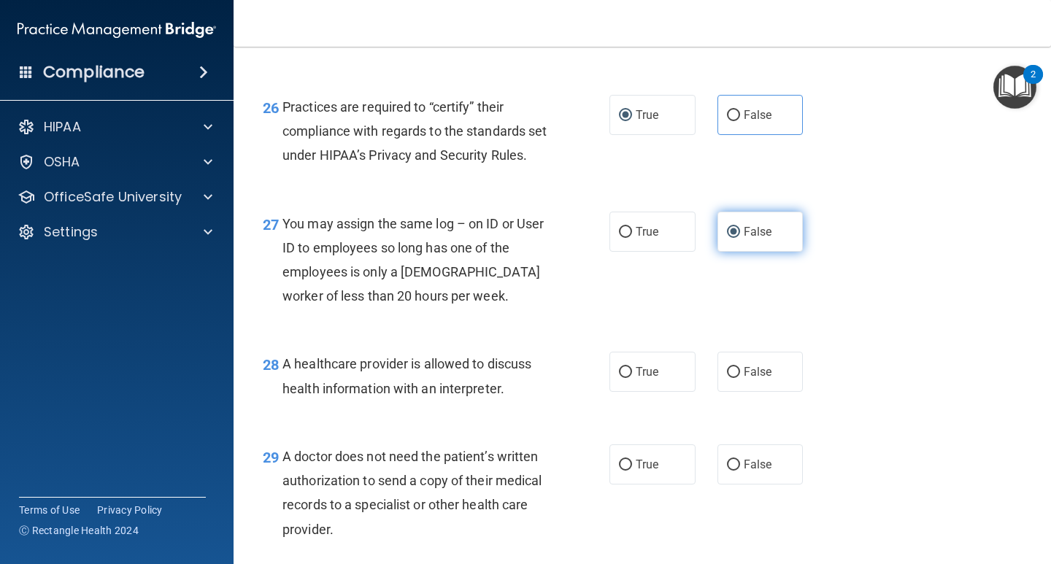
scroll to position [3430, 0]
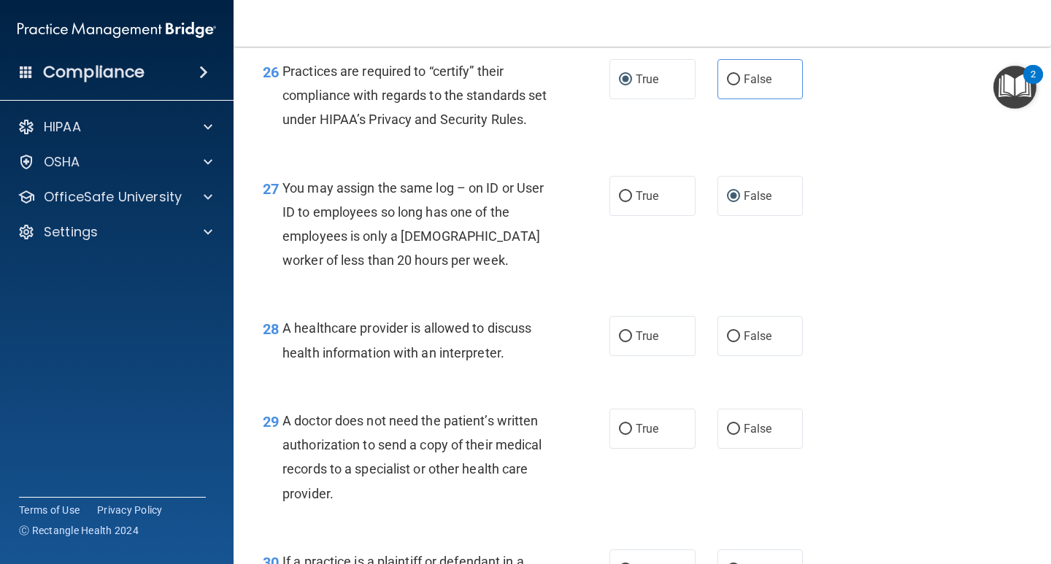
click at [739, 387] on div "28 A healthcare provider is allowed to discuss health information with an inter…" at bounding box center [642, 344] width 781 height 92
click at [739, 356] on label "False" at bounding box center [760, 336] width 86 height 40
click at [739, 342] on input "False" at bounding box center [733, 336] width 13 height 11
radio input "true"
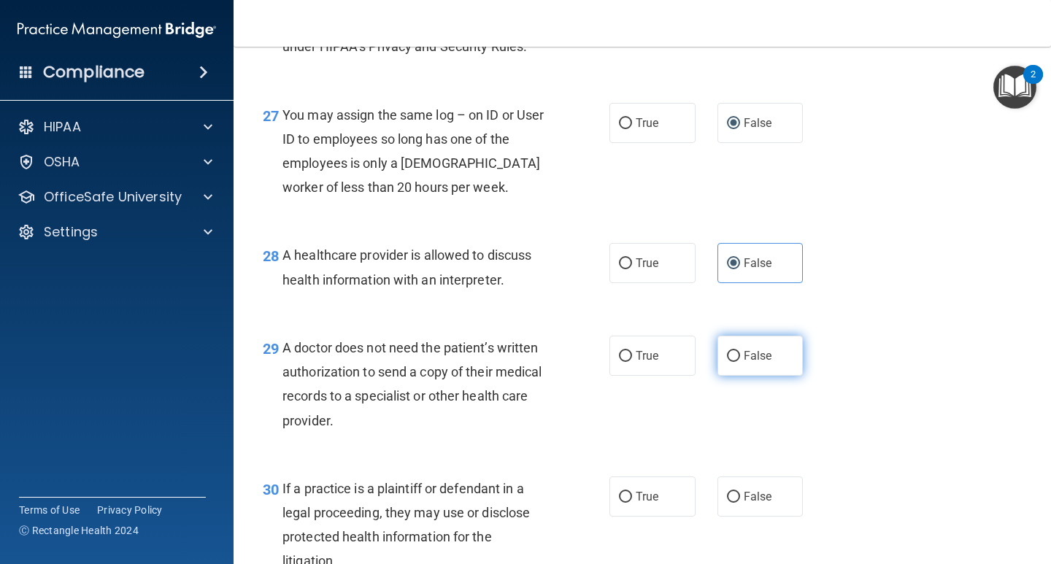
scroll to position [3576, 0]
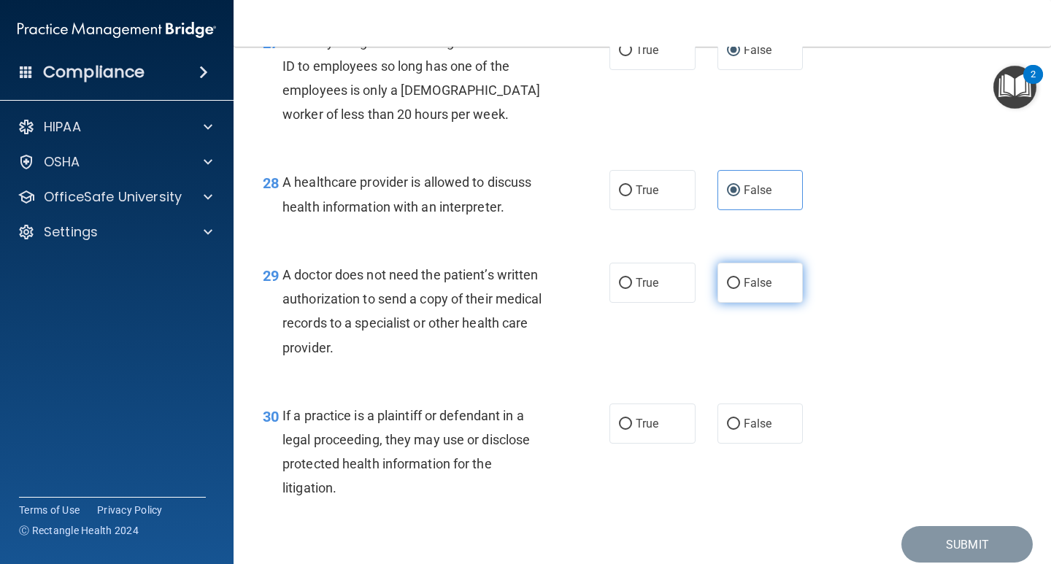
click at [725, 303] on label "False" at bounding box center [760, 283] width 86 height 40
click at [727, 289] on input "False" at bounding box center [733, 283] width 13 height 11
radio input "true"
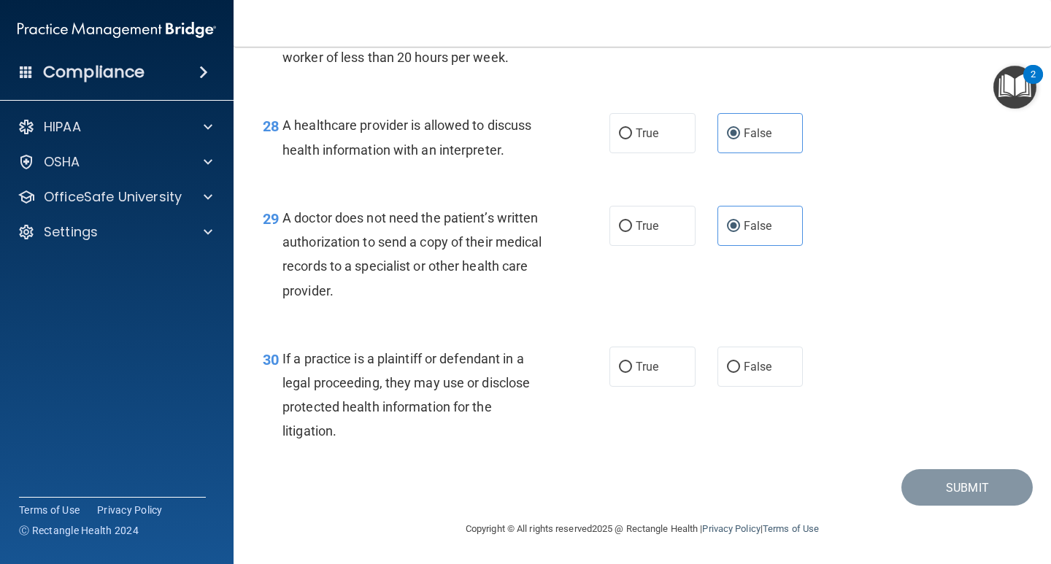
scroll to position [3706, 0]
click at [758, 377] on label "False" at bounding box center [760, 367] width 86 height 40
click at [740, 373] on input "False" at bounding box center [733, 367] width 13 height 11
radio input "true"
click at [928, 469] on button "Submit" at bounding box center [966, 487] width 131 height 37
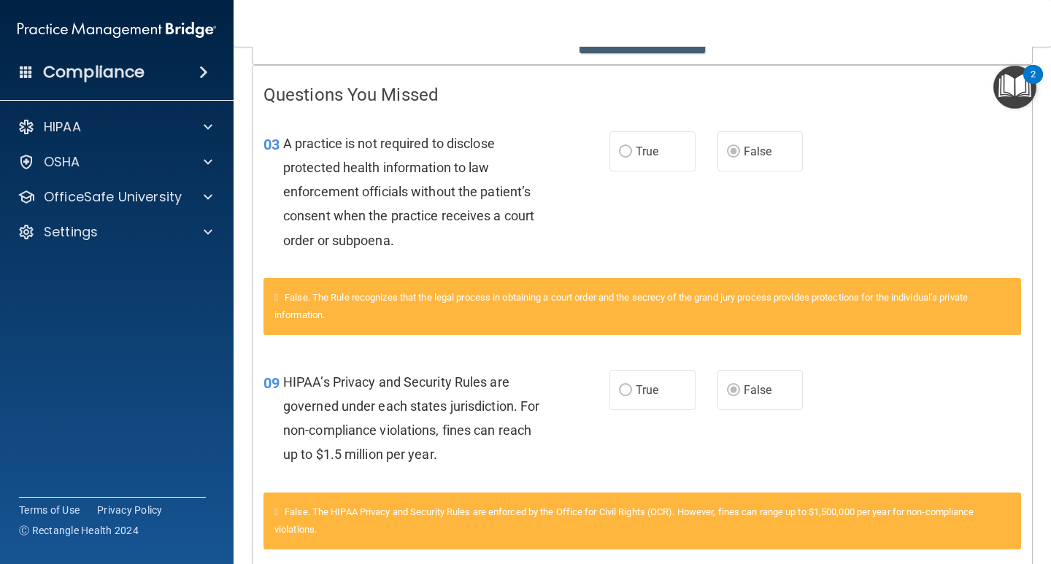
scroll to position [146, 0]
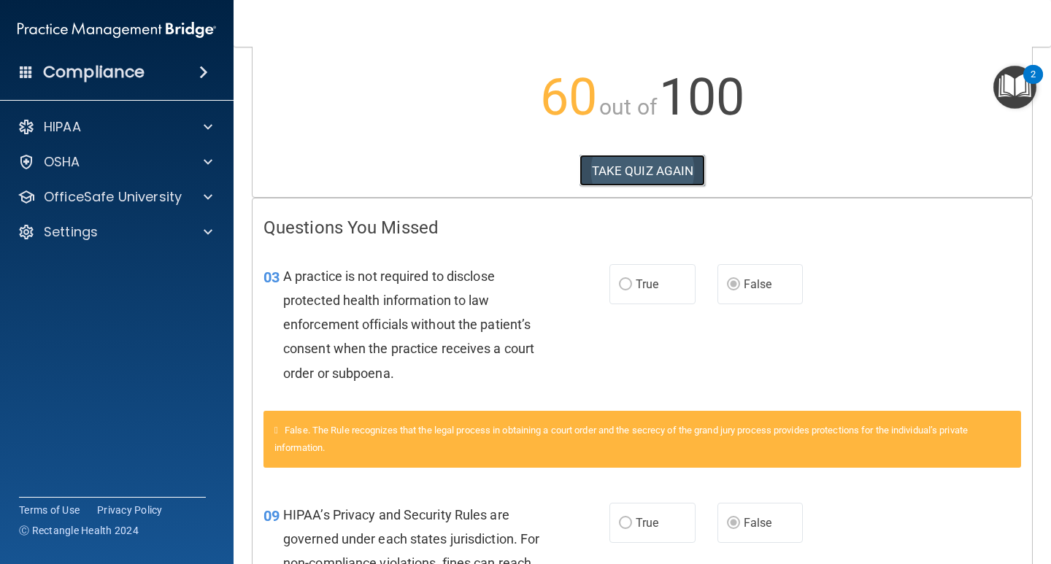
click at [655, 165] on button "TAKE QUIZ AGAIN" at bounding box center [642, 171] width 126 height 32
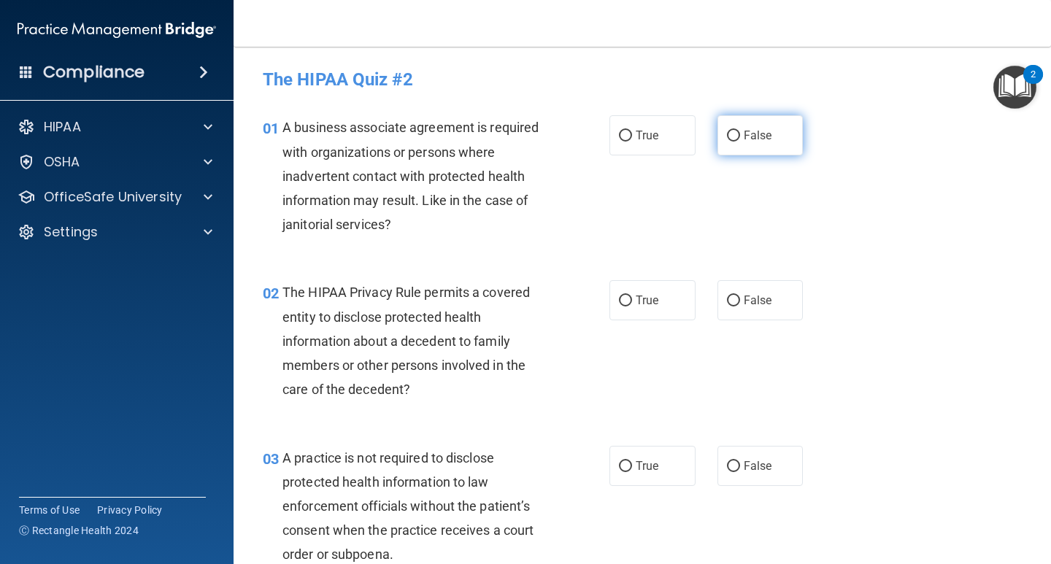
click at [776, 139] on label "False" at bounding box center [760, 135] width 86 height 40
click at [740, 139] on input "False" at bounding box center [733, 136] width 13 height 11
radio input "true"
drag, startPoint x: 288, startPoint y: 319, endPoint x: 451, endPoint y: 319, distance: 163.5
click at [439, 319] on span "The HIPAA Privacy Rule permits a covered entity to disclose protected health in…" at bounding box center [405, 341] width 247 height 112
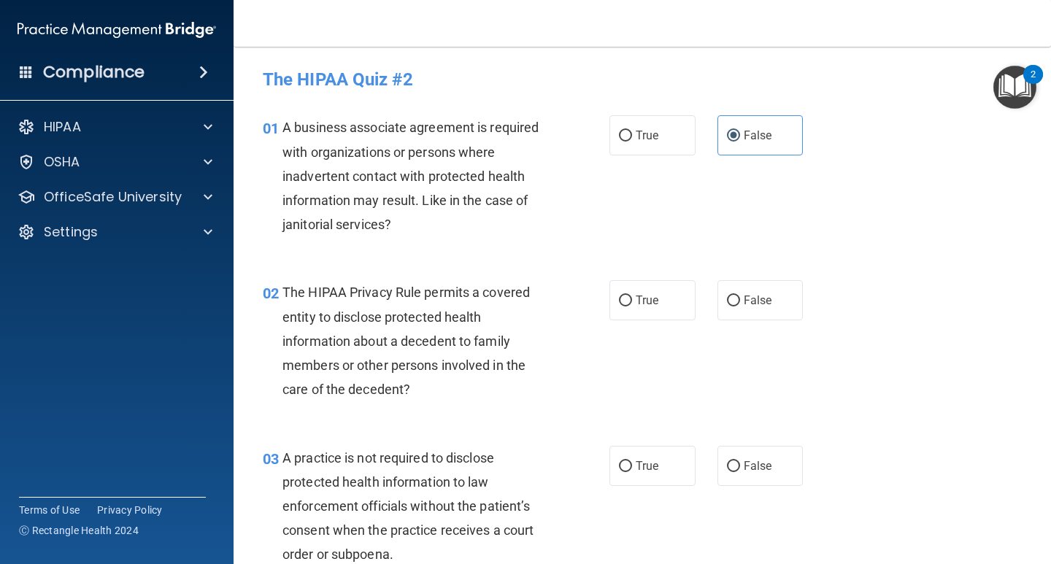
click at [453, 319] on span "The HIPAA Privacy Rule permits a covered entity to disclose protected health in…" at bounding box center [405, 341] width 247 height 112
click at [668, 295] on label "True" at bounding box center [652, 300] width 86 height 40
click at [632, 296] on input "True" at bounding box center [625, 301] width 13 height 11
radio input "true"
click at [741, 481] on label "False" at bounding box center [760, 466] width 86 height 40
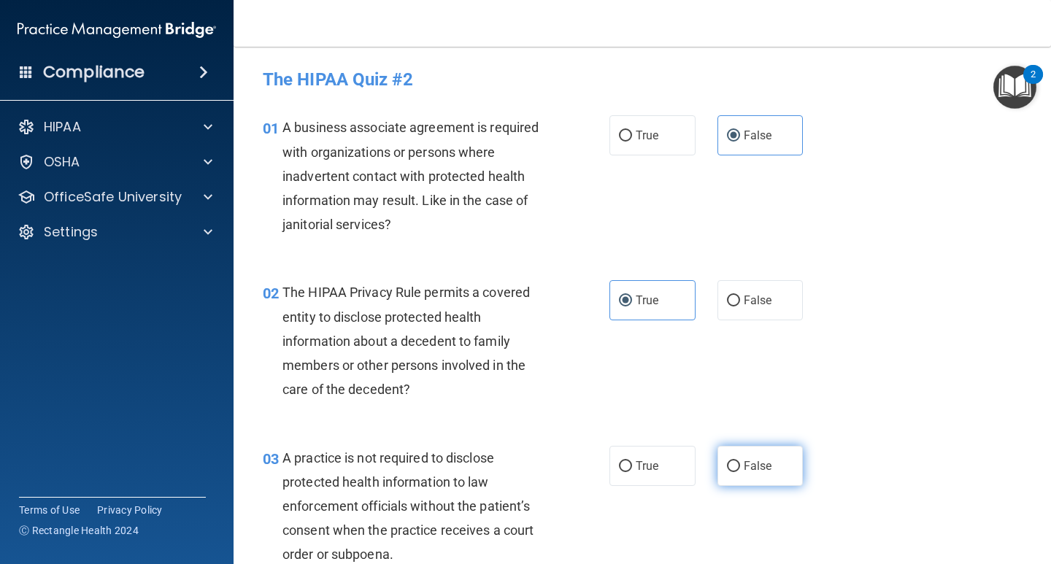
click at [740, 472] on input "False" at bounding box center [733, 466] width 13 height 11
radio input "true"
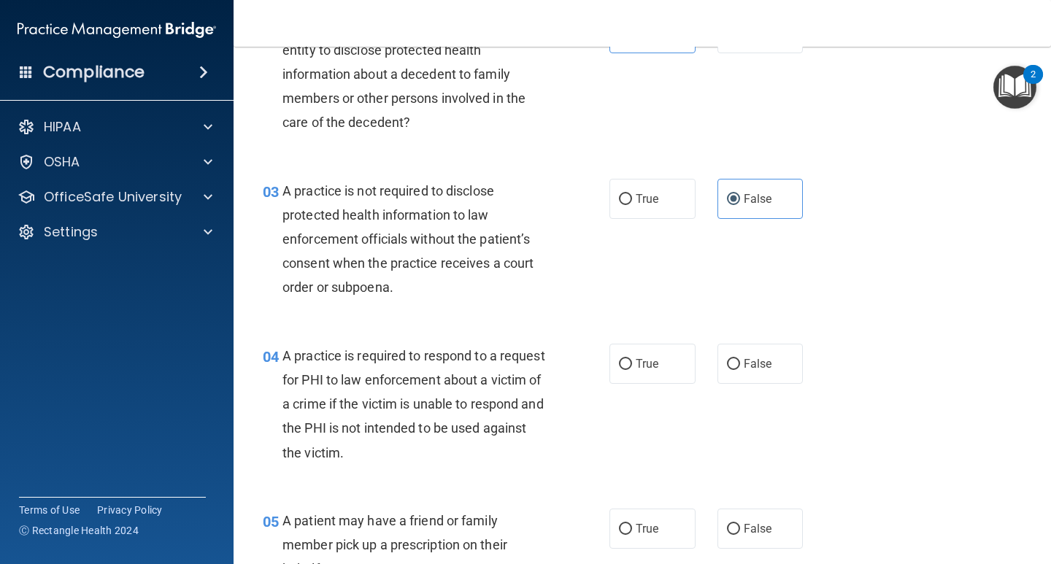
scroll to position [292, 0]
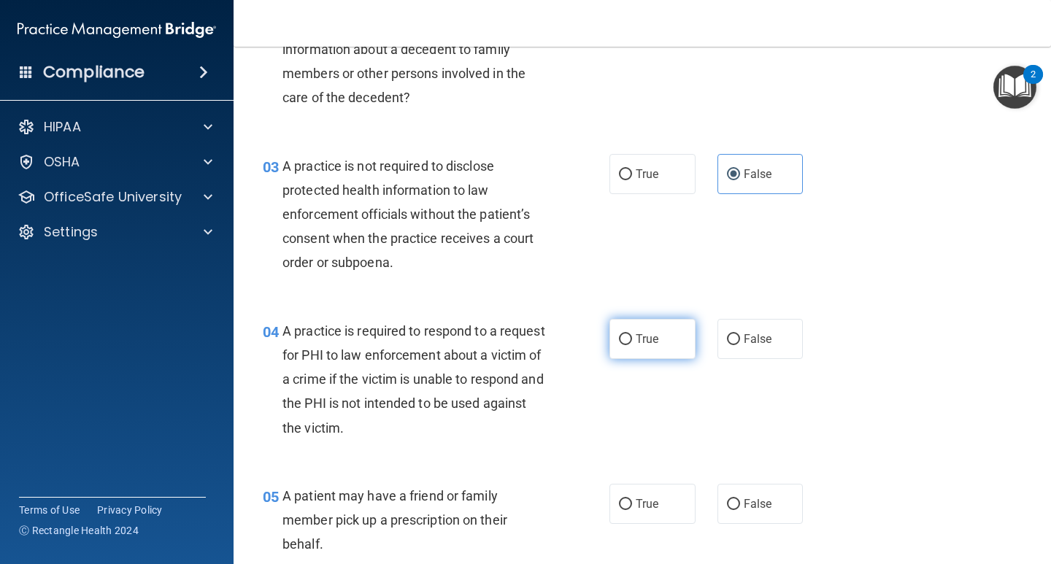
click at [628, 348] on label "True" at bounding box center [652, 339] width 86 height 40
click at [628, 345] on input "True" at bounding box center [625, 339] width 13 height 11
radio input "true"
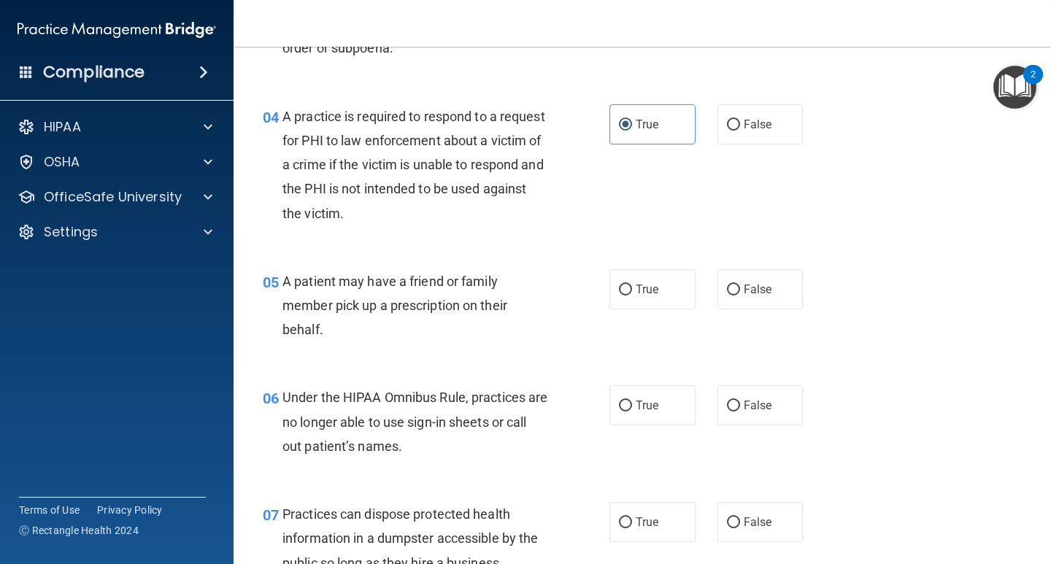
scroll to position [511, 0]
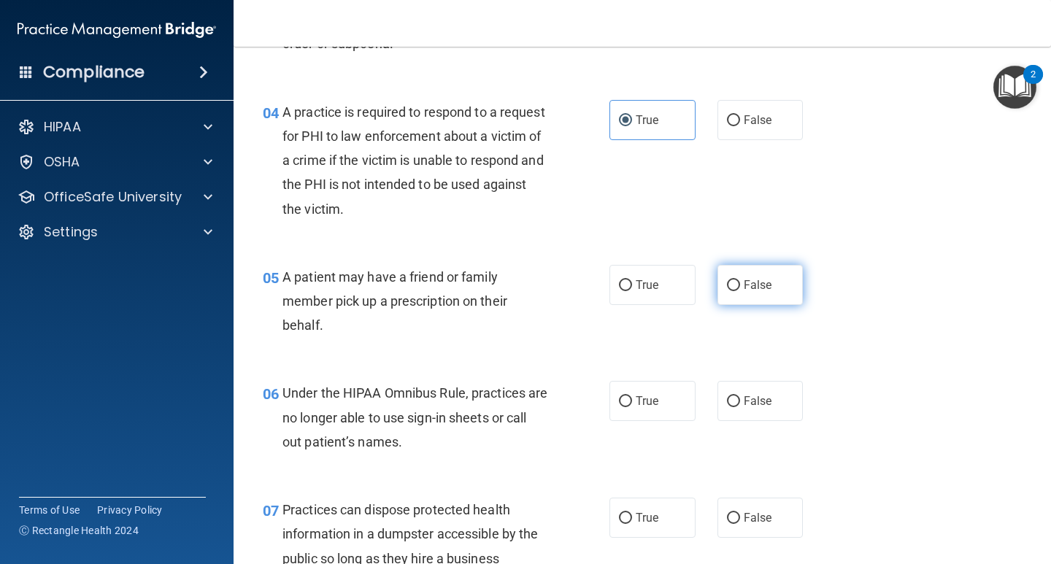
click at [748, 284] on span "False" at bounding box center [758, 285] width 28 height 14
click at [740, 284] on input "False" at bounding box center [733, 285] width 13 height 11
radio input "true"
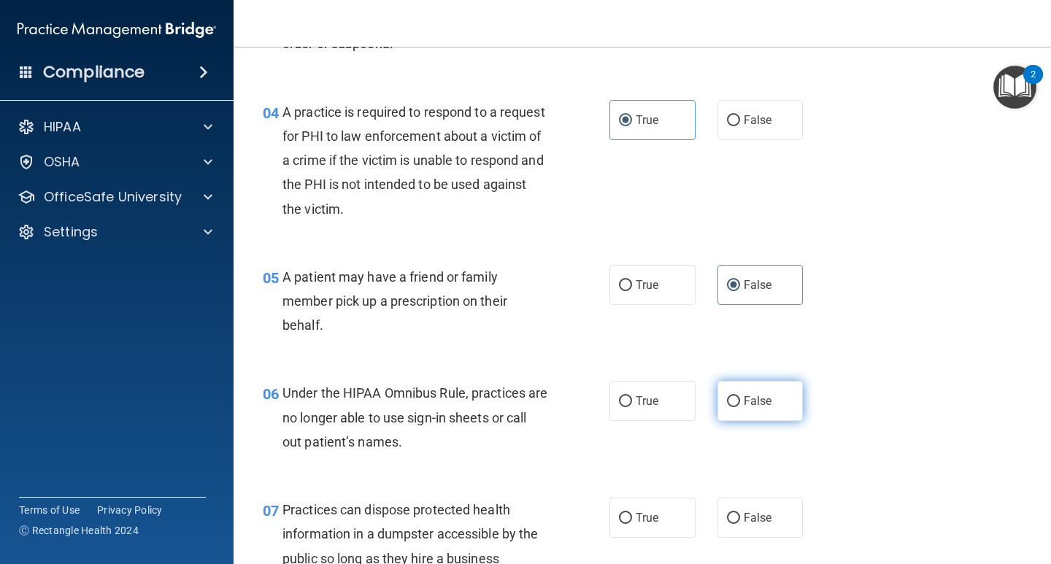
click at [744, 399] on span "False" at bounding box center [758, 401] width 28 height 14
click at [739, 399] on input "False" at bounding box center [733, 401] width 13 height 11
radio input "true"
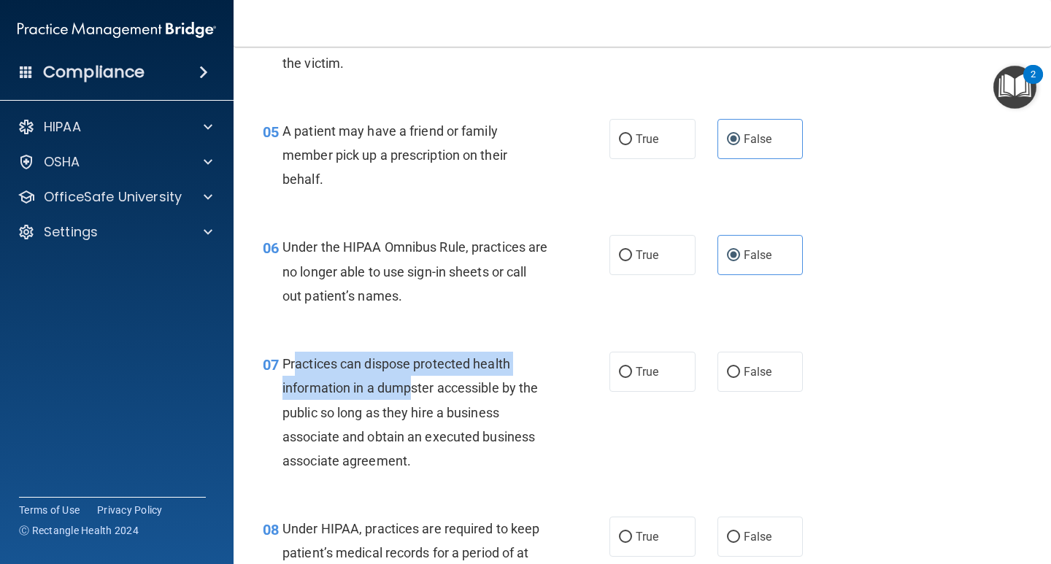
drag, startPoint x: 293, startPoint y: 363, endPoint x: 412, endPoint y: 392, distance: 123.2
click at [412, 392] on span "Practices can dispose protected health information in a dumpster accessible by …" at bounding box center [409, 412] width 255 height 112
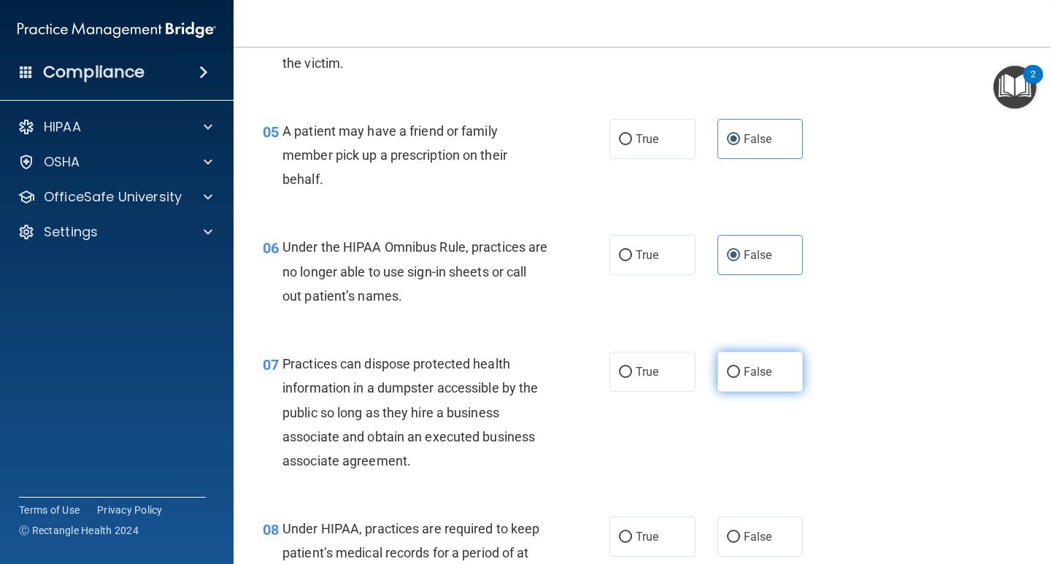
click at [758, 364] on label "False" at bounding box center [760, 372] width 86 height 40
click at [740, 367] on input "False" at bounding box center [733, 372] width 13 height 11
radio input "true"
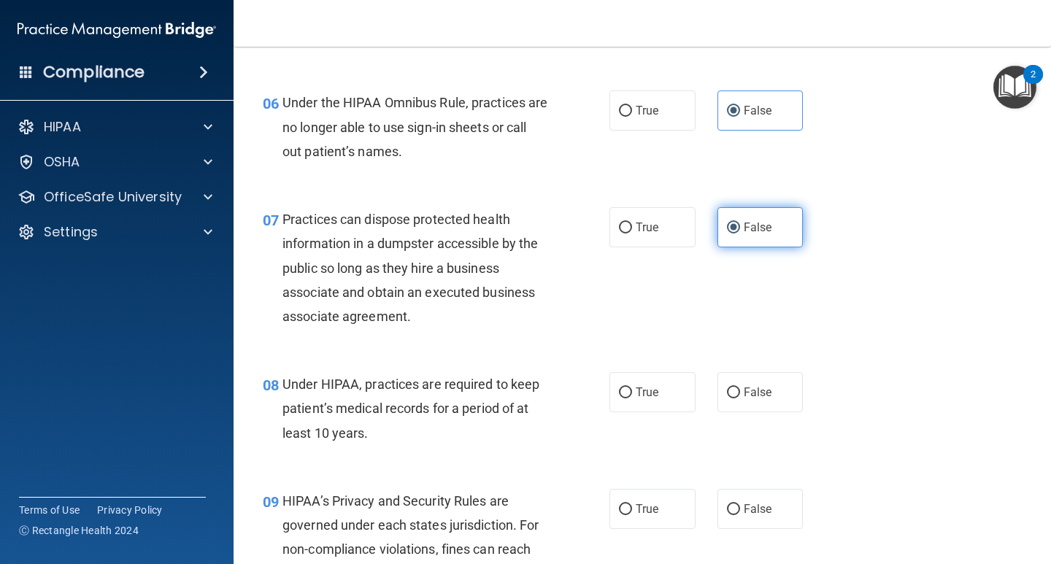
scroll to position [803, 0]
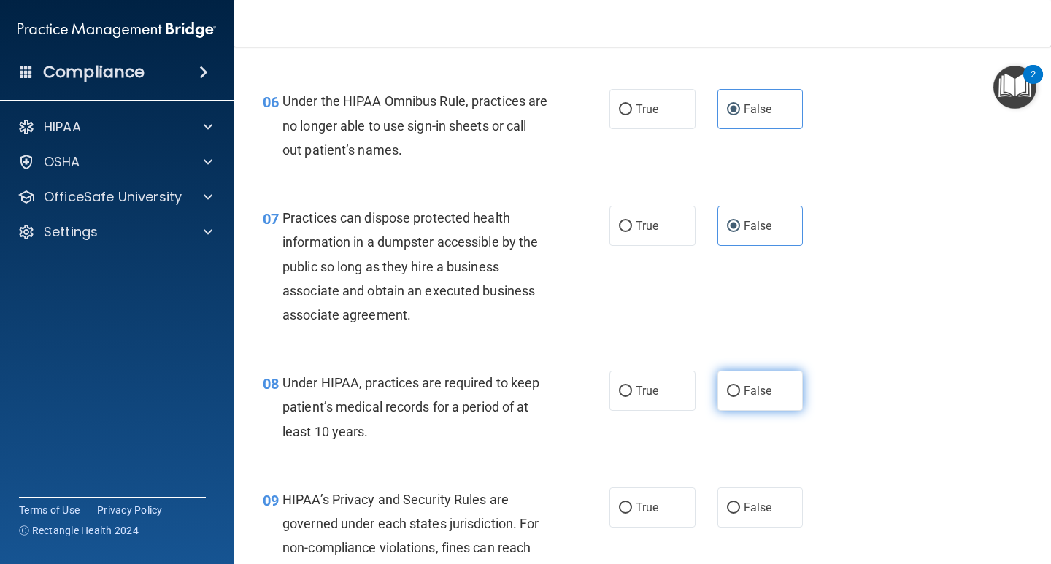
click at [730, 386] on input "False" at bounding box center [733, 391] width 13 height 11
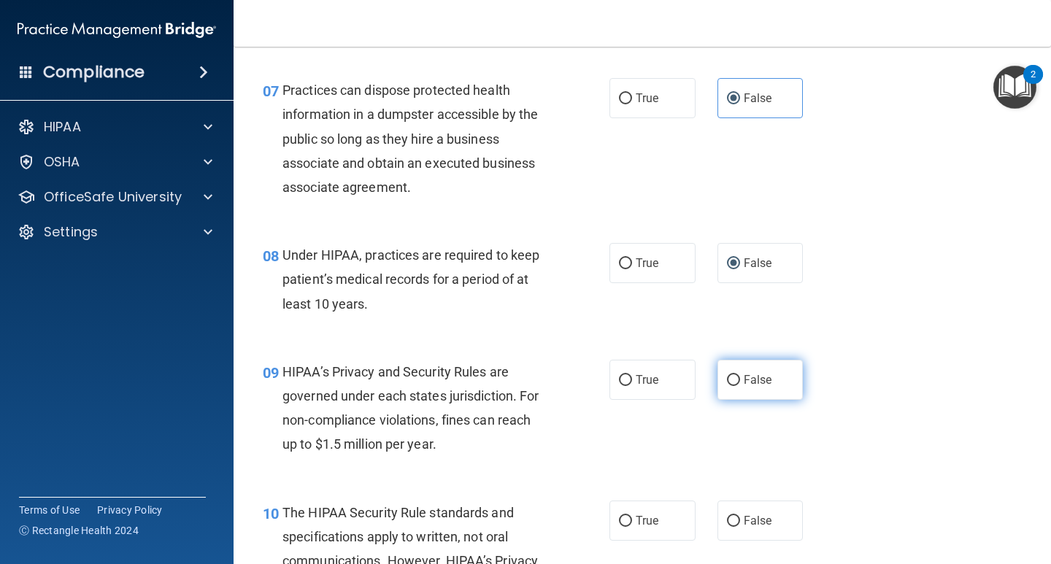
scroll to position [949, 0]
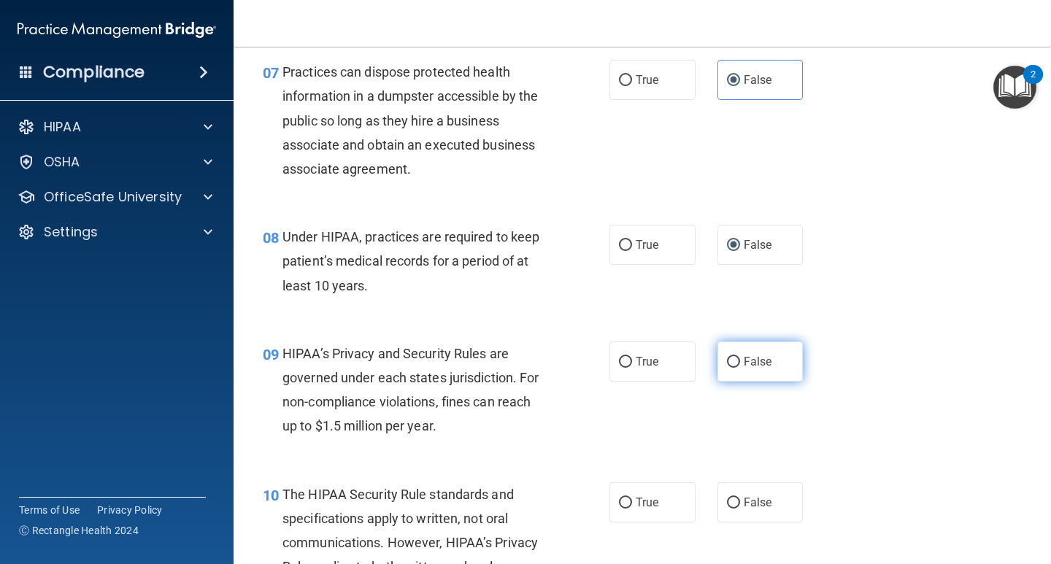
click at [757, 368] on label "False" at bounding box center [760, 362] width 86 height 40
click at [740, 368] on input "False" at bounding box center [733, 362] width 13 height 11
click at [717, 359] on label "False" at bounding box center [760, 362] width 86 height 40
click at [727, 359] on input "False" at bounding box center [733, 362] width 13 height 11
click at [670, 358] on label "True" at bounding box center [652, 362] width 86 height 40
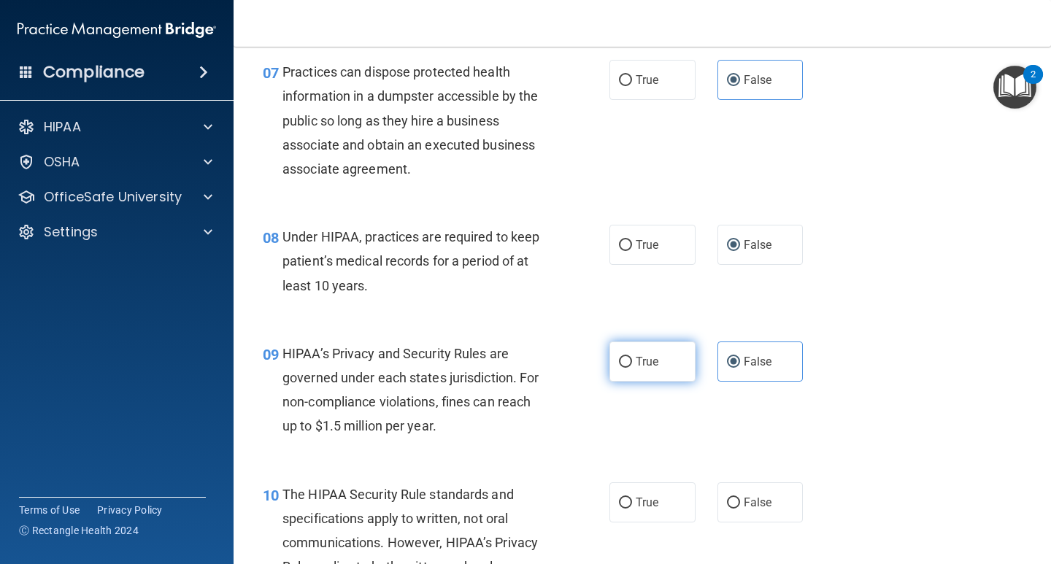
click at [632, 358] on input "True" at bounding box center [625, 362] width 13 height 11
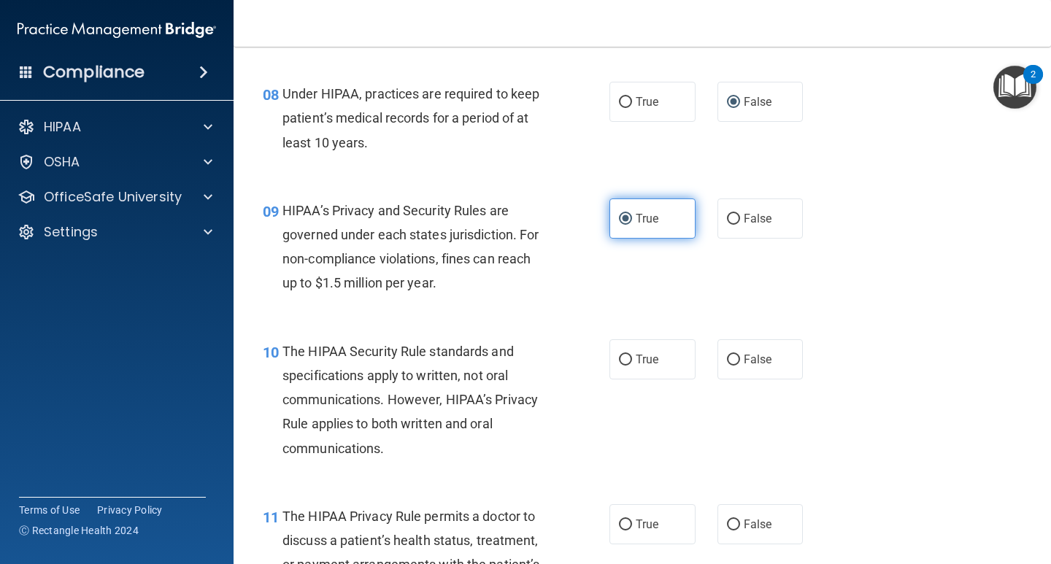
scroll to position [1095, 0]
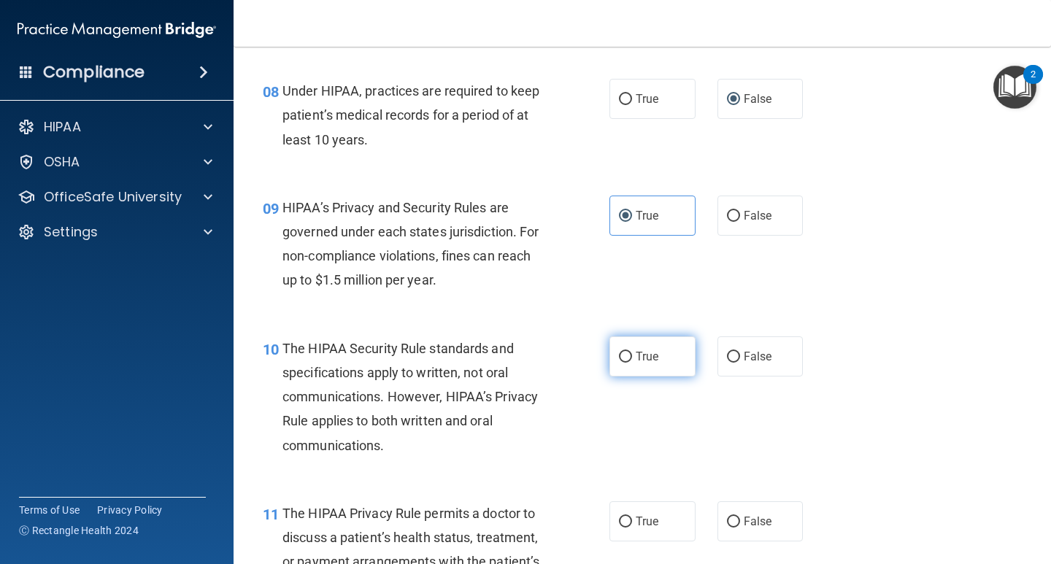
click at [666, 362] on label "True" at bounding box center [652, 356] width 86 height 40
click at [632, 362] on input "True" at bounding box center [625, 357] width 13 height 11
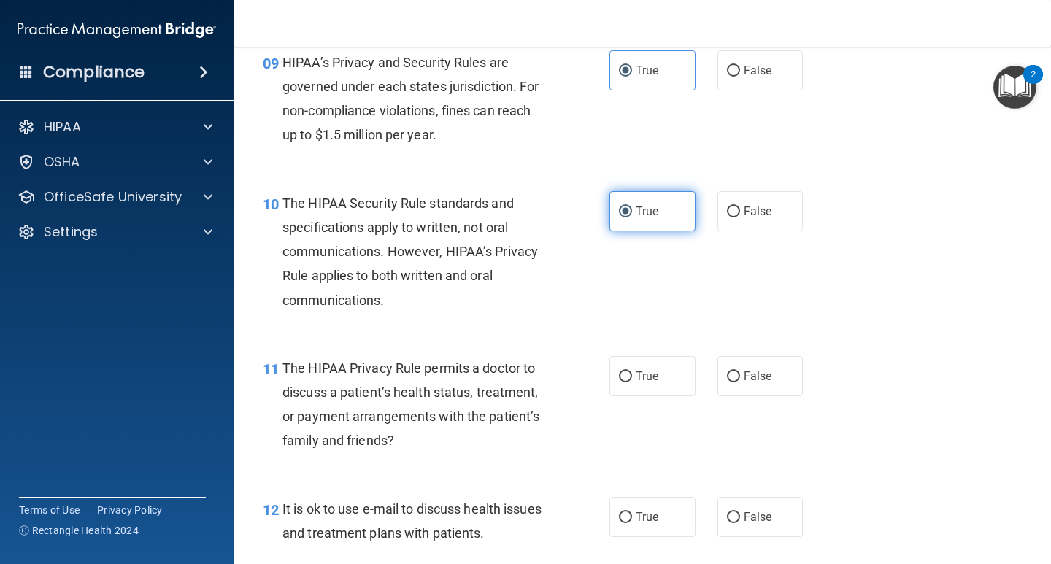
scroll to position [1241, 0]
click at [717, 373] on label "False" at bounding box center [760, 375] width 86 height 40
click at [727, 373] on input "False" at bounding box center [733, 376] width 13 height 11
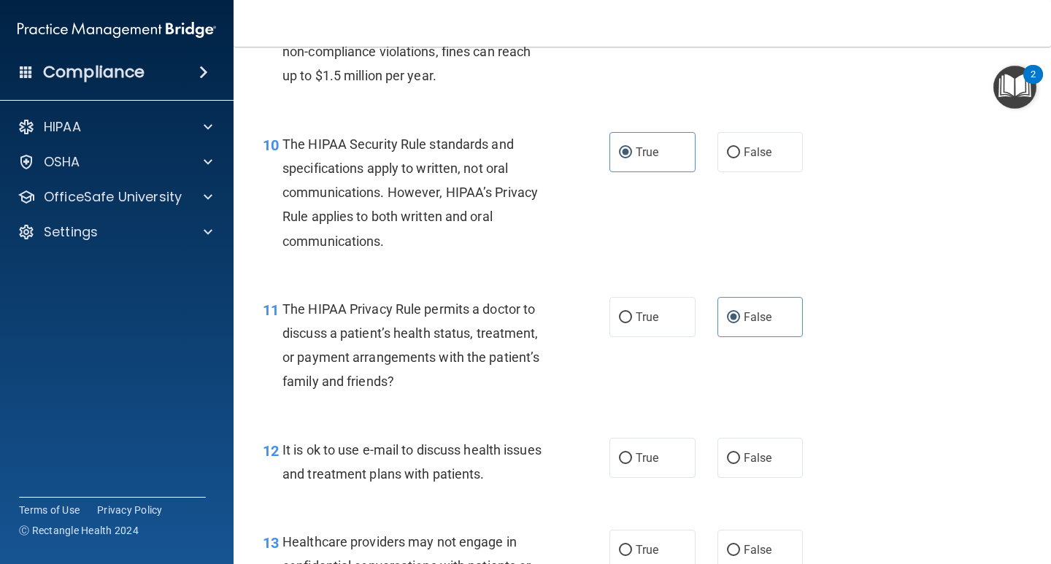
scroll to position [1387, 0]
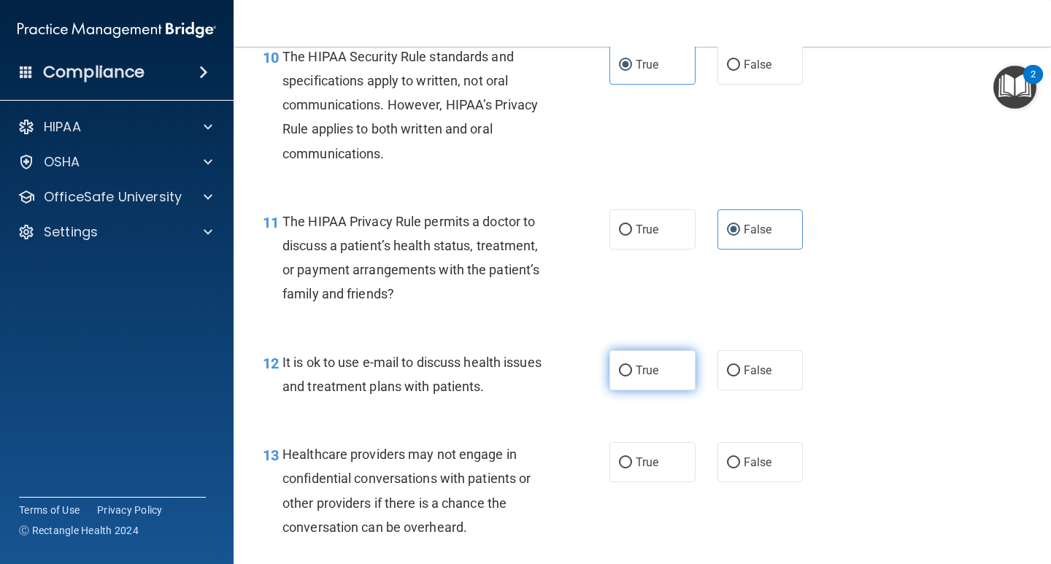
click at [652, 377] on span "True" at bounding box center [647, 370] width 23 height 14
click at [632, 377] on input "True" at bounding box center [625, 371] width 13 height 11
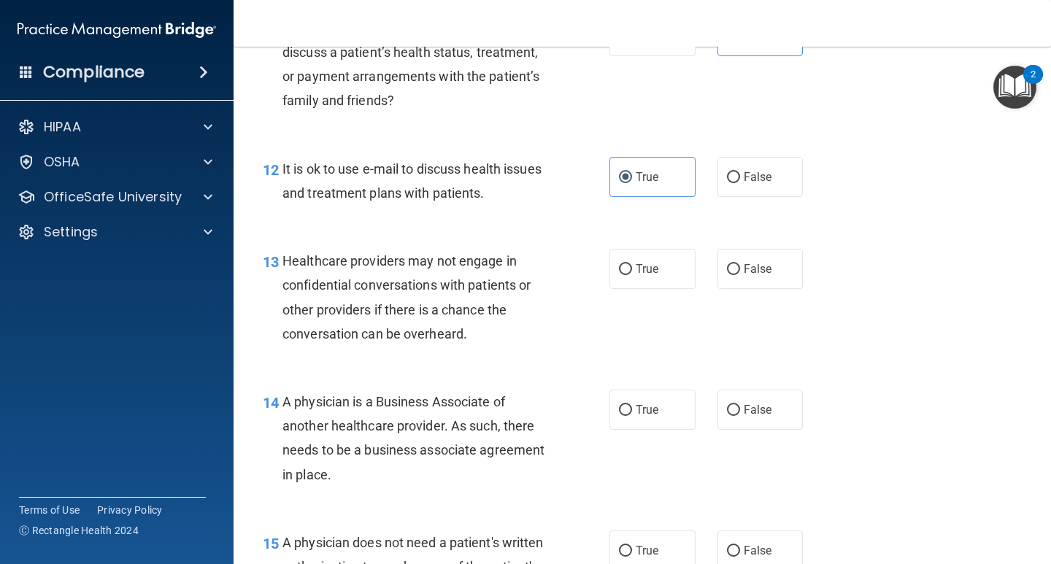
scroll to position [1605, 0]
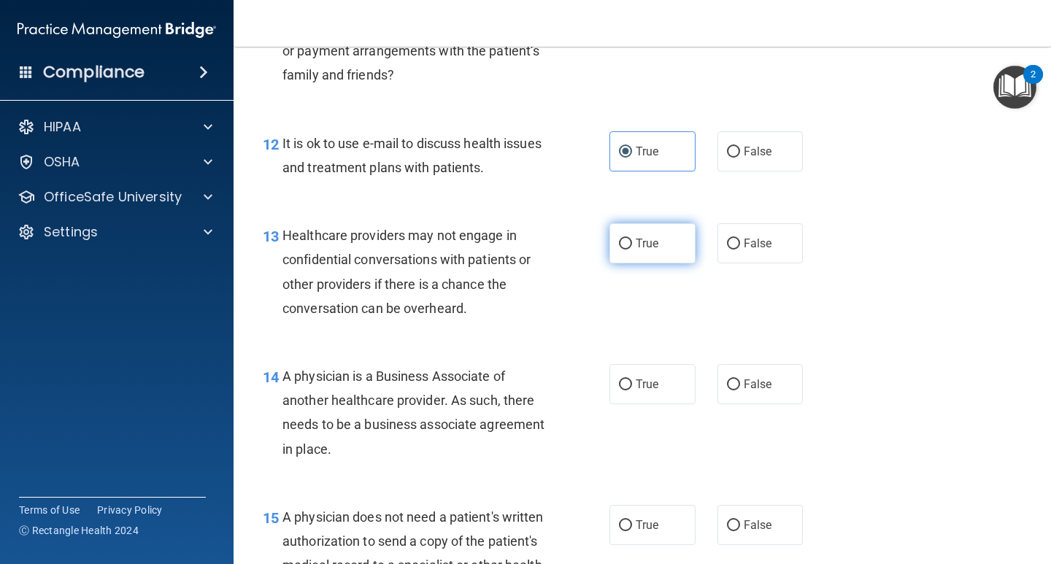
click at [641, 258] on label "True" at bounding box center [652, 243] width 86 height 40
click at [632, 250] on input "True" at bounding box center [625, 244] width 13 height 11
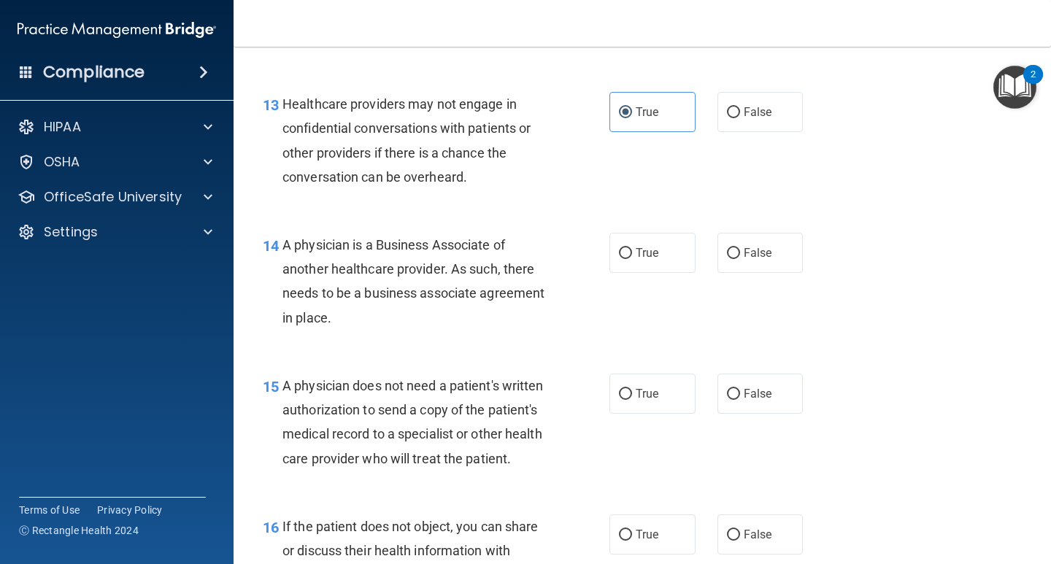
scroll to position [1751, 0]
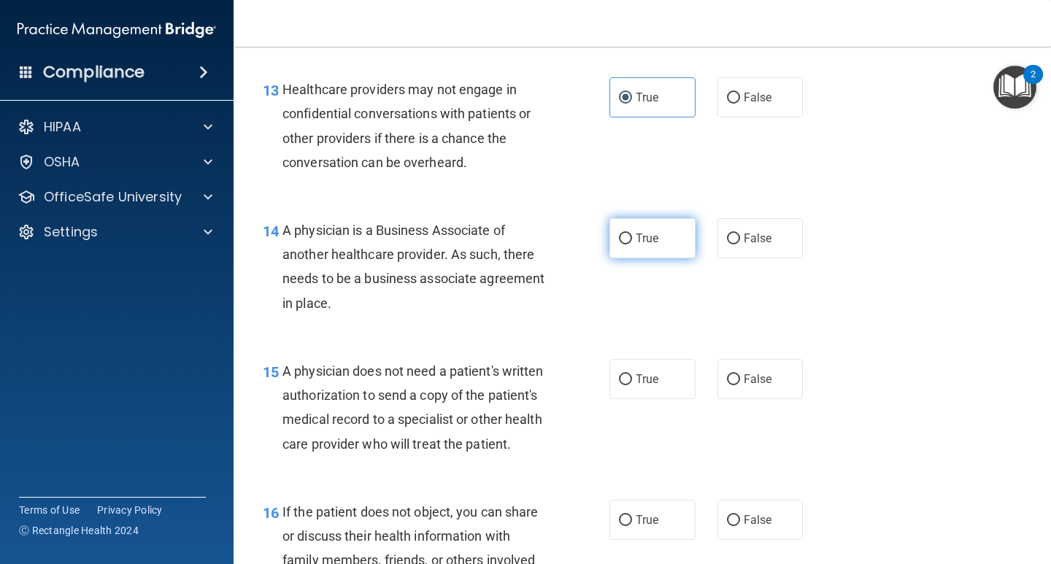
click at [620, 235] on input "True" at bounding box center [625, 239] width 13 height 11
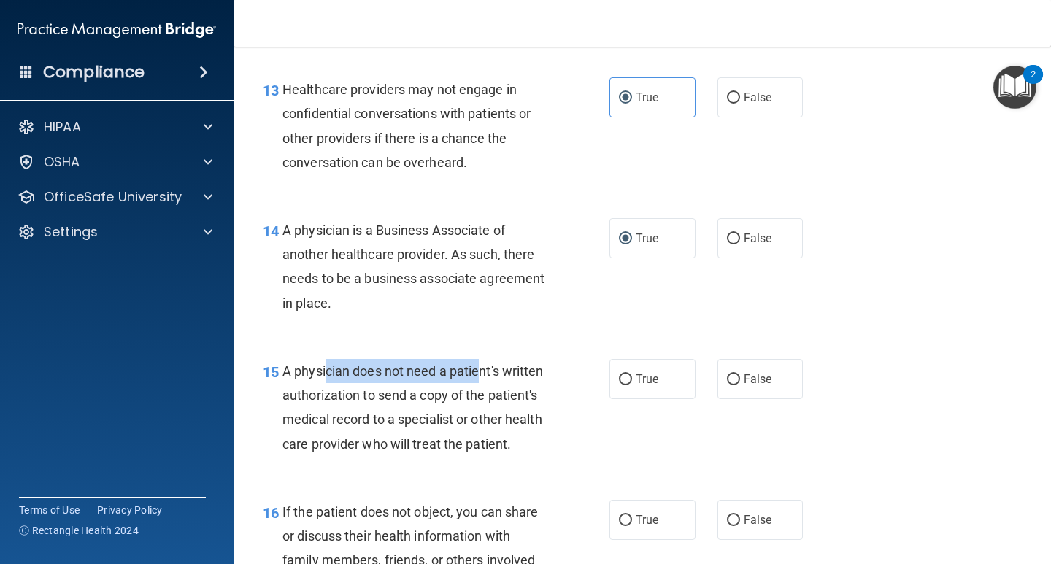
drag, startPoint x: 327, startPoint y: 360, endPoint x: 479, endPoint y: 360, distance: 151.8
click at [479, 360] on div "A physician does not need a patient's written authorization to send a copy of t…" at bounding box center [420, 407] width 277 height 97
click at [320, 393] on span "A physician does not need a patient's written authorization to send a copy of t…" at bounding box center [412, 407] width 261 height 88
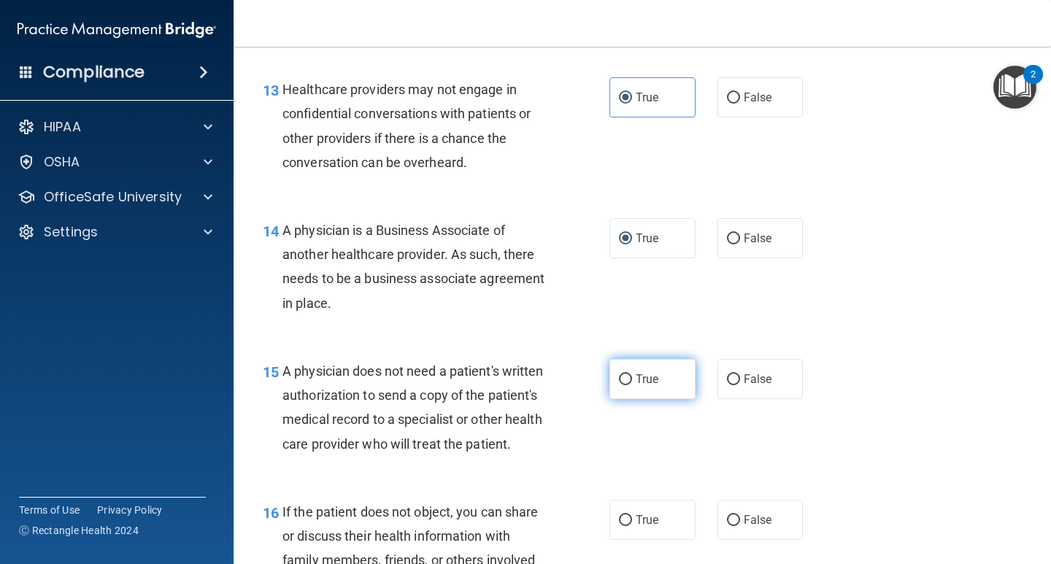
click at [636, 390] on label "True" at bounding box center [652, 379] width 86 height 40
click at [632, 385] on input "True" at bounding box center [625, 379] width 13 height 11
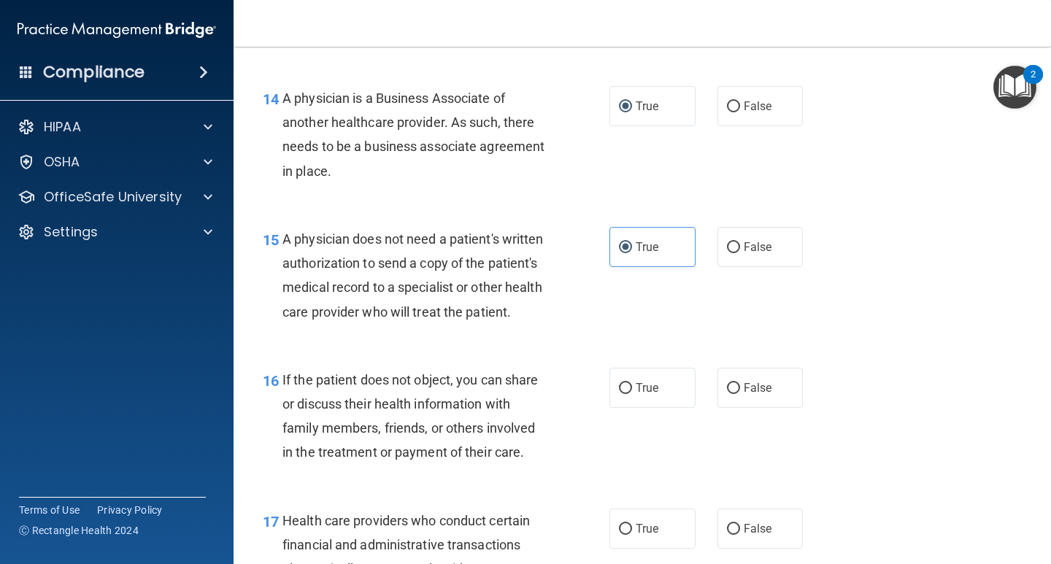
scroll to position [1897, 0]
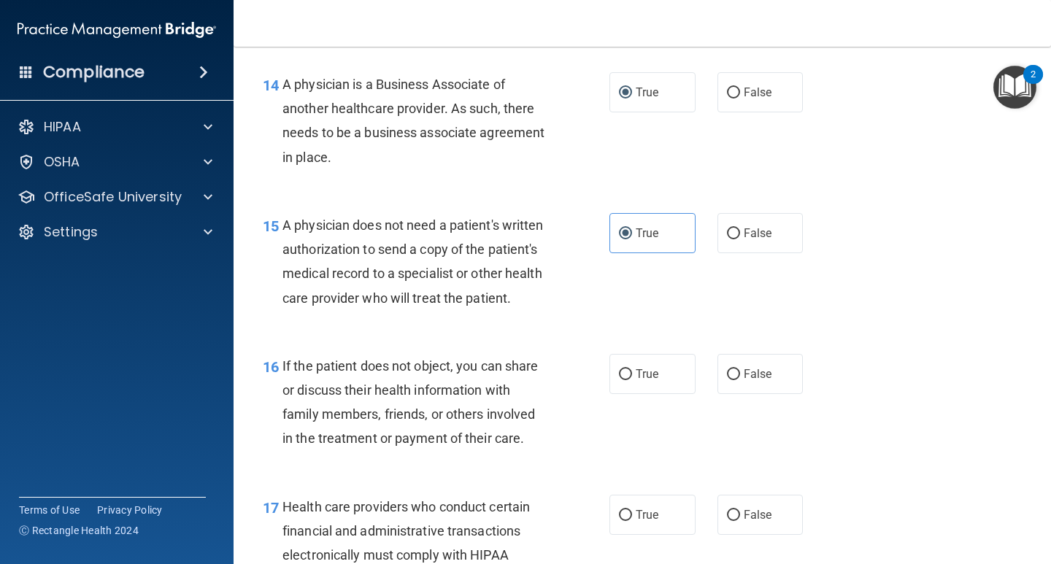
click at [706, 394] on div "True False" at bounding box center [712, 374] width 207 height 40
click at [731, 380] on input "False" at bounding box center [733, 374] width 13 height 11
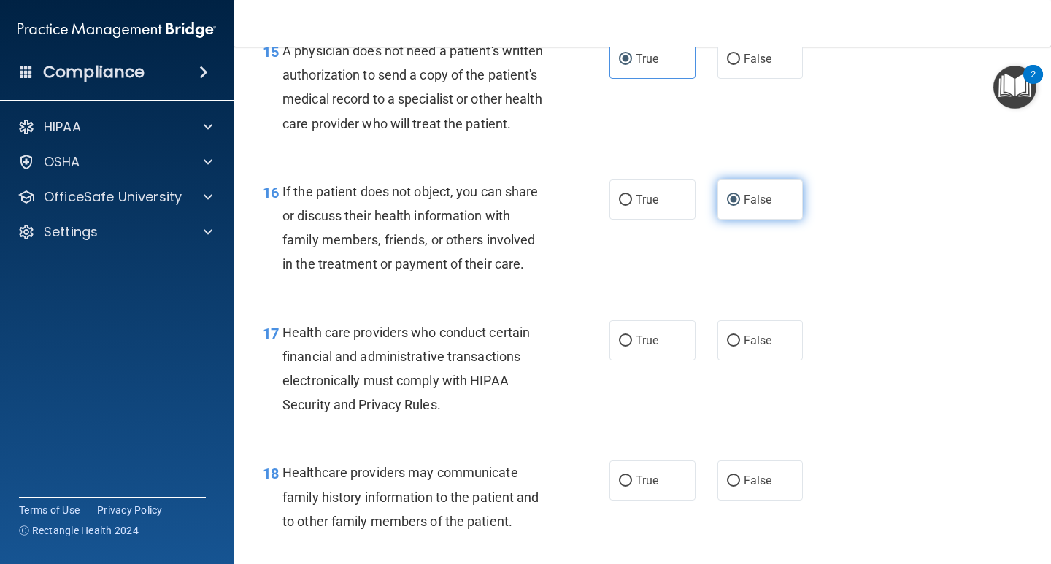
scroll to position [2116, 0]
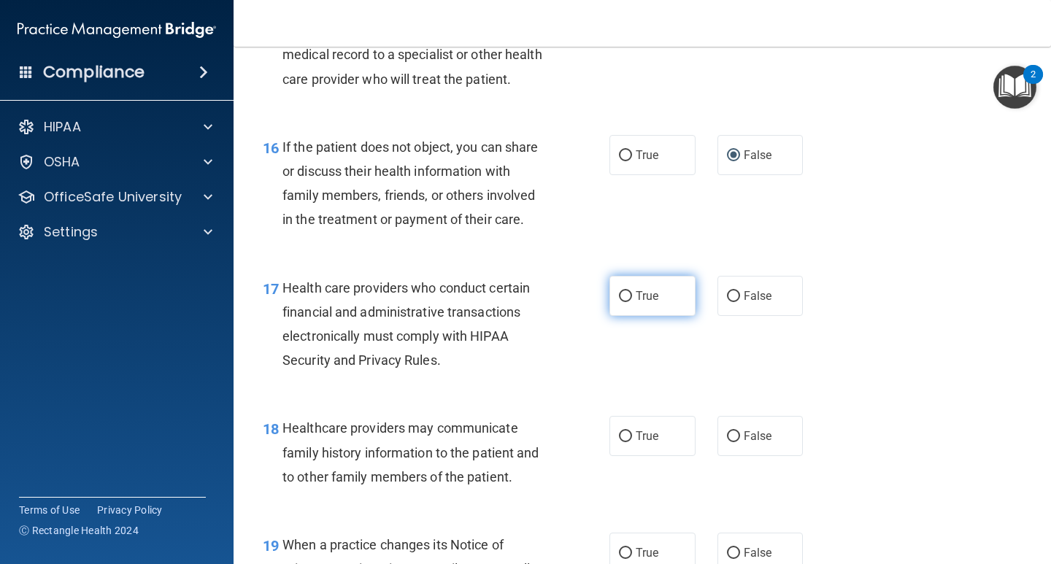
click at [647, 316] on label "True" at bounding box center [652, 296] width 86 height 40
click at [632, 302] on input "True" at bounding box center [625, 296] width 13 height 11
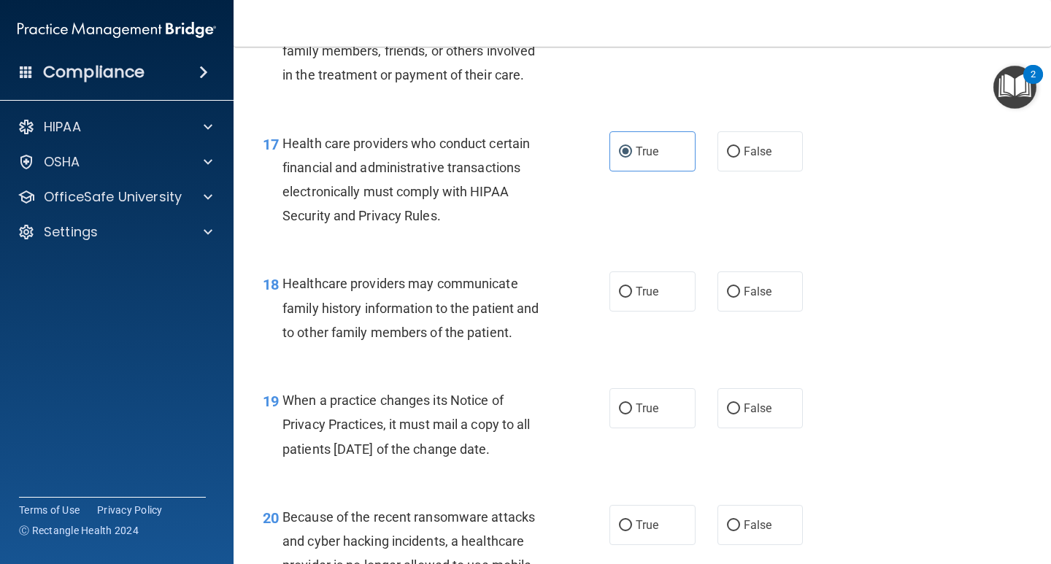
scroll to position [2262, 0]
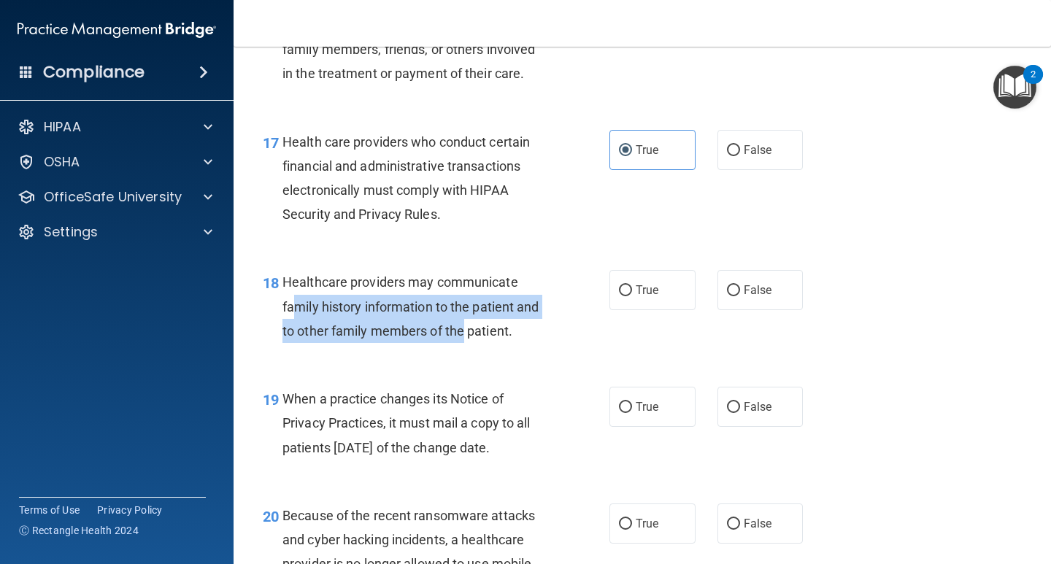
drag, startPoint x: 345, startPoint y: 330, endPoint x: 465, endPoint y: 355, distance: 122.2
click at [465, 338] on span "Healthcare providers may communicate family history information to the patient …" at bounding box center [410, 305] width 257 height 63
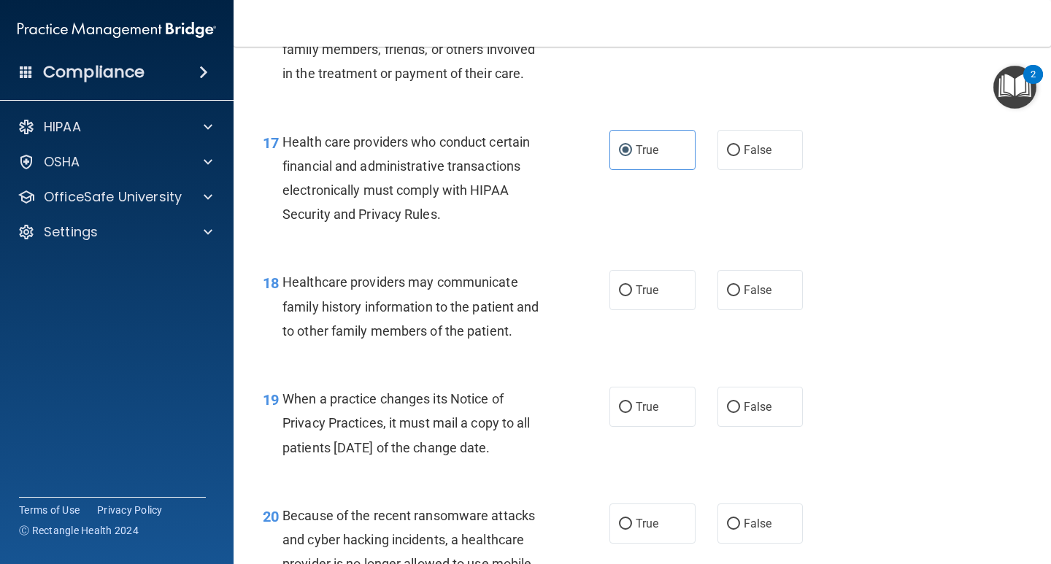
click at [593, 350] on div "18 Healthcare providers may communicate family history information to the patie…" at bounding box center [436, 310] width 390 height 80
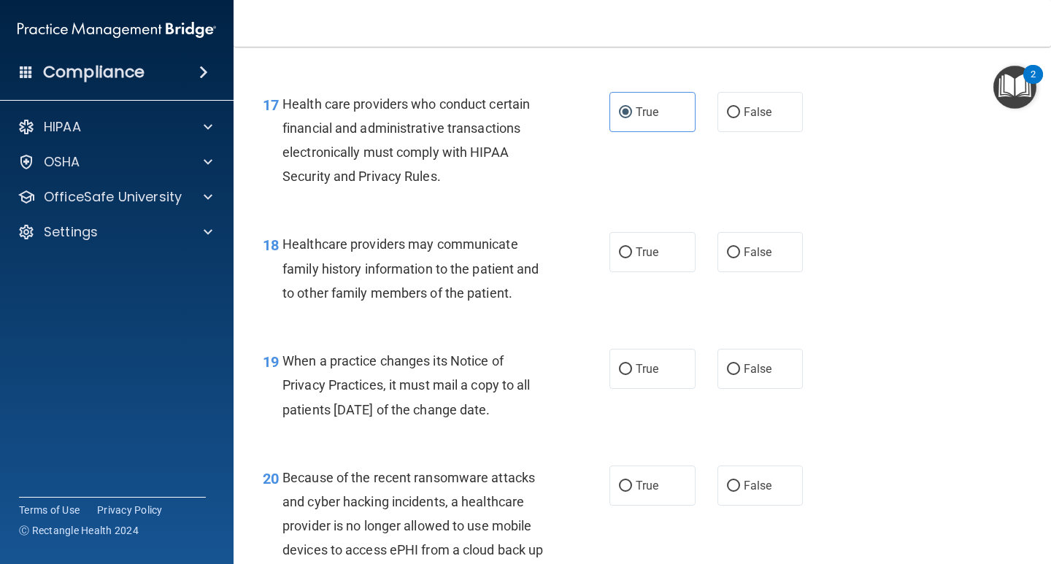
scroll to position [2335, 0]
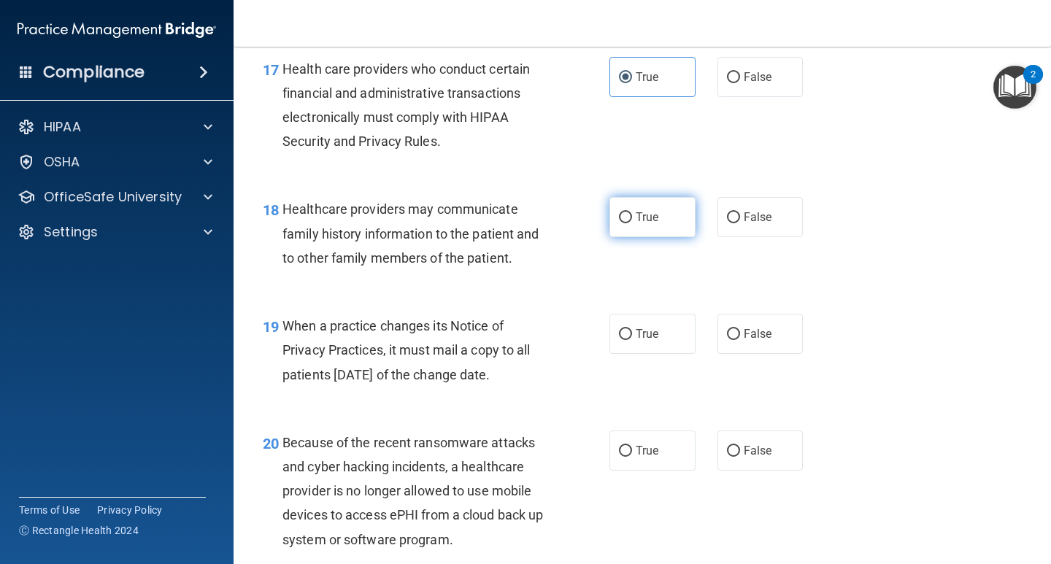
click at [670, 237] on label "True" at bounding box center [652, 217] width 86 height 40
click at [632, 223] on input "True" at bounding box center [625, 217] width 13 height 11
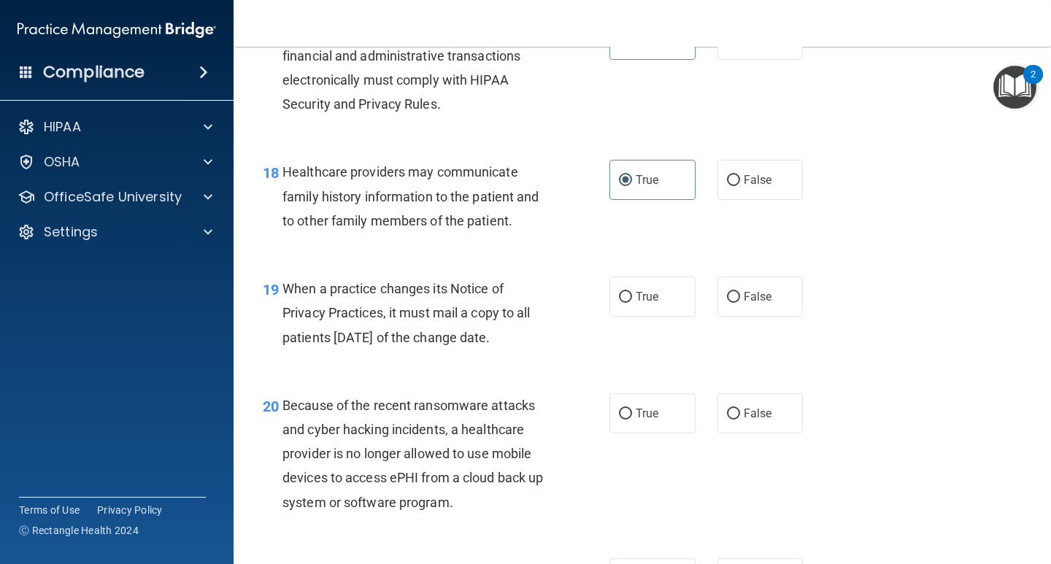
scroll to position [2408, 0]
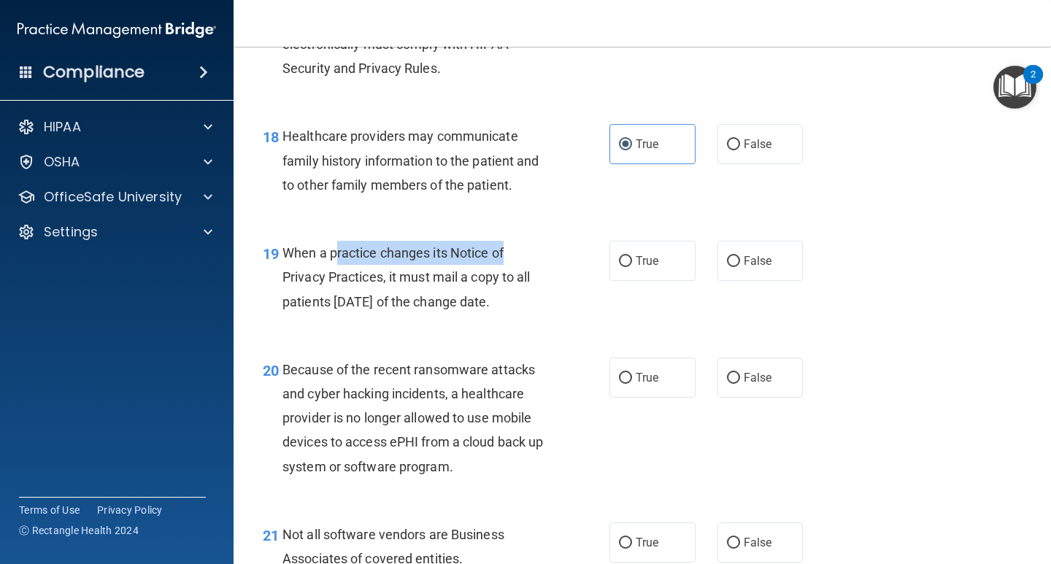
drag, startPoint x: 424, startPoint y: 282, endPoint x: 528, endPoint y: 285, distance: 103.7
click at [528, 284] on div "When a practice changes its Notice of Privacy Practices, it must mail a copy to…" at bounding box center [420, 277] width 277 height 73
click at [520, 311] on div "When a practice changes its Notice of Privacy Practices, it must mail a copy to…" at bounding box center [420, 277] width 277 height 73
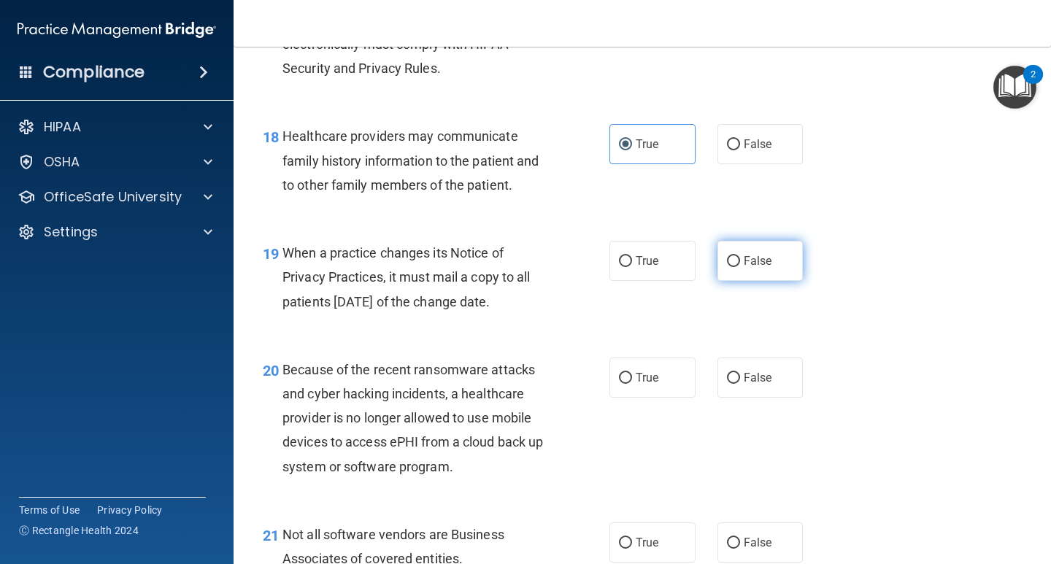
click at [753, 268] on span "False" at bounding box center [758, 261] width 28 height 14
click at [740, 267] on input "False" at bounding box center [733, 261] width 13 height 11
click at [779, 164] on label "False" at bounding box center [760, 144] width 86 height 40
click at [740, 150] on input "False" at bounding box center [733, 144] width 13 height 11
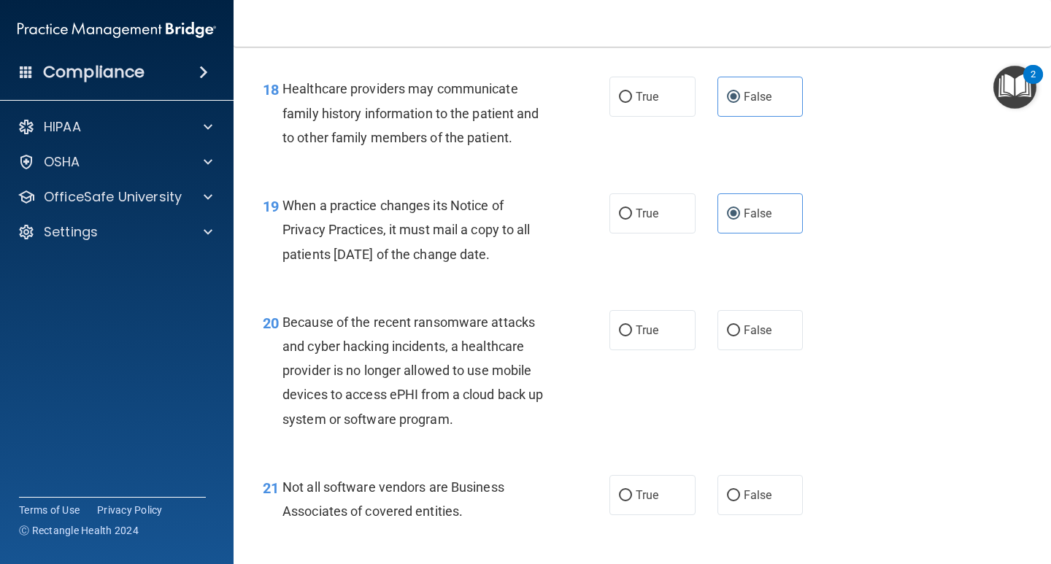
scroll to position [2481, 0]
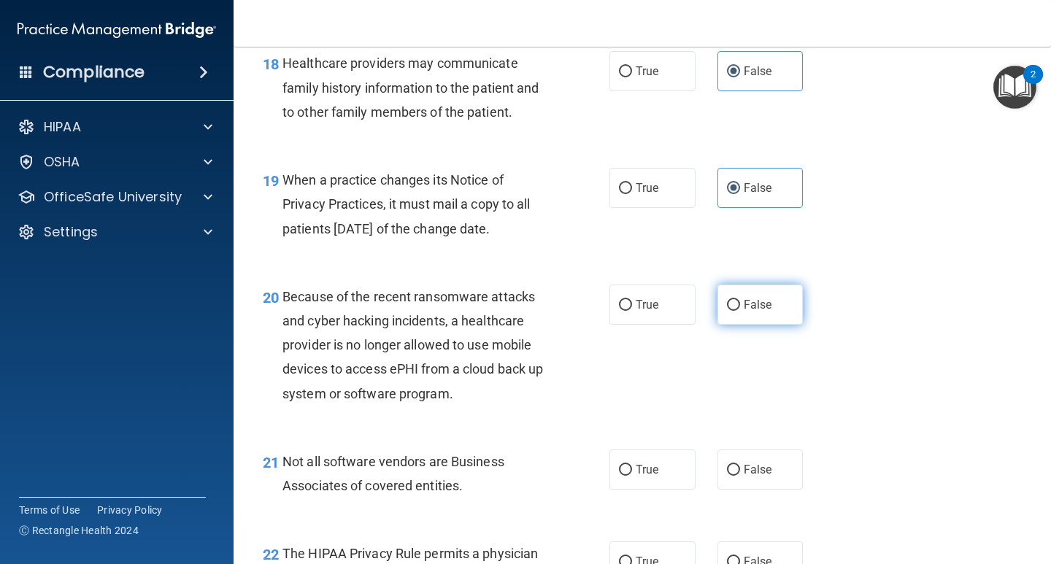
click at [727, 311] on input "False" at bounding box center [733, 305] width 13 height 11
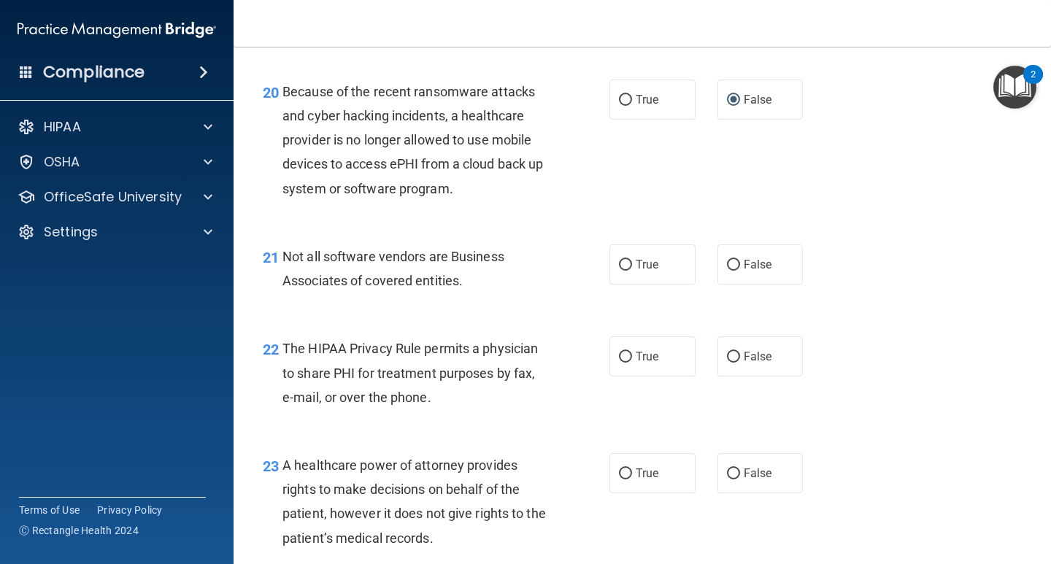
scroll to position [2700, 0]
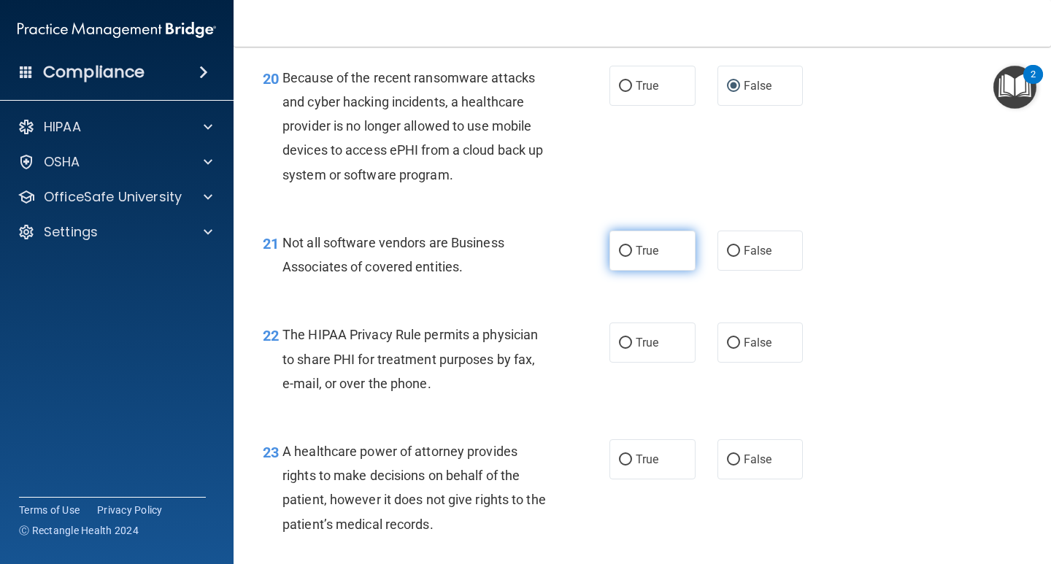
click at [636, 258] on span "True" at bounding box center [647, 251] width 23 height 14
click at [632, 257] on input "True" at bounding box center [625, 251] width 13 height 11
click at [647, 358] on label "True" at bounding box center [652, 343] width 86 height 40
click at [632, 349] on input "True" at bounding box center [625, 343] width 13 height 11
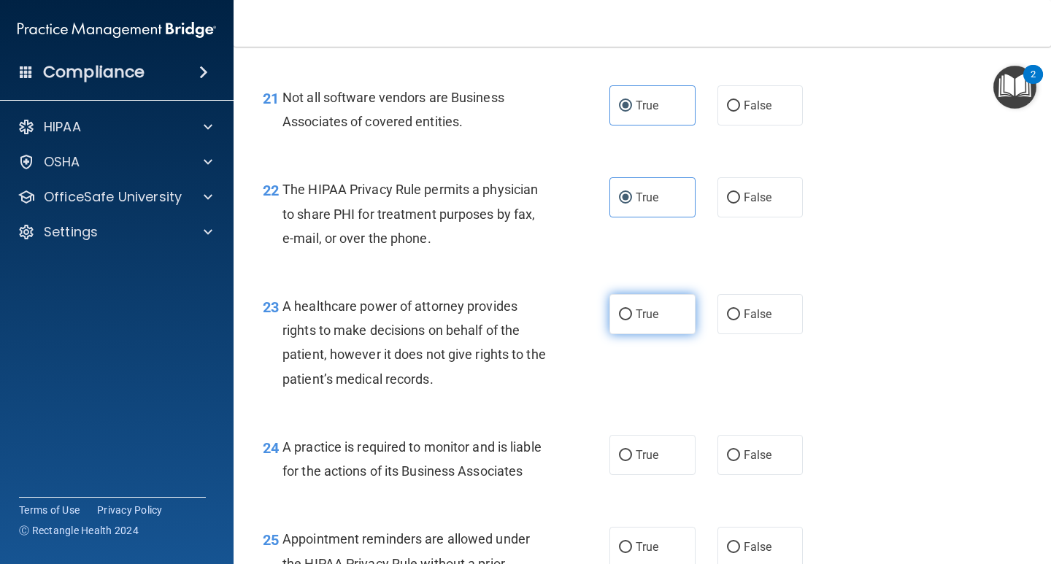
scroll to position [2846, 0]
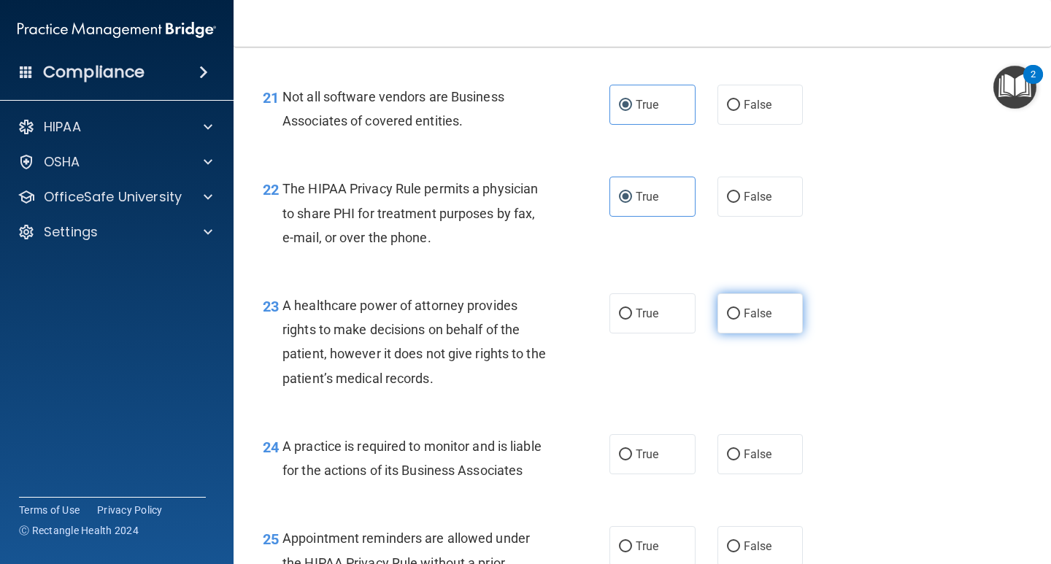
click at [744, 333] on label "False" at bounding box center [760, 313] width 86 height 40
click at [740, 320] on input "False" at bounding box center [733, 314] width 13 height 11
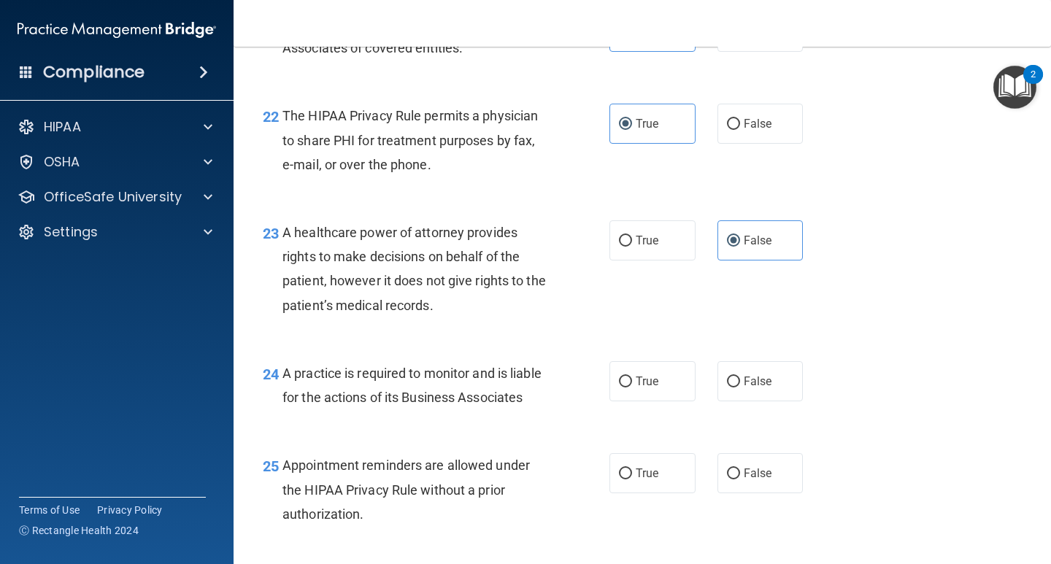
scroll to position [2992, 0]
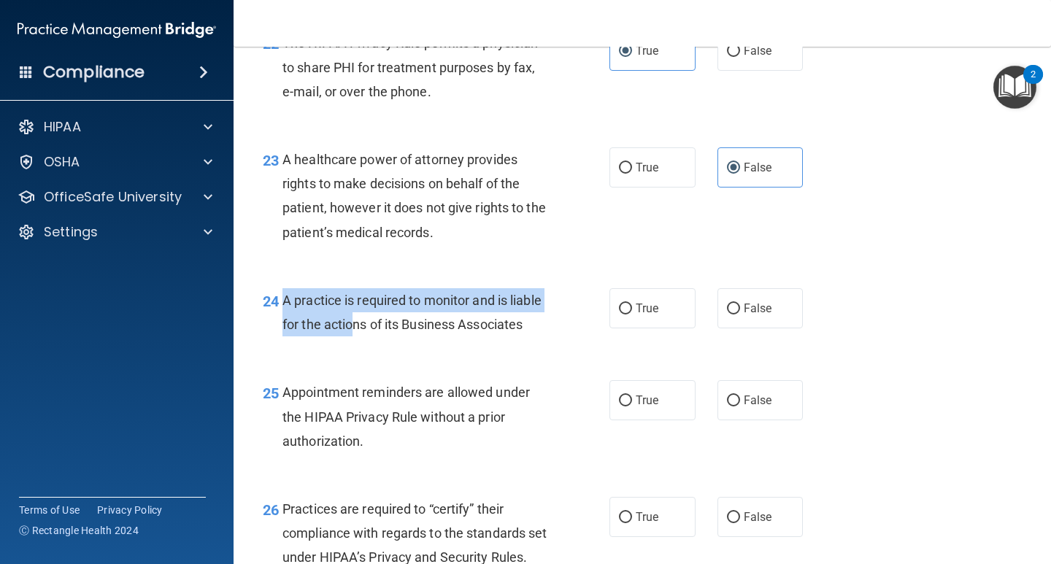
drag, startPoint x: 293, startPoint y: 326, endPoint x: 385, endPoint y: 344, distance: 93.6
click at [385, 332] on span "A practice is required to monitor and is liable for the actions of its Business…" at bounding box center [411, 312] width 259 height 39
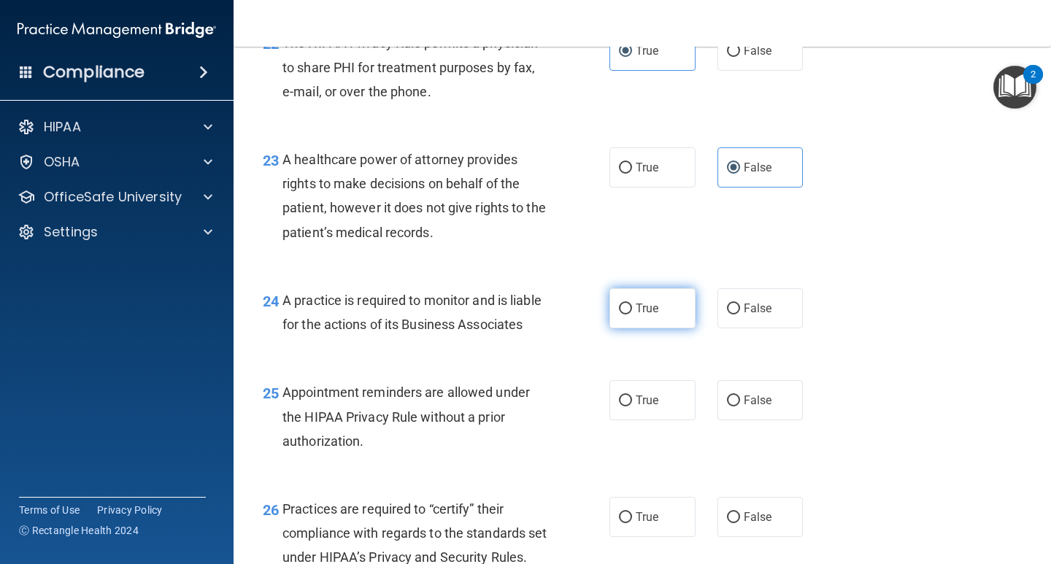
click at [684, 328] on label "True" at bounding box center [652, 308] width 86 height 40
click at [632, 315] on input "True" at bounding box center [625, 309] width 13 height 11
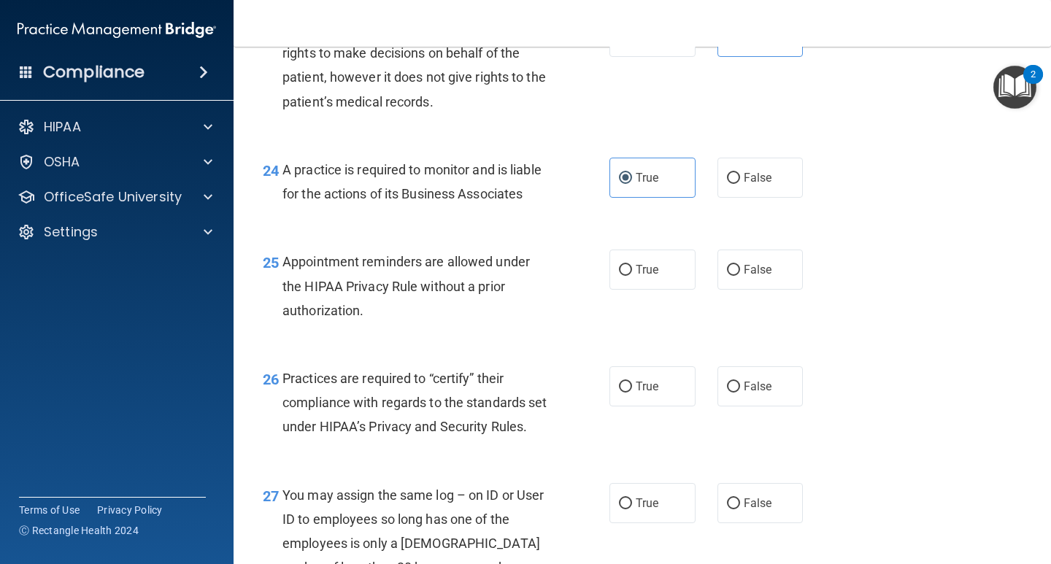
scroll to position [3138, 0]
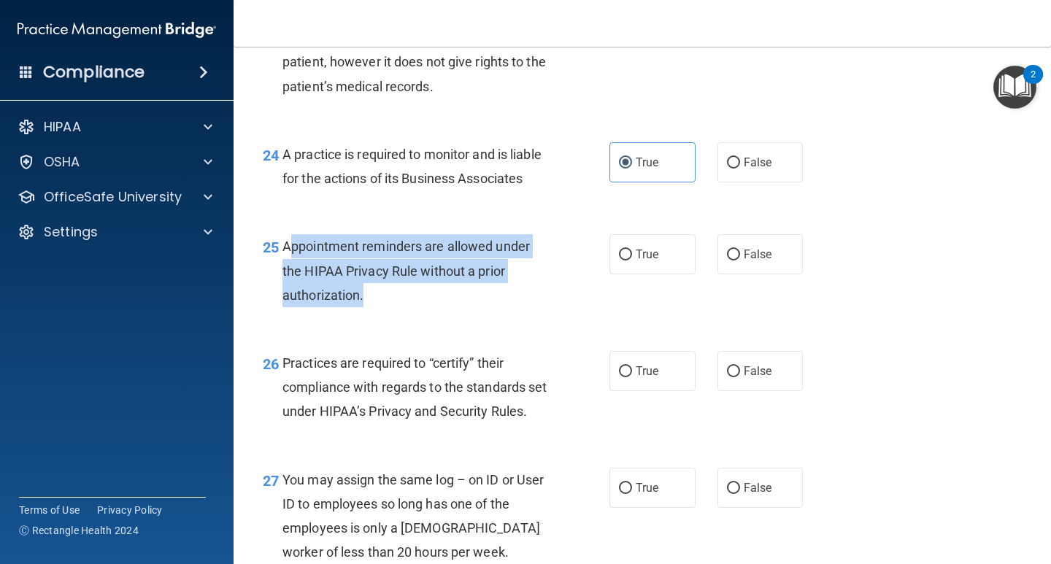
drag, startPoint x: 389, startPoint y: 294, endPoint x: 441, endPoint y: 349, distance: 75.4
click at [441, 307] on div "Appointment reminders are allowed under the HIPAA Privacy Rule without a prior …" at bounding box center [420, 270] width 277 height 73
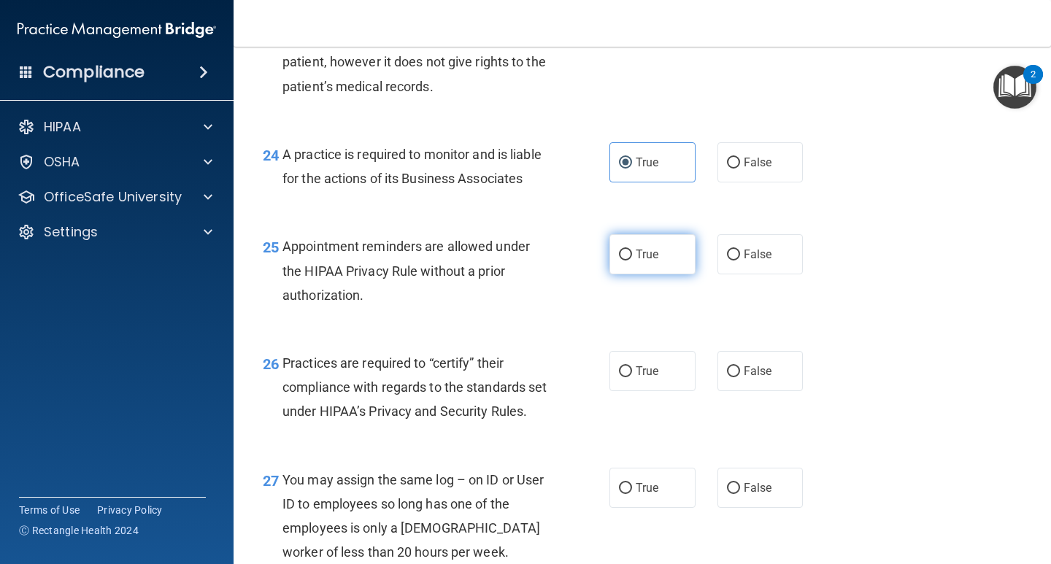
click at [626, 261] on input "True" at bounding box center [625, 255] width 13 height 11
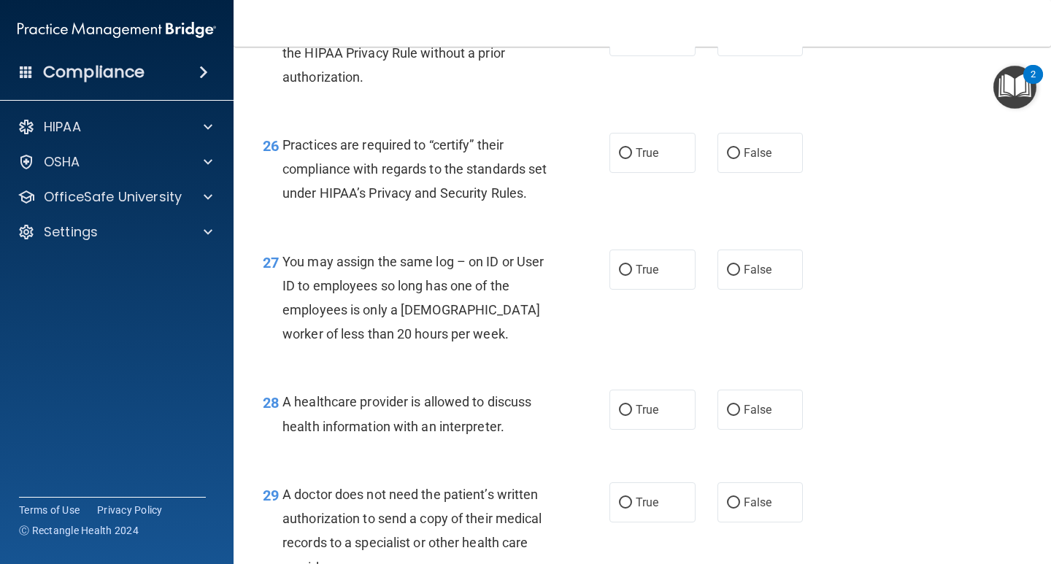
scroll to position [3357, 0]
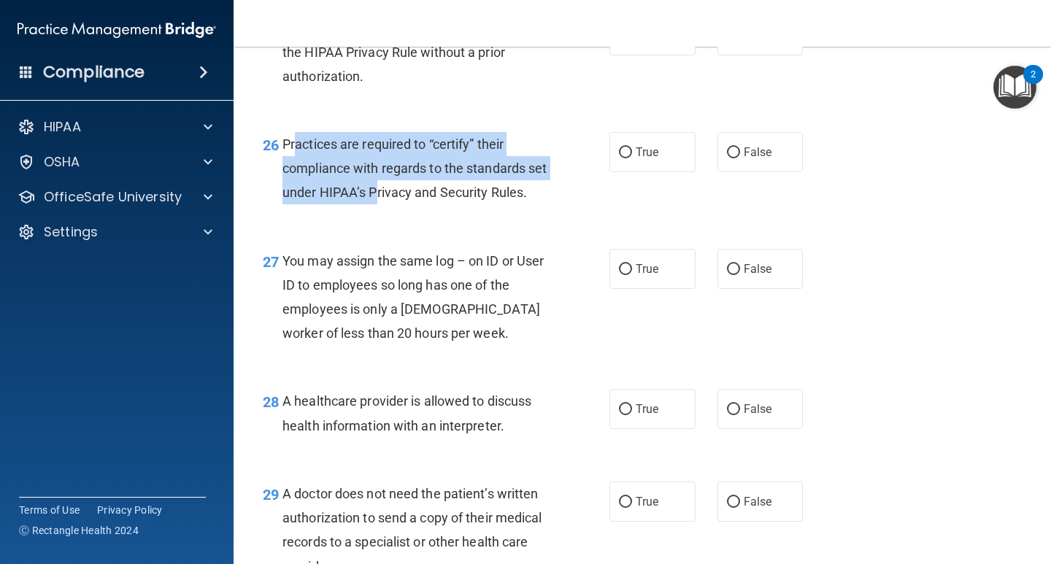
drag, startPoint x: 298, startPoint y: 193, endPoint x: 395, endPoint y: 238, distance: 107.1
click at [394, 200] on span "Practices are required to “certify” their compliance with regards to the standa…" at bounding box center [414, 167] width 264 height 63
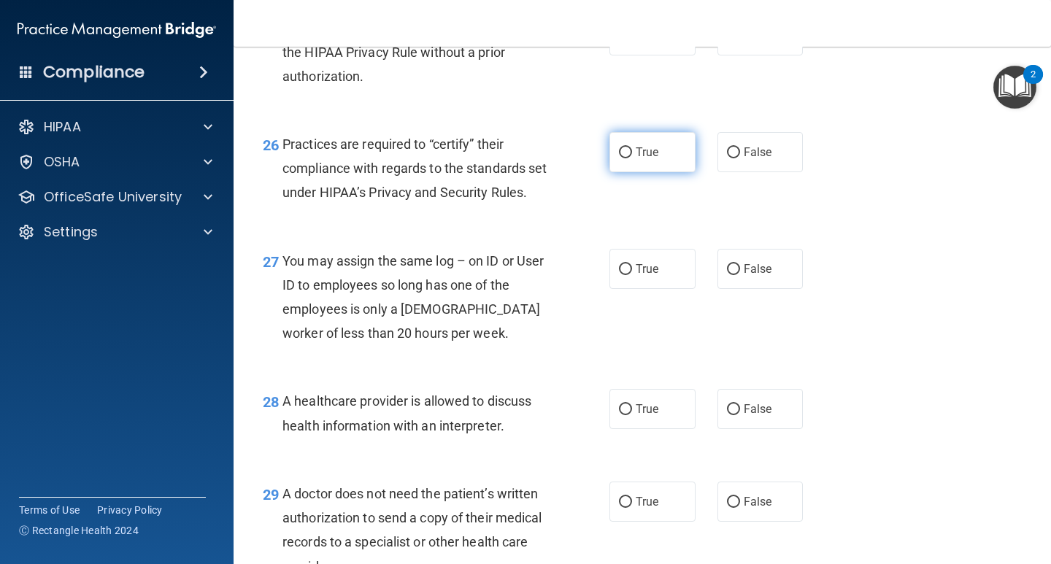
click at [633, 172] on label "True" at bounding box center [652, 152] width 86 height 40
click at [632, 158] on input "True" at bounding box center [625, 152] width 13 height 11
click at [727, 275] on input "False" at bounding box center [733, 269] width 13 height 11
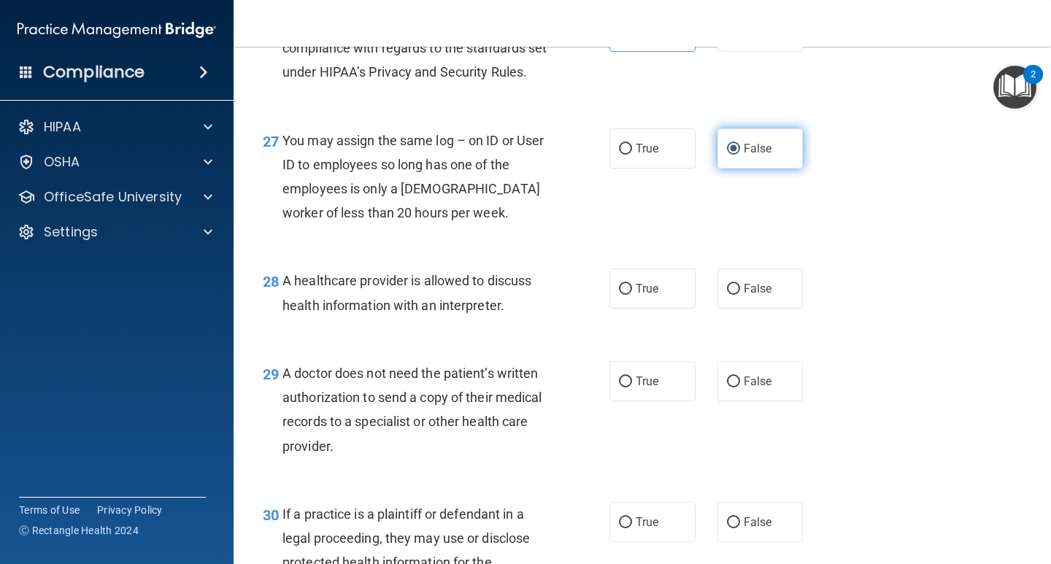
scroll to position [3503, 0]
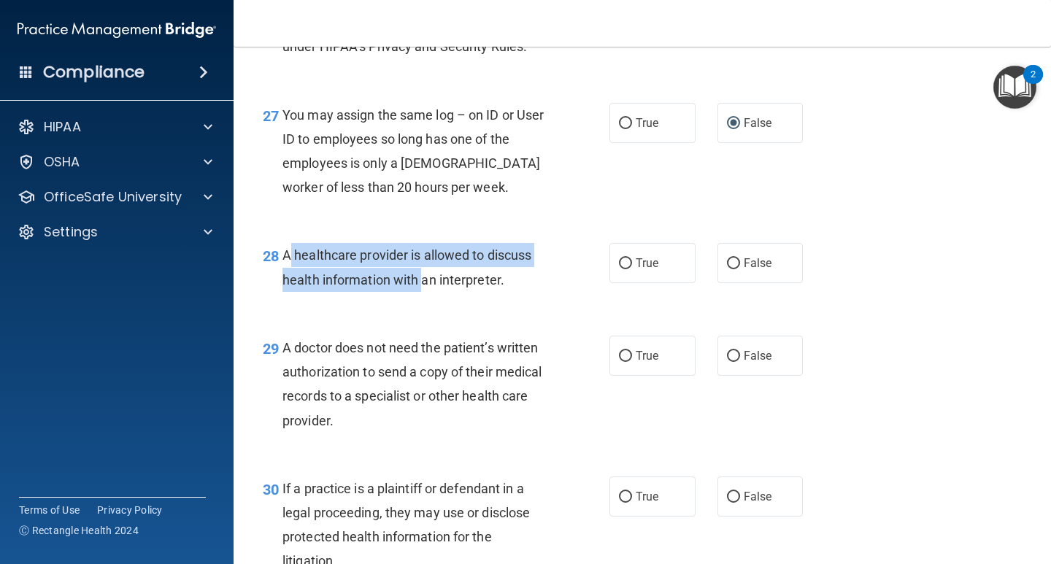
drag, startPoint x: 290, startPoint y: 329, endPoint x: 461, endPoint y: 352, distance: 173.0
click at [460, 287] on span "A healthcare provider is allowed to discuss health information with an interpre…" at bounding box center [406, 266] width 249 height 39
click at [463, 287] on span "A healthcare provider is allowed to discuss health information with an interpre…" at bounding box center [406, 266] width 249 height 39
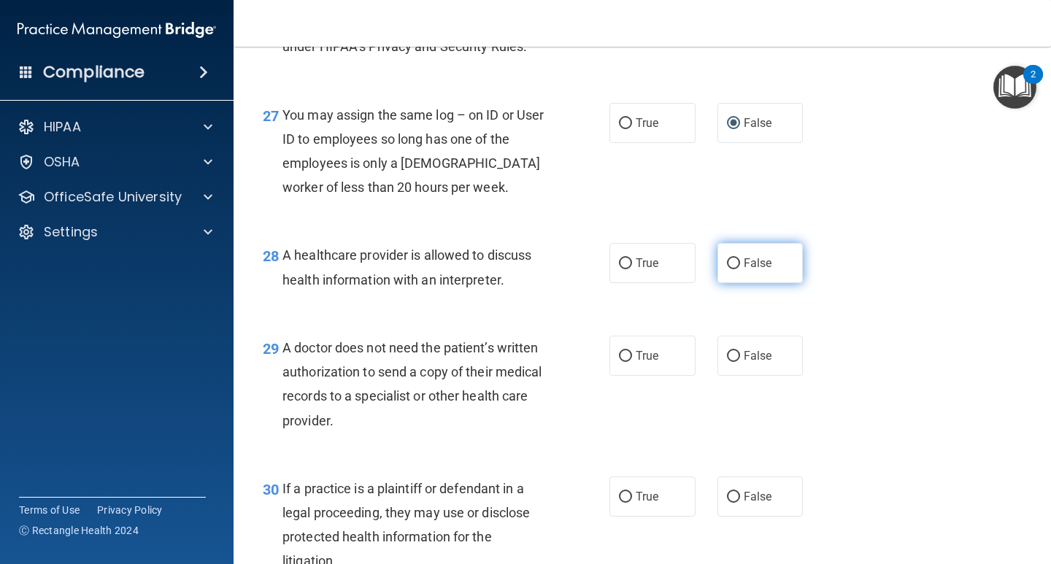
click at [762, 270] on span "False" at bounding box center [758, 263] width 28 height 14
click at [740, 269] on input "False" at bounding box center [733, 263] width 13 height 11
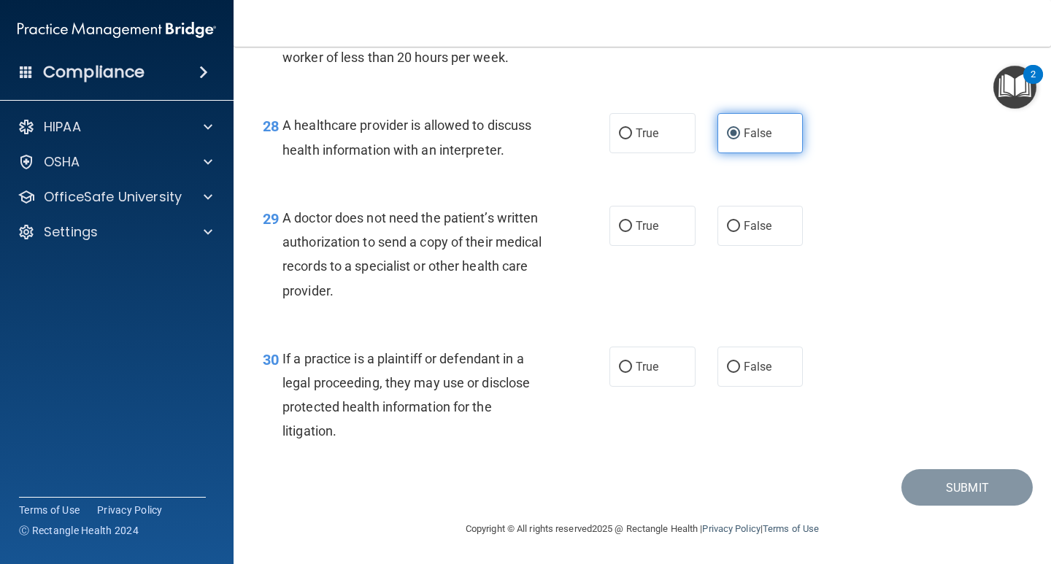
scroll to position [3649, 0]
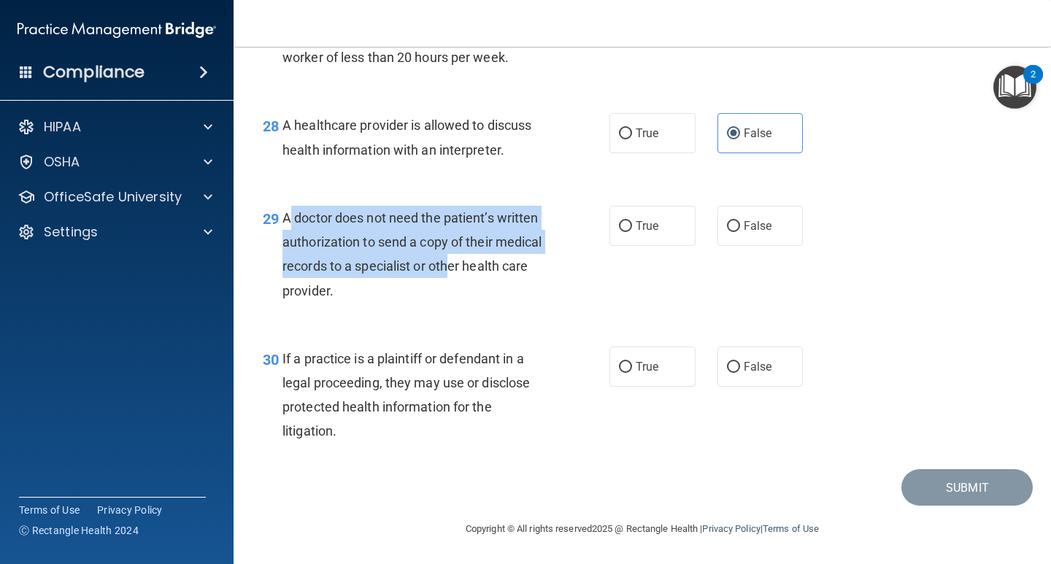
drag, startPoint x: 357, startPoint y: 278, endPoint x: 492, endPoint y: 323, distance: 142.4
click at [492, 298] on span "A doctor does not need the patient’s written authorization to send a copy of th…" at bounding box center [412, 254] width 260 height 88
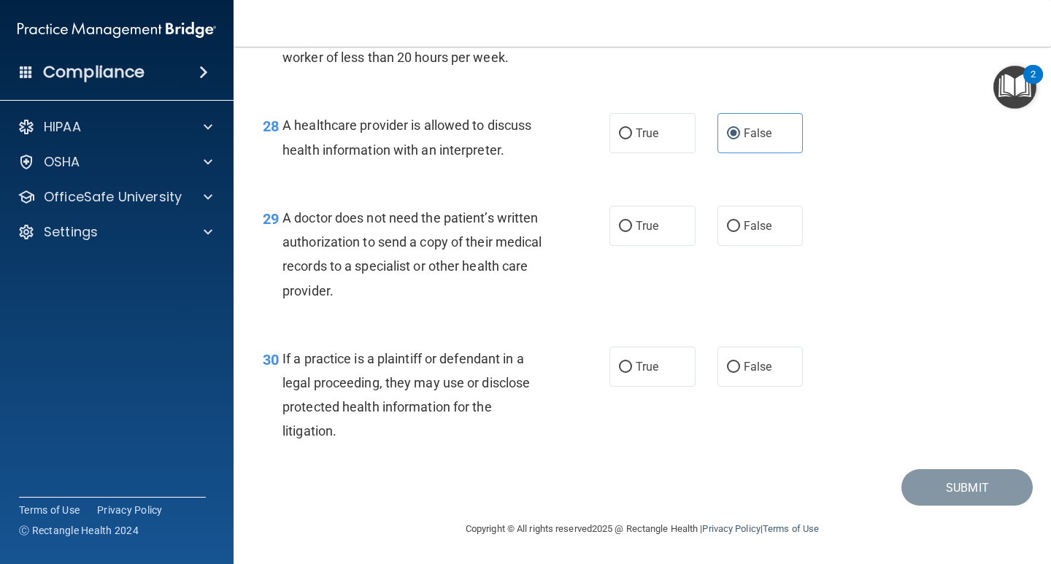
click at [534, 303] on div "A doctor does not need the patient’s written authorization to send a copy of th…" at bounding box center [420, 254] width 277 height 97
click at [723, 246] on label "False" at bounding box center [760, 226] width 86 height 40
click at [727, 232] on input "False" at bounding box center [733, 226] width 13 height 11
click at [717, 387] on label "False" at bounding box center [760, 367] width 86 height 40
click at [727, 373] on input "False" at bounding box center [733, 367] width 13 height 11
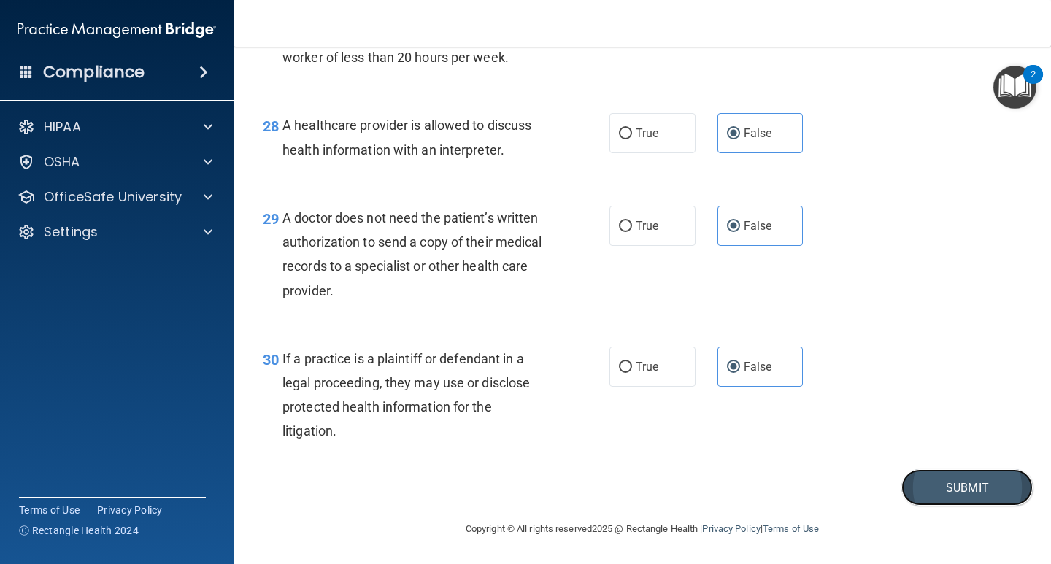
click at [928, 506] on button "Submit" at bounding box center [966, 487] width 131 height 37
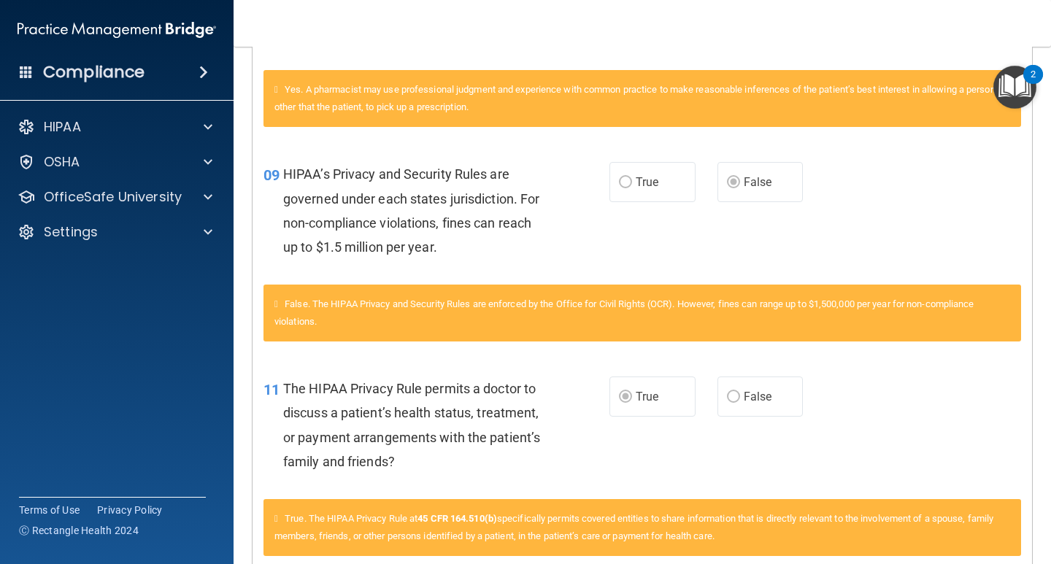
scroll to position [584, 0]
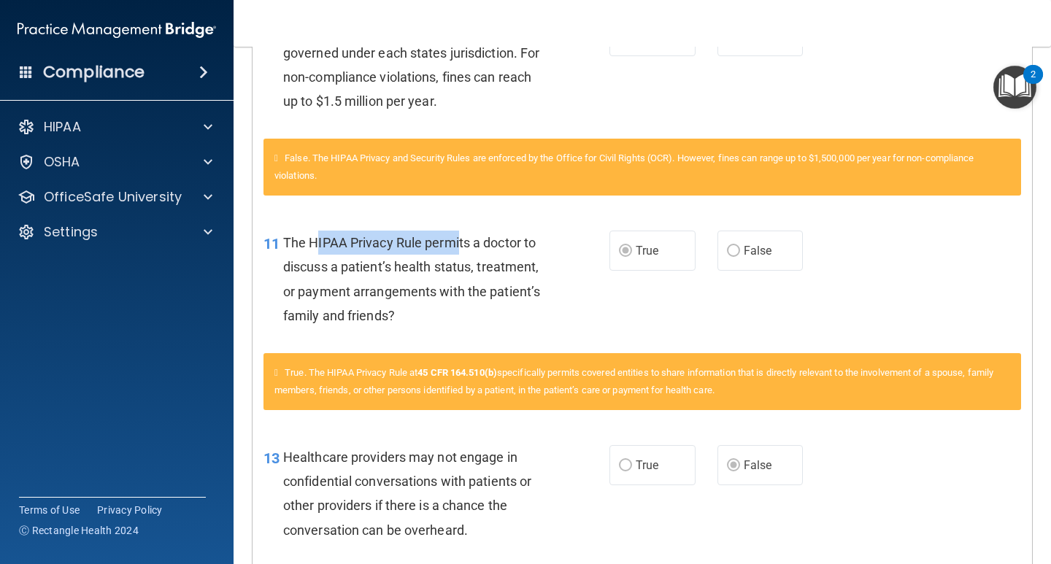
drag, startPoint x: 315, startPoint y: 243, endPoint x: 480, endPoint y: 247, distance: 165.0
click at [480, 247] on span "The HIPAA Privacy Rule permits a doctor to discuss a patient’s health status, t…" at bounding box center [411, 279] width 257 height 88
click at [489, 265] on span "The HIPAA Privacy Rule permits a doctor to discuss a patient’s health status, t…" at bounding box center [411, 279] width 257 height 88
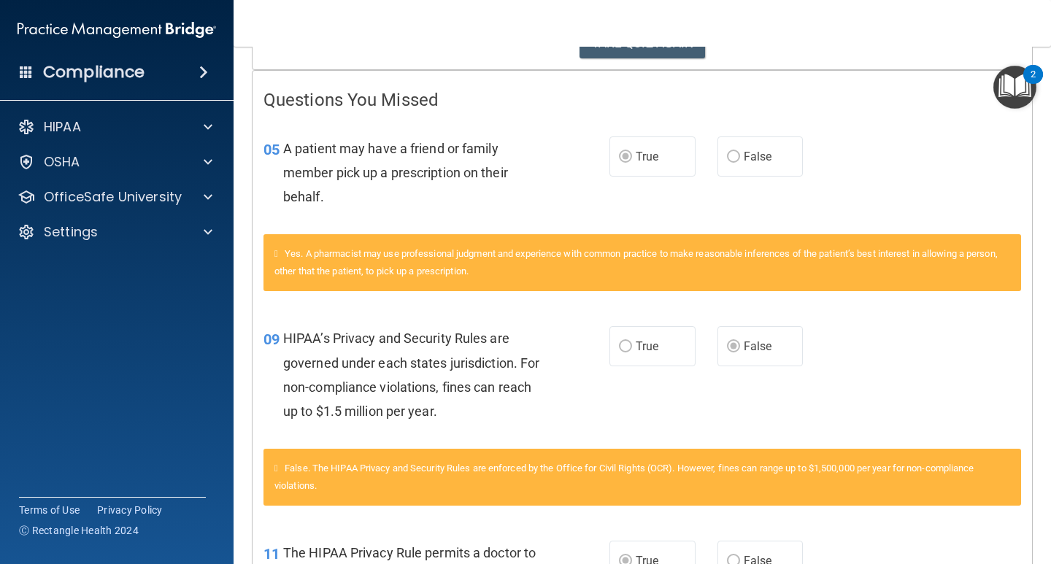
scroll to position [55, 0]
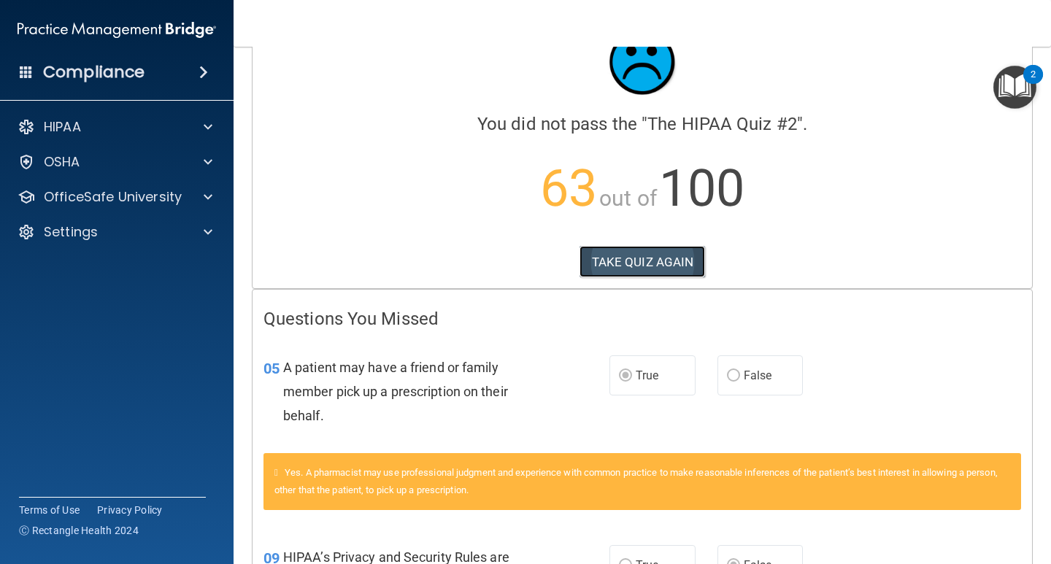
click at [658, 262] on button "TAKE QUIZ AGAIN" at bounding box center [642, 262] width 126 height 32
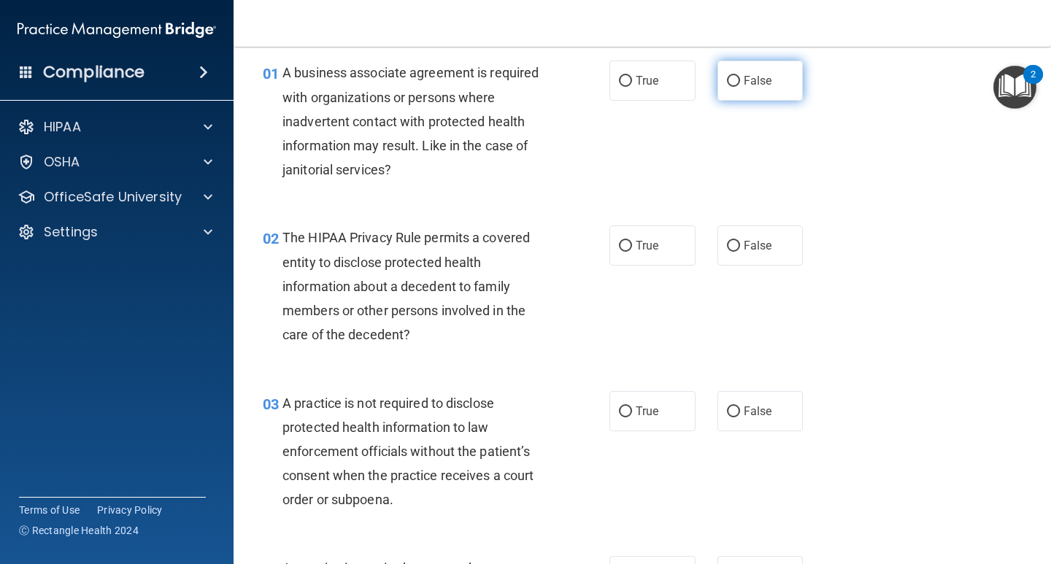
click at [751, 93] on label "False" at bounding box center [760, 81] width 86 height 40
click at [740, 87] on input "False" at bounding box center [733, 81] width 13 height 11
click at [633, 264] on label "True" at bounding box center [652, 245] width 86 height 40
click at [632, 252] on input "True" at bounding box center [625, 246] width 13 height 11
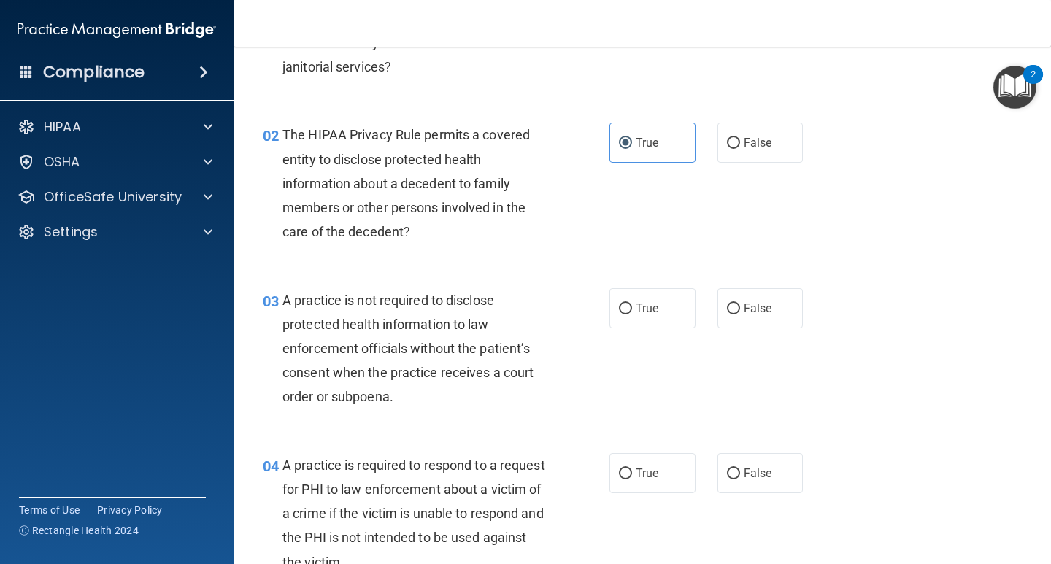
scroll to position [201, 0]
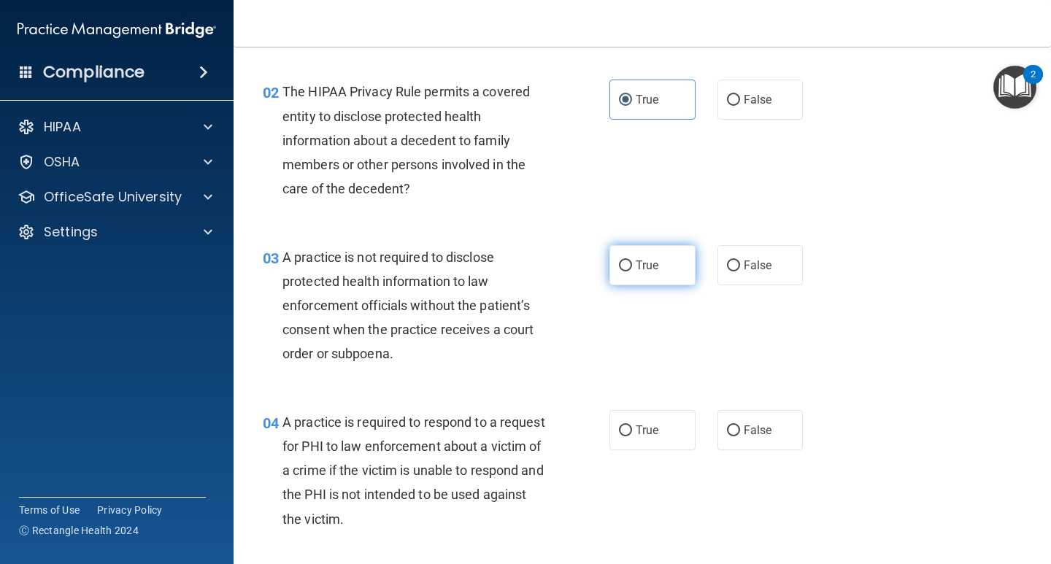
click at [647, 277] on label "True" at bounding box center [652, 265] width 86 height 40
click at [632, 271] on input "True" at bounding box center [625, 266] width 13 height 11
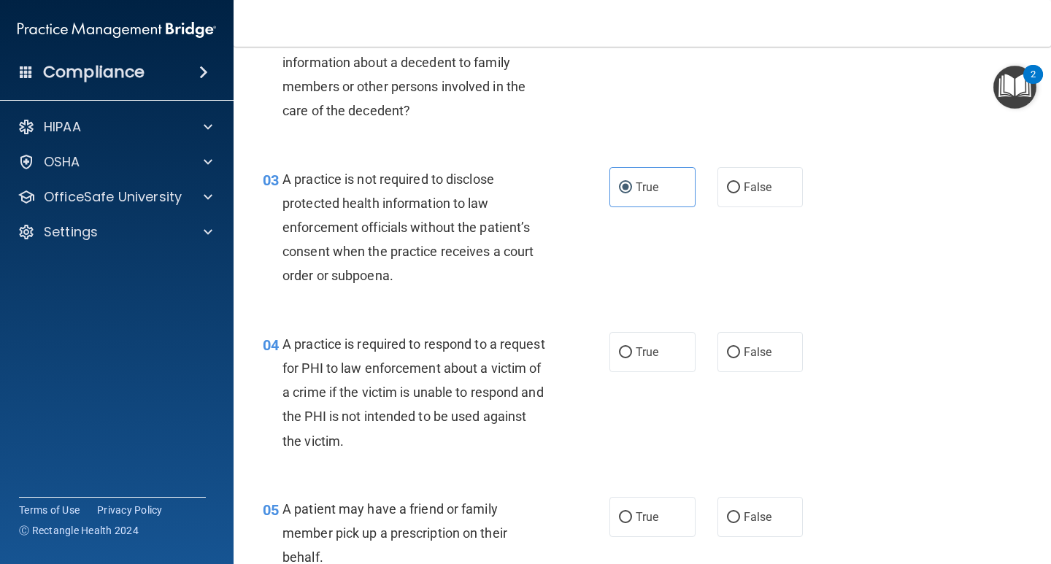
scroll to position [347, 0]
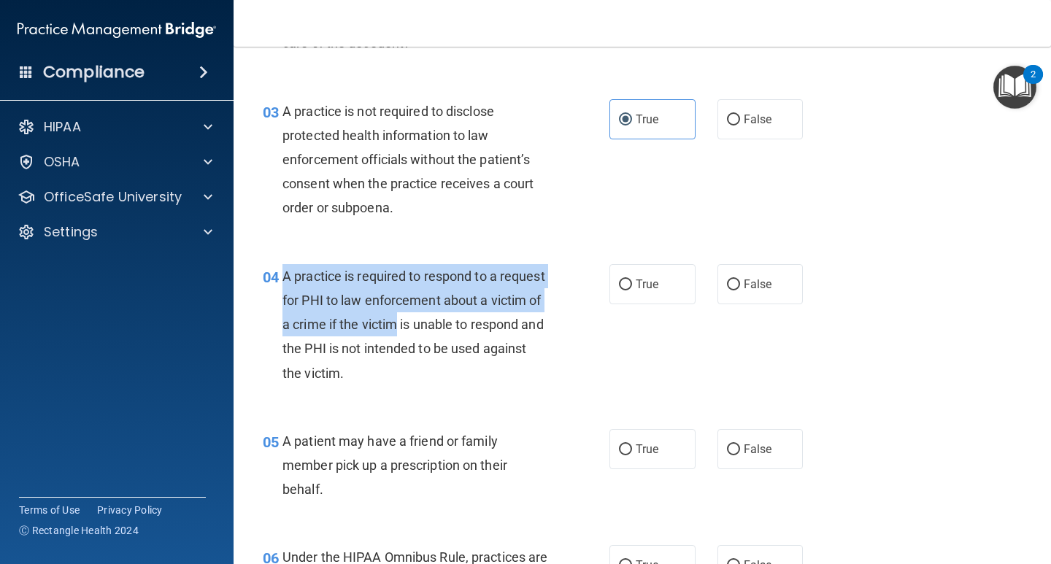
drag, startPoint x: 283, startPoint y: 279, endPoint x: 452, endPoint y: 319, distance: 173.1
click at [452, 319] on span "A practice is required to respond to a request for PHI to law enforcement about…" at bounding box center [413, 325] width 263 height 112
click at [447, 333] on div "A practice is required to respond to a request for PHI to law enforcement about…" at bounding box center [420, 324] width 277 height 121
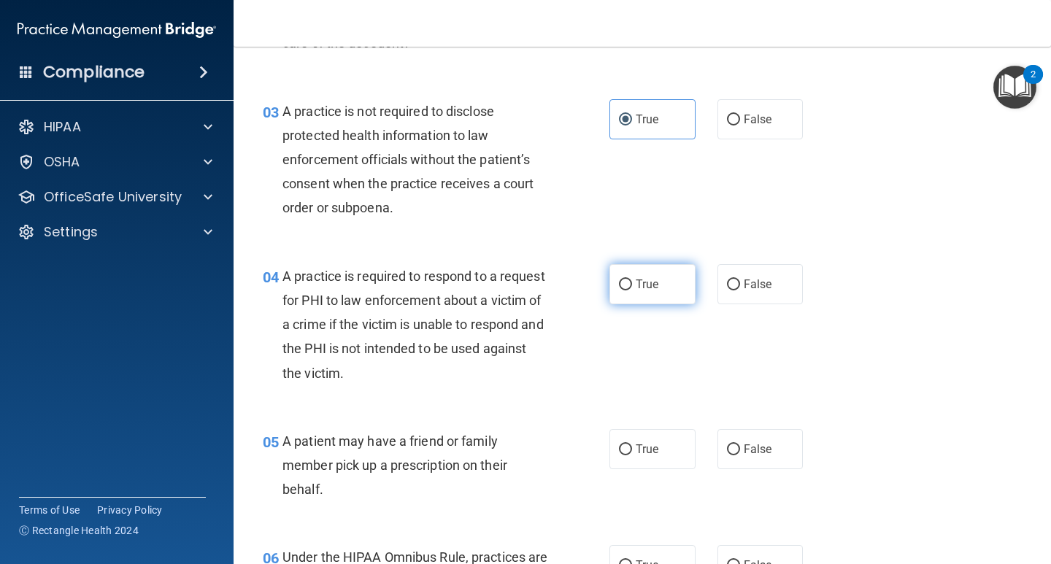
click at [636, 286] on span "True" at bounding box center [647, 284] width 23 height 14
click at [631, 286] on input "True" at bounding box center [625, 284] width 13 height 11
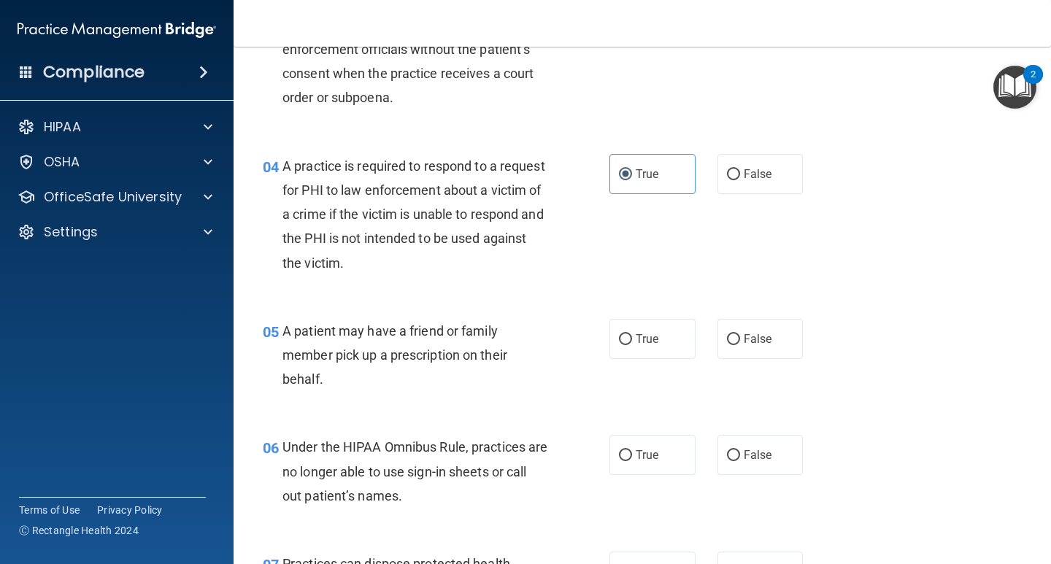
scroll to position [493, 0]
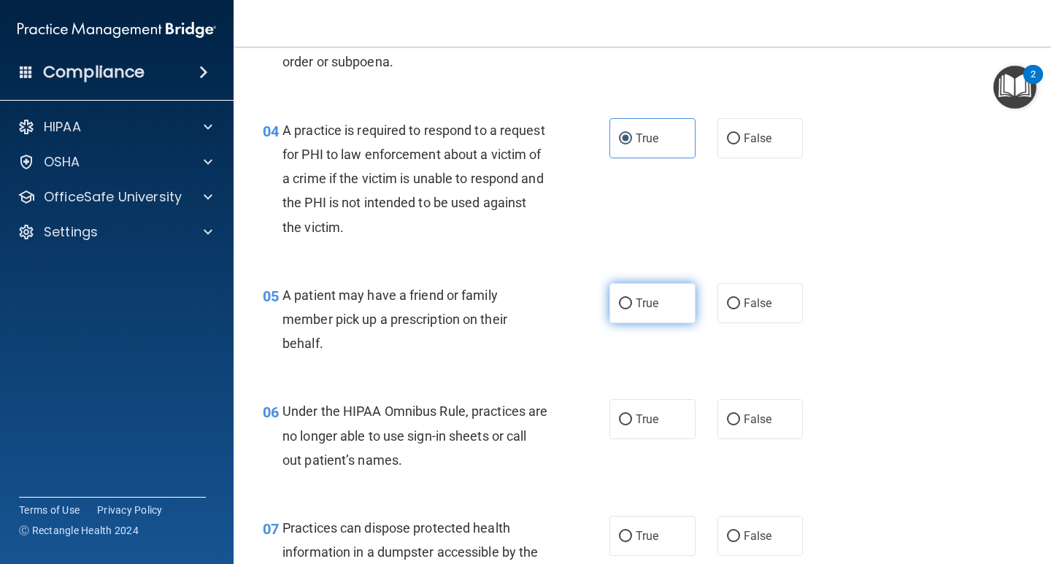
click at [638, 308] on span "True" at bounding box center [647, 303] width 23 height 14
click at [632, 308] on input "True" at bounding box center [625, 303] width 13 height 11
click at [778, 417] on label "False" at bounding box center [760, 419] width 86 height 40
click at [740, 417] on input "False" at bounding box center [733, 419] width 13 height 11
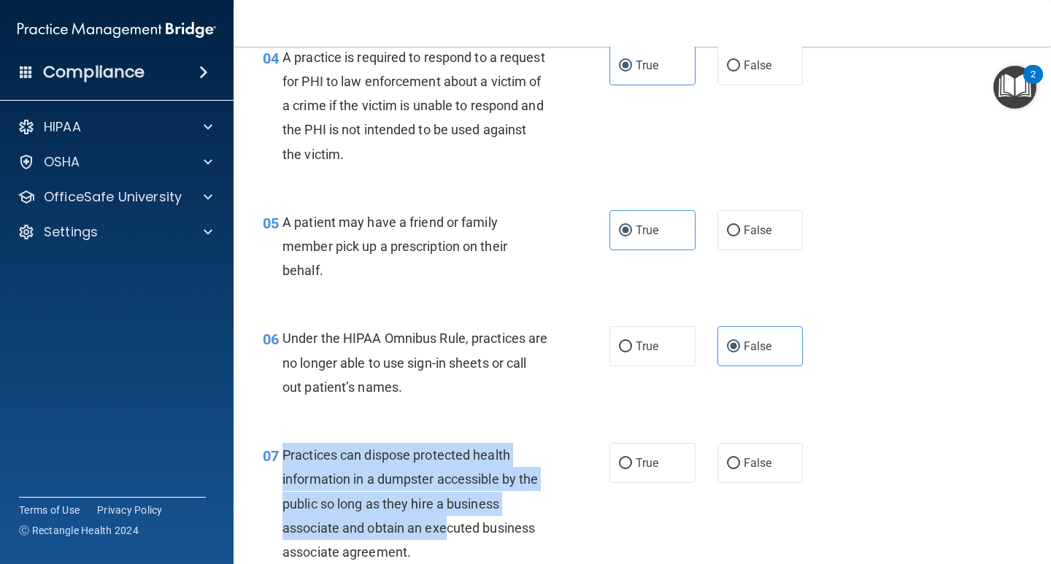
drag, startPoint x: 285, startPoint y: 460, endPoint x: 445, endPoint y: 517, distance: 169.6
click at [445, 517] on div "Practices can dispose protected health information in a dumpster accessible by …" at bounding box center [420, 503] width 277 height 121
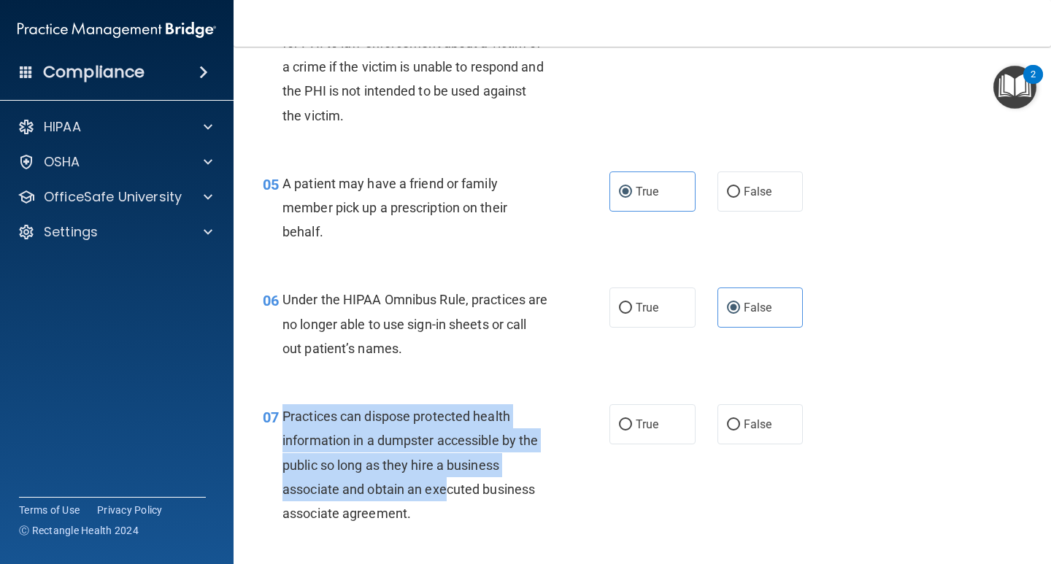
scroll to position [639, 0]
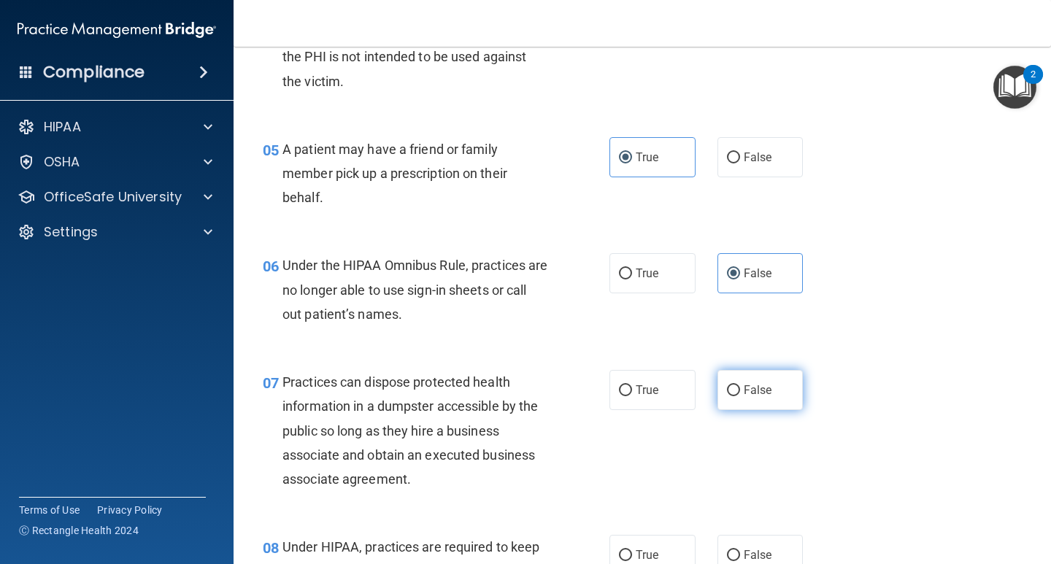
click at [755, 396] on span "False" at bounding box center [758, 390] width 28 height 14
click at [740, 396] on input "False" at bounding box center [733, 390] width 13 height 11
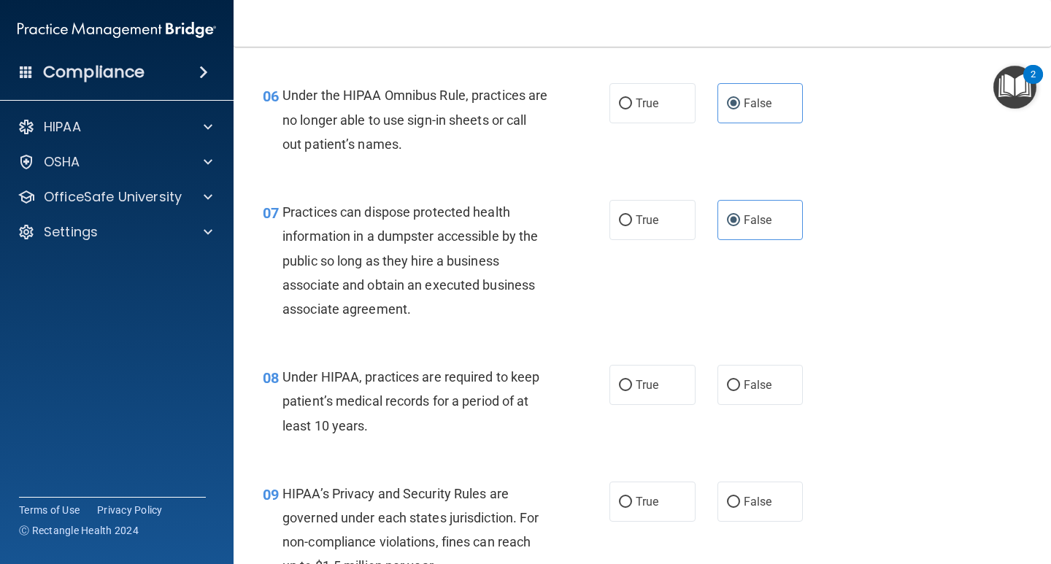
scroll to position [930, 0]
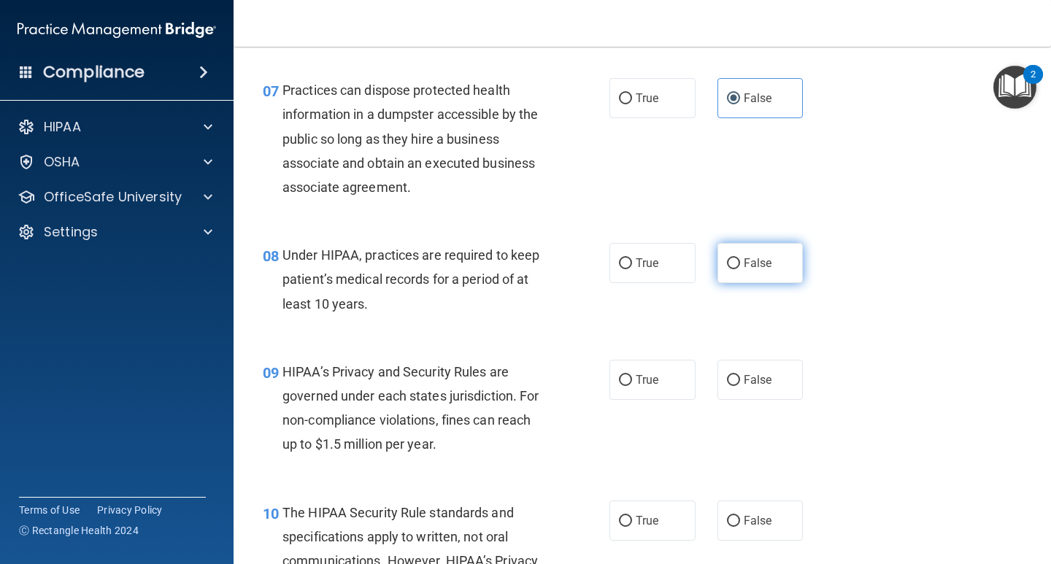
click at [751, 275] on label "False" at bounding box center [760, 263] width 86 height 40
click at [740, 269] on input "False" at bounding box center [733, 263] width 13 height 11
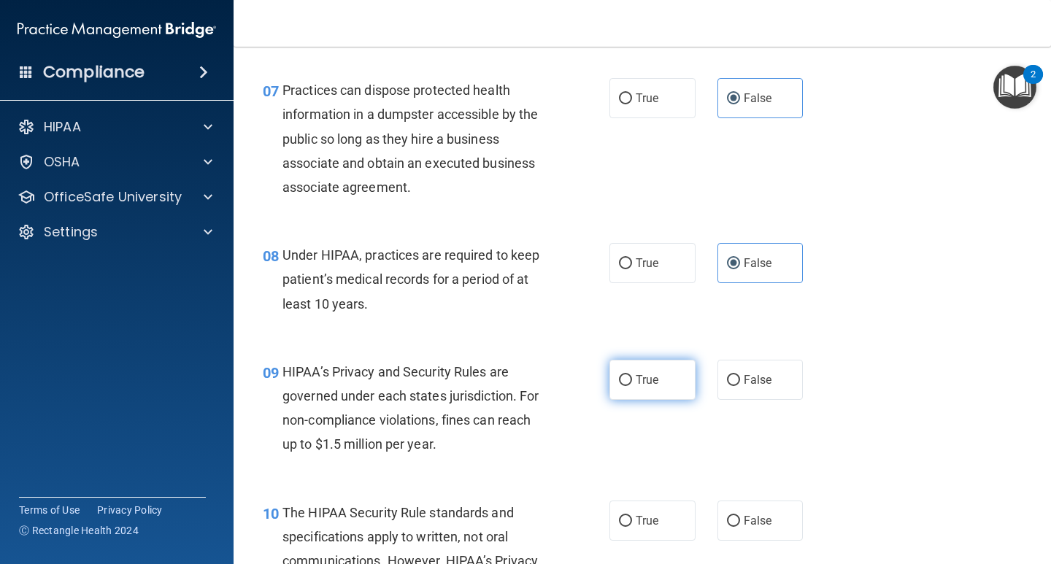
click at [639, 385] on span "True" at bounding box center [647, 380] width 23 height 14
click at [632, 385] on input "True" at bounding box center [625, 380] width 13 height 11
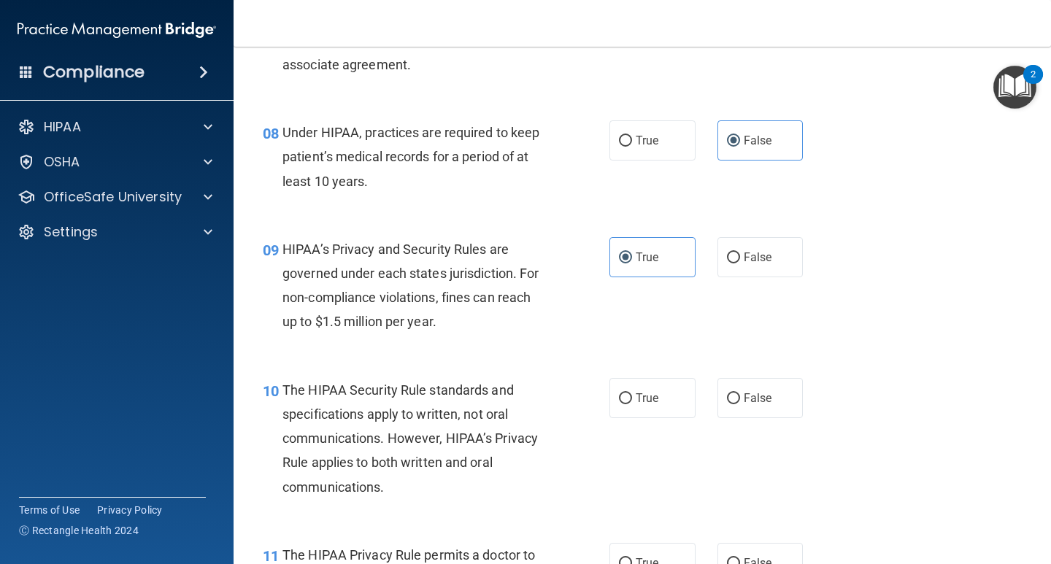
scroll to position [1076, 0]
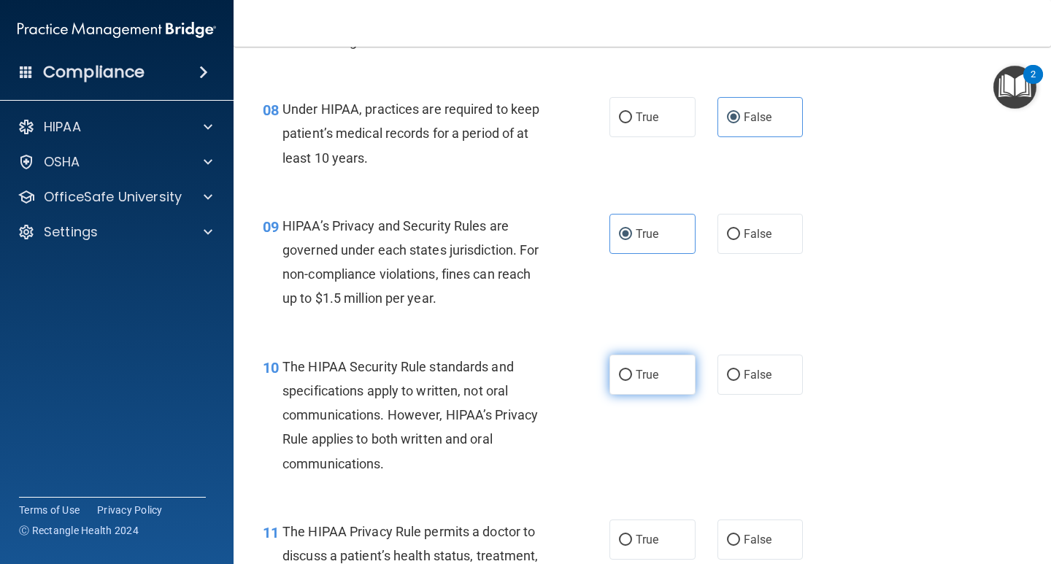
click at [657, 378] on label "True" at bounding box center [652, 375] width 86 height 40
click at [632, 378] on input "True" at bounding box center [625, 375] width 13 height 11
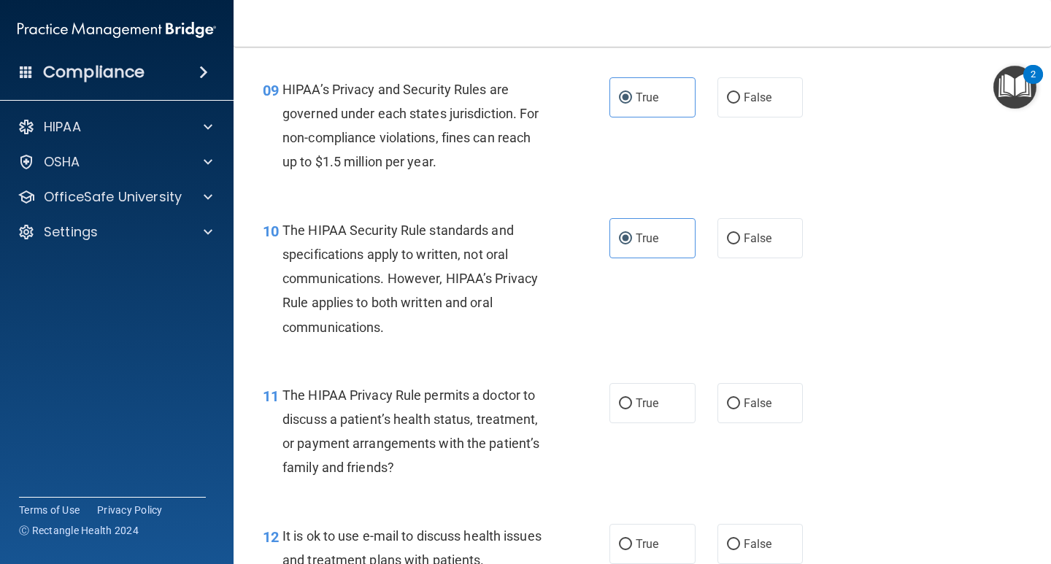
scroll to position [1222, 0]
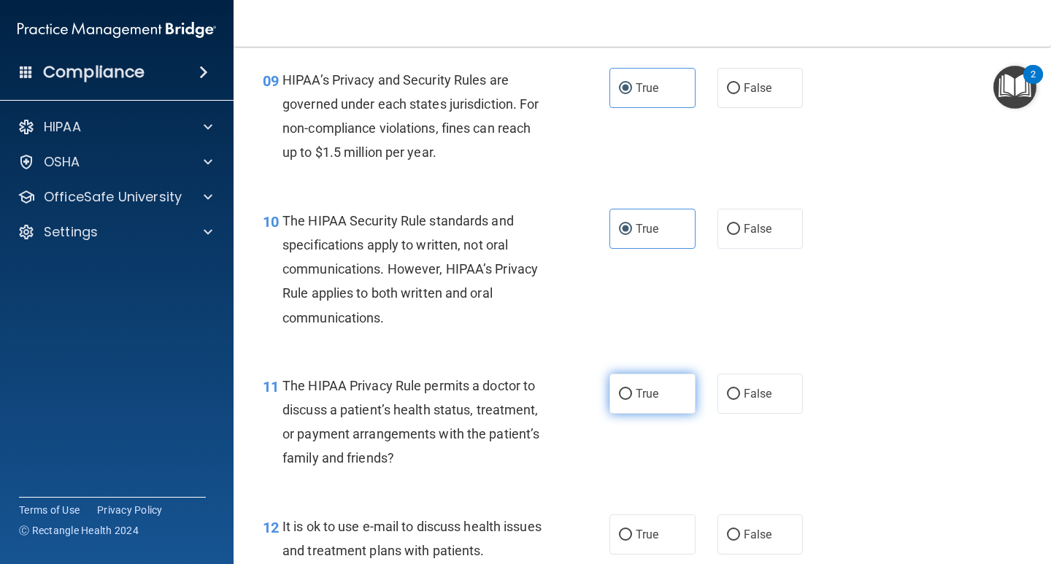
click at [640, 395] on span "True" at bounding box center [647, 394] width 23 height 14
click at [632, 395] on input "True" at bounding box center [625, 394] width 13 height 11
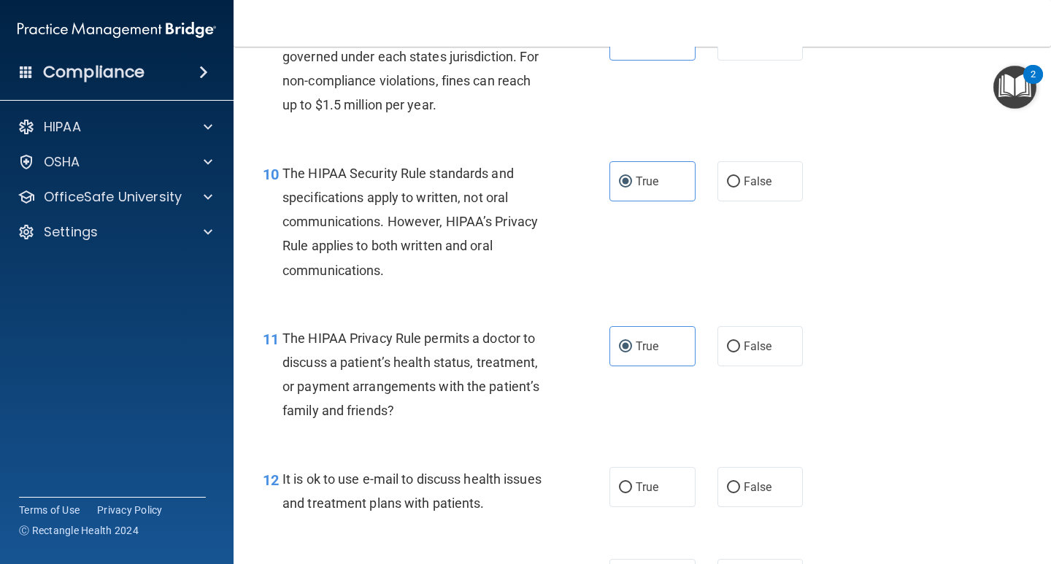
scroll to position [1295, 0]
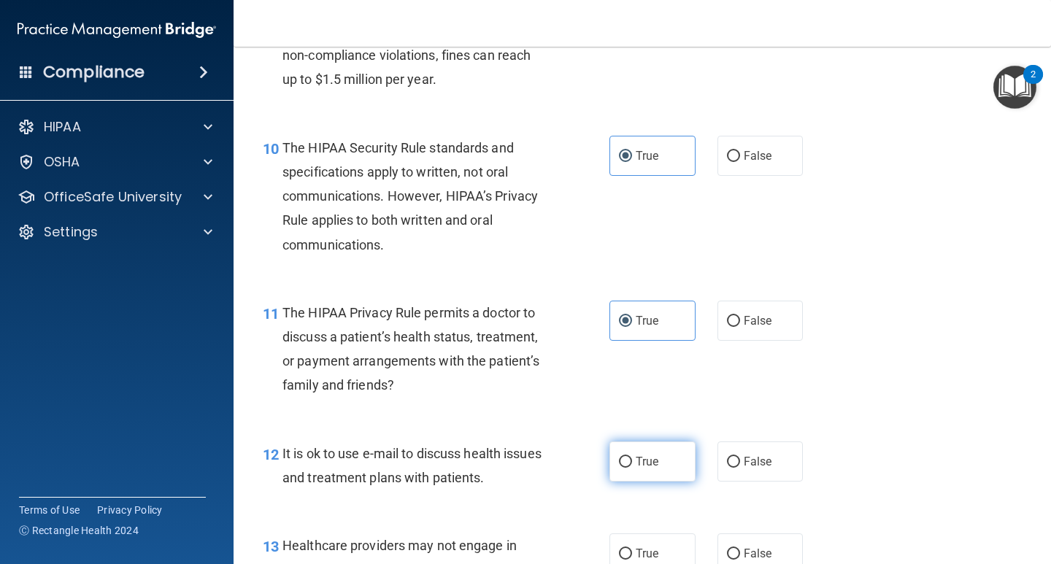
click at [642, 461] on span "True" at bounding box center [647, 462] width 23 height 14
click at [632, 461] on input "True" at bounding box center [625, 462] width 13 height 11
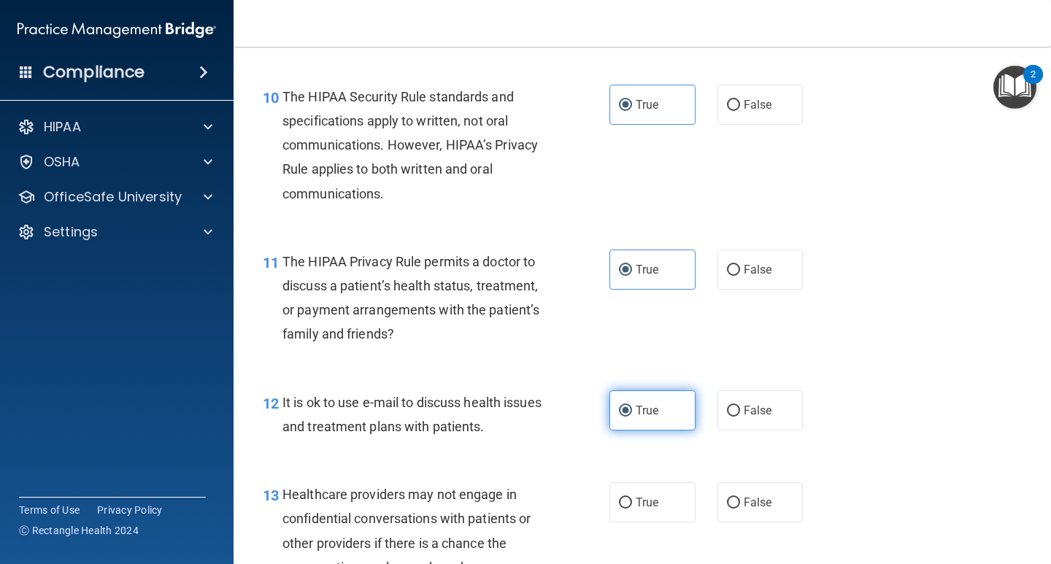
scroll to position [1514, 0]
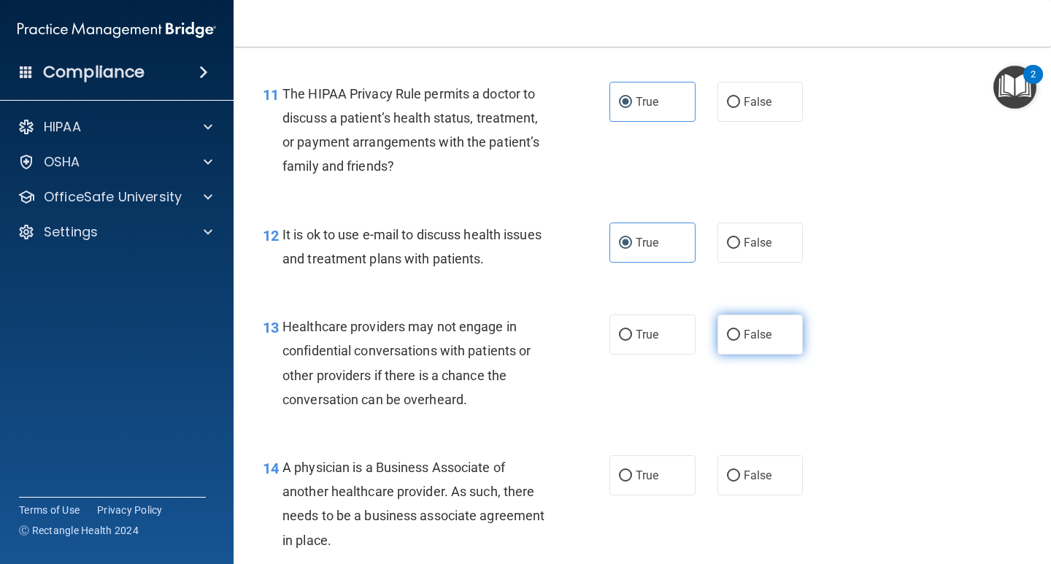
click at [752, 335] on span "False" at bounding box center [758, 335] width 28 height 14
click at [740, 335] on input "False" at bounding box center [733, 335] width 13 height 11
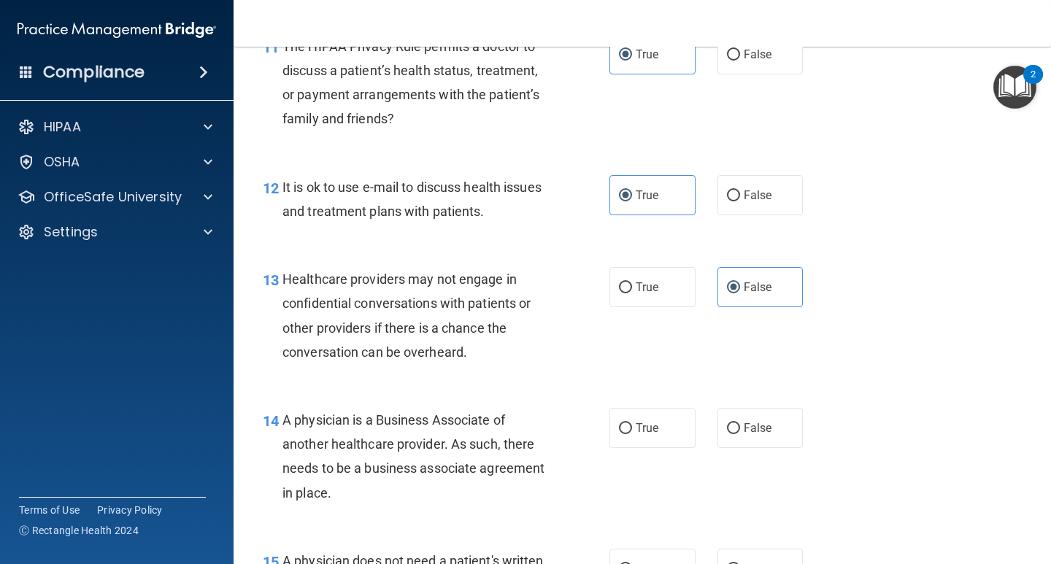
scroll to position [1587, 0]
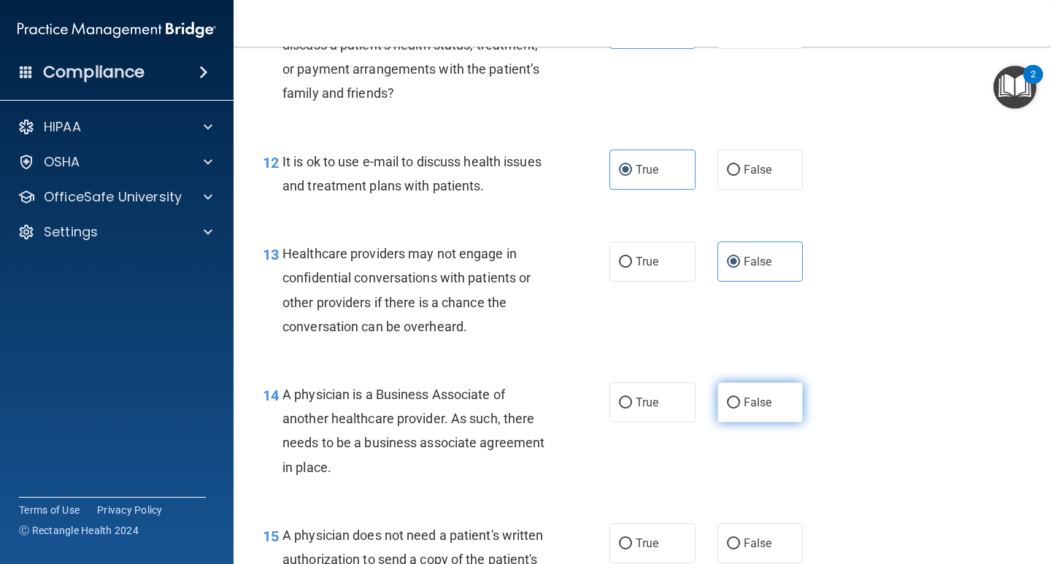
click at [717, 416] on label "False" at bounding box center [760, 402] width 86 height 40
click at [727, 409] on input "False" at bounding box center [733, 403] width 13 height 11
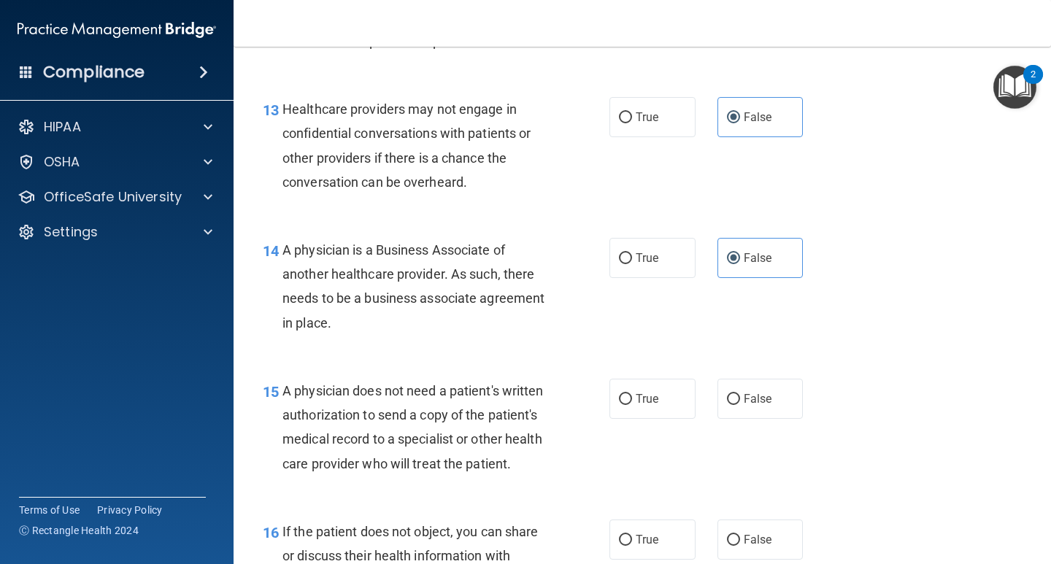
scroll to position [1733, 0]
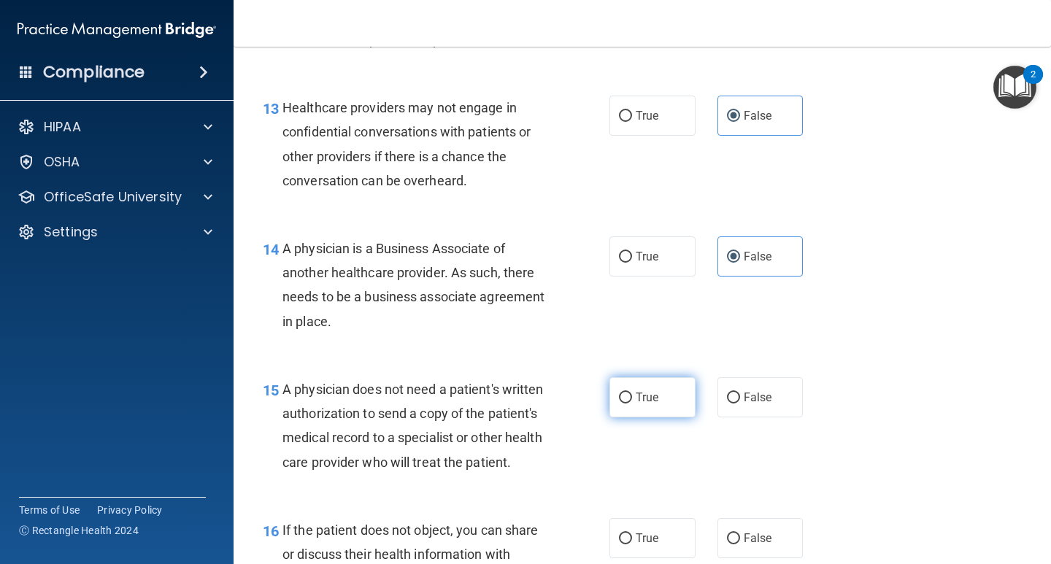
click at [645, 399] on span "True" at bounding box center [647, 397] width 23 height 14
click at [632, 399] on input "True" at bounding box center [625, 398] width 13 height 11
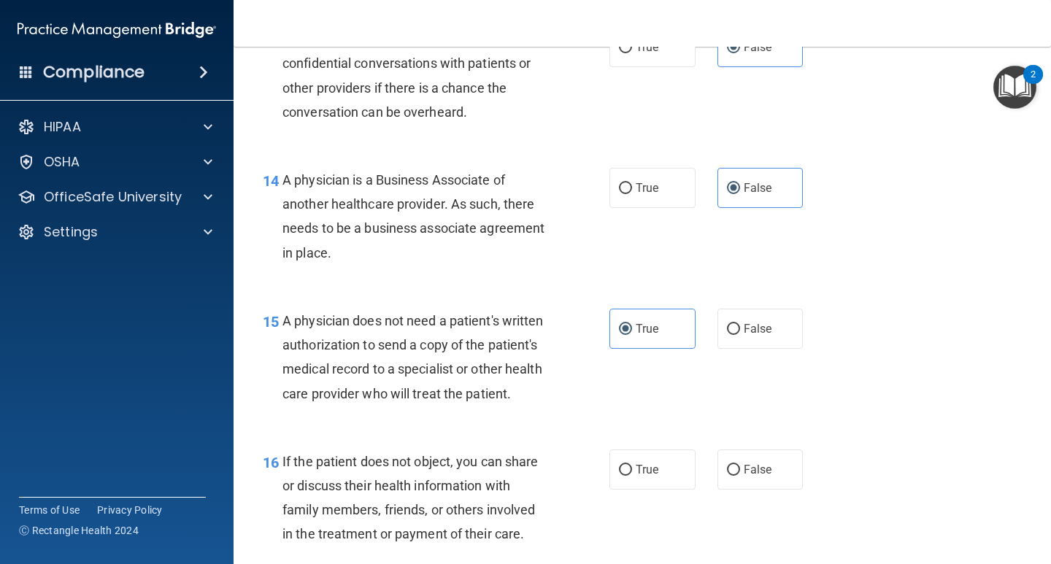
scroll to position [1879, 0]
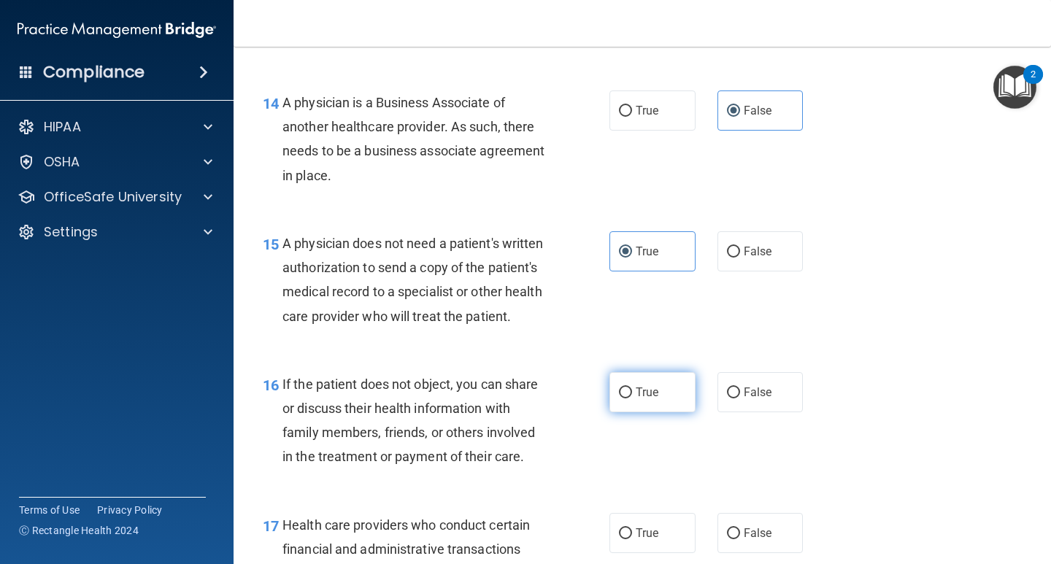
click at [647, 412] on label "True" at bounding box center [652, 392] width 86 height 40
click at [632, 398] on input "True" at bounding box center [625, 392] width 13 height 11
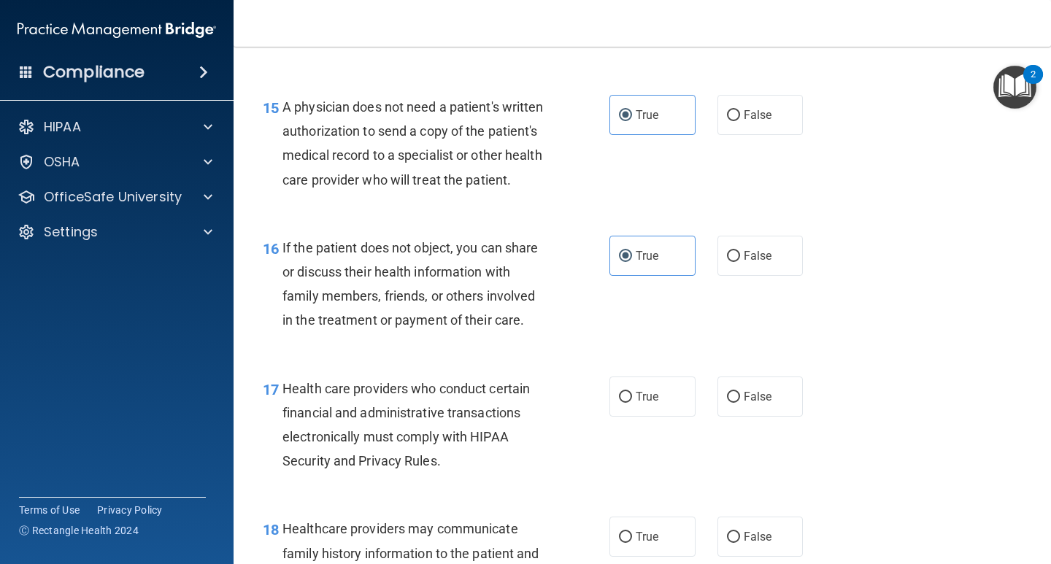
scroll to position [2025, 0]
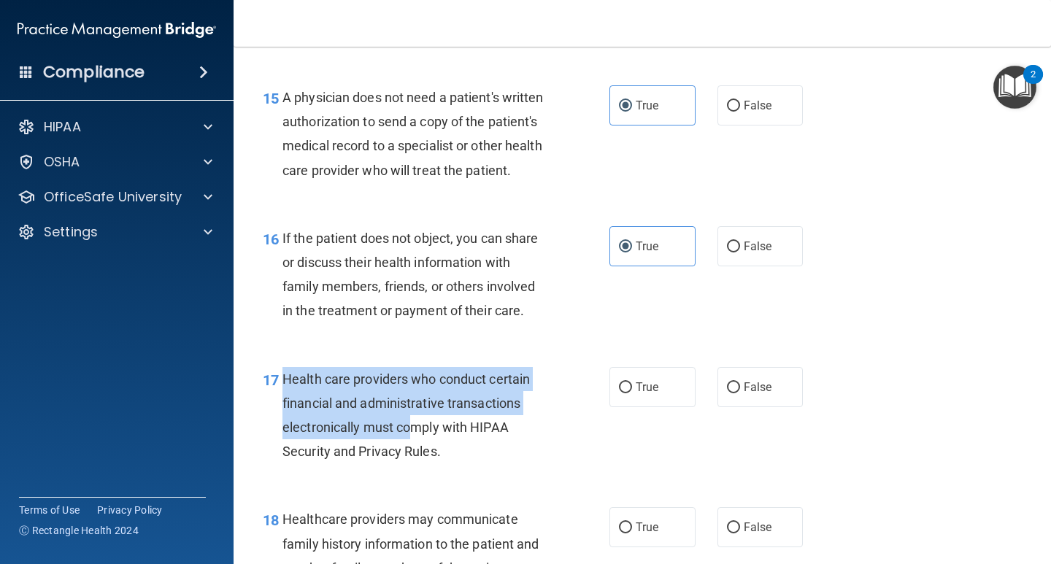
drag, startPoint x: 284, startPoint y: 404, endPoint x: 408, endPoint y: 452, distance: 133.1
click at [408, 452] on span "Health care providers who conduct certain financial and administrative transact…" at bounding box center [405, 415] width 247 height 88
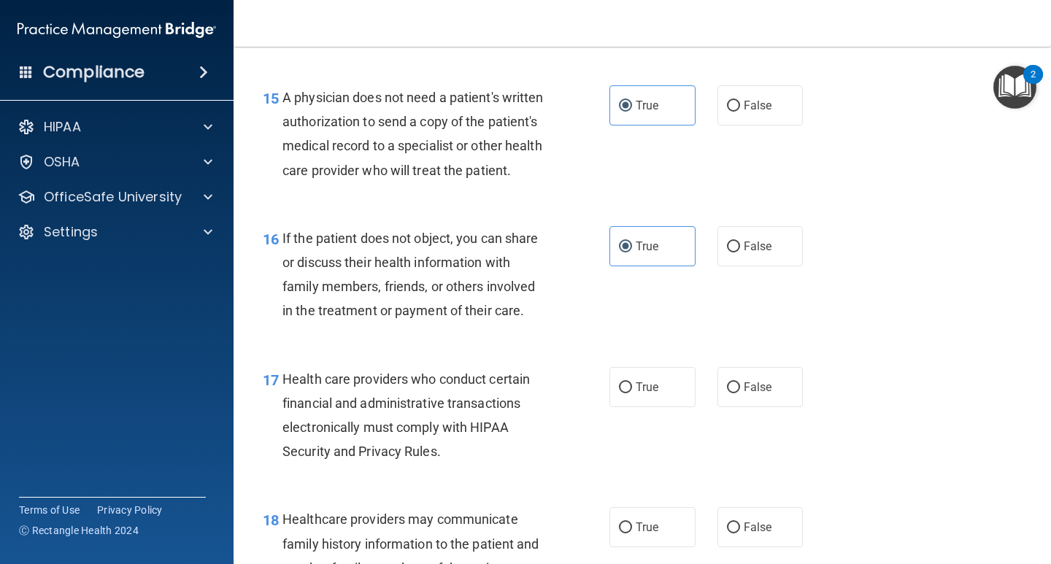
click at [458, 464] on div "Health care providers who conduct certain financial and administrative transact…" at bounding box center [420, 415] width 277 height 97
click at [636, 394] on span "True" at bounding box center [647, 387] width 23 height 14
click at [632, 393] on input "True" at bounding box center [625, 387] width 13 height 11
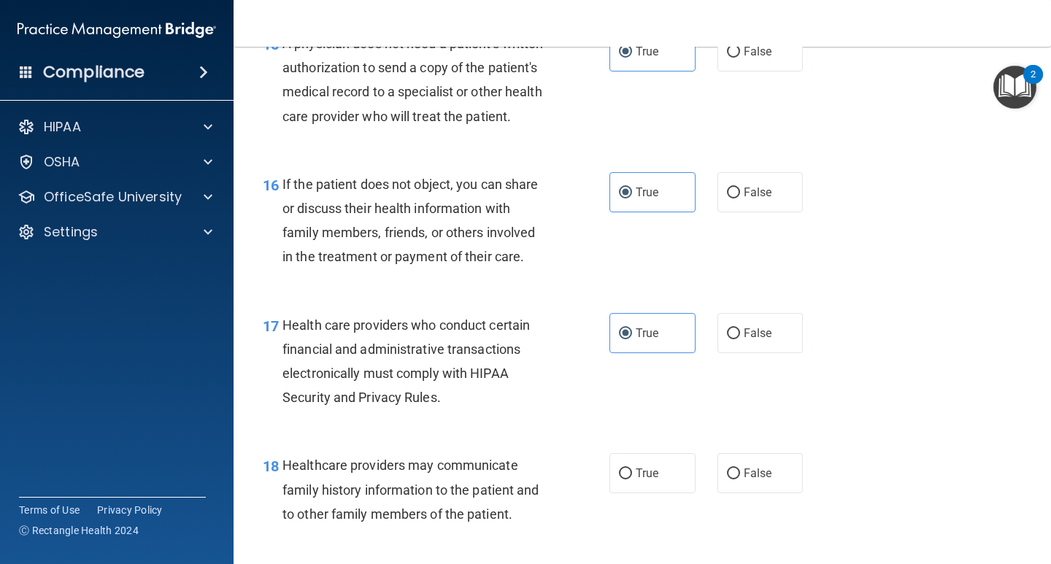
scroll to position [2171, 0]
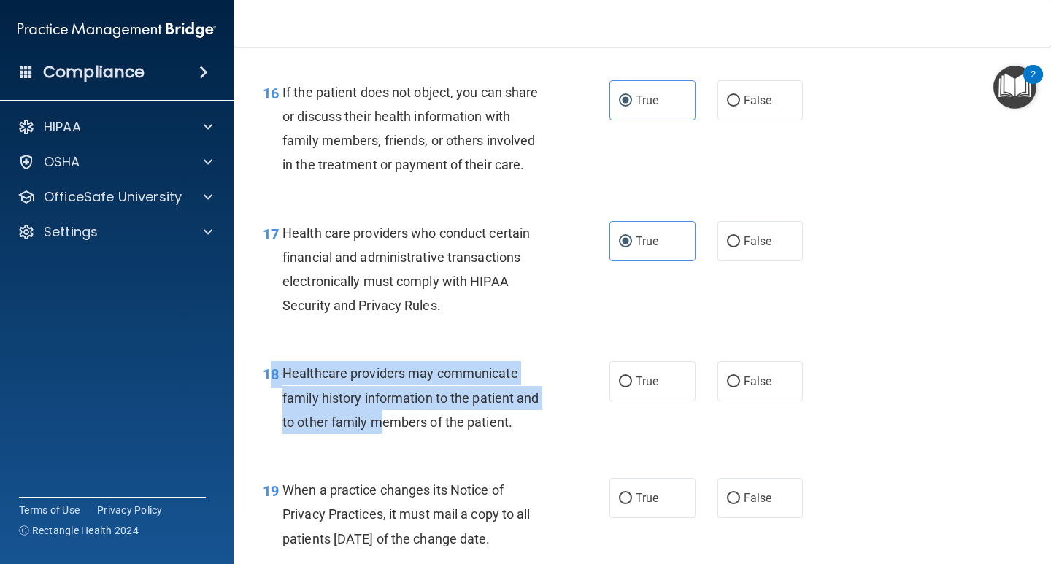
drag, startPoint x: 272, startPoint y: 406, endPoint x: 385, endPoint y: 437, distance: 117.2
click at [385, 437] on div "18 Healthcare providers may communicate family history information to the patie…" at bounding box center [436, 401] width 390 height 80
click at [490, 424] on span "Healthcare providers may communicate family history information to the patient …" at bounding box center [410, 397] width 257 height 63
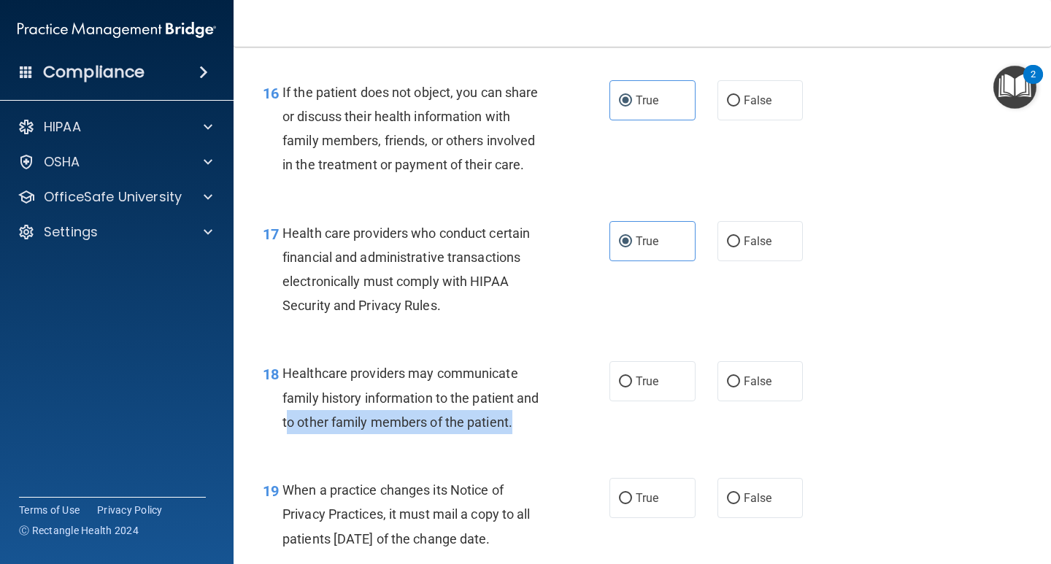
drag, startPoint x: 287, startPoint y: 441, endPoint x: 542, endPoint y: 447, distance: 255.5
click at [542, 434] on div "Healthcare providers may communicate family history information to the patient …" at bounding box center [420, 397] width 277 height 73
click at [531, 434] on div "Healthcare providers may communicate family history information to the patient …" at bounding box center [420, 397] width 277 height 73
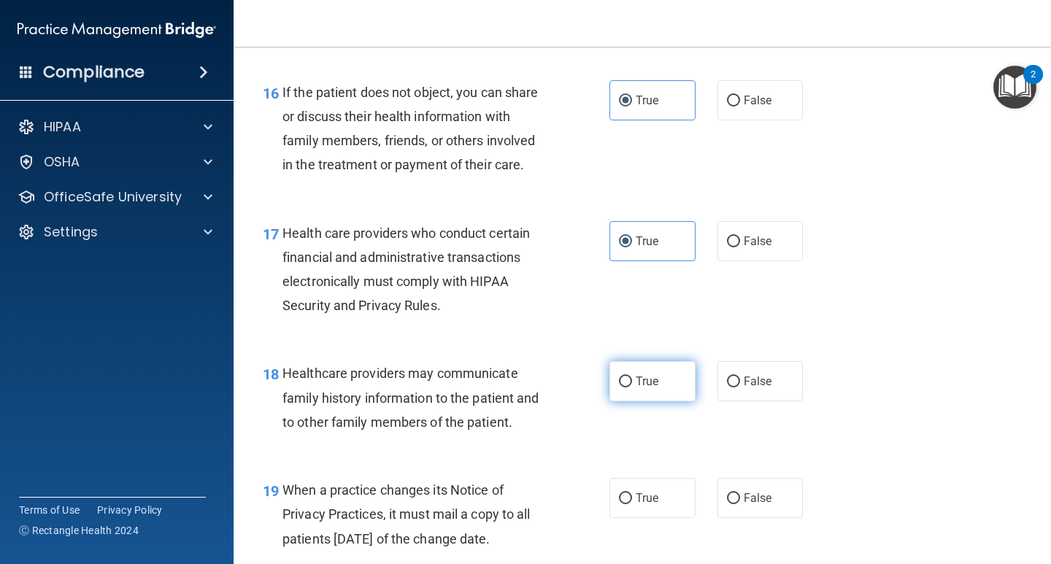
click at [633, 401] on label "True" at bounding box center [652, 381] width 86 height 40
click at [632, 387] on input "True" at bounding box center [625, 382] width 13 height 11
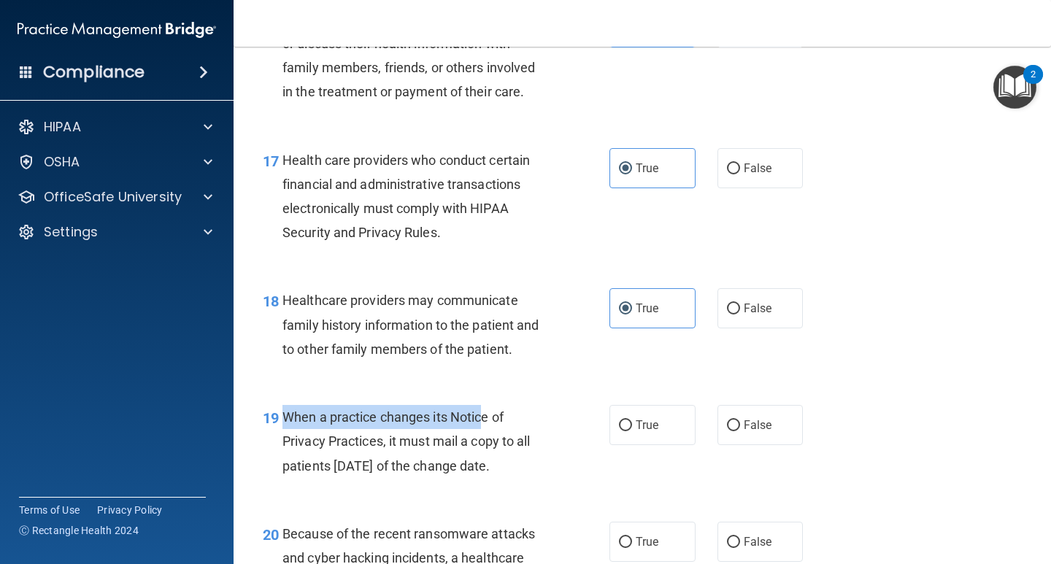
drag, startPoint x: 281, startPoint y: 446, endPoint x: 486, endPoint y: 442, distance: 205.1
click at [486, 442] on div "19 When a practice changes its Notice of Privacy Practices, it must mail a copy…" at bounding box center [436, 445] width 390 height 80
click at [491, 452] on div "When a practice changes its Notice of Privacy Practices, it must mail a copy to…" at bounding box center [420, 441] width 277 height 73
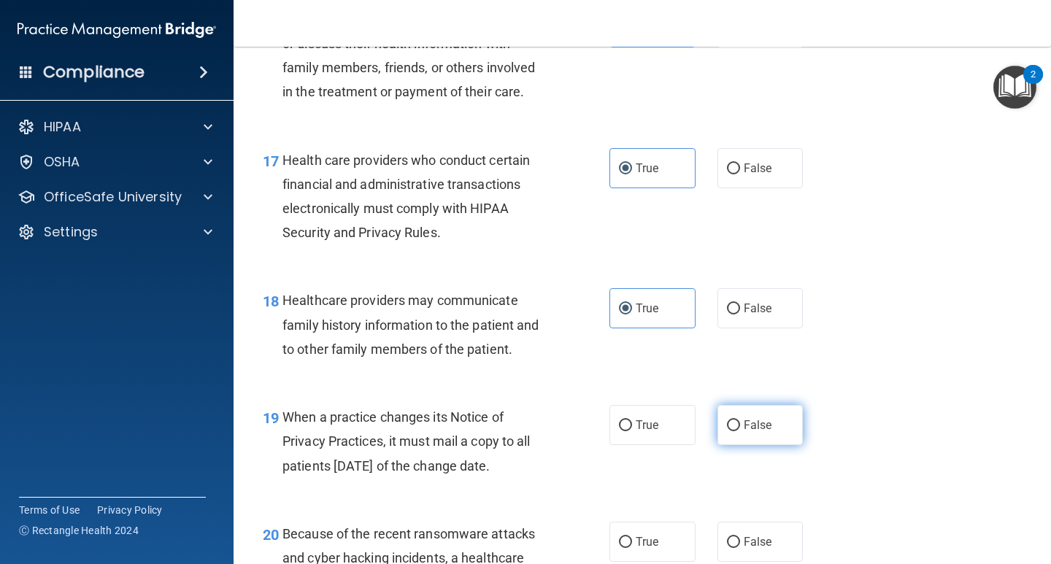
click at [727, 431] on input "False" at bounding box center [733, 425] width 13 height 11
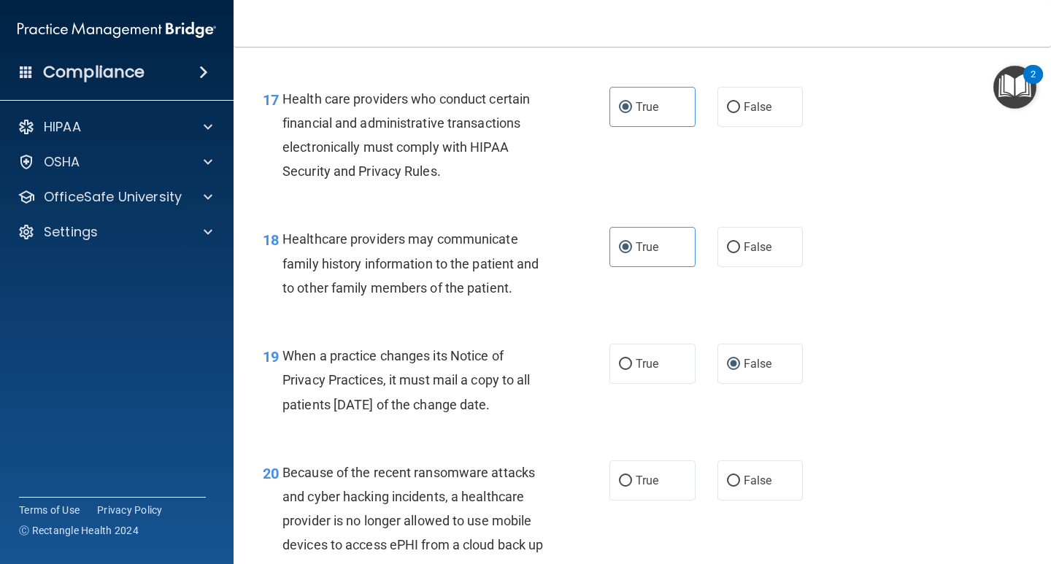
scroll to position [2390, 0]
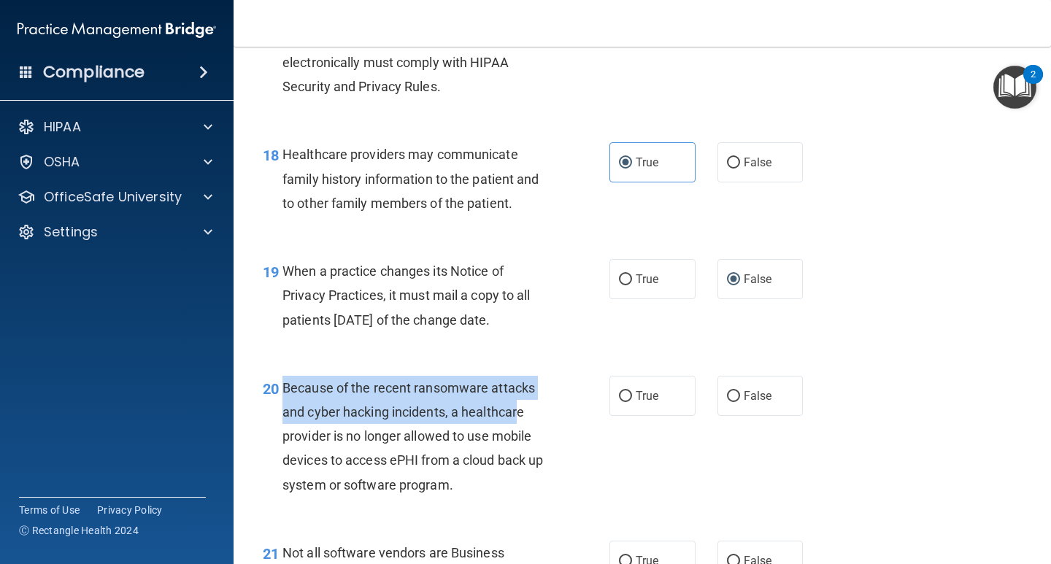
drag, startPoint x: 286, startPoint y: 409, endPoint x: 515, endPoint y: 433, distance: 230.3
click at [517, 428] on span "Because of the recent ransomware attacks and cyber hacking incidents, a healthc…" at bounding box center [412, 436] width 261 height 112
click at [513, 437] on span "Because of the recent ransomware attacks and cyber hacking incidents, a healthc…" at bounding box center [412, 436] width 261 height 112
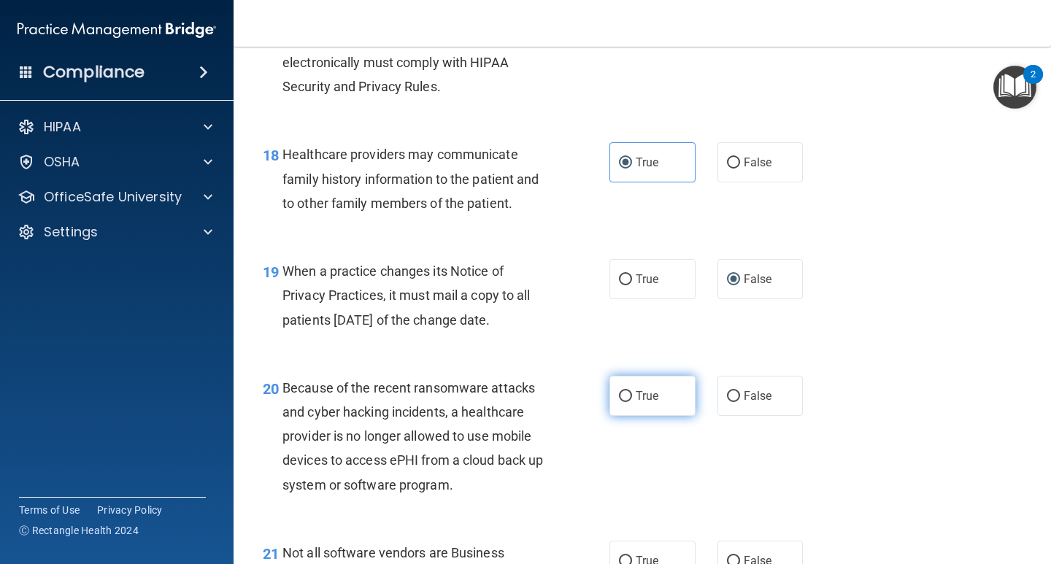
click at [633, 416] on label "True" at bounding box center [652, 396] width 86 height 40
click at [632, 402] on input "True" at bounding box center [625, 396] width 13 height 11
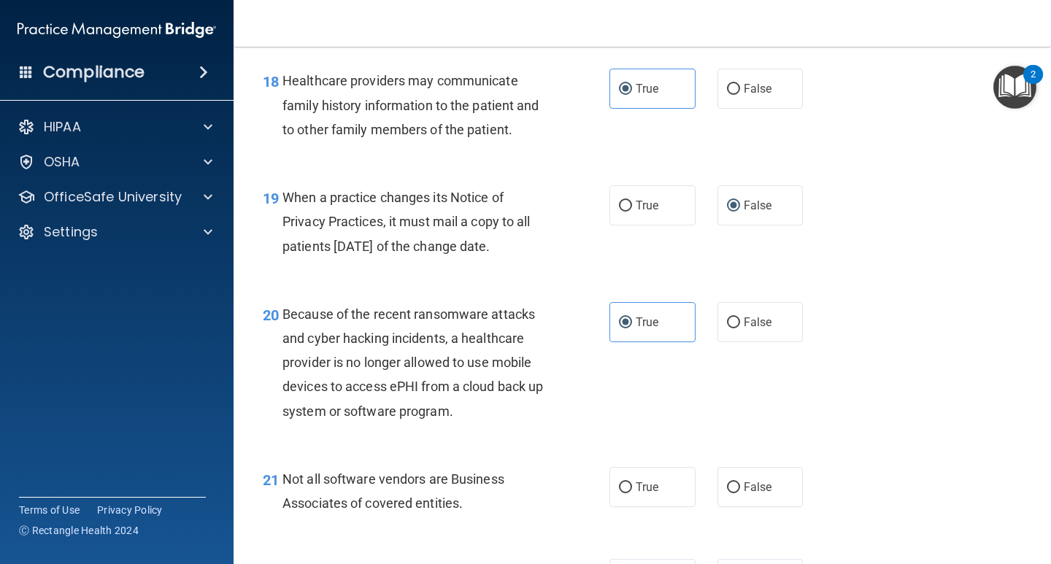
scroll to position [2609, 0]
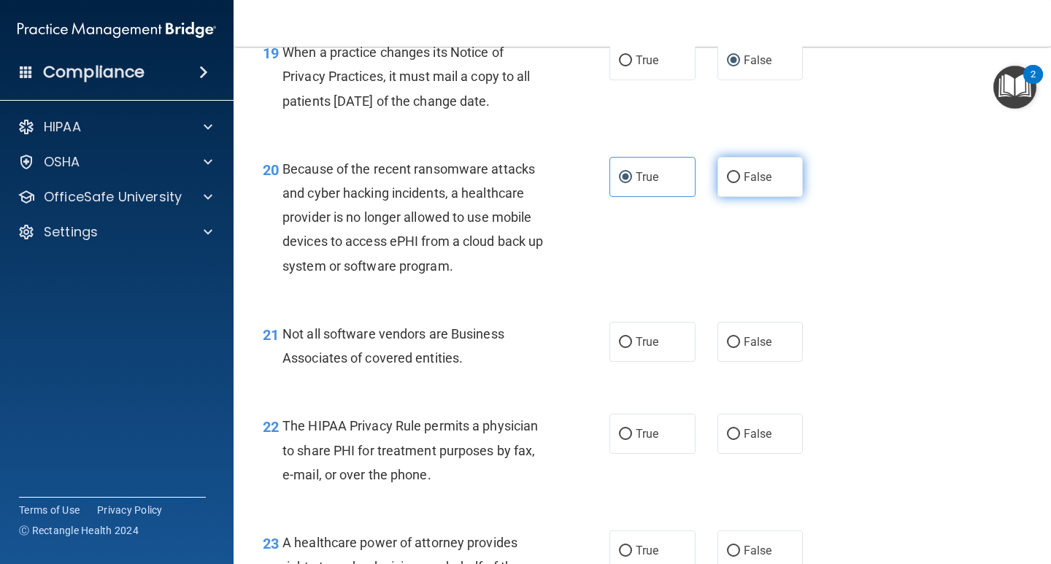
click at [757, 197] on label "False" at bounding box center [760, 177] width 86 height 40
click at [740, 183] on input "False" at bounding box center [733, 177] width 13 height 11
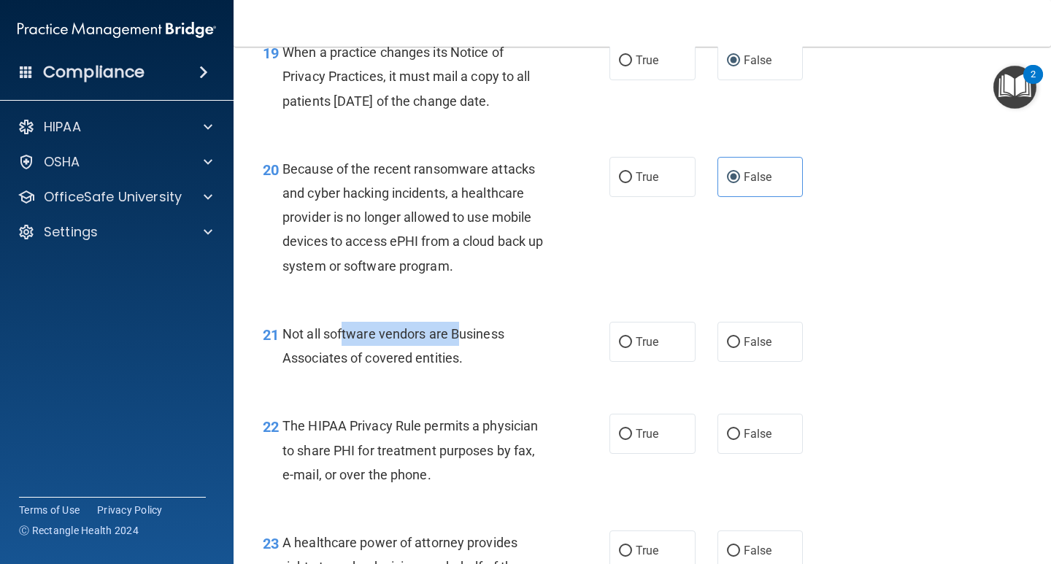
drag, startPoint x: 344, startPoint y: 363, endPoint x: 440, endPoint y: 378, distance: 96.7
click at [452, 370] on div "Not all software vendors are Business Associates of covered entities." at bounding box center [420, 346] width 277 height 48
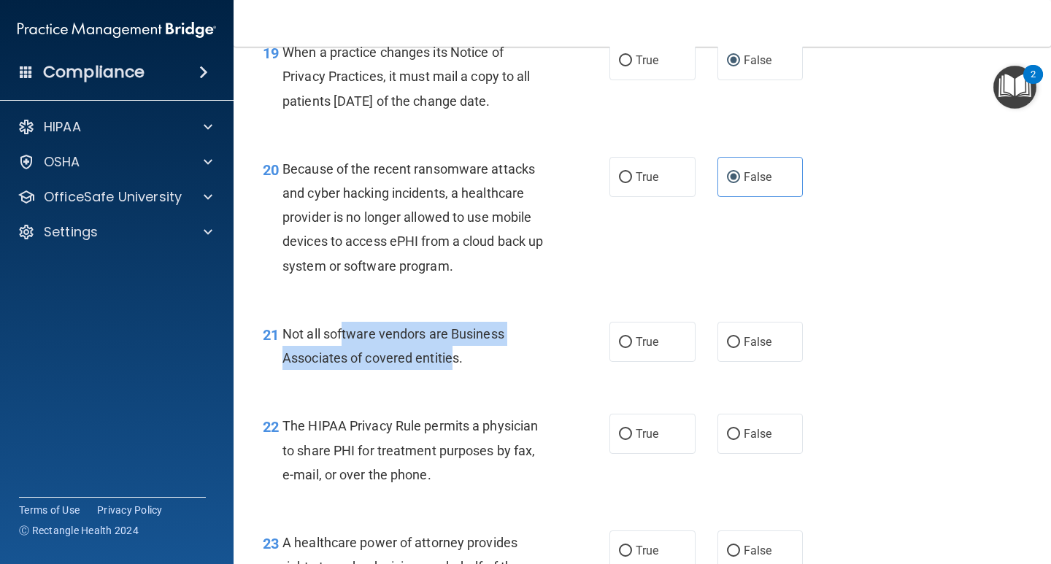
click at [422, 366] on span "Not all software vendors are Business Associates of covered entities." at bounding box center [393, 345] width 222 height 39
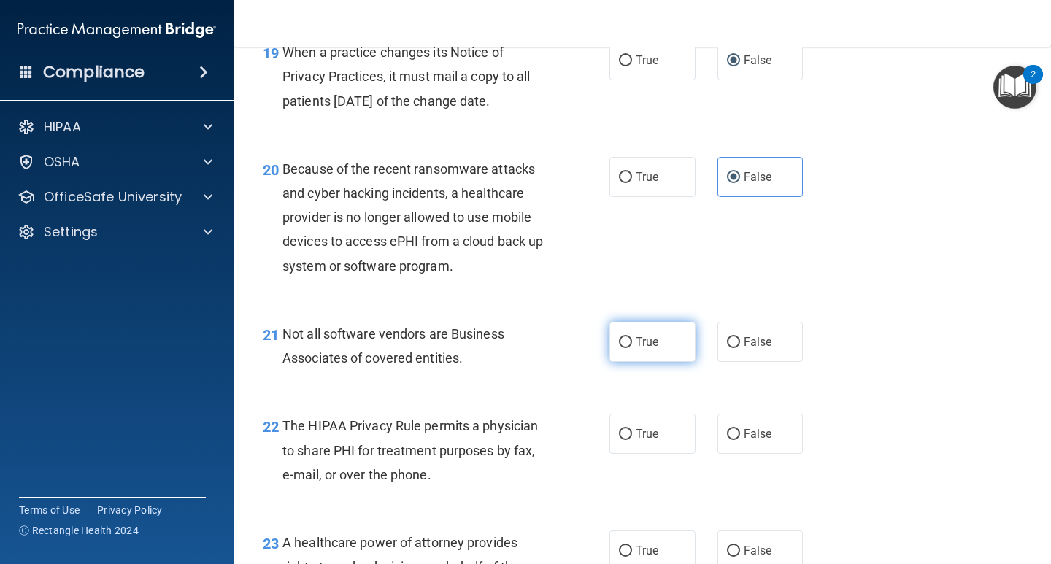
click at [639, 362] on label "True" at bounding box center [652, 342] width 86 height 40
click at [632, 348] on input "True" at bounding box center [625, 342] width 13 height 11
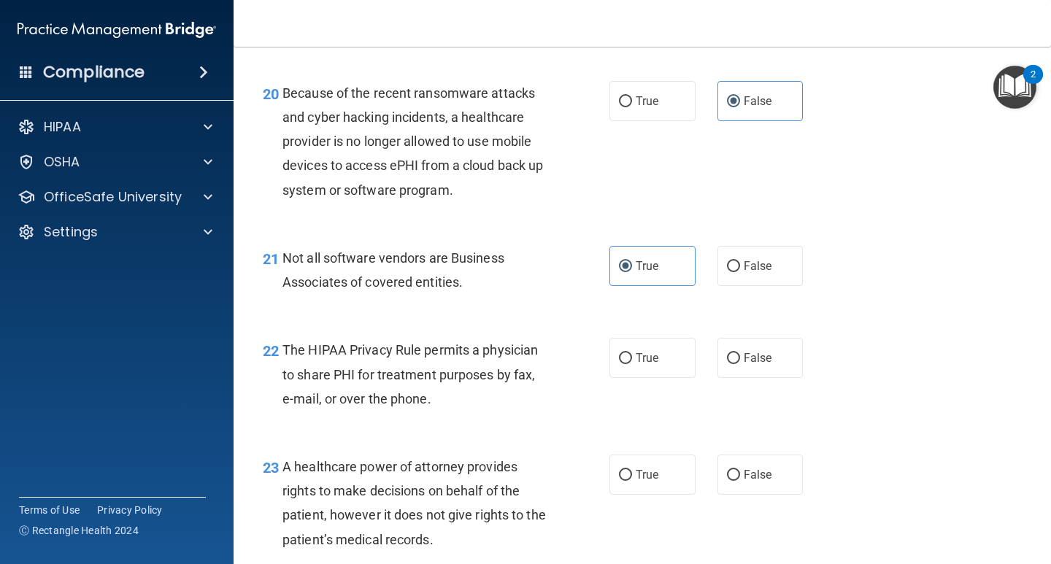
scroll to position [2755, 0]
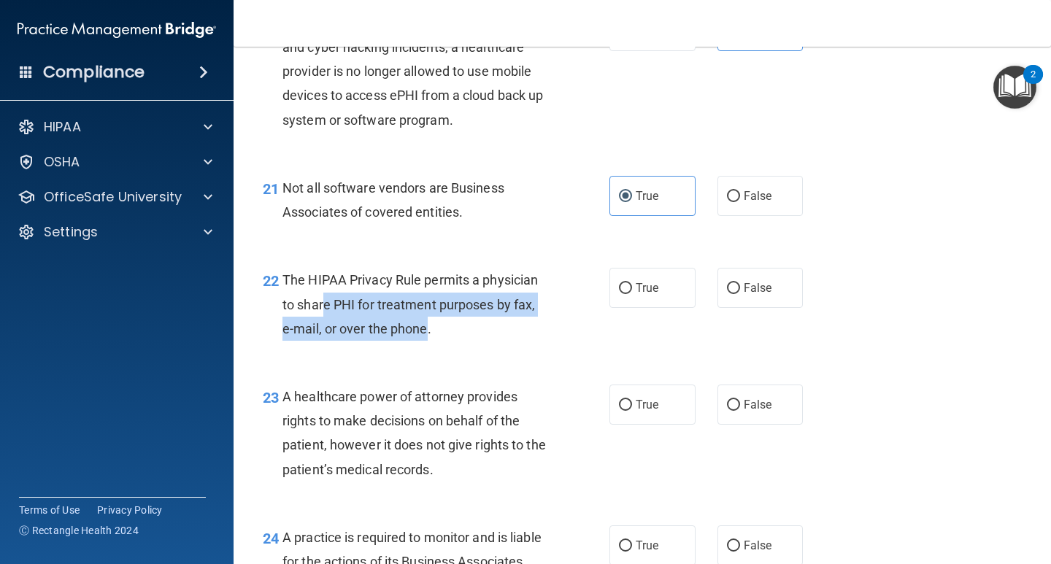
drag, startPoint x: 415, startPoint y: 317, endPoint x: 428, endPoint y: 349, distance: 34.4
click at [428, 336] on span "The HIPAA Privacy Rule permits a physician to share PHI for treatment purposes …" at bounding box center [409, 303] width 255 height 63
click at [424, 336] on span "The HIPAA Privacy Rule permits a physician to share PHI for treatment purposes …" at bounding box center [409, 303] width 255 height 63
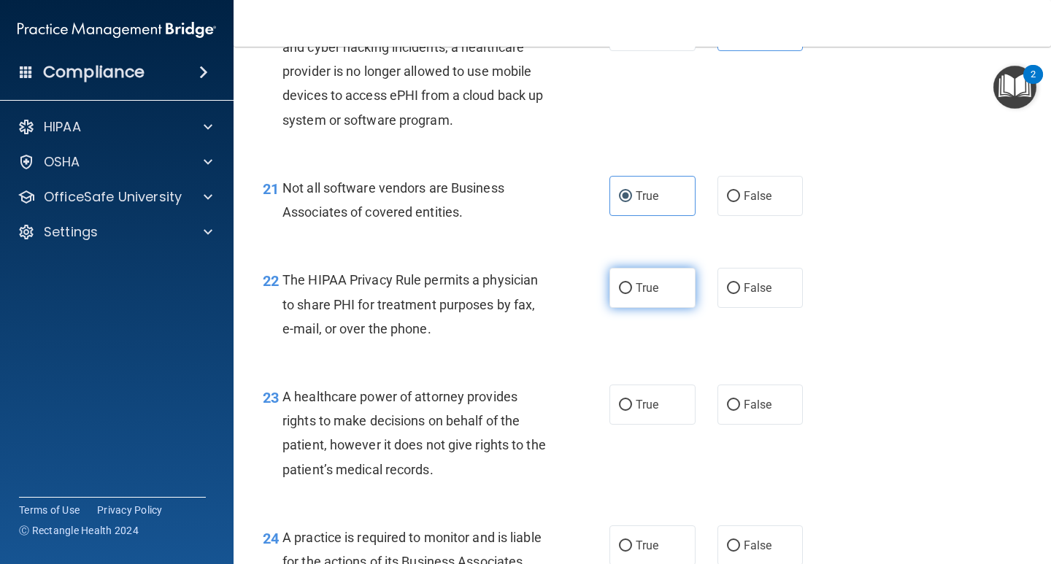
click at [657, 308] on label "True" at bounding box center [652, 288] width 86 height 40
click at [632, 294] on input "True" at bounding box center [625, 288] width 13 height 11
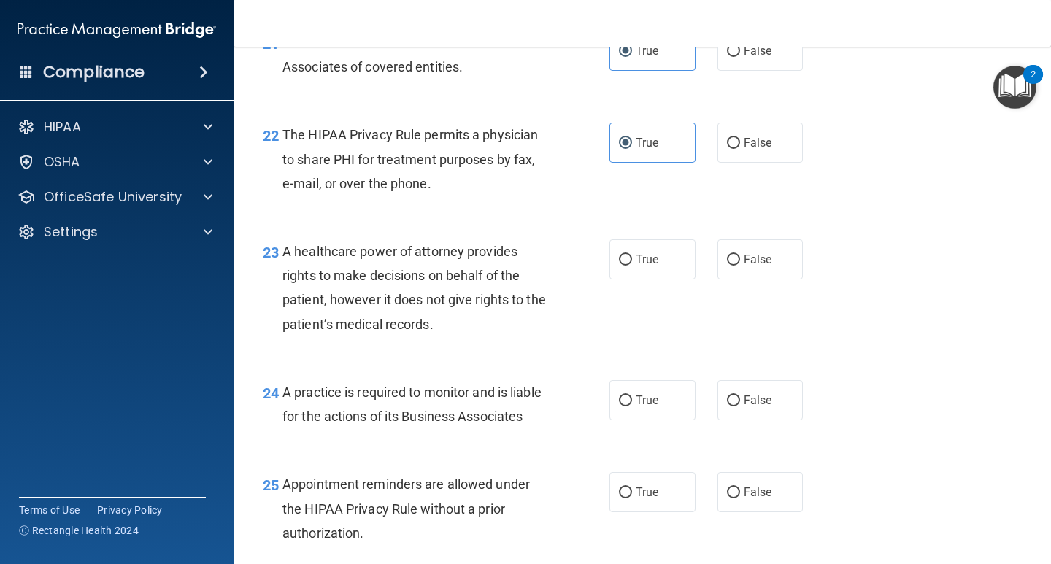
scroll to position [2901, 0]
click at [669, 279] on label "True" at bounding box center [652, 259] width 86 height 40
click at [632, 265] on input "True" at bounding box center [625, 259] width 13 height 11
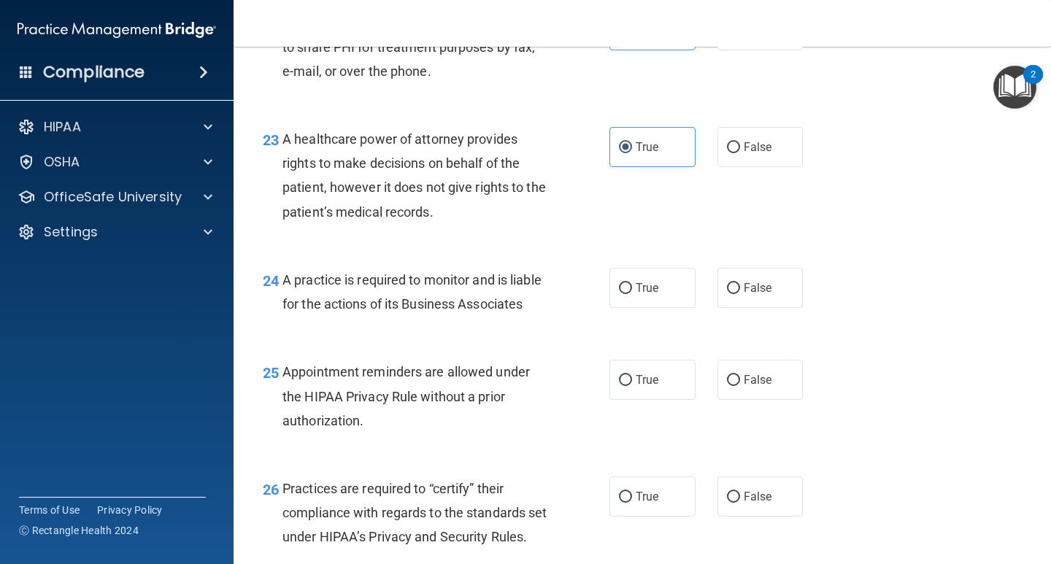
scroll to position [3047, 0]
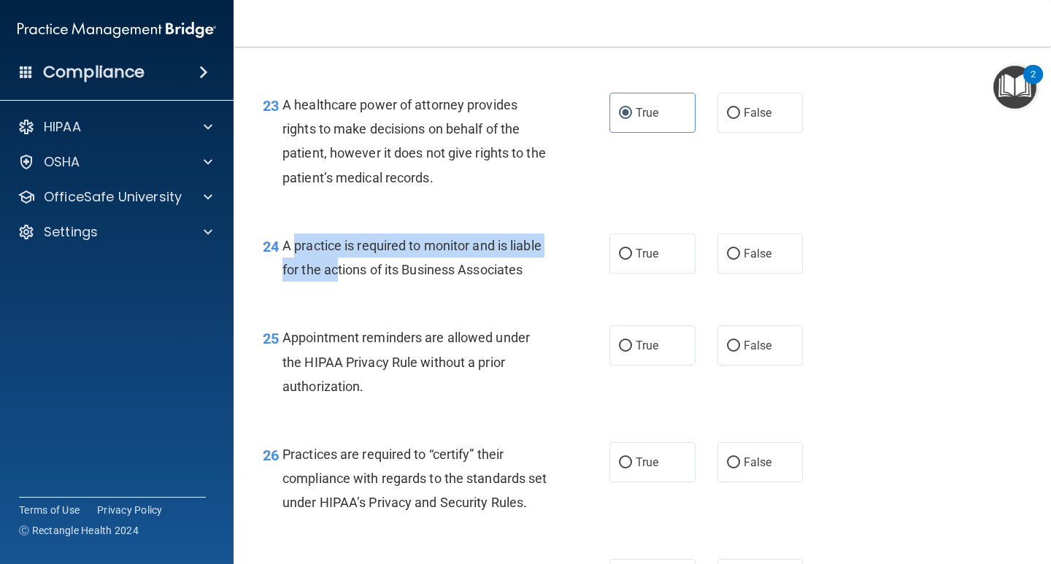
drag, startPoint x: 295, startPoint y: 265, endPoint x: 374, endPoint y: 292, distance: 84.0
click at [374, 277] on span "A practice is required to monitor and is liable for the actions of its Business…" at bounding box center [411, 257] width 259 height 39
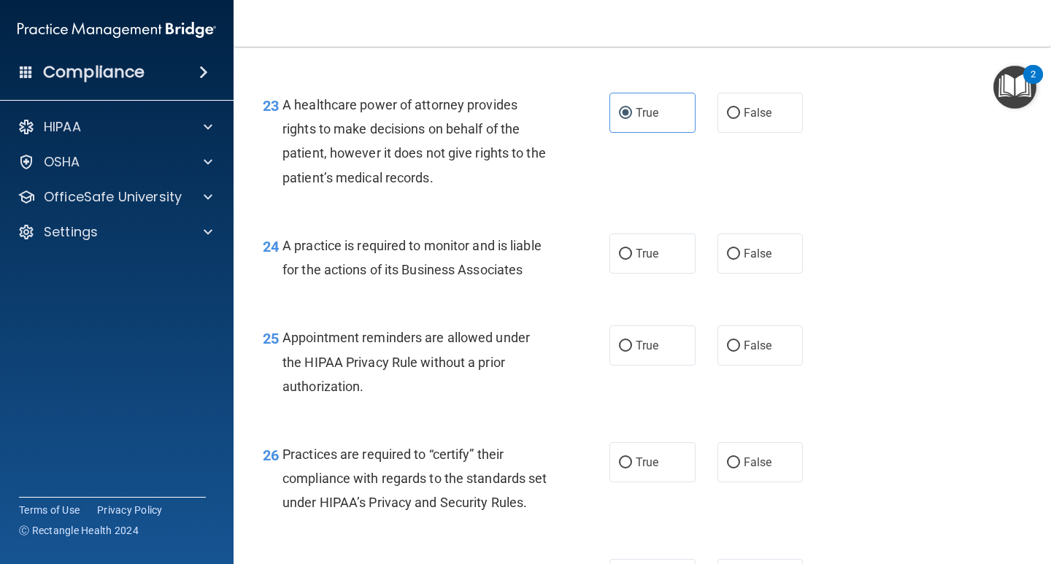
click at [465, 282] on div "A practice is required to monitor and is liable for the actions of its Business…" at bounding box center [420, 258] width 277 height 48
click at [666, 269] on label "True" at bounding box center [652, 254] width 86 height 40
click at [632, 260] on input "True" at bounding box center [625, 254] width 13 height 11
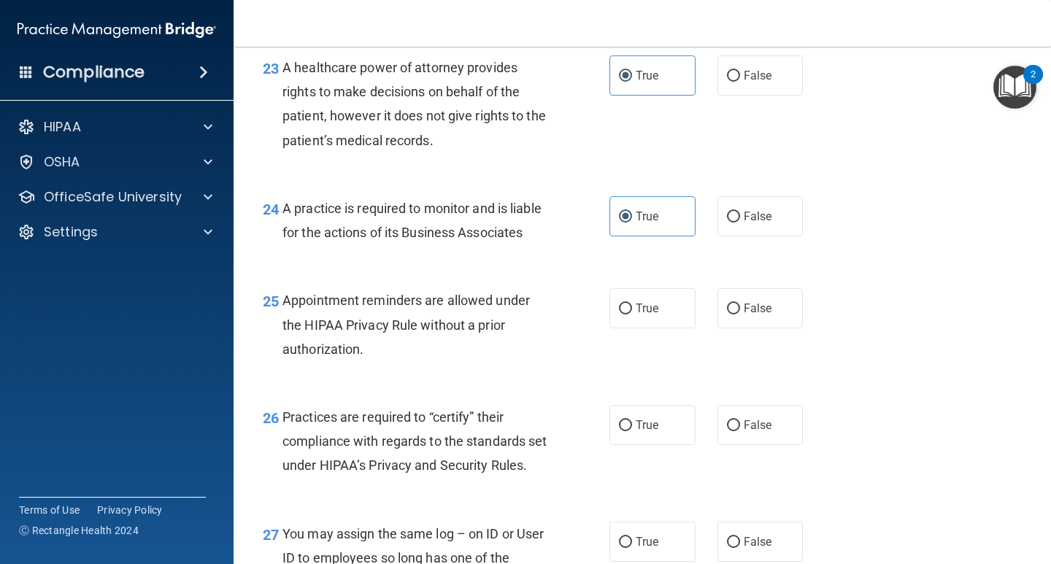
scroll to position [3120, 0]
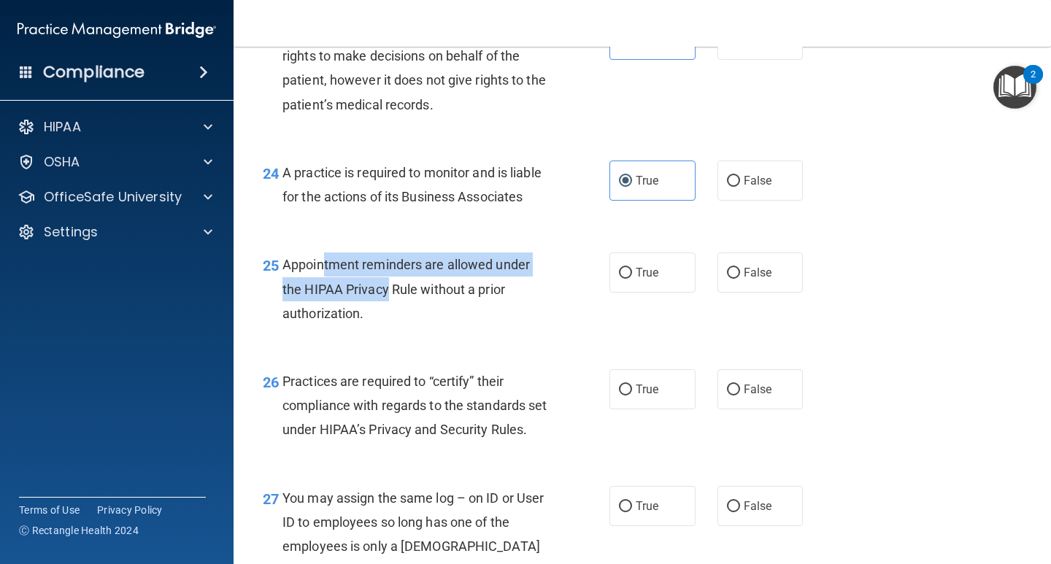
drag, startPoint x: 362, startPoint y: 320, endPoint x: 382, endPoint y: 356, distance: 40.8
click at [384, 325] on div "Appointment reminders are allowed under the HIPAA Privacy Rule without a prior …" at bounding box center [420, 288] width 277 height 73
click at [382, 325] on div "Appointment reminders are allowed under the HIPAA Privacy Rule without a prior …" at bounding box center [420, 288] width 277 height 73
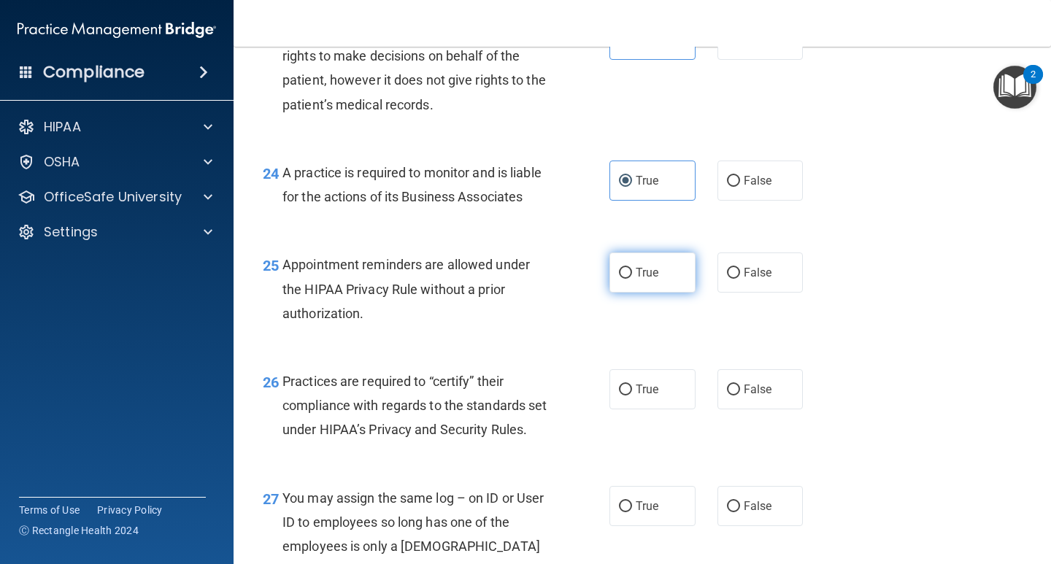
click at [636, 293] on label "True" at bounding box center [652, 272] width 86 height 40
click at [632, 279] on input "True" at bounding box center [625, 273] width 13 height 11
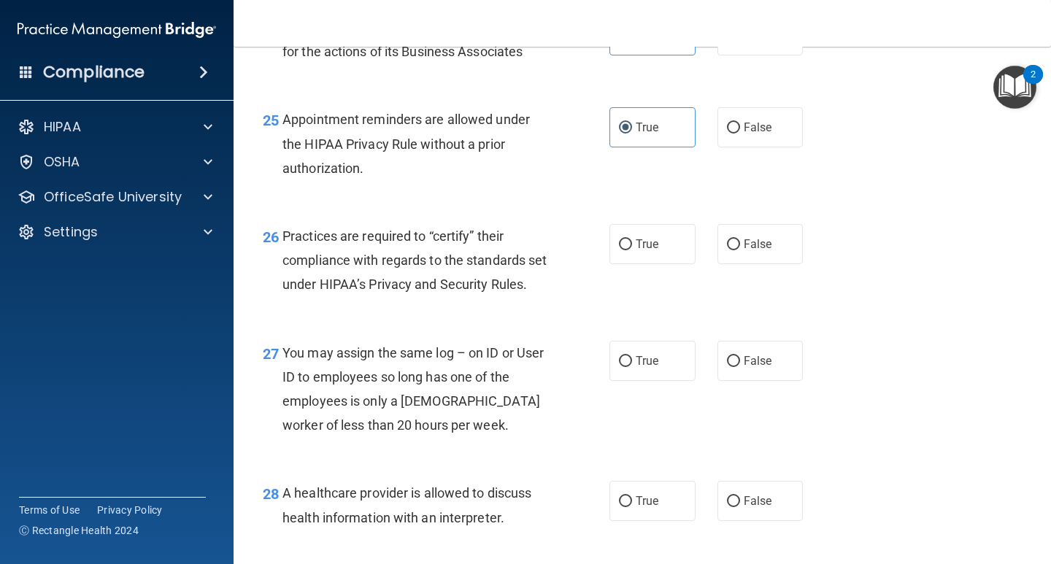
scroll to position [3266, 0]
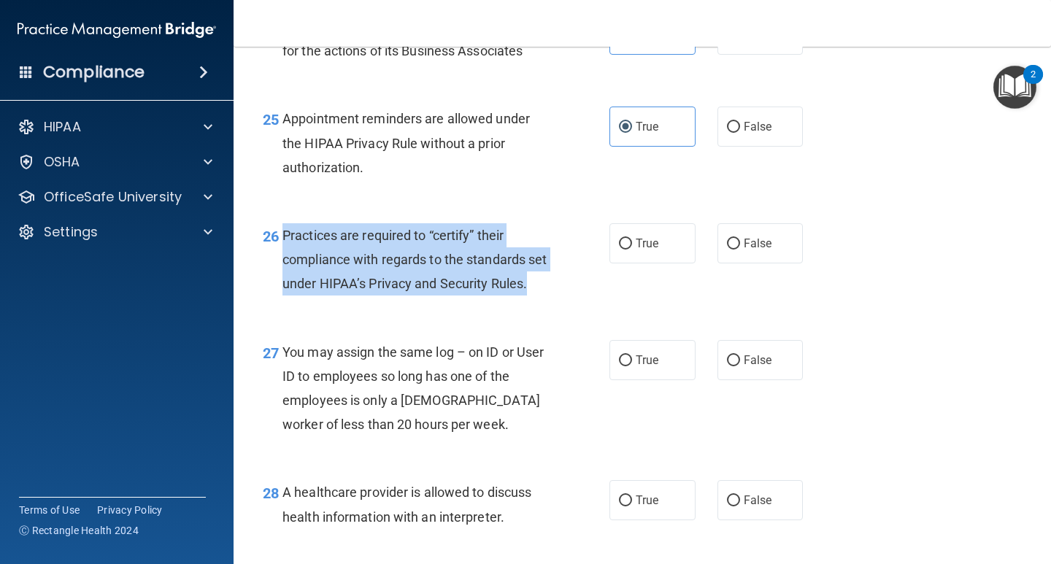
drag, startPoint x: 280, startPoint y: 283, endPoint x: 438, endPoint y: 347, distance: 170.2
click at [438, 304] on div "26 Practices are required to “certify” their compliance with regards to the sta…" at bounding box center [436, 263] width 390 height 80
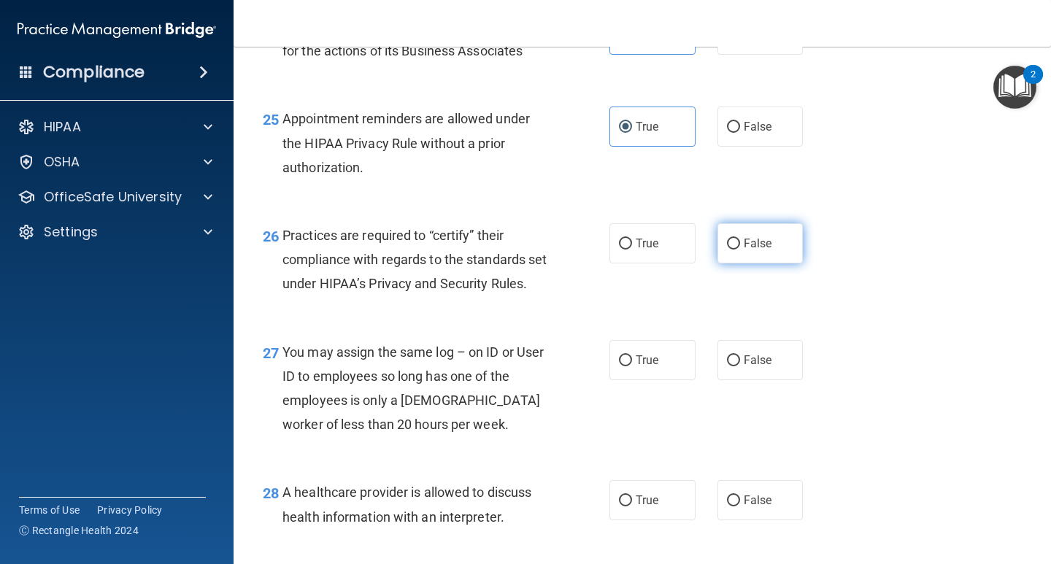
click at [766, 263] on label "False" at bounding box center [760, 243] width 86 height 40
click at [740, 250] on input "False" at bounding box center [733, 244] width 13 height 11
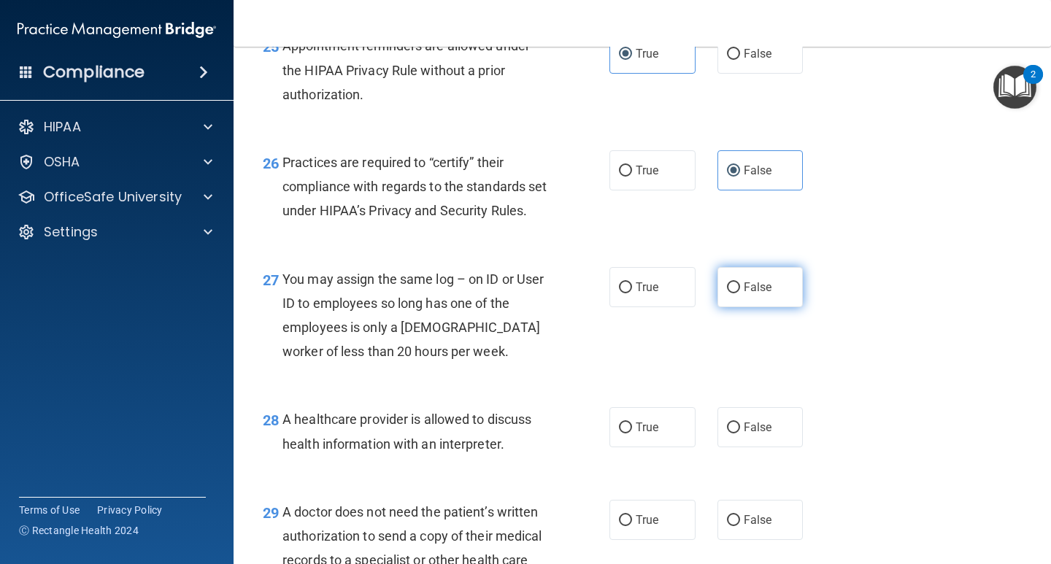
click at [741, 307] on label "False" at bounding box center [760, 287] width 86 height 40
click at [740, 293] on input "False" at bounding box center [733, 287] width 13 height 11
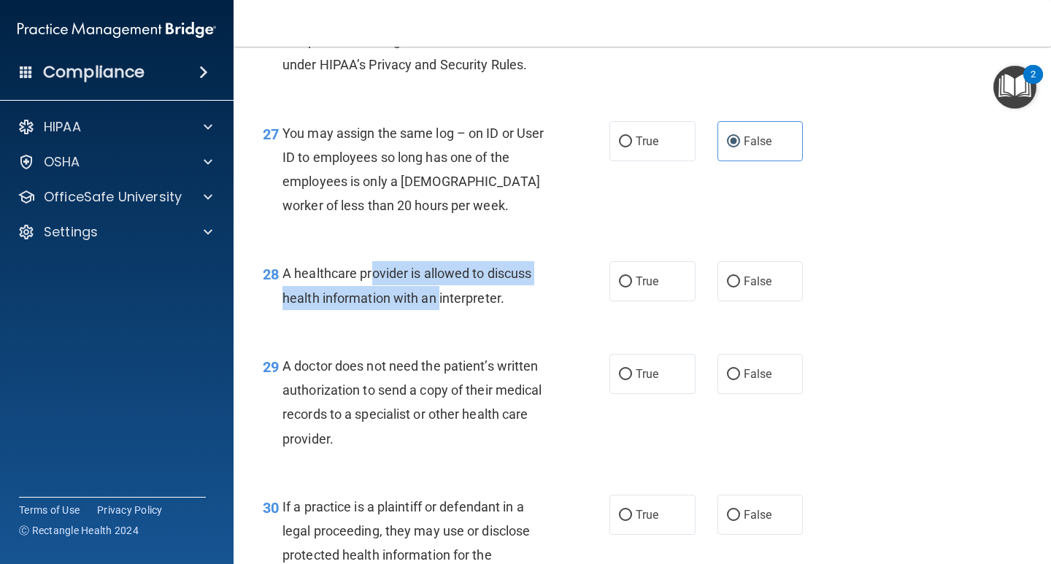
drag, startPoint x: 392, startPoint y: 341, endPoint x: 441, endPoint y: 378, distance: 61.4
click at [441, 309] on div "A healthcare provider is allowed to discuss health information with an interpre…" at bounding box center [420, 285] width 277 height 48
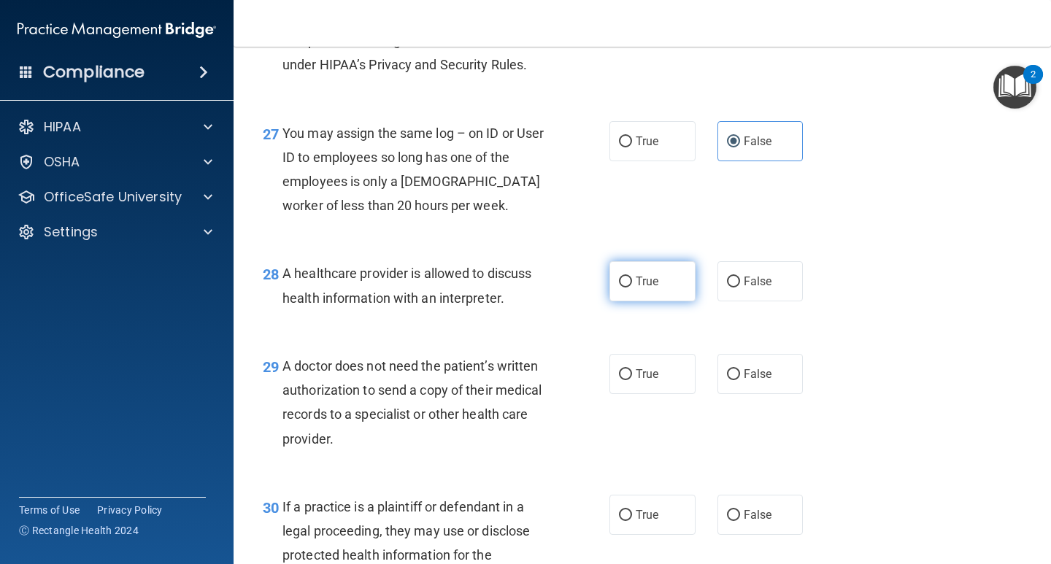
click at [654, 301] on label "True" at bounding box center [652, 281] width 86 height 40
click at [632, 288] on input "True" at bounding box center [625, 282] width 13 height 11
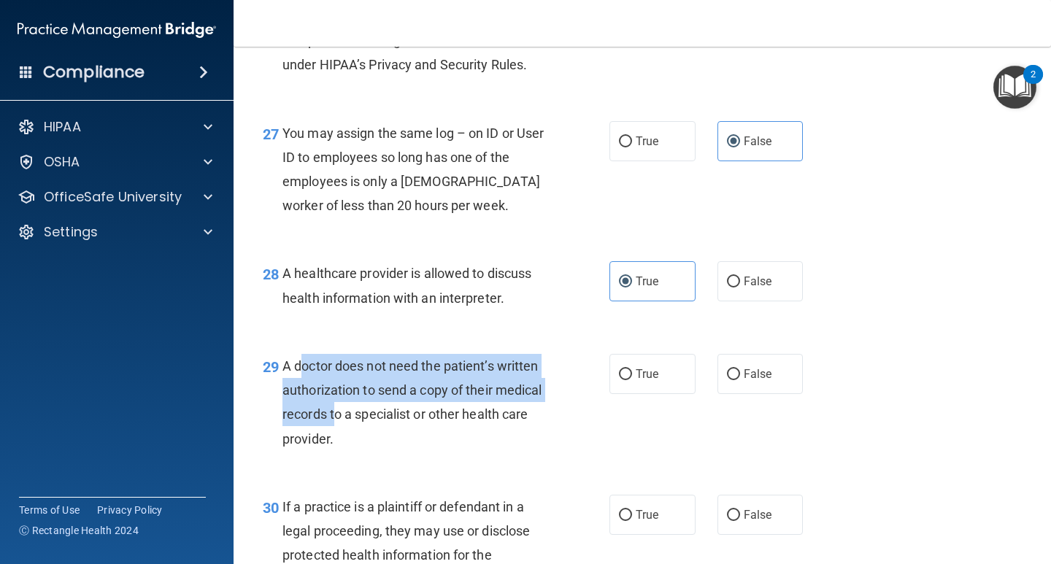
drag, startPoint x: 296, startPoint y: 445, endPoint x: 385, endPoint y: 496, distance: 102.0
click at [382, 451] on div "A doctor does not need the patient’s written authorization to send a copy of th…" at bounding box center [420, 402] width 277 height 97
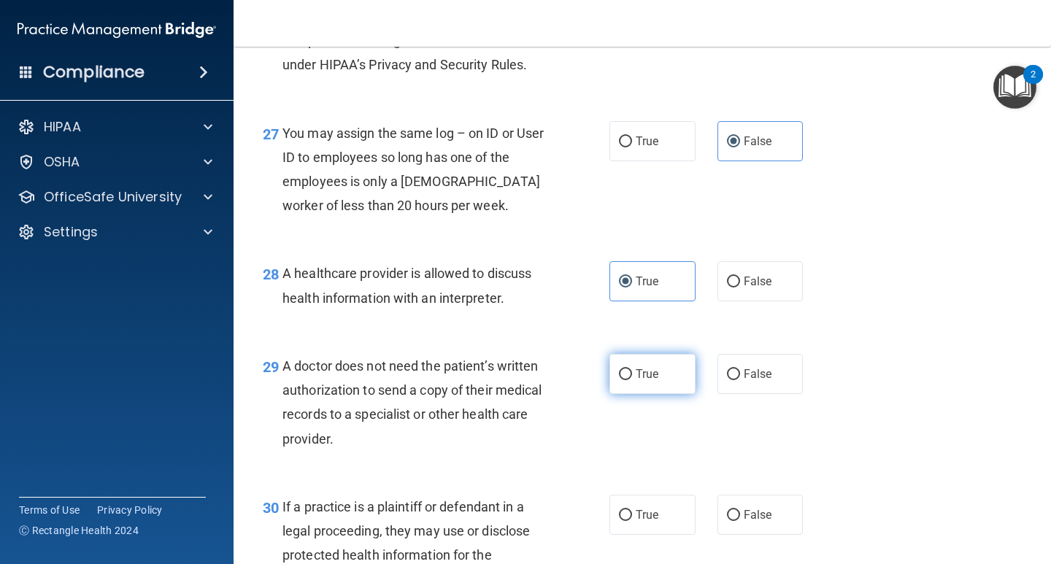
click at [638, 381] on span "True" at bounding box center [647, 374] width 23 height 14
click at [632, 380] on input "True" at bounding box center [625, 374] width 13 height 11
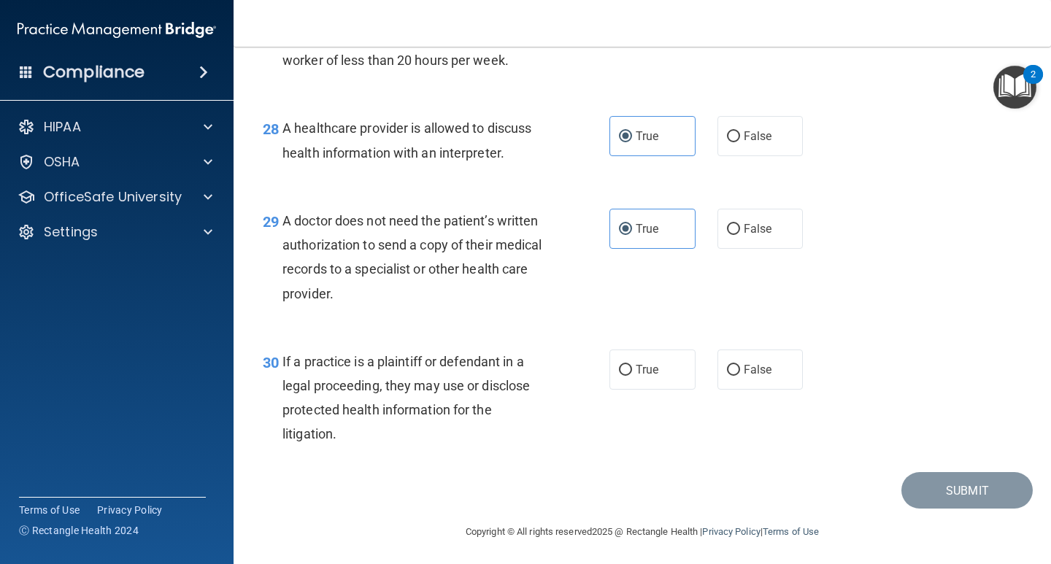
scroll to position [3630, 0]
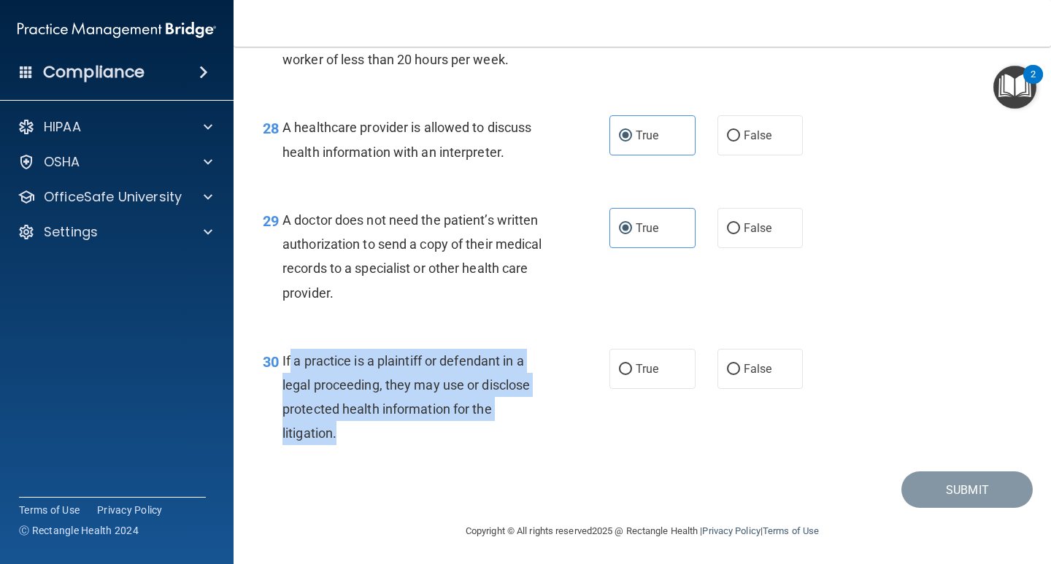
drag, startPoint x: 291, startPoint y: 432, endPoint x: 453, endPoint y: 518, distance: 183.5
click at [453, 446] on div "If a practice is a plaintiff or defendant in a legal proceeding, they may use o…" at bounding box center [420, 397] width 277 height 97
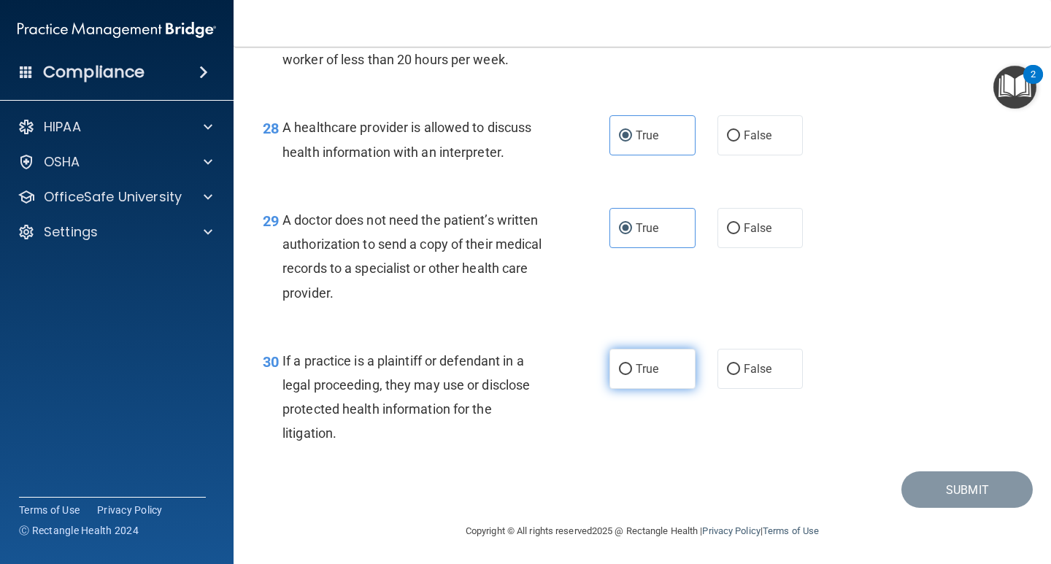
click at [636, 376] on span "True" at bounding box center [647, 369] width 23 height 14
click at [632, 375] on input "True" at bounding box center [625, 369] width 13 height 11
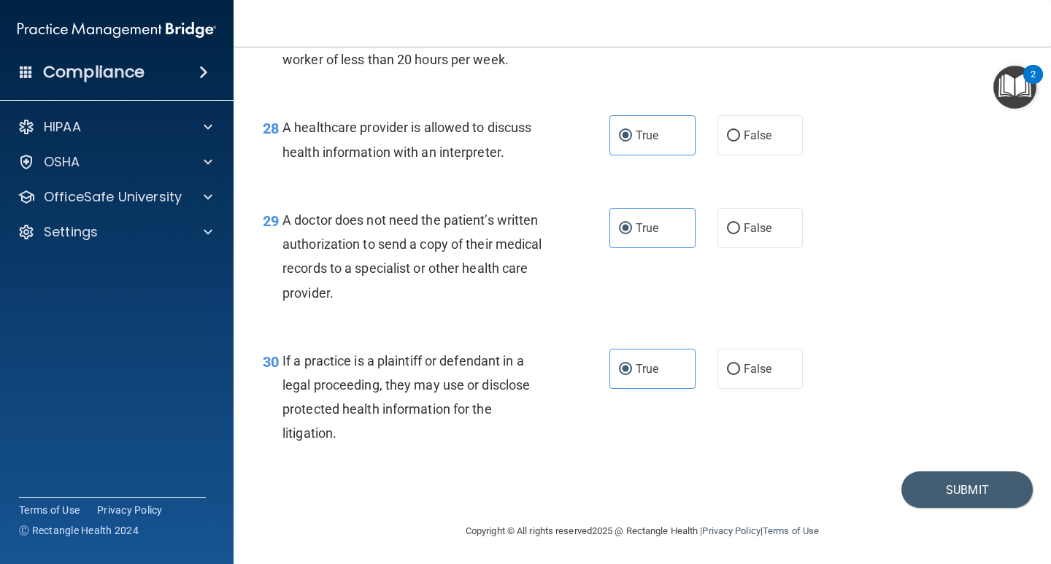
scroll to position [3703, 0]
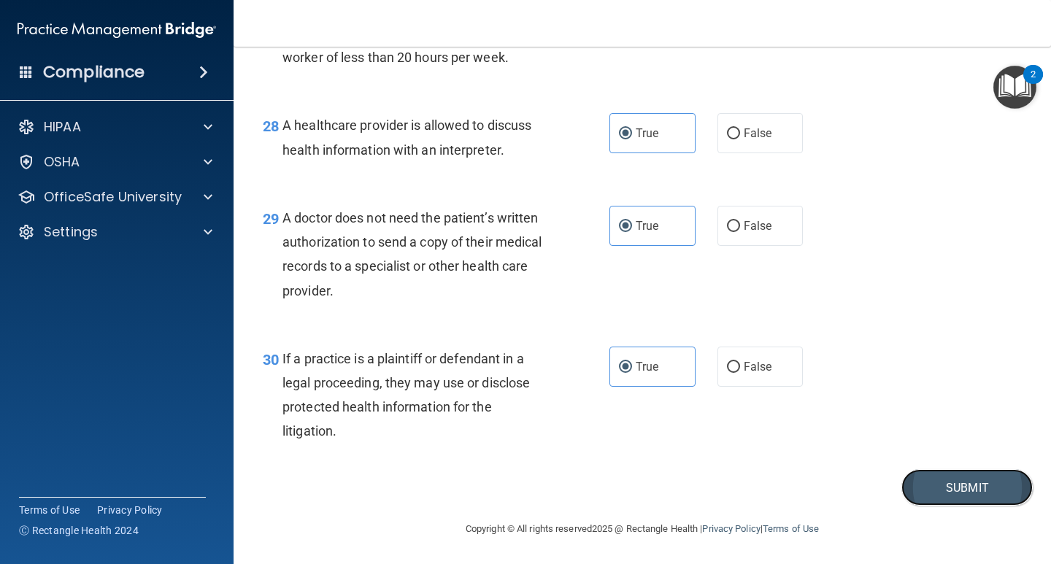
click at [928, 479] on button "Submit" at bounding box center [966, 487] width 131 height 37
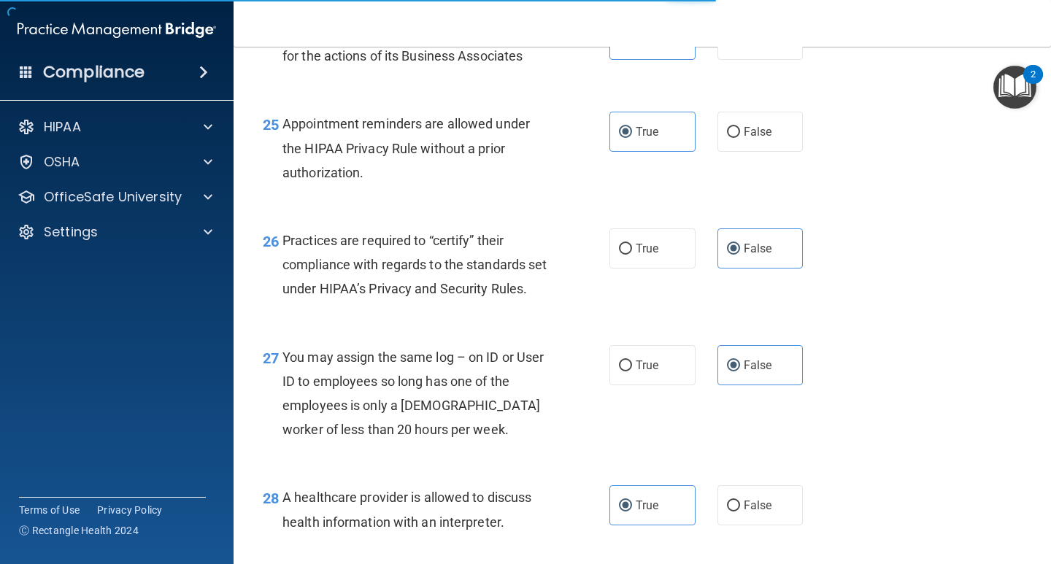
scroll to position [3193, 0]
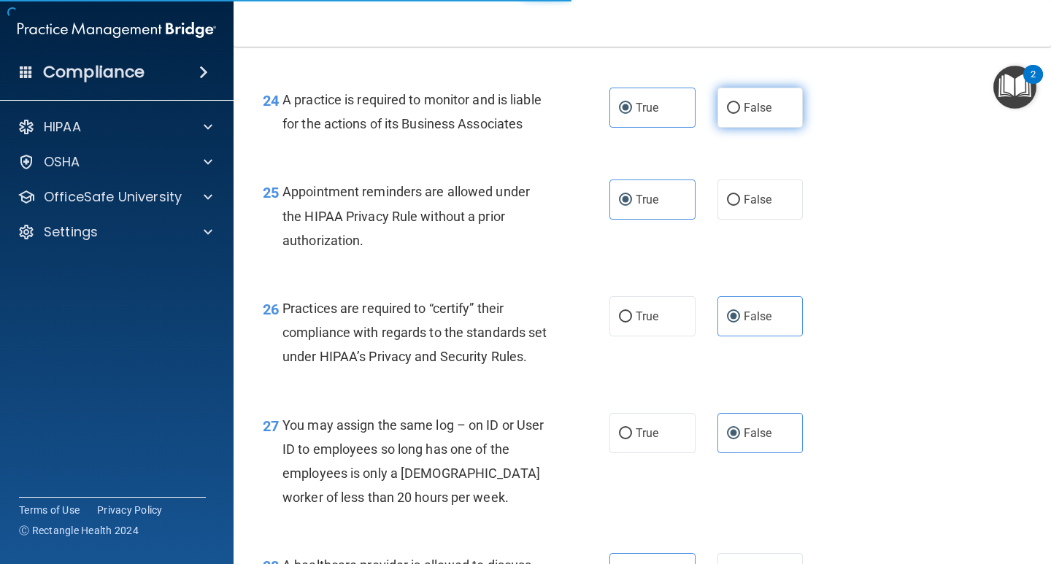
click at [745, 128] on label "False" at bounding box center [760, 108] width 86 height 40
click at [740, 114] on input "False" at bounding box center [733, 108] width 13 height 11
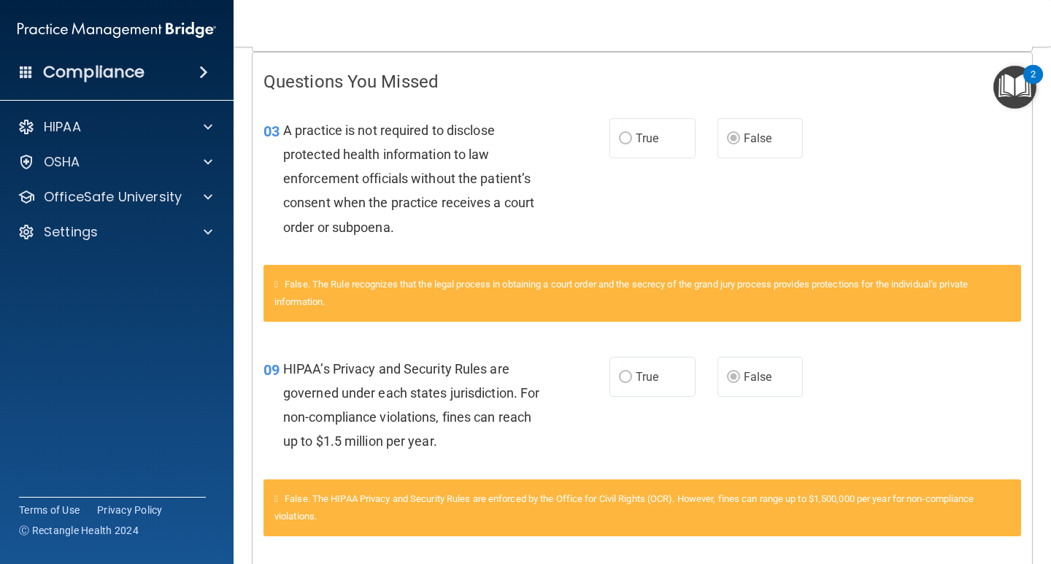
scroll to position [146, 0]
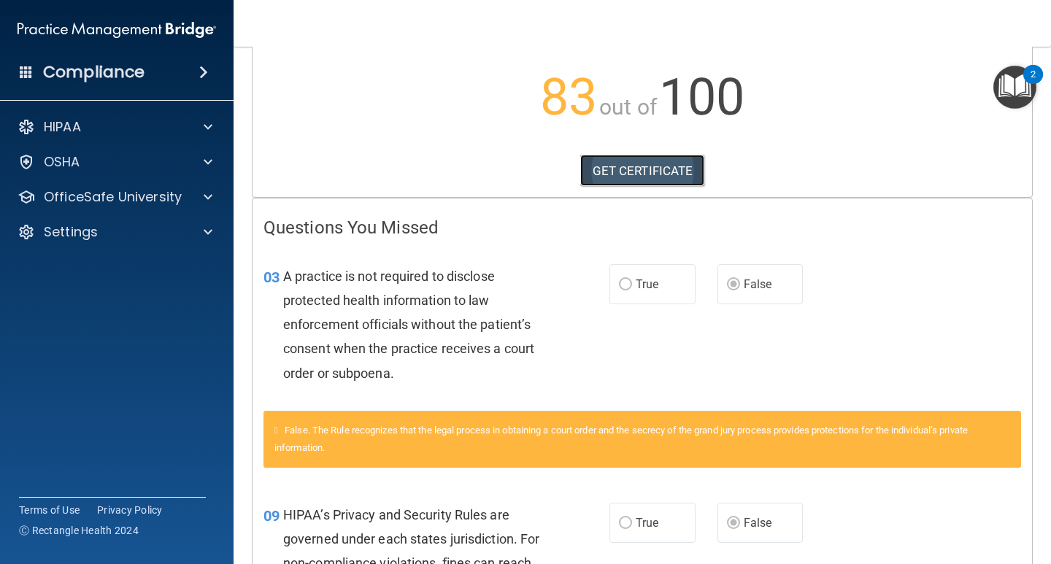
click at [657, 169] on link "GET CERTIFICATE" at bounding box center [642, 171] width 125 height 32
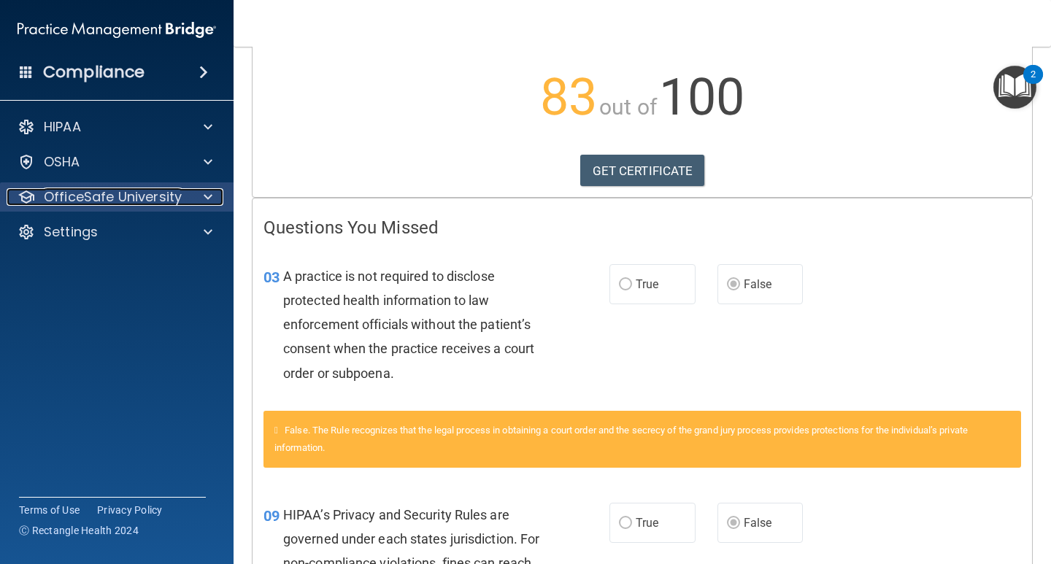
click at [102, 196] on p "OfficeSafe University" at bounding box center [113, 197] width 138 height 18
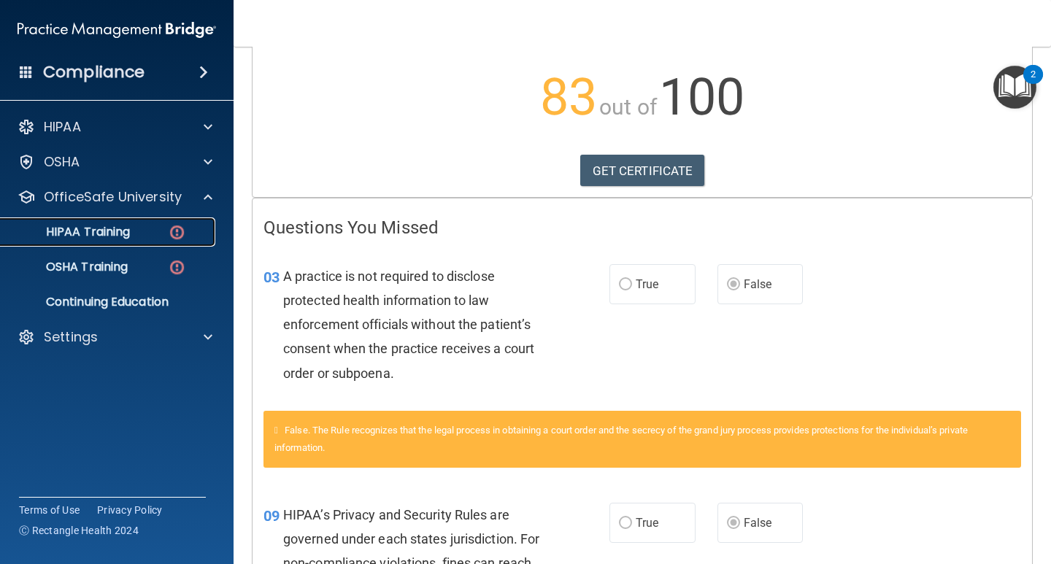
click at [76, 232] on p "HIPAA Training" at bounding box center [69, 232] width 120 height 15
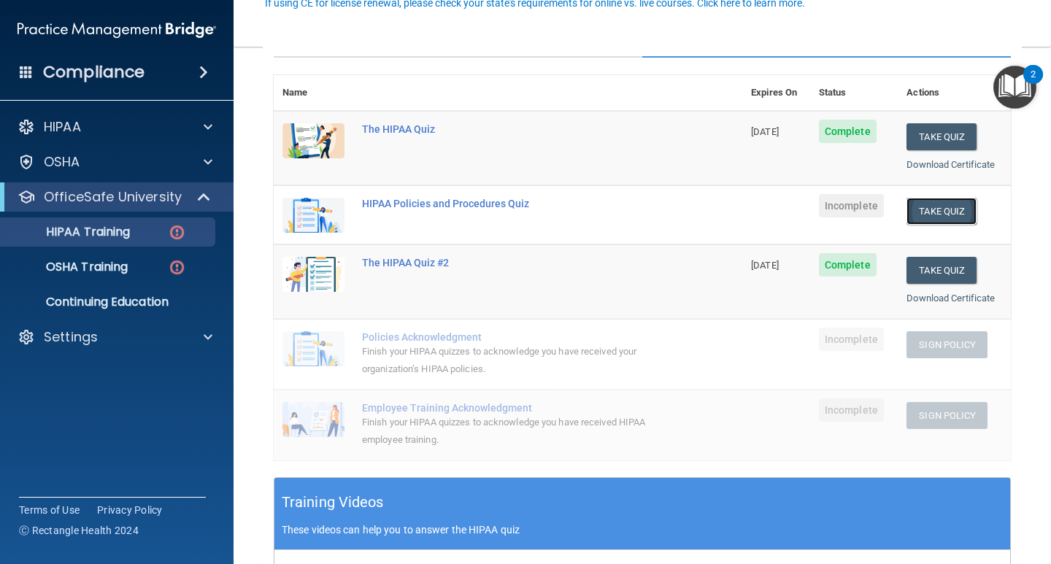
click at [928, 205] on button "Take Quiz" at bounding box center [941, 211] width 70 height 27
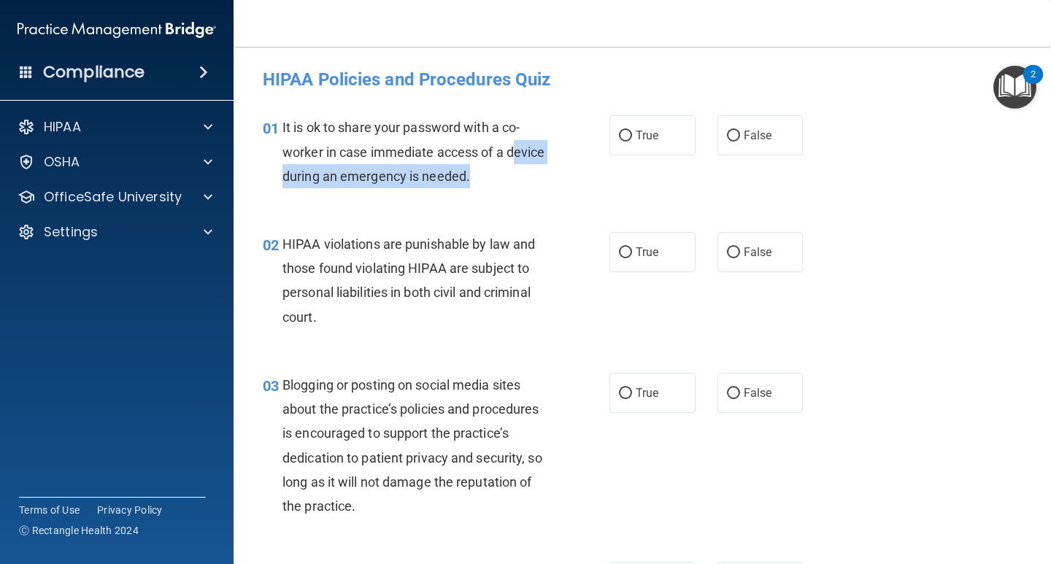
drag, startPoint x: 485, startPoint y: 182, endPoint x: 601, endPoint y: 187, distance: 116.8
click at [601, 187] on div "01 It is ok to share your password with a co-worker in case immediate access of…" at bounding box center [436, 155] width 390 height 80
click at [567, 198] on div "01 It is ok to share your password with a co-worker in case immediate access of…" at bounding box center [642, 155] width 781 height 117
drag, startPoint x: 280, startPoint y: 180, endPoint x: 432, endPoint y: 178, distance: 151.8
click at [432, 178] on div "01 It is ok to share your password with a co-worker in case immediate access of…" at bounding box center [436, 155] width 390 height 80
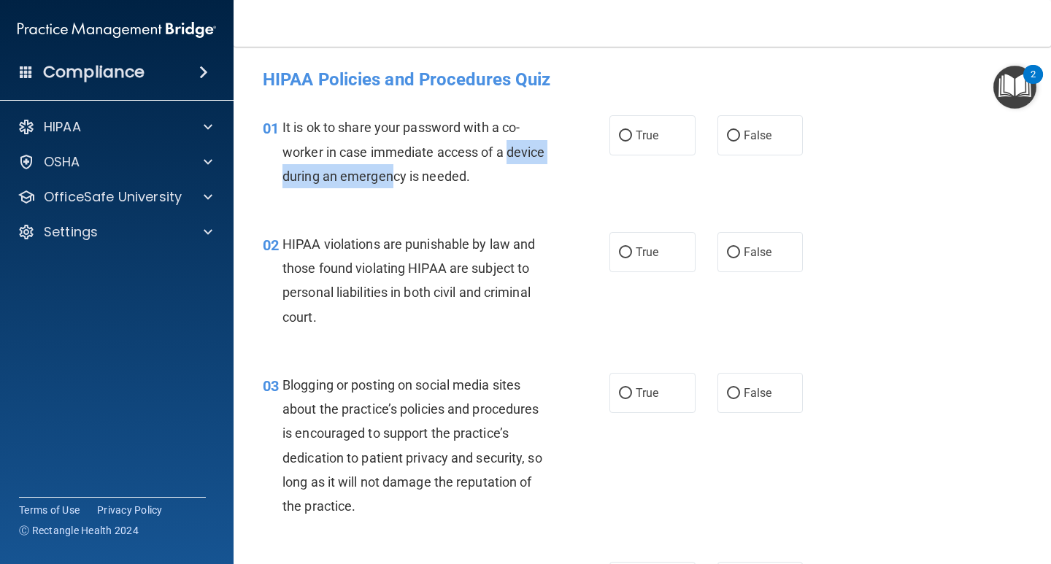
click at [541, 178] on div "It is ok to share your password with a co-worker in case immediate access of a …" at bounding box center [420, 151] width 277 height 73
click at [792, 124] on label "False" at bounding box center [760, 135] width 86 height 40
click at [740, 131] on input "False" at bounding box center [733, 136] width 13 height 11
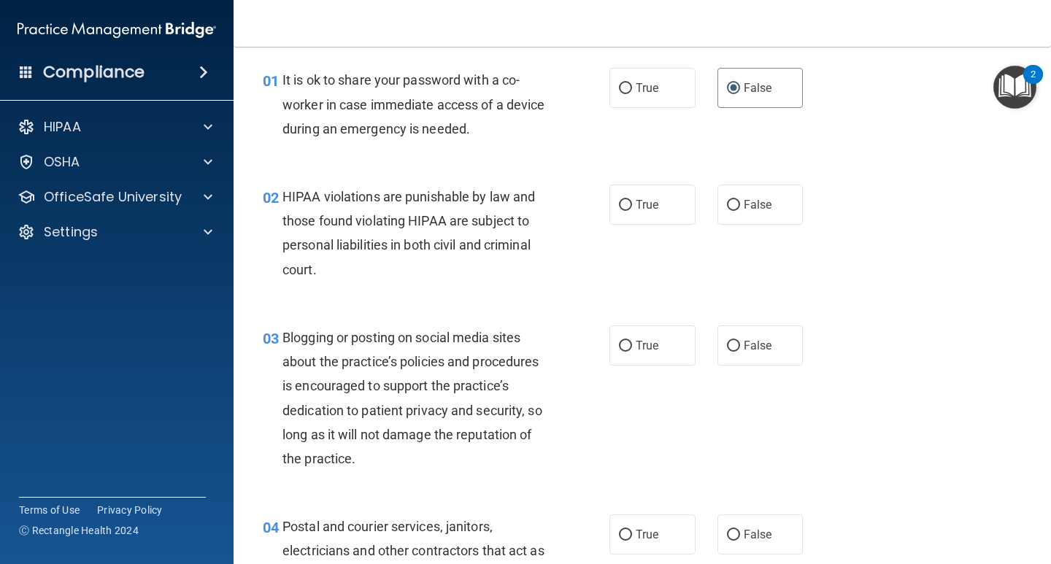
scroll to position [73, 0]
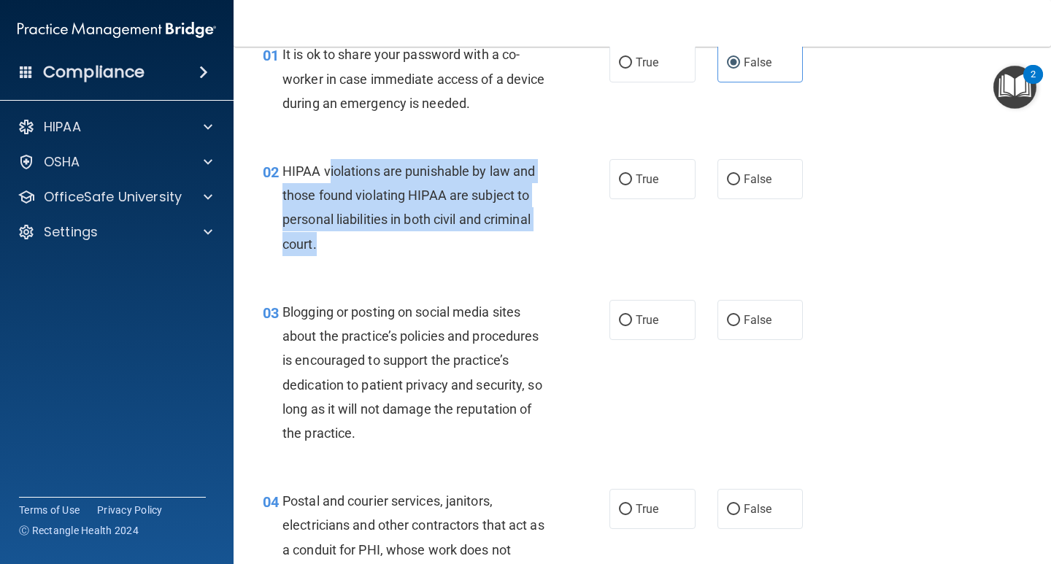
drag, startPoint x: 416, startPoint y: 179, endPoint x: 436, endPoint y: 240, distance: 64.4
click at [436, 239] on div "HIPAA violations are punishable by law and those found violating HIPAA are subj…" at bounding box center [420, 207] width 277 height 97
click at [436, 240] on div "HIPAA violations are punishable by law and those found violating HIPAA are subj…" at bounding box center [420, 207] width 277 height 97
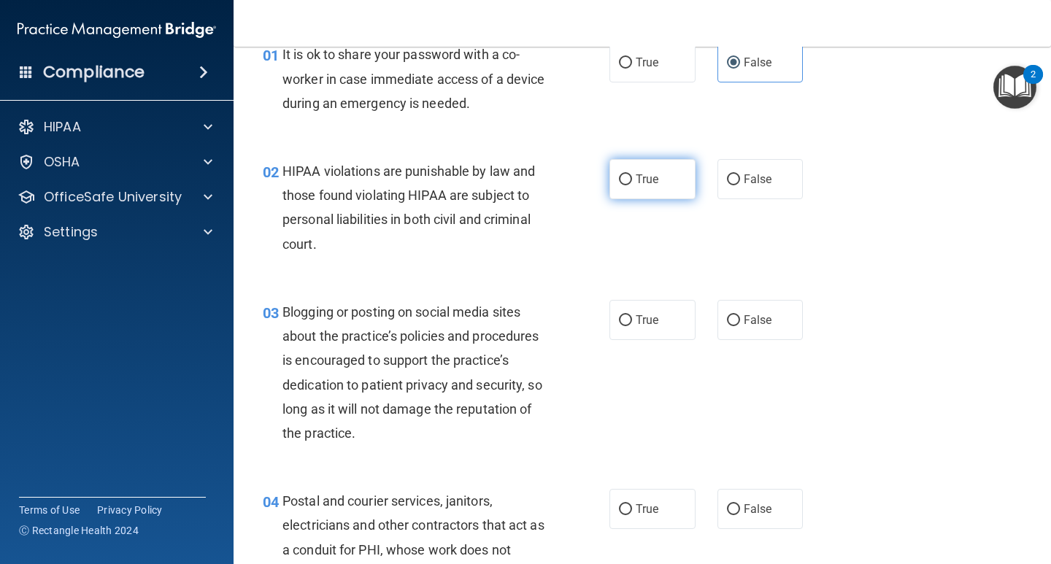
click at [620, 180] on input "True" at bounding box center [625, 179] width 13 height 11
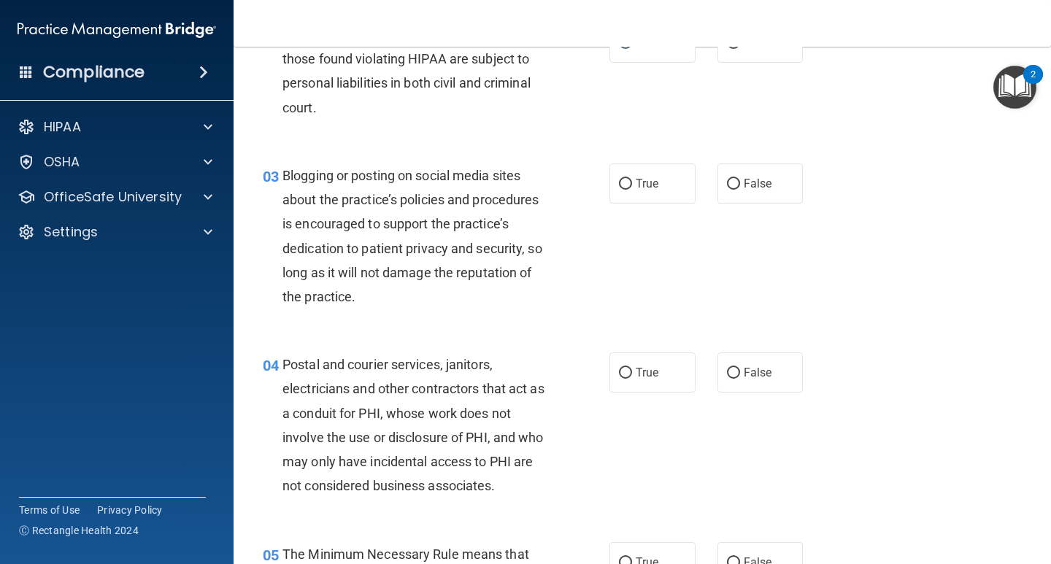
scroll to position [219, 0]
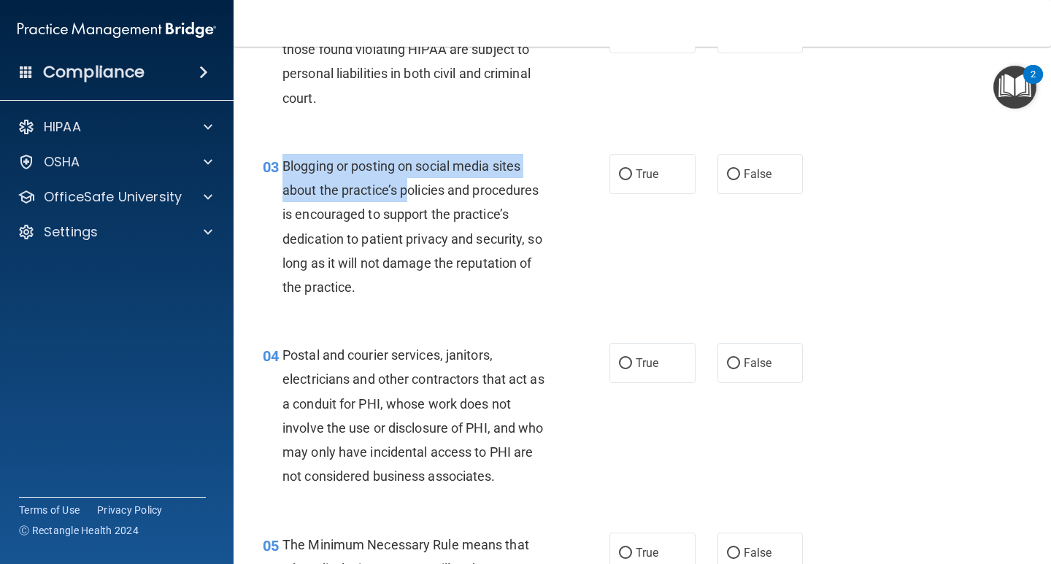
drag, startPoint x: 282, startPoint y: 167, endPoint x: 404, endPoint y: 194, distance: 124.8
click at [404, 194] on span "Blogging or posting on social media sites about the practice’s policies and pro…" at bounding box center [412, 226] width 260 height 136
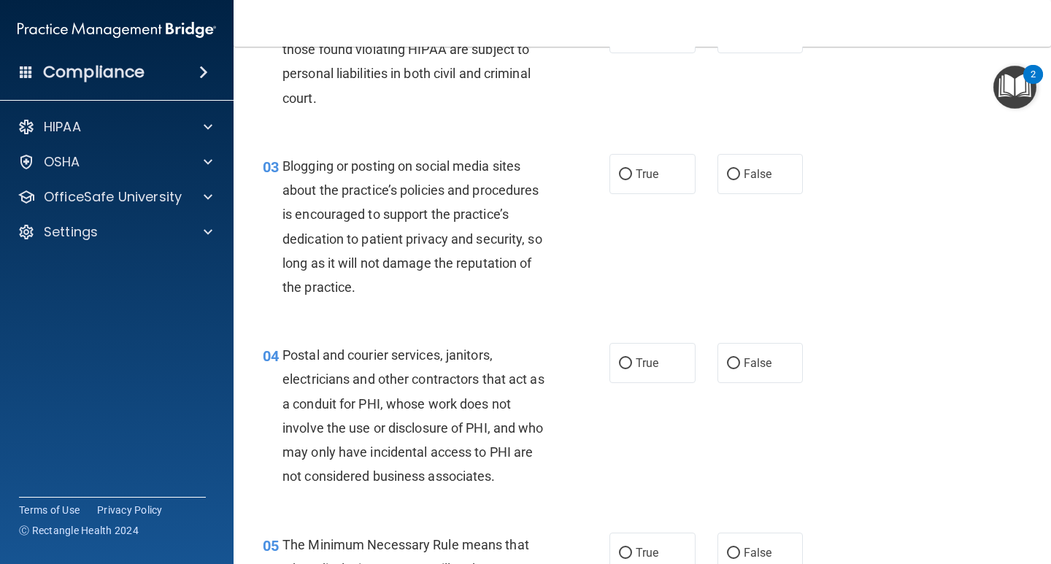
click at [342, 216] on span "Blogging or posting on social media sites about the practice’s policies and pro…" at bounding box center [412, 226] width 260 height 136
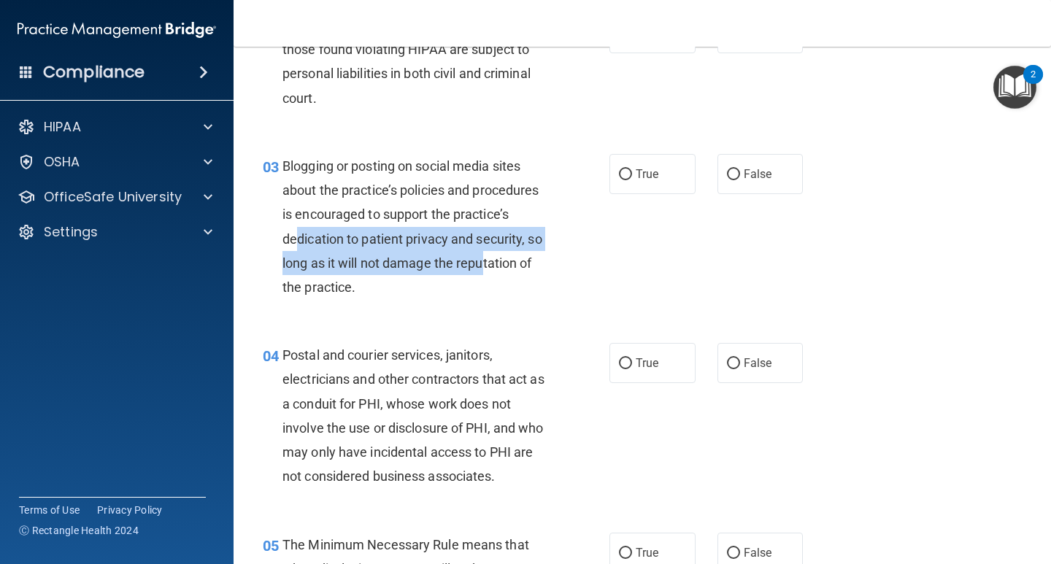
drag, startPoint x: 400, startPoint y: 231, endPoint x: 501, endPoint y: 262, distance: 106.2
click at [501, 262] on span "Blogging or posting on social media sites about the practice’s policies and pro…" at bounding box center [412, 226] width 260 height 136
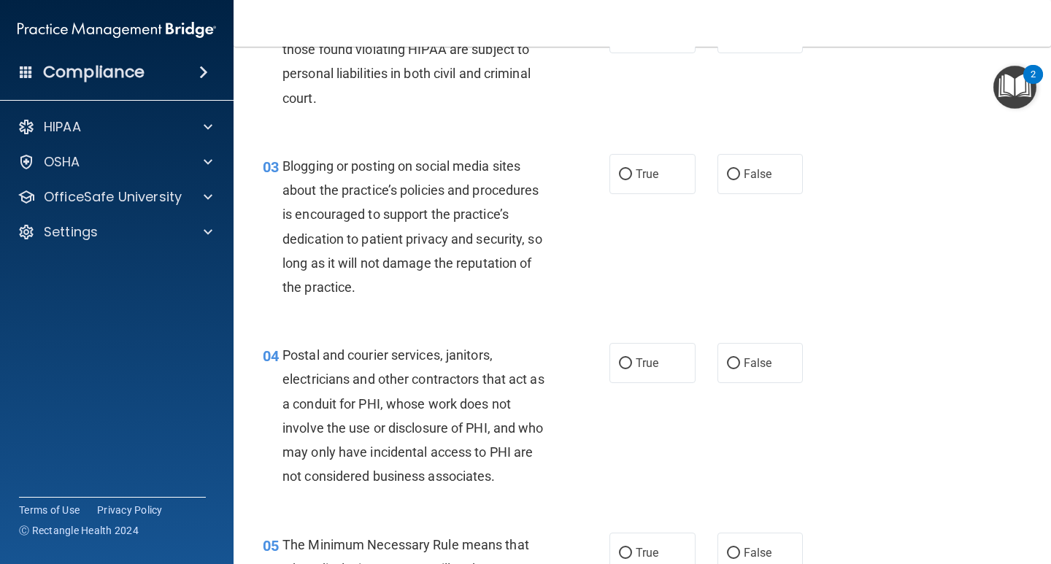
click at [497, 278] on div "Blogging or posting on social media sites about the practice’s policies and pro…" at bounding box center [420, 226] width 277 height 145
click at [628, 181] on label "True" at bounding box center [652, 174] width 86 height 40
click at [628, 180] on input "True" at bounding box center [625, 174] width 13 height 11
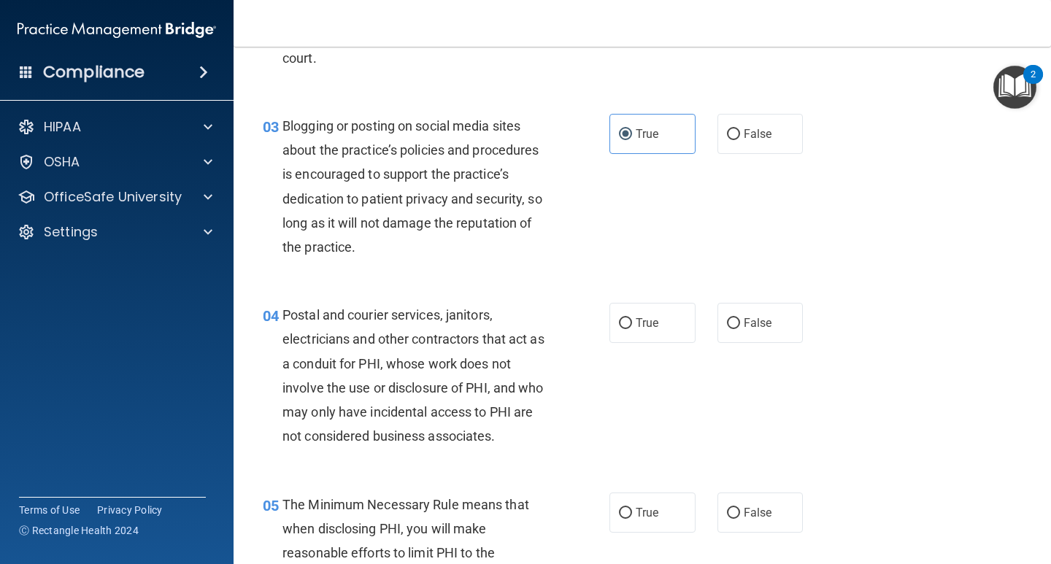
scroll to position [292, 0]
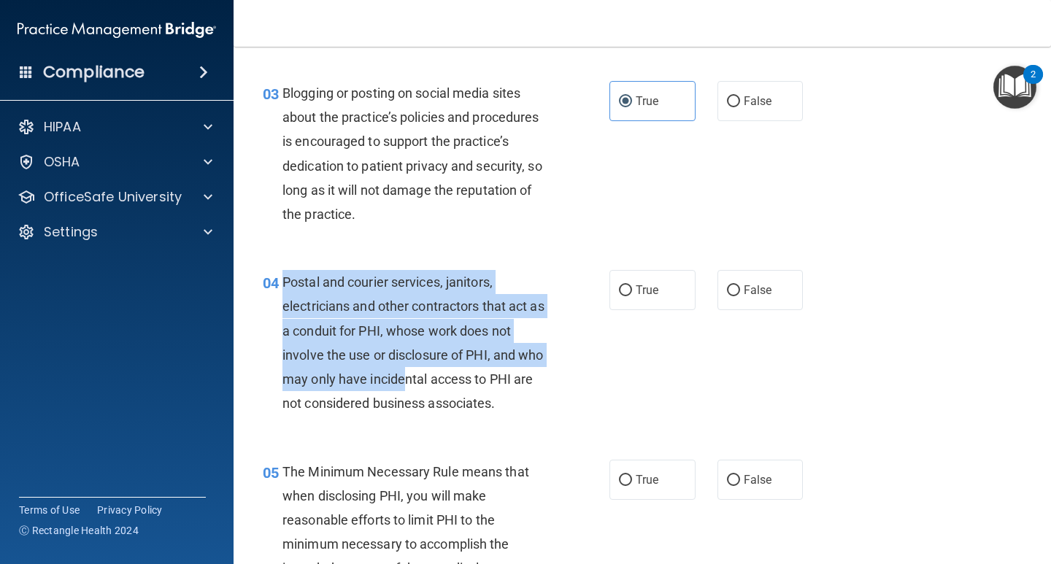
drag, startPoint x: 286, startPoint y: 283, endPoint x: 431, endPoint y: 384, distance: 176.7
click at [431, 384] on span "Postal and courier services, janitors, electricians and other contractors that …" at bounding box center [413, 342] width 262 height 136
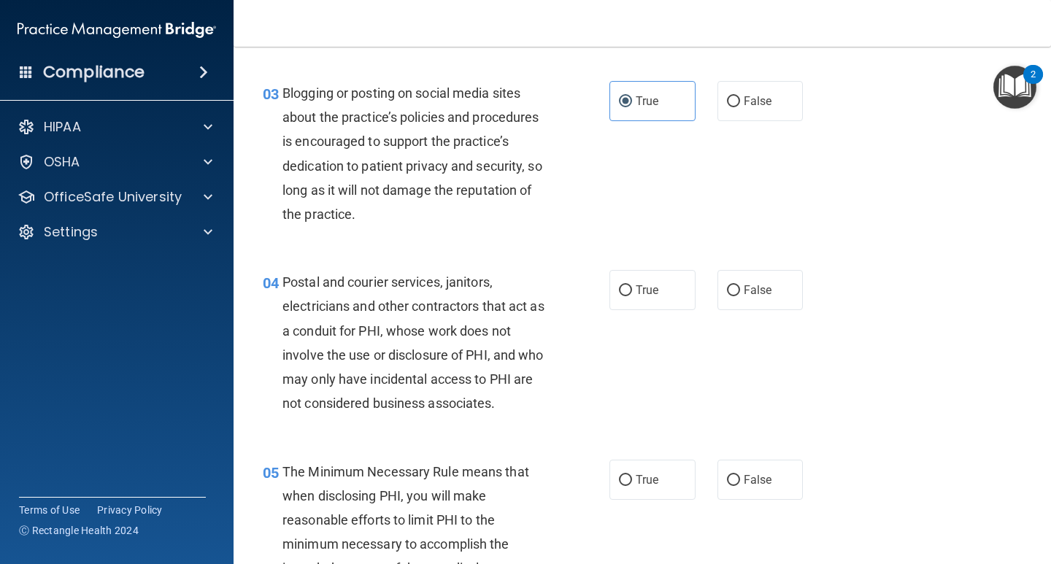
click at [506, 390] on div "Postal and courier services, janitors, electricians and other contractors that …" at bounding box center [420, 342] width 277 height 145
click at [613, 298] on label "True" at bounding box center [652, 290] width 86 height 40
click at [619, 296] on input "True" at bounding box center [625, 290] width 13 height 11
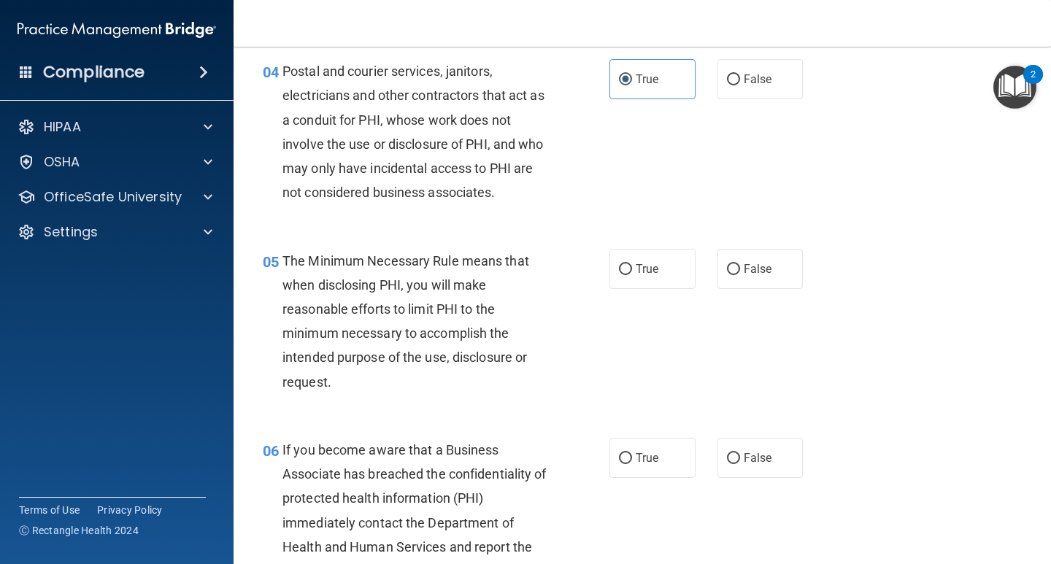
scroll to position [511, 0]
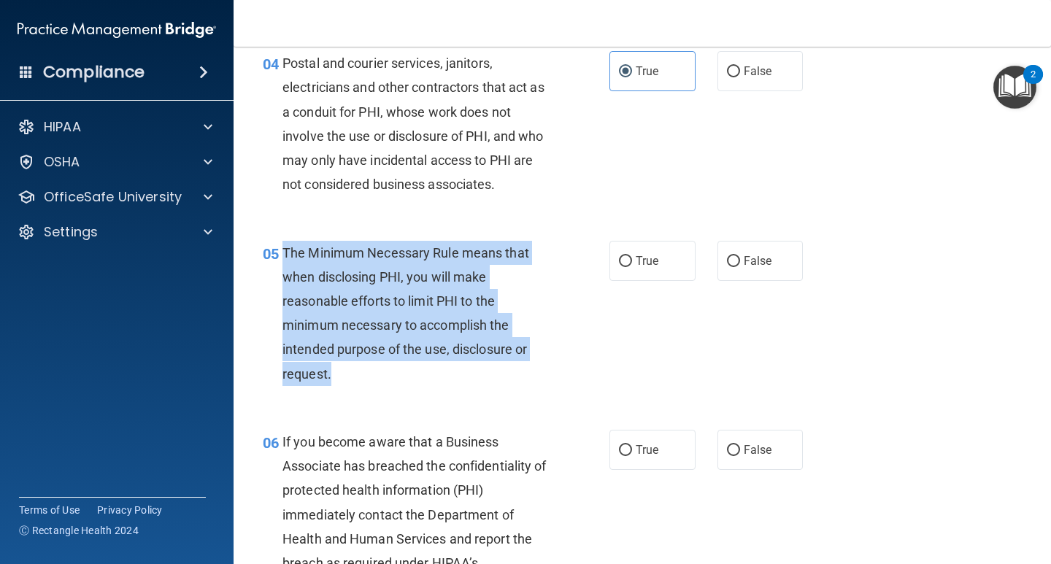
drag, startPoint x: 282, startPoint y: 255, endPoint x: 383, endPoint y: 382, distance: 163.1
click at [369, 368] on div "The Minimum Necessary Rule means that when disclosing PHI, you will make reason…" at bounding box center [420, 313] width 277 height 145
click at [389, 385] on div "The Minimum Necessary Rule means that when disclosing PHI, you will make reason…" at bounding box center [420, 313] width 277 height 145
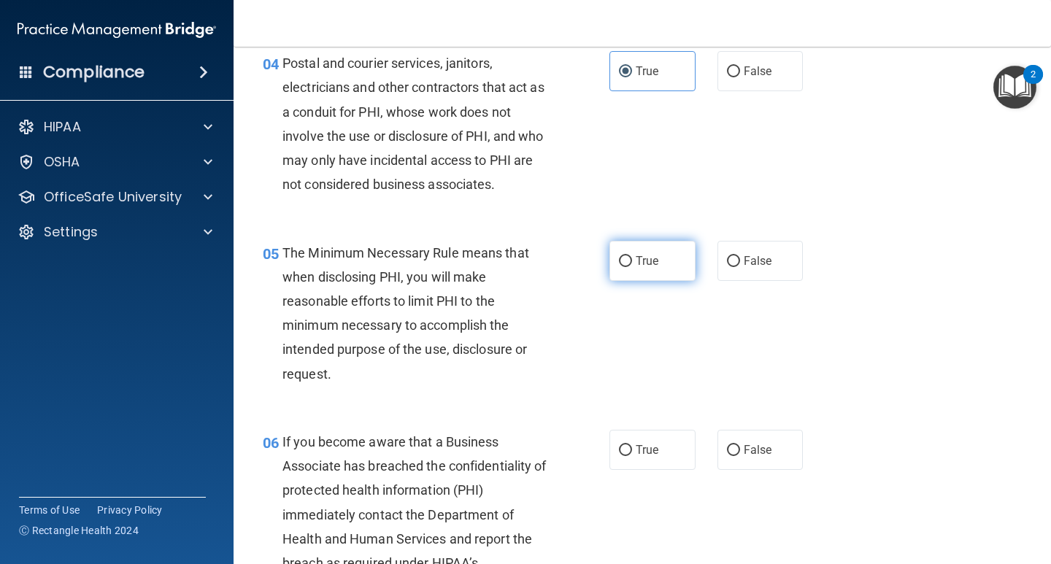
click at [641, 263] on span "True" at bounding box center [647, 261] width 23 height 14
click at [632, 263] on input "True" at bounding box center [625, 261] width 13 height 11
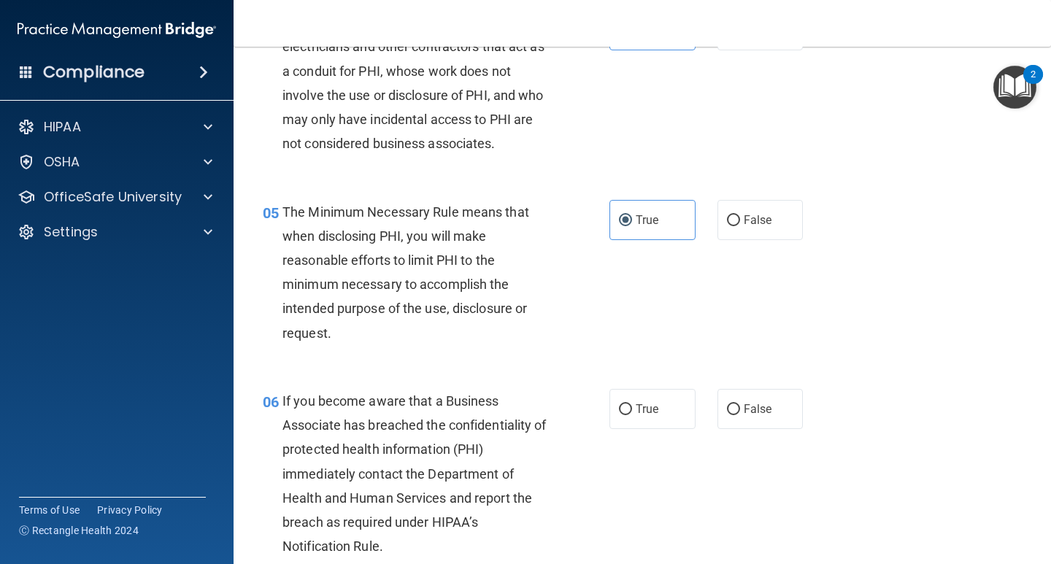
scroll to position [584, 0]
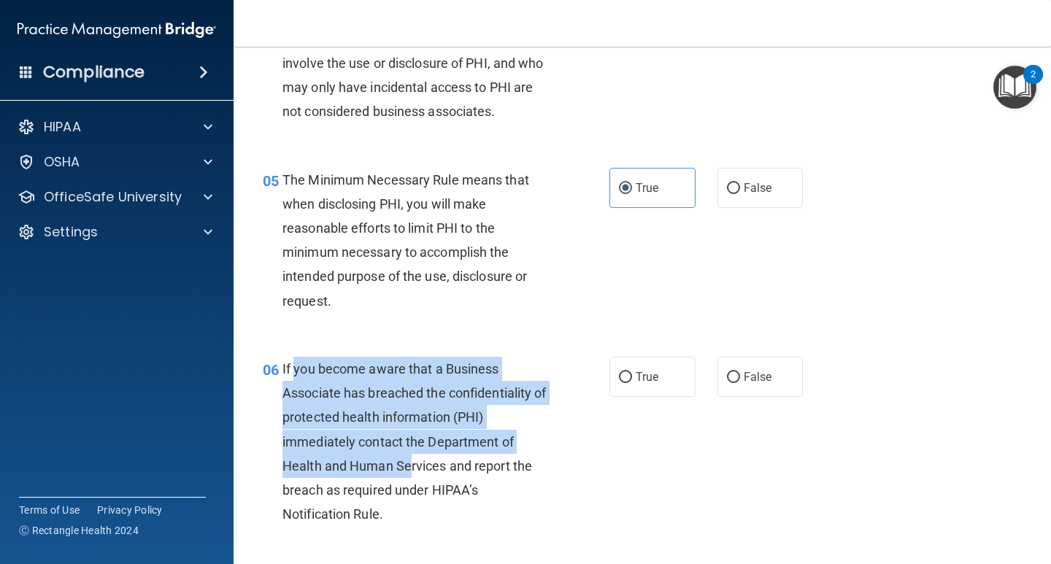
drag, startPoint x: 295, startPoint y: 369, endPoint x: 409, endPoint y: 466, distance: 150.6
click at [409, 466] on span "If you become aware that a Business Associate has breached the confidentiality …" at bounding box center [414, 441] width 264 height 161
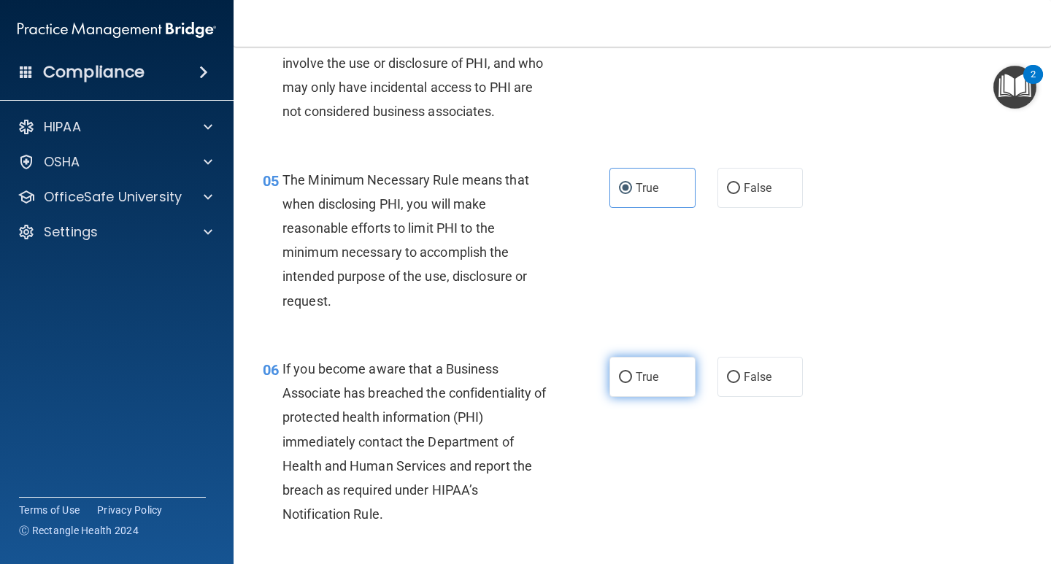
click at [630, 384] on label "True" at bounding box center [652, 377] width 86 height 40
click at [630, 383] on input "True" at bounding box center [625, 377] width 13 height 11
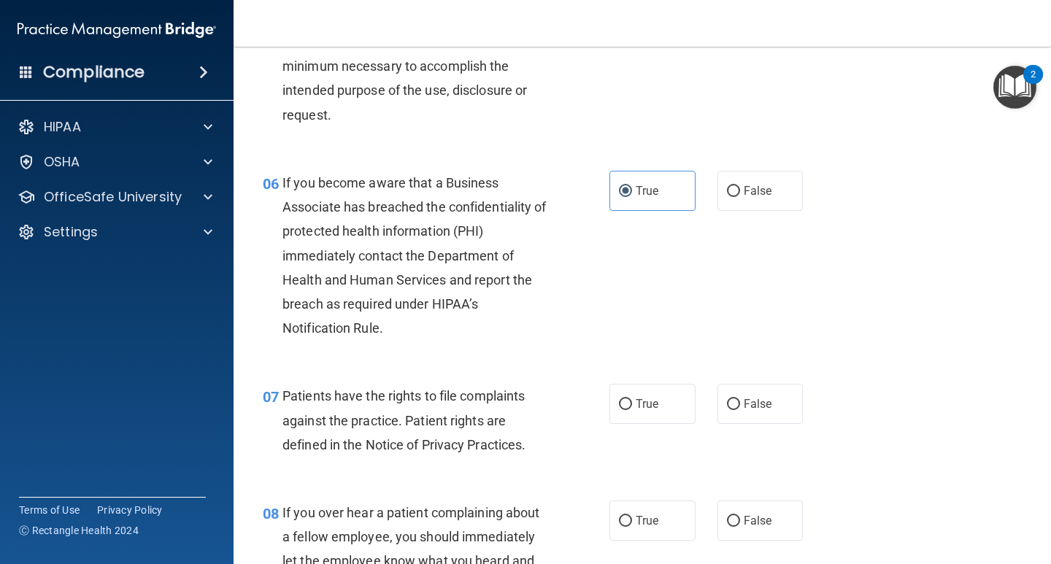
scroll to position [876, 0]
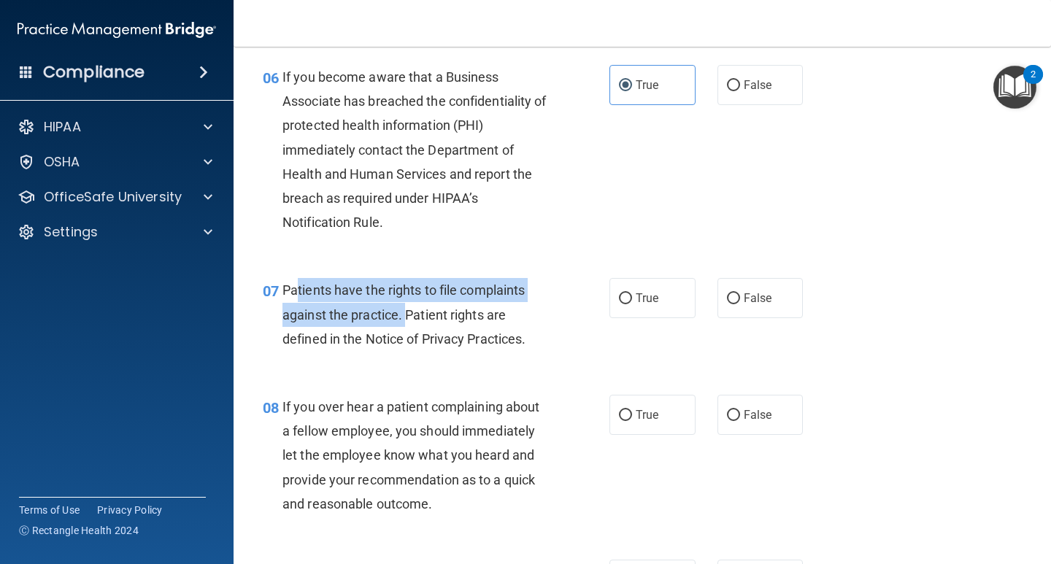
drag, startPoint x: 296, startPoint y: 298, endPoint x: 406, endPoint y: 325, distance: 112.9
click at [406, 325] on div "Patients have the rights to file complaints against the practice. Patient right…" at bounding box center [420, 314] width 277 height 73
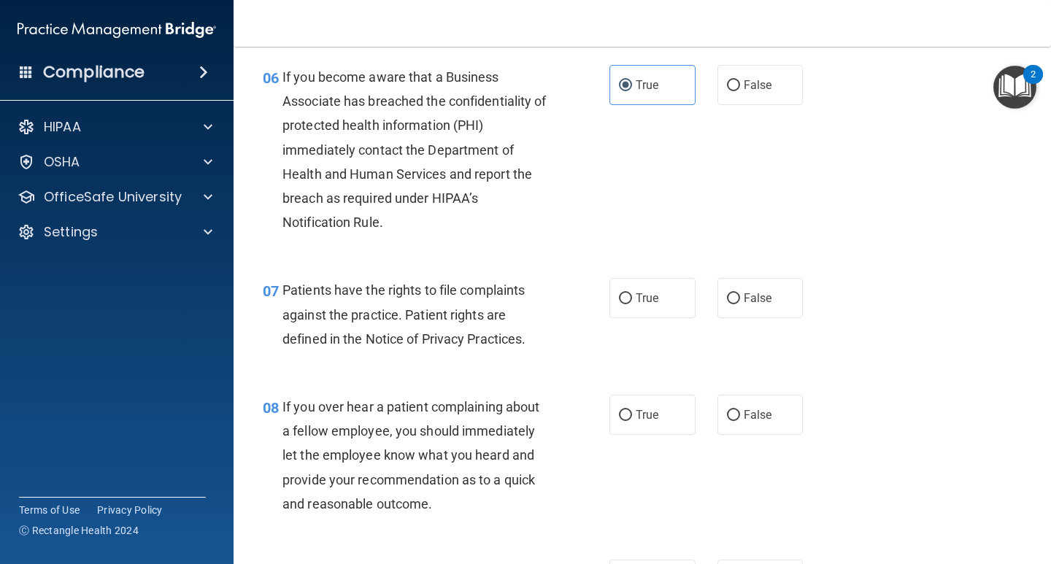
click at [432, 344] on span "Patients have the rights to file complaints against the practice. Patient right…" at bounding box center [403, 313] width 243 height 63
click at [637, 298] on span "True" at bounding box center [647, 298] width 23 height 14
click at [632, 298] on input "True" at bounding box center [625, 298] width 13 height 11
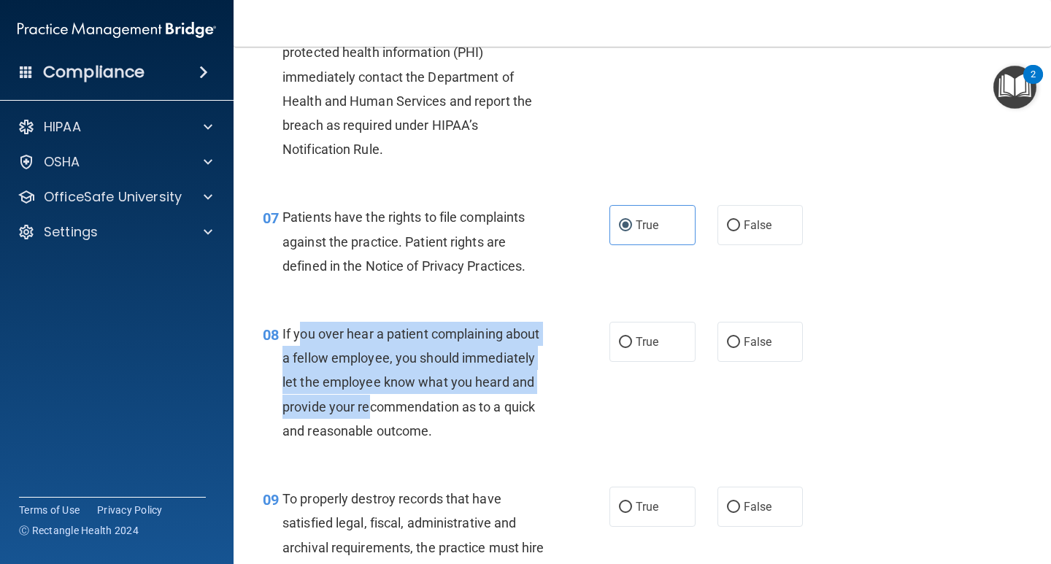
drag, startPoint x: 298, startPoint y: 333, endPoint x: 375, endPoint y: 413, distance: 110.4
click at [379, 412] on span "If you over hear a patient complaining about a fellow employee, you should imme…" at bounding box center [410, 382] width 257 height 112
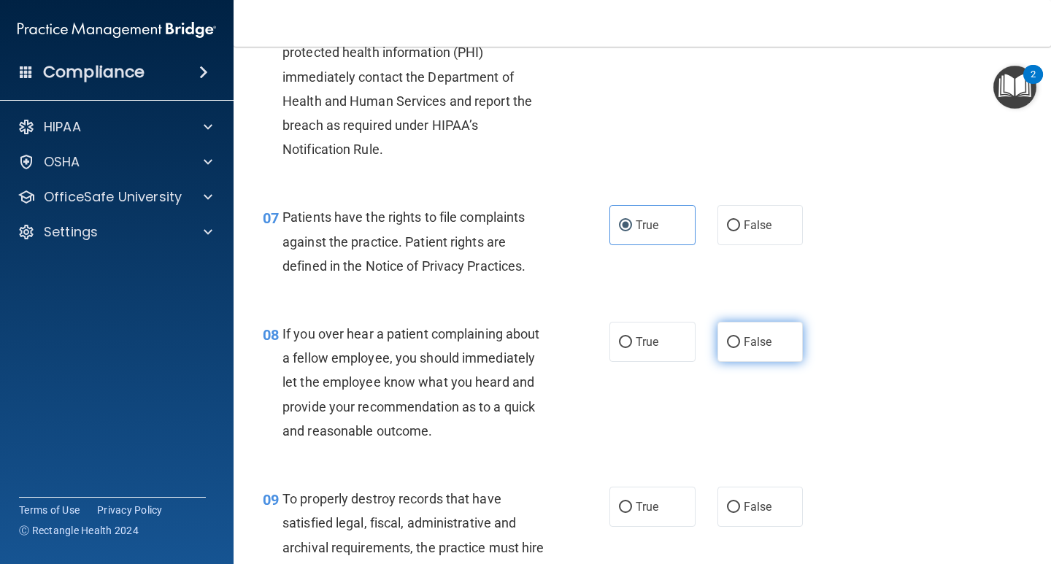
click at [764, 345] on span "False" at bounding box center [758, 342] width 28 height 14
click at [740, 345] on input "False" at bounding box center [733, 342] width 13 height 11
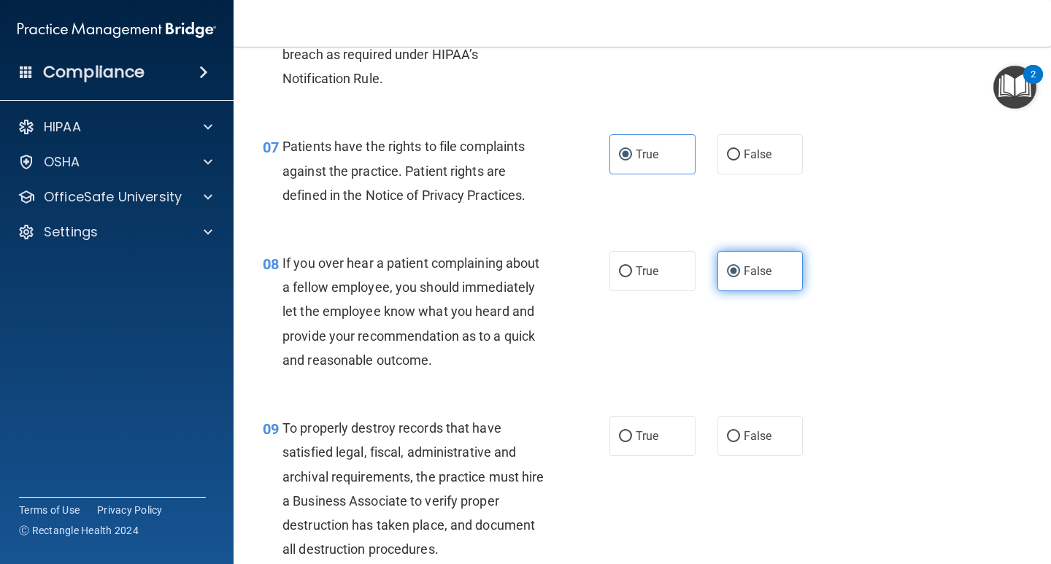
scroll to position [1095, 0]
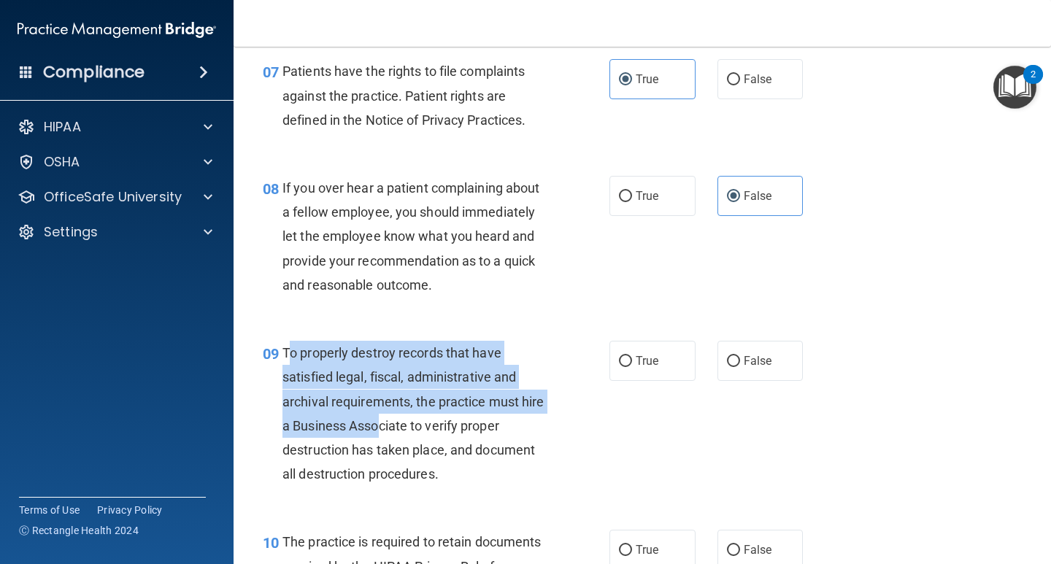
drag, startPoint x: 288, startPoint y: 353, endPoint x: 405, endPoint y: 425, distance: 137.5
click at [405, 425] on span "To properly destroy records that have satisfied legal, fiscal, administrative a…" at bounding box center [413, 413] width 262 height 136
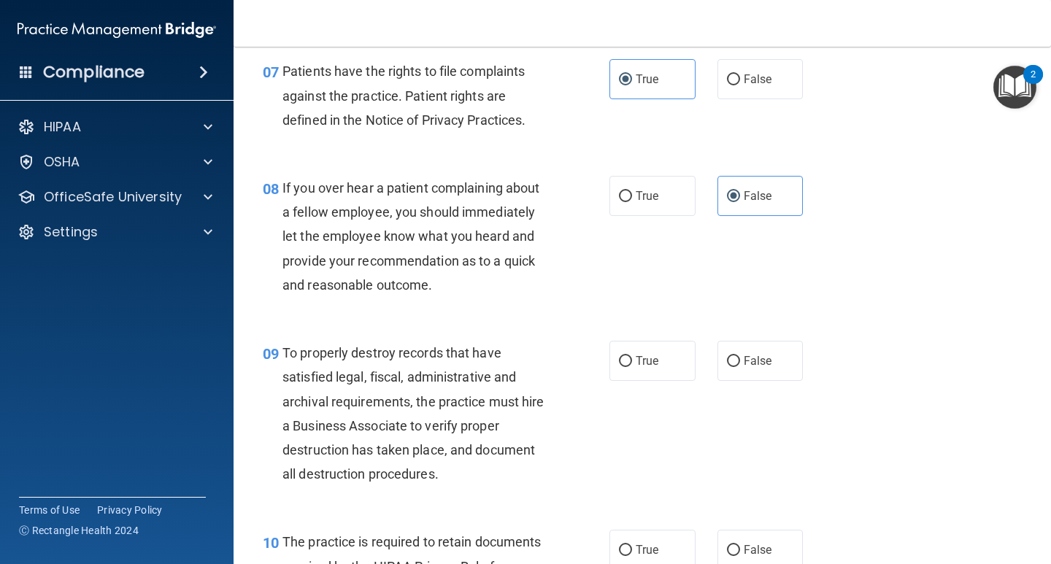
click at [401, 441] on div "To properly destroy records that have satisfied legal, fiscal, administrative a…" at bounding box center [420, 413] width 277 height 145
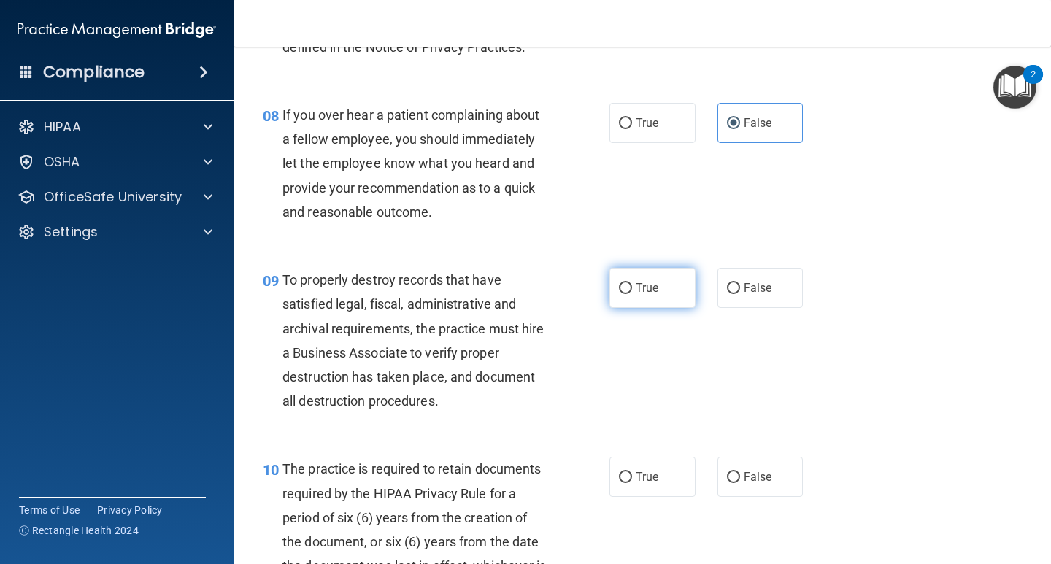
click at [619, 272] on label "True" at bounding box center [652, 288] width 86 height 40
click at [619, 283] on input "True" at bounding box center [625, 288] width 13 height 11
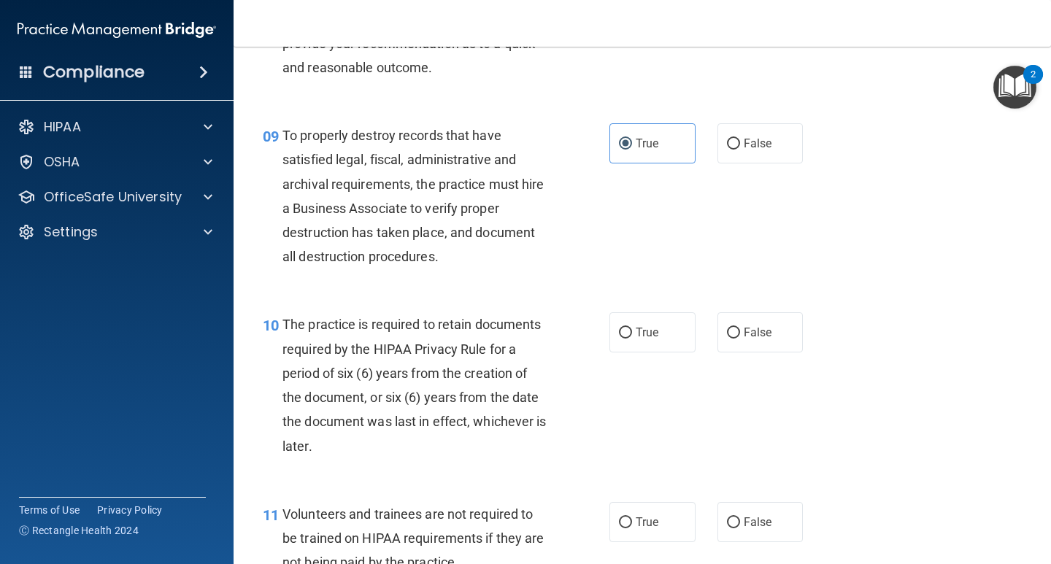
scroll to position [1314, 0]
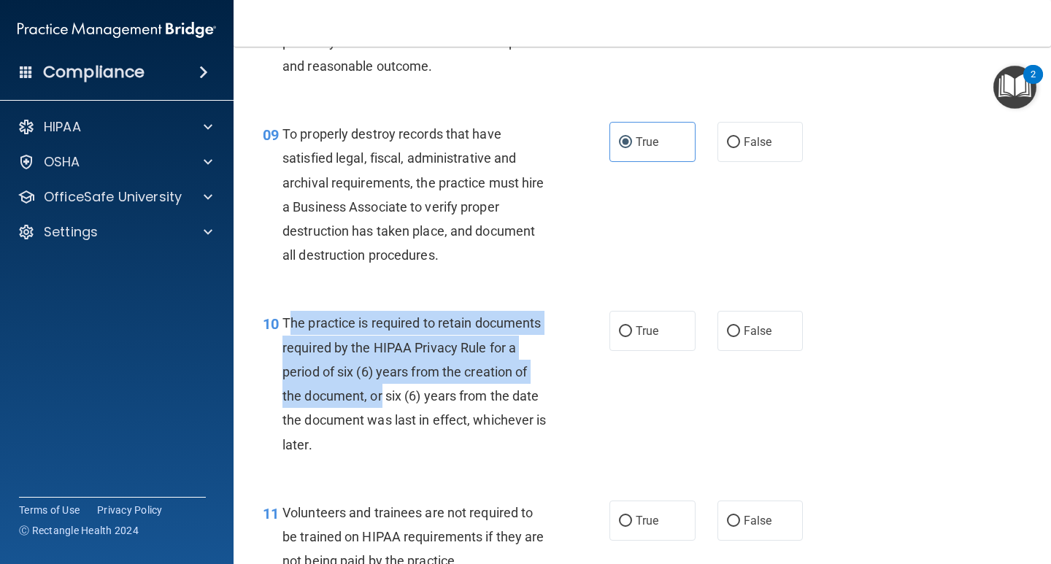
drag, startPoint x: 289, startPoint y: 326, endPoint x: 381, endPoint y: 385, distance: 109.3
click at [382, 388] on span "The practice is required to retain documents required by the HIPAA Privacy Rule…" at bounding box center [414, 383] width 264 height 136
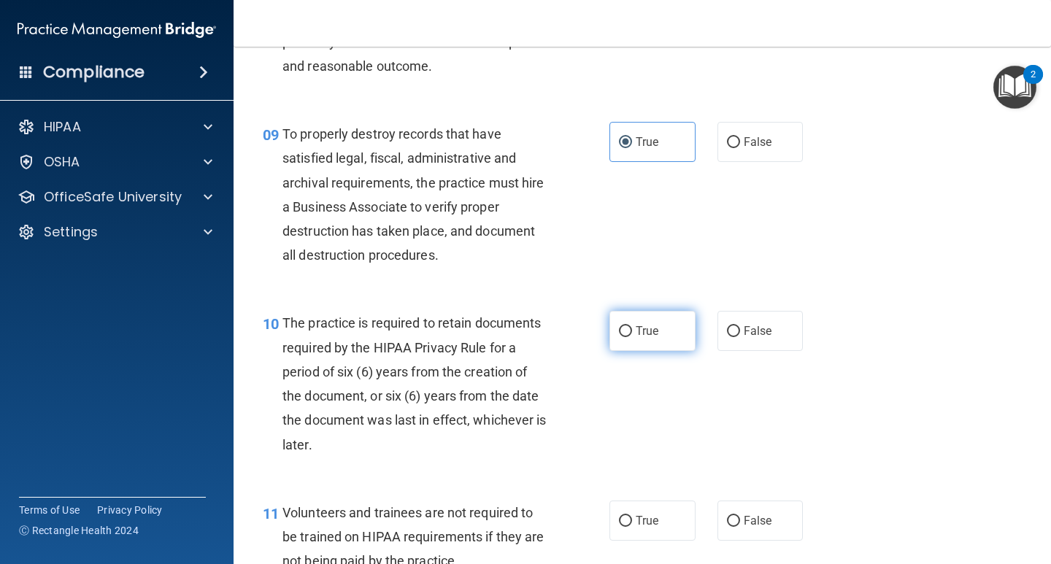
click at [639, 320] on label "True" at bounding box center [652, 331] width 86 height 40
click at [632, 326] on input "True" at bounding box center [625, 331] width 13 height 11
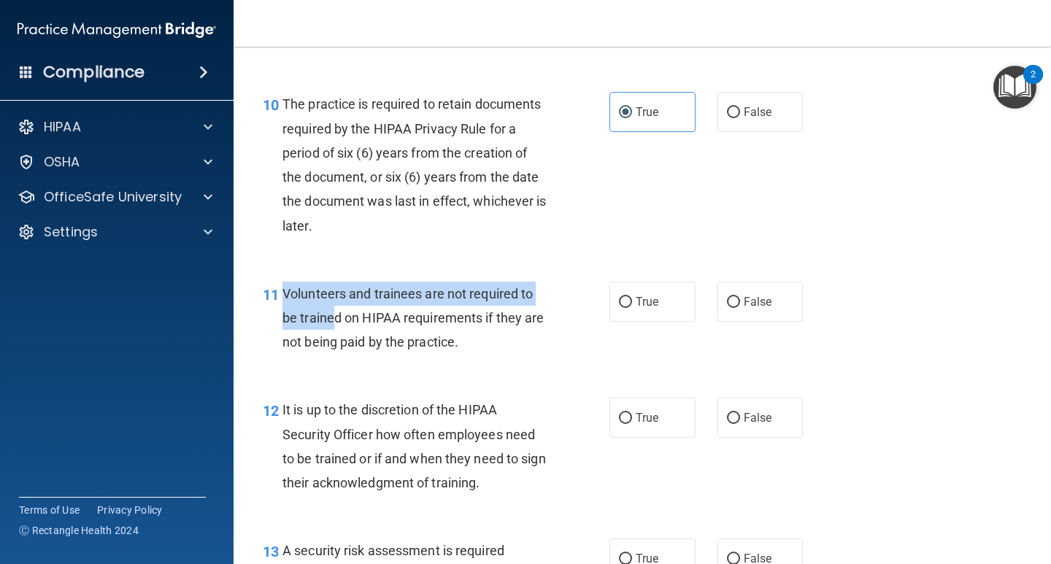
drag, startPoint x: 282, startPoint y: 293, endPoint x: 334, endPoint y: 320, distance: 58.7
click at [334, 320] on span "Volunteers and trainees are not required to be trained on HIPAA requirements if…" at bounding box center [412, 317] width 261 height 63
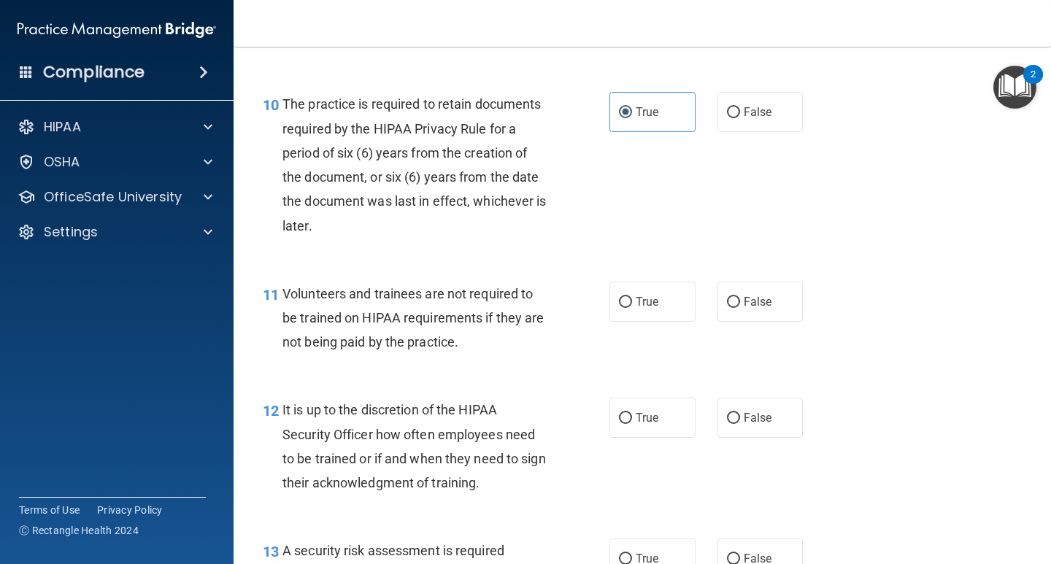
click at [703, 314] on div "True False" at bounding box center [712, 302] width 207 height 40
click at [709, 311] on div "True False" at bounding box center [712, 302] width 207 height 40
click at [717, 311] on label "False" at bounding box center [760, 302] width 86 height 40
click at [727, 308] on input "False" at bounding box center [733, 302] width 13 height 11
click at [508, 368] on div "11 Volunteers and trainees are not required to be trained on HIPAA requirements…" at bounding box center [642, 321] width 781 height 117
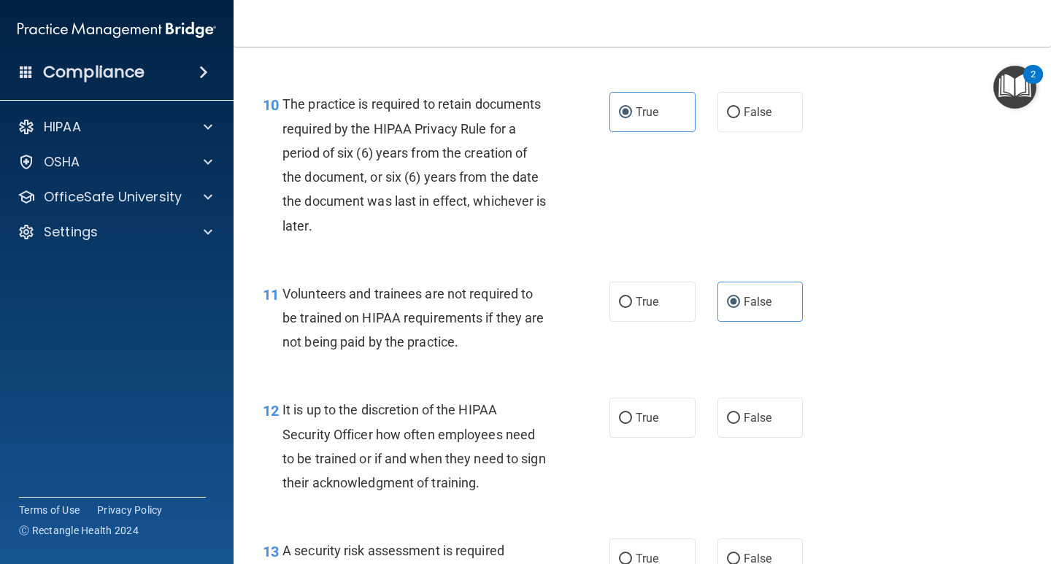
scroll to position [1605, 0]
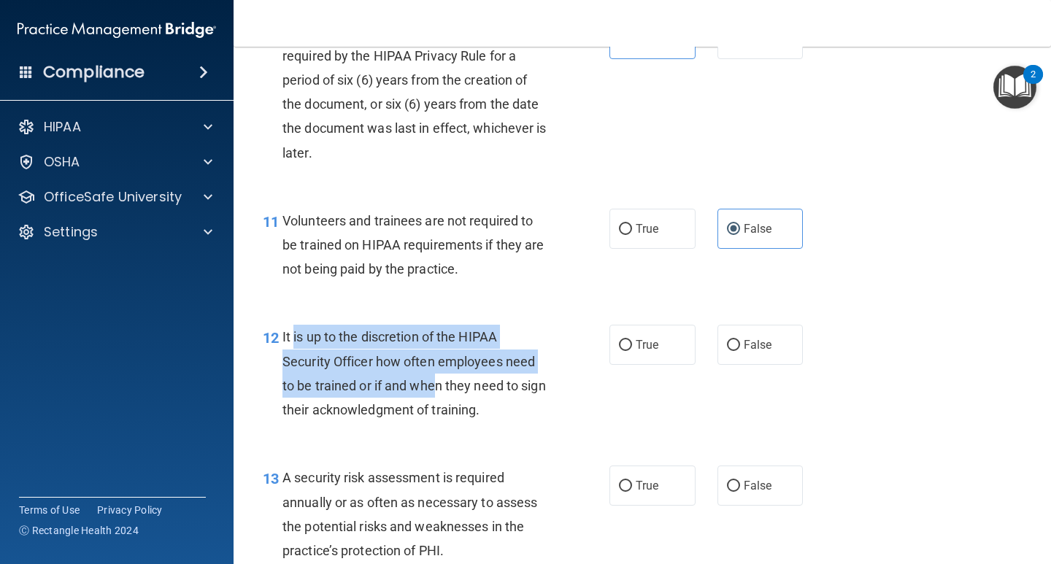
drag, startPoint x: 293, startPoint y: 334, endPoint x: 432, endPoint y: 396, distance: 152.3
click at [435, 396] on div "It is up to the discretion of the HIPAA Security Officer how often employees ne…" at bounding box center [420, 373] width 277 height 97
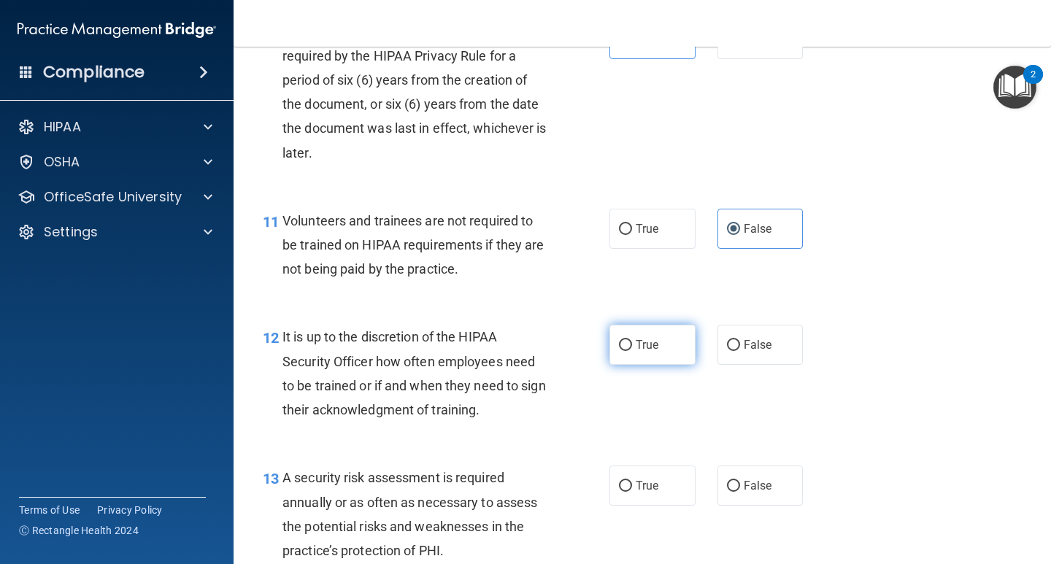
click at [628, 350] on label "True" at bounding box center [652, 345] width 86 height 40
click at [628, 350] on input "True" at bounding box center [625, 345] width 13 height 11
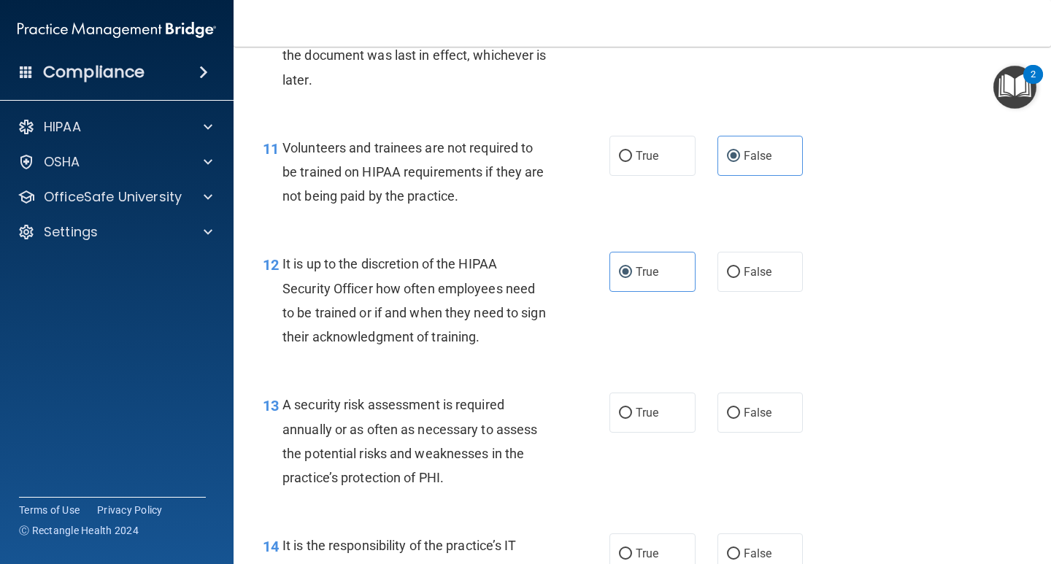
scroll to position [1824, 0]
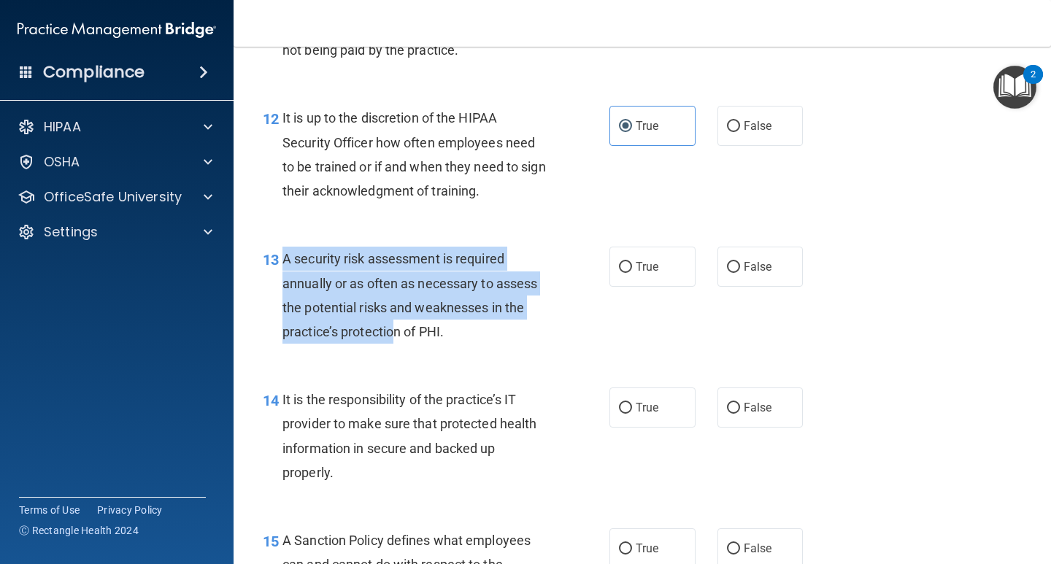
drag, startPoint x: 280, startPoint y: 262, endPoint x: 395, endPoint y: 330, distance: 133.2
click at [395, 330] on div "13 A security risk assessment is required annually or as often as necessary to …" at bounding box center [436, 299] width 390 height 104
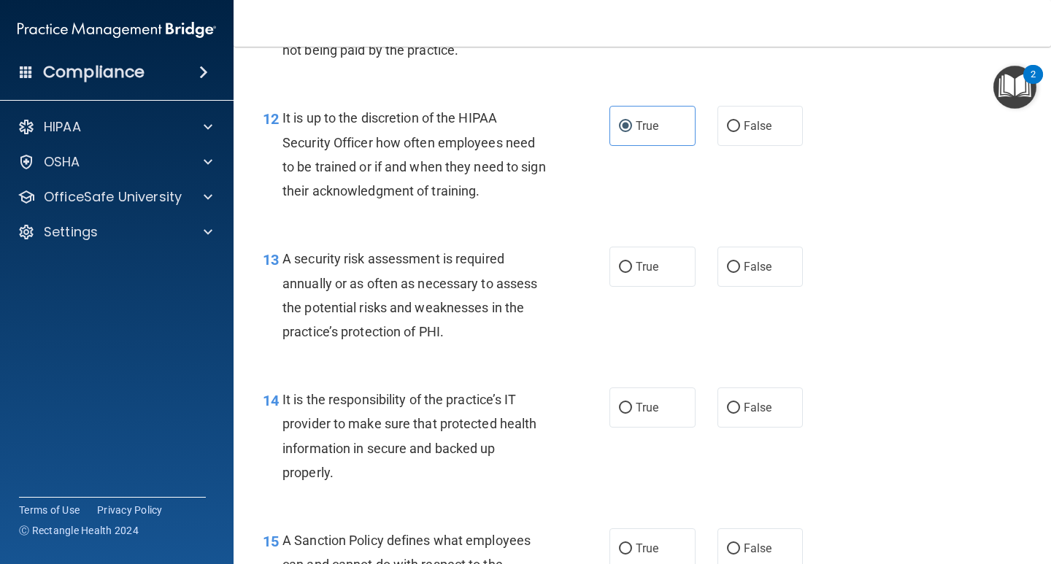
click at [483, 321] on div "A security risk assessment is required annually or as often as necessary to ass…" at bounding box center [420, 295] width 277 height 97
click at [609, 276] on label "True" at bounding box center [652, 267] width 86 height 40
click at [619, 273] on input "True" at bounding box center [625, 267] width 13 height 11
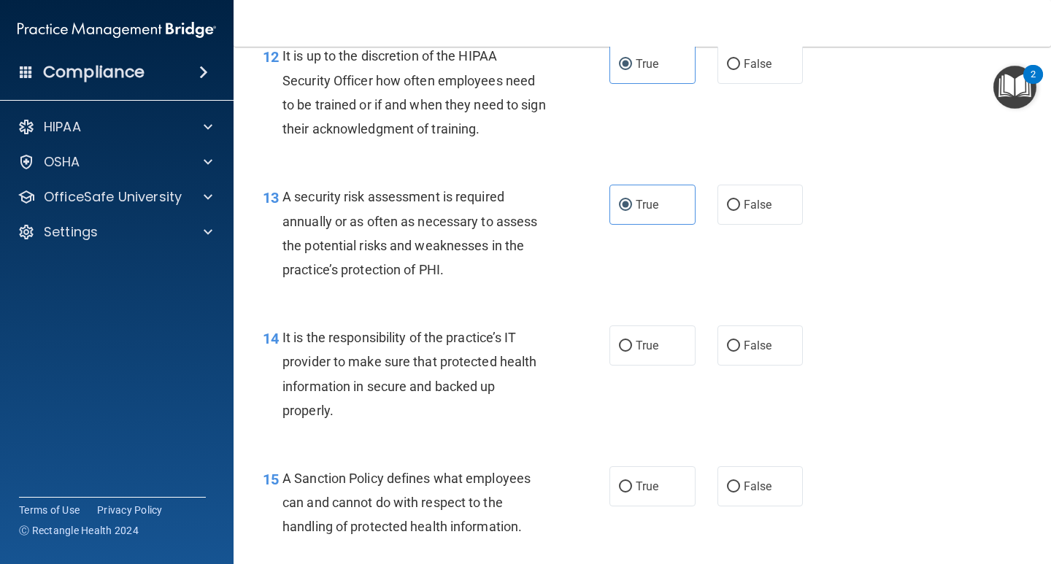
scroll to position [2043, 0]
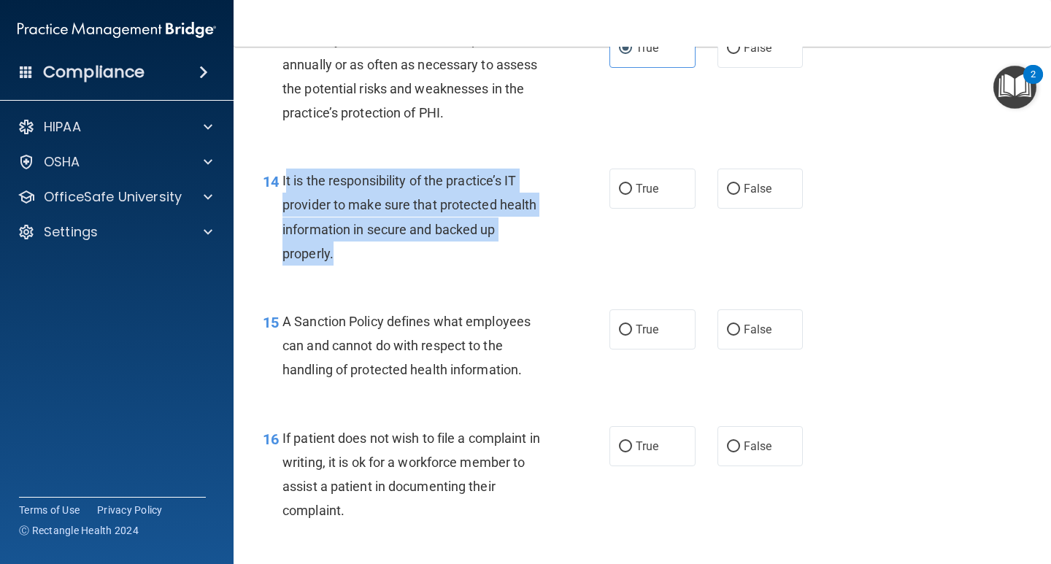
drag, startPoint x: 288, startPoint y: 177, endPoint x: 339, endPoint y: 243, distance: 83.7
click at [339, 243] on div "It is the responsibility of the practice’s IT provider to make sure that protec…" at bounding box center [420, 217] width 277 height 97
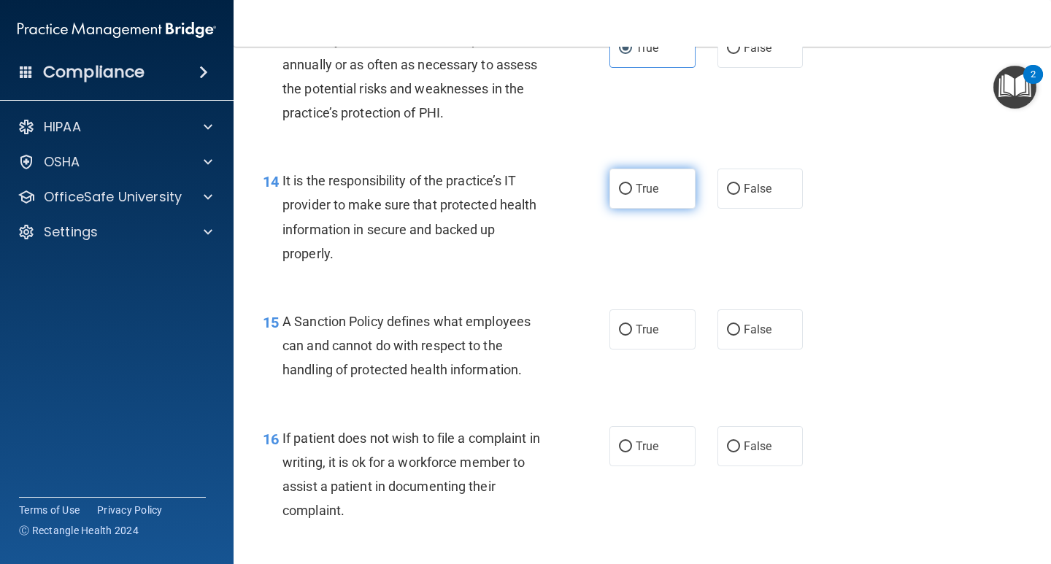
click at [661, 200] on label "True" at bounding box center [652, 189] width 86 height 40
click at [632, 195] on input "True" at bounding box center [625, 189] width 13 height 11
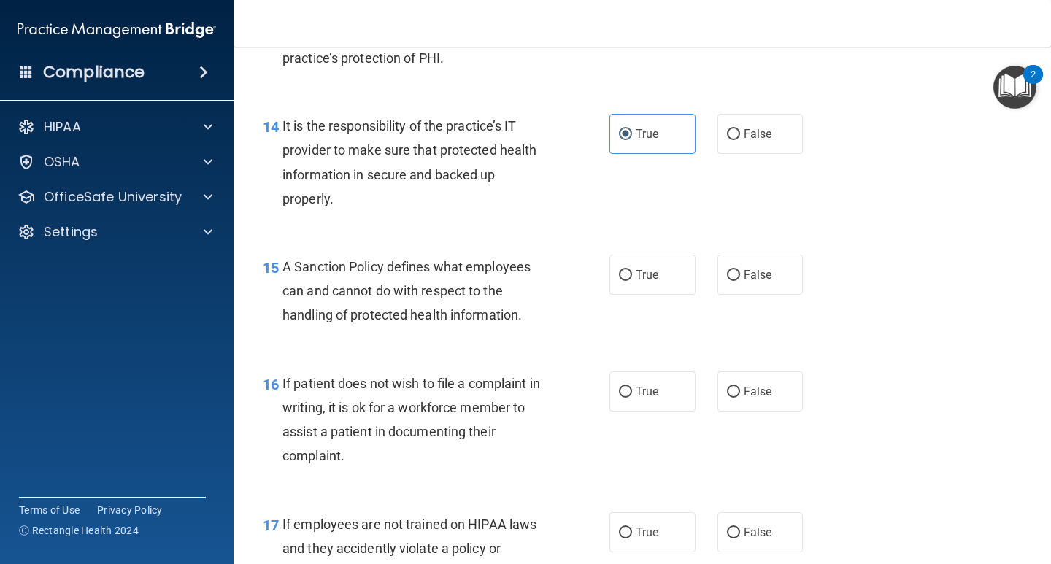
scroll to position [2189, 0]
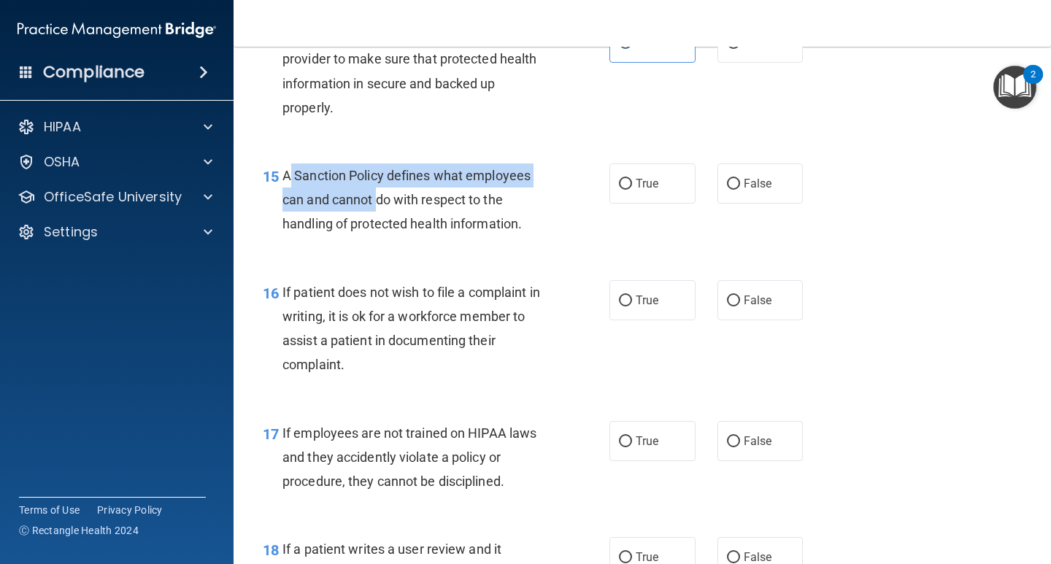
drag, startPoint x: 289, startPoint y: 171, endPoint x: 409, endPoint y: 203, distance: 123.9
click at [407, 204] on span "A Sanction Policy defines what employees can and cannot do with respect to the …" at bounding box center [406, 199] width 248 height 63
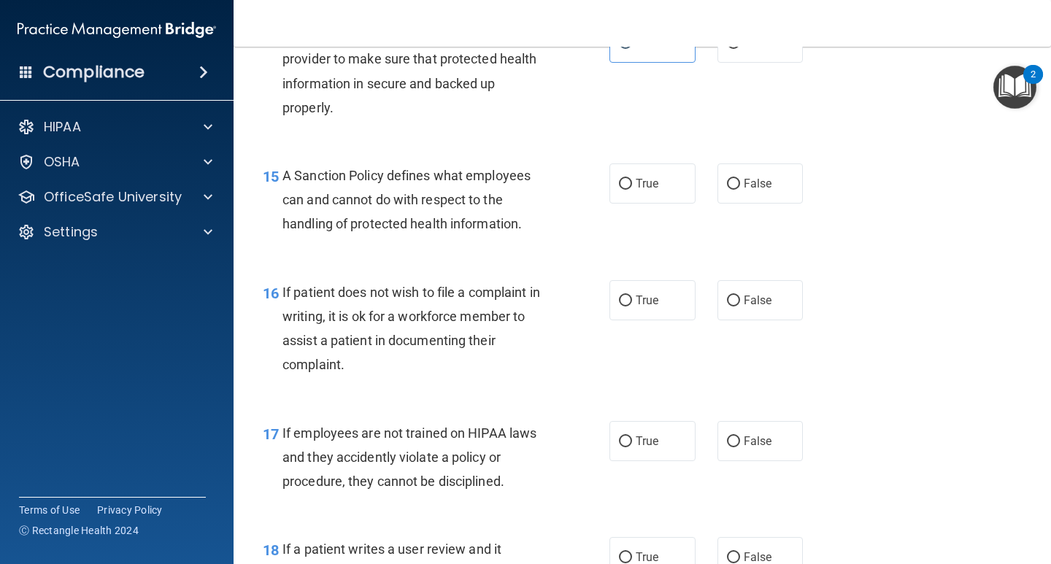
click at [403, 212] on div "A Sanction Policy defines what employees can and cannot do with respect to the …" at bounding box center [420, 199] width 277 height 73
click at [640, 189] on label "True" at bounding box center [652, 183] width 86 height 40
click at [632, 189] on input "True" at bounding box center [625, 184] width 13 height 11
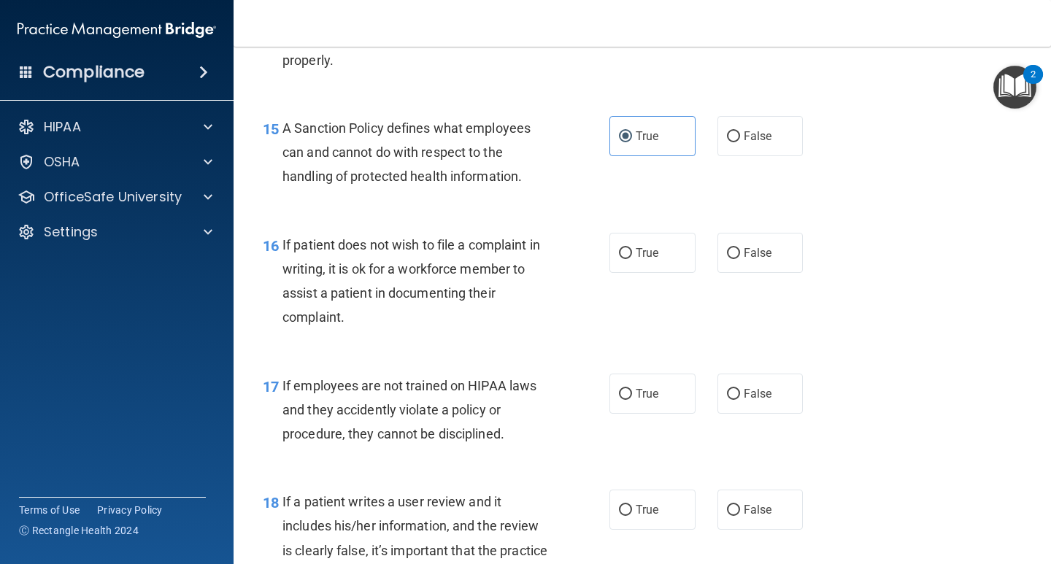
scroll to position [2262, 0]
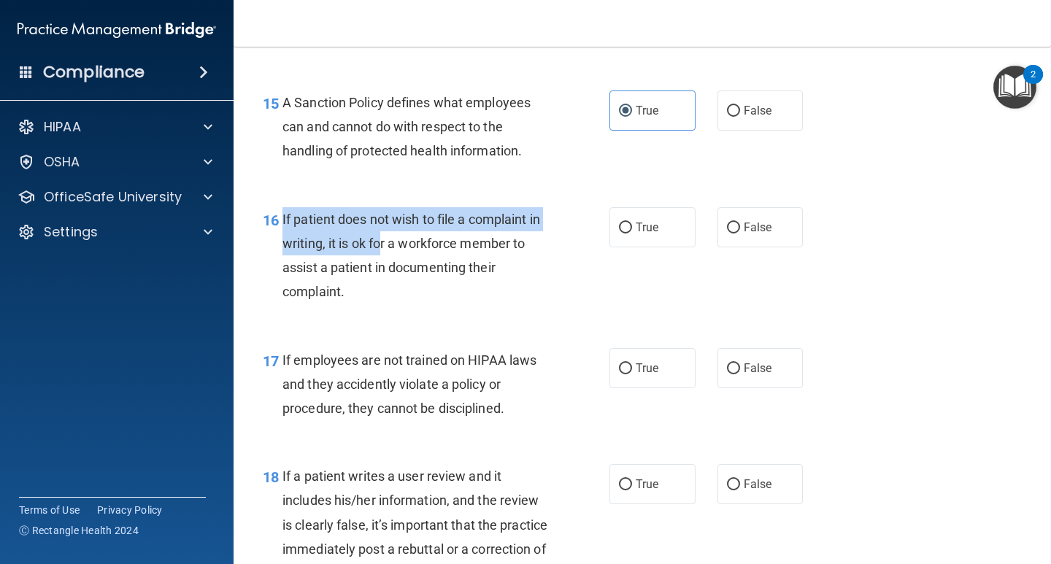
drag, startPoint x: 282, startPoint y: 228, endPoint x: 398, endPoint y: 250, distance: 118.1
click at [398, 250] on div "If patient does not wish to file a complaint in writing, it is ok for a workfor…" at bounding box center [420, 255] width 277 height 97
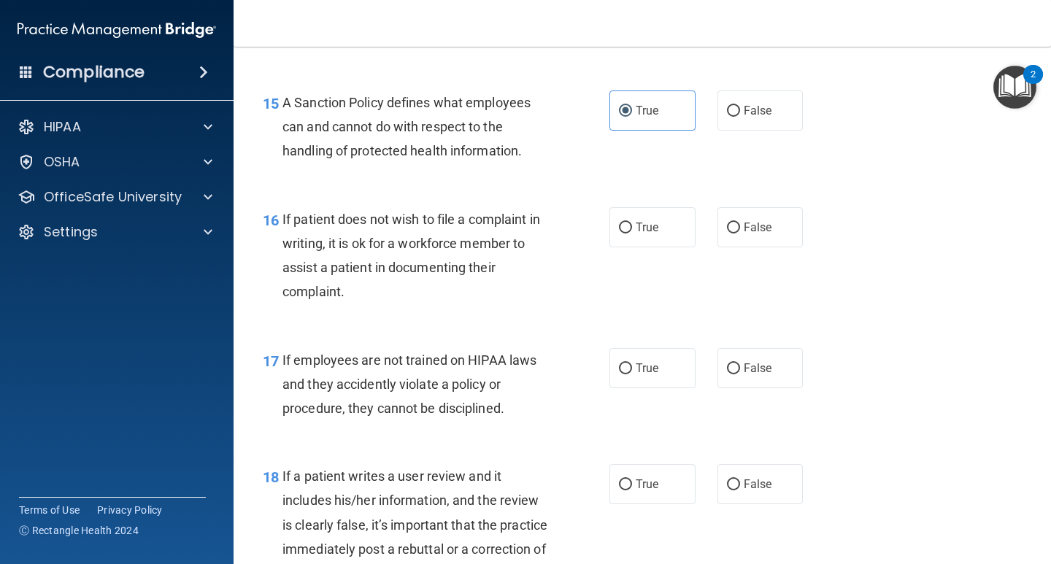
click at [398, 195] on div "16 If patient does not wish to file a complaint in writing, it is ok for a work…" at bounding box center [642, 259] width 781 height 141
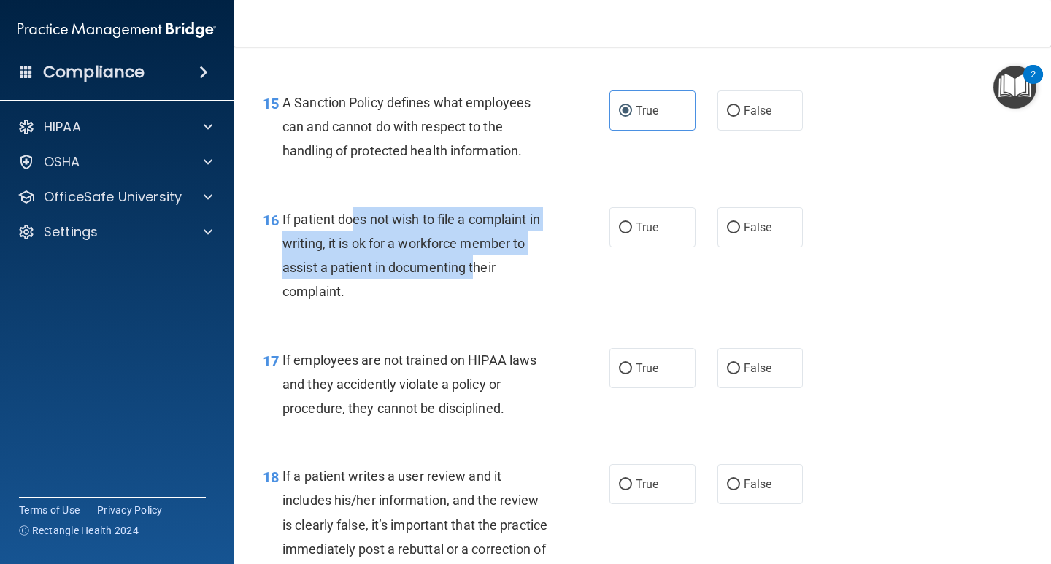
drag, startPoint x: 351, startPoint y: 220, endPoint x: 475, endPoint y: 269, distance: 133.6
click at [475, 269] on span "If patient does not wish to file a complaint in writing, it is ok for a workfor…" at bounding box center [411, 256] width 258 height 88
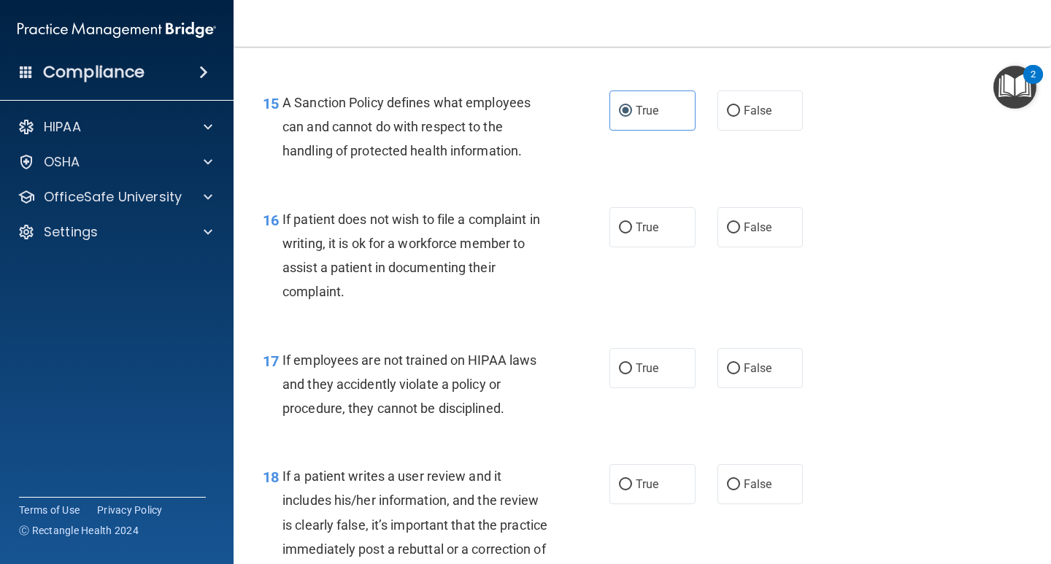
click at [433, 284] on div "If patient does not wish to file a complaint in writing, it is ok for a workfor…" at bounding box center [420, 255] width 277 height 97
click at [645, 225] on span "True" at bounding box center [647, 227] width 23 height 14
click at [632, 225] on input "True" at bounding box center [625, 228] width 13 height 11
click at [747, 228] on span "False" at bounding box center [758, 227] width 28 height 14
click at [740, 228] on input "False" at bounding box center [733, 228] width 13 height 11
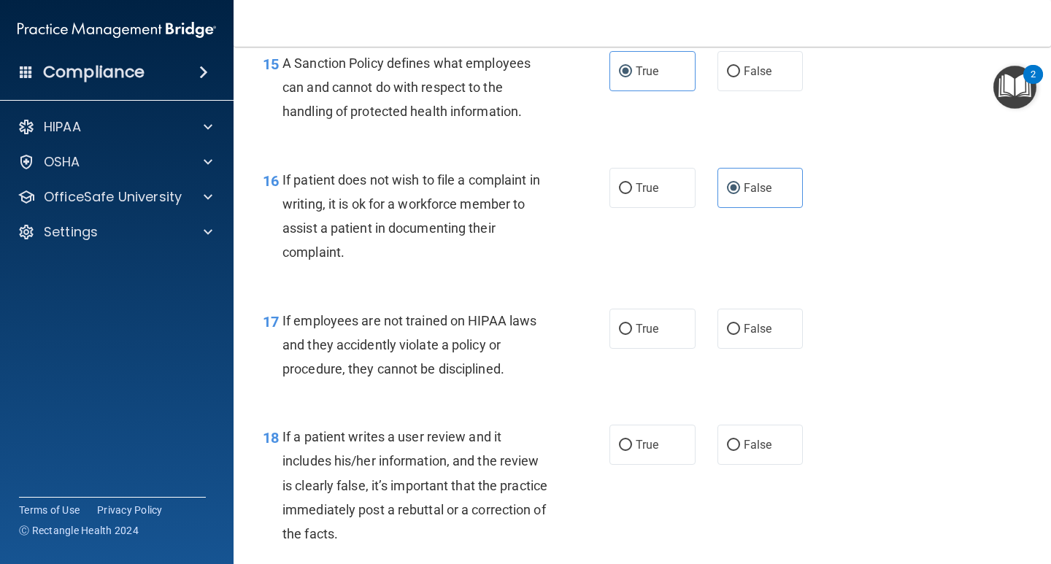
scroll to position [2335, 0]
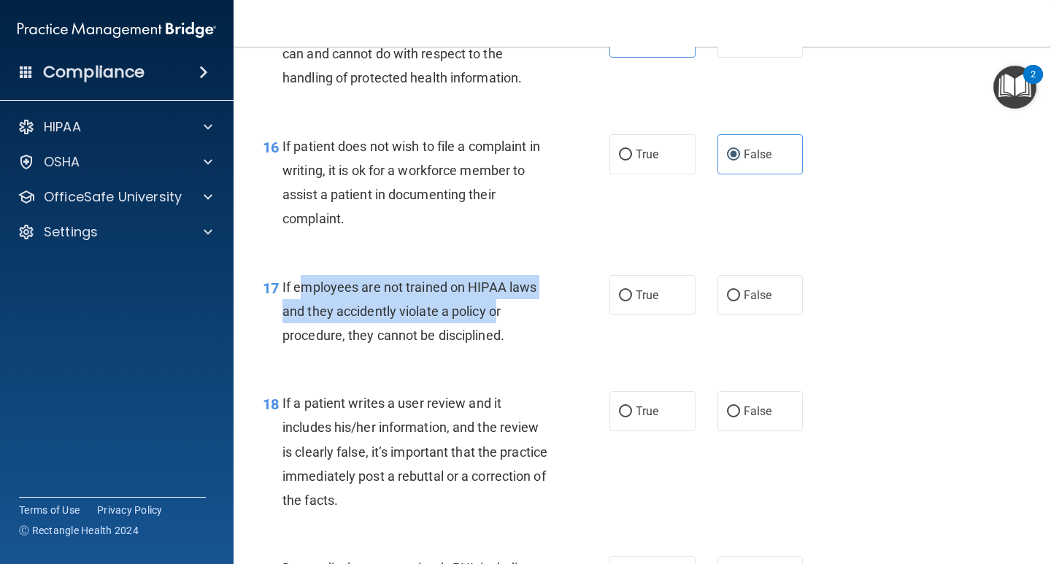
drag, startPoint x: 301, startPoint y: 286, endPoint x: 495, endPoint y: 304, distance: 195.0
click at [495, 304] on span "If employees are not trained on HIPAA laws and they accidently violate a policy…" at bounding box center [409, 310] width 254 height 63
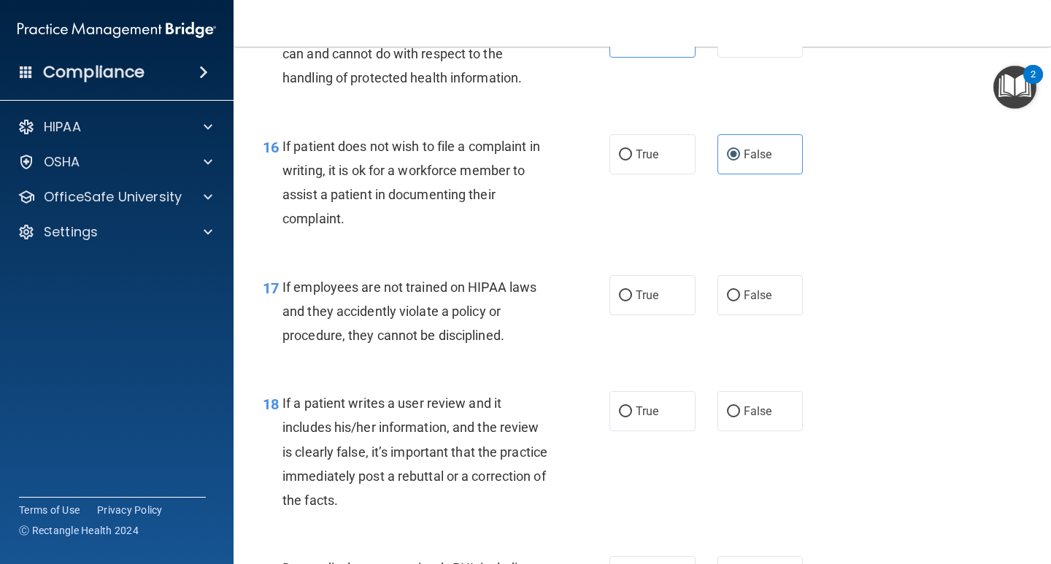
click at [512, 331] on div "If employees are not trained on HIPAA laws and they accidently violate a policy…" at bounding box center [420, 311] width 277 height 73
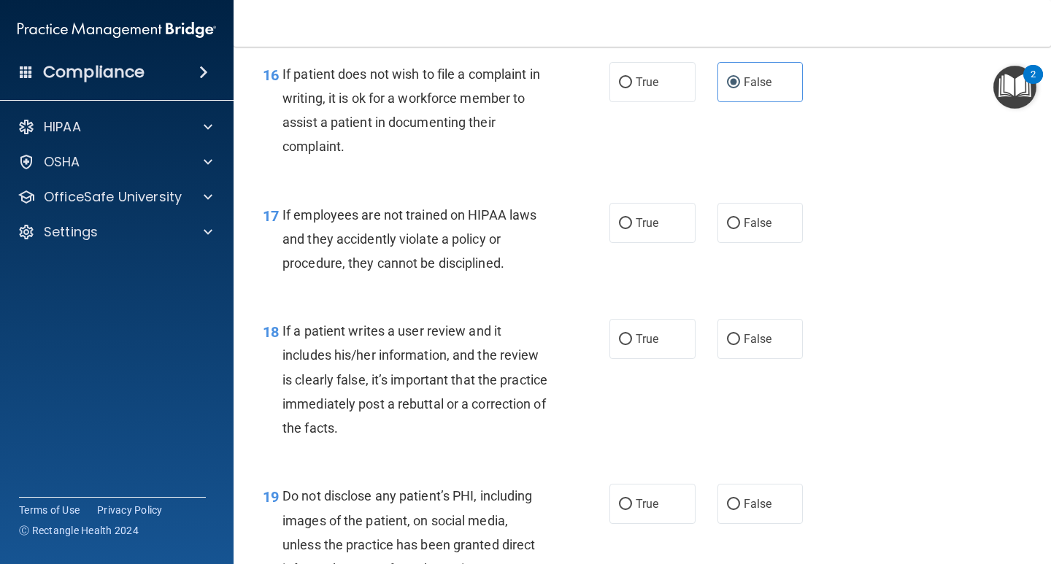
scroll to position [2408, 0]
click at [726, 228] on label "False" at bounding box center [760, 222] width 86 height 40
click at [727, 228] on input "False" at bounding box center [733, 222] width 13 height 11
drag, startPoint x: 283, startPoint y: 328, endPoint x: 340, endPoint y: 331, distance: 57.0
click at [340, 331] on span "If a patient writes a user review and it includes his/her information, and the …" at bounding box center [414, 379] width 265 height 112
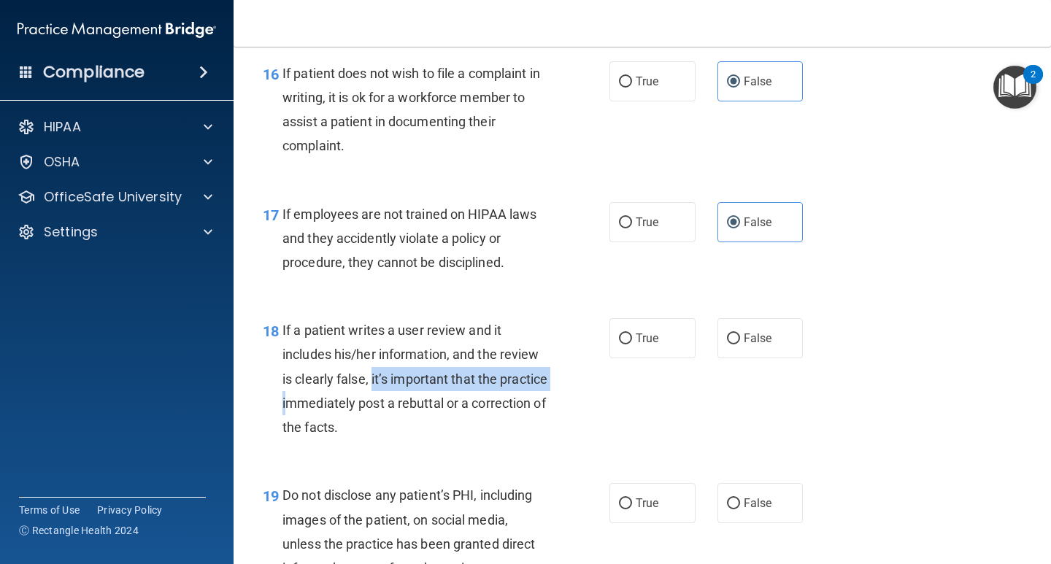
drag, startPoint x: 373, startPoint y: 380, endPoint x: 338, endPoint y: 397, distance: 38.8
click at [338, 397] on span "If a patient writes a user review and it includes his/her information, and the …" at bounding box center [414, 379] width 265 height 112
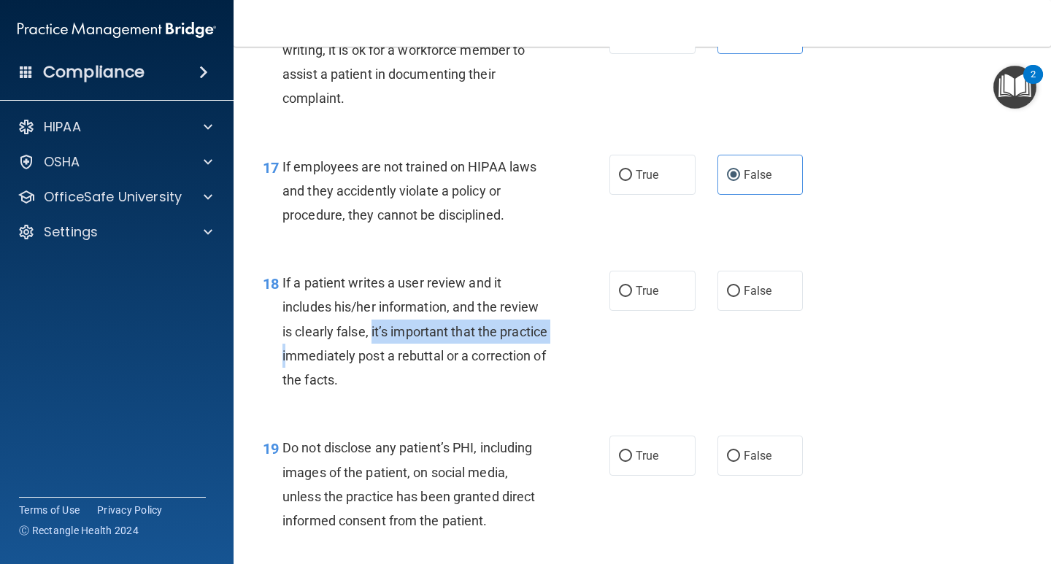
scroll to position [2481, 0]
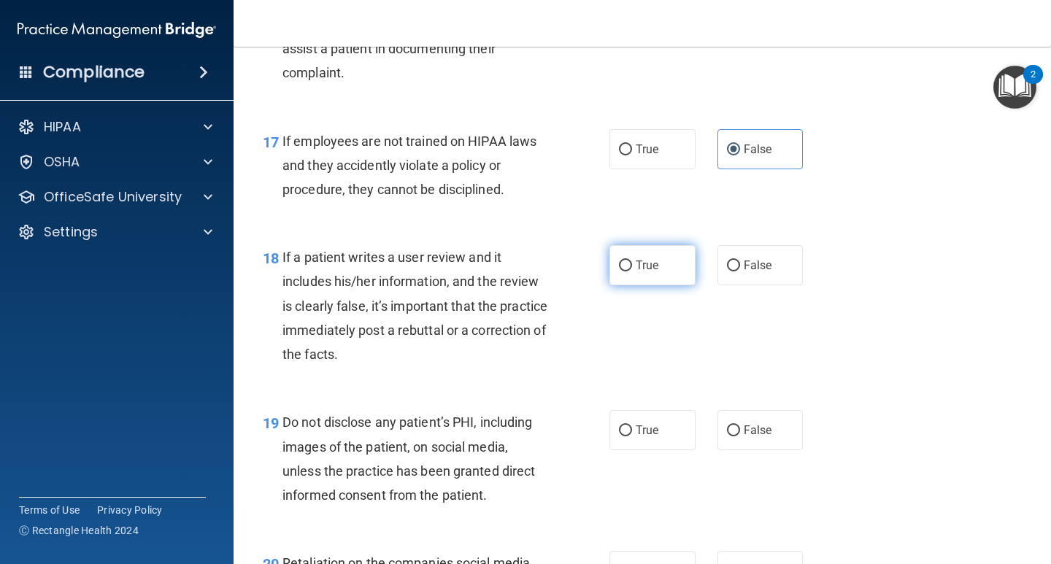
click at [639, 263] on span "True" at bounding box center [647, 265] width 23 height 14
click at [632, 263] on input "True" at bounding box center [625, 266] width 13 height 11
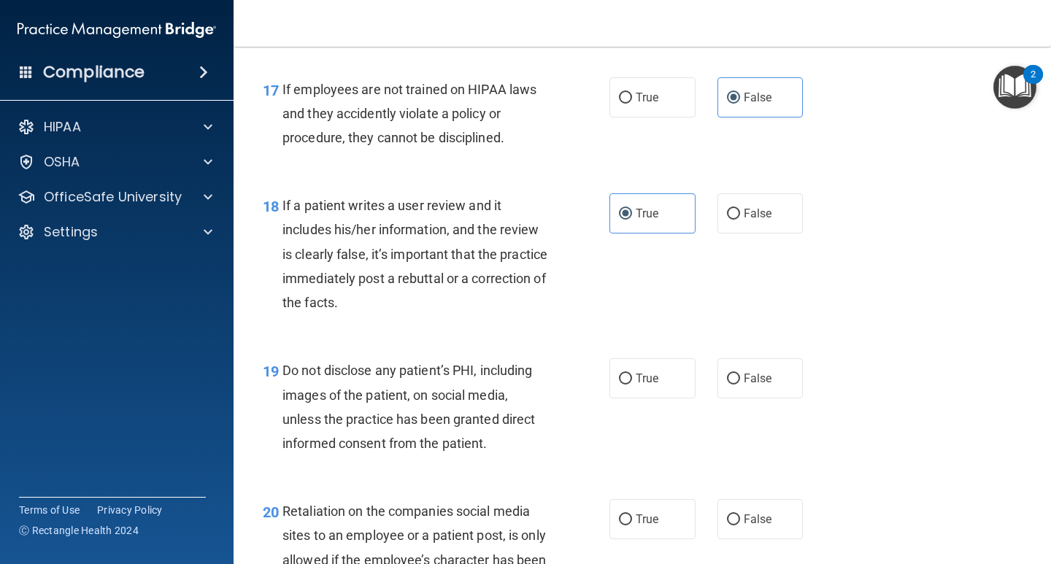
scroll to position [2554, 0]
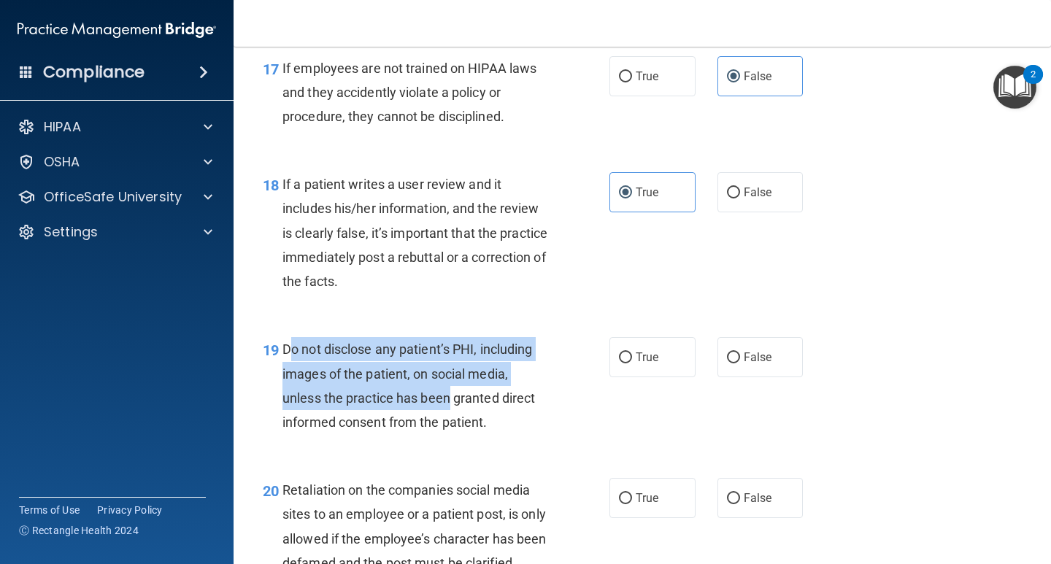
drag, startPoint x: 288, startPoint y: 350, endPoint x: 448, endPoint y: 396, distance: 167.2
click at [448, 396] on span "Do not disclose any patient’s PHI, including images of the patient, on social m…" at bounding box center [408, 386] width 252 height 88
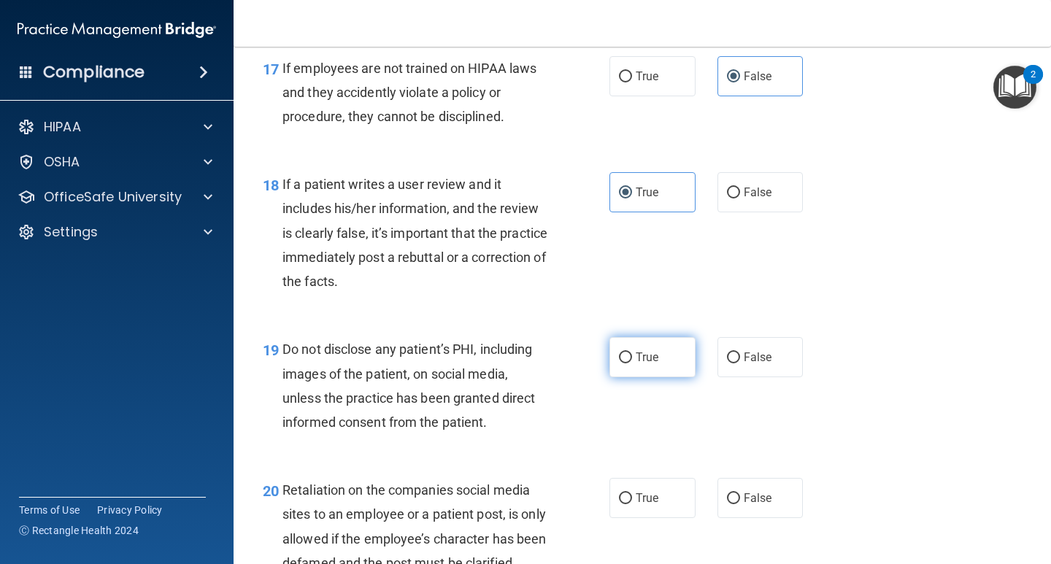
click at [623, 364] on label "True" at bounding box center [652, 357] width 86 height 40
click at [623, 363] on input "True" at bounding box center [625, 357] width 13 height 11
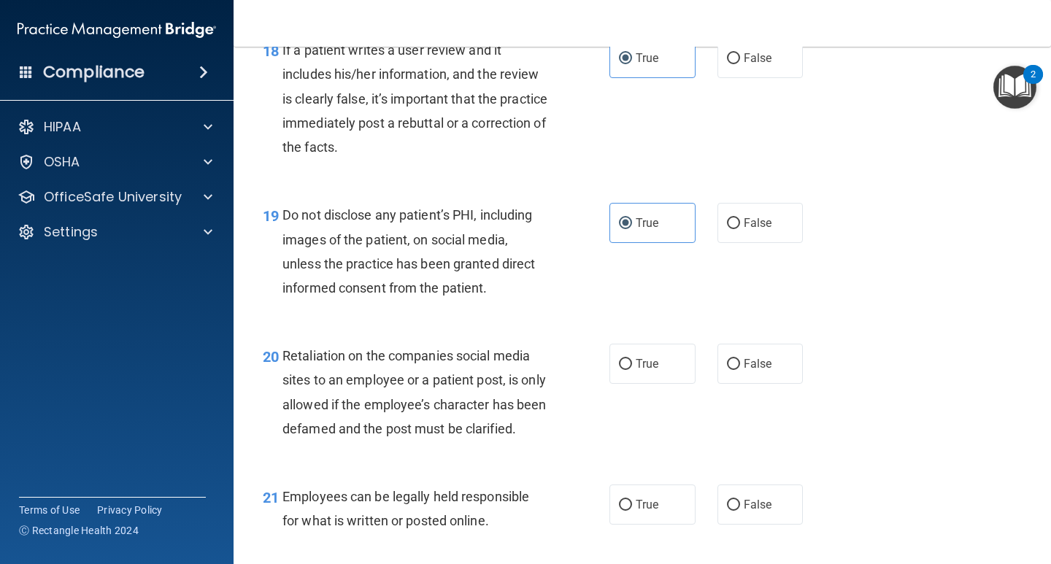
scroll to position [2700, 0]
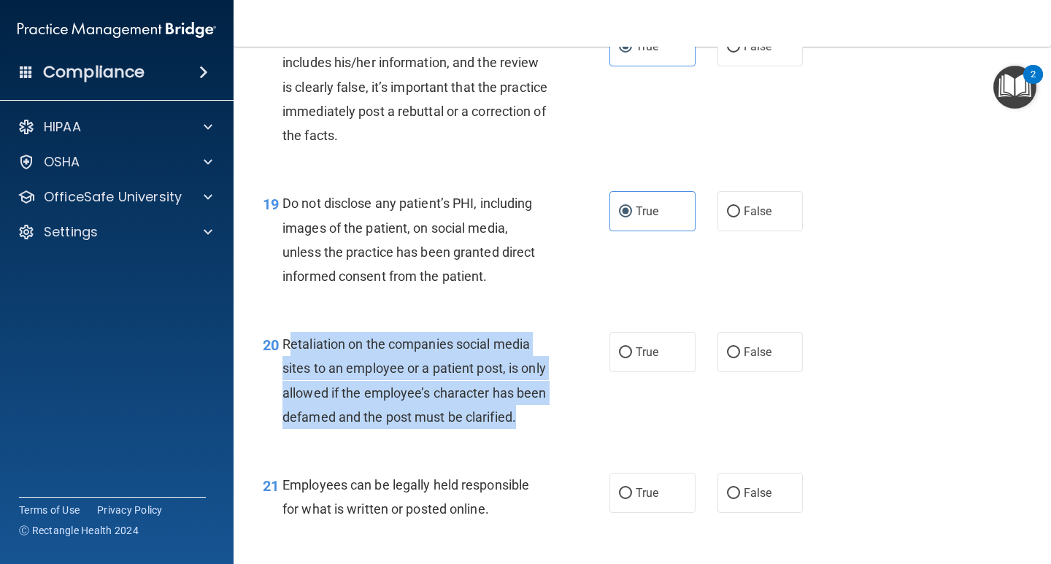
drag, startPoint x: 288, startPoint y: 341, endPoint x: 414, endPoint y: 450, distance: 167.1
click at [413, 429] on div "Retaliation on the companies social media sites to an employee or a patient pos…" at bounding box center [420, 380] width 277 height 97
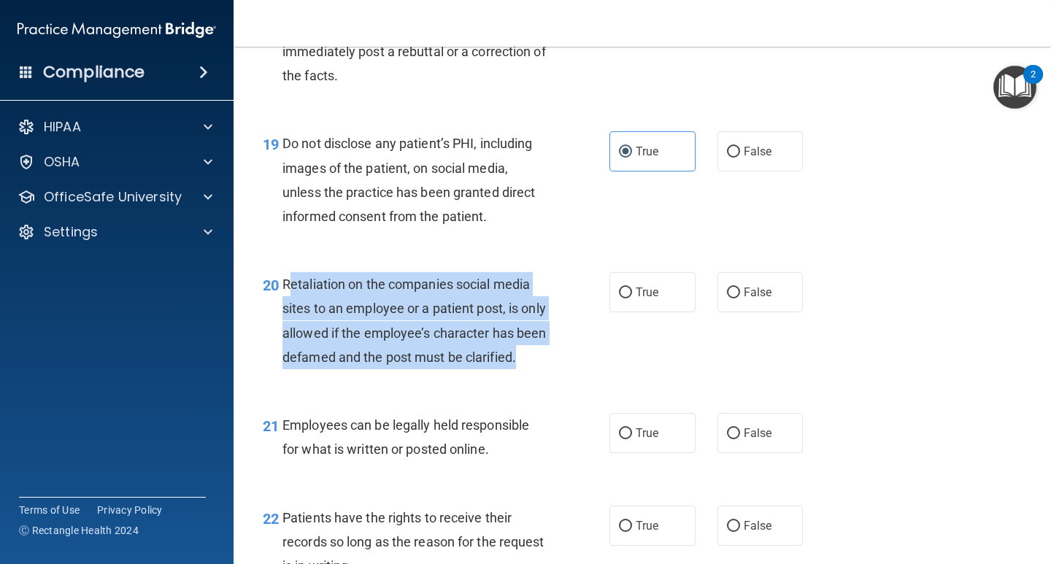
scroll to position [2846, 0]
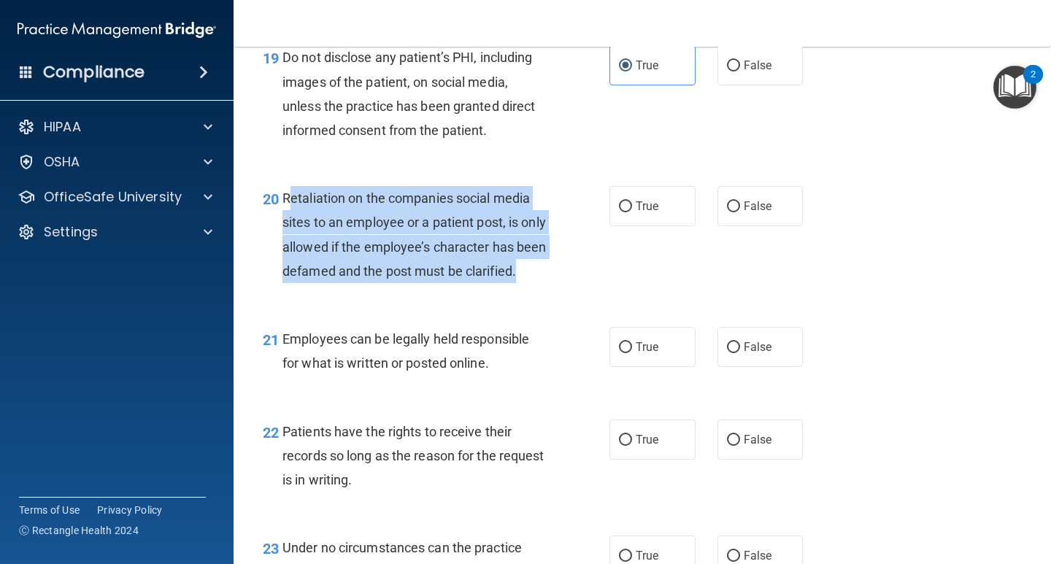
click at [369, 210] on div "Retaliation on the companies social media sites to an employee or a patient pos…" at bounding box center [420, 234] width 277 height 97
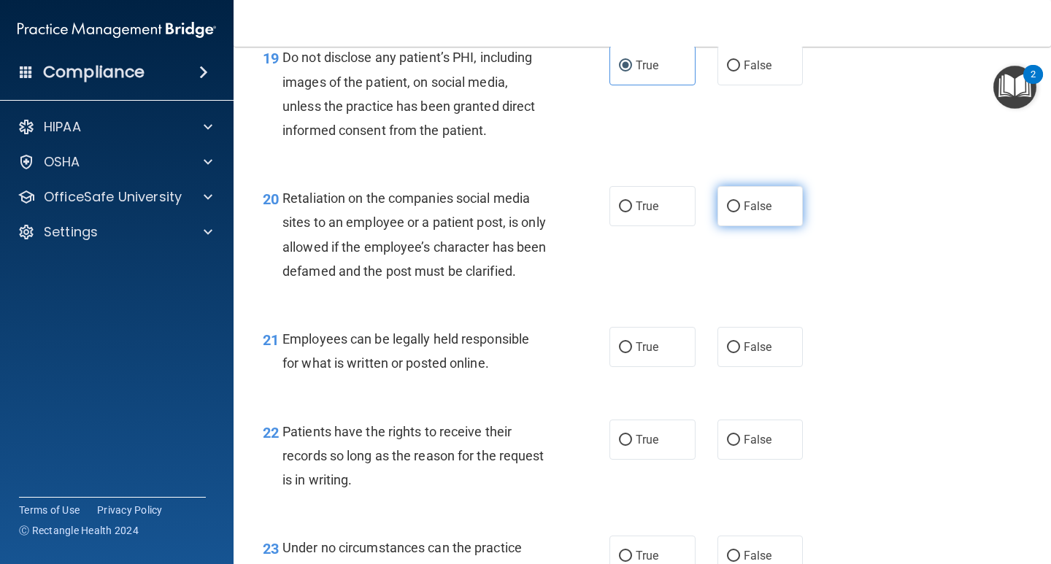
click at [760, 220] on label "False" at bounding box center [760, 206] width 86 height 40
click at [740, 212] on input "False" at bounding box center [733, 206] width 13 height 11
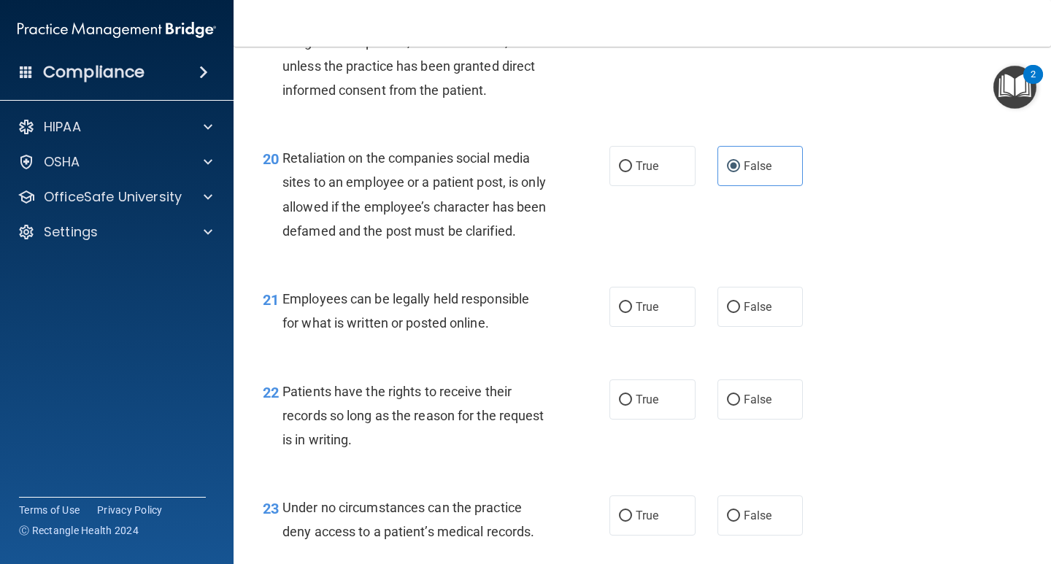
scroll to position [2919, 0]
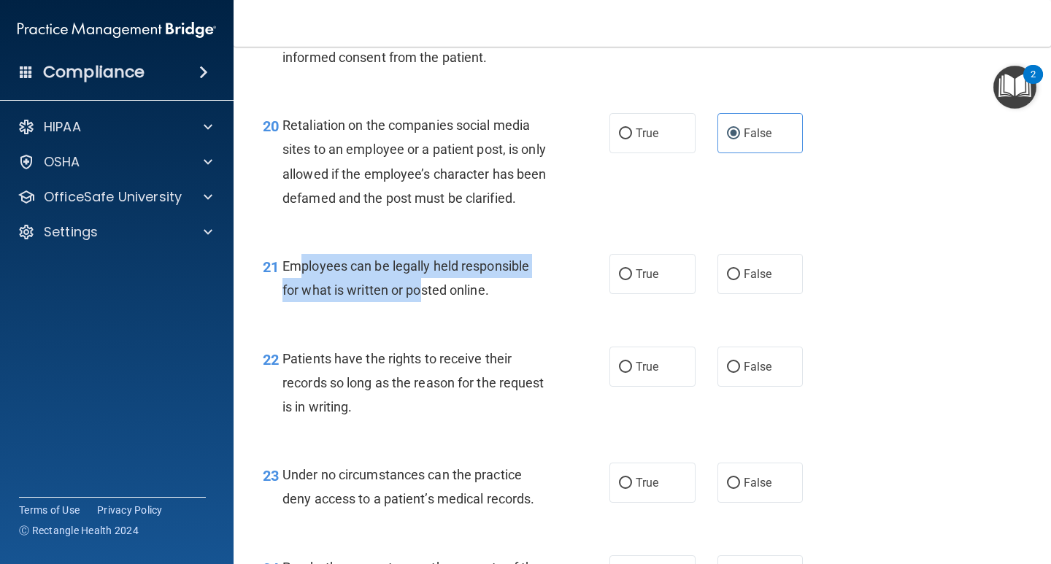
drag, startPoint x: 304, startPoint y: 291, endPoint x: 450, endPoint y: 320, distance: 149.4
click at [436, 298] on span "Employees can be legally held responsible for what is written or posted online." at bounding box center [405, 277] width 247 height 39
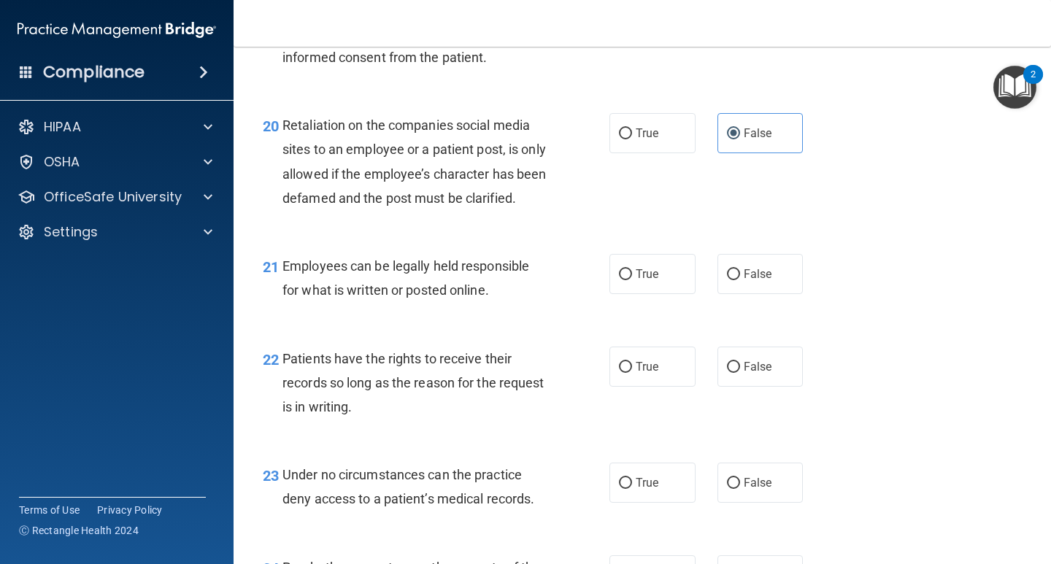
click at [477, 298] on span "Employees can be legally held responsible for what is written or posted online." at bounding box center [405, 277] width 247 height 39
click at [625, 294] on label "True" at bounding box center [652, 274] width 86 height 40
click at [625, 280] on input "True" at bounding box center [625, 274] width 13 height 11
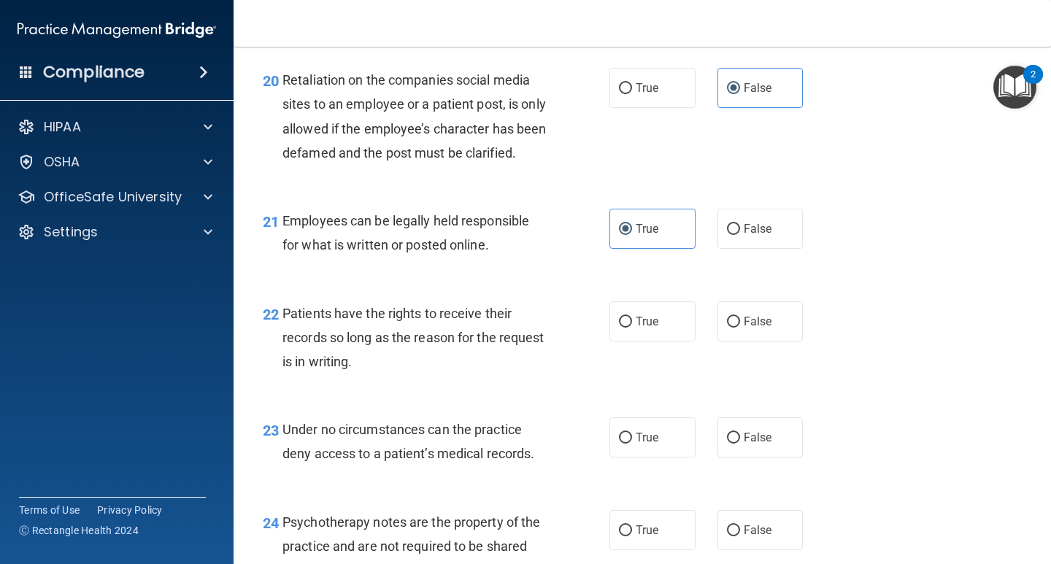
scroll to position [3065, 0]
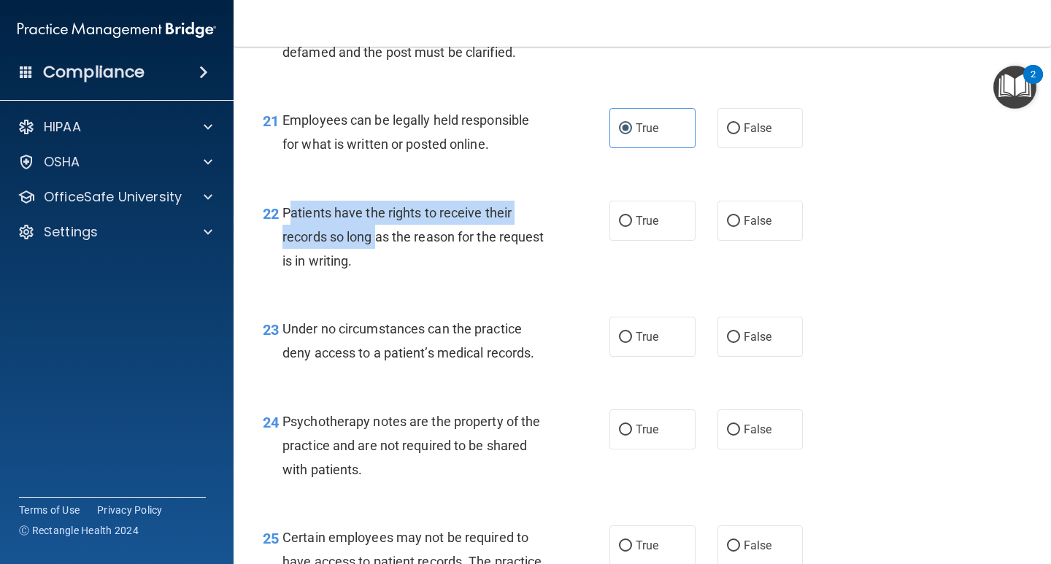
drag, startPoint x: 290, startPoint y: 237, endPoint x: 378, endPoint y: 266, distance: 93.0
click at [378, 266] on span "Patients have the rights to receive their records so long as the reason for the…" at bounding box center [413, 236] width 262 height 63
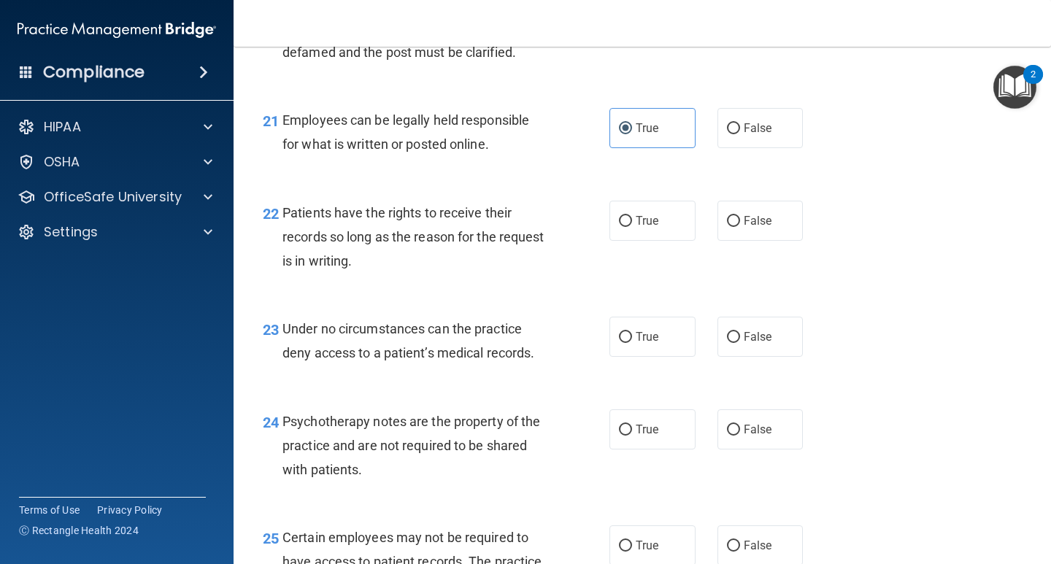
click at [444, 281] on div "22 Patients have the rights to receive their records so long as the reason for …" at bounding box center [436, 241] width 390 height 80
click at [627, 241] on label "True" at bounding box center [652, 221] width 86 height 40
click at [627, 227] on input "True" at bounding box center [625, 221] width 13 height 11
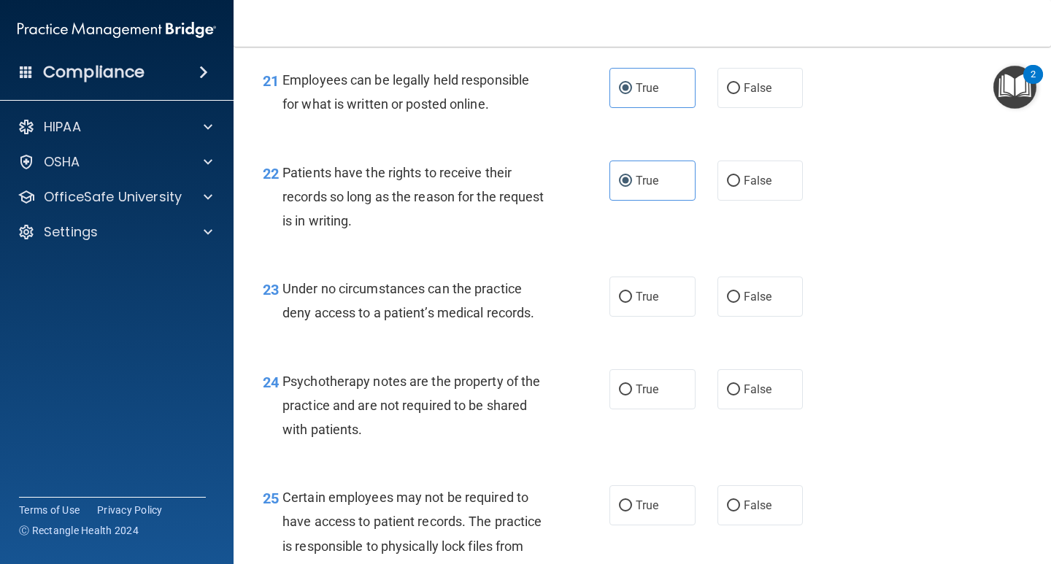
scroll to position [3138, 0]
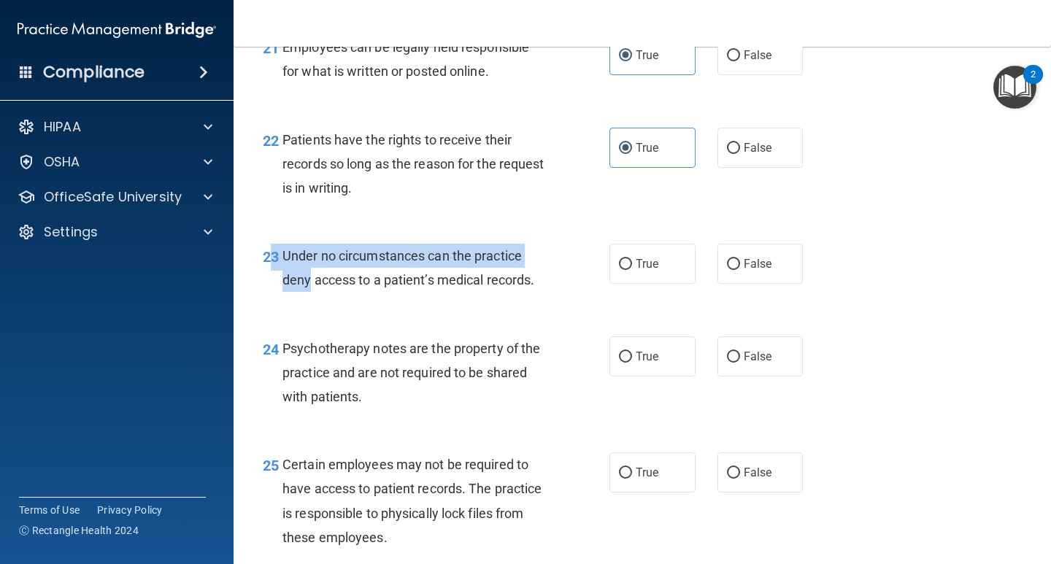
drag, startPoint x: 290, startPoint y: 274, endPoint x: 318, endPoint y: 301, distance: 39.2
click at [311, 299] on div "23 Under no circumstances can the practice deny access to a patient’s medical r…" at bounding box center [436, 271] width 390 height 55
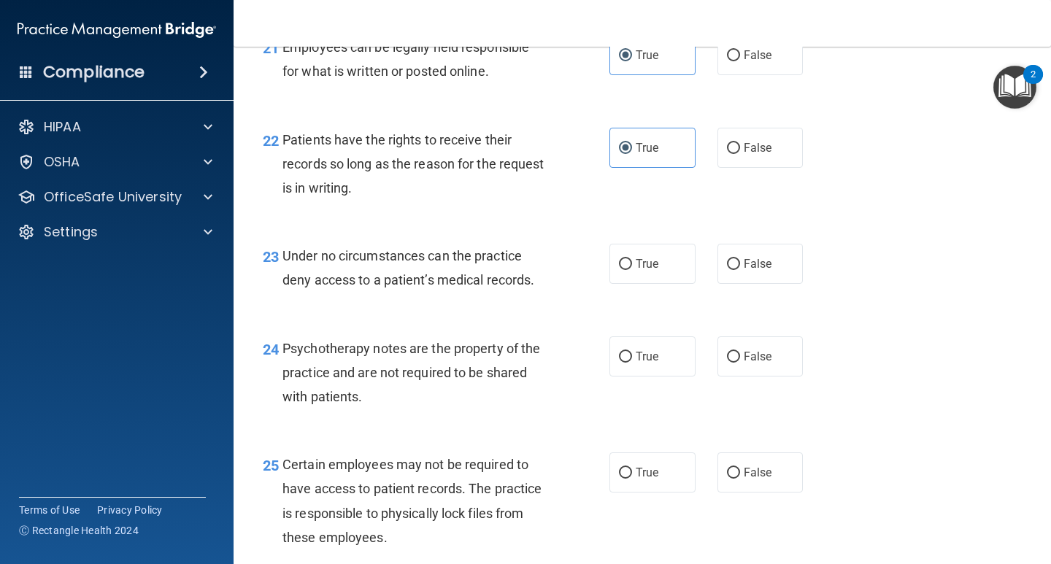
click at [380, 292] on div "Under no circumstances can the practice deny access to a patient’s medical reco…" at bounding box center [420, 268] width 277 height 48
click at [620, 270] on input "True" at bounding box center [625, 264] width 13 height 11
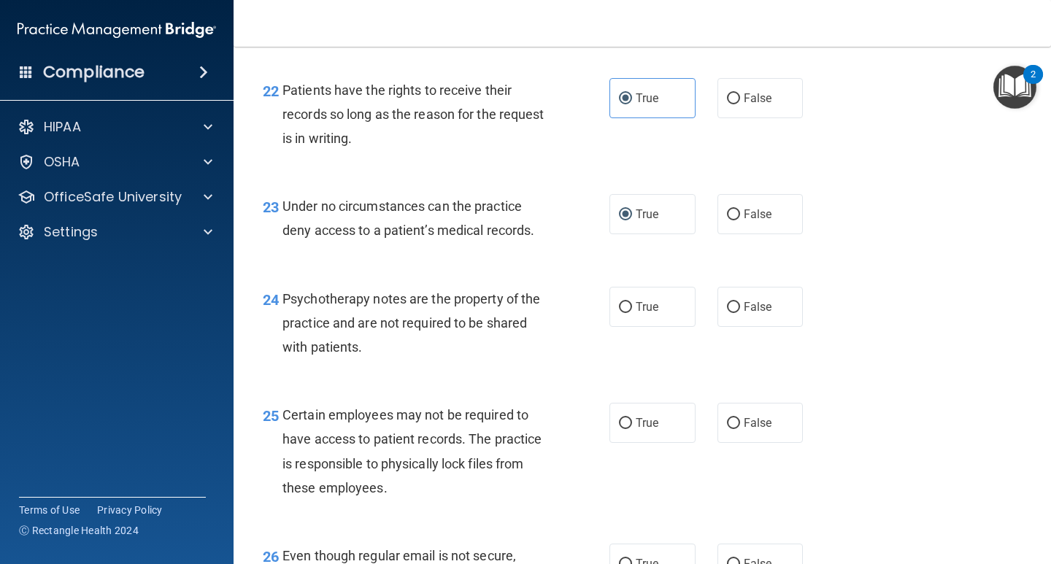
scroll to position [3211, 0]
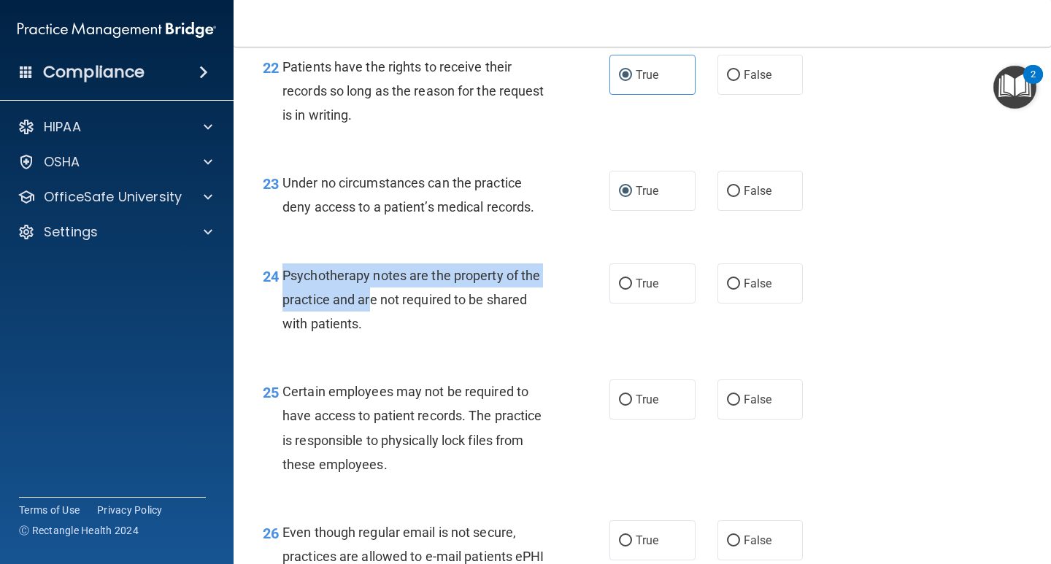
drag, startPoint x: 285, startPoint y: 298, endPoint x: 373, endPoint y: 328, distance: 93.5
click at [373, 328] on span "Psychotherapy notes are the property of the practice and are not required to be…" at bounding box center [411, 299] width 258 height 63
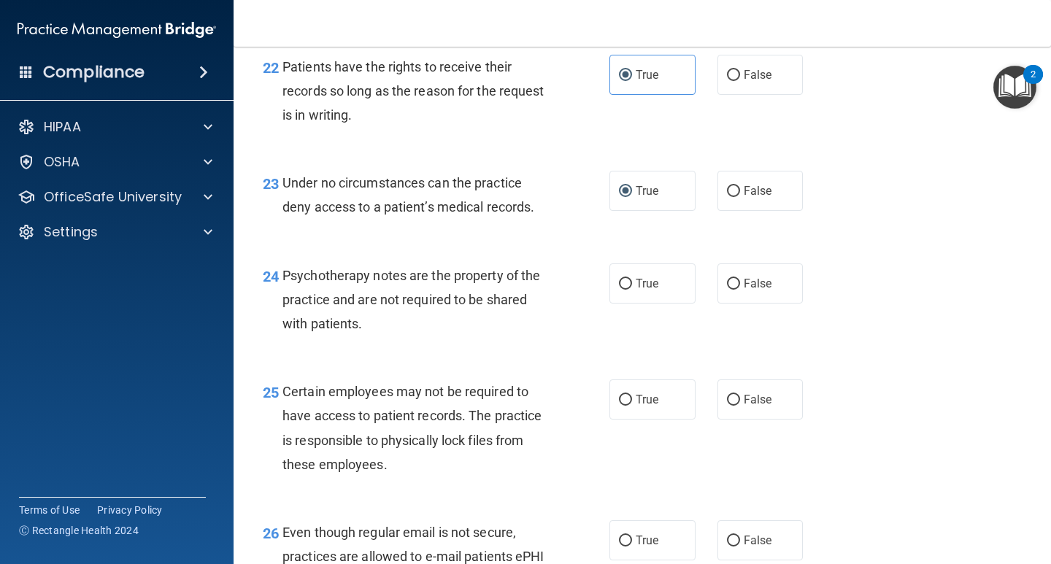
click at [436, 336] on div "Psychotherapy notes are the property of the practice and are not required to be…" at bounding box center [420, 299] width 277 height 73
click at [727, 290] on input "False" at bounding box center [733, 284] width 13 height 11
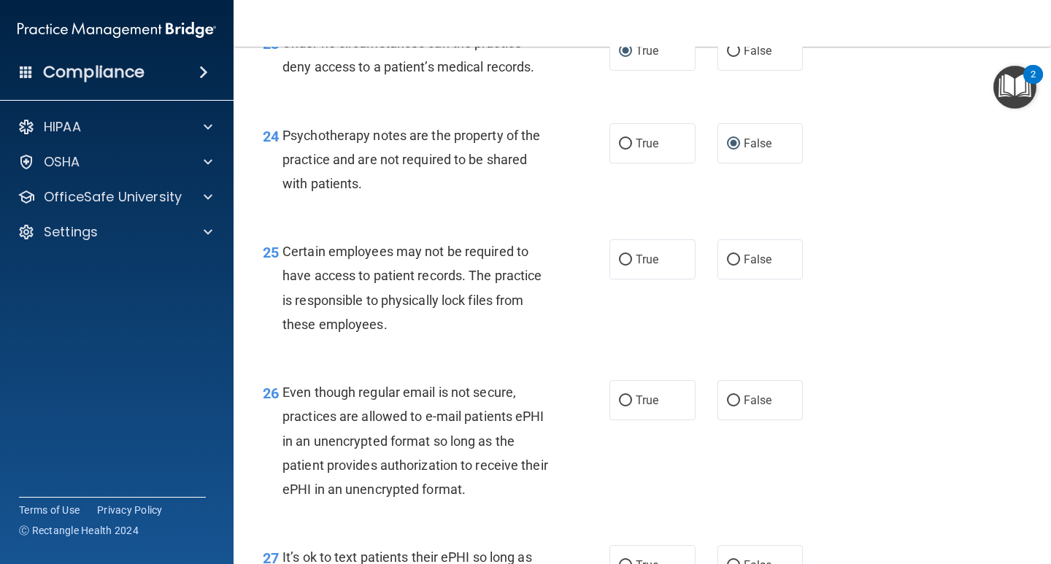
scroll to position [3357, 0]
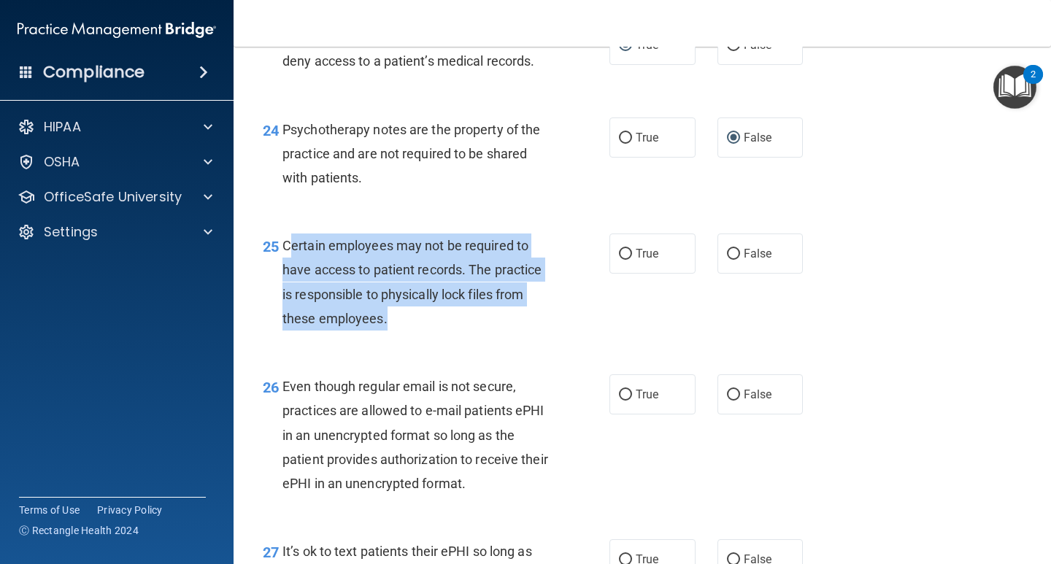
drag, startPoint x: 288, startPoint y: 274, endPoint x: 428, endPoint y: 340, distance: 155.1
click at [428, 331] on div "Certain employees may not be required to have access to patient records. The pr…" at bounding box center [420, 282] width 277 height 97
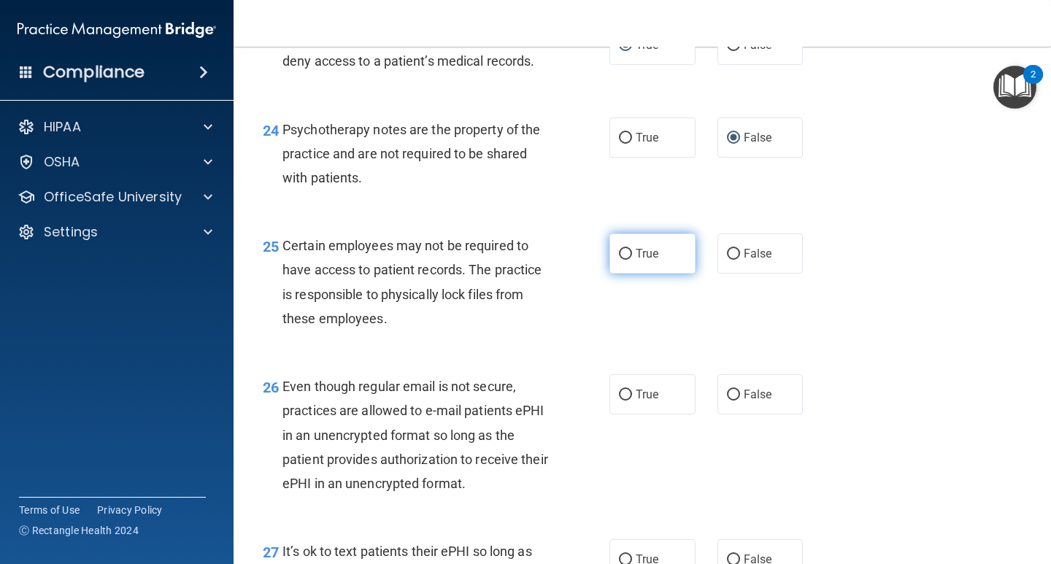
click at [657, 269] on label "True" at bounding box center [652, 254] width 86 height 40
click at [632, 260] on input "True" at bounding box center [625, 254] width 13 height 11
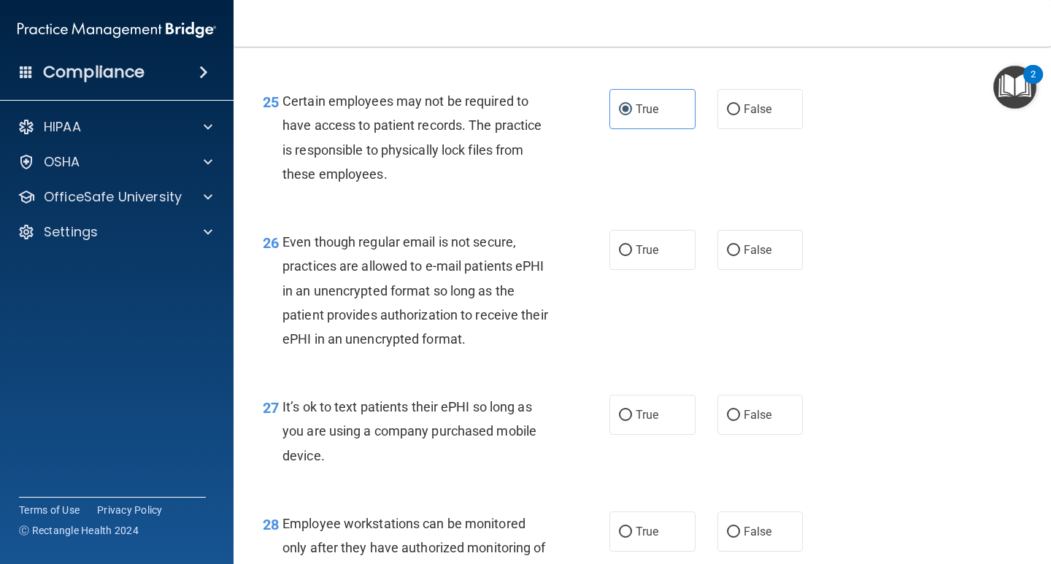
scroll to position [3503, 0]
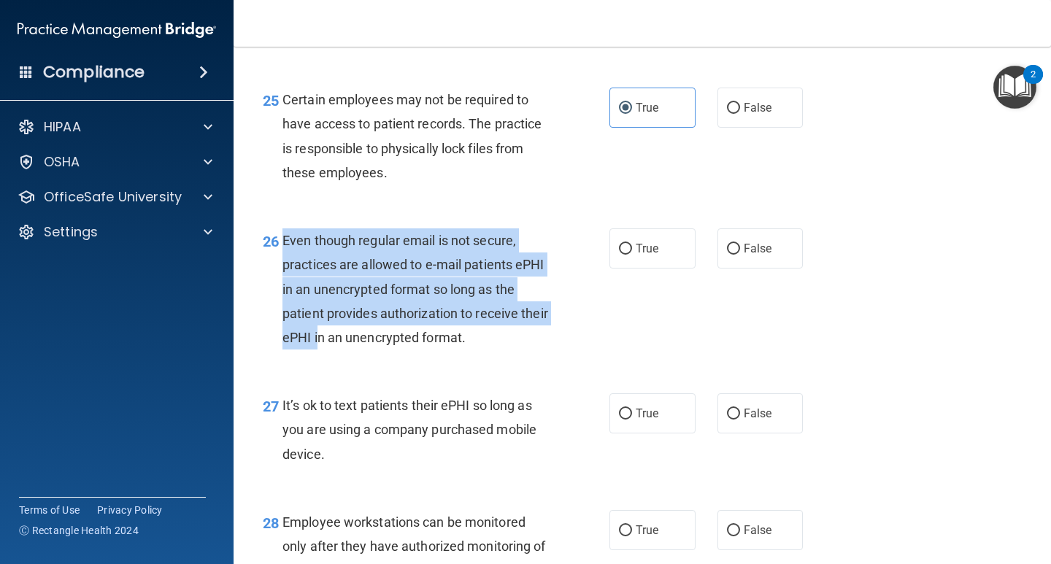
drag, startPoint x: 283, startPoint y: 261, endPoint x: 350, endPoint y: 373, distance: 130.9
click at [350, 350] on div "Even though regular email is not secure, practices are allowed to e-mail patien…" at bounding box center [420, 288] width 277 height 121
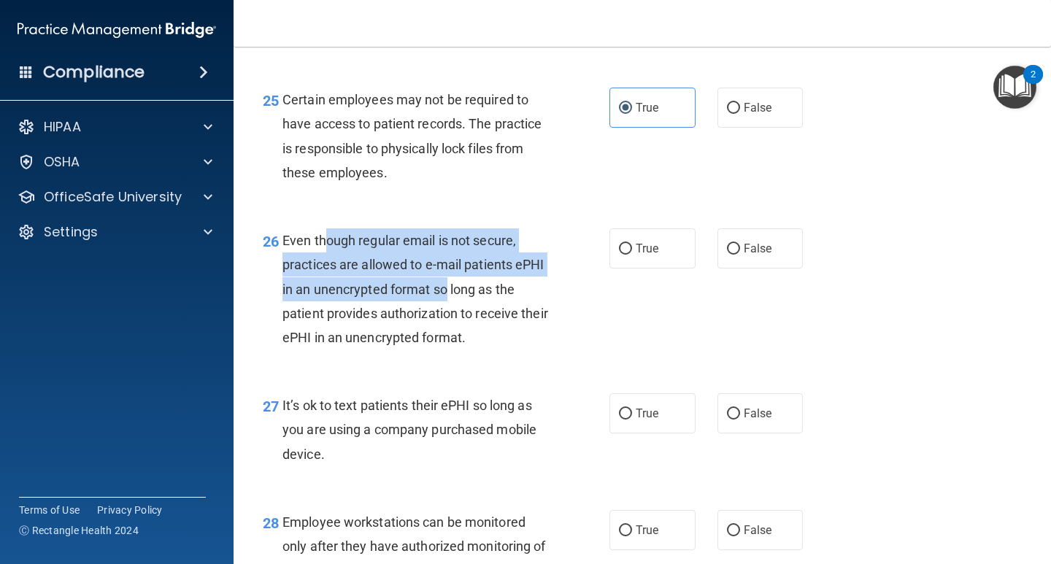
drag, startPoint x: 325, startPoint y: 269, endPoint x: 478, endPoint y: 320, distance: 161.3
click at [478, 320] on span "Even though regular email is not secure, practices are allowed to e-mail patien…" at bounding box center [415, 289] width 266 height 112
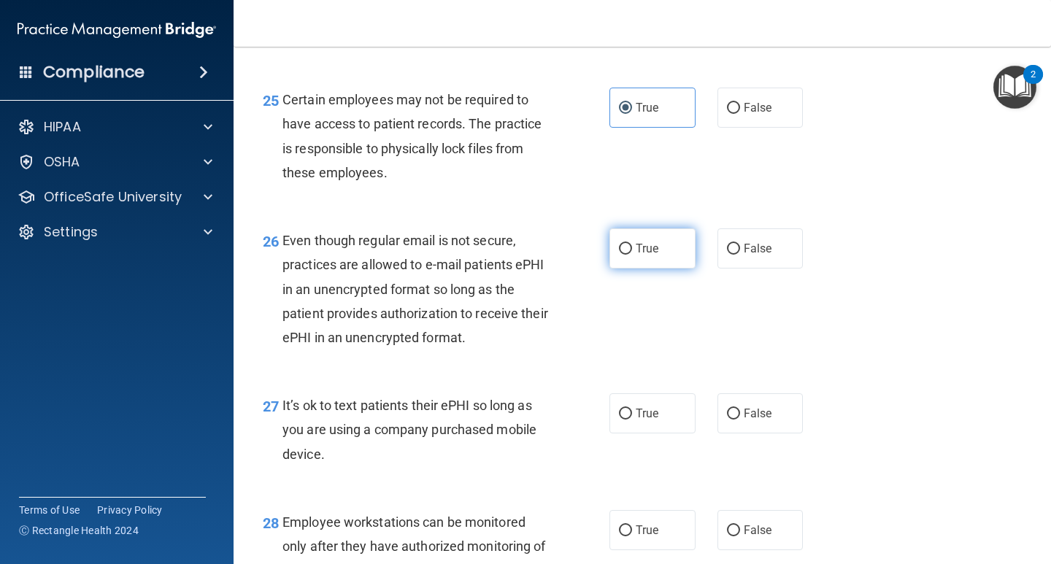
click at [629, 269] on label "True" at bounding box center [652, 248] width 86 height 40
click at [629, 255] on input "True" at bounding box center [625, 249] width 13 height 11
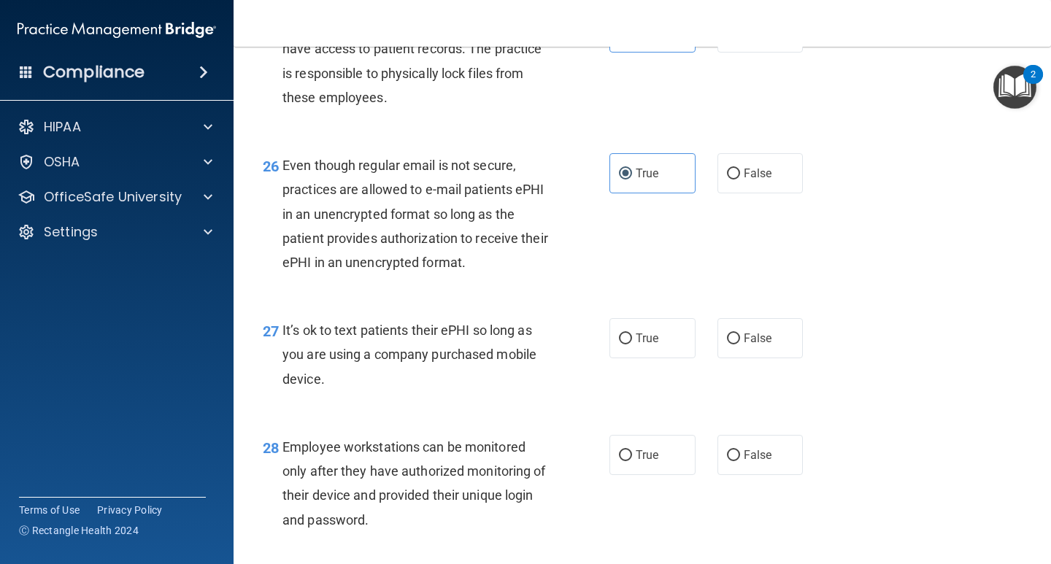
scroll to position [3649, 0]
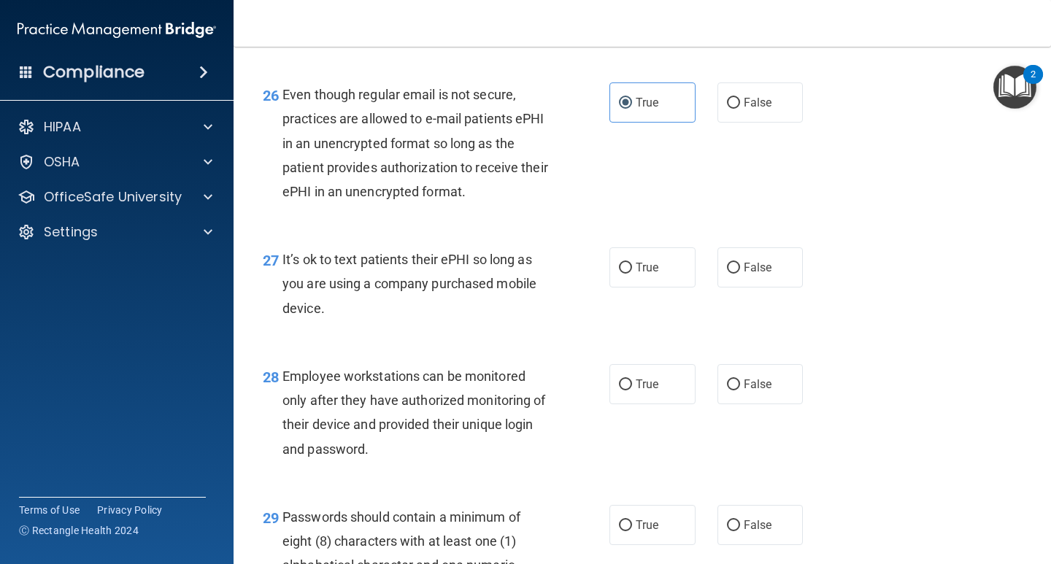
drag, startPoint x: 282, startPoint y: 291, endPoint x: 344, endPoint y: 327, distance: 71.6
click at [344, 320] on div "It’s ok to text patients their ePHI so long as you are using a company purchase…" at bounding box center [420, 283] width 277 height 73
click at [761, 274] on span "False" at bounding box center [758, 268] width 28 height 14
click at [740, 274] on input "False" at bounding box center [733, 268] width 13 height 11
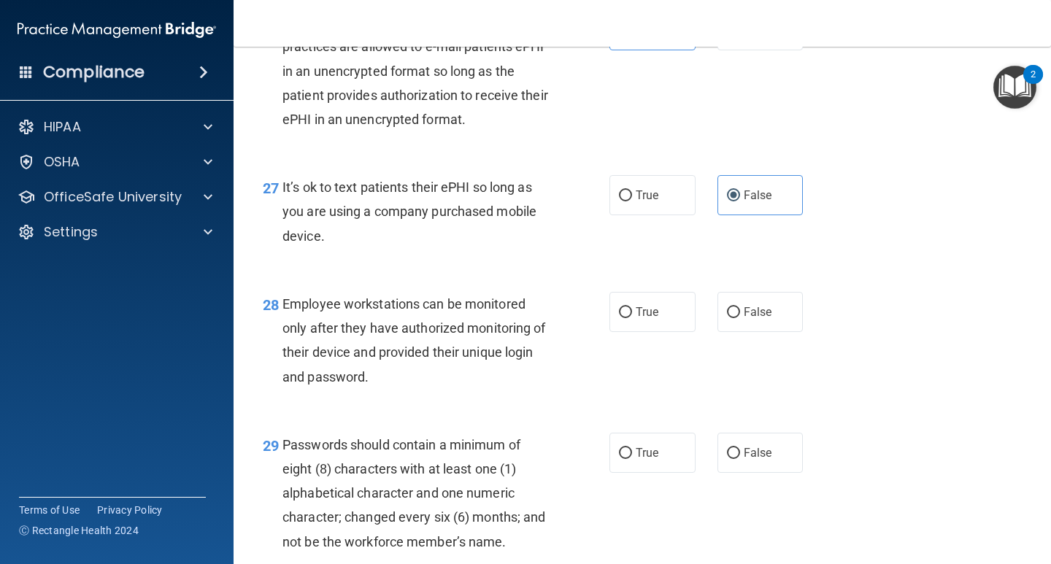
scroll to position [3722, 0]
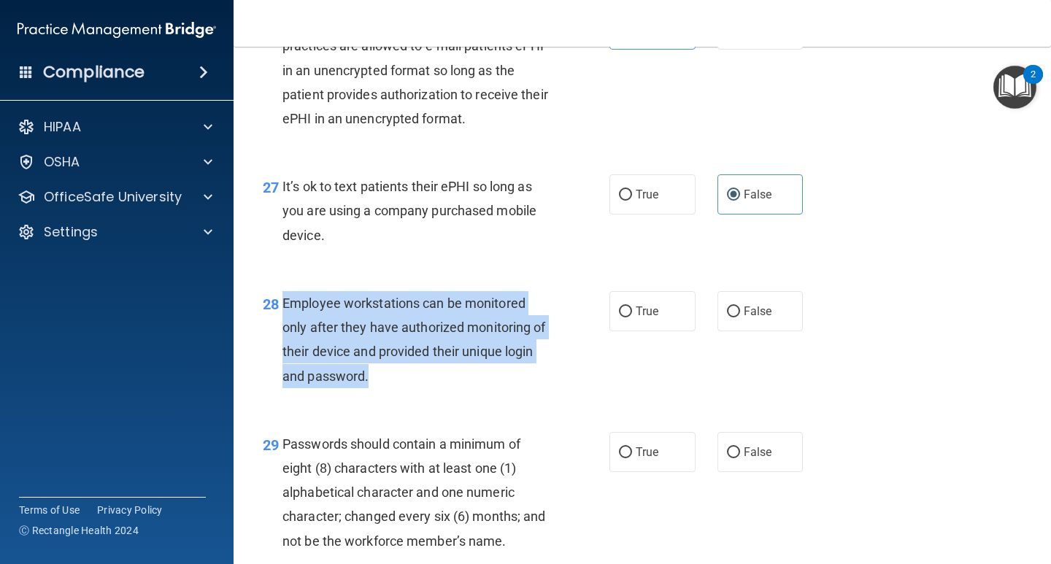
drag, startPoint x: 285, startPoint y: 328, endPoint x: 437, endPoint y: 411, distance: 173.4
click at [435, 388] on div "Employee workstations can be monitored only after they have authorized monitori…" at bounding box center [420, 339] width 277 height 97
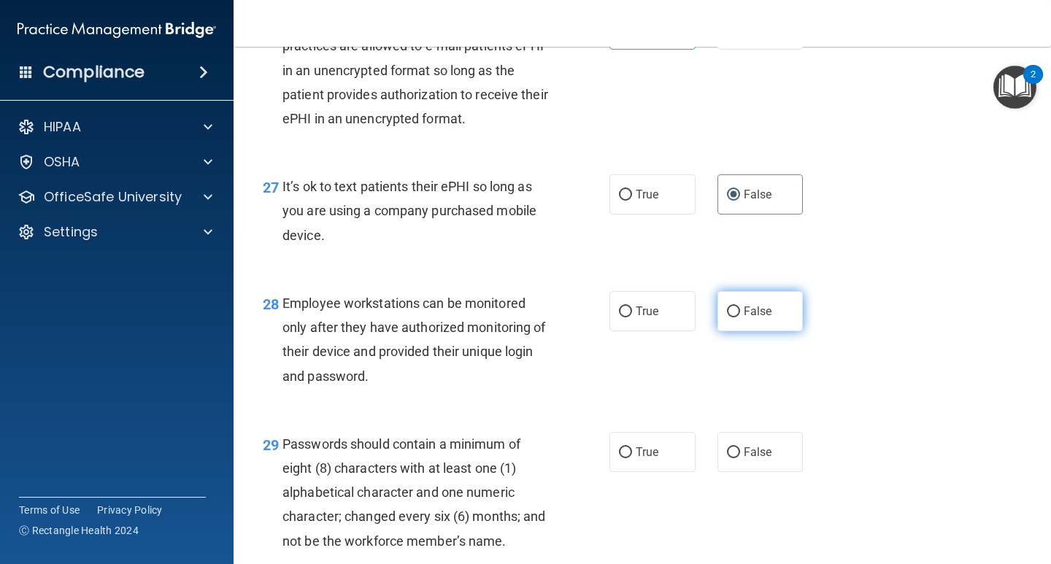
click at [733, 331] on label "False" at bounding box center [760, 311] width 86 height 40
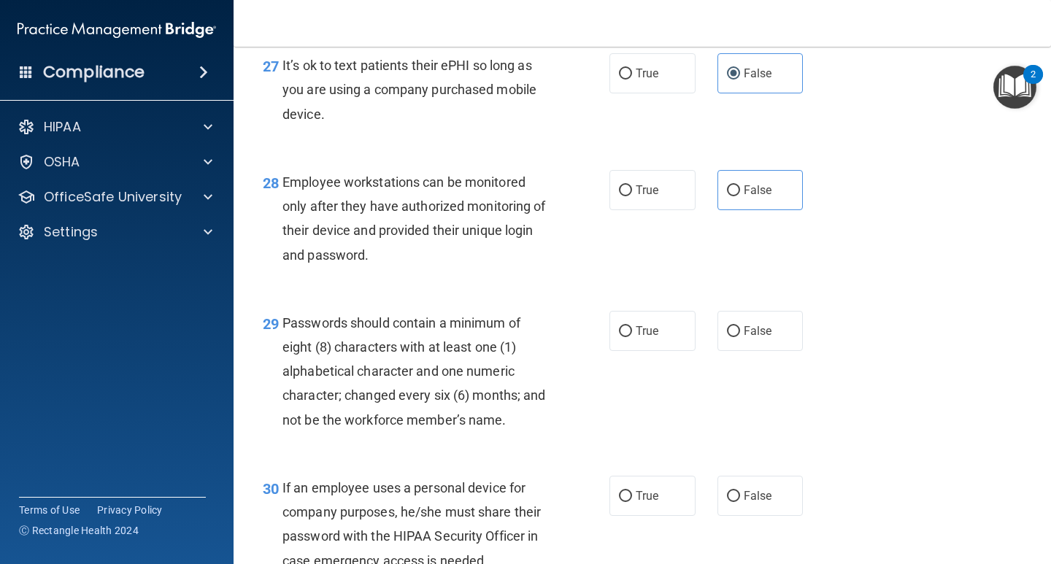
scroll to position [3868, 0]
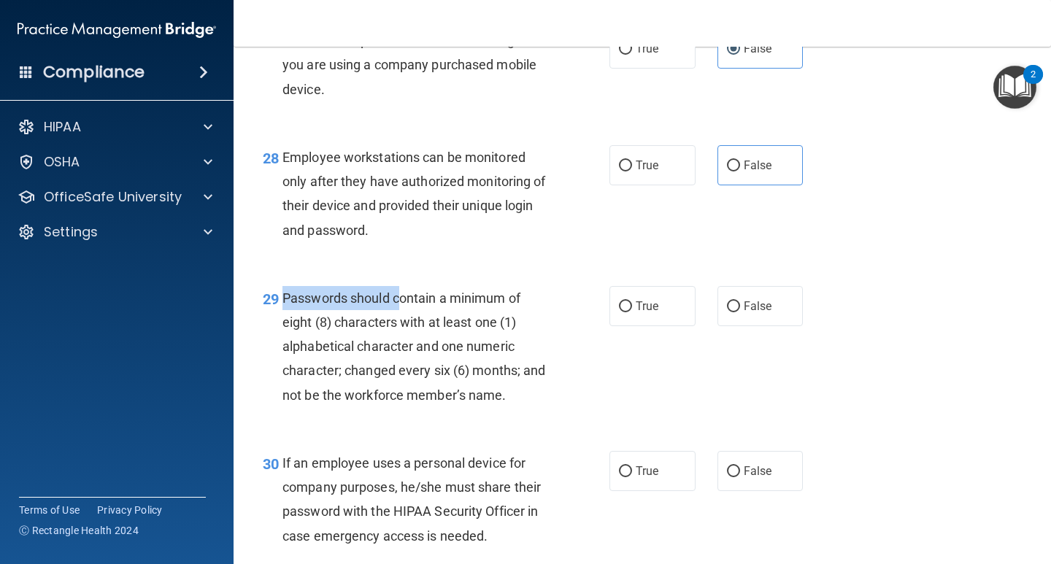
drag, startPoint x: 285, startPoint y: 324, endPoint x: 399, endPoint y: 323, distance: 113.8
click at [399, 323] on span "Passwords should contain a minimum of eight (8) characters with at least one (1…" at bounding box center [413, 346] width 263 height 112
click at [644, 326] on label "True" at bounding box center [652, 306] width 86 height 40
click at [632, 312] on input "True" at bounding box center [625, 306] width 13 height 11
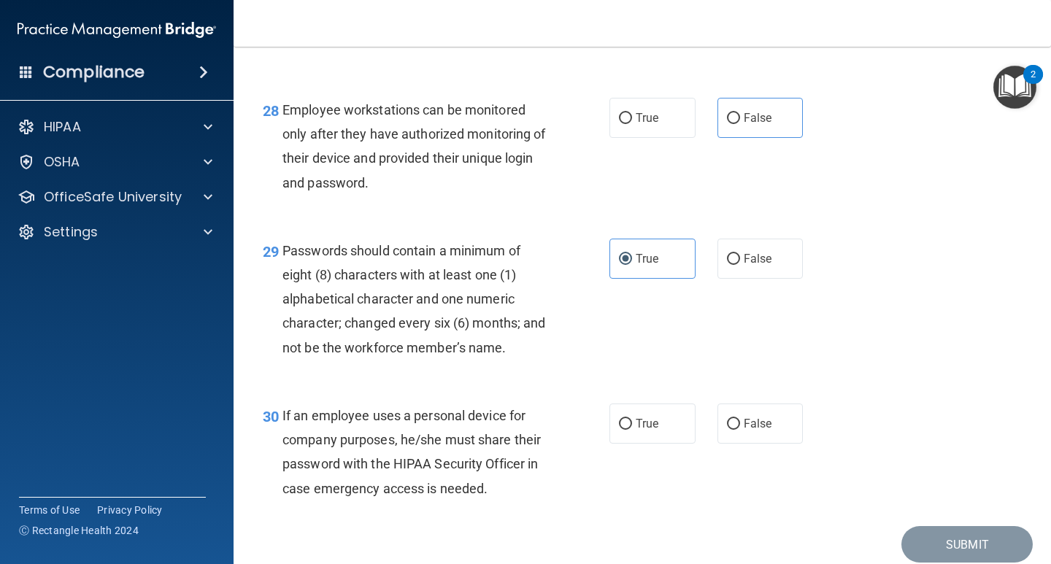
scroll to position [3941, 0]
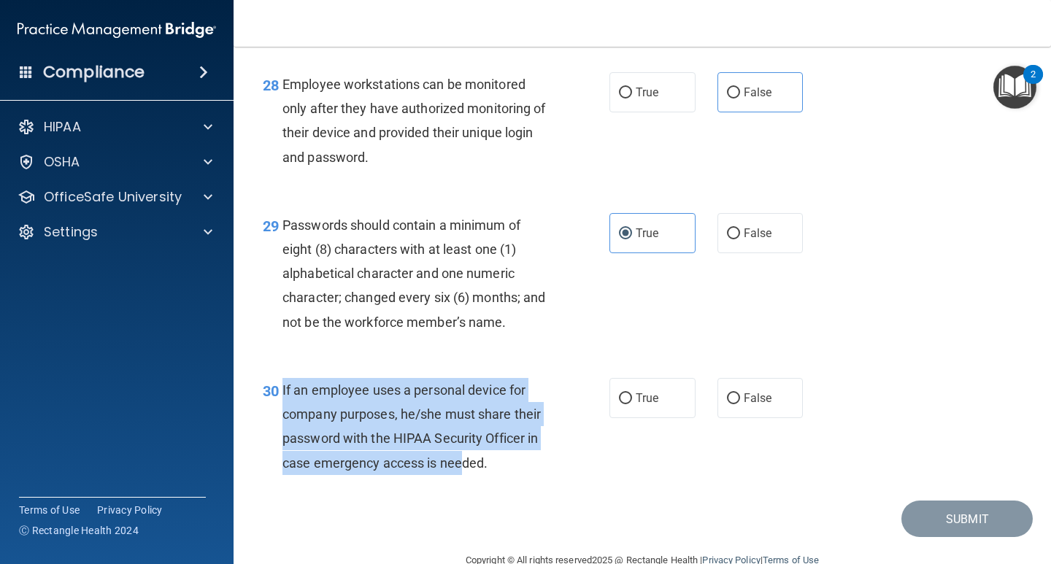
drag, startPoint x: 282, startPoint y: 408, endPoint x: 461, endPoint y: 487, distance: 196.3
click at [461, 471] on span "If an employee uses a personal device for company purposes, he/she must share t…" at bounding box center [411, 426] width 258 height 88
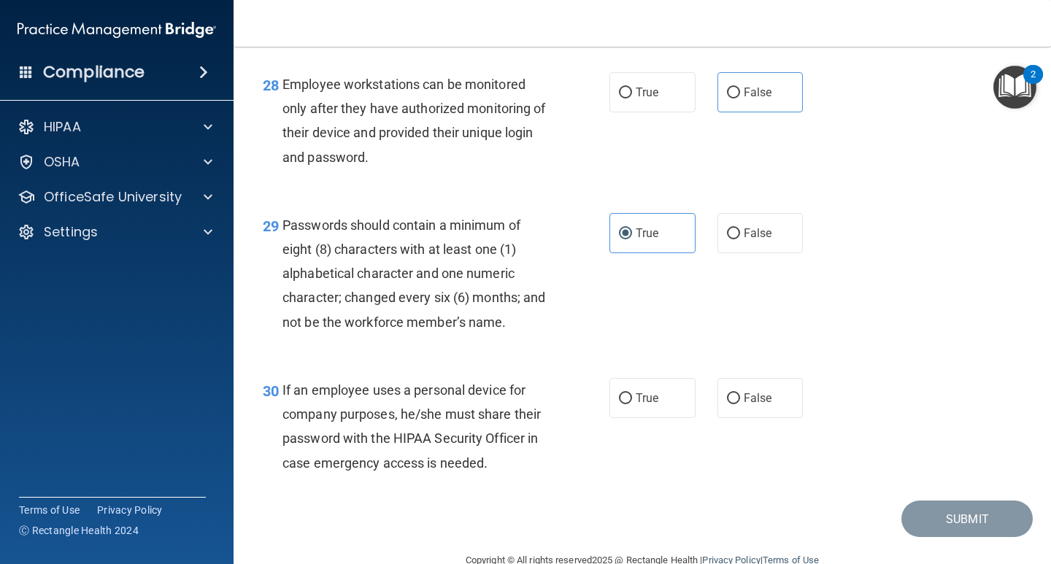
click at [681, 355] on div "29 Passwords should contain a minimum of eight (8) characters with at least one…" at bounding box center [642, 277] width 781 height 165
click at [636, 405] on span "True" at bounding box center [647, 398] width 23 height 14
click at [632, 404] on input "True" at bounding box center [625, 398] width 13 height 11
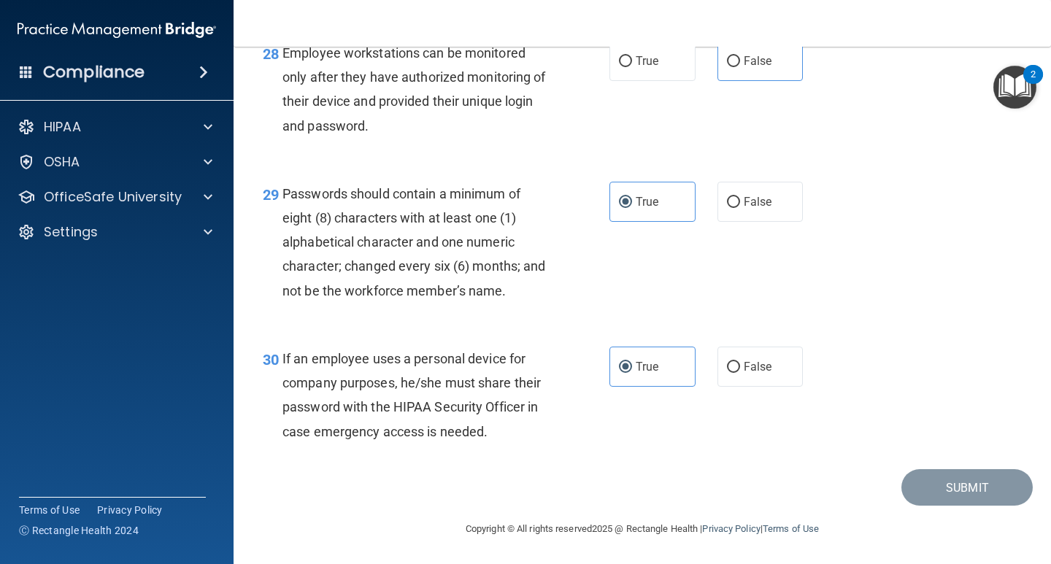
scroll to position [3850, 0]
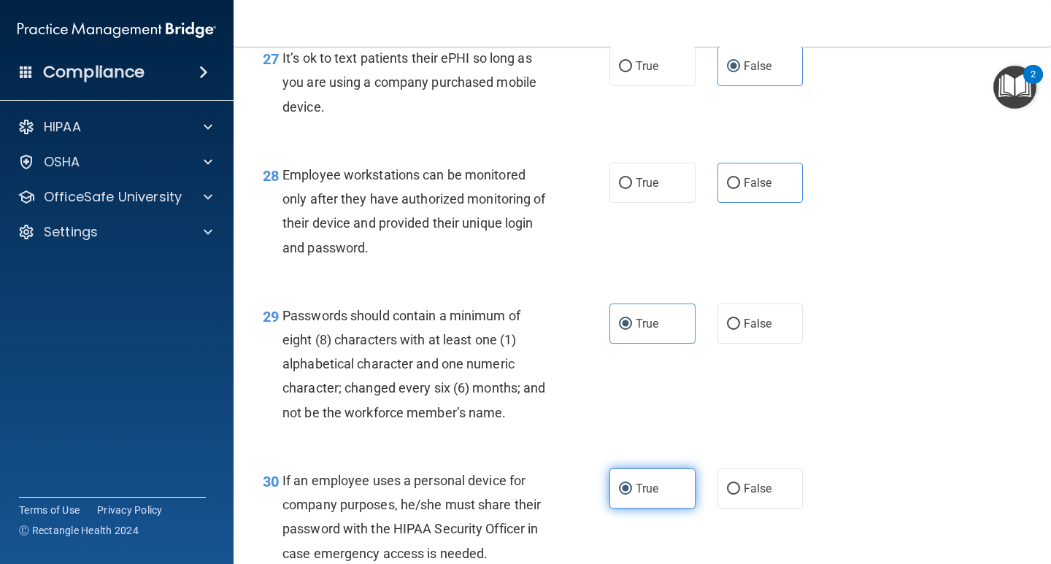
click at [617, 509] on label "True" at bounding box center [652, 488] width 86 height 40
click at [619, 495] on input "True" at bounding box center [625, 489] width 13 height 11
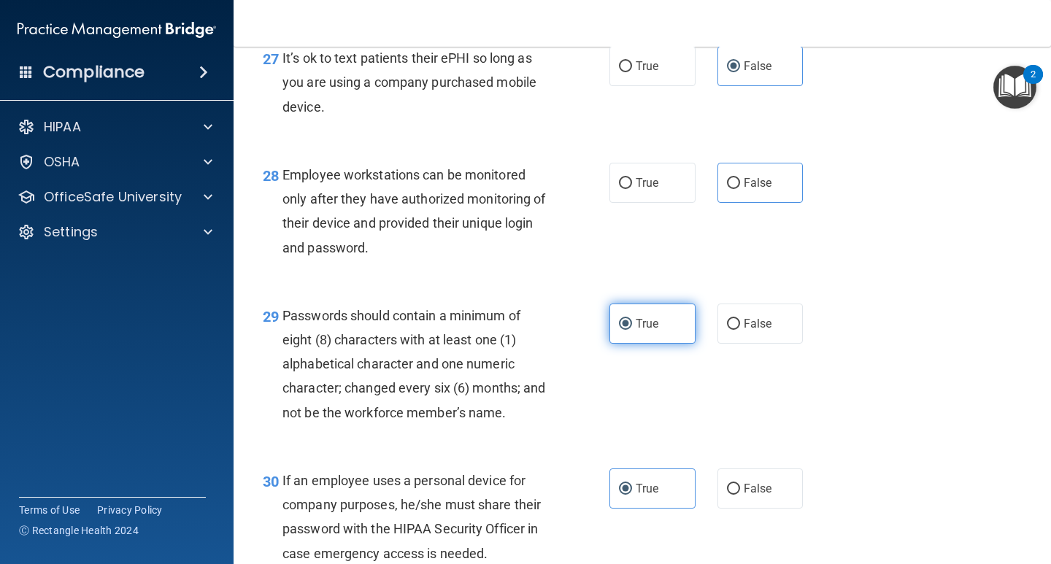
click at [671, 344] on label "True" at bounding box center [652, 324] width 86 height 40
click at [632, 330] on input "True" at bounding box center [625, 324] width 13 height 11
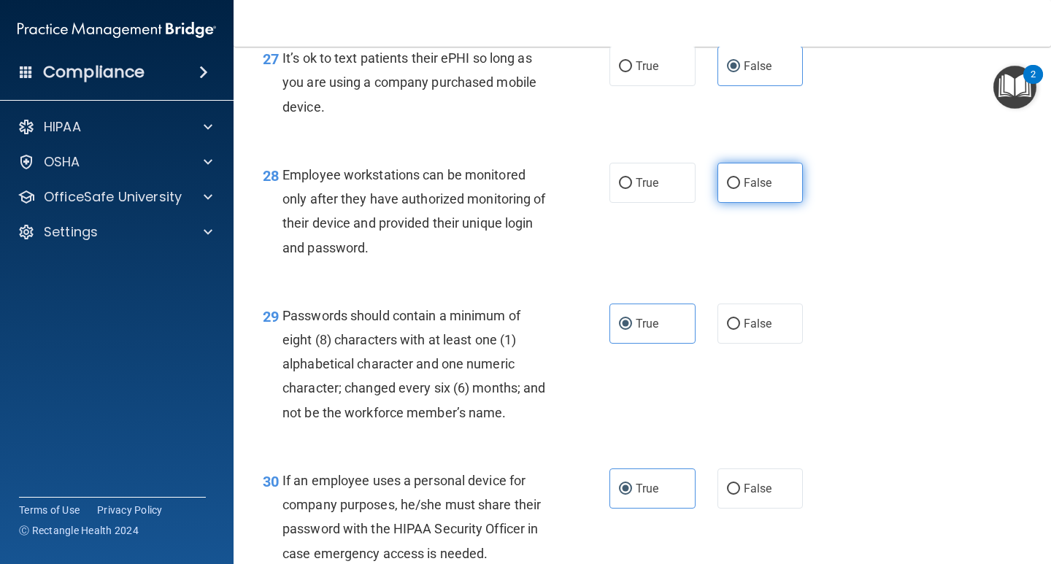
click at [744, 203] on label "False" at bounding box center [760, 183] width 86 height 40
click at [740, 189] on input "False" at bounding box center [733, 183] width 13 height 11
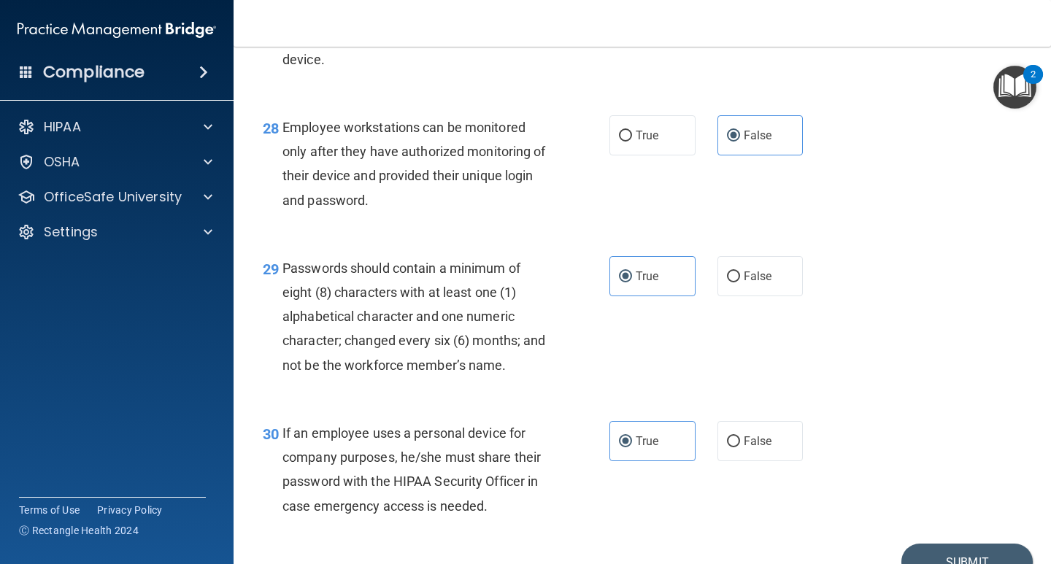
scroll to position [3923, 0]
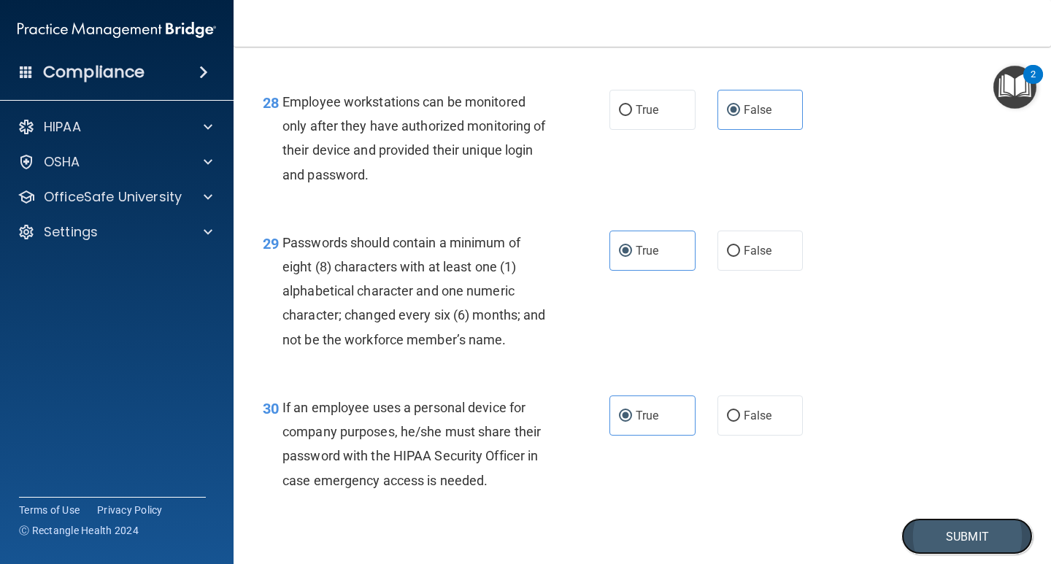
click at [928, 543] on button "Submit" at bounding box center [966, 536] width 131 height 37
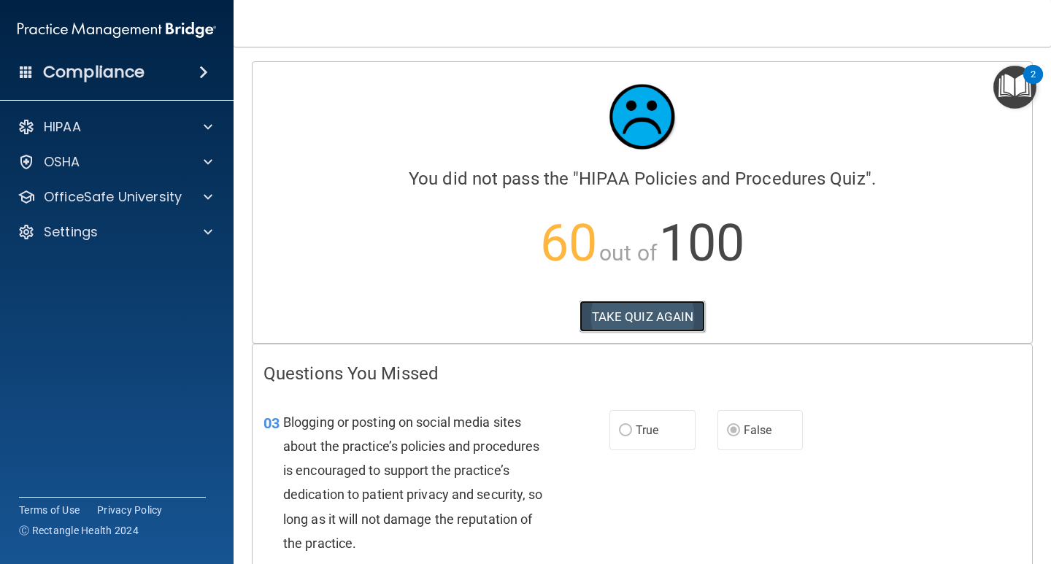
click at [643, 329] on button "TAKE QUIZ AGAIN" at bounding box center [642, 317] width 126 height 32
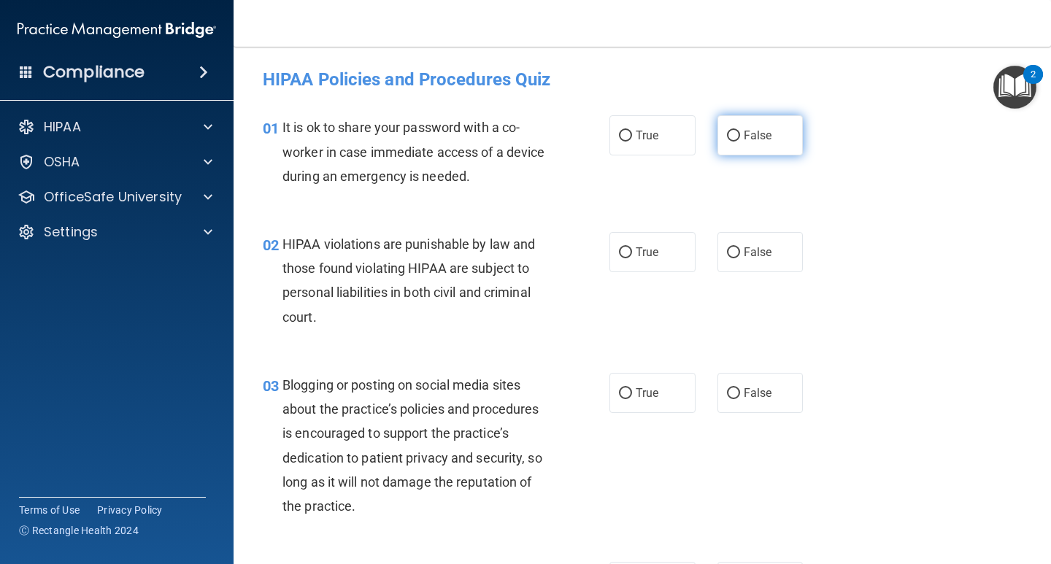
click at [765, 128] on label "False" at bounding box center [760, 135] width 86 height 40
click at [740, 131] on input "False" at bounding box center [733, 136] width 13 height 11
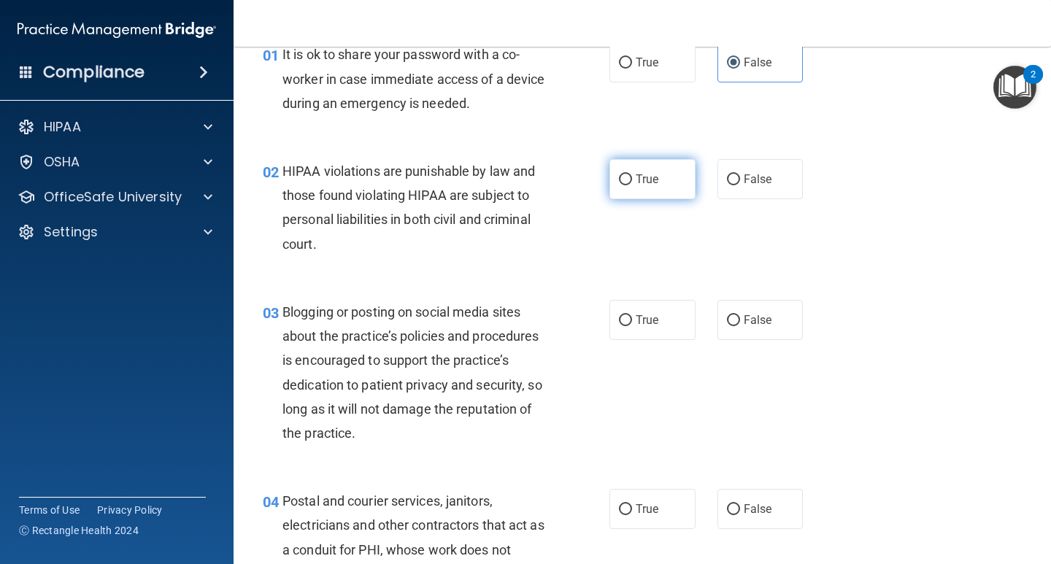
click at [631, 191] on label "True" at bounding box center [652, 179] width 86 height 40
click at [631, 185] on input "True" at bounding box center [625, 179] width 13 height 11
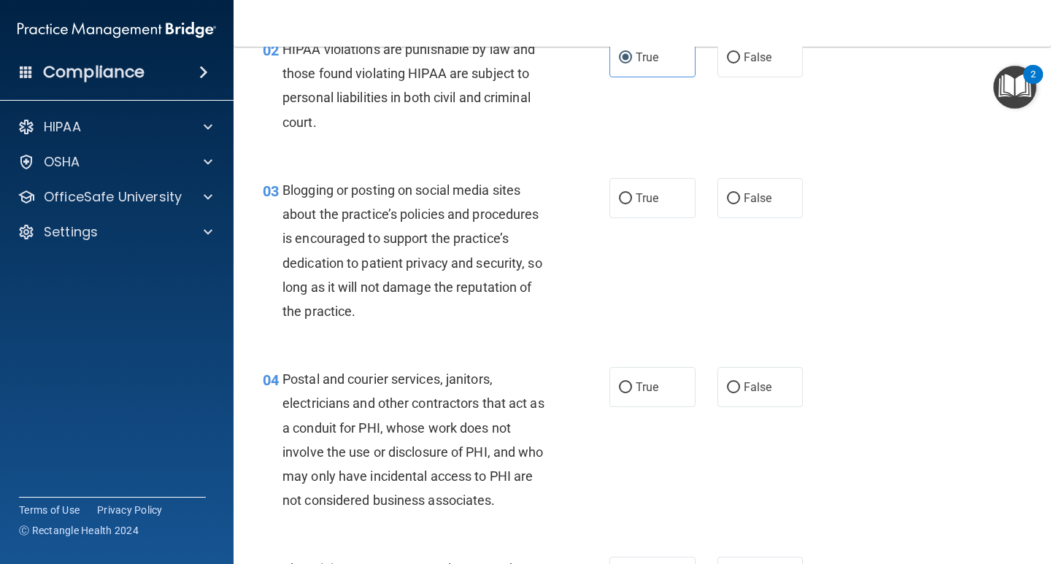
scroll to position [219, 0]
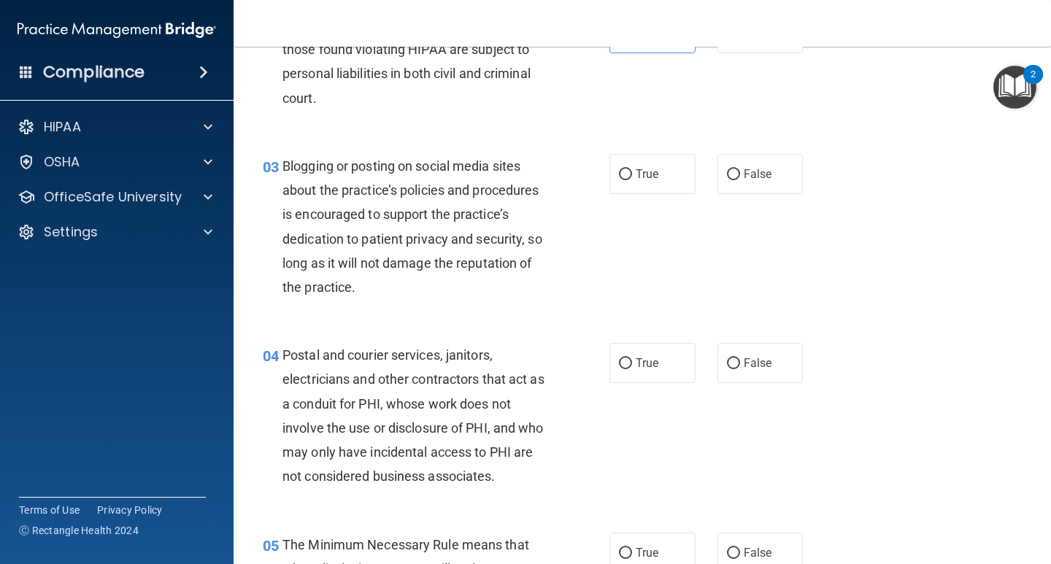
click at [691, 362] on div "True False" at bounding box center [712, 363] width 207 height 40
click at [644, 360] on span "True" at bounding box center [647, 363] width 23 height 14
click at [632, 360] on input "True" at bounding box center [625, 363] width 13 height 11
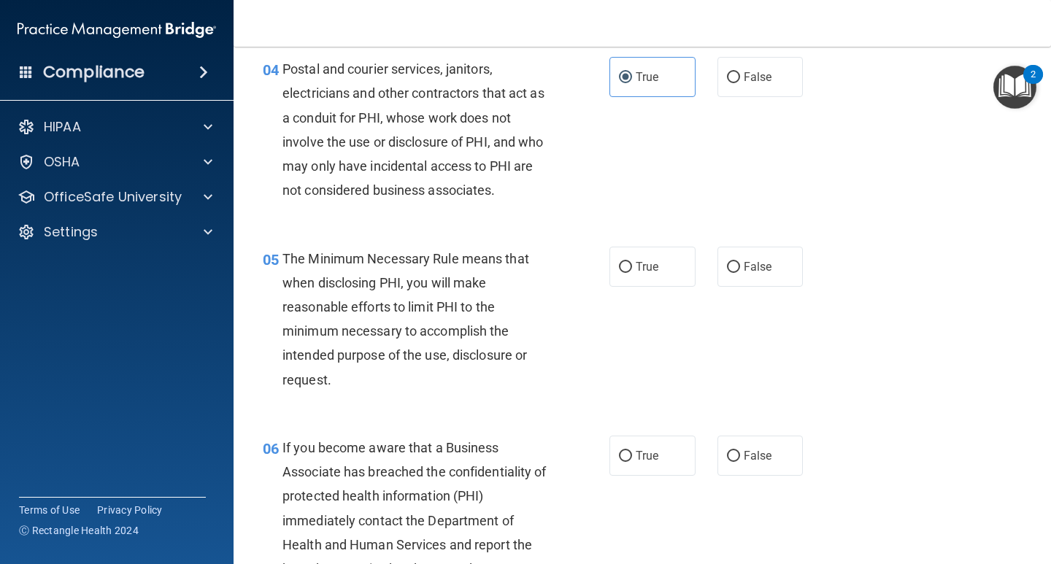
scroll to position [511, 0]
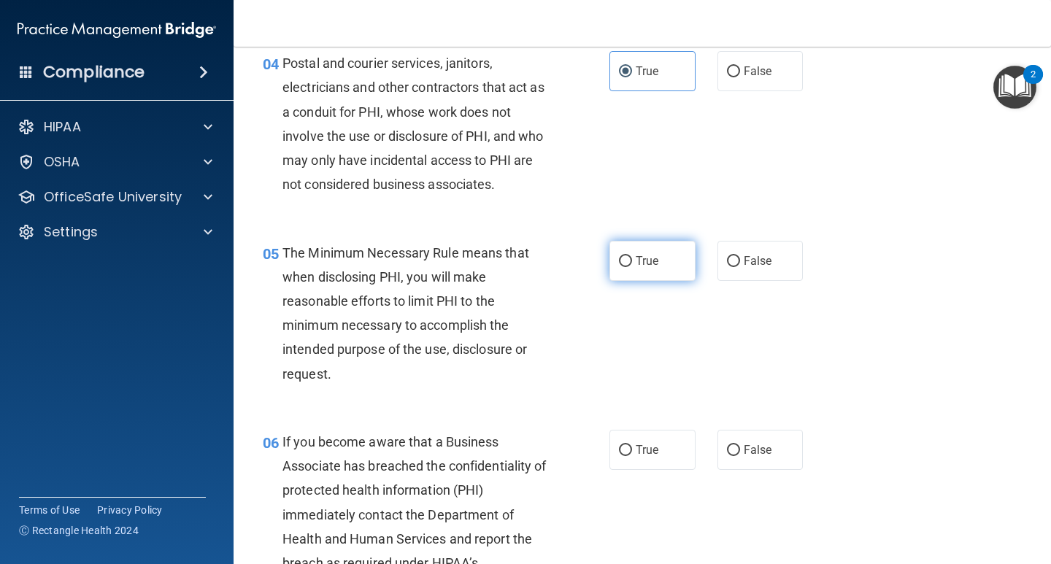
click at [636, 264] on span "True" at bounding box center [647, 261] width 23 height 14
click at [631, 264] on input "True" at bounding box center [625, 261] width 13 height 11
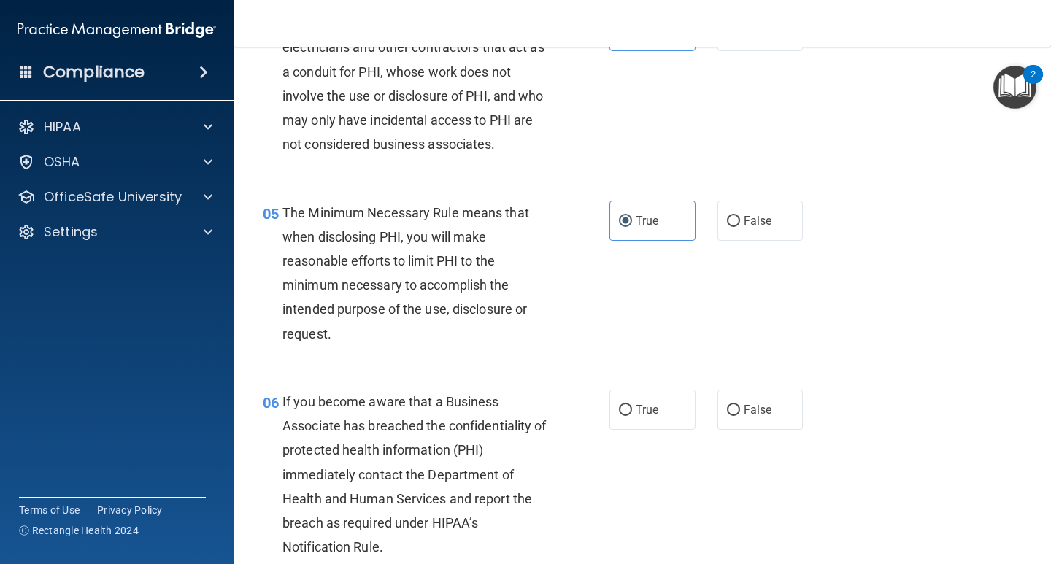
scroll to position [584, 0]
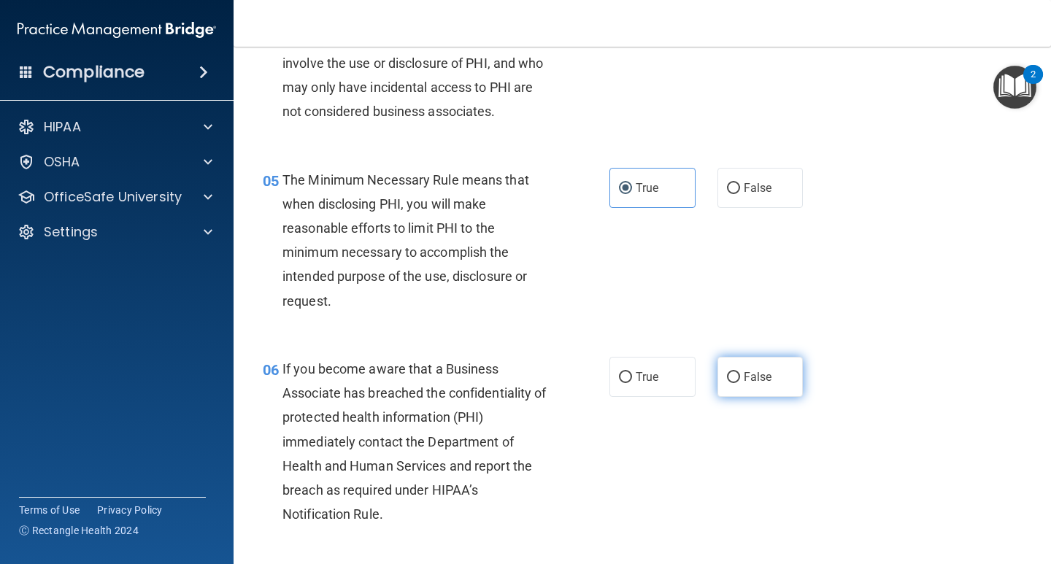
click at [730, 381] on input "False" at bounding box center [733, 377] width 13 height 11
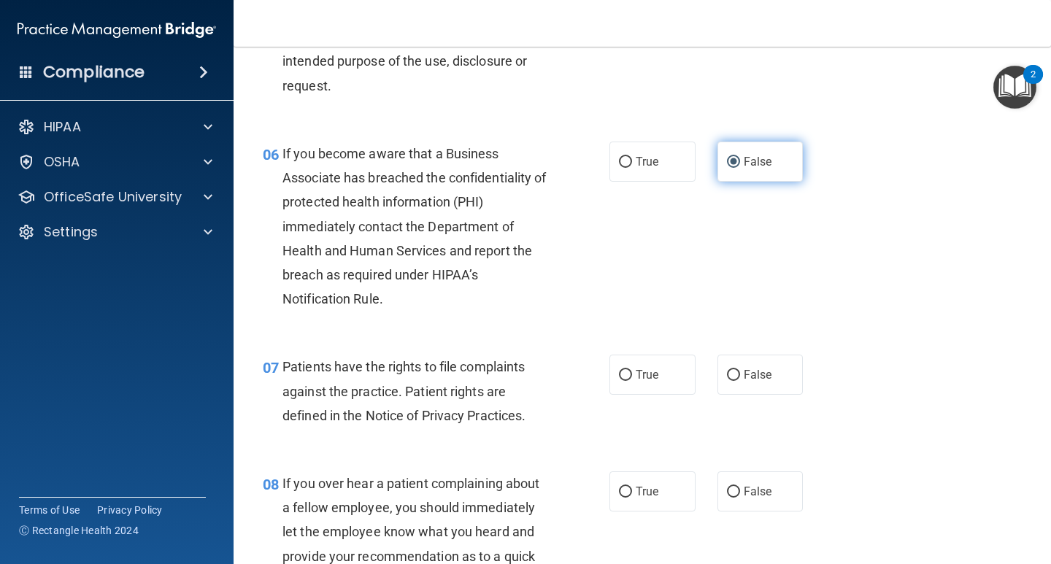
scroll to position [803, 0]
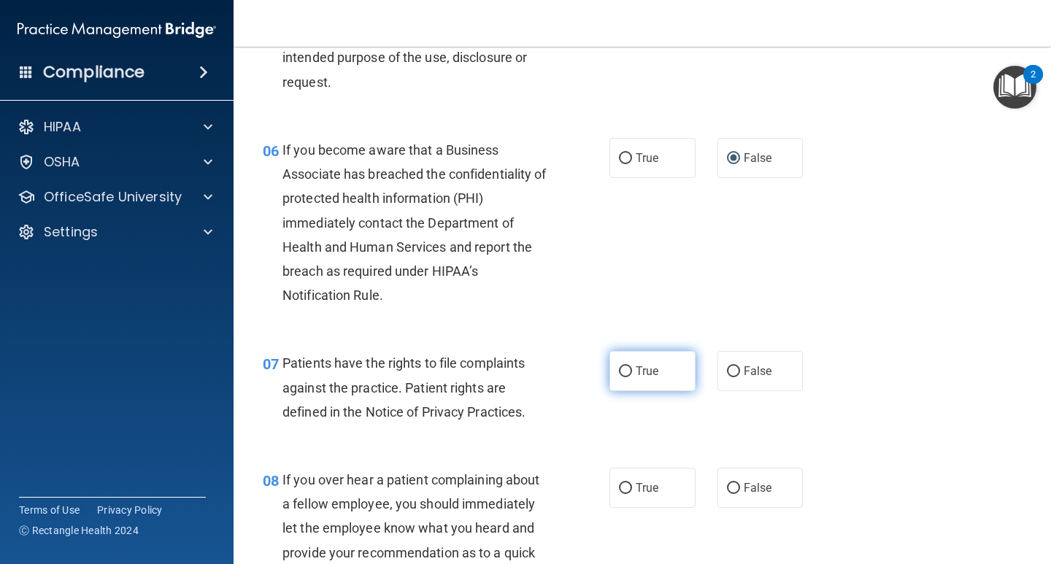
click at [628, 369] on label "True" at bounding box center [652, 371] width 86 height 40
click at [628, 369] on input "True" at bounding box center [625, 371] width 13 height 11
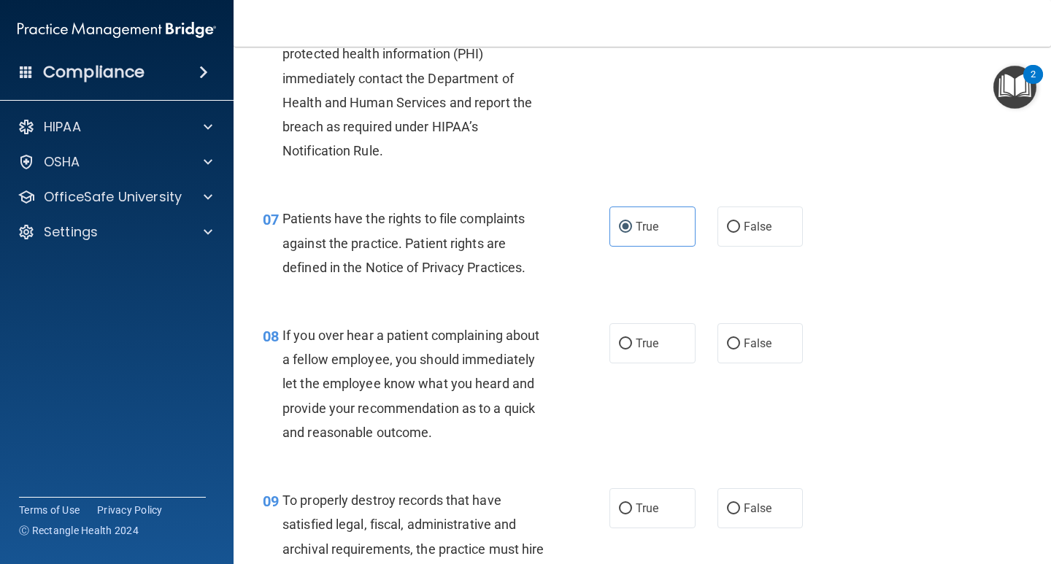
scroll to position [949, 0]
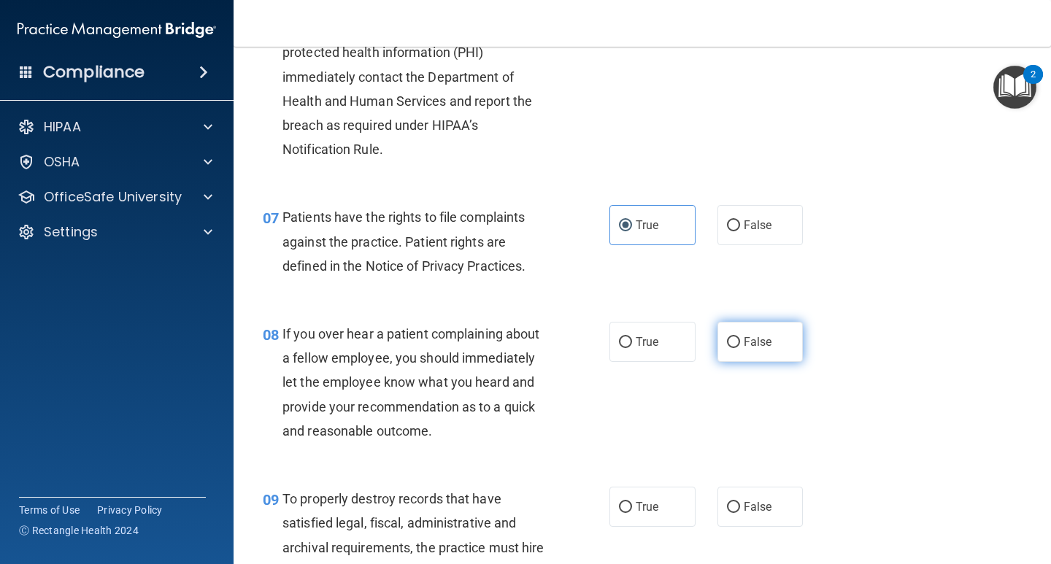
click at [749, 344] on span "False" at bounding box center [758, 342] width 28 height 14
click at [740, 344] on input "False" at bounding box center [733, 342] width 13 height 11
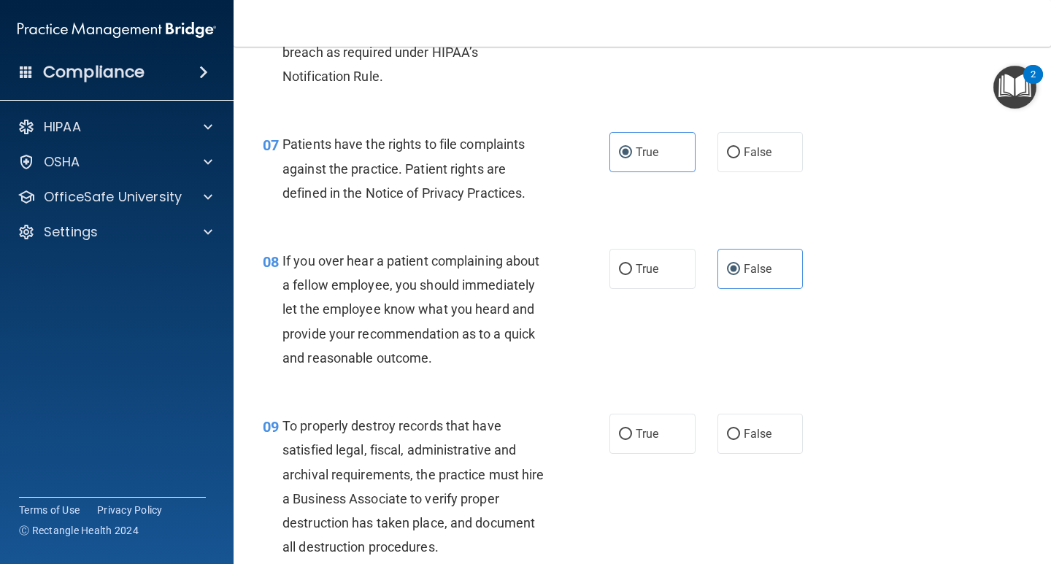
scroll to position [1095, 0]
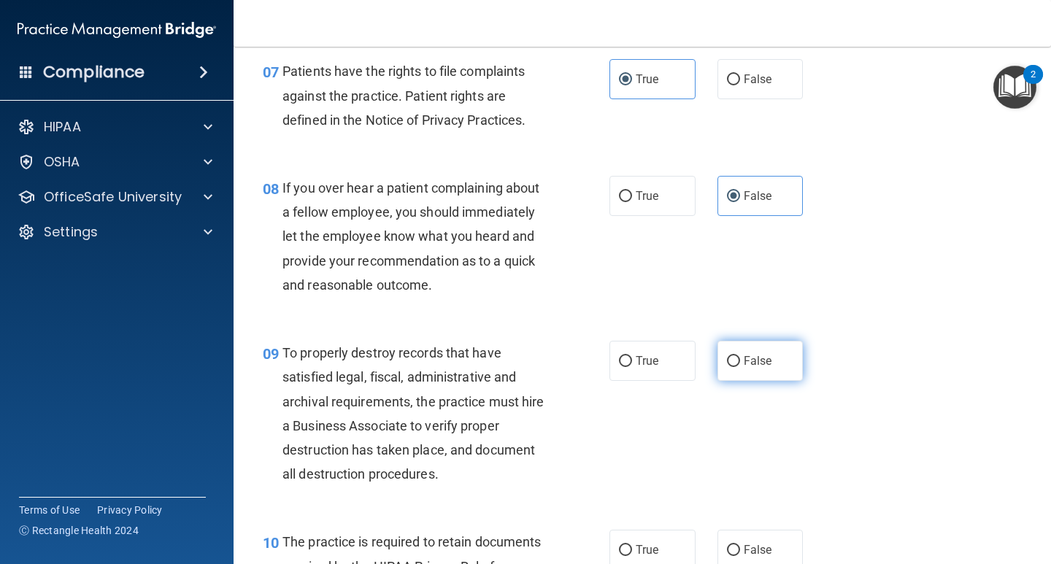
click at [728, 358] on input "False" at bounding box center [733, 361] width 13 height 11
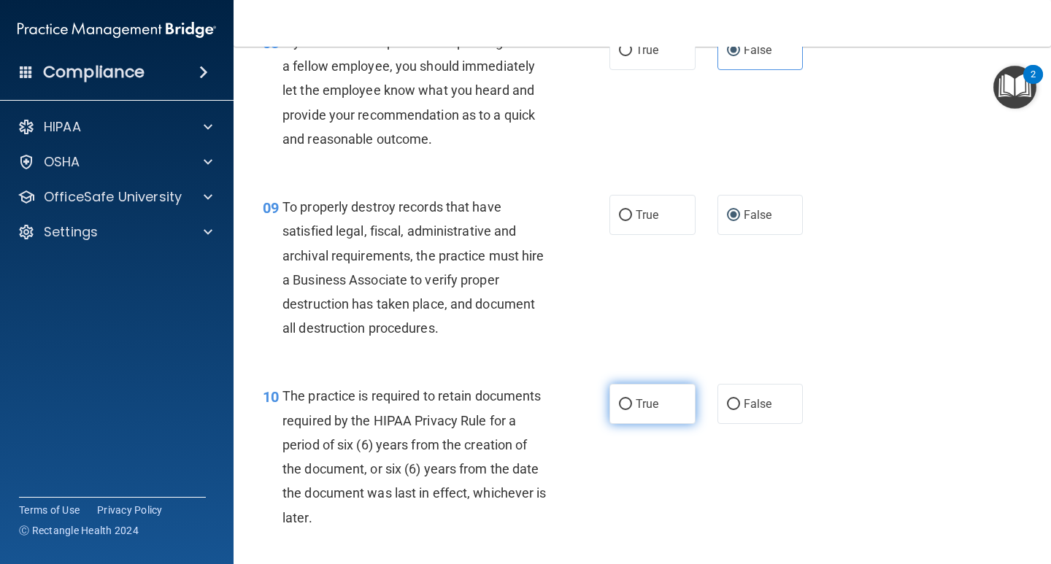
click at [666, 401] on label "True" at bounding box center [652, 404] width 86 height 40
click at [632, 401] on input "True" at bounding box center [625, 404] width 13 height 11
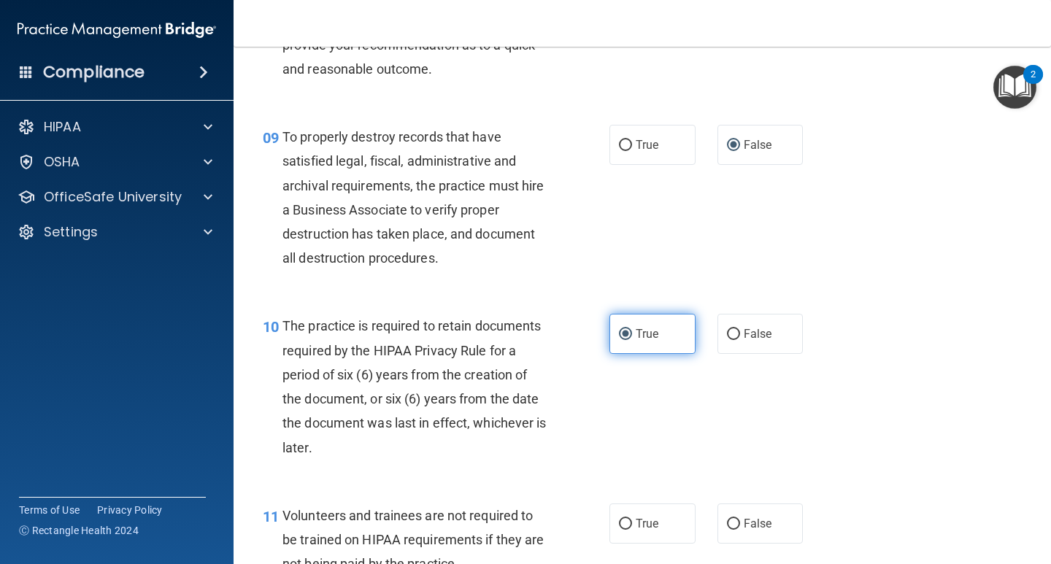
scroll to position [1459, 0]
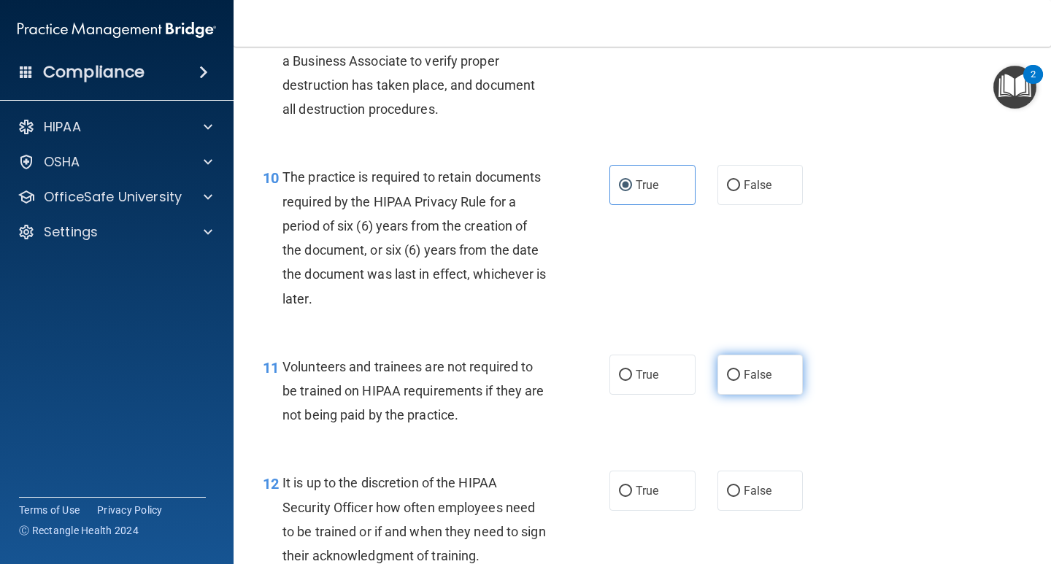
click at [739, 386] on label "False" at bounding box center [760, 375] width 86 height 40
click at [739, 381] on input "False" at bounding box center [733, 375] width 13 height 11
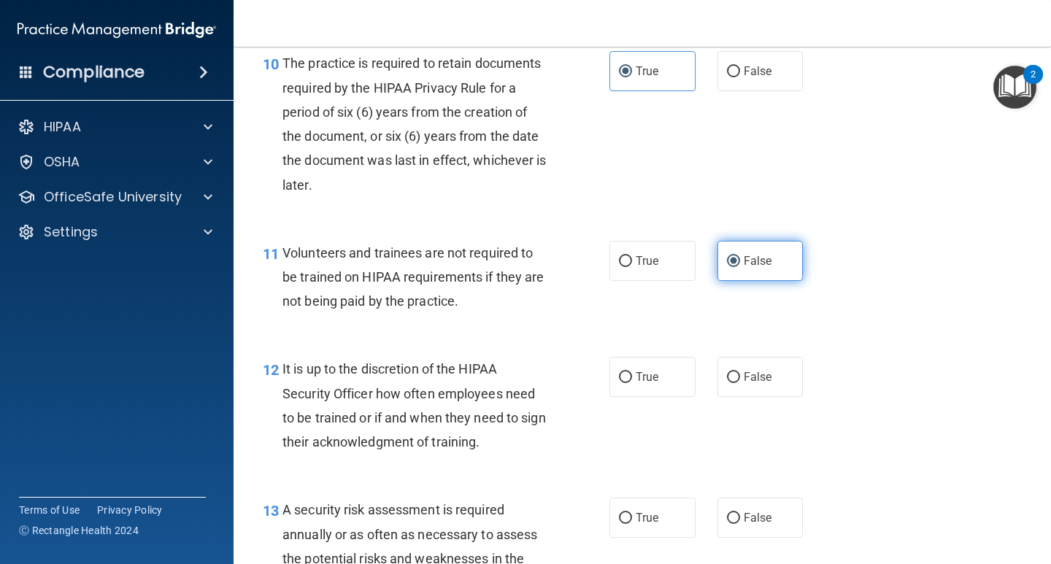
scroll to position [1678, 0]
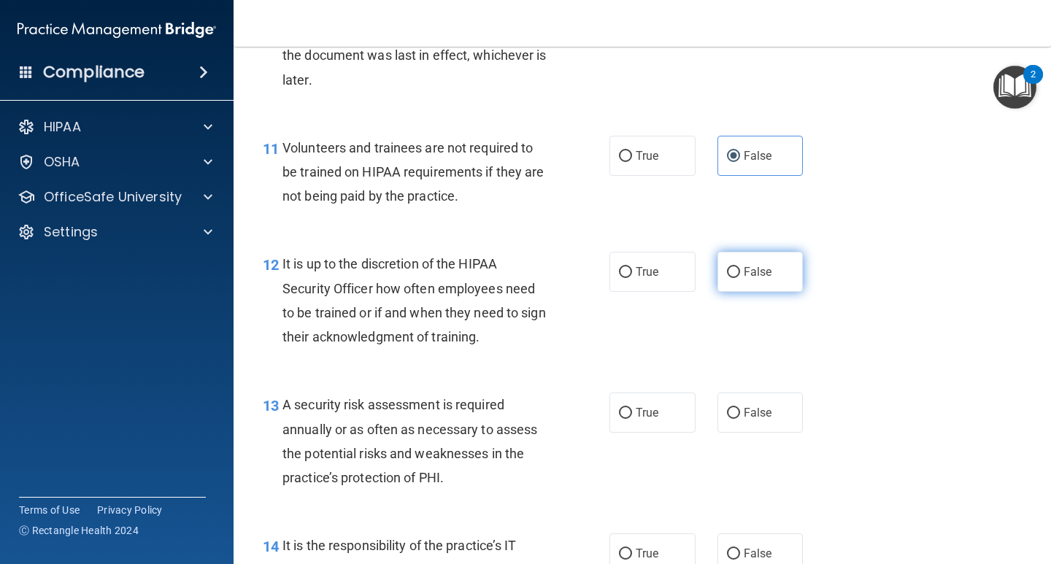
click at [736, 276] on label "False" at bounding box center [760, 272] width 86 height 40
click at [736, 276] on input "False" at bounding box center [733, 272] width 13 height 11
drag, startPoint x: 355, startPoint y: 429, endPoint x: 382, endPoint y: 438, distance: 27.7
click at [382, 438] on div "A security risk assessment is required annually or as often as necessary to ass…" at bounding box center [420, 441] width 277 height 97
click at [384, 446] on span "A security risk assessment is required annually or as often as necessary to ass…" at bounding box center [409, 441] width 255 height 88
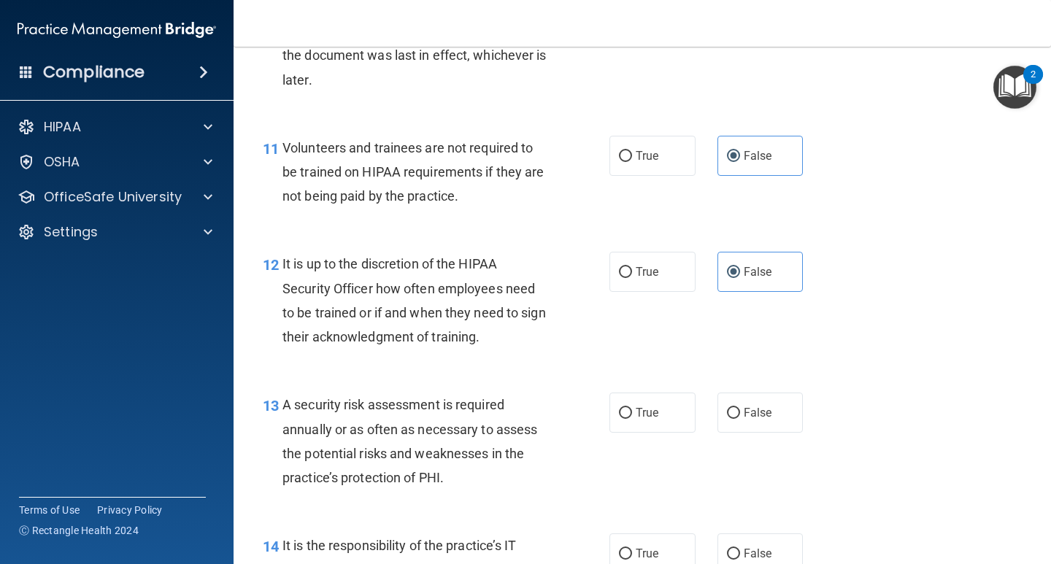
click at [381, 461] on div "A security risk assessment is required annually or as often as necessary to ass…" at bounding box center [420, 441] width 277 height 97
click at [636, 407] on span "True" at bounding box center [647, 413] width 23 height 14
click at [632, 408] on input "True" at bounding box center [625, 413] width 13 height 11
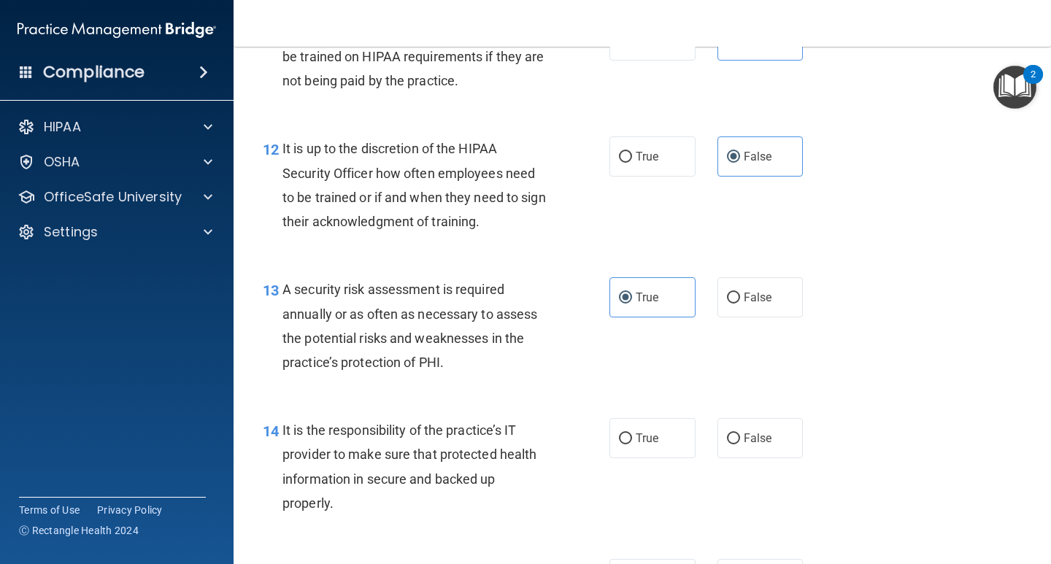
scroll to position [1824, 0]
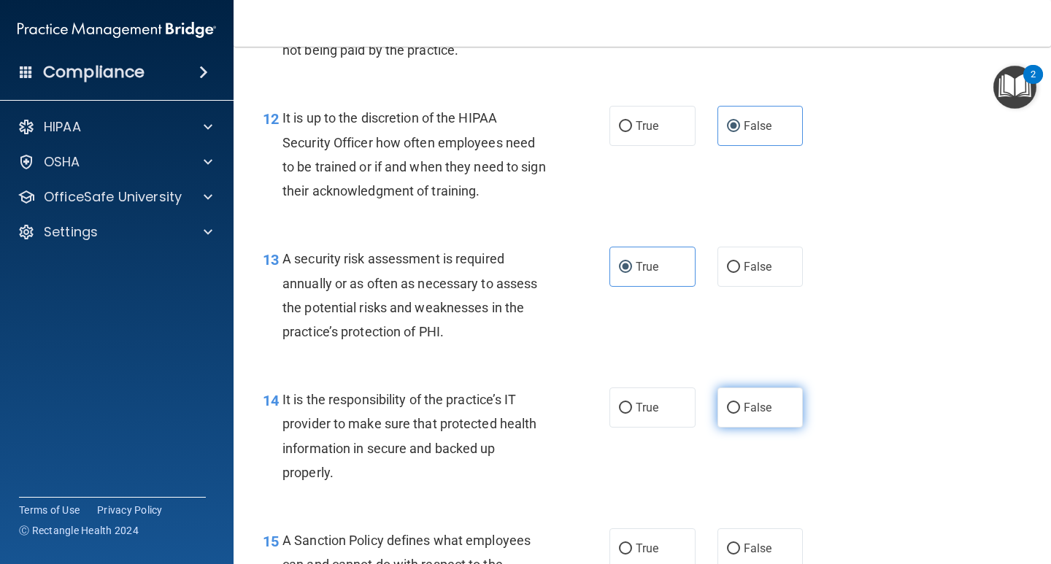
click at [737, 420] on label "False" at bounding box center [760, 407] width 86 height 40
click at [737, 414] on input "False" at bounding box center [733, 408] width 13 height 11
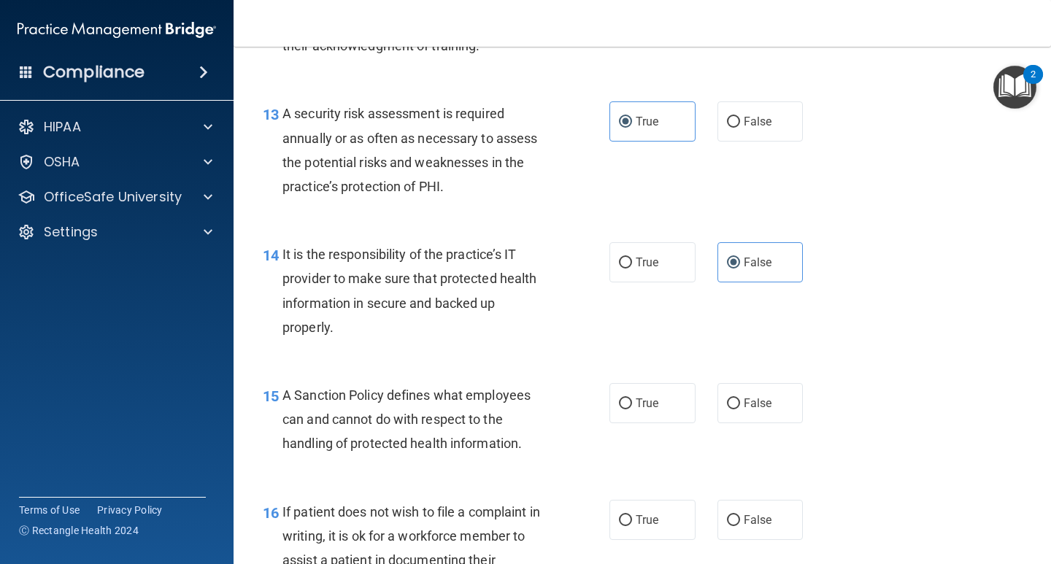
scroll to position [1970, 0]
click at [636, 409] on span "True" at bounding box center [647, 403] width 23 height 14
click at [630, 409] on input "True" at bounding box center [625, 403] width 13 height 11
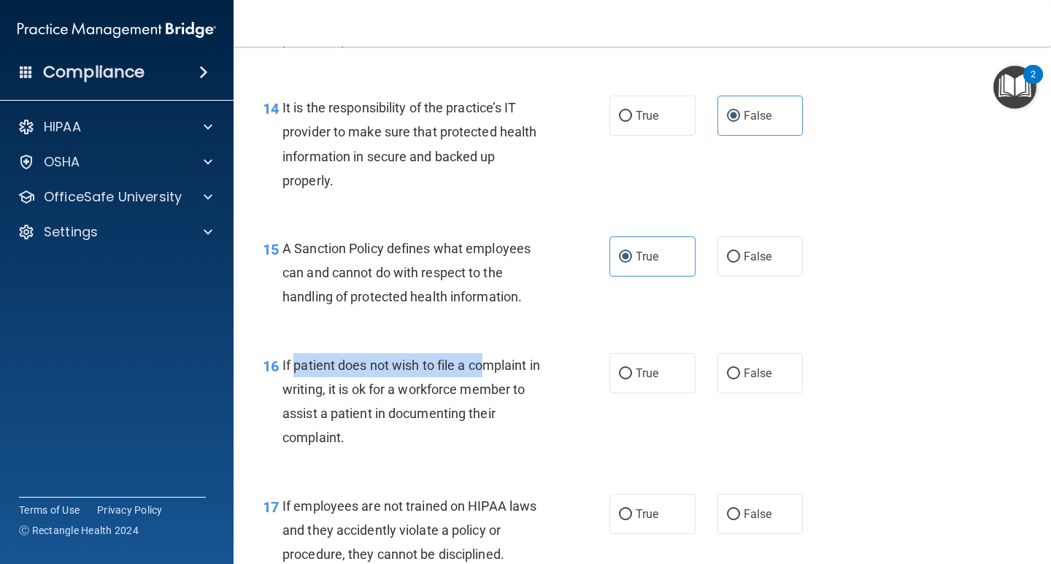
drag, startPoint x: 297, startPoint y: 366, endPoint x: 482, endPoint y: 376, distance: 184.9
click at [482, 376] on div "If patient does not wish to file a complaint in writing, it is ok for a workfor…" at bounding box center [420, 401] width 277 height 97
click at [622, 374] on input "True" at bounding box center [625, 374] width 13 height 11
click at [552, 423] on div "If patient does not wish to file a complaint in writing, it is ok for a workfor…" at bounding box center [420, 401] width 277 height 97
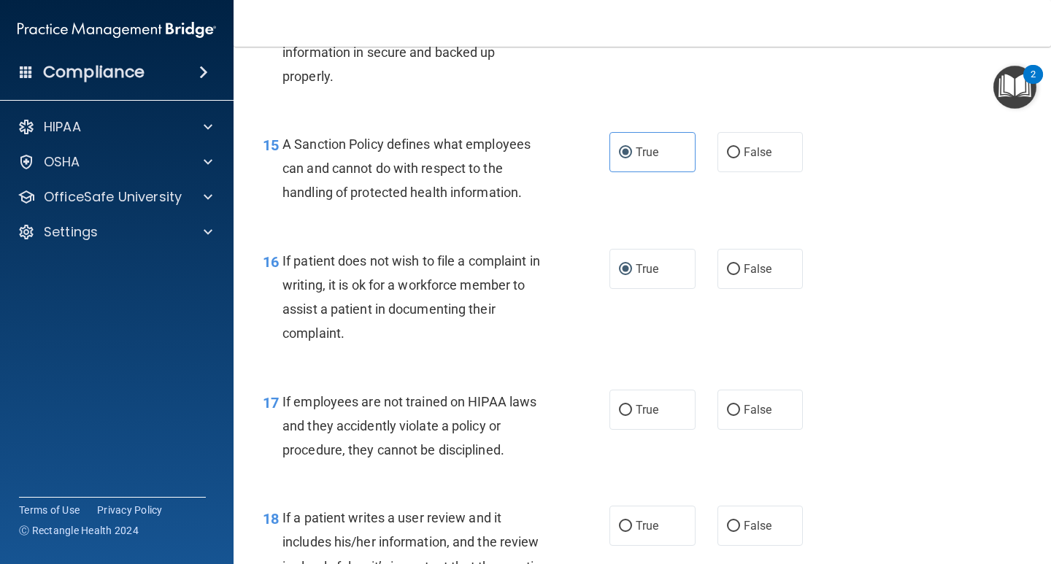
scroll to position [2262, 0]
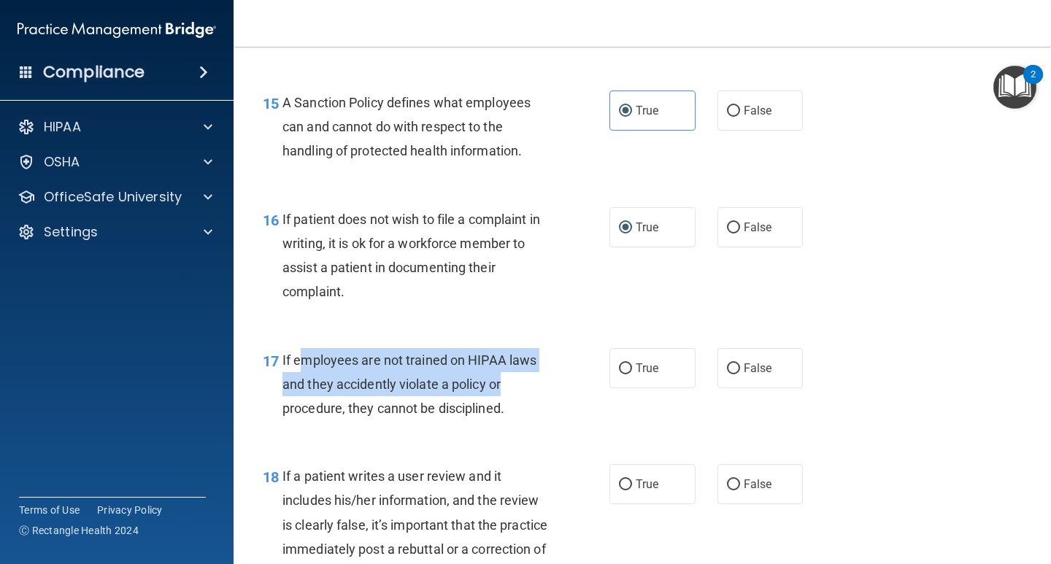
drag, startPoint x: 403, startPoint y: 374, endPoint x: 530, endPoint y: 374, distance: 127.0
click at [530, 374] on div "If employees are not trained on HIPAA laws and they accidently violate a policy…" at bounding box center [420, 384] width 277 height 73
click at [467, 395] on div "If employees are not trained on HIPAA laws and they accidently violate a policy…" at bounding box center [420, 384] width 277 height 73
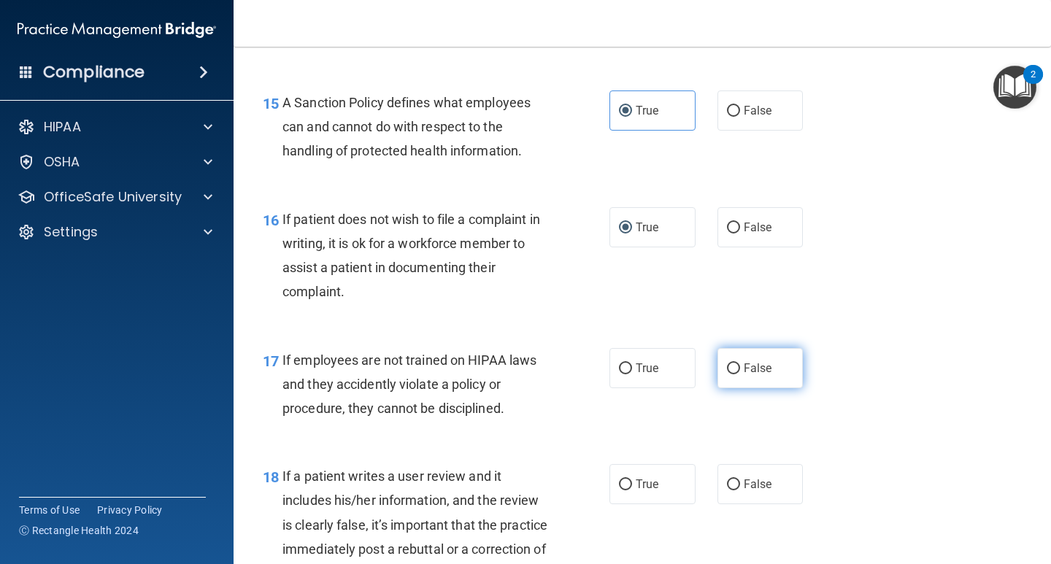
click at [747, 383] on label "False" at bounding box center [760, 368] width 86 height 40
click at [740, 374] on input "False" at bounding box center [733, 368] width 13 height 11
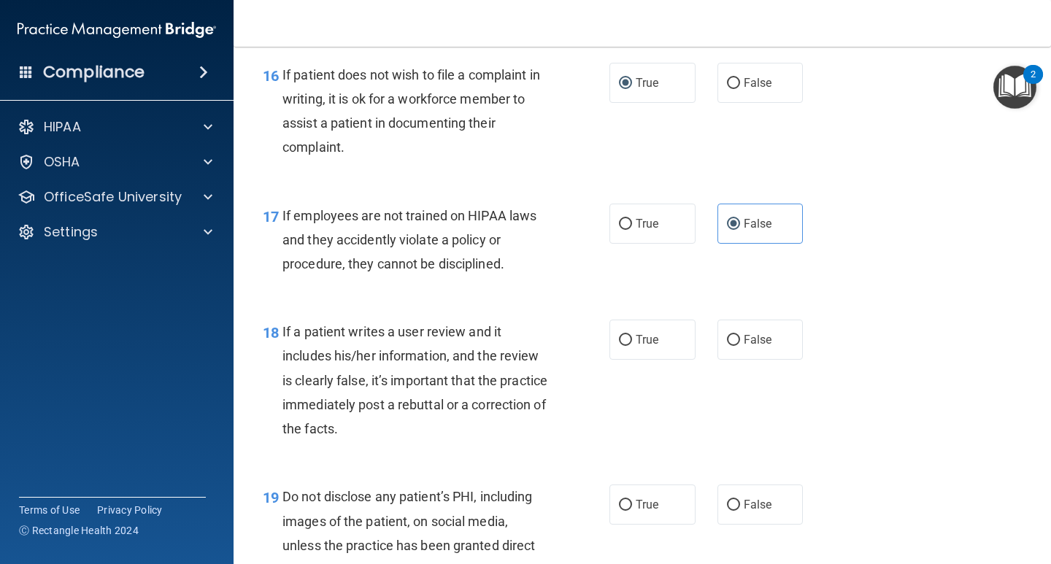
scroll to position [2408, 0]
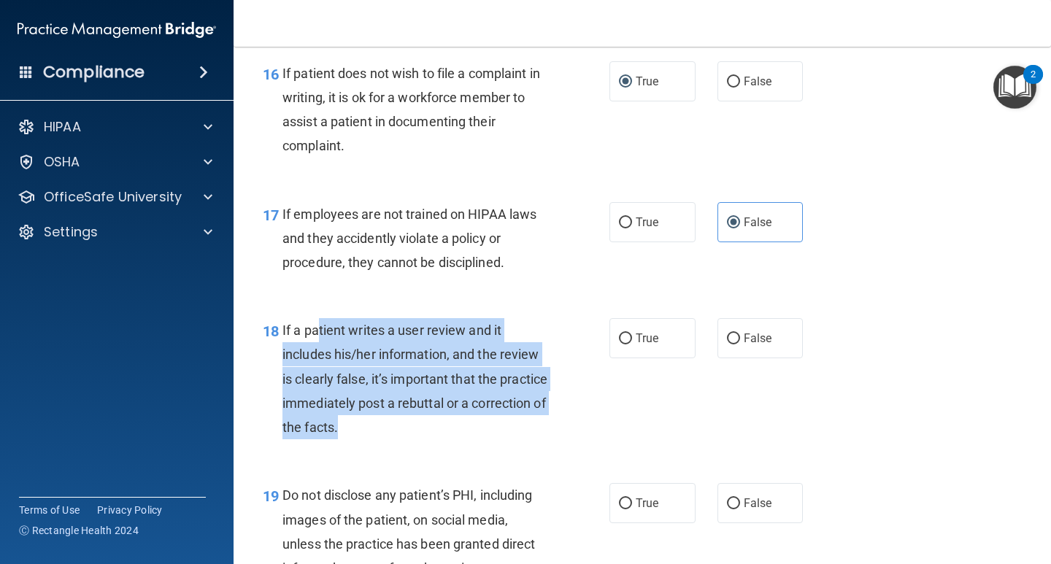
drag, startPoint x: 317, startPoint y: 336, endPoint x: 426, endPoint y: 429, distance: 143.9
click at [426, 429] on div "If a patient writes a user review and it includes his/her information, and the …" at bounding box center [420, 378] width 277 height 121
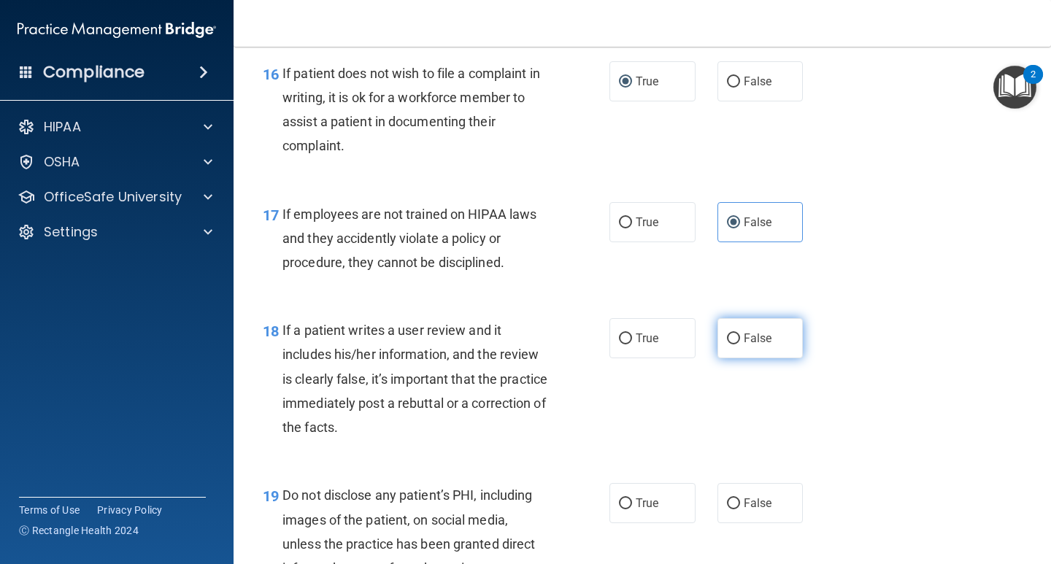
click at [730, 345] on label "False" at bounding box center [760, 338] width 86 height 40
click at [730, 344] on input "False" at bounding box center [733, 338] width 13 height 11
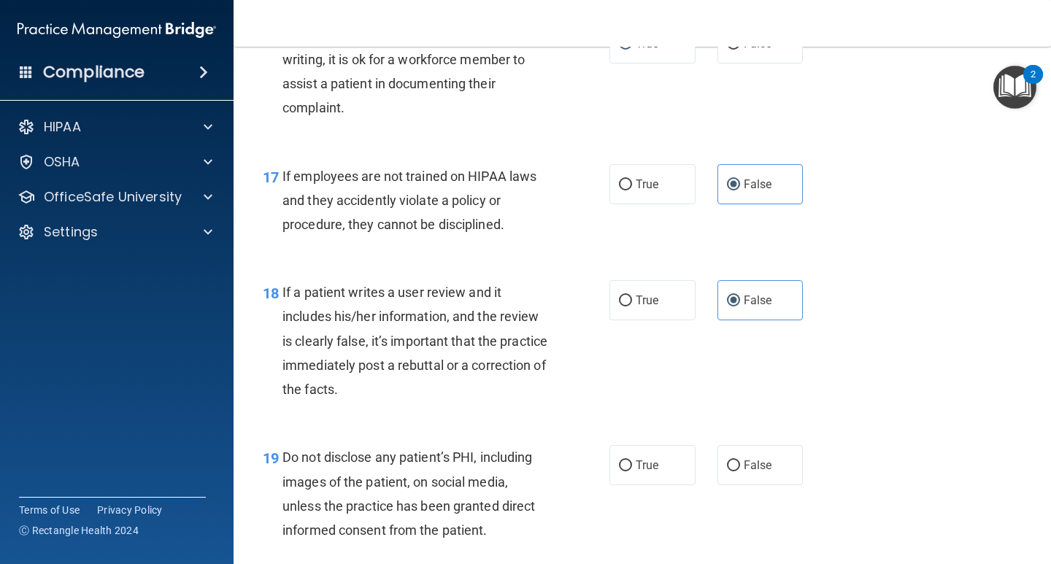
scroll to position [2554, 0]
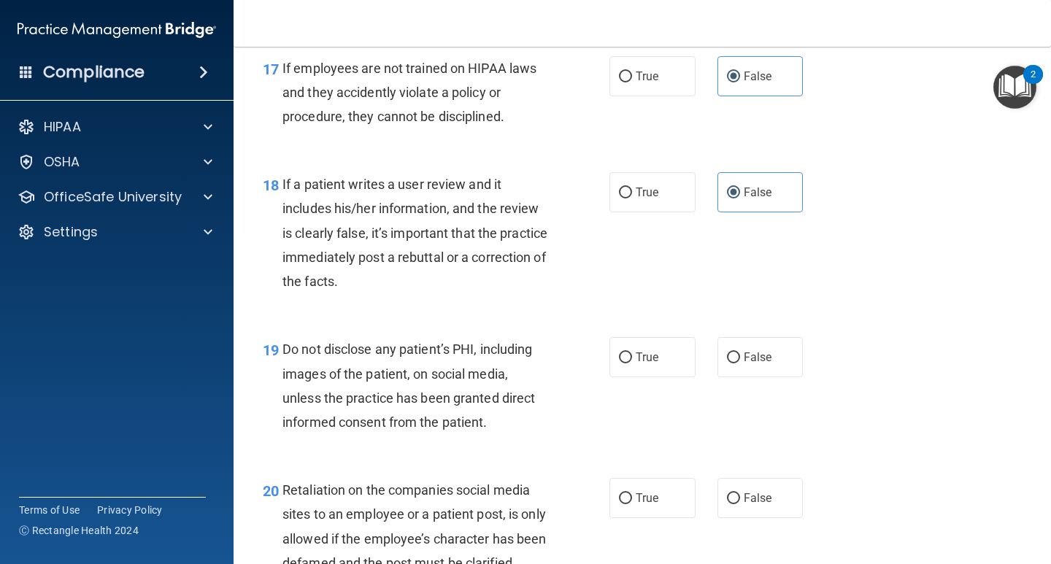
click at [452, 397] on span "Do not disclose any patient’s PHI, including images of the patient, on social m…" at bounding box center [408, 386] width 252 height 88
click at [626, 358] on input "True" at bounding box center [625, 357] width 13 height 11
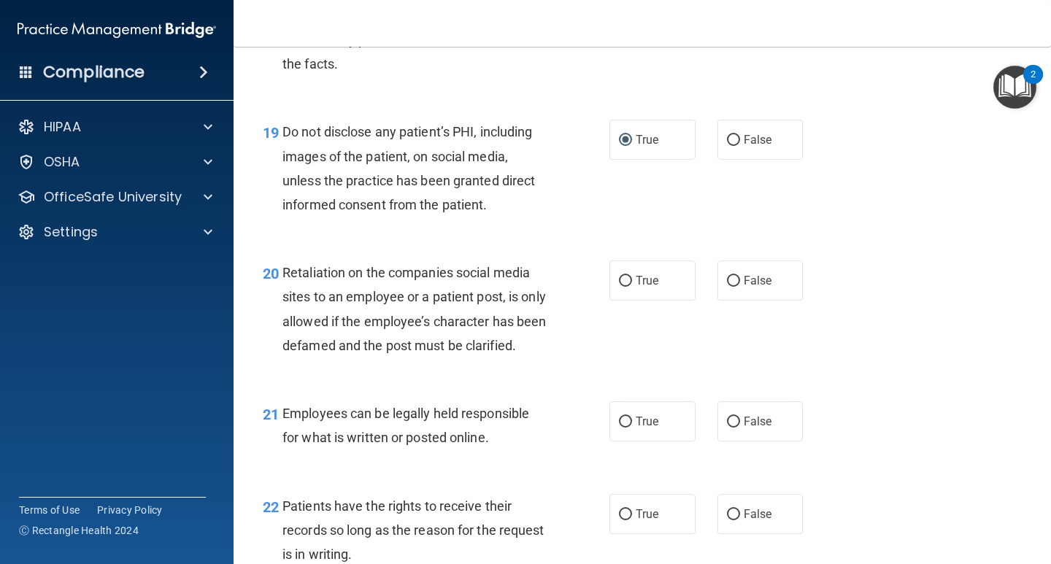
scroll to position [2773, 0]
click at [782, 277] on label "False" at bounding box center [760, 279] width 86 height 40
click at [740, 277] on input "False" at bounding box center [733, 279] width 13 height 11
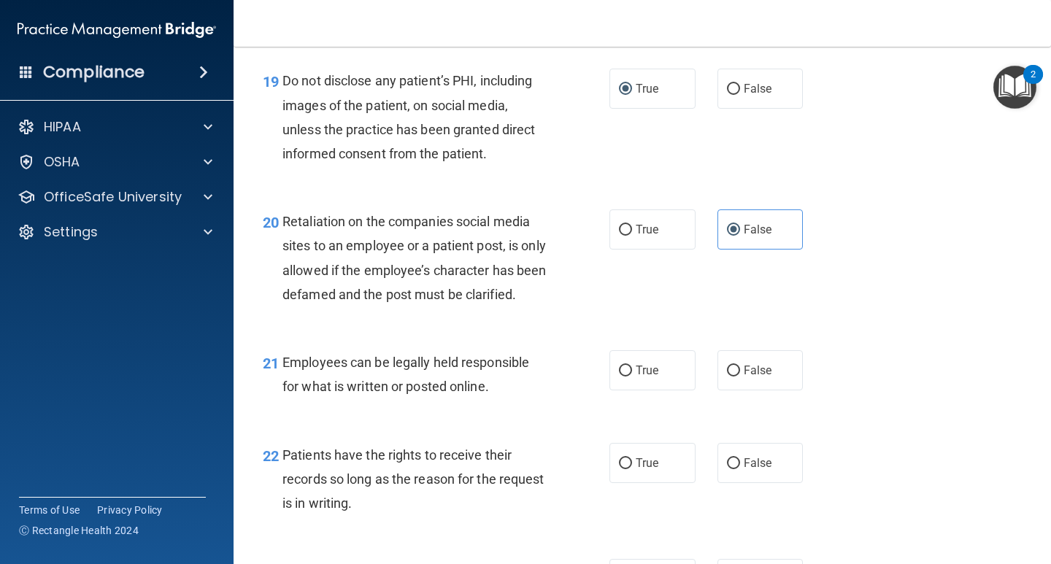
scroll to position [2846, 0]
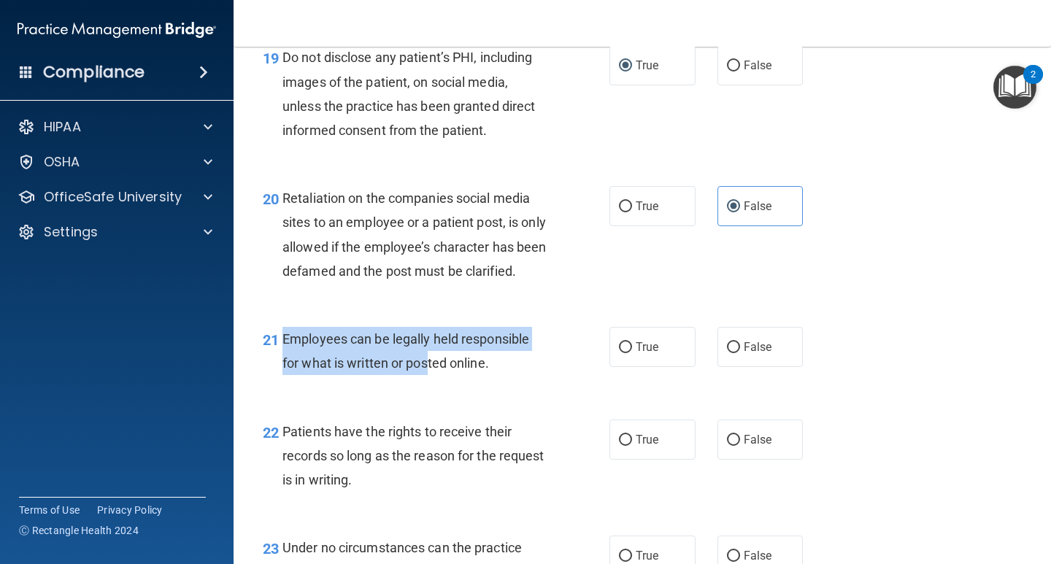
drag, startPoint x: 285, startPoint y: 363, endPoint x: 430, endPoint y: 398, distance: 149.6
click at [430, 375] on div "Employees can be legally held responsible for what is written or posted online." at bounding box center [420, 351] width 277 height 48
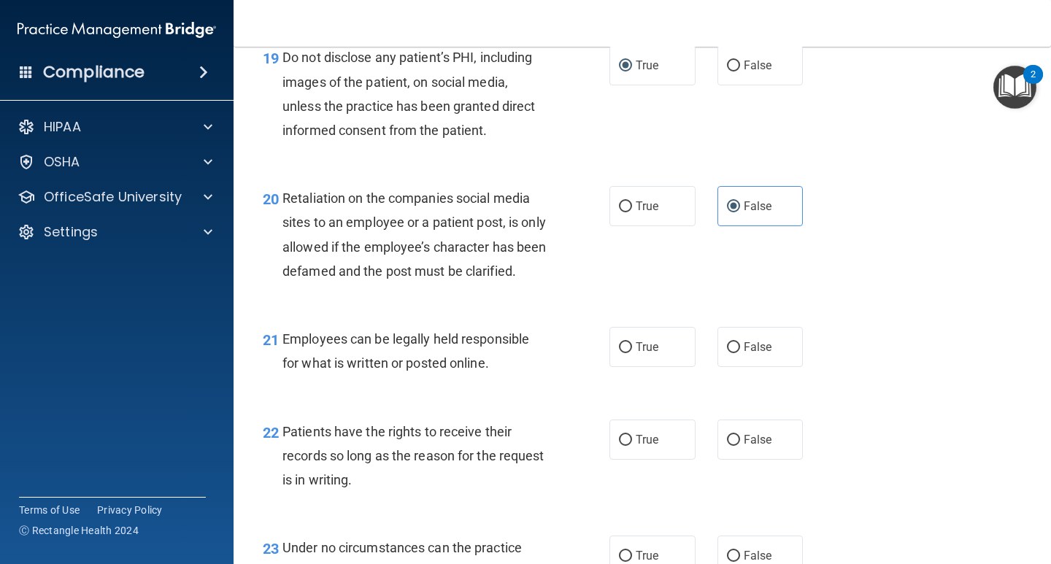
click at [493, 375] on div "Employees can be legally held responsible for what is written or posted online." at bounding box center [420, 351] width 277 height 48
click at [630, 366] on label "True" at bounding box center [652, 347] width 86 height 40
click at [630, 353] on input "True" at bounding box center [625, 347] width 13 height 11
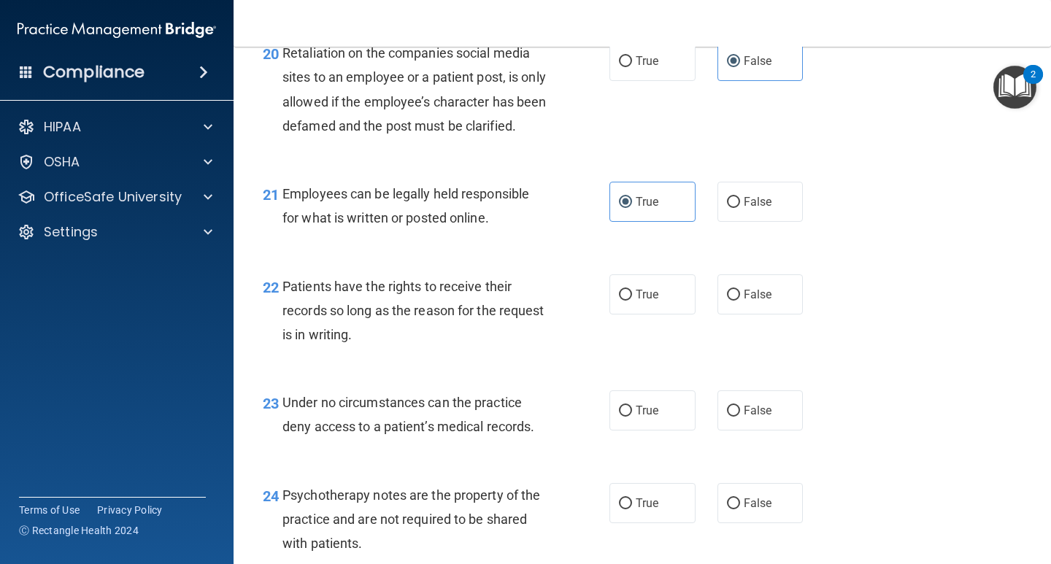
scroll to position [2992, 0]
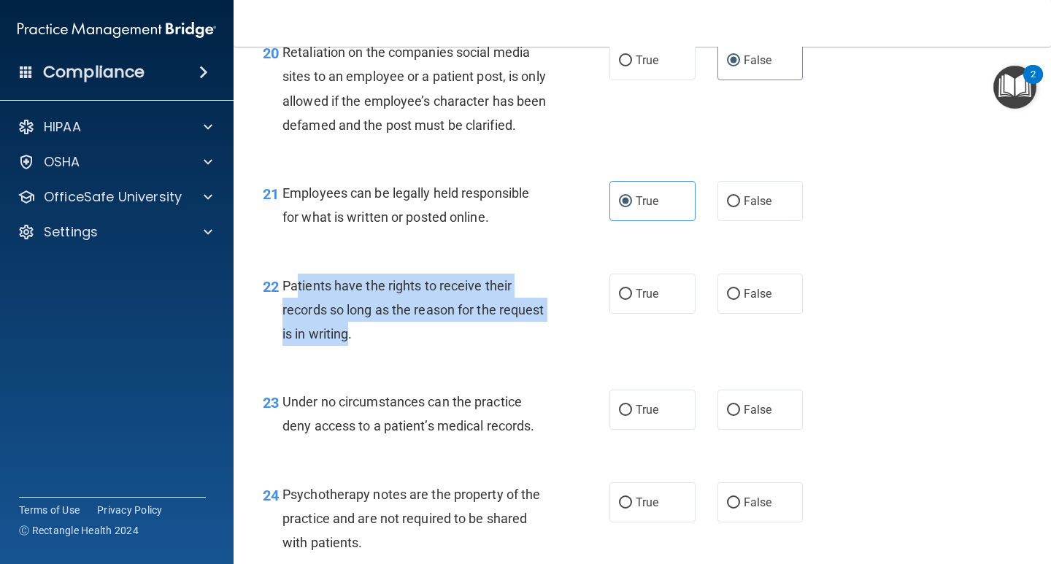
drag, startPoint x: 299, startPoint y: 304, endPoint x: 394, endPoint y: 350, distance: 105.4
click at [394, 342] on span "Patients have the rights to receive their records so long as the reason for the…" at bounding box center [413, 309] width 262 height 63
click at [385, 347] on div "Patients have the rights to receive their records so long as the reason for the…" at bounding box center [420, 310] width 277 height 73
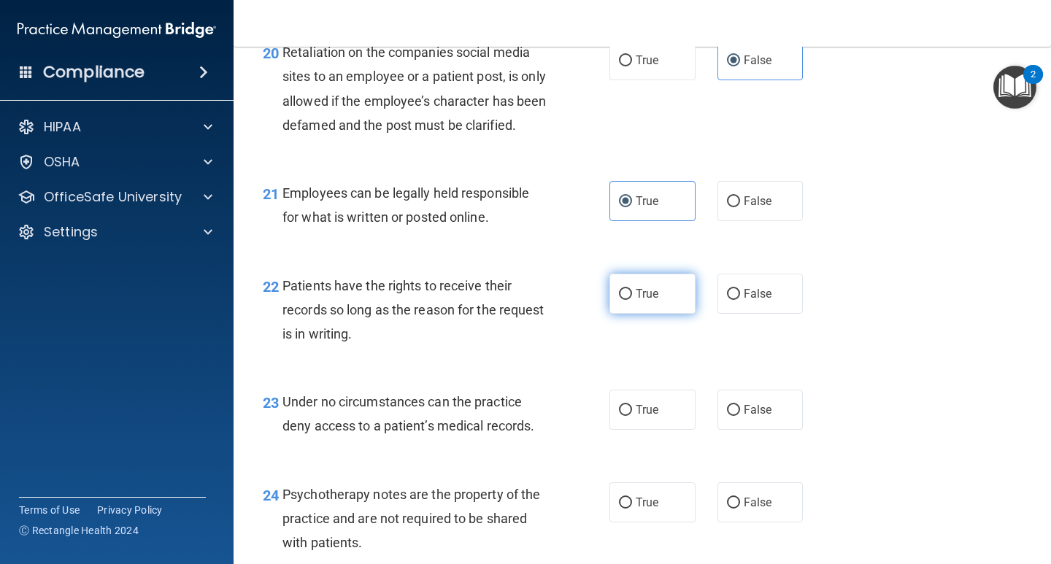
click at [679, 306] on label "True" at bounding box center [652, 294] width 86 height 40
click at [632, 300] on input "True" at bounding box center [625, 294] width 13 height 11
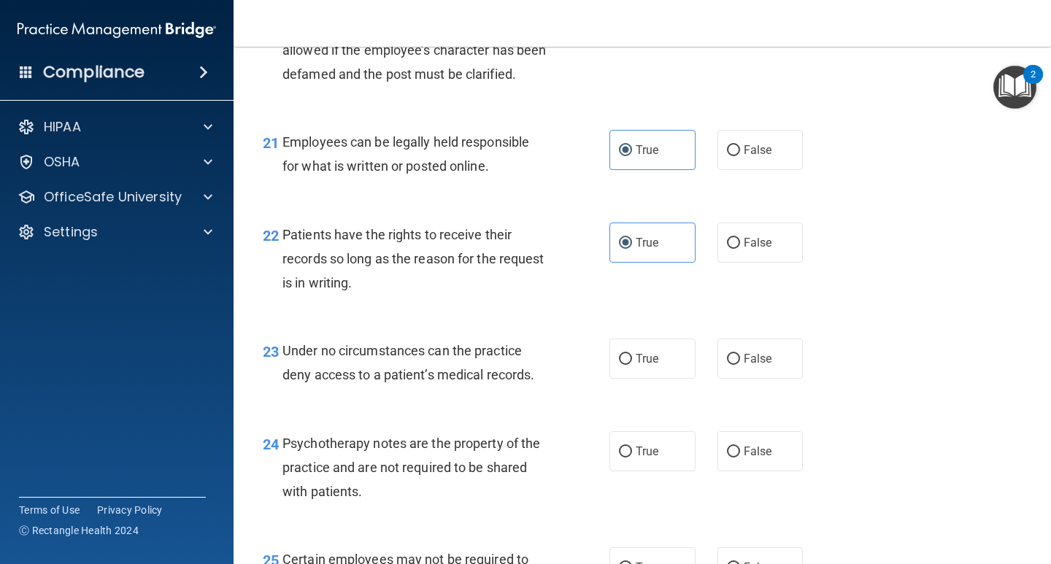
scroll to position [3138, 0]
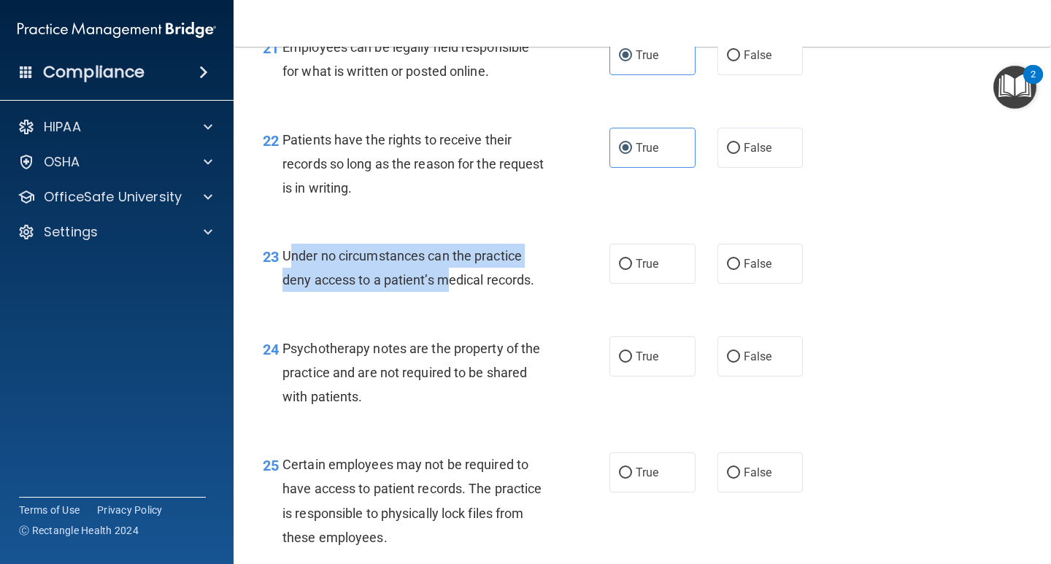
drag, startPoint x: 290, startPoint y: 281, endPoint x: 447, endPoint y: 304, distance: 158.5
click at [447, 288] on span "Under no circumstances can the practice deny access to a patient’s medical reco…" at bounding box center [408, 267] width 252 height 39
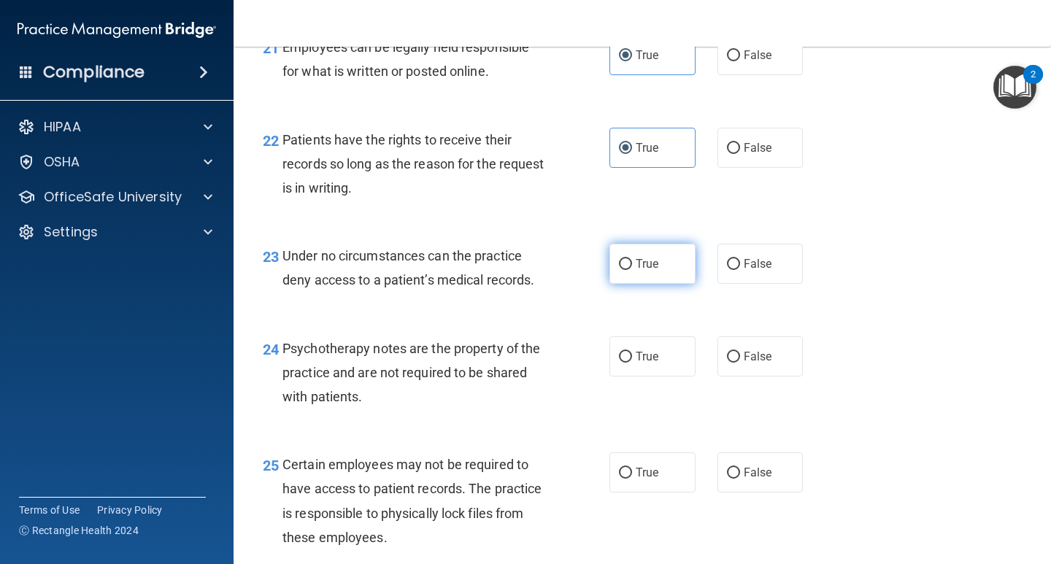
click at [667, 284] on label "True" at bounding box center [652, 264] width 86 height 40
click at [632, 270] on input "True" at bounding box center [625, 264] width 13 height 11
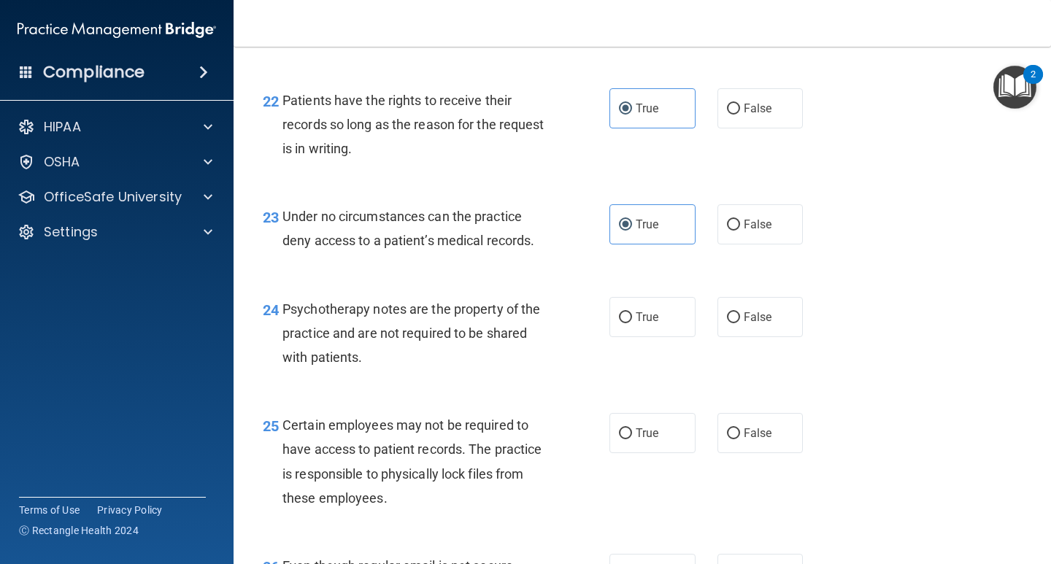
scroll to position [3211, 0]
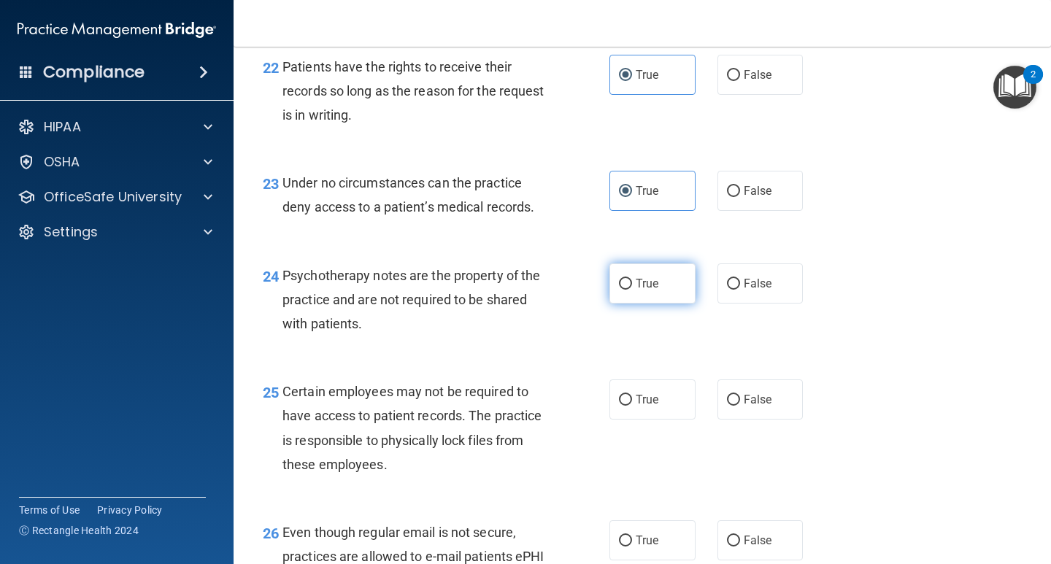
click at [642, 297] on label "True" at bounding box center [652, 283] width 86 height 40
click at [632, 290] on input "True" at bounding box center [625, 284] width 13 height 11
click at [766, 304] on label "False" at bounding box center [760, 283] width 86 height 40
click at [740, 290] on input "False" at bounding box center [733, 284] width 13 height 11
click at [676, 304] on label "True" at bounding box center [652, 283] width 86 height 40
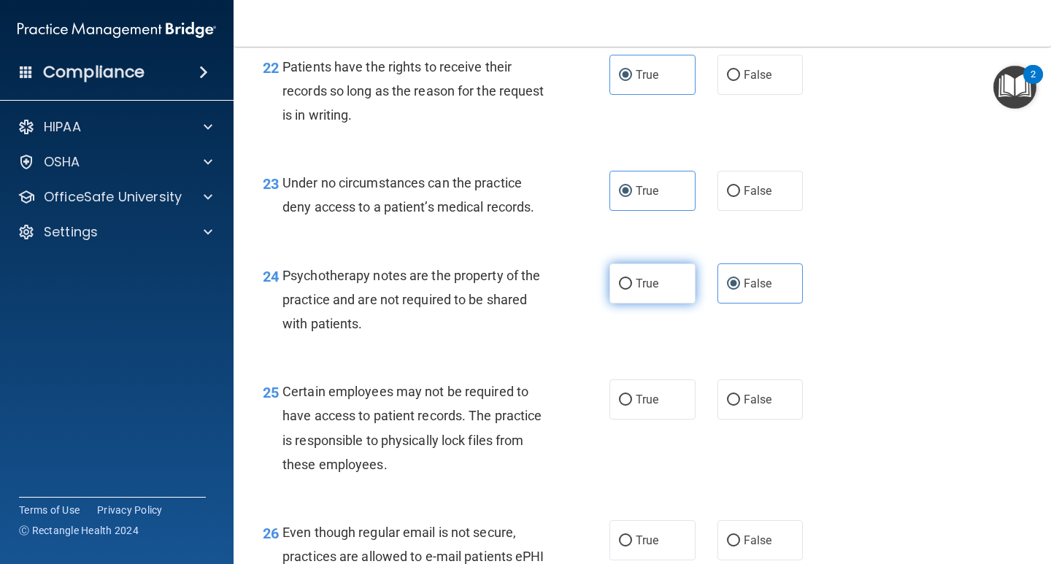
click at [632, 290] on input "True" at bounding box center [625, 284] width 13 height 11
click at [763, 211] on label "False" at bounding box center [760, 191] width 86 height 40
click at [740, 197] on input "False" at bounding box center [733, 191] width 13 height 11
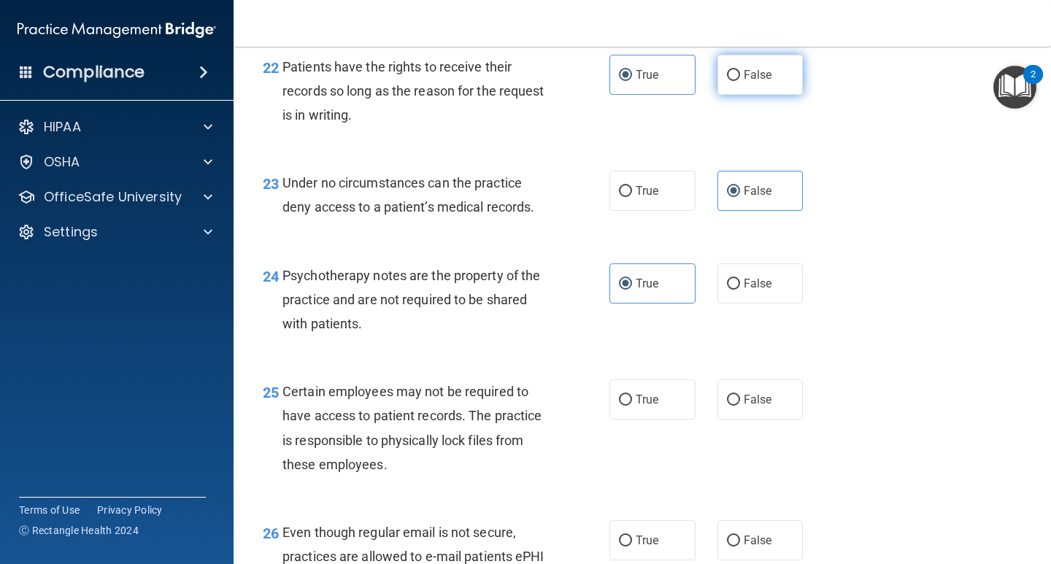
click at [744, 82] on span "False" at bounding box center [758, 75] width 28 height 14
click at [740, 81] on input "False" at bounding box center [733, 75] width 13 height 11
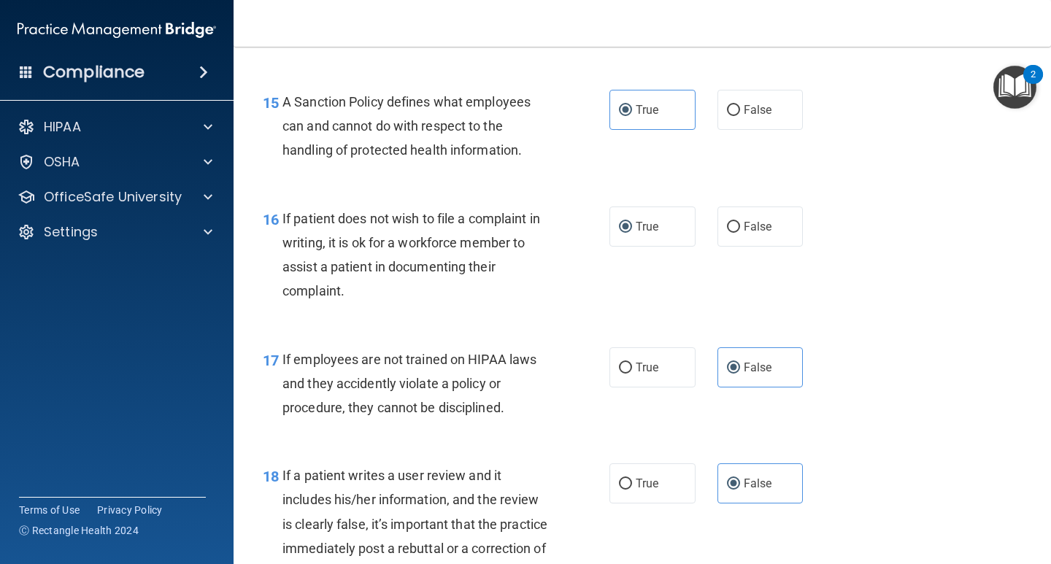
scroll to position [2262, 0]
click at [736, 111] on label "False" at bounding box center [760, 110] width 86 height 40
click at [736, 111] on input "False" at bounding box center [733, 111] width 13 height 11
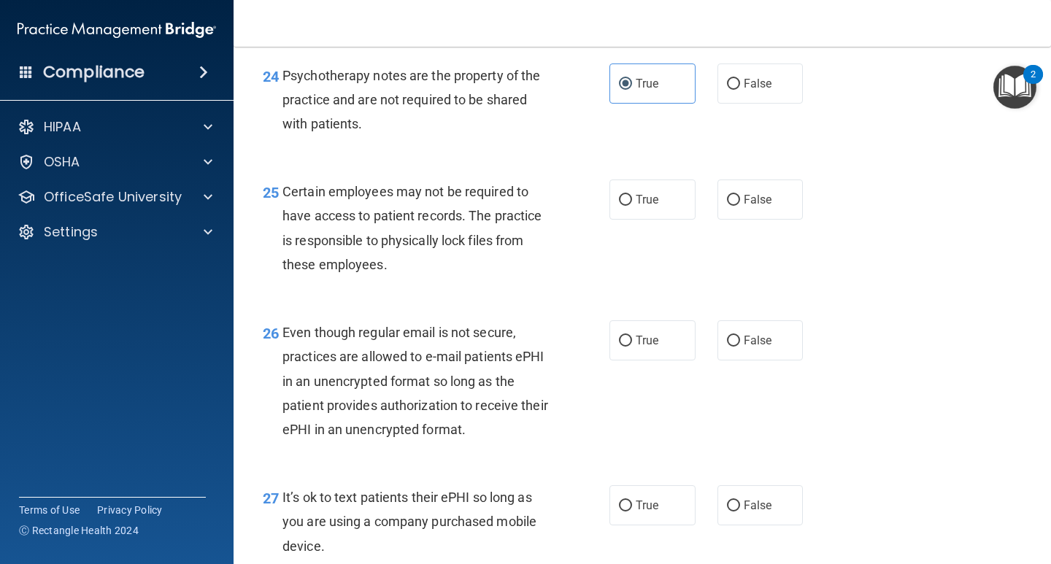
scroll to position [3503, 0]
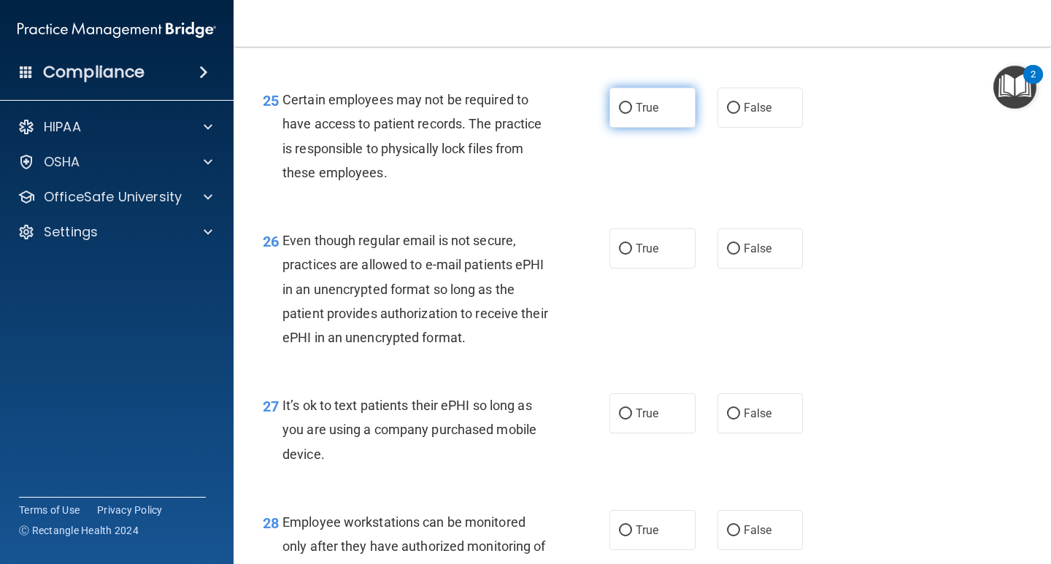
click at [619, 114] on input "True" at bounding box center [625, 108] width 13 height 11
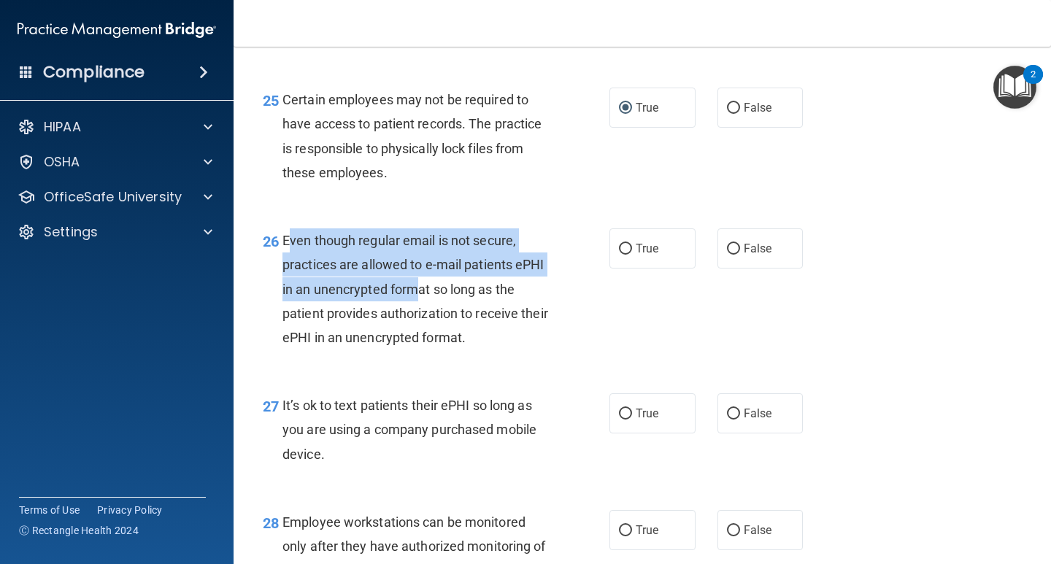
drag, startPoint x: 307, startPoint y: 267, endPoint x: 448, endPoint y: 315, distance: 148.8
click at [448, 315] on span "Even though regular email is not secure, practices are allowed to e-mail patien…" at bounding box center [415, 289] width 266 height 112
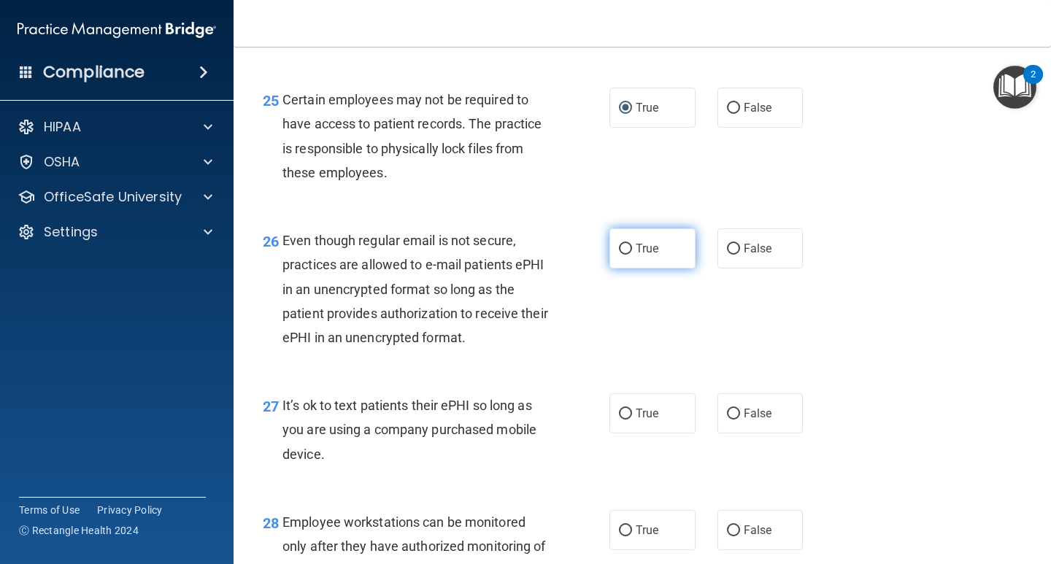
click at [636, 255] on span "True" at bounding box center [647, 249] width 23 height 14
click at [632, 255] on input "True" at bounding box center [625, 249] width 13 height 11
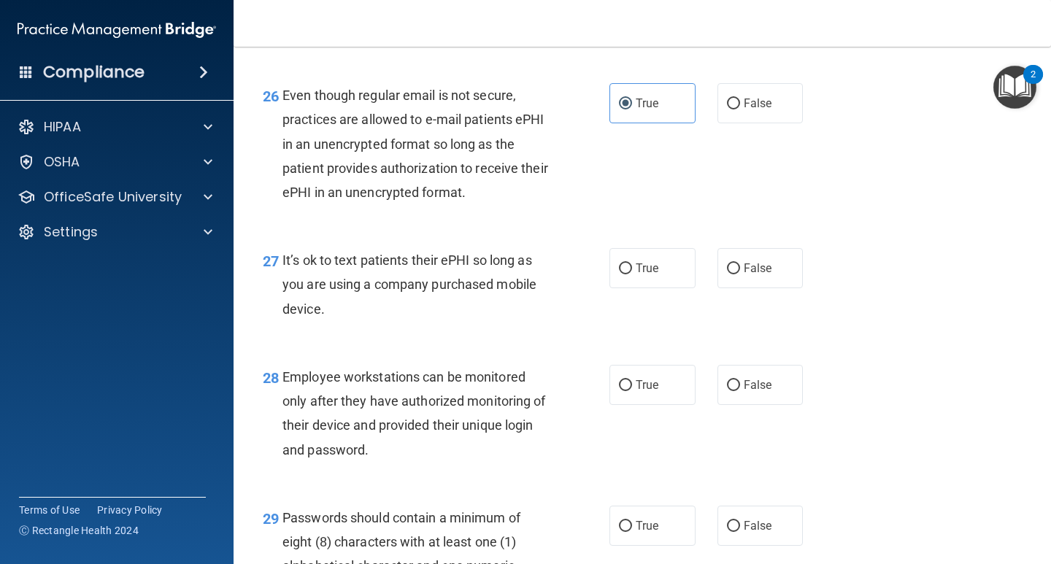
scroll to position [3649, 0]
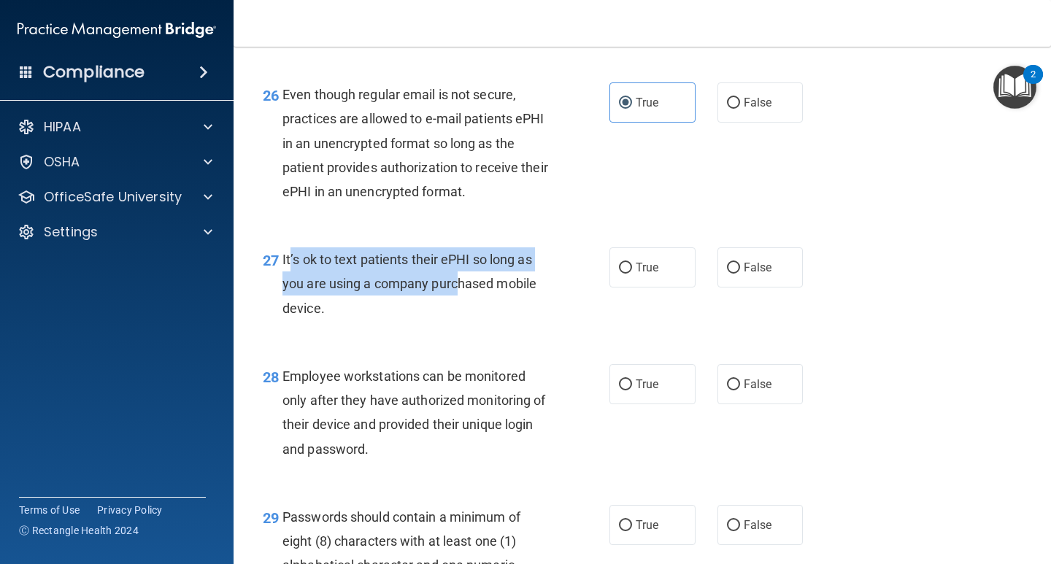
drag, startPoint x: 285, startPoint y: 285, endPoint x: 450, endPoint y: 308, distance: 165.7
click at [450, 308] on span "It’s ok to text patients their ePHI so long as you are using a company purchase…" at bounding box center [409, 283] width 254 height 63
click at [444, 312] on span "It’s ok to text patients their ePHI so long as you are using a company purchase…" at bounding box center [409, 283] width 254 height 63
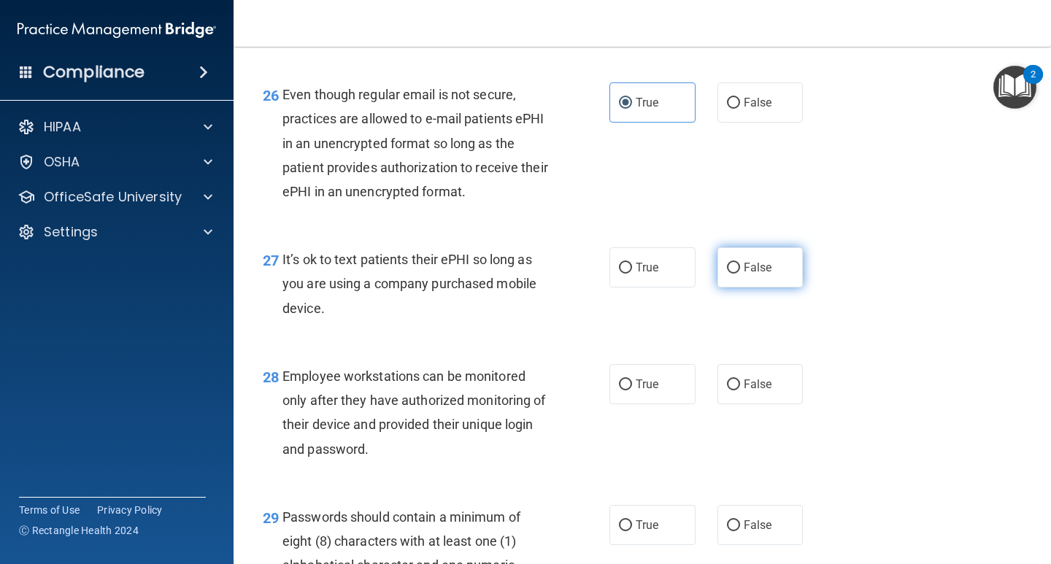
click at [747, 274] on span "False" at bounding box center [758, 268] width 28 height 14
click at [740, 274] on input "False" at bounding box center [733, 268] width 13 height 11
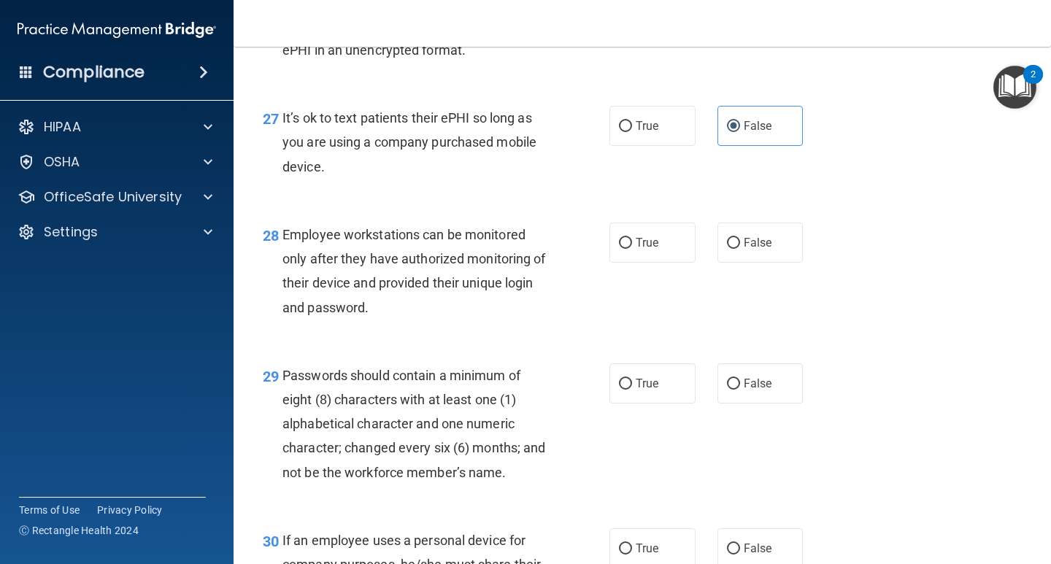
scroll to position [3795, 0]
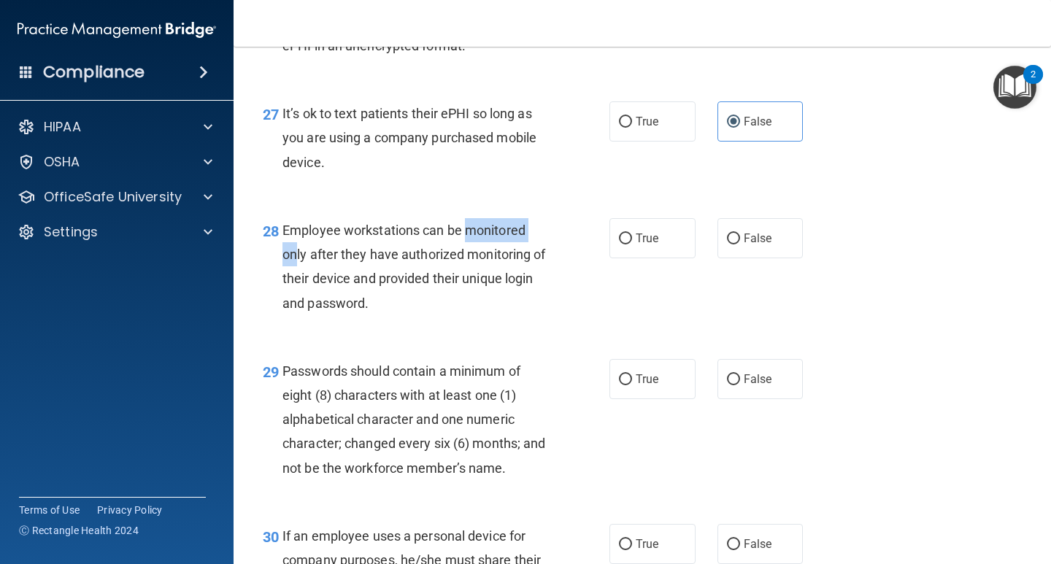
drag, startPoint x: 357, startPoint y: 271, endPoint x: 464, endPoint y: 266, distance: 107.4
click at [464, 266] on div "Employee workstations can be monitored only after they have authorized monitori…" at bounding box center [420, 266] width 277 height 97
click at [463, 261] on span "Employee workstations can be monitored only after they have authorized monitori…" at bounding box center [413, 267] width 263 height 88
drag, startPoint x: 333, startPoint y: 280, endPoint x: 473, endPoint y: 280, distance: 140.1
click at [473, 280] on span "Employee workstations can be monitored only after they have authorized monitori…" at bounding box center [413, 267] width 263 height 88
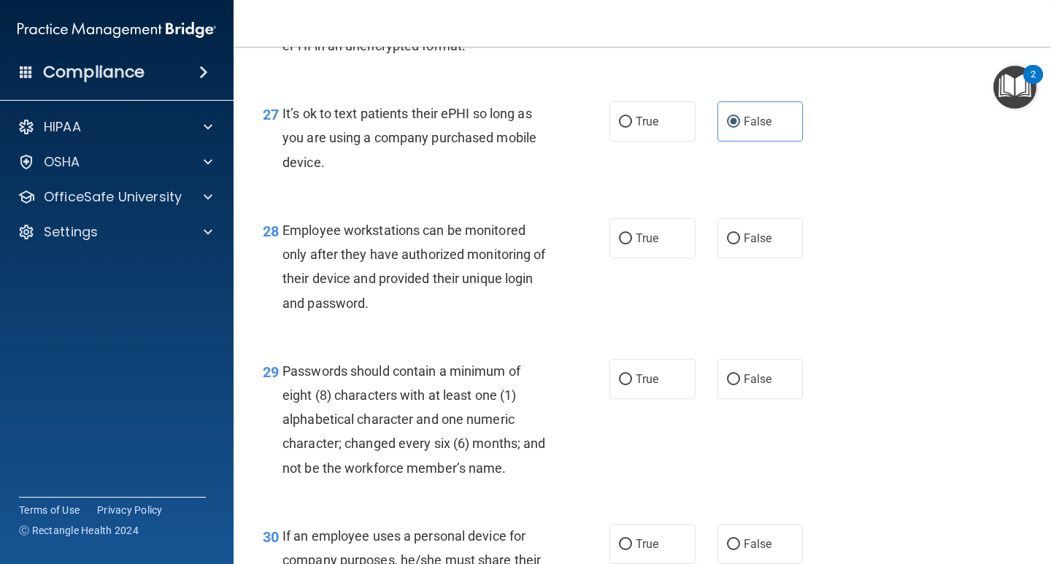
click at [475, 315] on div "Employee workstations can be monitored only after they have authorized monitori…" at bounding box center [420, 266] width 277 height 97
click at [654, 258] on label "True" at bounding box center [652, 238] width 86 height 40
click at [632, 244] on input "True" at bounding box center [625, 239] width 13 height 11
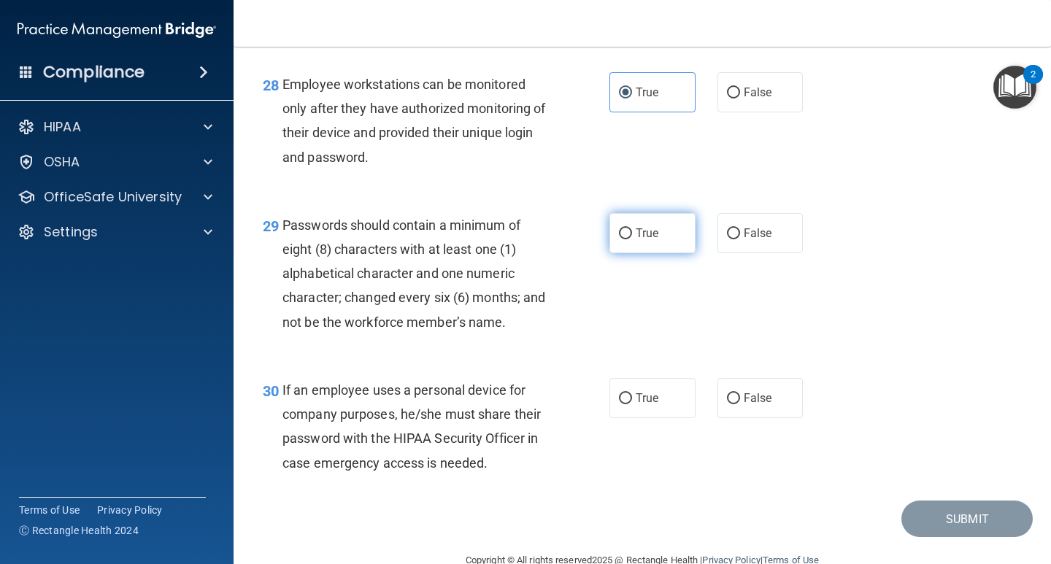
click at [647, 253] on label "True" at bounding box center [652, 233] width 86 height 40
click at [632, 239] on input "True" at bounding box center [625, 233] width 13 height 11
click at [727, 404] on input "False" at bounding box center [733, 398] width 13 height 11
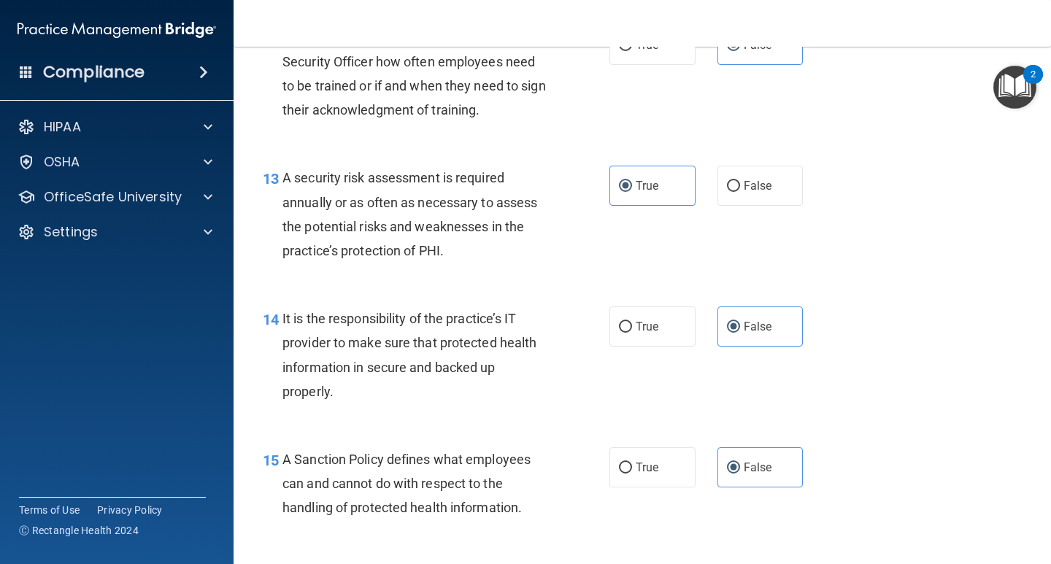
scroll to position [2026, 0]
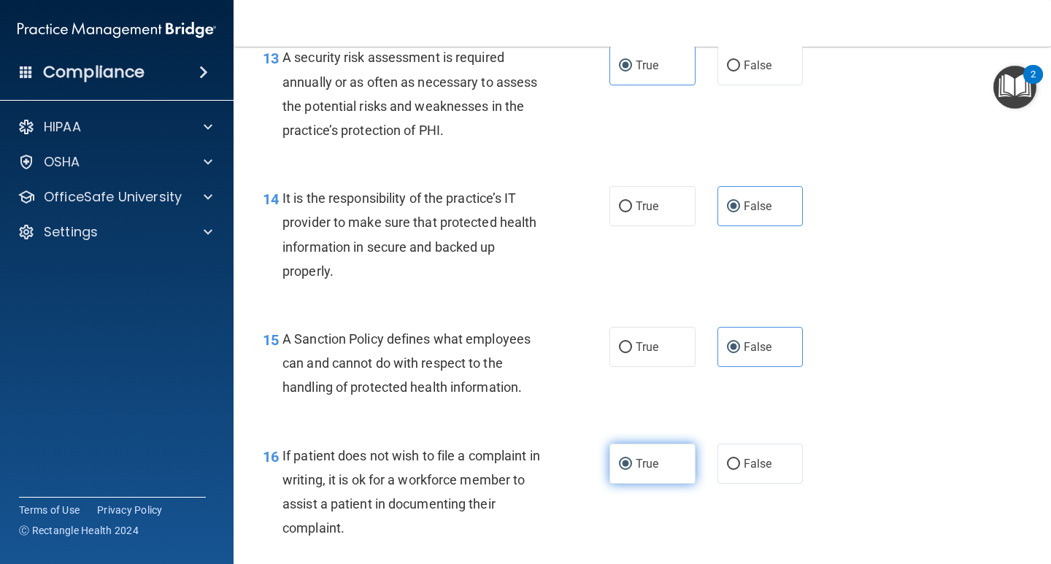
click at [652, 467] on span "True" at bounding box center [647, 464] width 23 height 14
click at [632, 467] on input "True" at bounding box center [625, 464] width 13 height 11
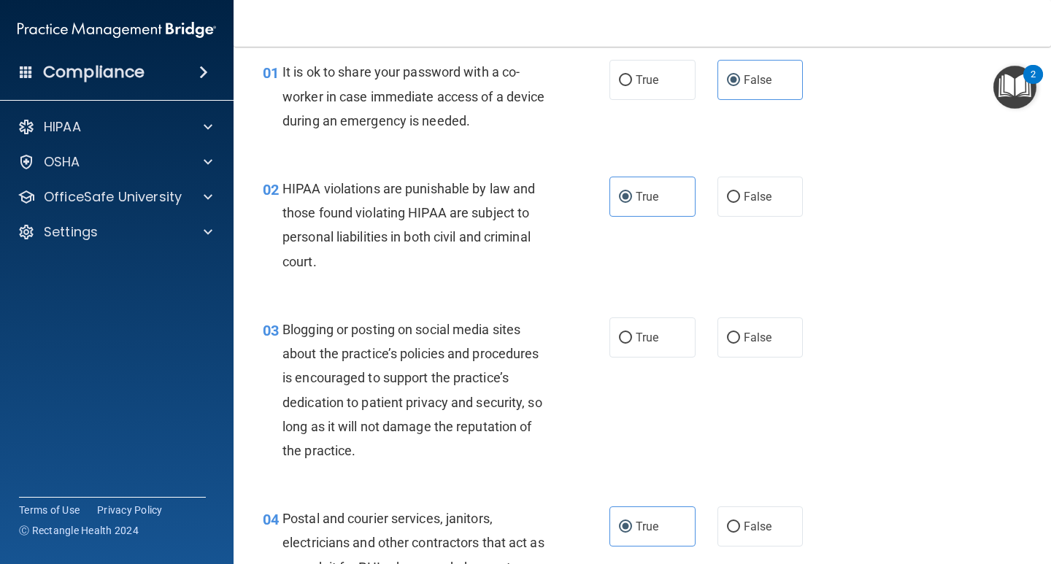
scroll to position [128, 0]
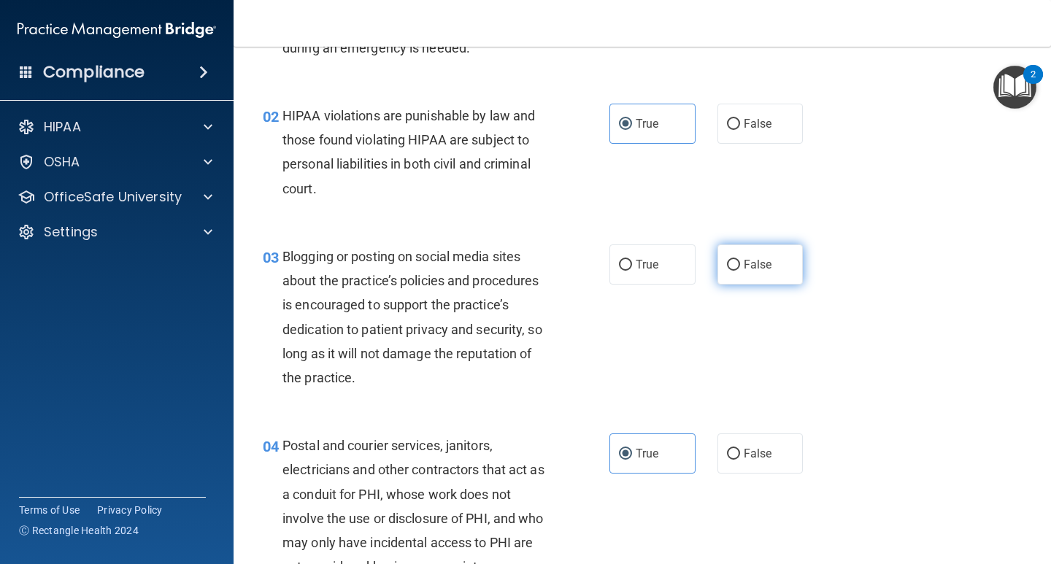
click at [770, 274] on label "False" at bounding box center [760, 264] width 86 height 40
click at [740, 271] on input "False" at bounding box center [733, 265] width 13 height 11
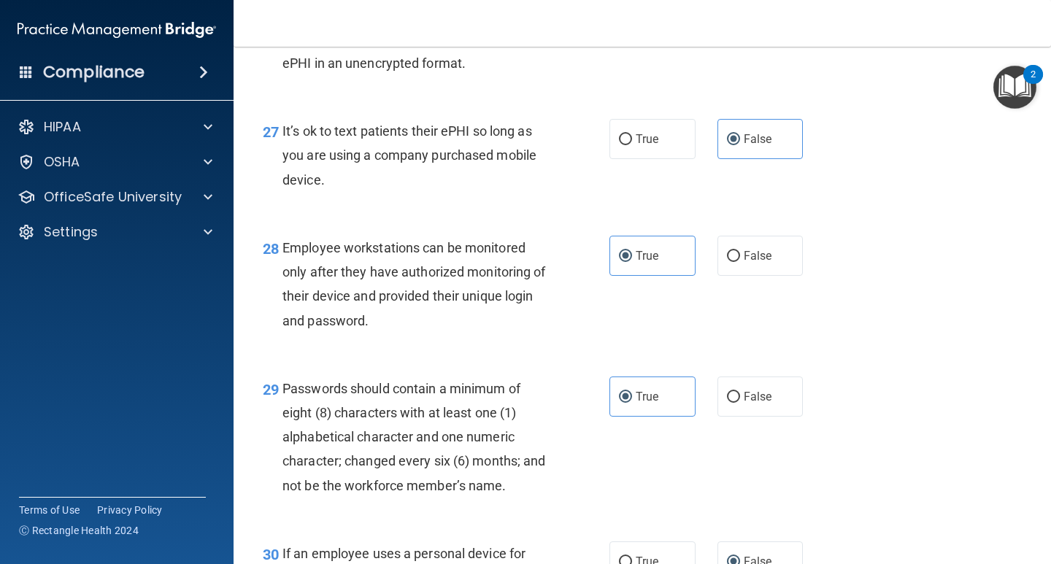
scroll to position [3996, 0]
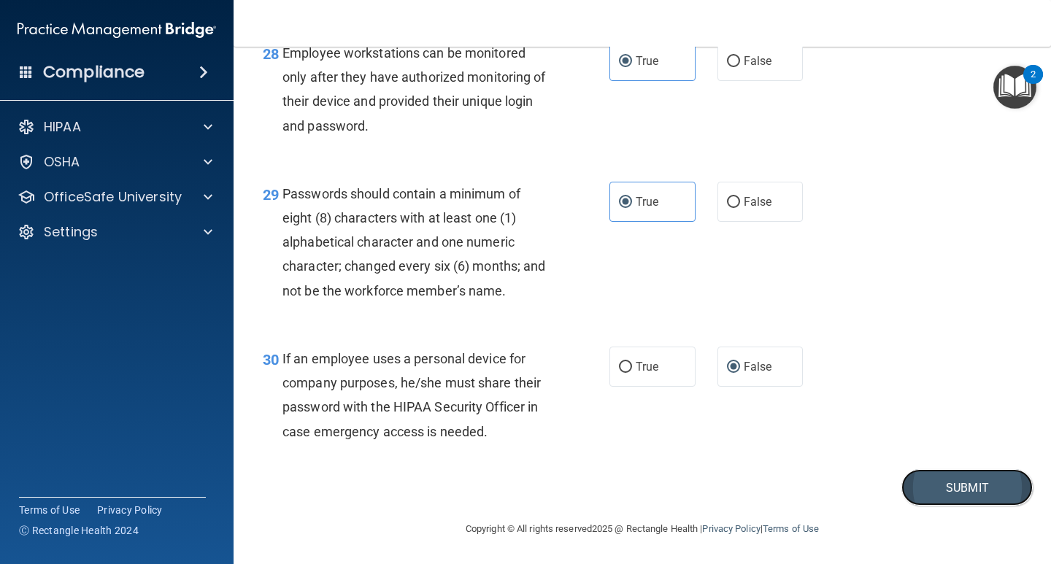
click at [928, 483] on button "Submit" at bounding box center [966, 487] width 131 height 37
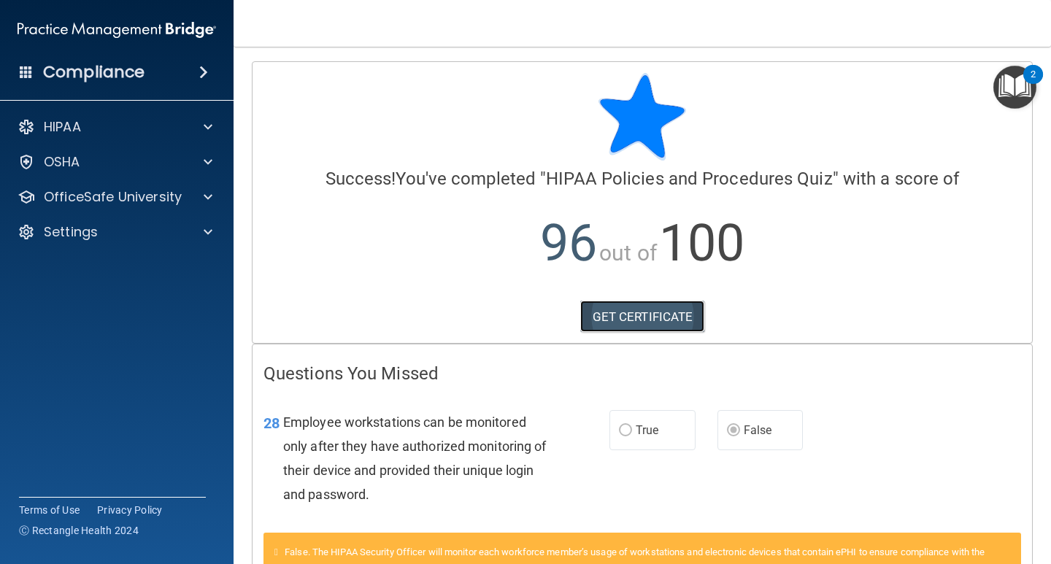
click at [649, 311] on link "GET CERTIFICATE" at bounding box center [642, 317] width 125 height 32
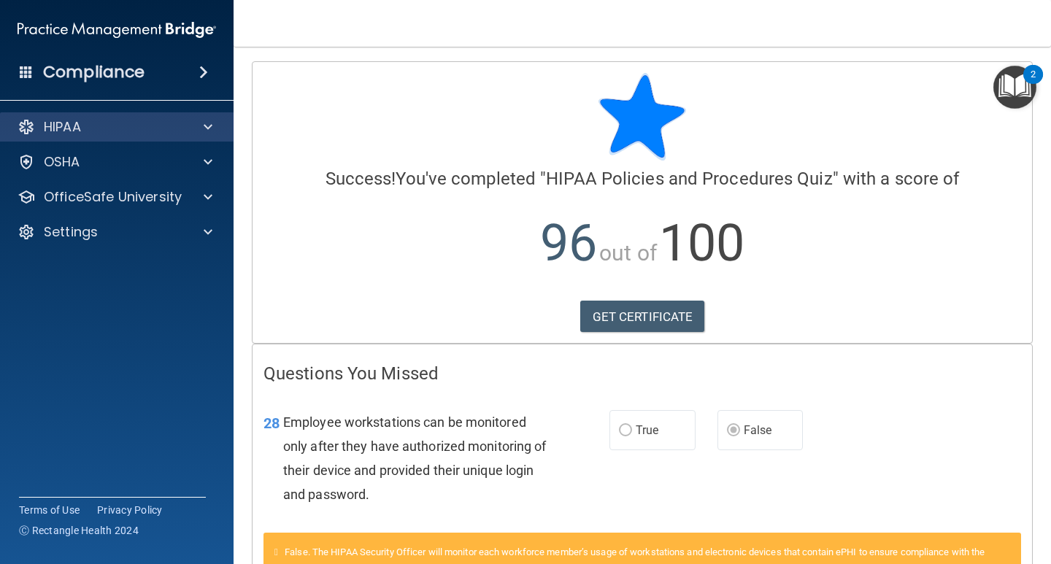
click at [114, 137] on div "HIPAA" at bounding box center [117, 126] width 234 height 29
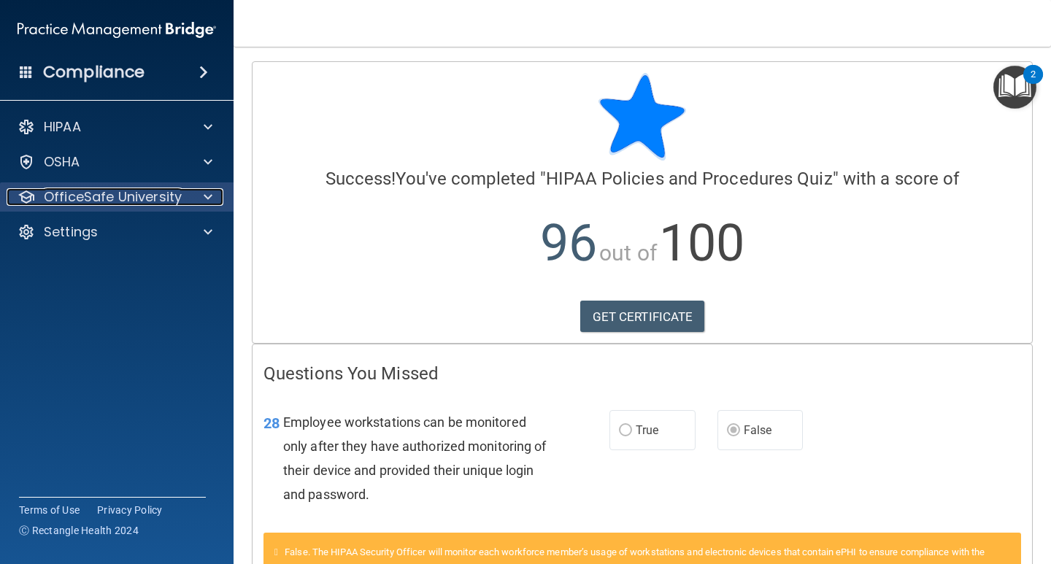
click at [158, 199] on p "OfficeSafe University" at bounding box center [113, 197] width 138 height 18
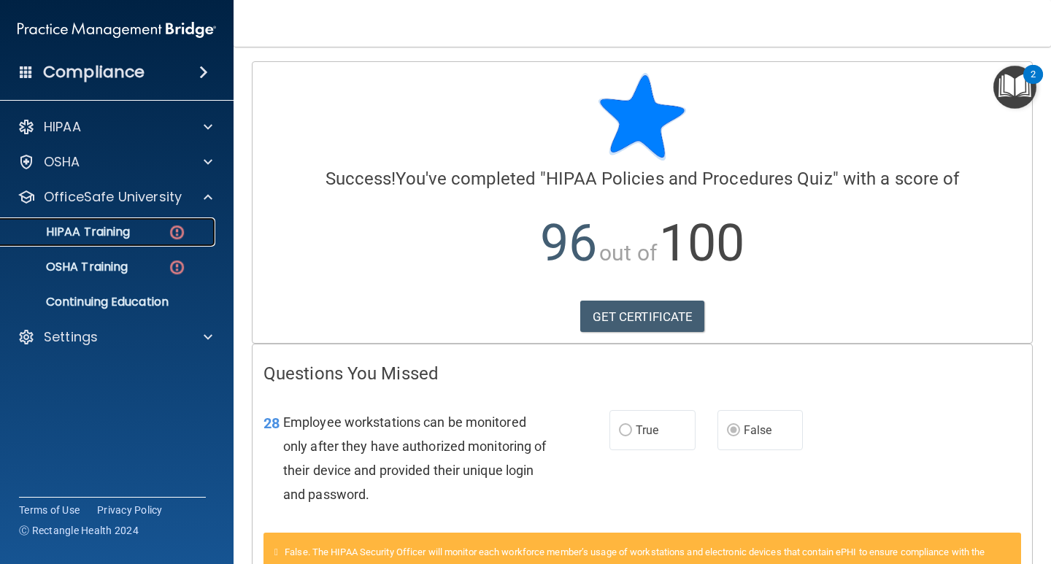
click at [119, 226] on p "HIPAA Training" at bounding box center [69, 232] width 120 height 15
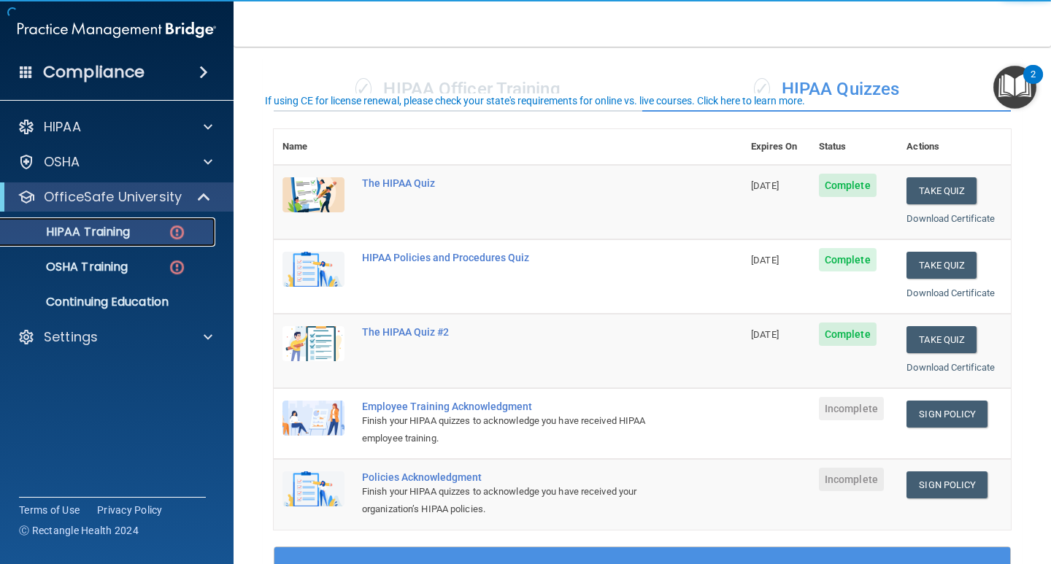
scroll to position [146, 0]
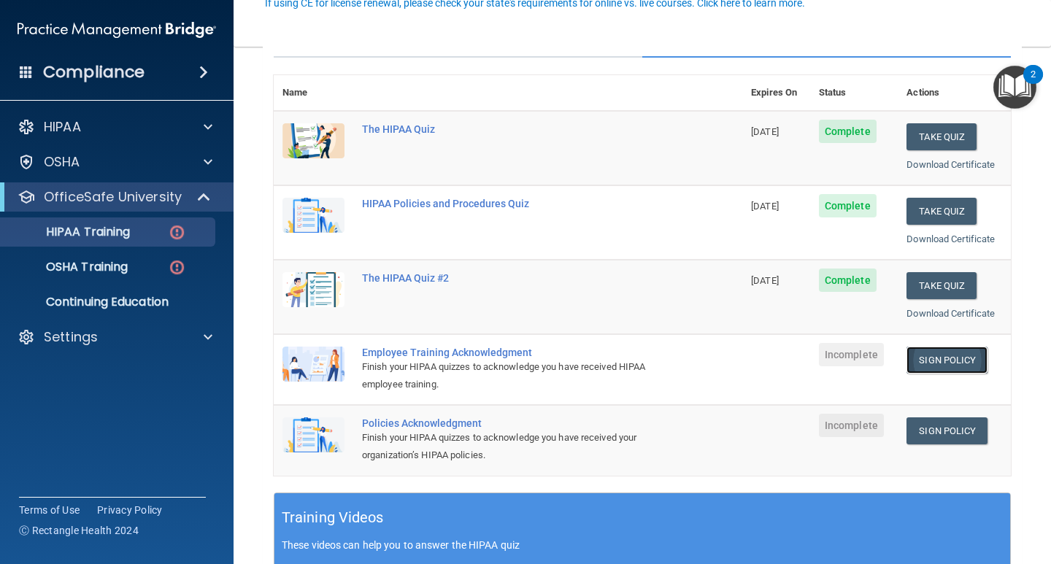
click at [925, 360] on link "Sign Policy" at bounding box center [946, 360] width 81 height 27
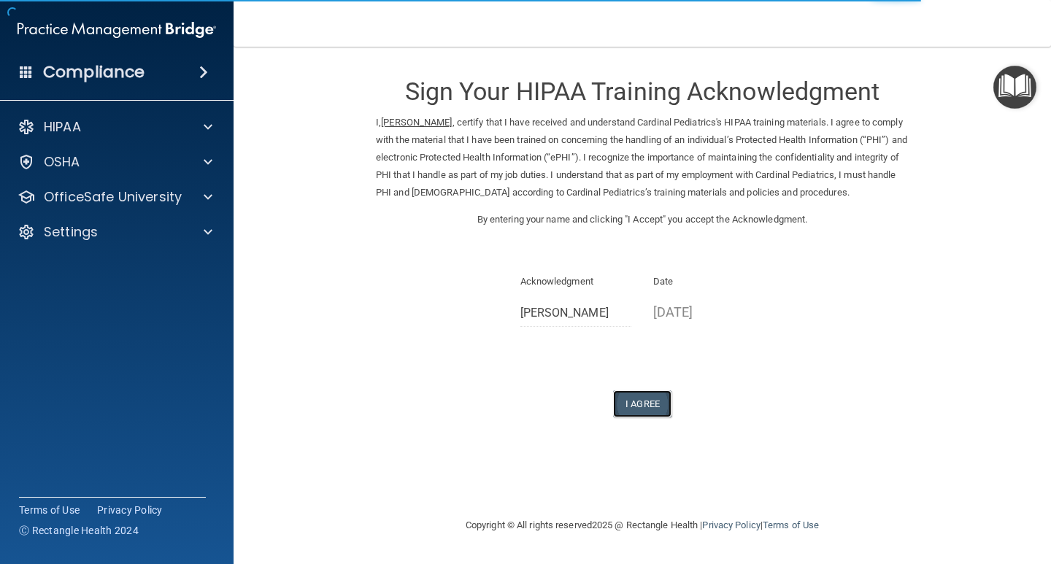
click at [642, 394] on button "I Agree" at bounding box center [642, 403] width 58 height 27
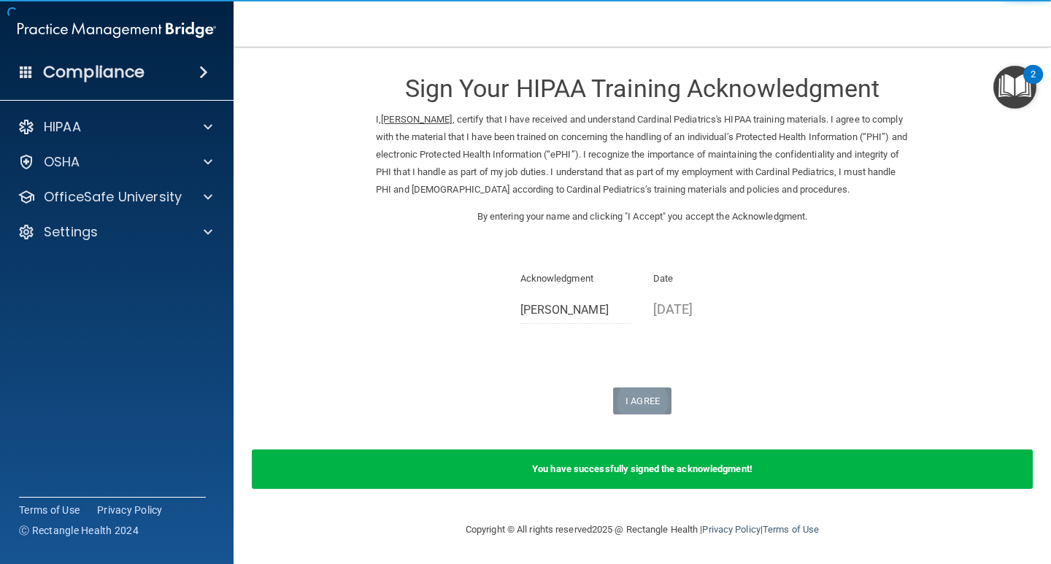
scroll to position [4, 0]
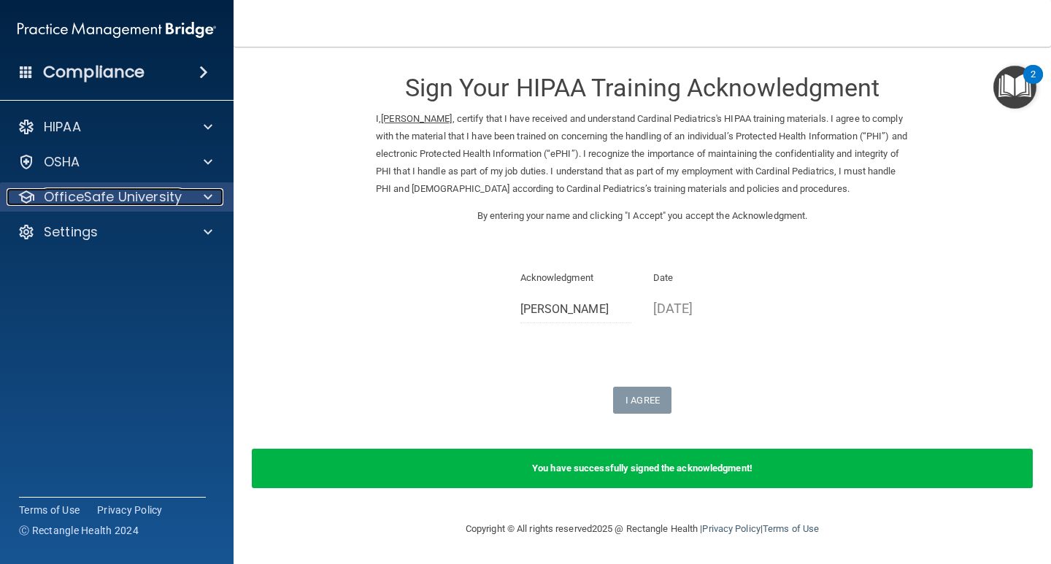
click at [116, 193] on p "OfficeSafe University" at bounding box center [113, 197] width 138 height 18
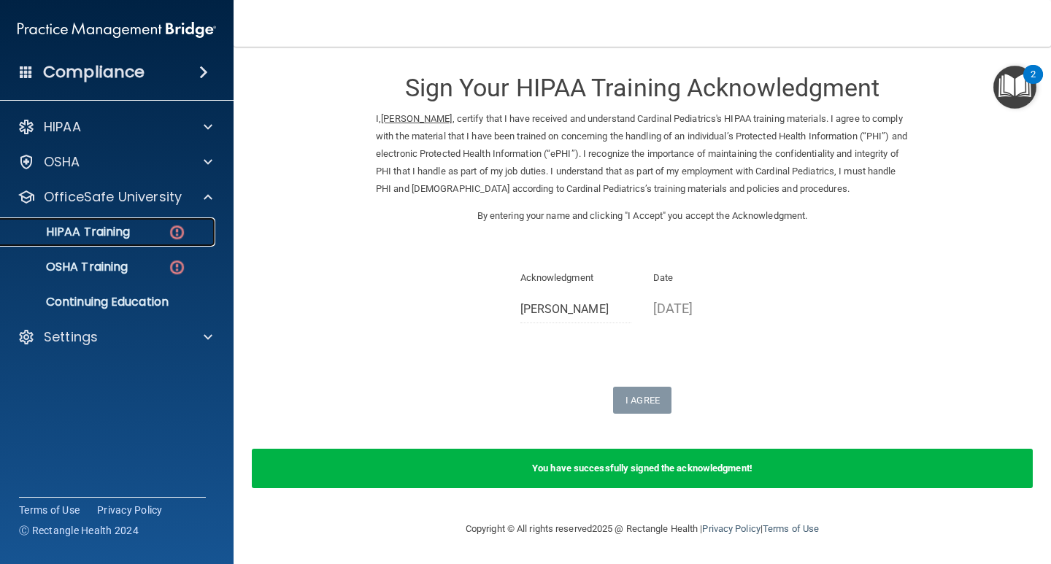
click at [97, 236] on p "HIPAA Training" at bounding box center [69, 232] width 120 height 15
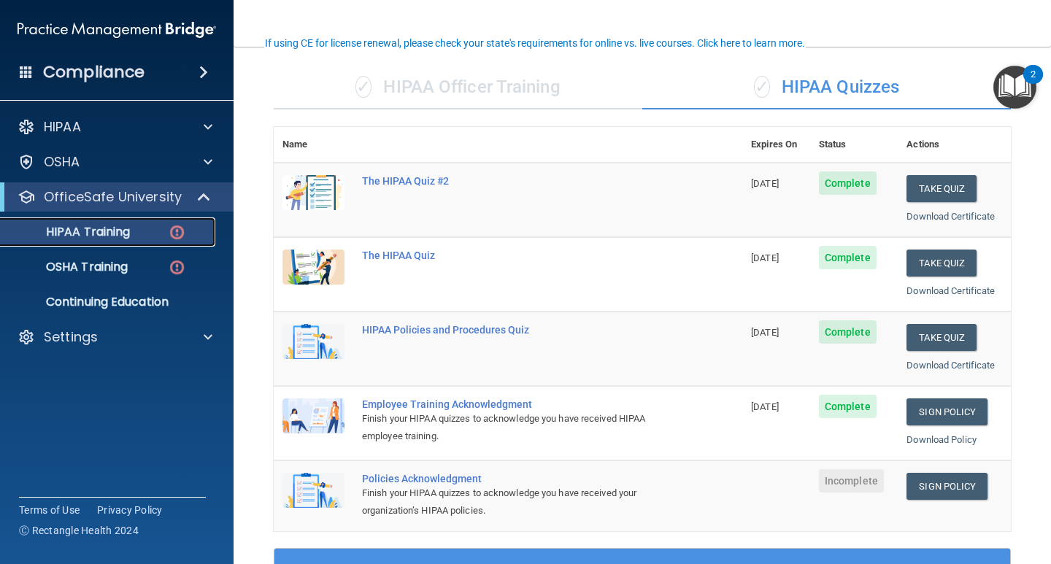
scroll to position [240, 0]
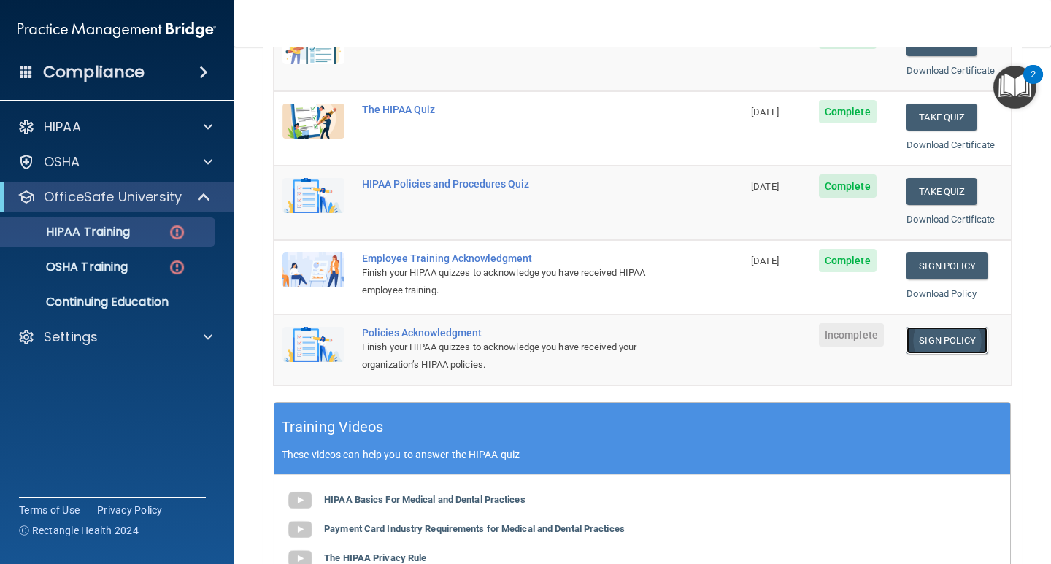
click at [944, 339] on link "Sign Policy" at bounding box center [946, 340] width 81 height 27
click at [918, 334] on link "Sign Policy" at bounding box center [946, 340] width 81 height 27
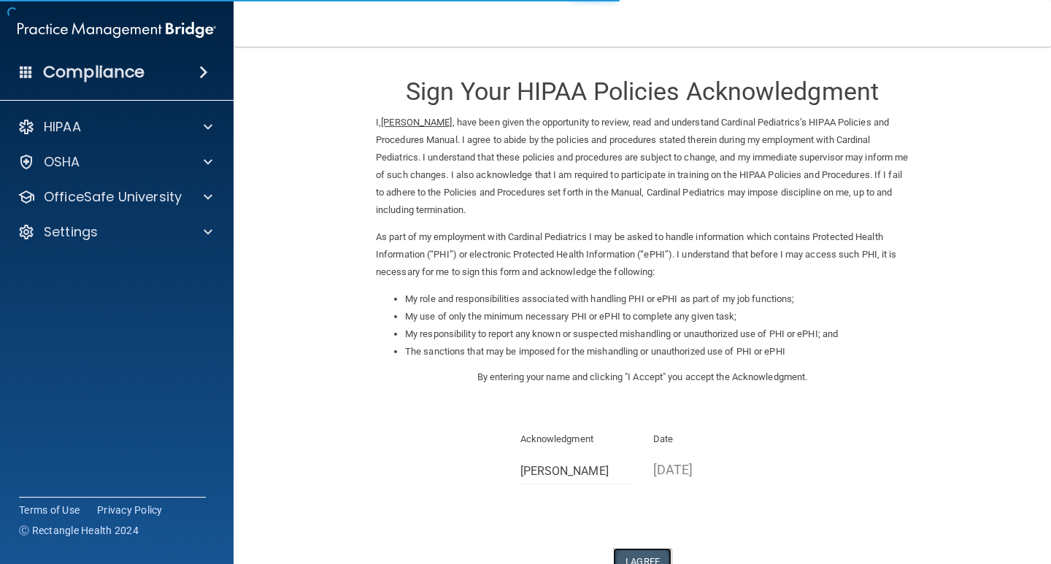
click at [643, 548] on button "I Agree" at bounding box center [642, 561] width 58 height 27
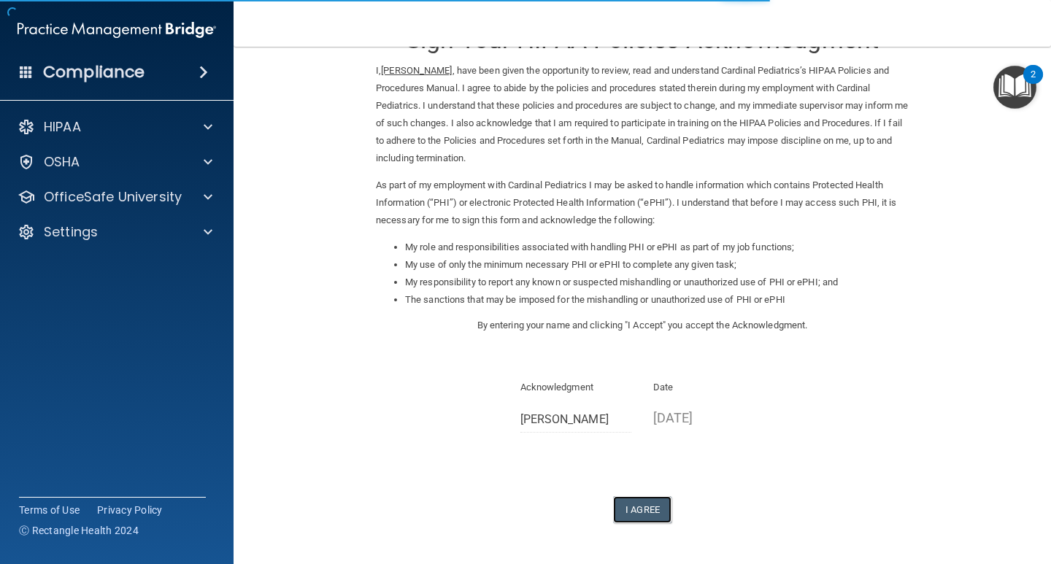
scroll to position [104, 0]
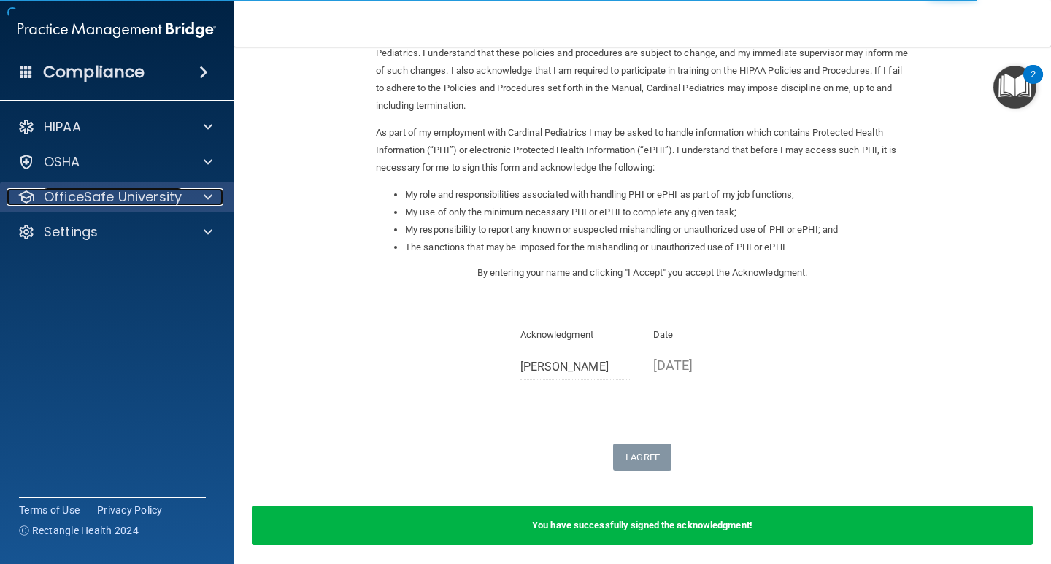
click at [89, 193] on p "OfficeSafe University" at bounding box center [113, 197] width 138 height 18
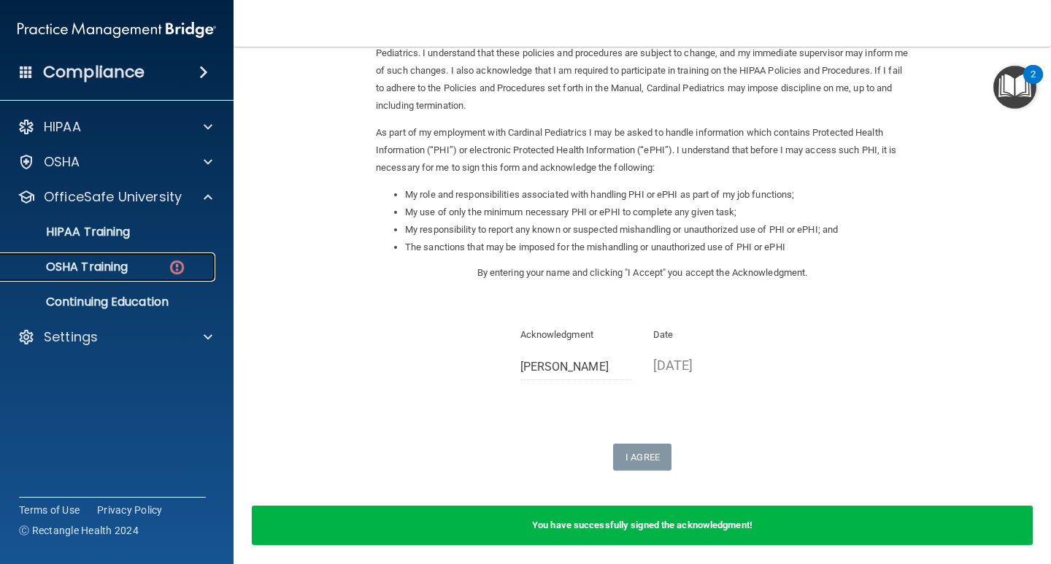
click at [85, 262] on p "OSHA Training" at bounding box center [68, 267] width 118 height 15
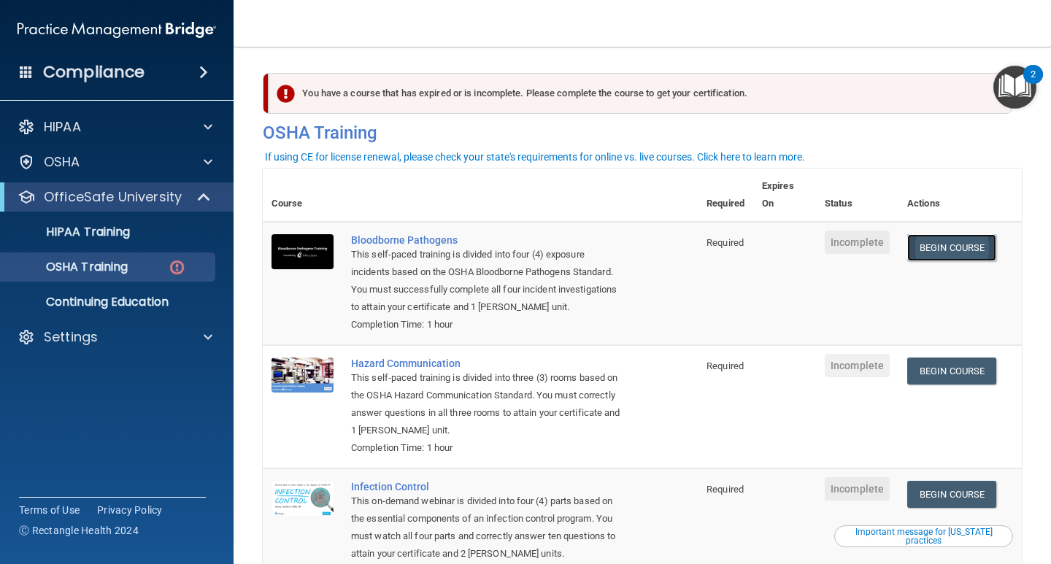
click at [945, 247] on link "Begin Course" at bounding box center [951, 247] width 89 height 27
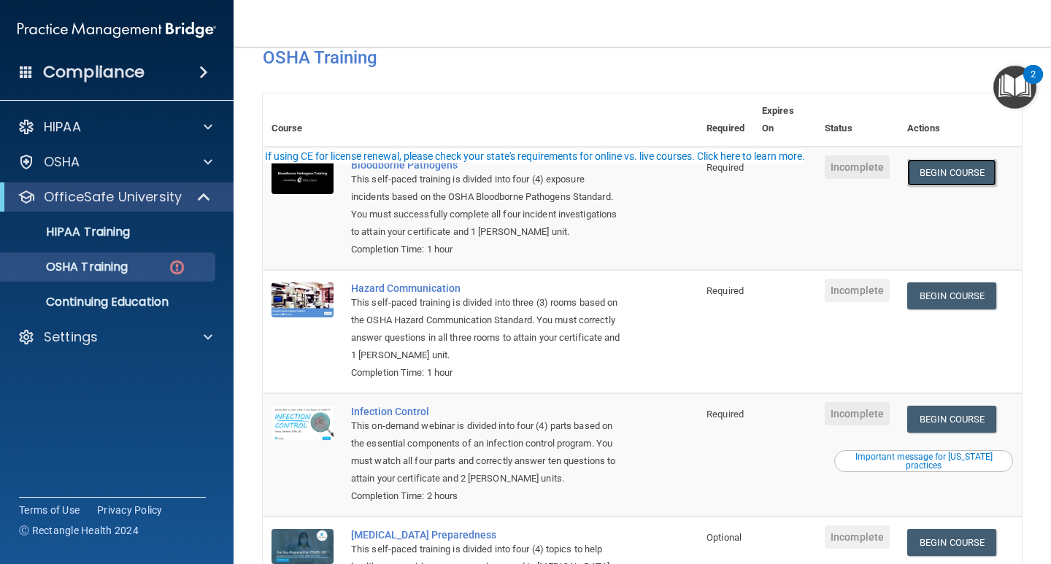
scroll to position [146, 0]
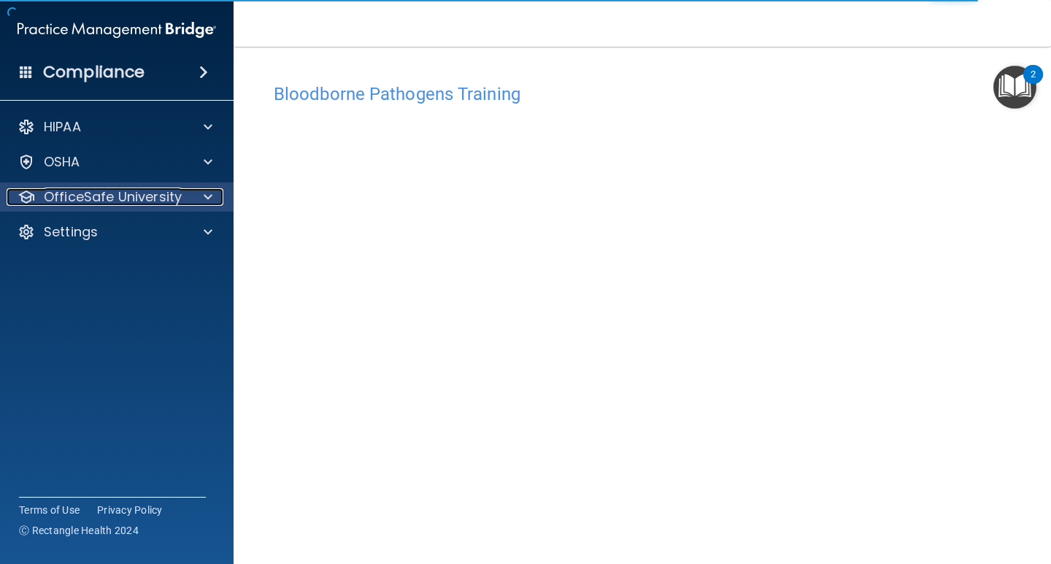
click at [130, 201] on p "OfficeSafe University" at bounding box center [113, 197] width 138 height 18
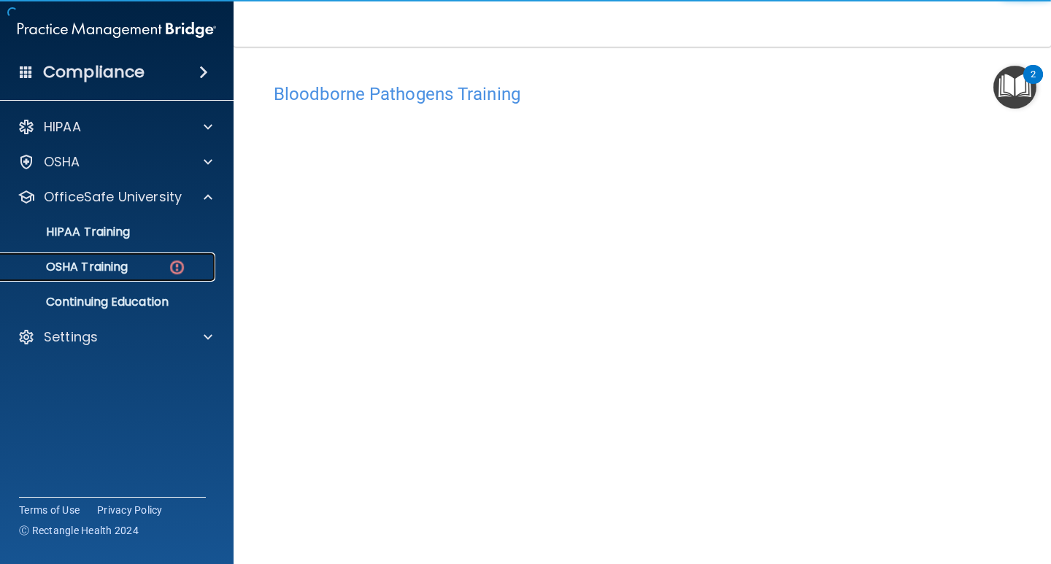
click at [113, 265] on p "OSHA Training" at bounding box center [68, 267] width 118 height 15
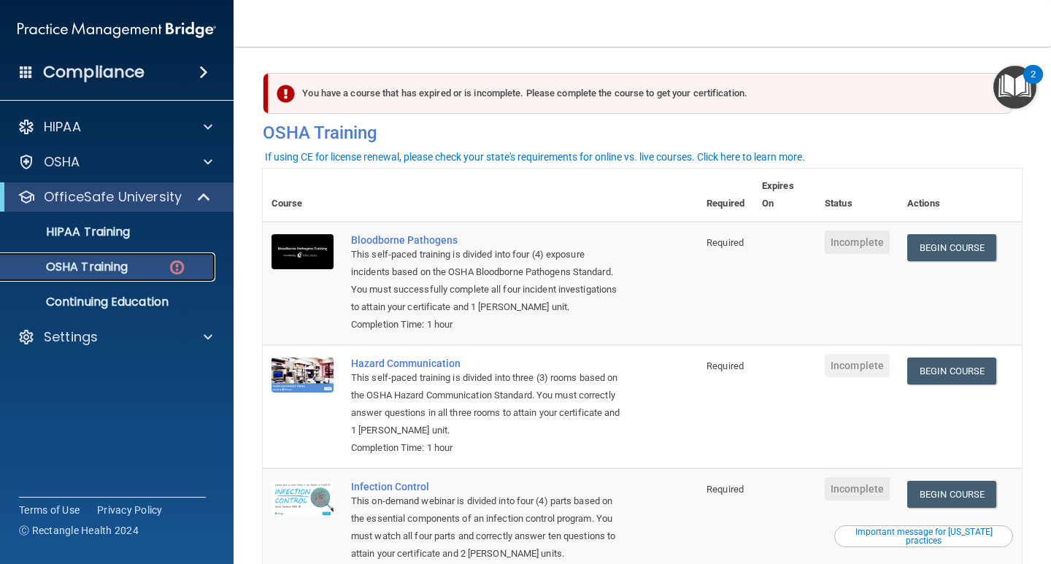
click at [101, 271] on p "OSHA Training" at bounding box center [68, 267] width 118 height 15
click at [976, 251] on link "Begin Course" at bounding box center [951, 247] width 89 height 27
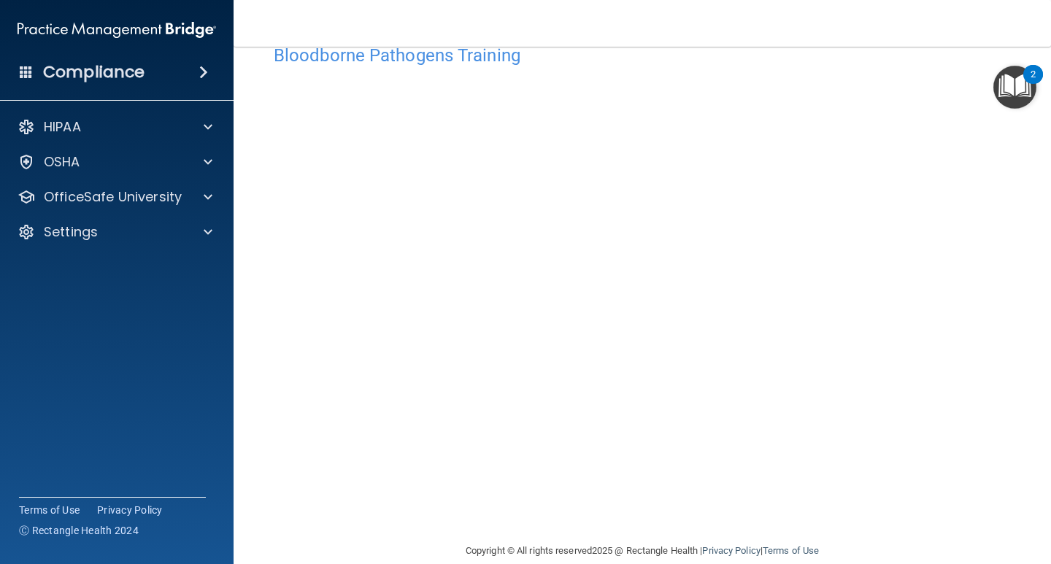
scroll to position [61, 0]
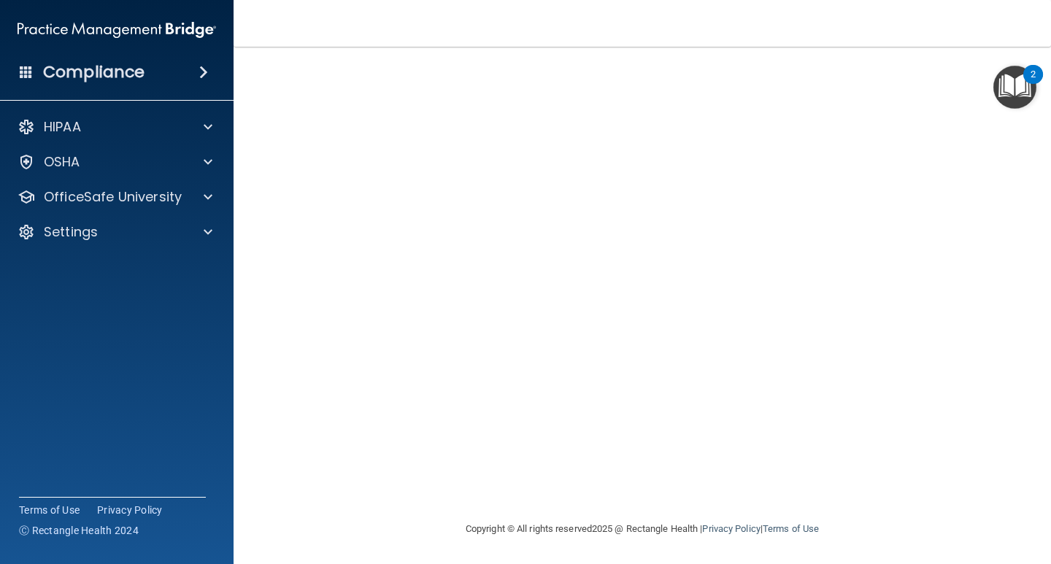
click at [273, 404] on div "Bloodborne Pathogens Training This course doesn’t expire until . Are you sure y…" at bounding box center [642, 267] width 759 height 505
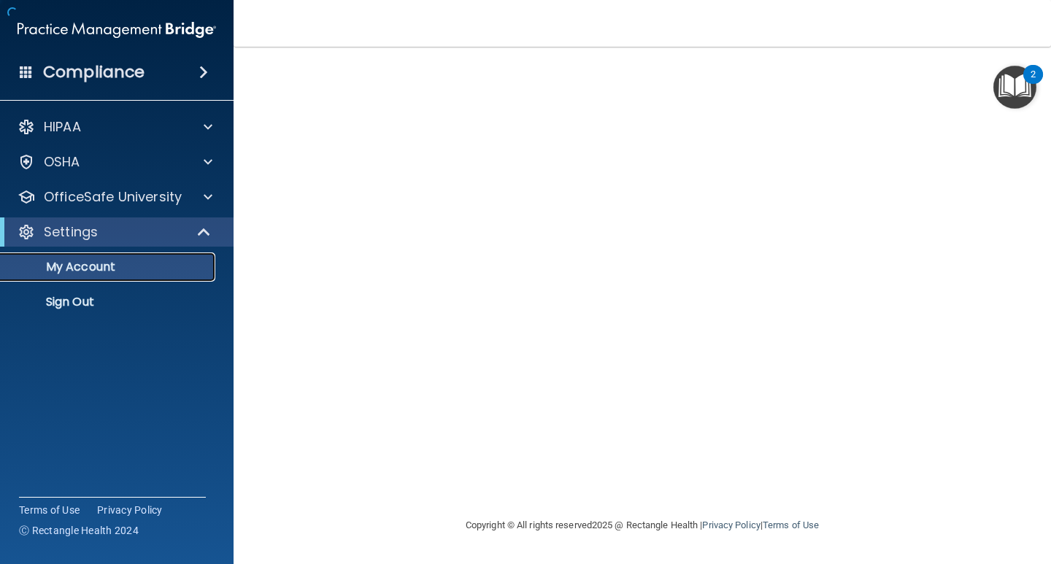
click at [85, 264] on p "My Account" at bounding box center [108, 267] width 199 height 15
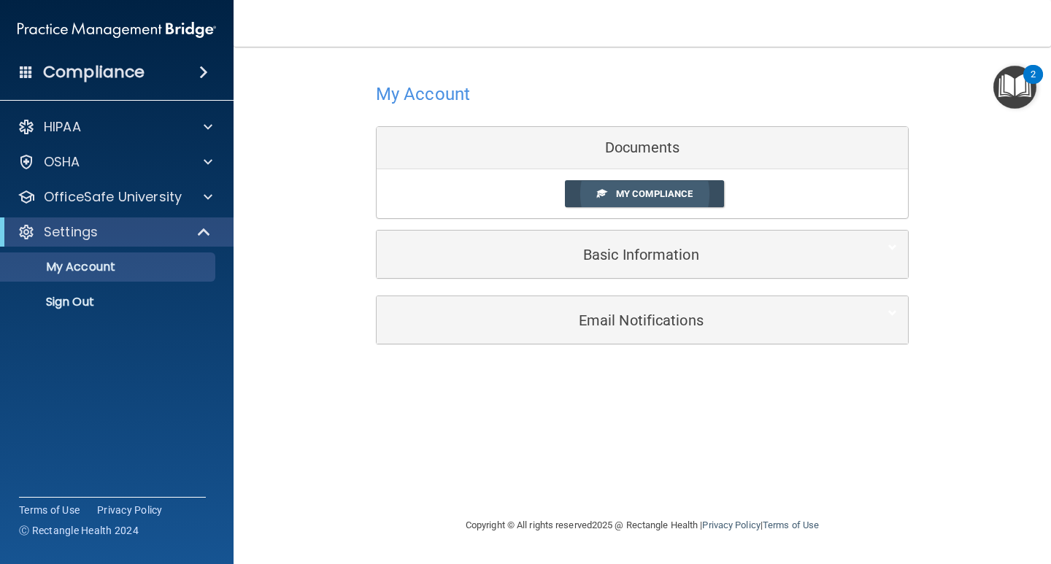
click at [659, 190] on span "My Compliance" at bounding box center [654, 193] width 77 height 11
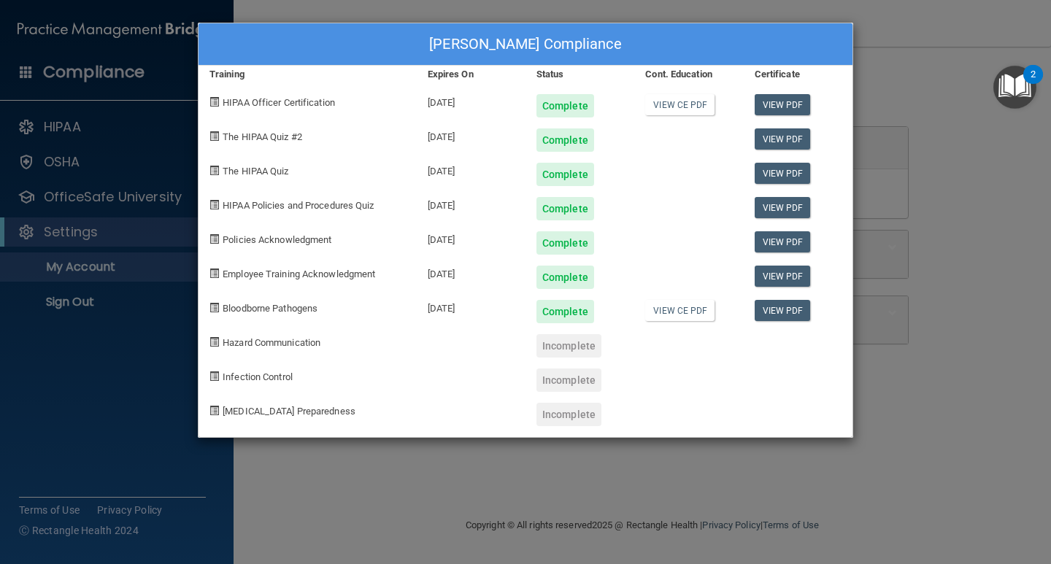
click at [915, 69] on div "[PERSON_NAME] Compliance Training Expires On Status Cont. Education Certificate…" at bounding box center [525, 282] width 1051 height 564
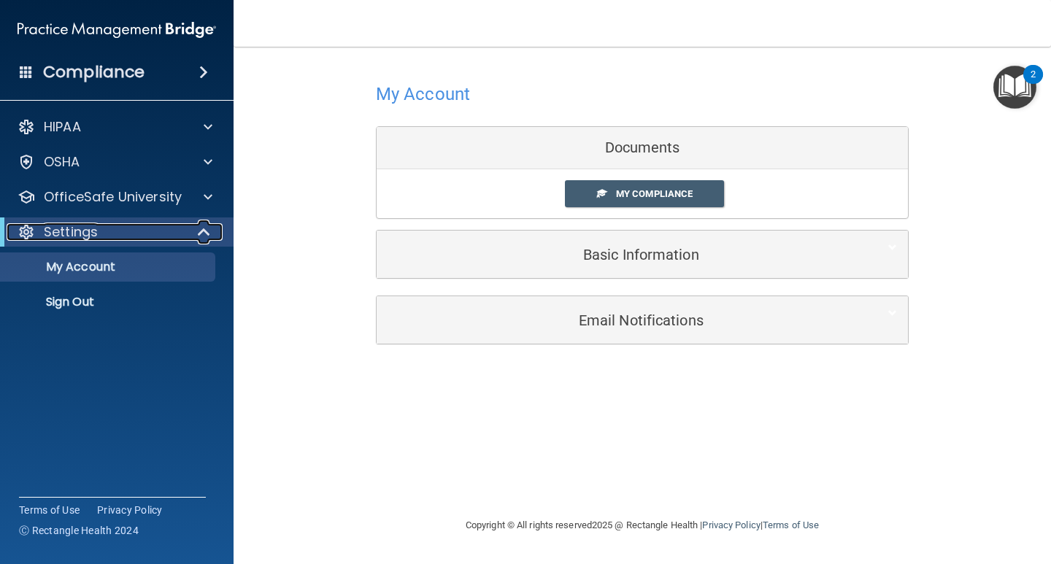
click at [105, 224] on div "Settings" at bounding box center [97, 232] width 180 height 18
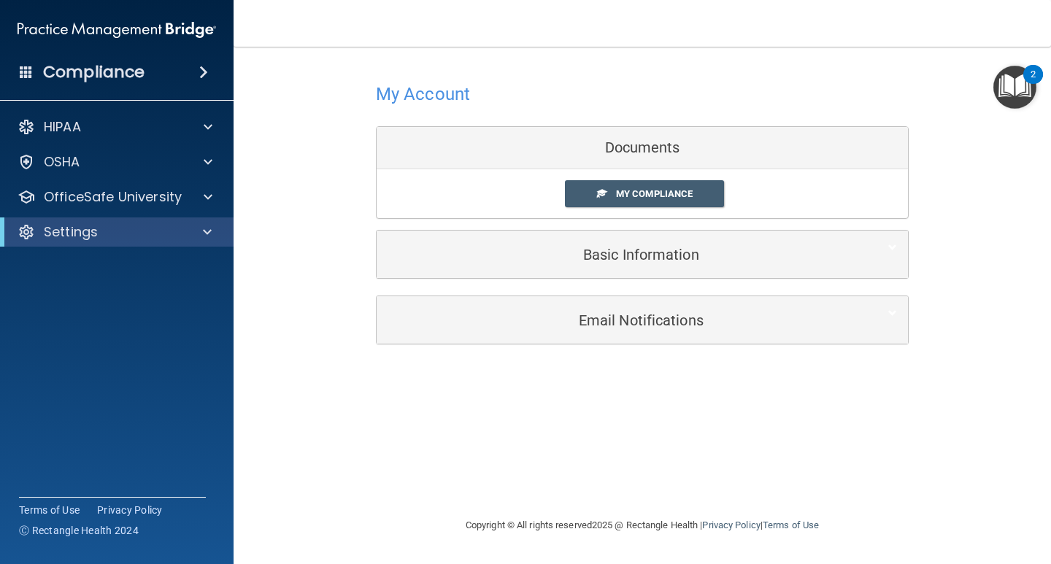
click at [94, 181] on div "HIPAA Documents and Policies Report an Incident Business Associates Emergency P…" at bounding box center [117, 183] width 234 height 152
click at [163, 179] on div "HIPAA Documents and Policies Report an Incident Business Associates Emergency P…" at bounding box center [117, 183] width 234 height 152
click at [150, 209] on div "OfficeSafe University" at bounding box center [117, 196] width 234 height 29
click at [117, 206] on div "OfficeSafe University" at bounding box center [117, 196] width 234 height 29
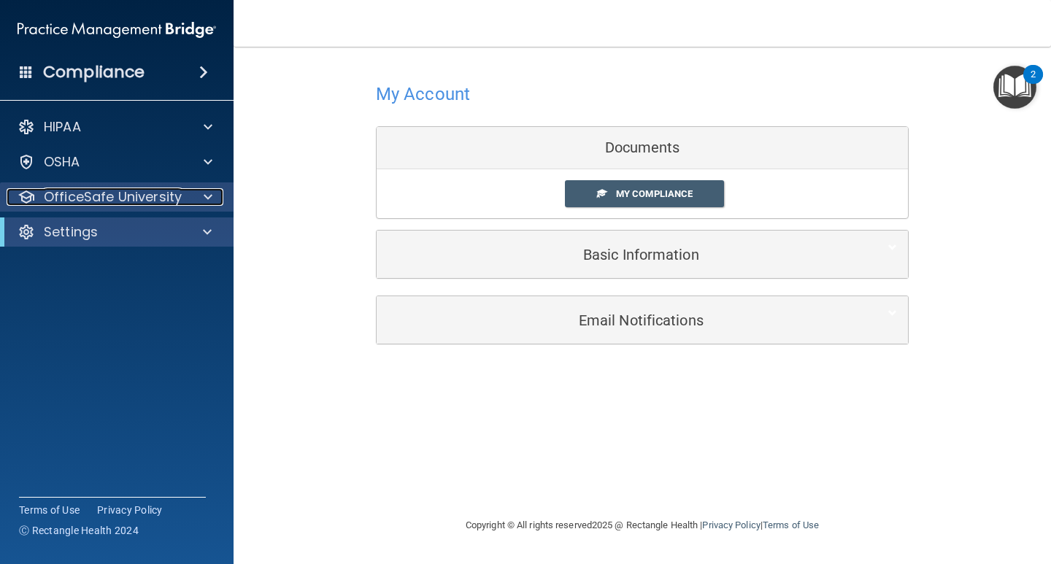
click at [173, 193] on p "OfficeSafe University" at bounding box center [113, 197] width 138 height 18
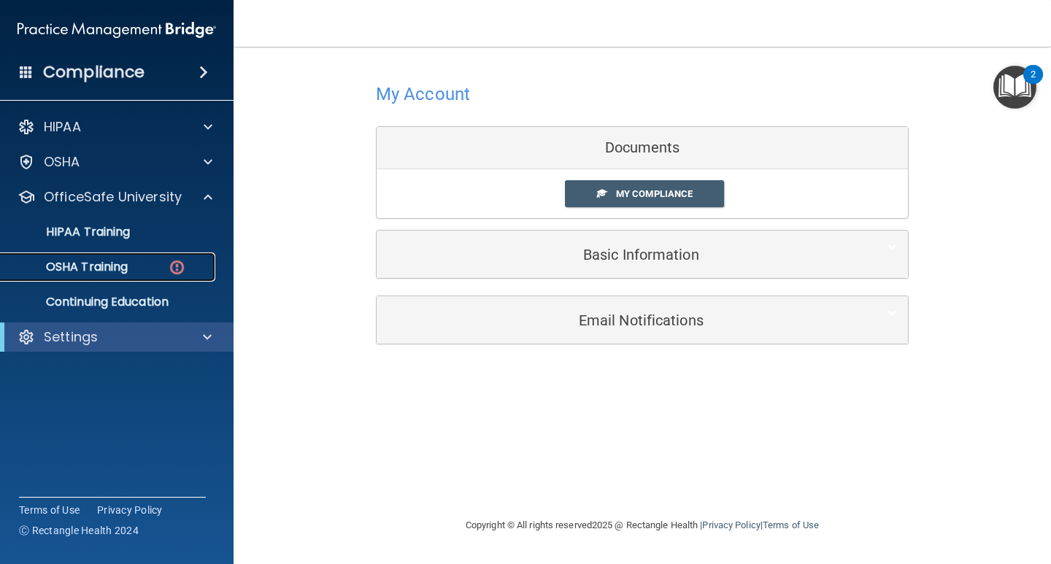
click at [120, 271] on p "OSHA Training" at bounding box center [68, 267] width 118 height 15
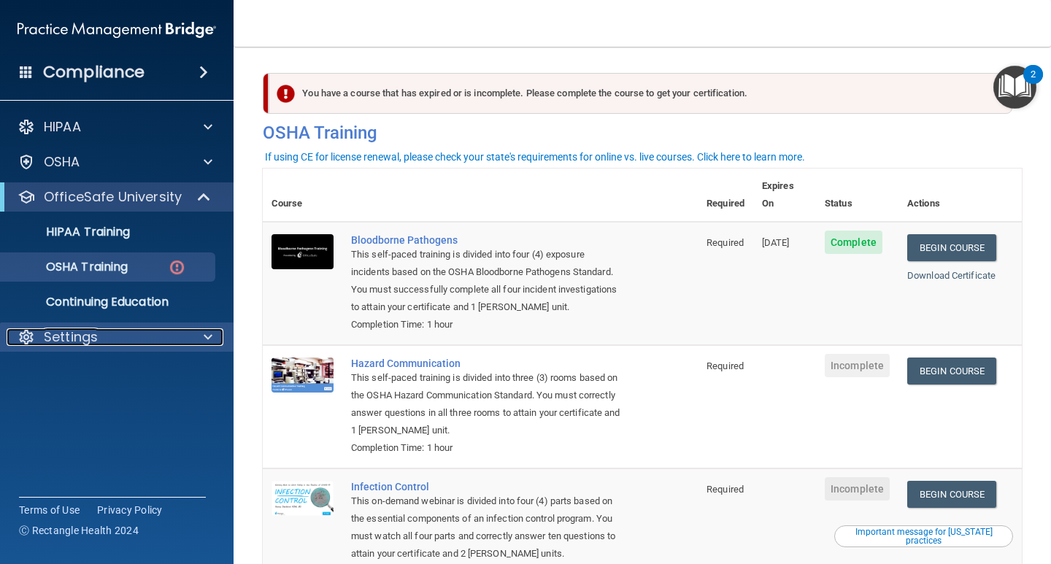
click at [105, 338] on div "Settings" at bounding box center [97, 337] width 181 height 18
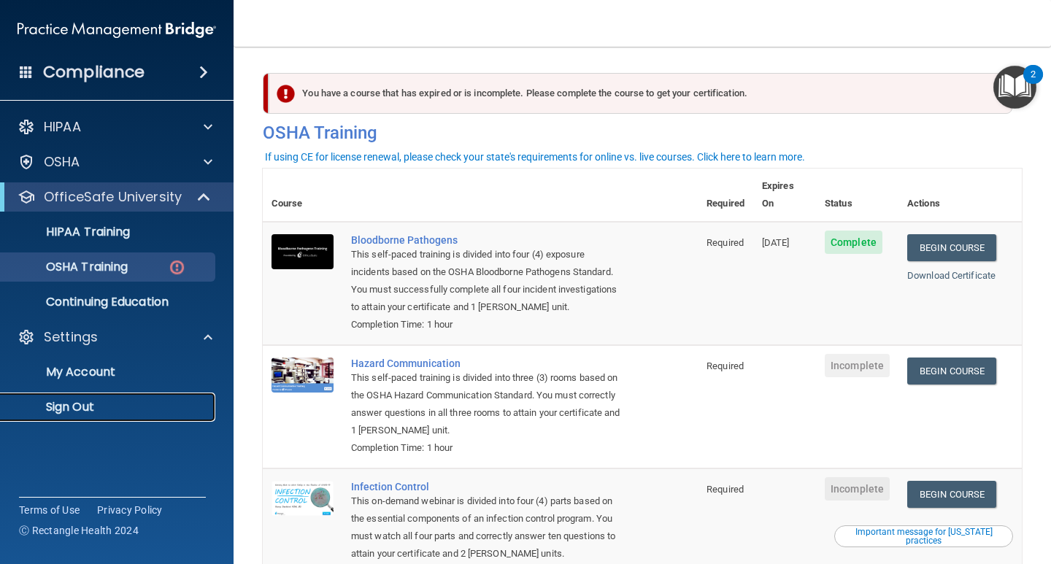
click at [88, 407] on p "Sign Out" at bounding box center [108, 407] width 199 height 15
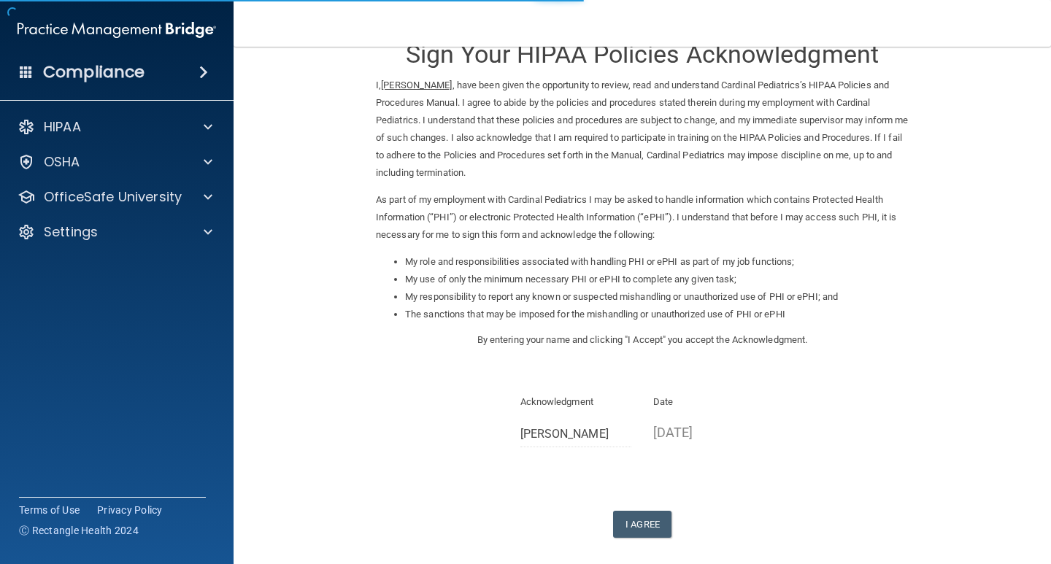
scroll to position [73, 0]
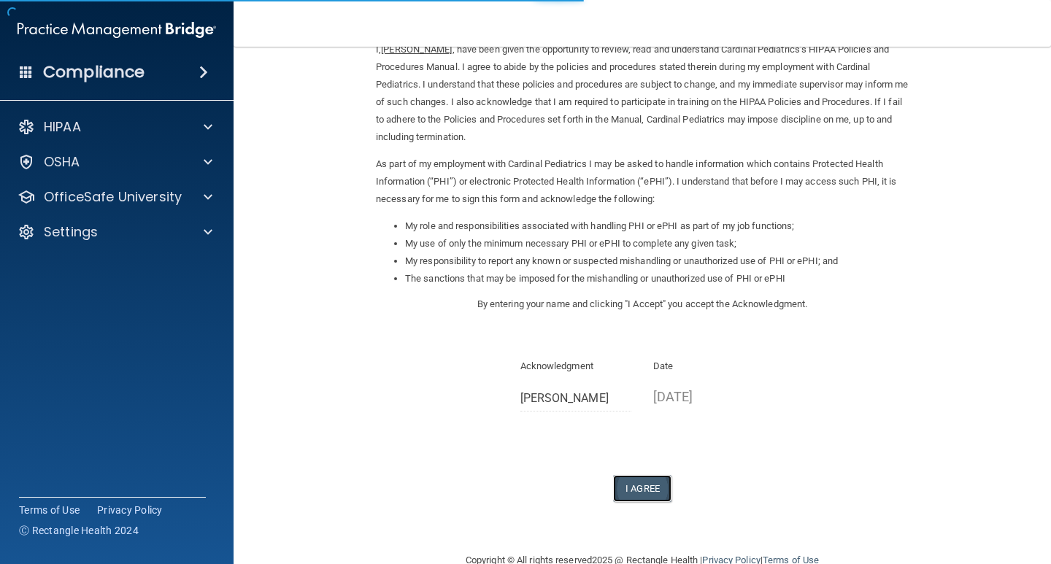
click at [655, 485] on button "I Agree" at bounding box center [642, 488] width 58 height 27
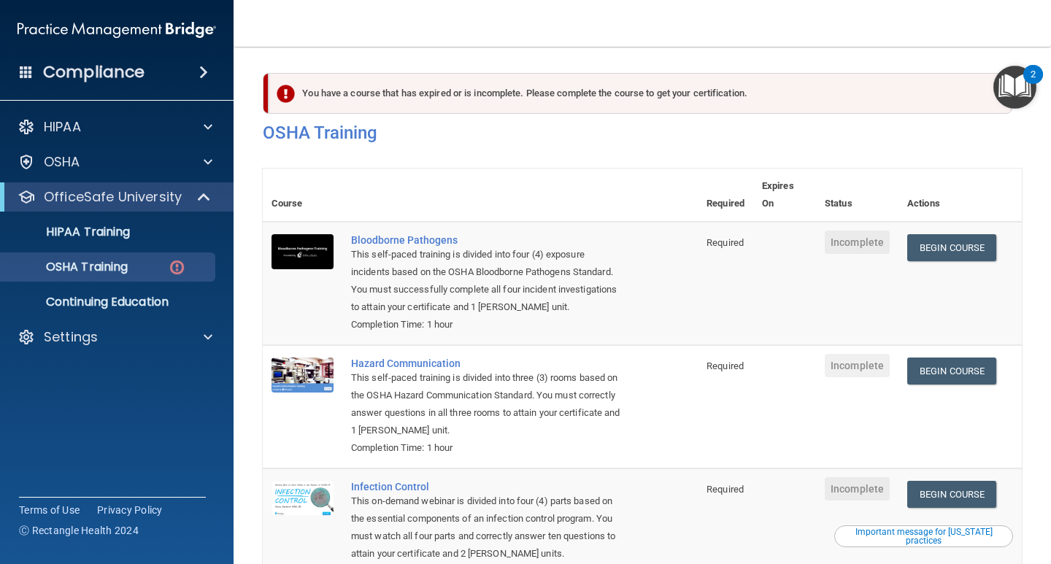
scroll to position [146, 0]
